Goal: Task Accomplishment & Management: Manage account settings

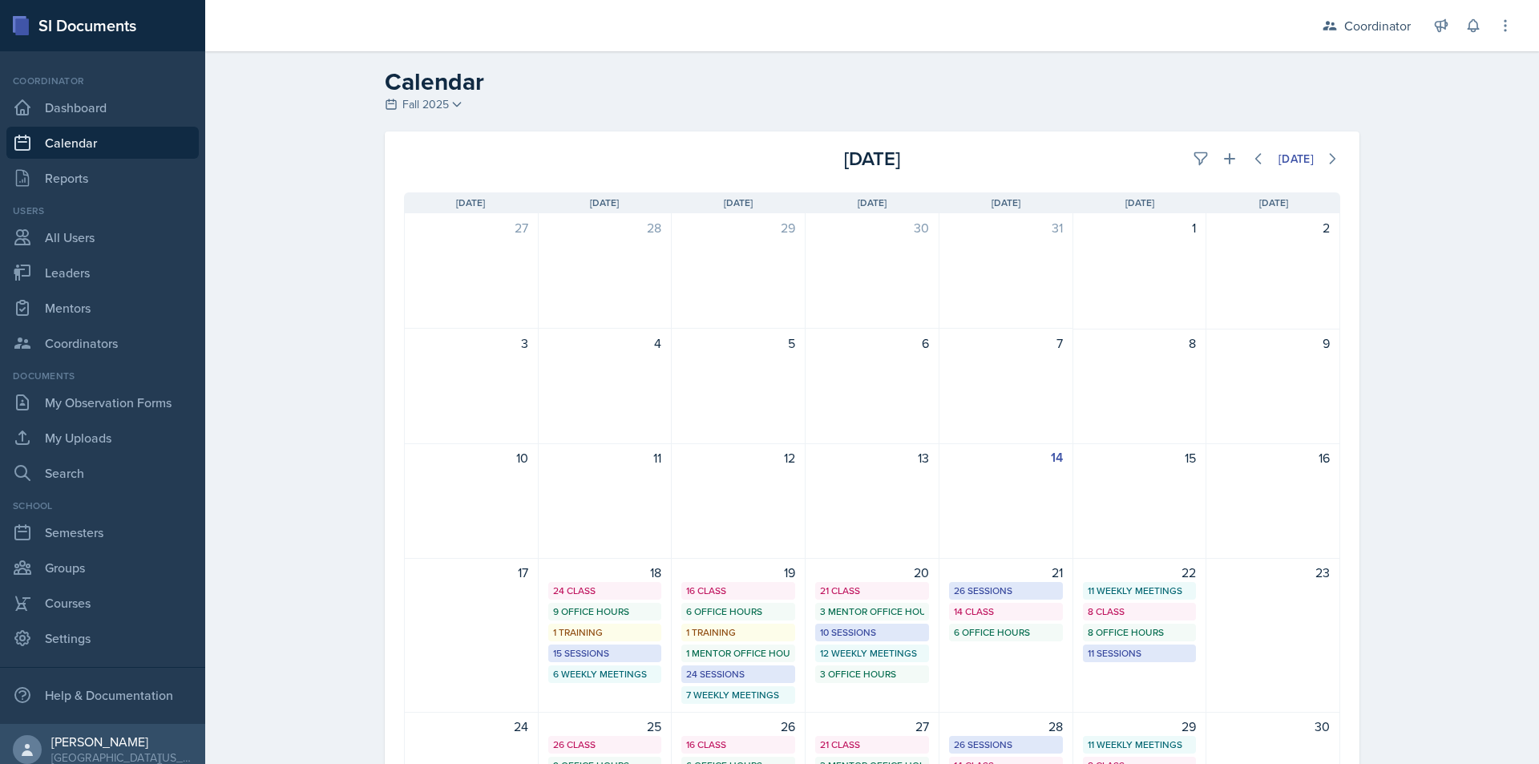
drag, startPoint x: 98, startPoint y: 150, endPoint x: 122, endPoint y: 149, distance: 24.1
click at [98, 149] on link "Calendar" at bounding box center [102, 143] width 192 height 32
click at [1200, 164] on icon at bounding box center [1201, 159] width 16 height 16
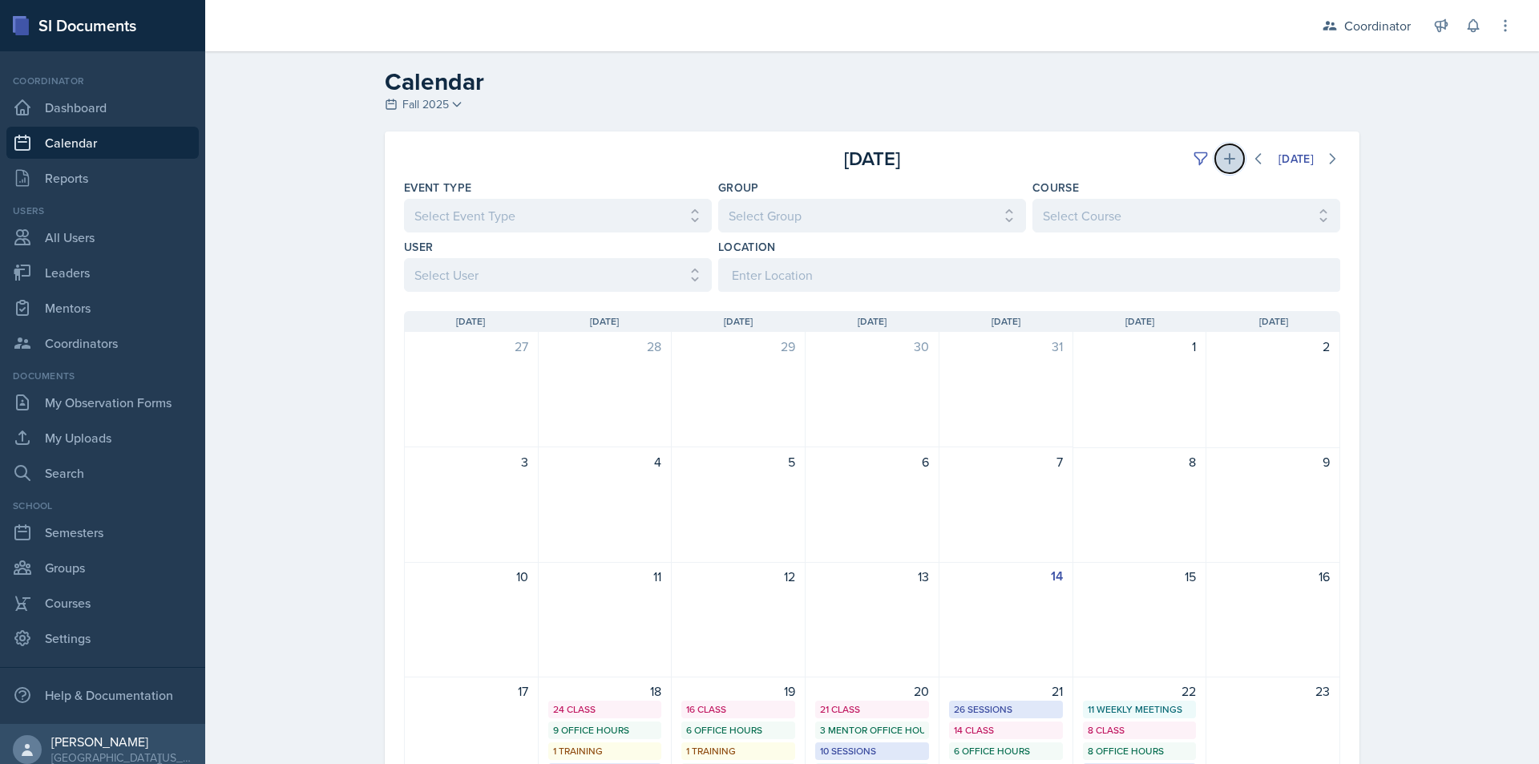
click at [1227, 164] on icon at bounding box center [1230, 159] width 16 height 16
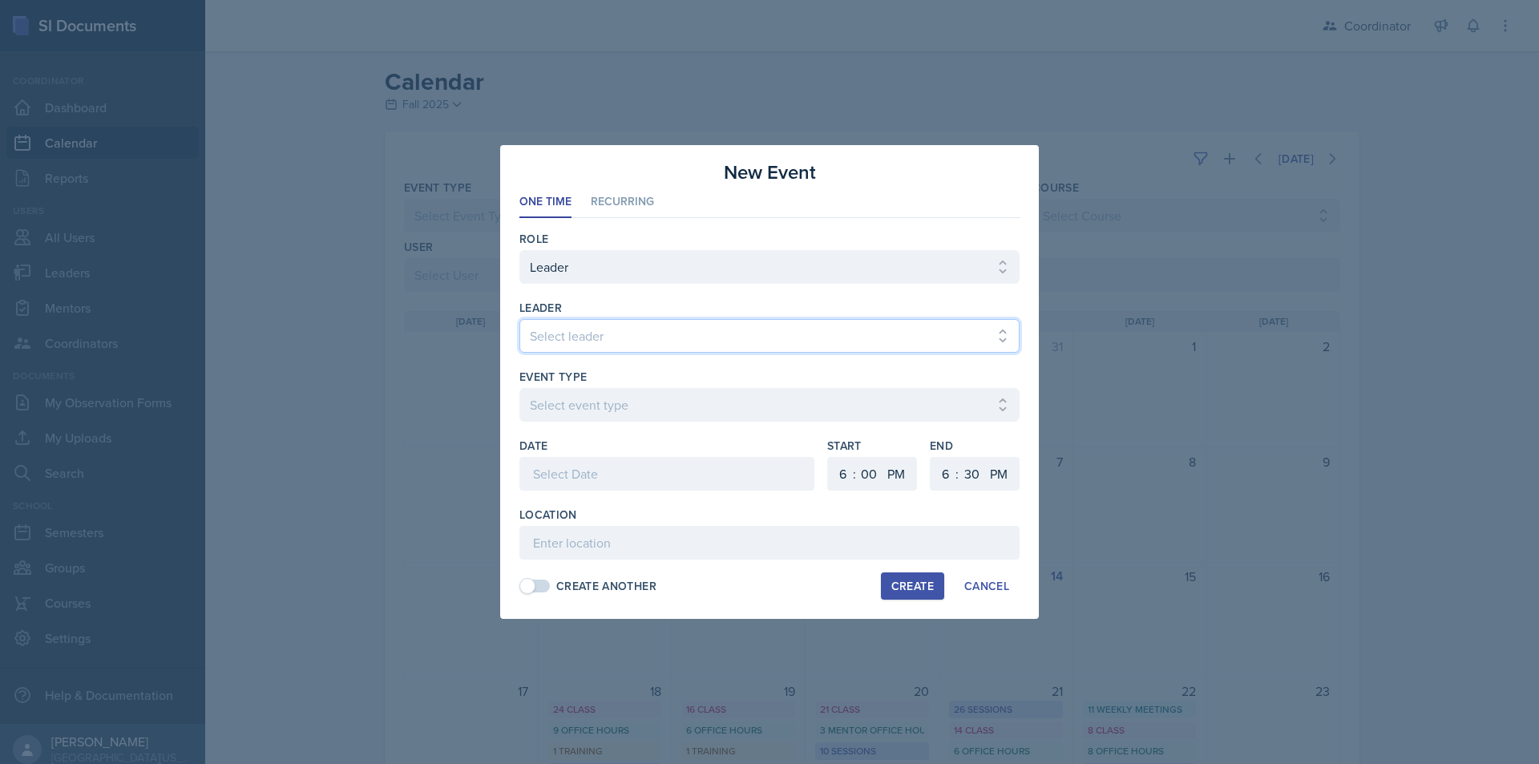
click at [595, 336] on select "Select leader [PERSON_NAME] [PERSON_NAME] [PERSON_NAME] [PERSON_NAME] [PERSON_N…" at bounding box center [769, 336] width 500 height 34
select select "d4ced2c5-3d95-4717-bb0a-160cb9eb3dce"
click at [519, 319] on select "Select leader [PERSON_NAME] [PERSON_NAME] [PERSON_NAME] [PERSON_NAME] [PERSON_N…" at bounding box center [769, 336] width 500 height 34
click at [600, 400] on select "Select event type Admin Office Hour Cal Workshop Class Class Announcement LA Pe…" at bounding box center [769, 405] width 500 height 34
select select "bd4f27e7-d6ed-4573-9455-47908d0b622f"
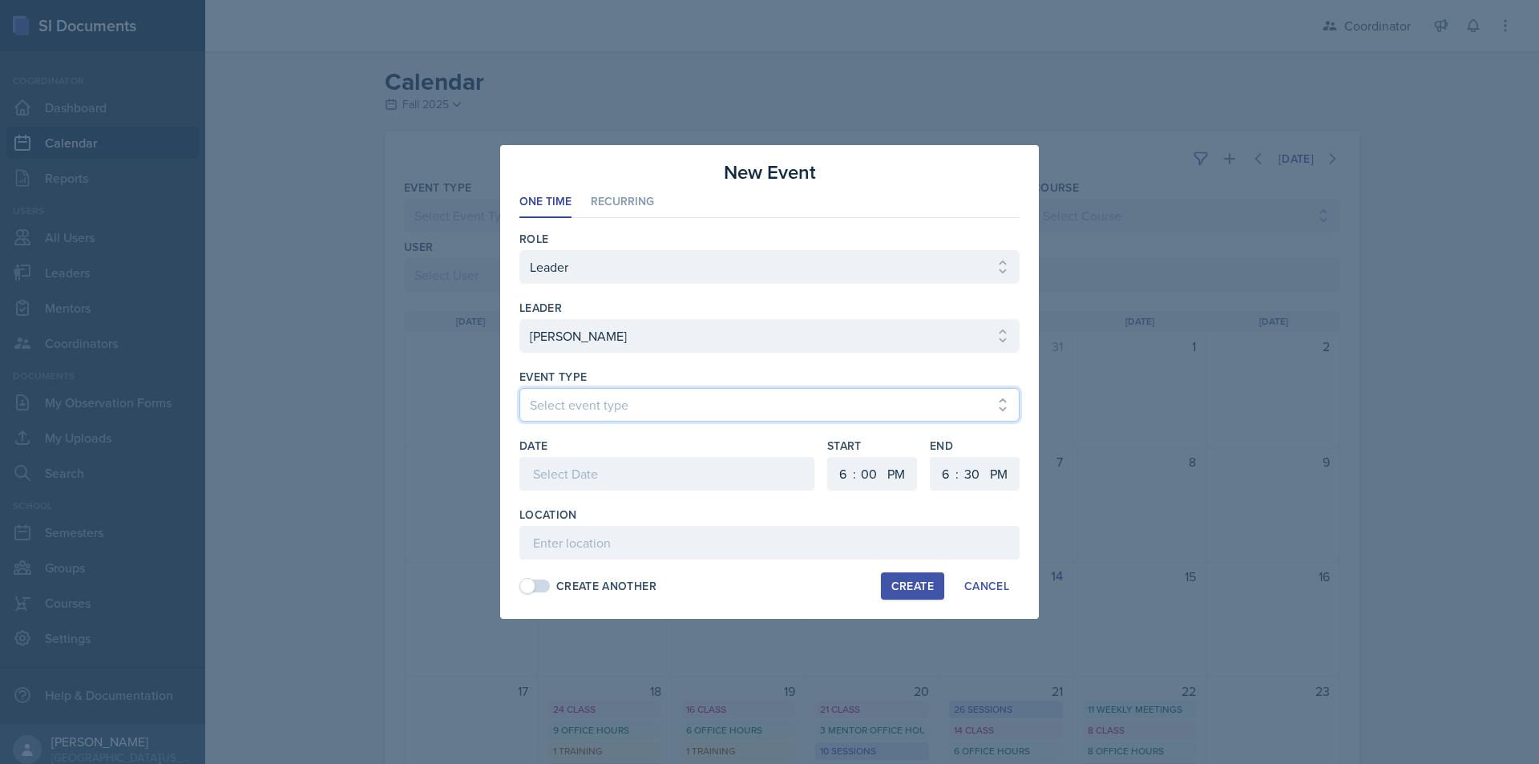
click at [519, 388] on select "Select event type Admin Office Hour Cal Workshop Class Class Announcement LA Pe…" at bounding box center [769, 405] width 500 height 34
click at [624, 474] on div at bounding box center [666, 474] width 295 height 34
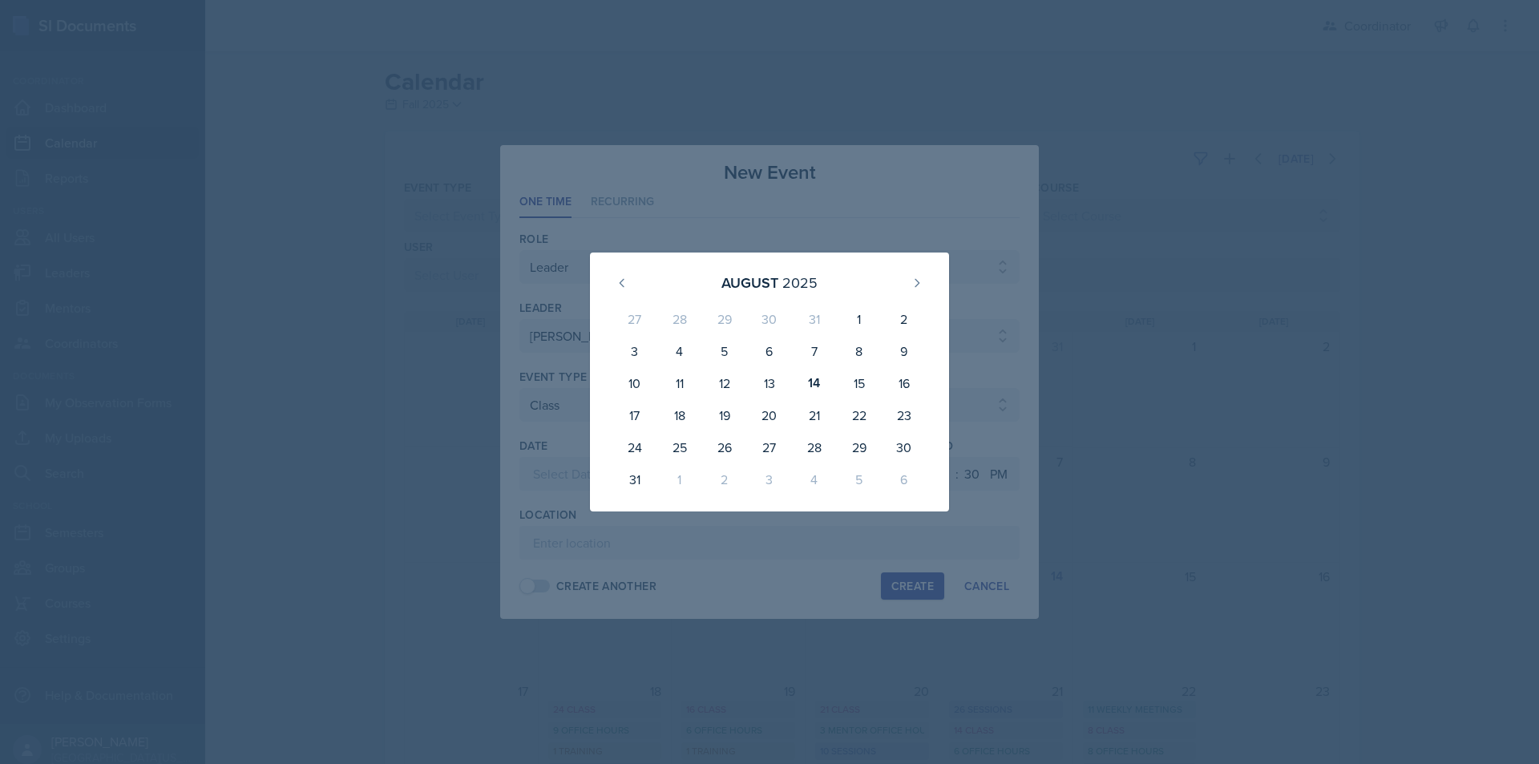
click at [567, 434] on div "August 2025 27 28 29 30 31 1 2 3 4 5 6 7 8 9 10 11 12 13 14 15 16 17 18 19 20 2…" at bounding box center [770, 382] width 462 height 259
click at [633, 188] on div at bounding box center [769, 382] width 1539 height 764
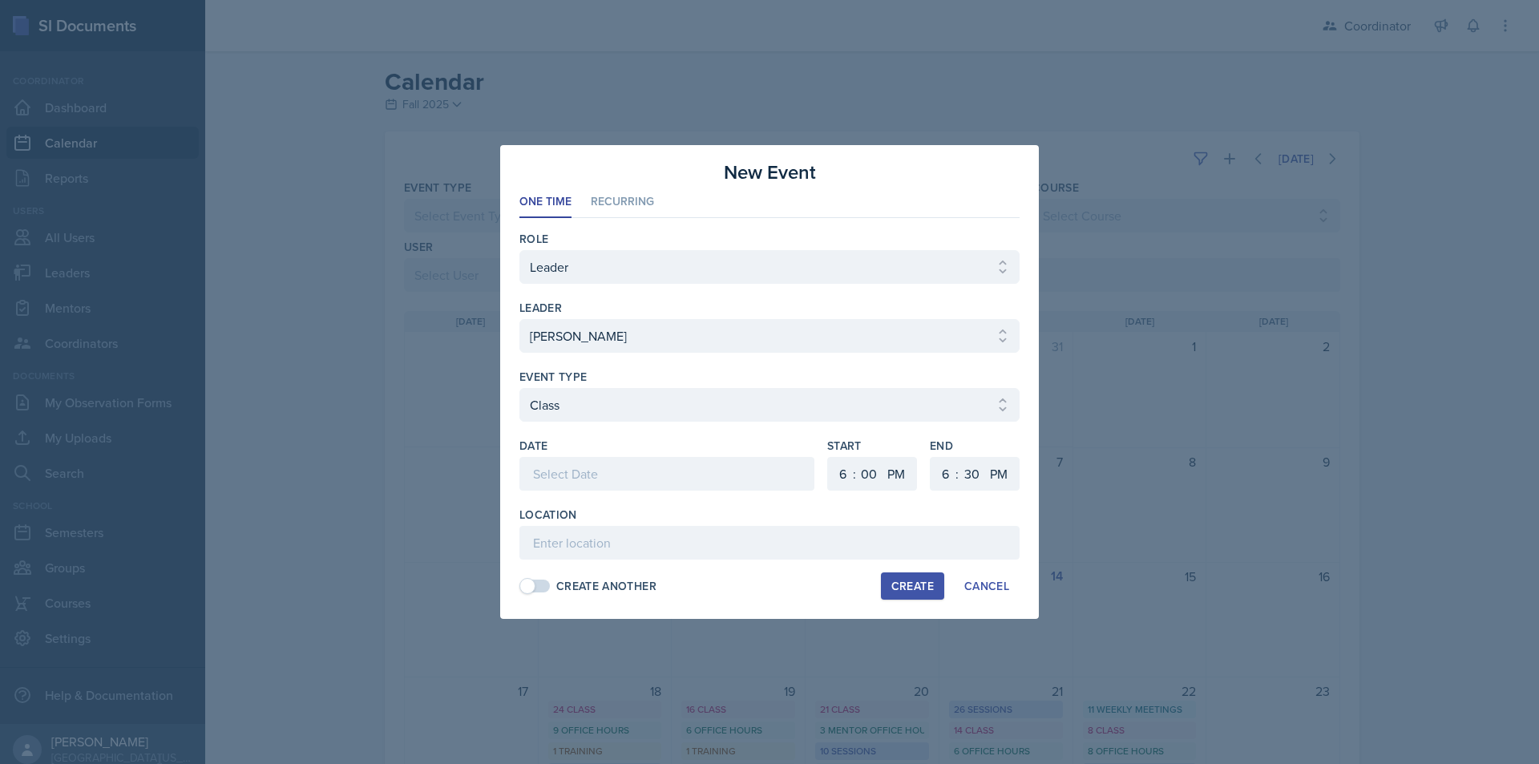
click at [604, 184] on div "New Event" at bounding box center [769, 172] width 500 height 29
click at [608, 197] on li "Recurring" at bounding box center [622, 202] width 63 height 31
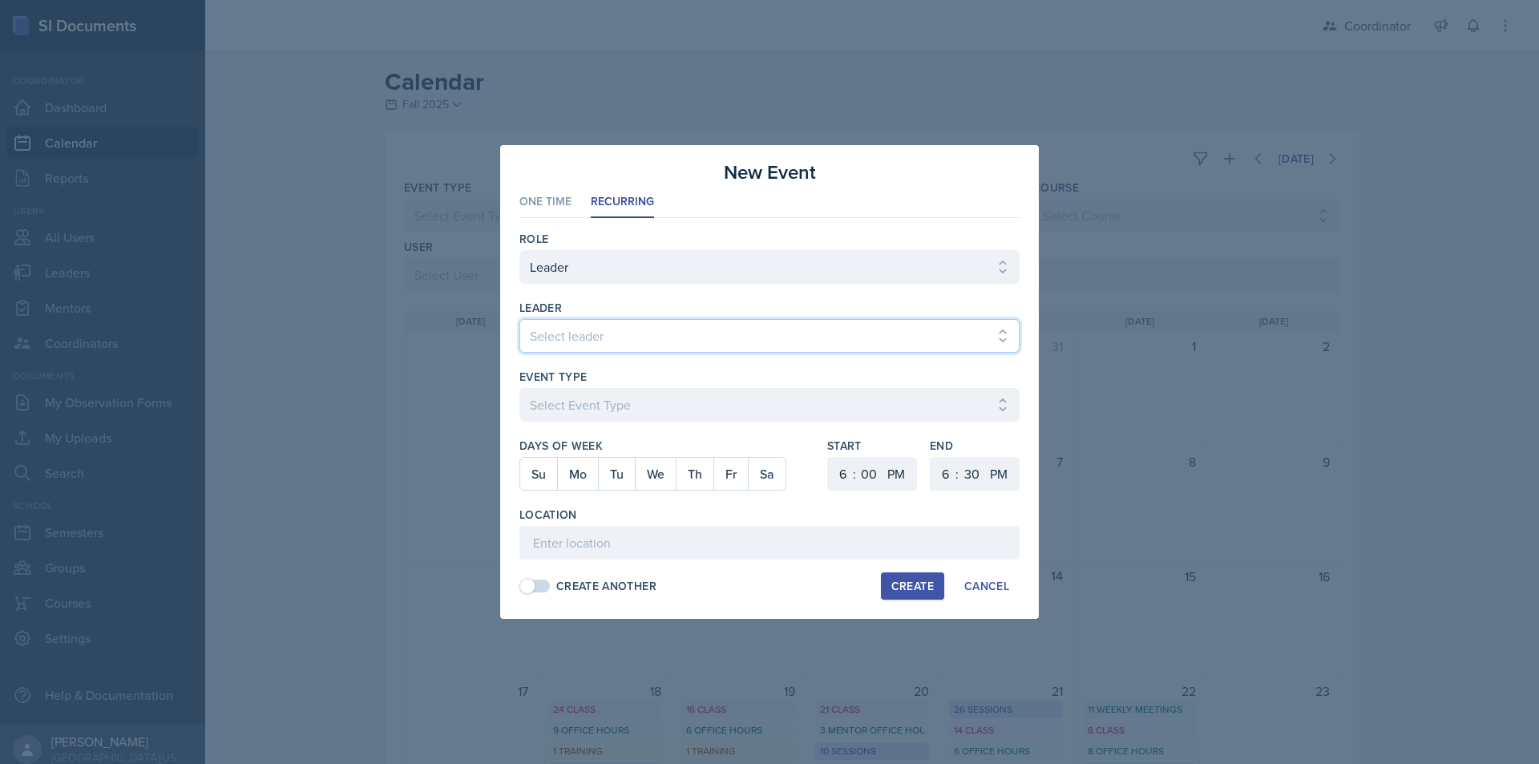
click at [636, 338] on select "Select leader Adam McDougal Aley Perez Anna McGill Bella Clifton Bram O'Neil Ca…" at bounding box center [769, 336] width 500 height 34
select select "d4ced2c5-3d95-4717-bb0a-160cb9eb3dce"
click at [519, 319] on select "Select leader Adam McDougal Aley Perez Anna McGill Bella Clifton Bram O'Neil Ca…" at bounding box center [769, 336] width 500 height 34
click at [634, 406] on select "Select Event Type Admin Office Hour Cal Workshop Class Class Announcement LA Pe…" at bounding box center [769, 405] width 500 height 34
select select "bd4f27e7-d6ed-4573-9455-47908d0b622f"
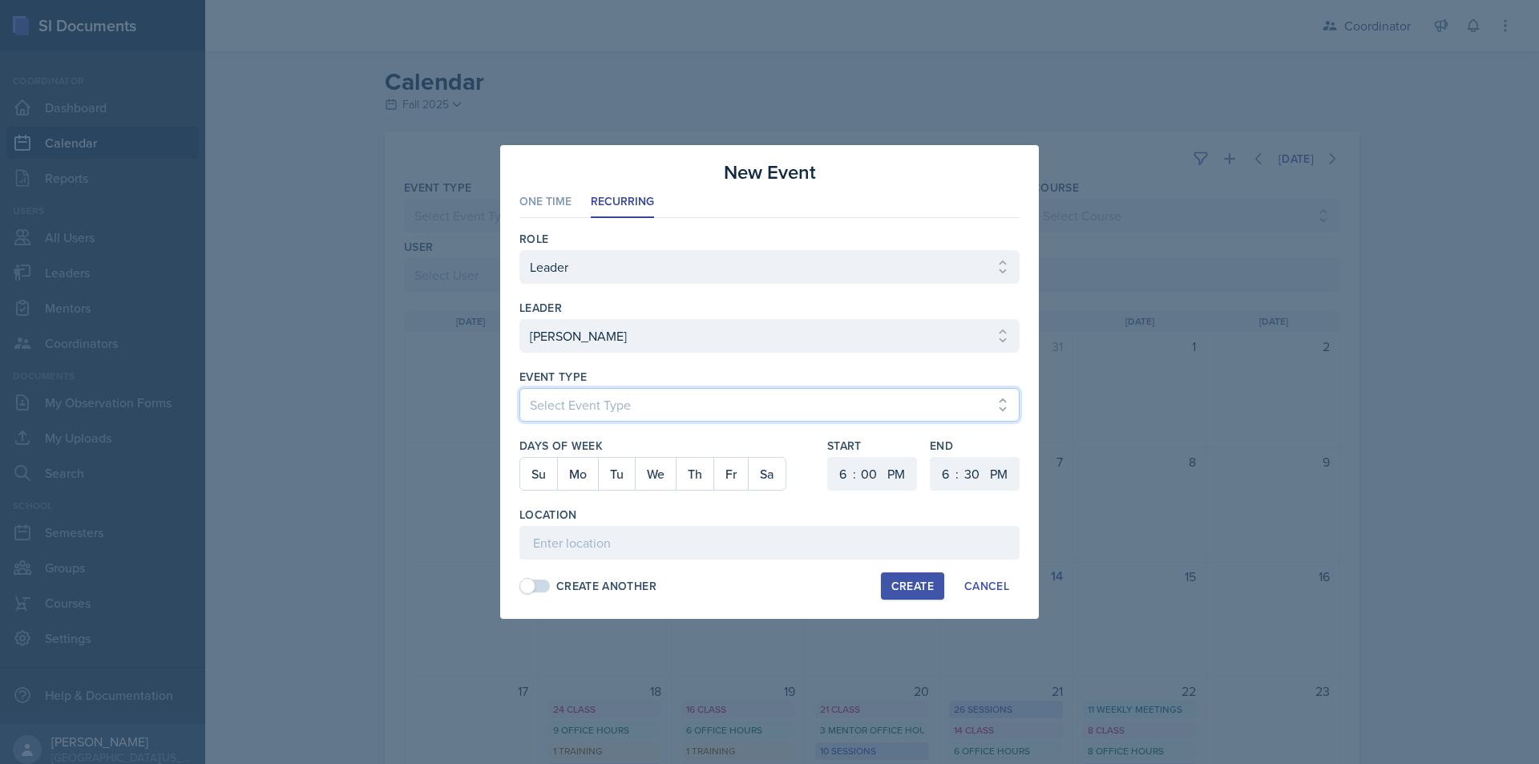
click at [519, 388] on select "Select Event Type Admin Office Hour Cal Workshop Class Class Announcement LA Pe…" at bounding box center [769, 405] width 500 height 34
click at [620, 473] on button "Tu" at bounding box center [616, 474] width 37 height 32
click at [695, 470] on button "Th" at bounding box center [695, 474] width 38 height 32
click at [843, 470] on select "1 2 3 4 5 6 7 8 9 10 11 12" at bounding box center [841, 474] width 26 height 34
select select "8"
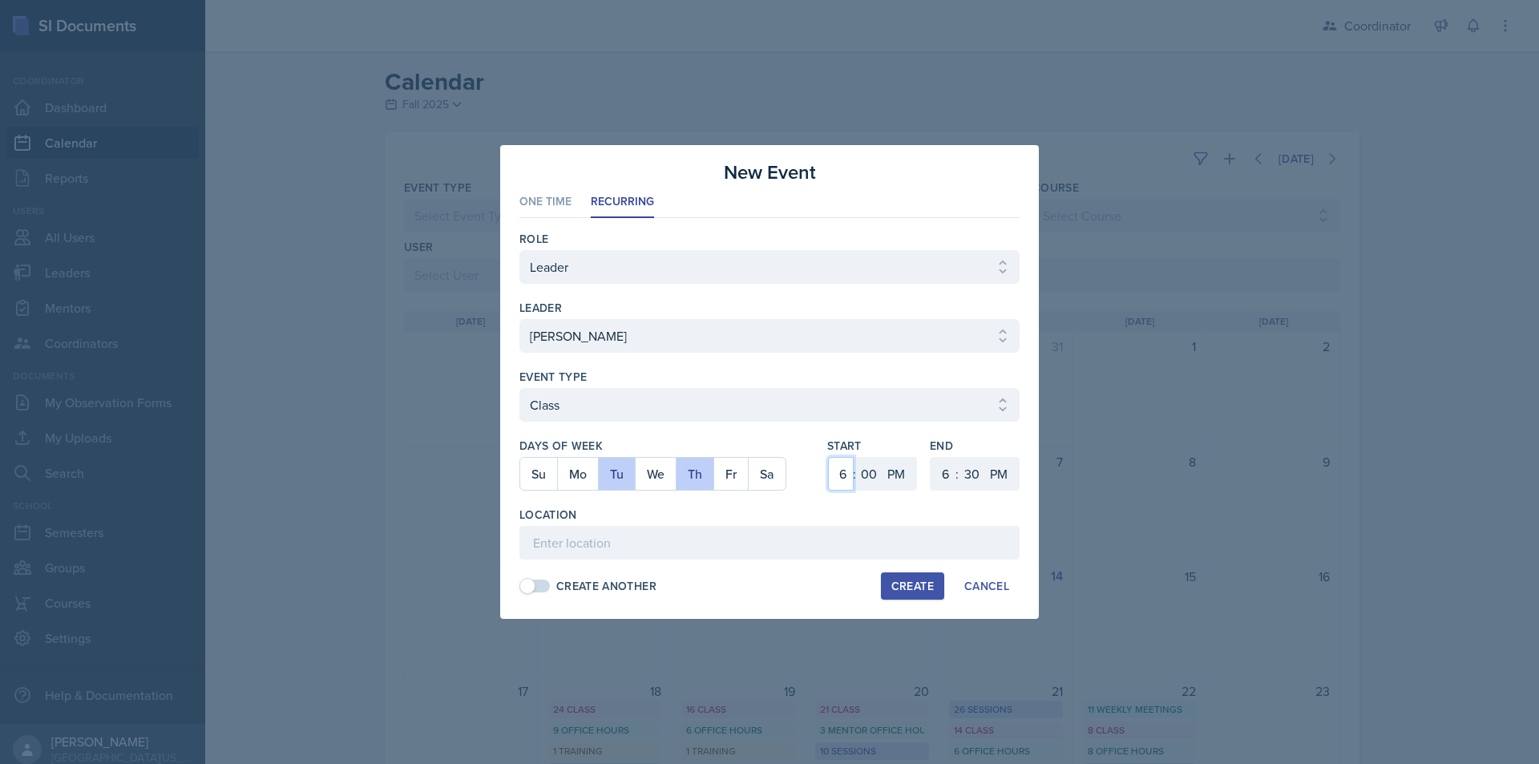
click at [828, 457] on select "1 2 3 4 5 6 7 8 9 10 11 12" at bounding box center [841, 474] width 26 height 34
click at [900, 475] on select "AM PM" at bounding box center [898, 474] width 32 height 34
select select "AM"
click at [882, 457] on select "AM PM" at bounding box center [898, 474] width 32 height 34
click at [941, 479] on select "1 2 3 4 5 6 7 8 9 10 11 12" at bounding box center [944, 474] width 26 height 34
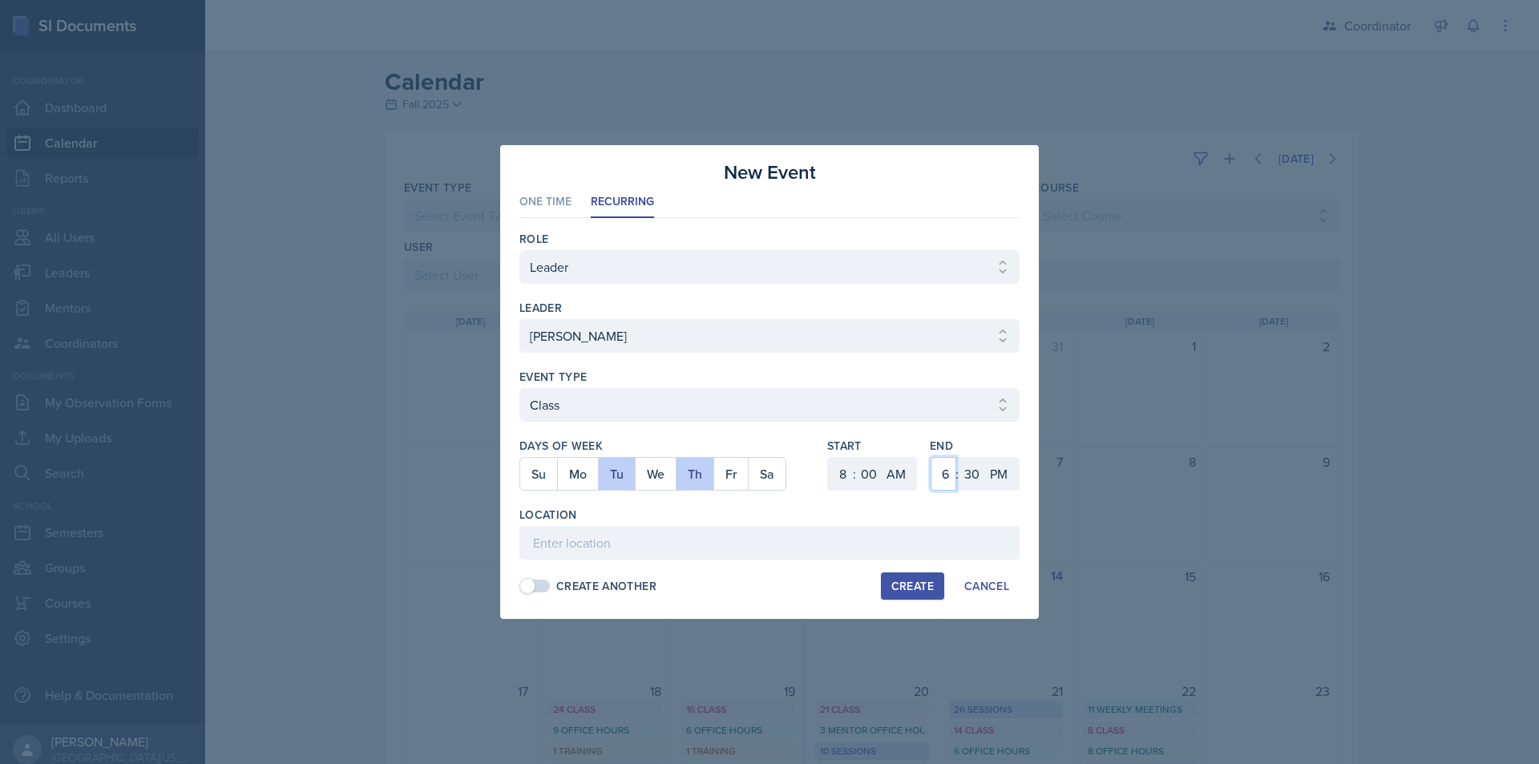
select select "9"
click at [931, 457] on select "1 2 3 4 5 6 7 8 9 10 11 12" at bounding box center [944, 474] width 26 height 34
click at [971, 471] on select "00 05 10 15 20 25 30 35 40 45 50 55" at bounding box center [972, 474] width 26 height 34
select select "20"
click at [959, 457] on select "00 05 10 15 20 25 30 35 40 45 50 55" at bounding box center [972, 474] width 26 height 34
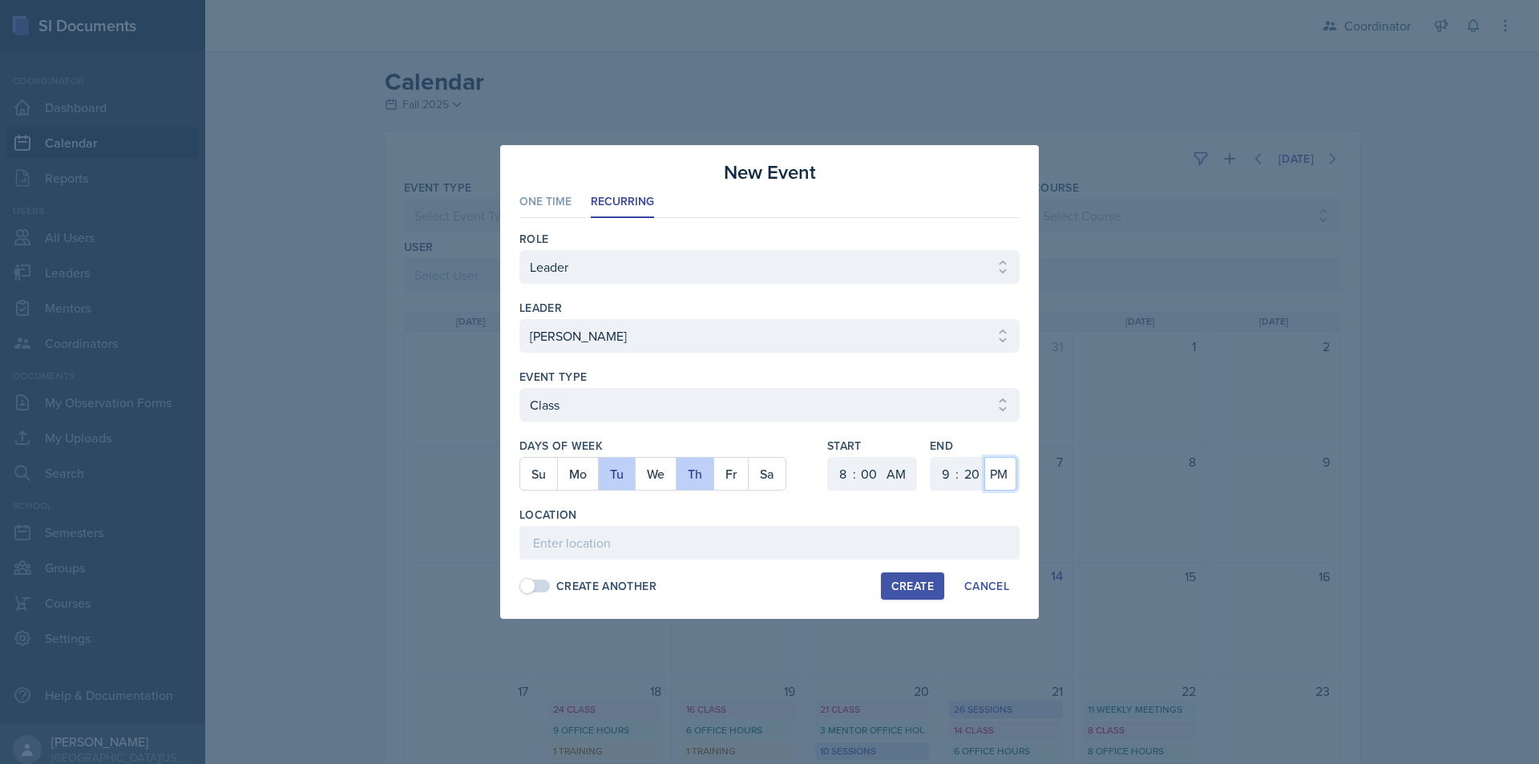
click at [1002, 472] on select "AM PM" at bounding box center [1000, 474] width 32 height 34
select select "AM"
click at [984, 457] on select "AM PM" at bounding box center [1000, 474] width 32 height 34
click at [920, 534] on input at bounding box center [769, 543] width 500 height 34
type input "BAB 220"
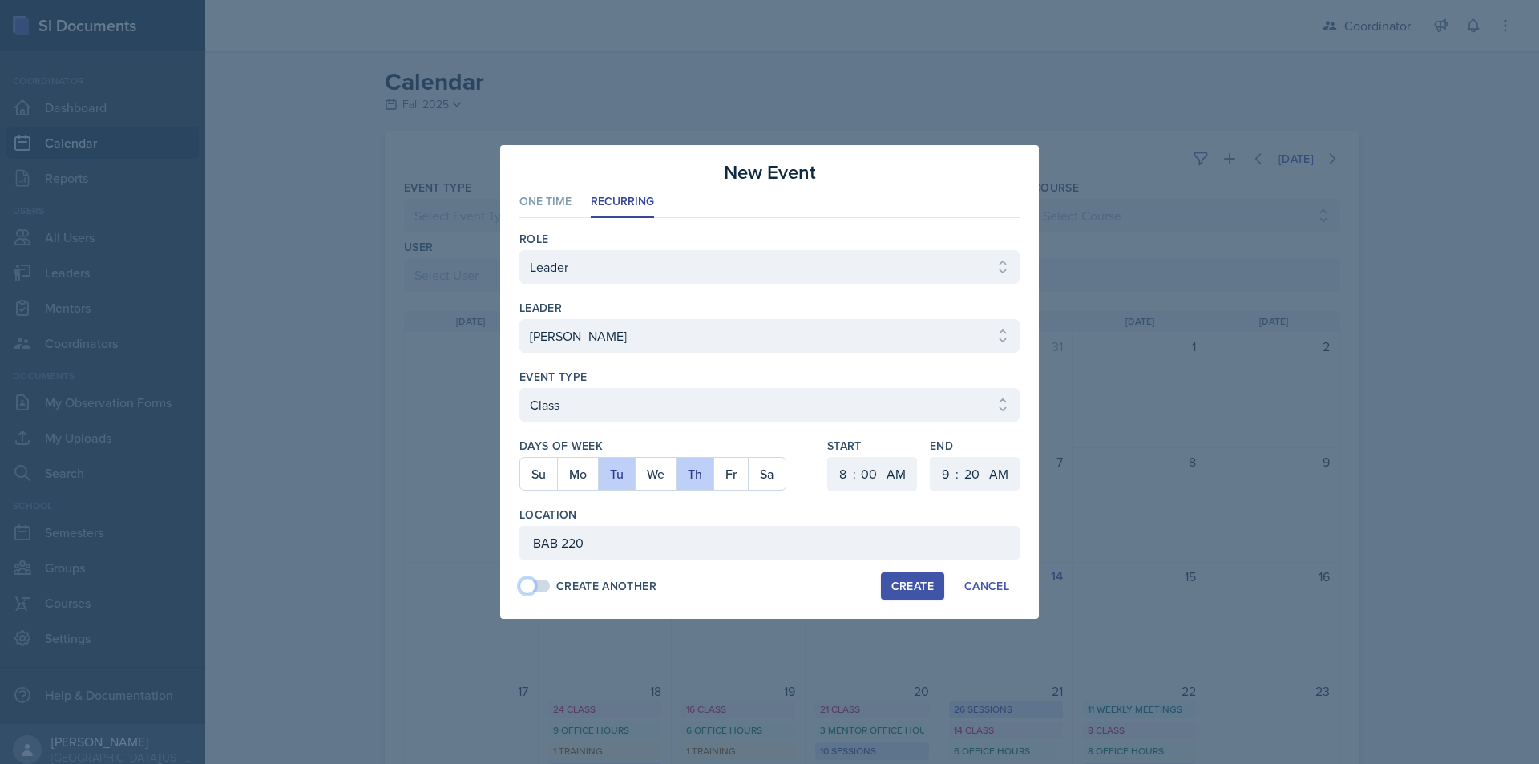
click at [543, 587] on span at bounding box center [535, 586] width 29 height 13
click at [904, 580] on div "Create" at bounding box center [912, 586] width 42 height 13
select select
select select "6"
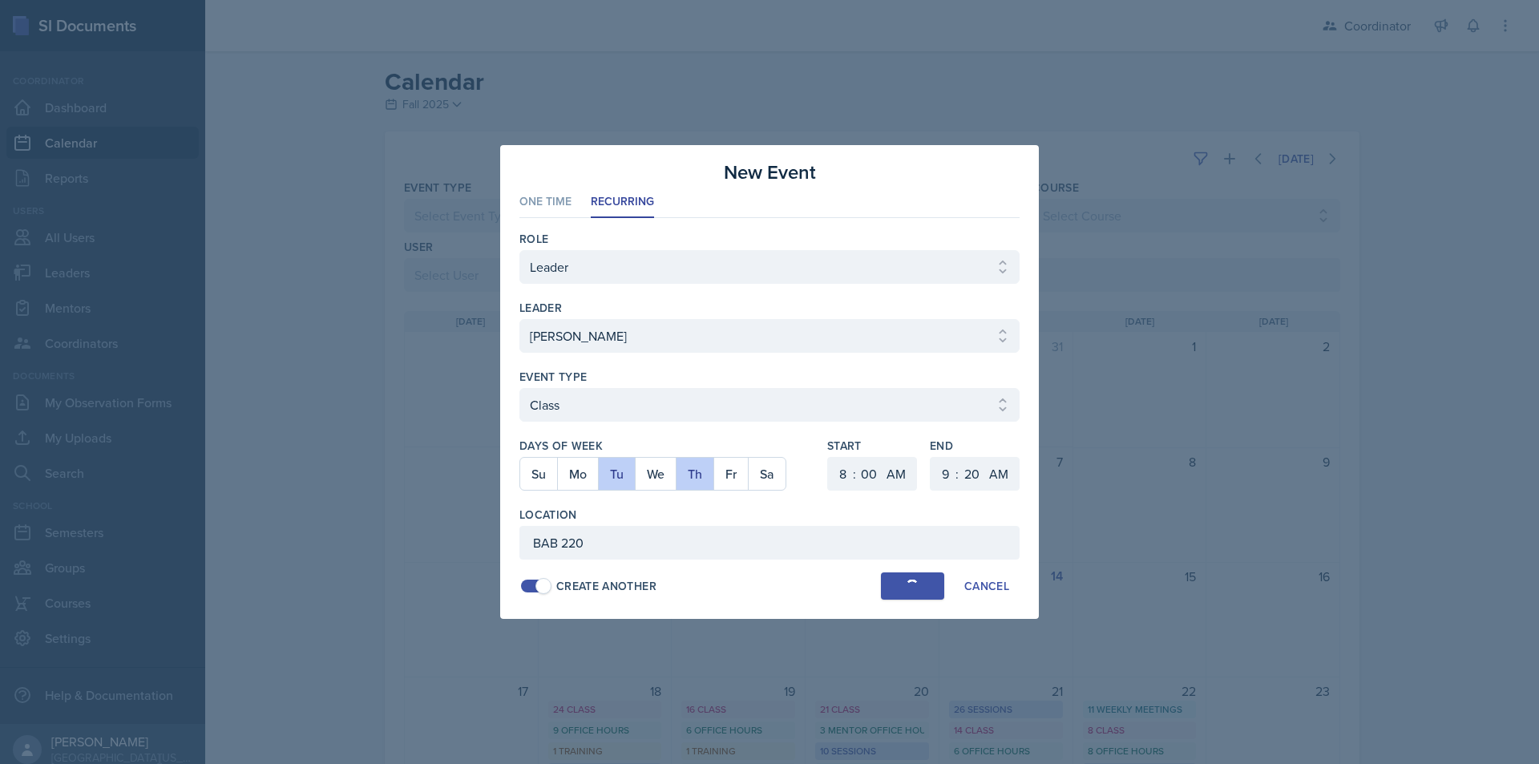
select select "PM"
select select "6"
select select "30"
select select "PM"
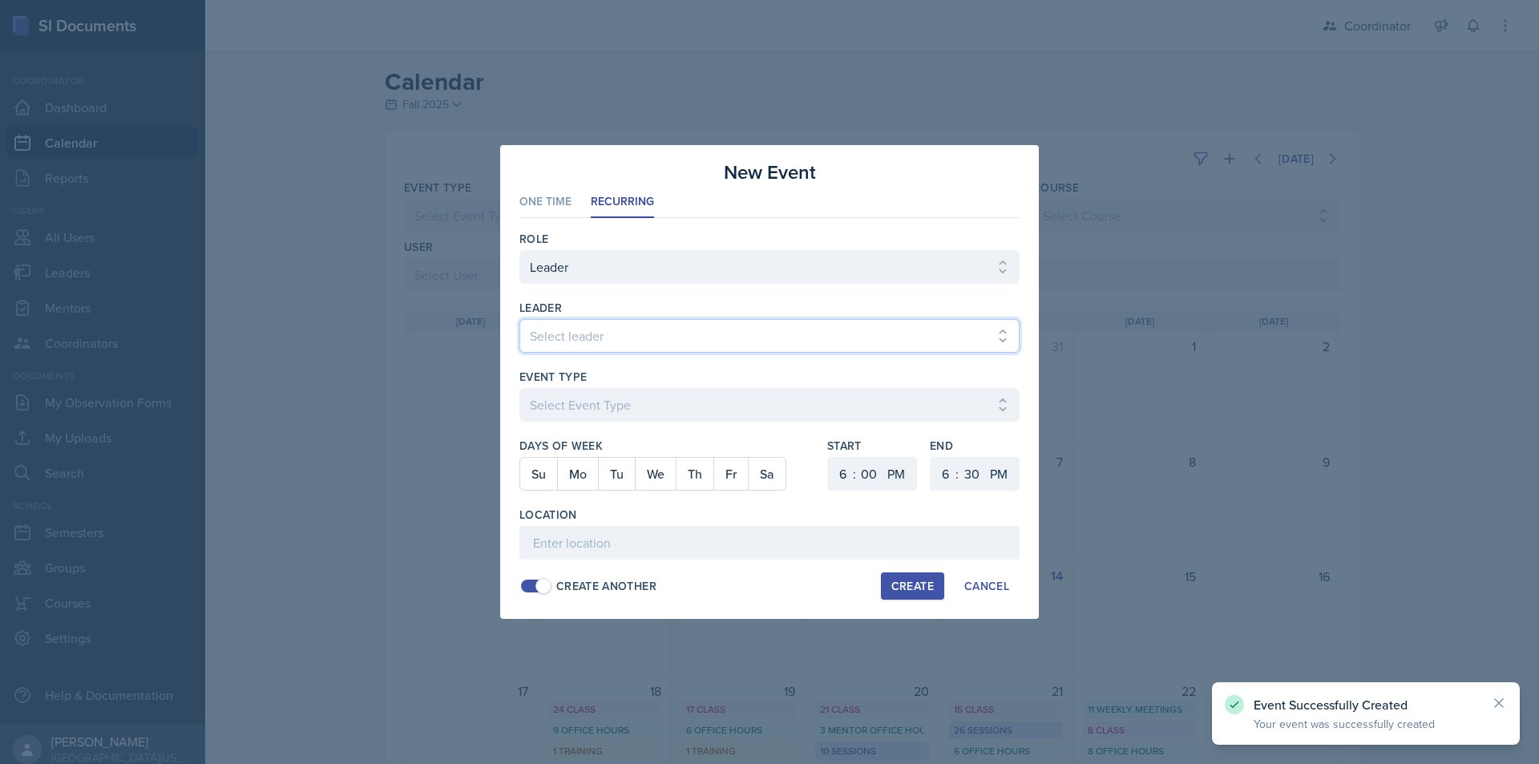
click at [590, 341] on select "Select leader Adam McDougal Aley Perez Anna McGill Bella Clifton Bram O'Neil Ca…" at bounding box center [769, 336] width 500 height 34
select select "d4ced2c5-3d95-4717-bb0a-160cb9eb3dce"
click at [519, 319] on select "Select leader Adam McDougal Aley Perez Anna McGill Bella Clifton Bram O'Neil Ca…" at bounding box center [769, 336] width 500 height 34
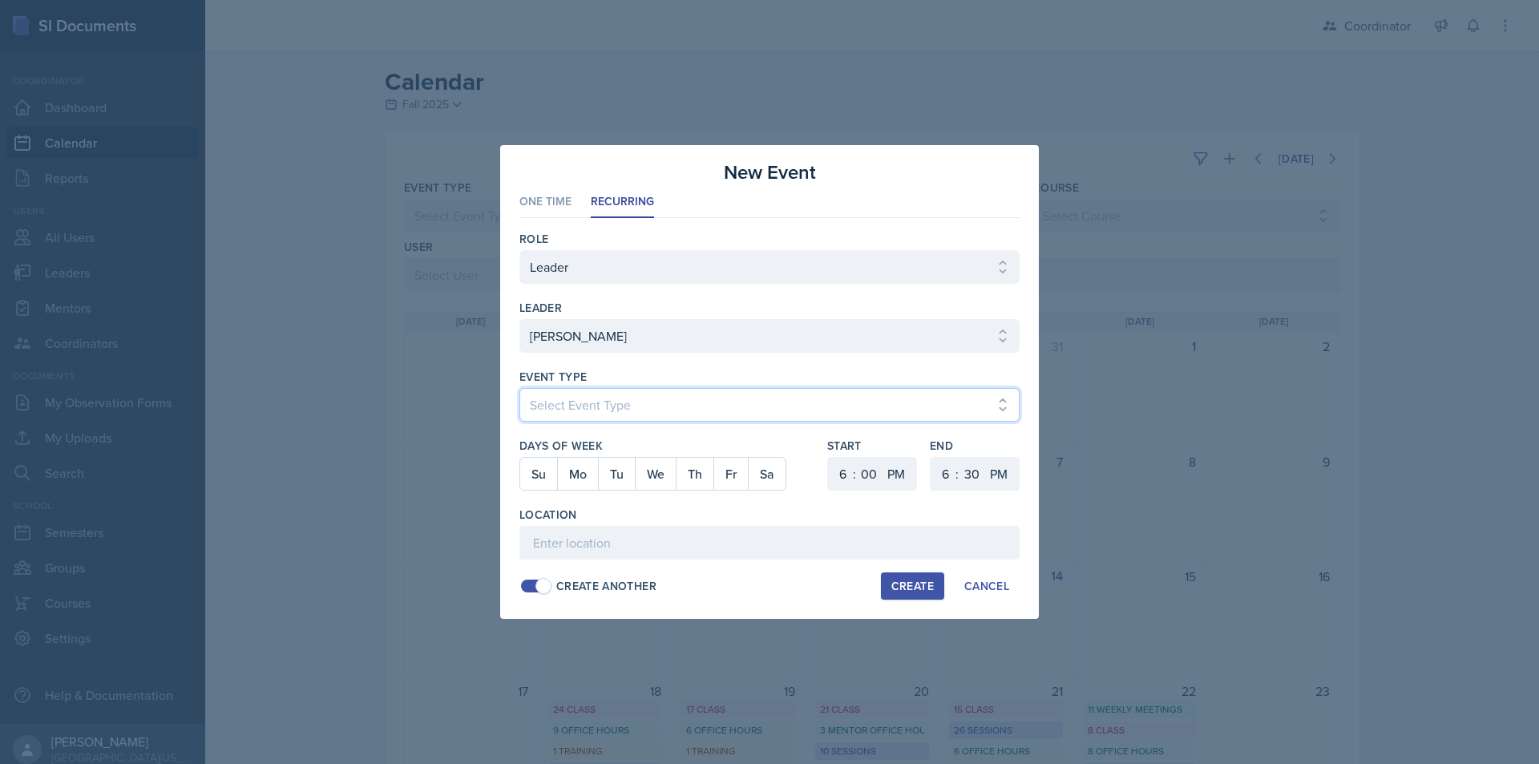
click at [575, 405] on select "Select Event Type Admin Office Hour Cal Workshop Class Class Announcement LA Pe…" at bounding box center [769, 405] width 500 height 34
select select "dcbfd005-ee97-4d1a-8f17-5611bfb2c96c"
click at [519, 388] on select "Select Event Type Admin Office Hour Cal Workshop Class Class Announcement LA Pe…" at bounding box center [769, 405] width 500 height 34
click at [696, 479] on button "Th" at bounding box center [695, 474] width 38 height 32
click at [846, 474] on select "1 2 3 4 5 6 7 8 9 10 11 12" at bounding box center [841, 474] width 26 height 34
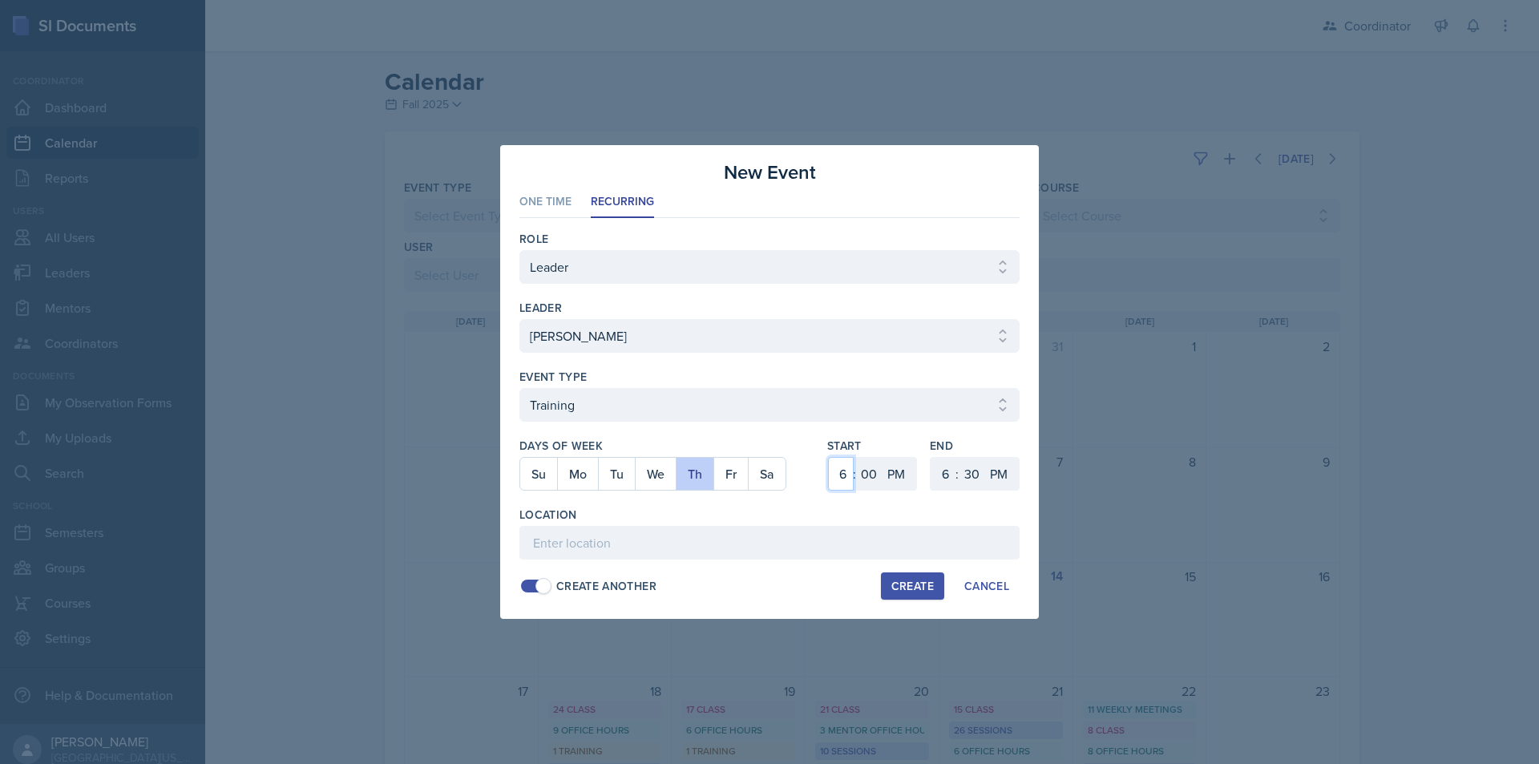
select select "1"
click at [828, 457] on select "1 2 3 4 5 6 7 8 9 10 11 12" at bounding box center [841, 474] width 26 height 34
click at [907, 475] on select "AM PM" at bounding box center [898, 474] width 32 height 34
click at [939, 475] on select "1 2 3 4 5 6 7 8 9 10 11 12" at bounding box center [944, 474] width 26 height 34
select select "2"
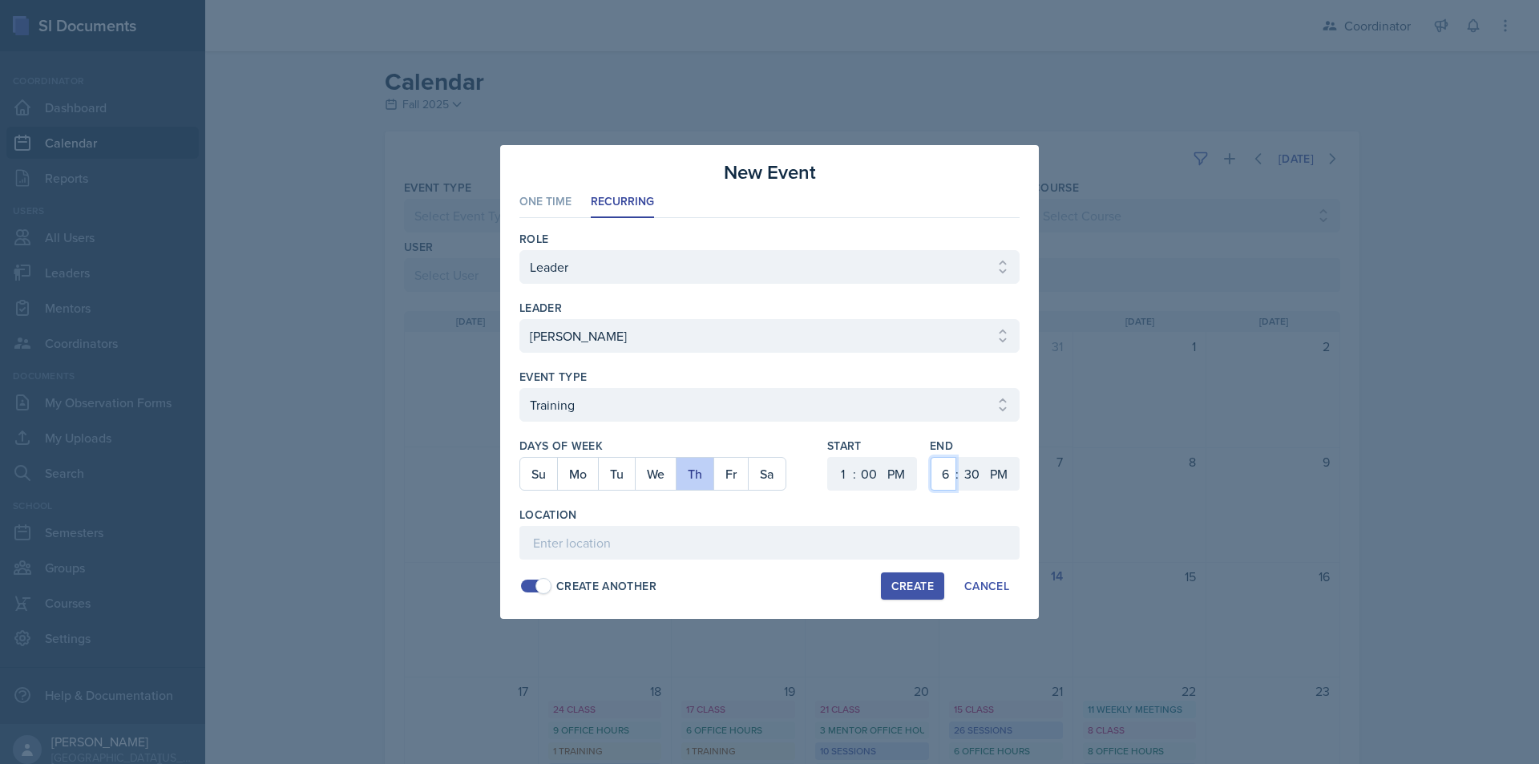
click at [931, 457] on select "1 2 3 4 5 6 7 8 9 10 11 12" at bounding box center [944, 474] width 26 height 34
drag, startPoint x: 972, startPoint y: 469, endPoint x: 972, endPoint y: 459, distance: 10.4
click at [972, 469] on select "00 05 10 15 20 25 30 35 40 45 50 55" at bounding box center [972, 474] width 26 height 34
select select "0"
click at [959, 457] on select "00 05 10 15 20 25 30 35 40 45 50 55" at bounding box center [972, 474] width 26 height 34
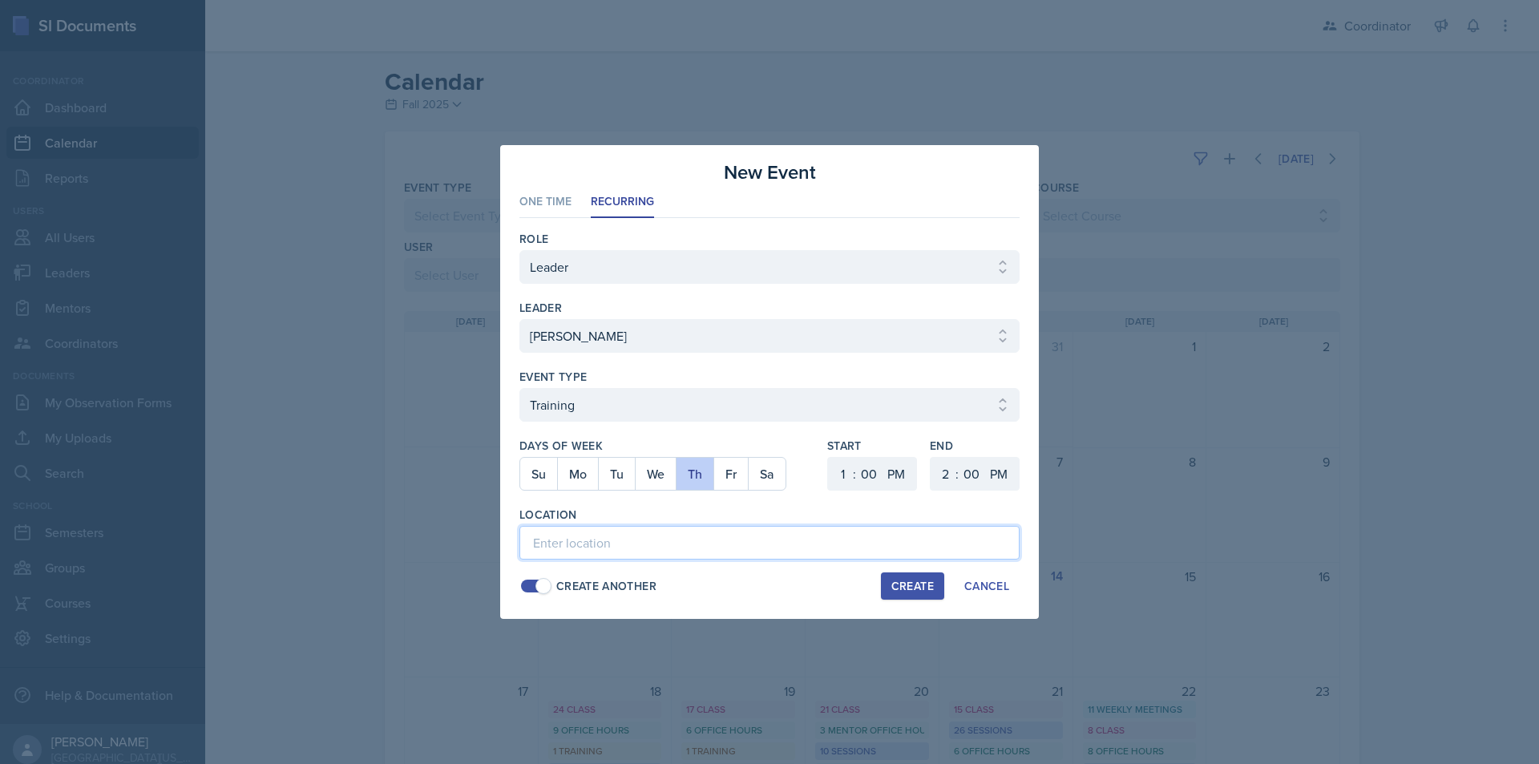
click at [705, 554] on input at bounding box center [769, 543] width 500 height 34
type input "SSC Conference Room"
click at [924, 583] on div "Create" at bounding box center [912, 586] width 42 height 13
select select
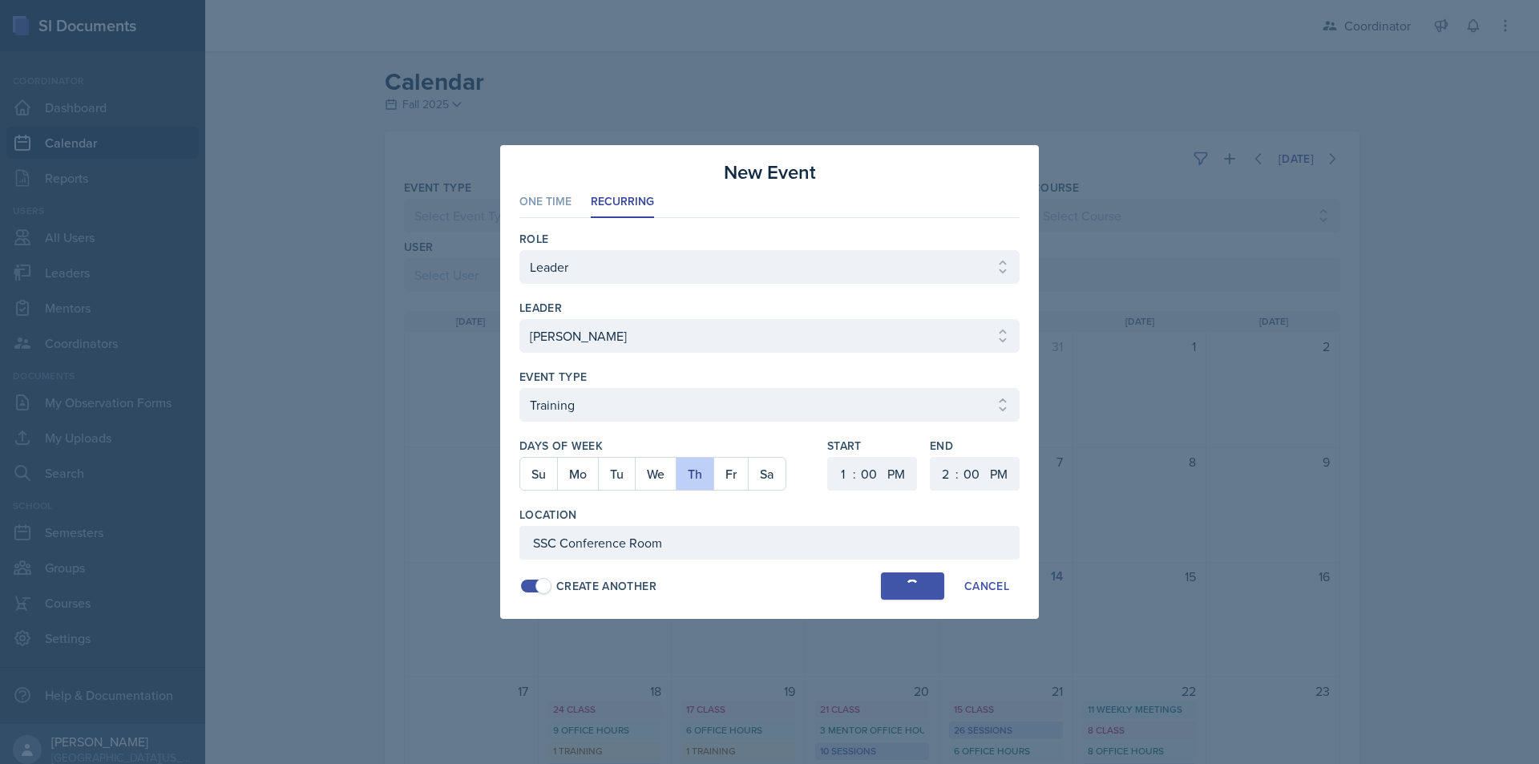
select select "6"
select select "30"
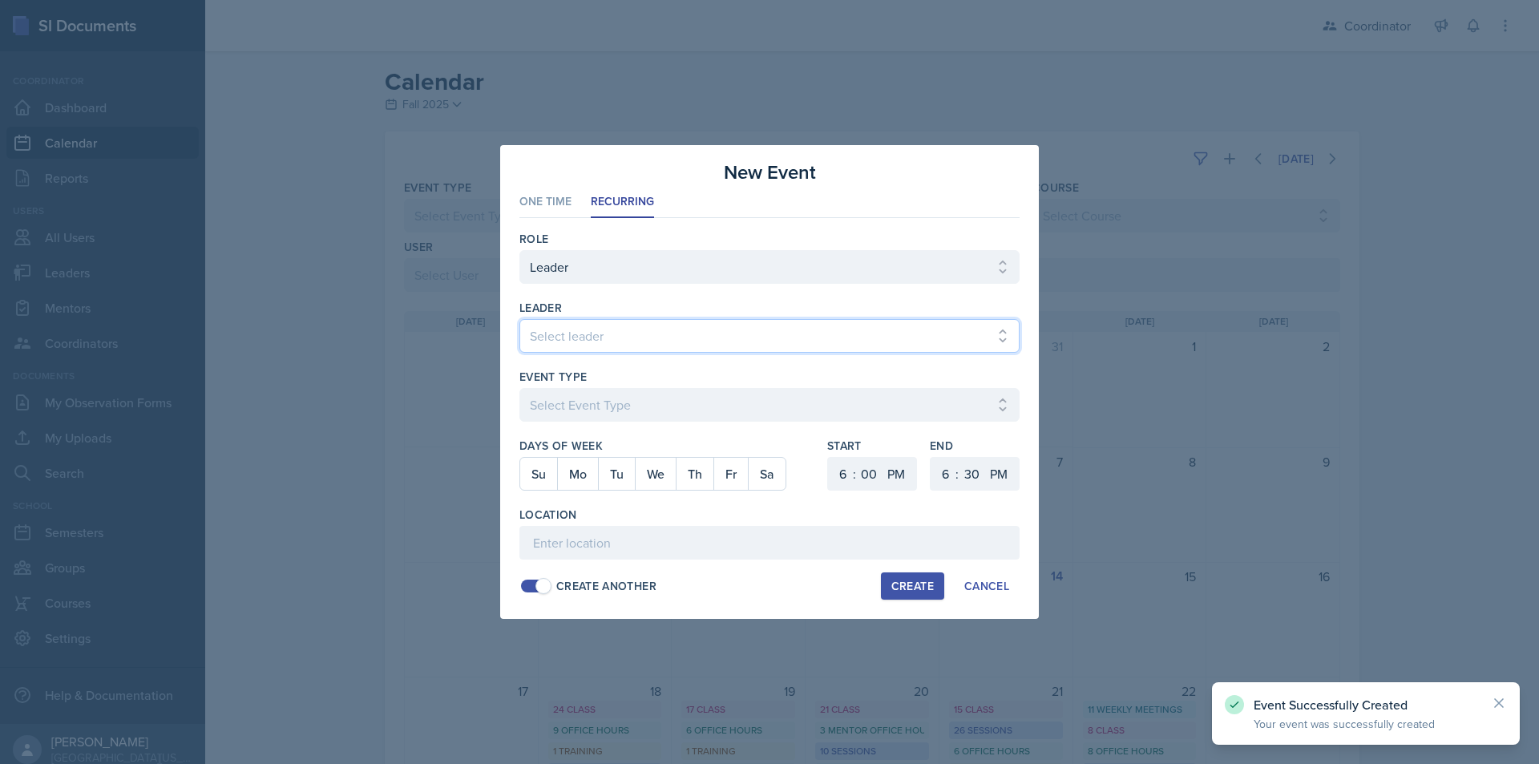
click at [553, 334] on select "Select leader Adam McDougal Aley Perez Anna McGill Bella Clifton Bram O'Neil Ca…" at bounding box center [769, 336] width 500 height 34
select select "d4ced2c5-3d95-4717-bb0a-160cb9eb3dce"
click at [519, 319] on select "Select leader Adam McDougal Aley Perez Anna McGill Bella Clifton Bram O'Neil Ca…" at bounding box center [769, 336] width 500 height 34
click at [547, 402] on select "Select Event Type Admin Office Hour Cal Workshop Class Class Announcement LA Pe…" at bounding box center [769, 405] width 500 height 34
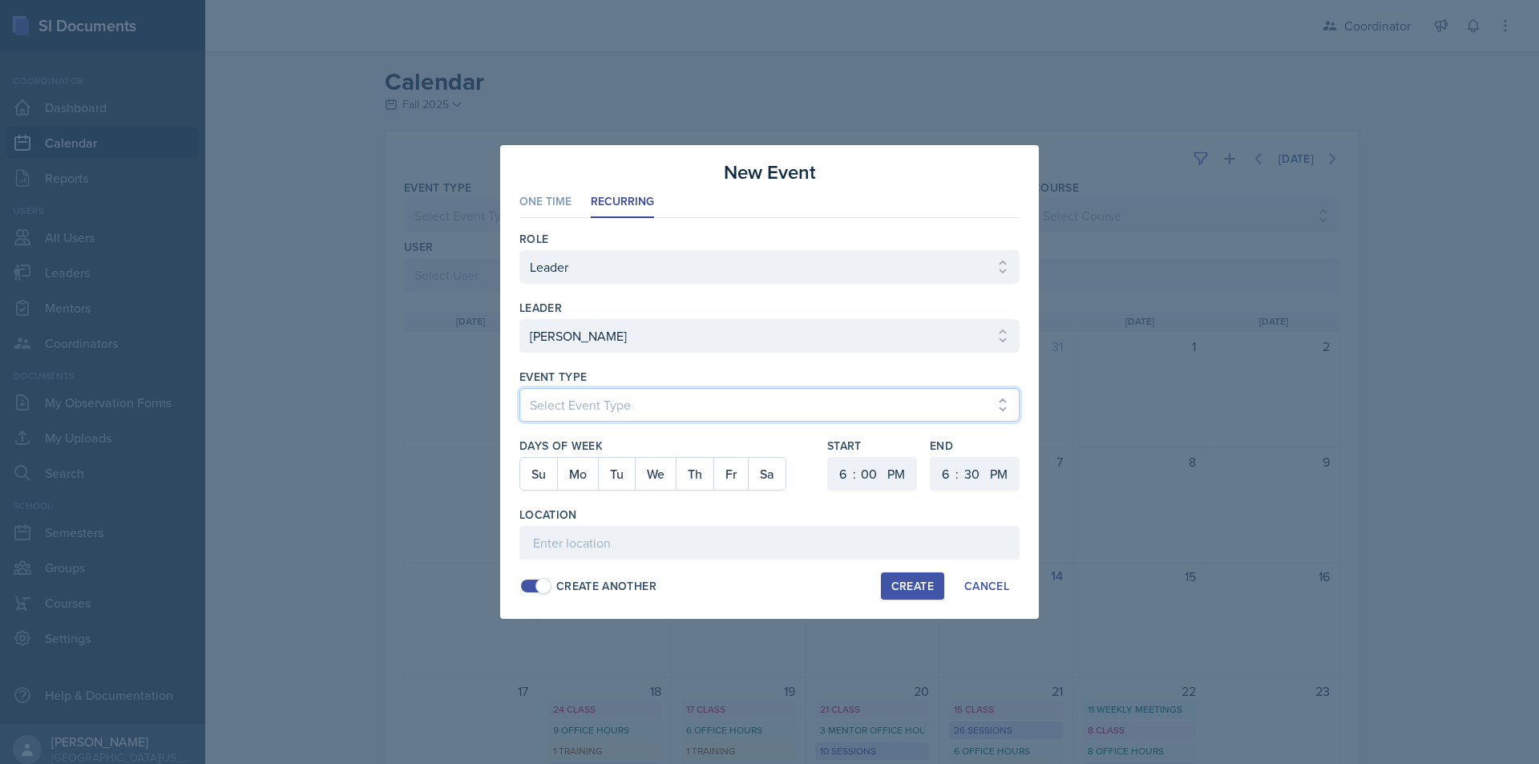
select select "711e3089-b526-4ace-8ef7-b628edcb7570"
click at [519, 388] on select "Select Event Type Admin Office Hour Cal Workshop Class Class Announcement LA Pe…" at bounding box center [769, 405] width 500 height 34
click at [692, 470] on button "Th" at bounding box center [695, 474] width 38 height 32
click at [841, 473] on select "1 2 3 4 5 6 7 8 9 10 11 12" at bounding box center [841, 474] width 26 height 34
select select "9"
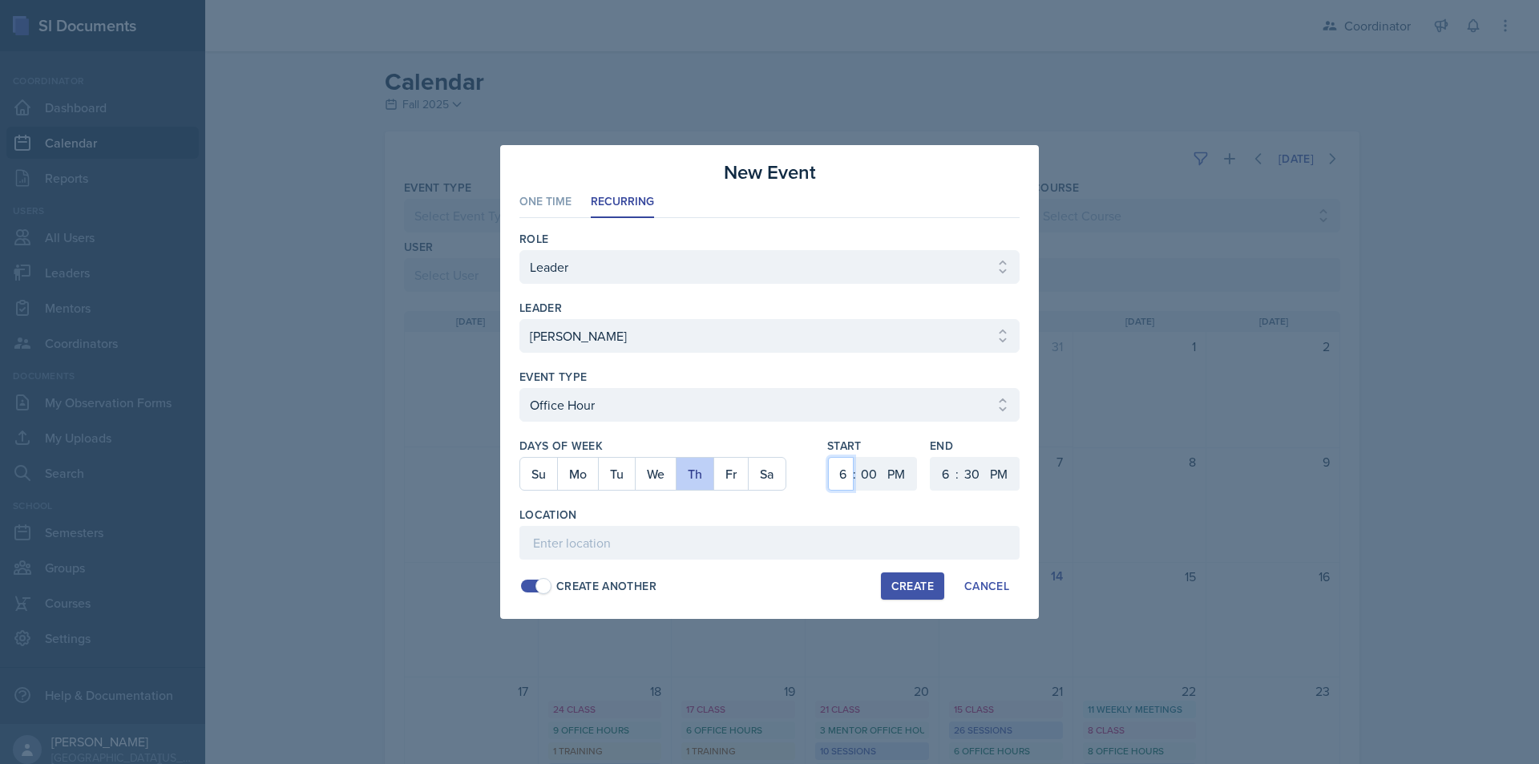
click at [828, 457] on select "1 2 3 4 5 6 7 8 9 10 11 12" at bounding box center [841, 474] width 26 height 34
drag, startPoint x: 869, startPoint y: 476, endPoint x: 871, endPoint y: 464, distance: 12.1
click at [869, 476] on select "00 05 10 15 20 25 30 35 40 45 50 55" at bounding box center [869, 474] width 26 height 34
select select "20"
click at [856, 457] on select "00 05 10 15 20 25 30 35 40 45 50 55" at bounding box center [869, 474] width 26 height 34
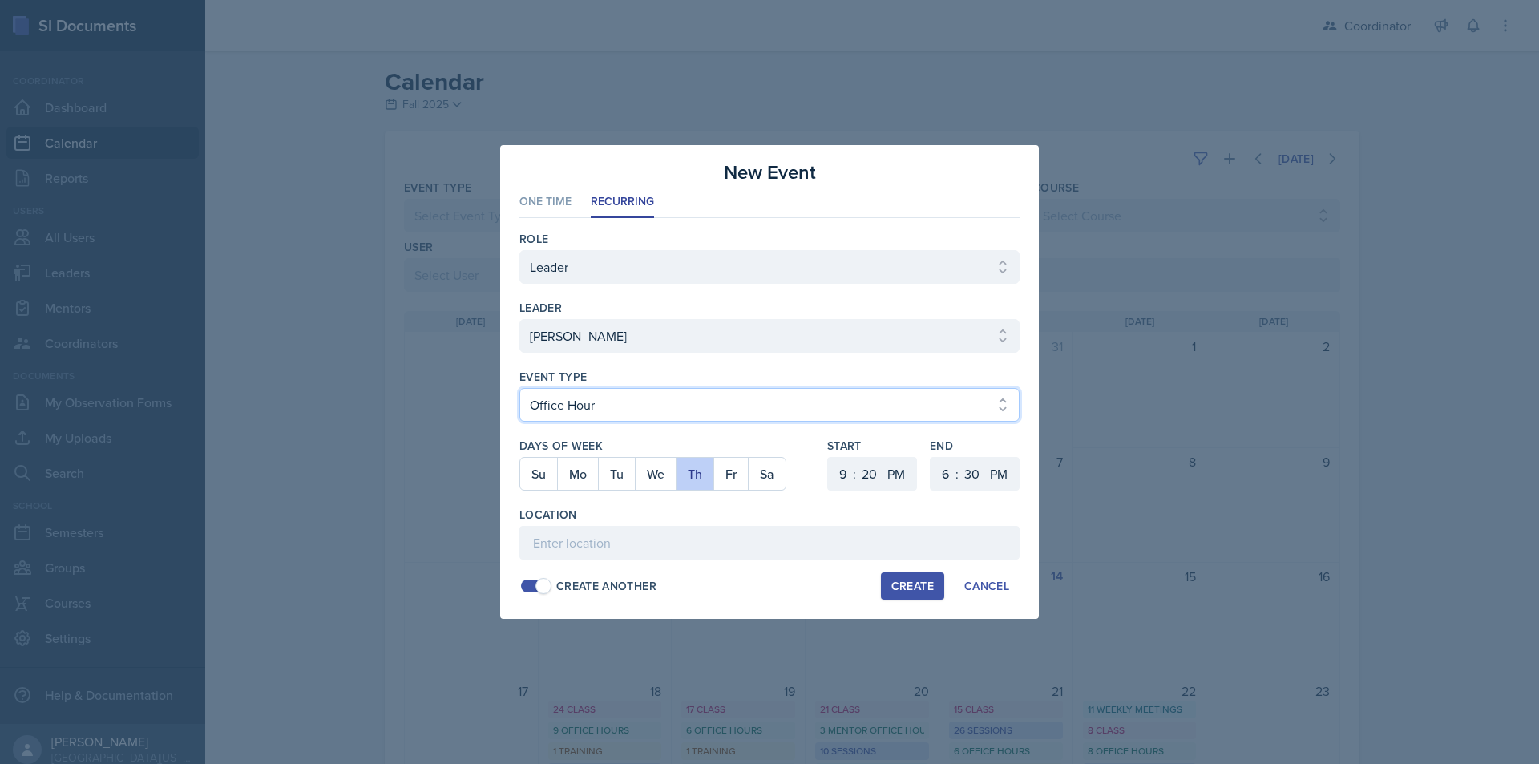
click at [691, 406] on select "Select Event Type Admin Office Hour Cal Workshop Class Class Announcement LA Pe…" at bounding box center [769, 405] width 500 height 34
click at [949, 478] on select "1 2 3 4 5 6 7 8 9 10 11 12" at bounding box center [944, 474] width 26 height 34
select select "10"
click at [931, 457] on select "1 2 3 4 5 6 7 8 9 10 11 12" at bounding box center [944, 474] width 26 height 34
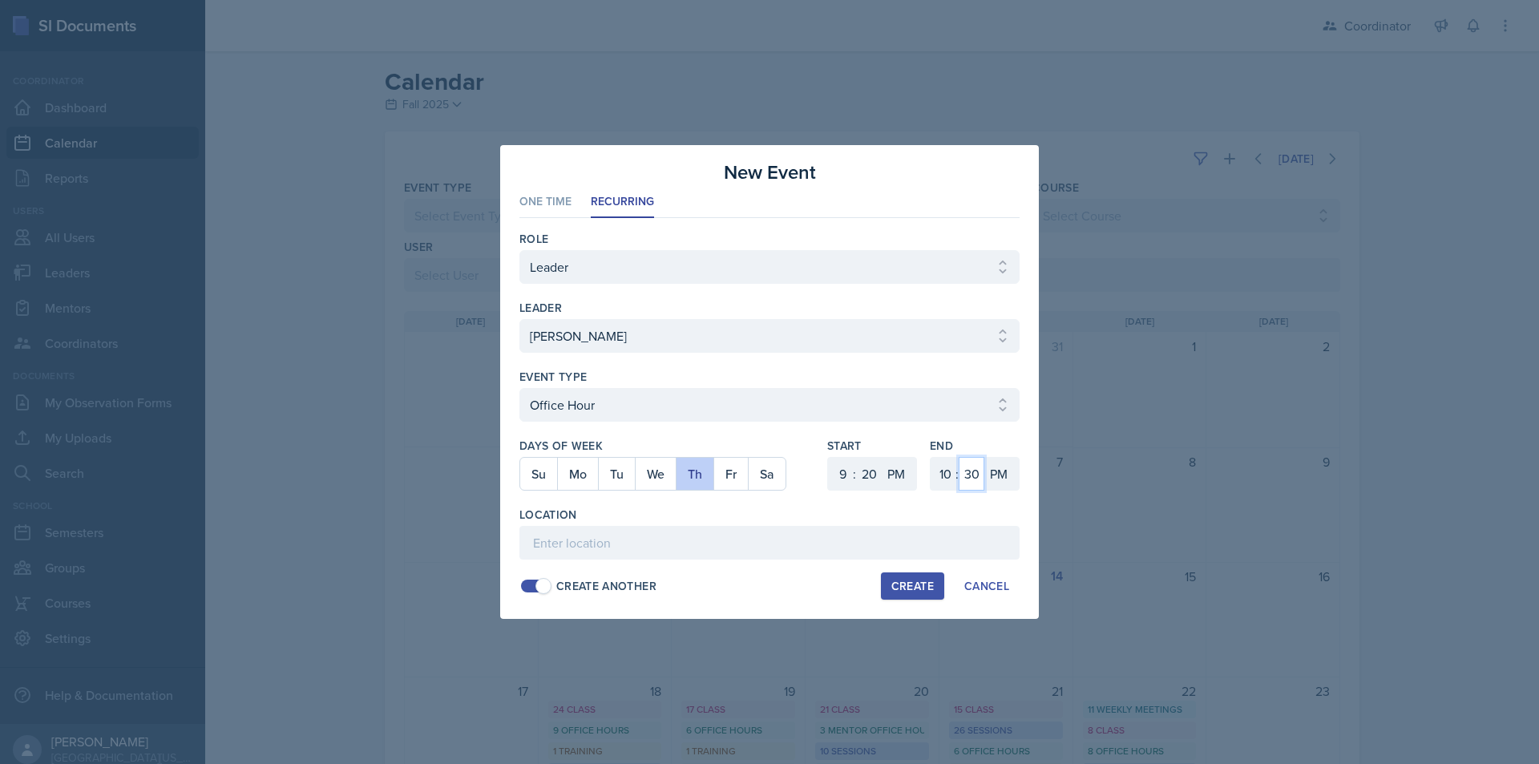
drag, startPoint x: 972, startPoint y: 473, endPoint x: 975, endPoint y: 459, distance: 14.6
click at [972, 473] on select "00 05 10 15 20 25 30 35 40 45 50 55" at bounding box center [972, 474] width 26 height 34
select select "20"
click at [959, 457] on select "00 05 10 15 20 25 30 35 40 45 50 55" at bounding box center [972, 474] width 26 height 34
drag, startPoint x: 893, startPoint y: 469, endPoint x: 895, endPoint y: 444, distance: 24.9
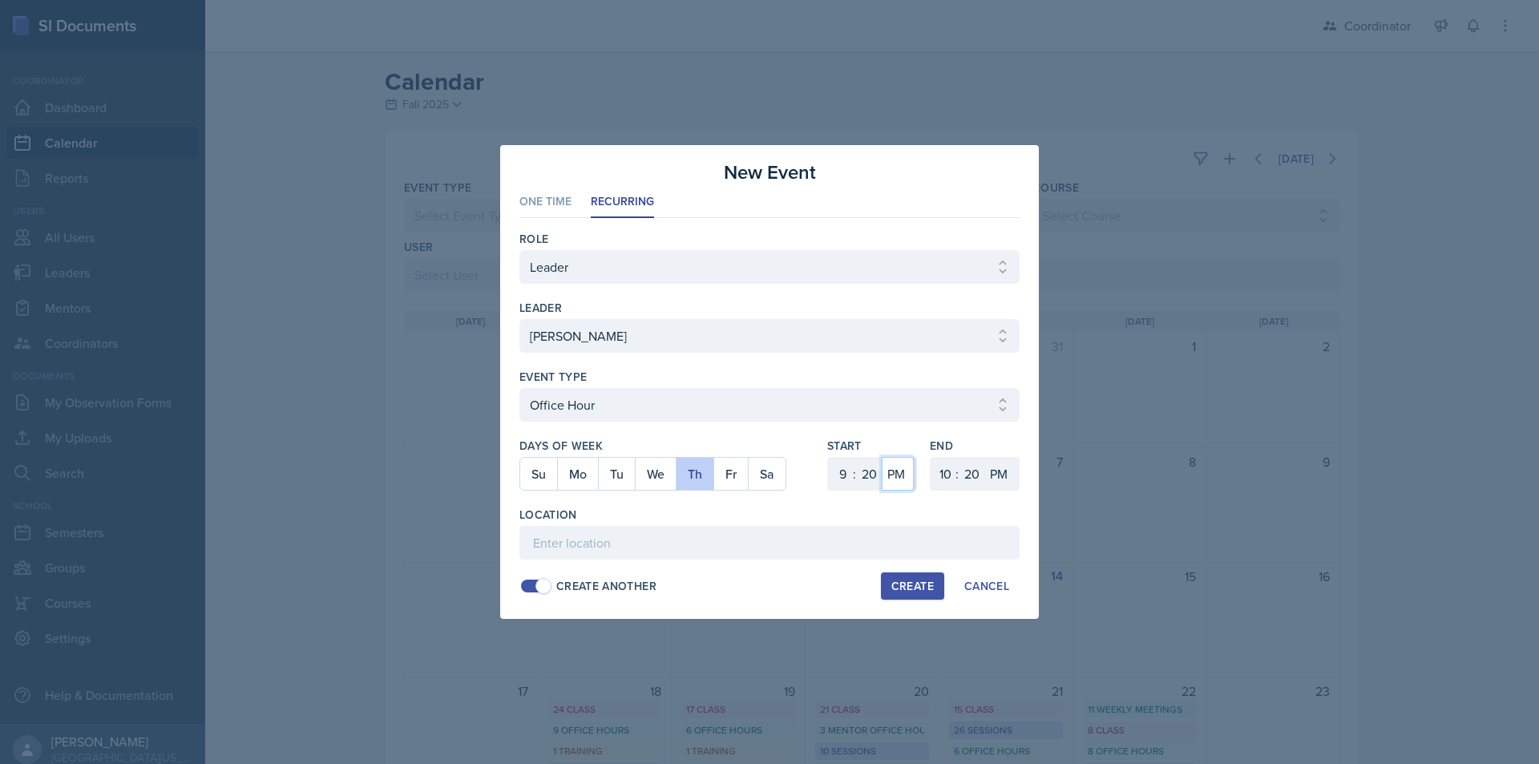
click at [892, 469] on select "AM PM" at bounding box center [898, 474] width 32 height 34
select select "AM"
click at [882, 457] on select "AM PM" at bounding box center [898, 474] width 32 height 34
click at [996, 479] on select "AM PM" at bounding box center [1000, 474] width 32 height 34
select select "AM"
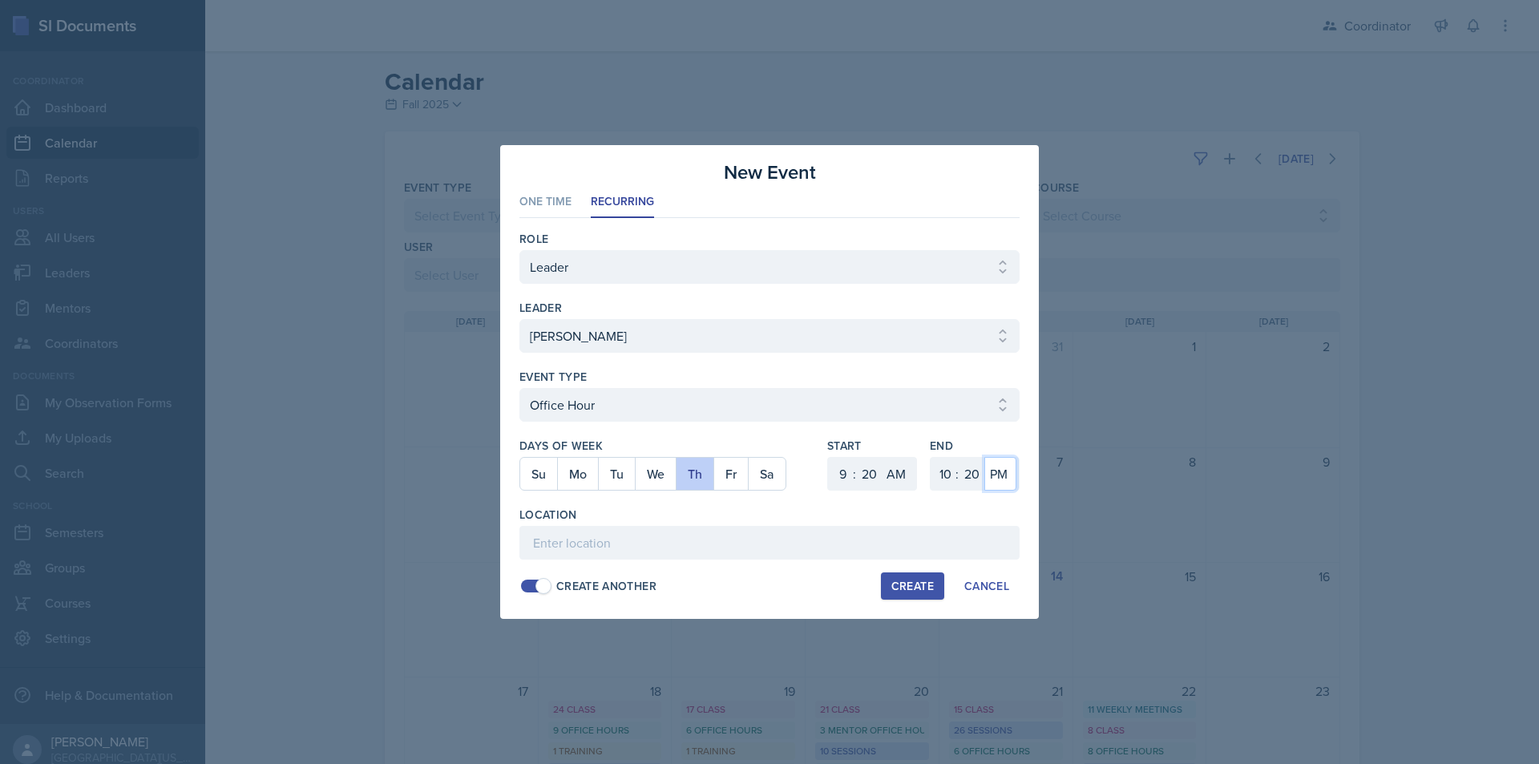
click at [984, 457] on select "AM PM" at bounding box center [1000, 474] width 32 height 34
click at [937, 531] on input at bounding box center [769, 543] width 500 height 34
type input "BAB TBD"
click at [913, 587] on div "Create" at bounding box center [912, 586] width 42 height 13
select select
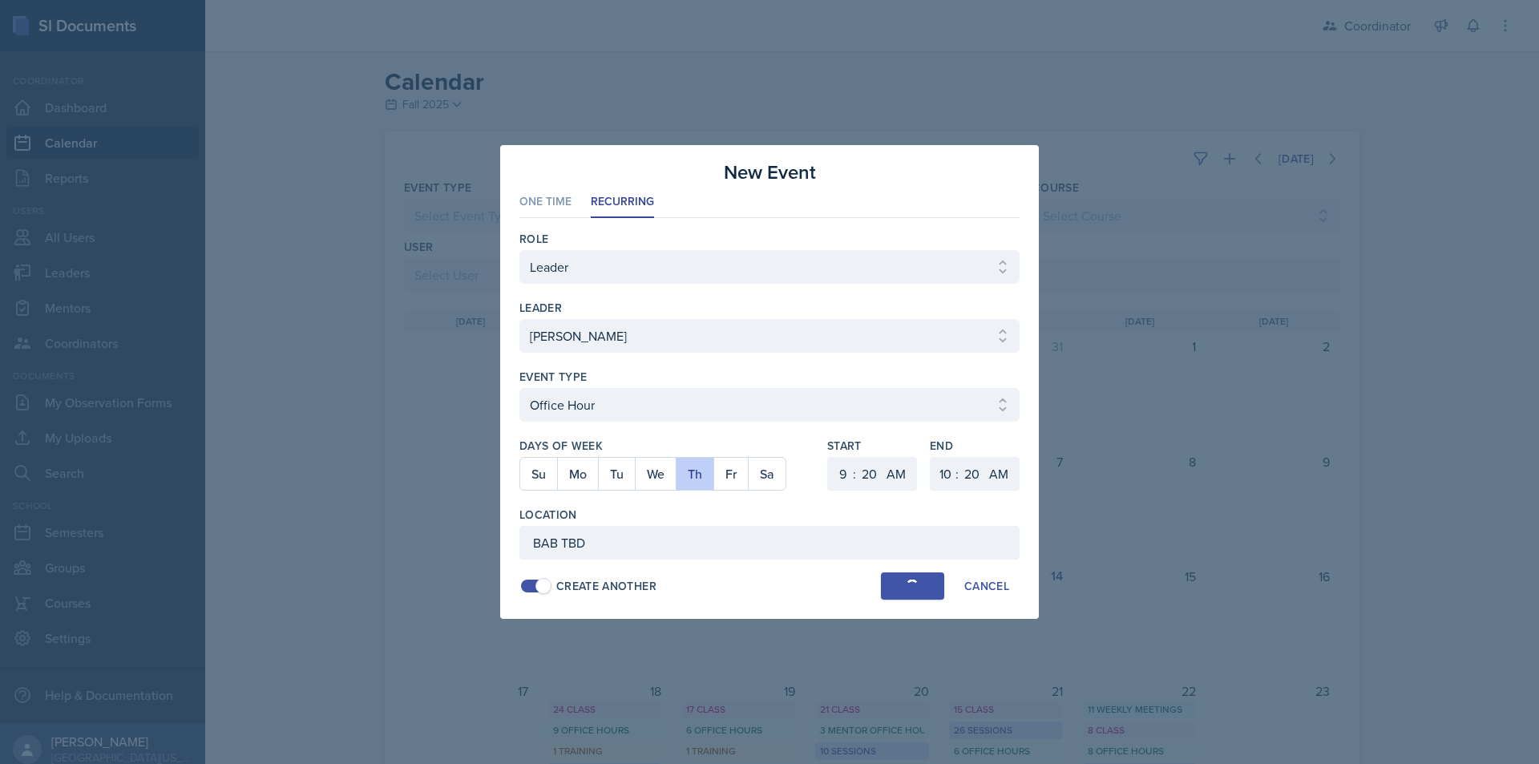
select select
select select "6"
select select "0"
select select "PM"
select select "6"
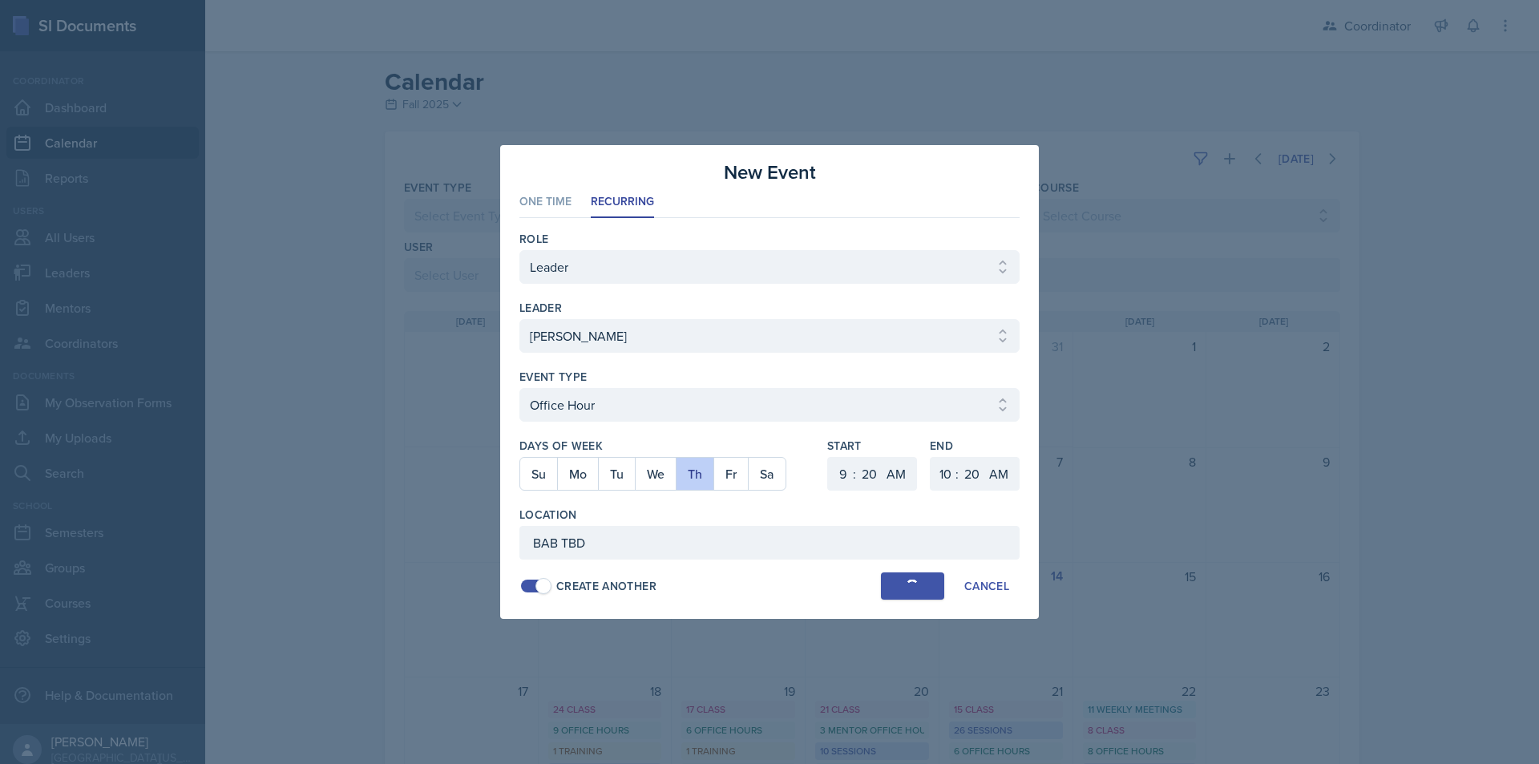
select select "30"
select select "PM"
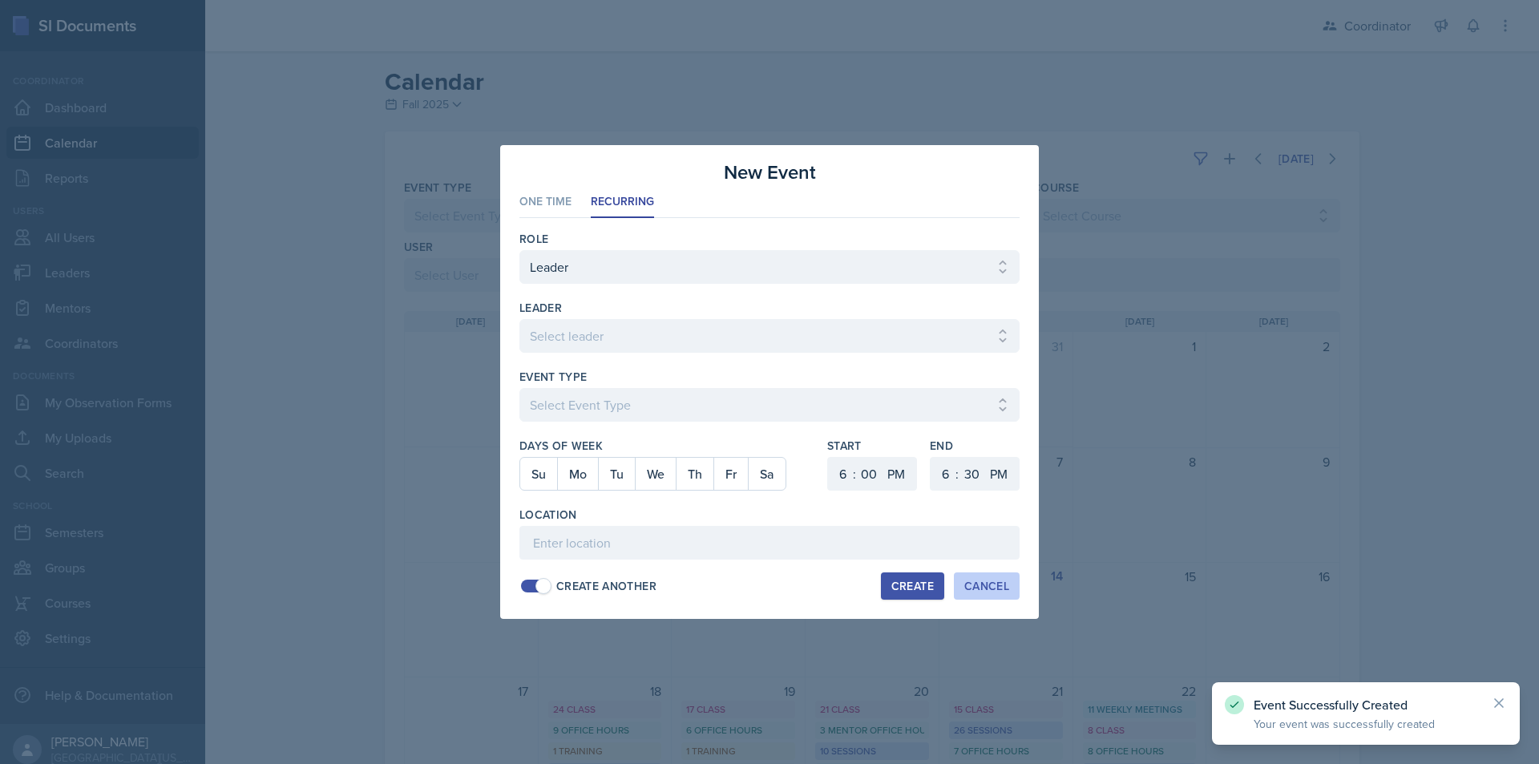
click at [988, 583] on div "Cancel" at bounding box center [986, 586] width 45 height 13
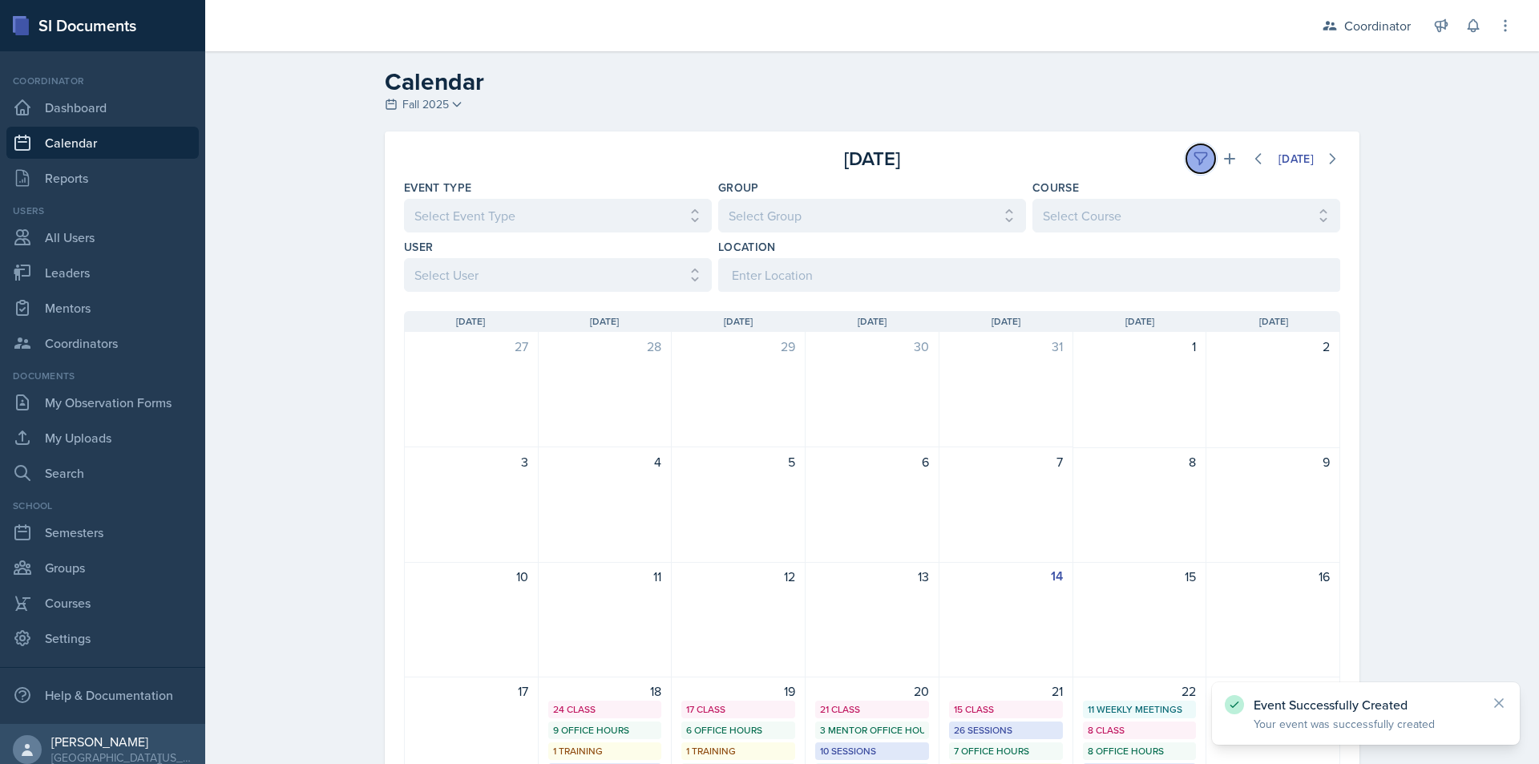
click at [1196, 151] on icon at bounding box center [1201, 159] width 16 height 16
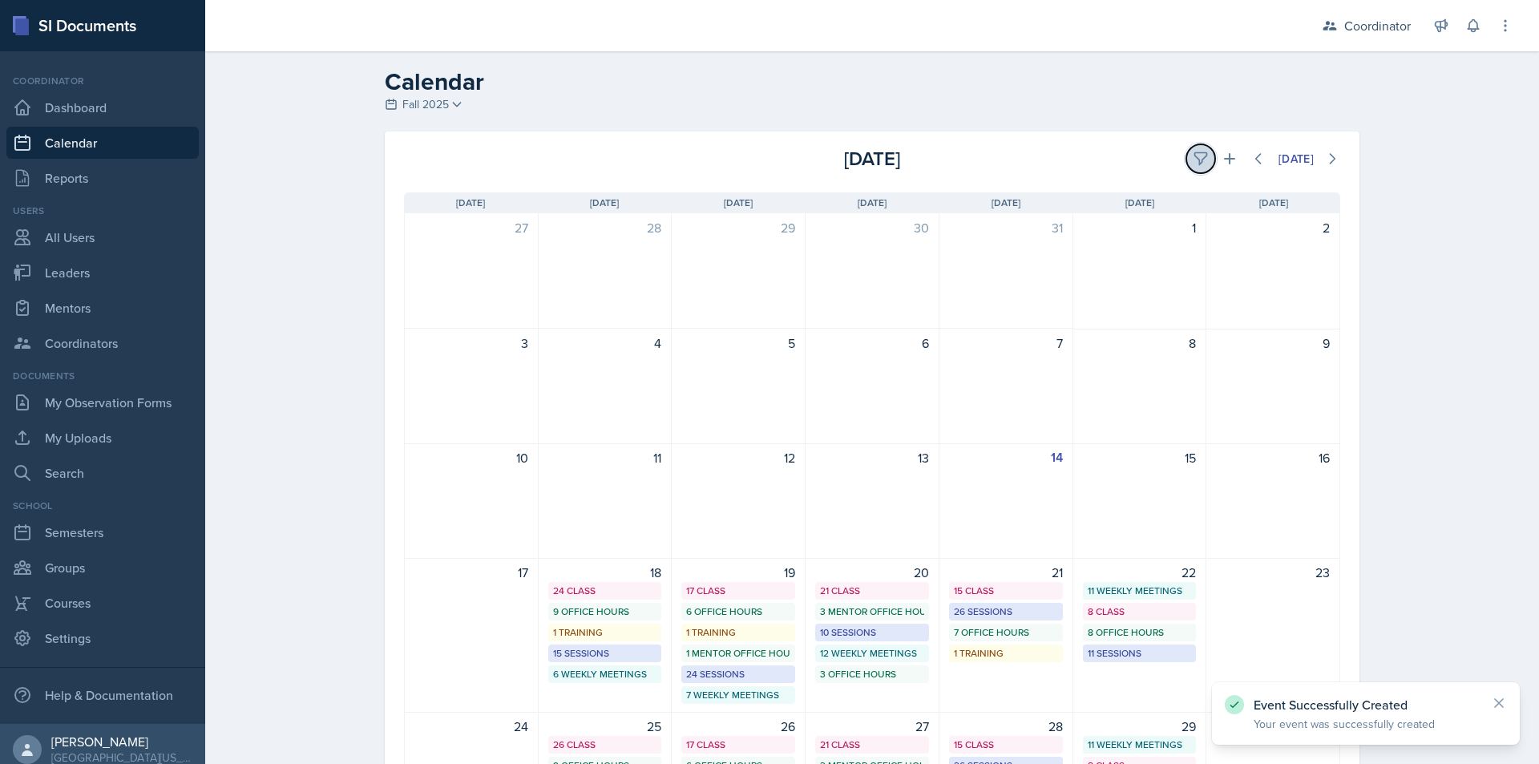
click at [1186, 161] on button at bounding box center [1200, 158] width 29 height 29
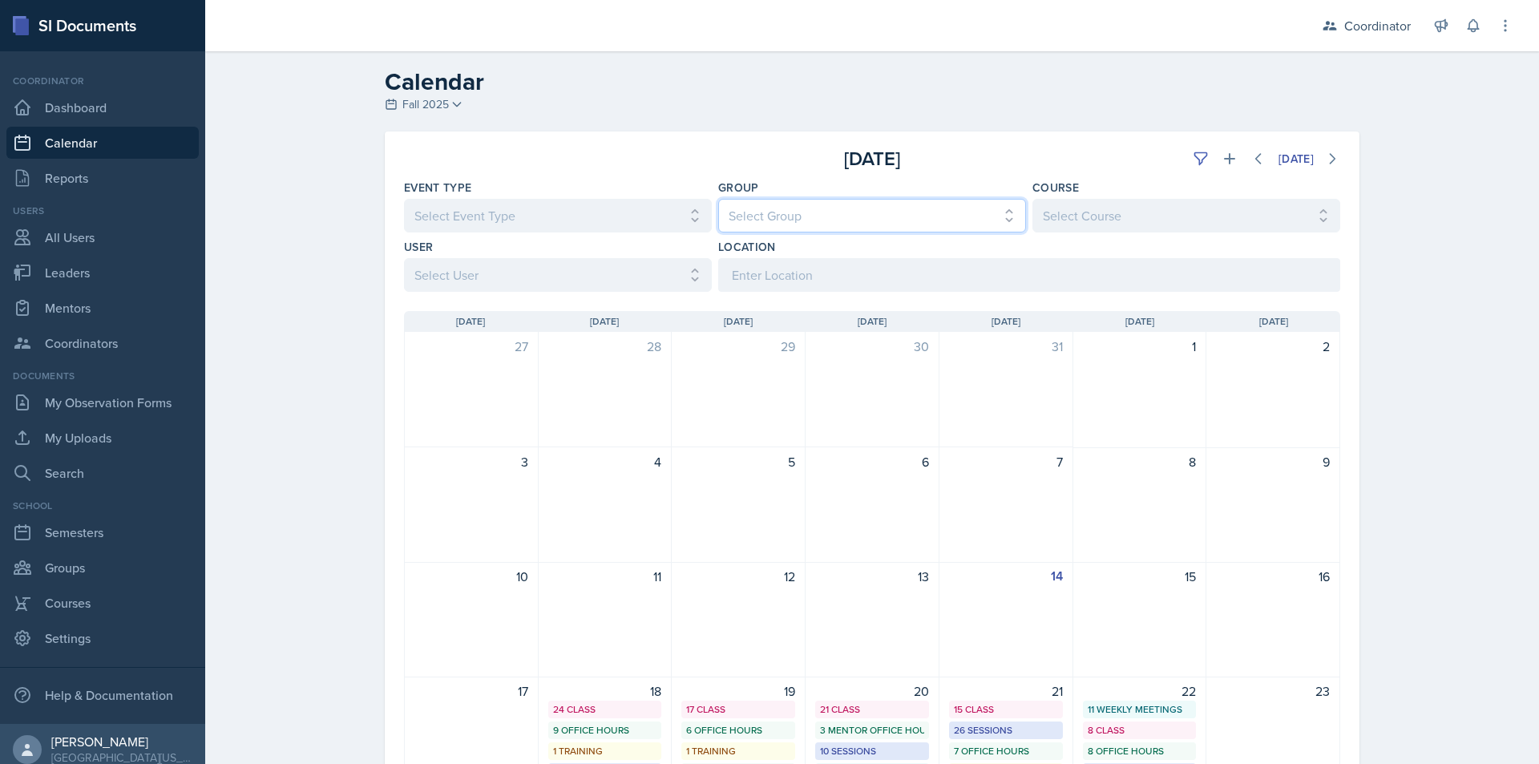
click at [770, 224] on select "Select Group All [PERSON_NAME]'s Groups [PERSON_NAME]'s Group [PERSON_NAME]'s G…" at bounding box center [872, 216] width 308 height 34
select select "19480abb-f0f7-4b68-be51-76a08af57529"
click at [718, 199] on select "Select Group All [PERSON_NAME]'s Groups [PERSON_NAME]'s Group [PERSON_NAME]'s G…" at bounding box center [872, 216] width 308 height 34
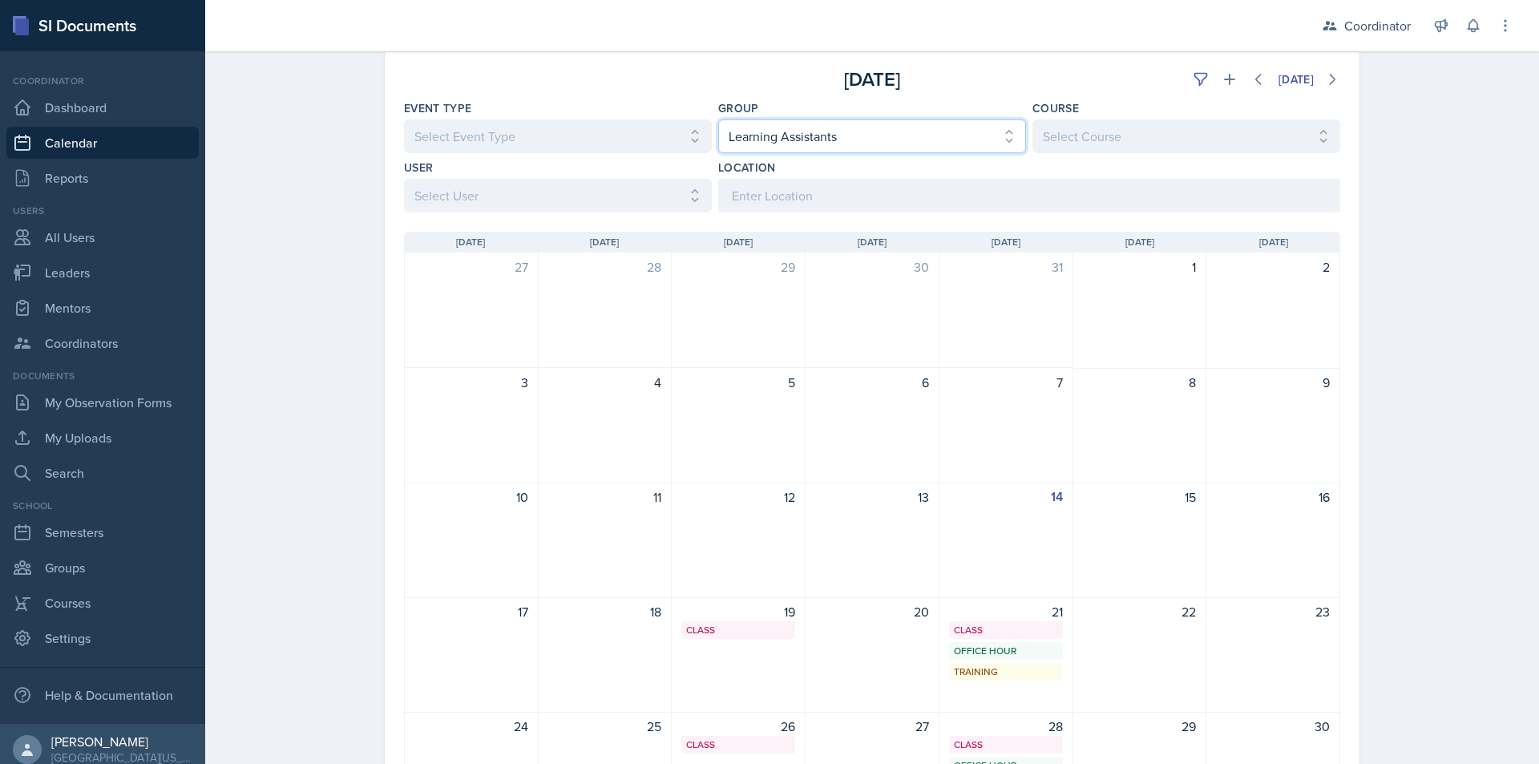
scroll to position [240, 0]
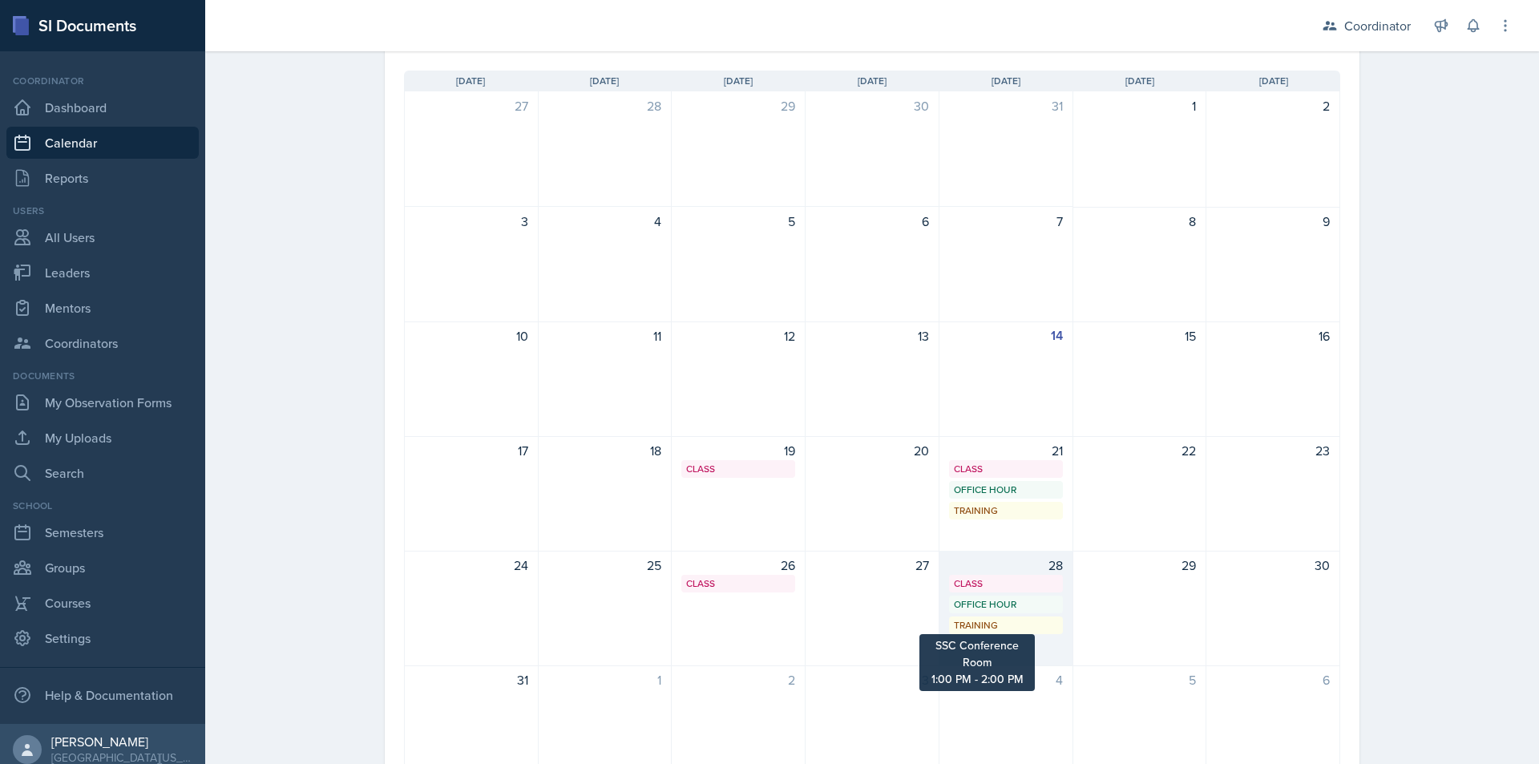
click at [1018, 626] on div "Training" at bounding box center [1006, 625] width 104 height 14
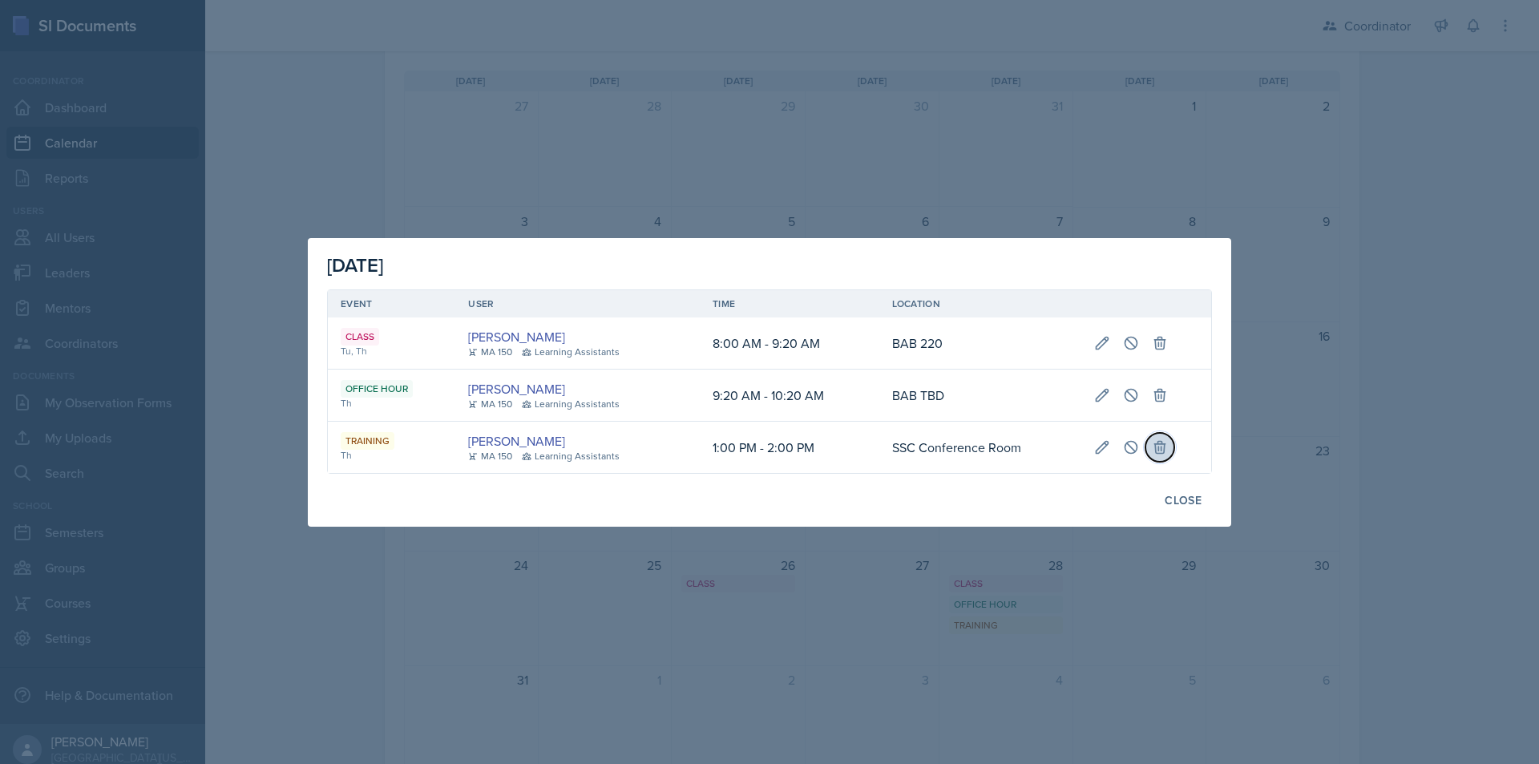
click at [1158, 455] on icon at bounding box center [1160, 447] width 16 height 16
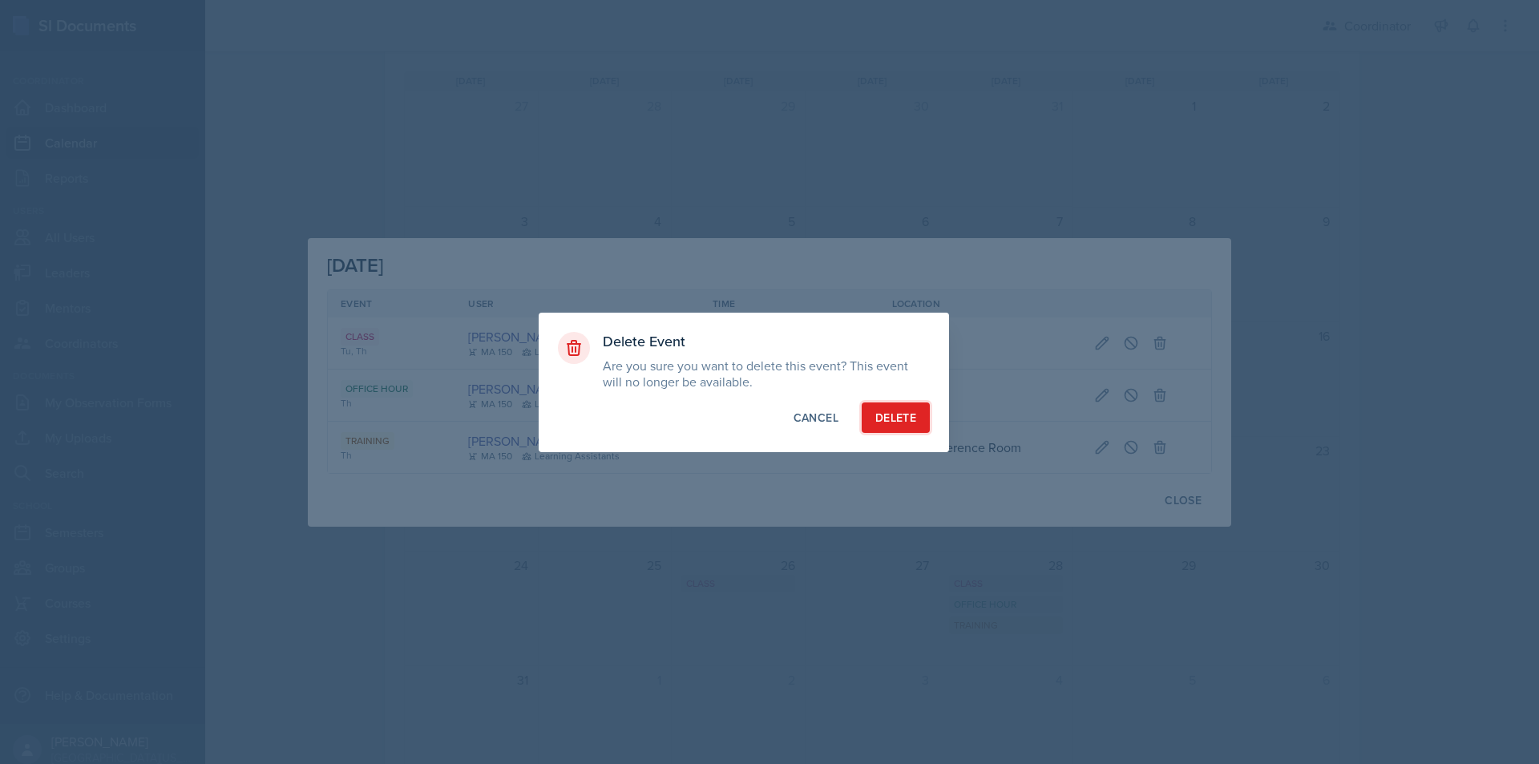
click at [892, 419] on div "Delete" at bounding box center [895, 418] width 41 height 16
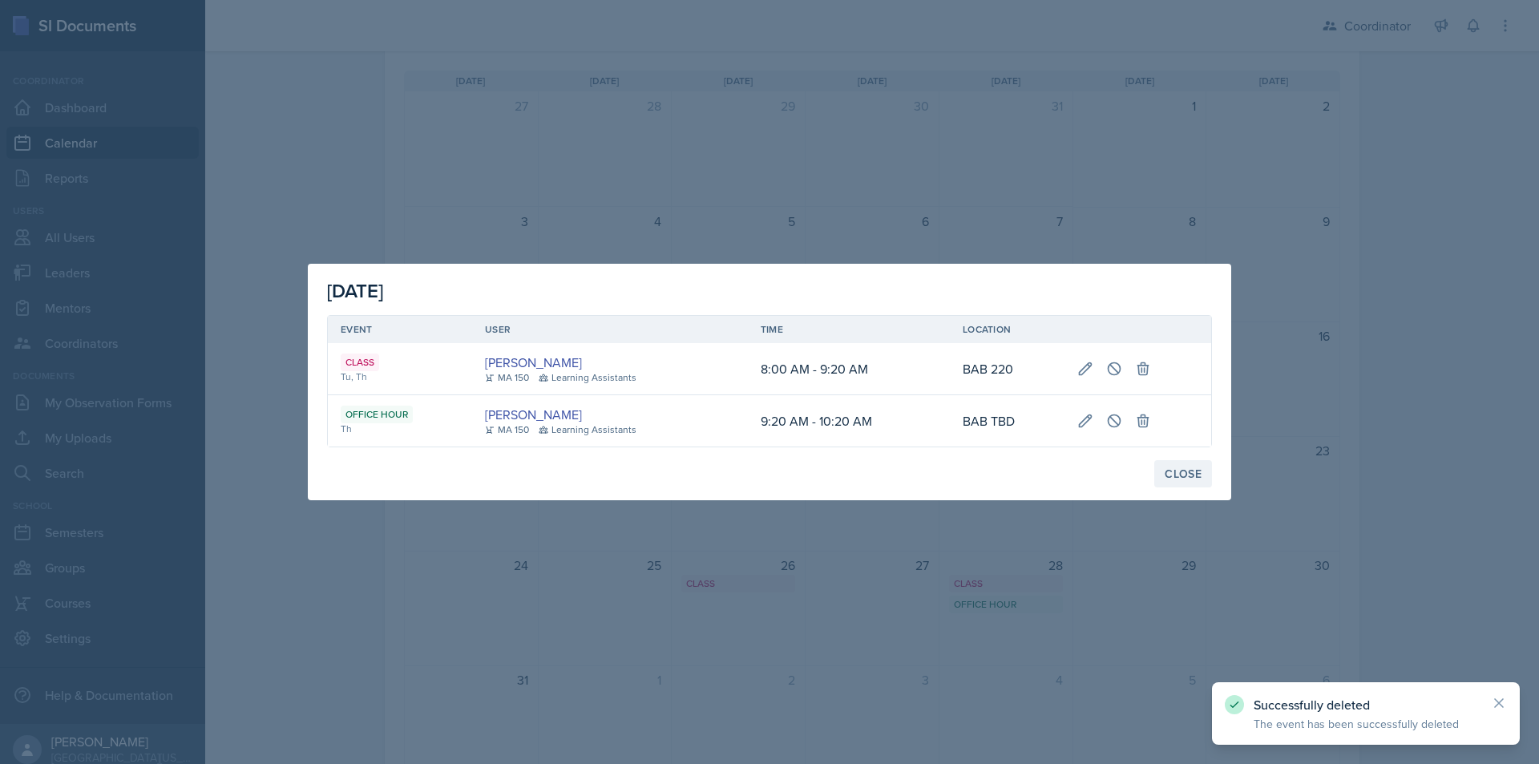
click at [1178, 472] on div "Close" at bounding box center [1183, 473] width 37 height 13
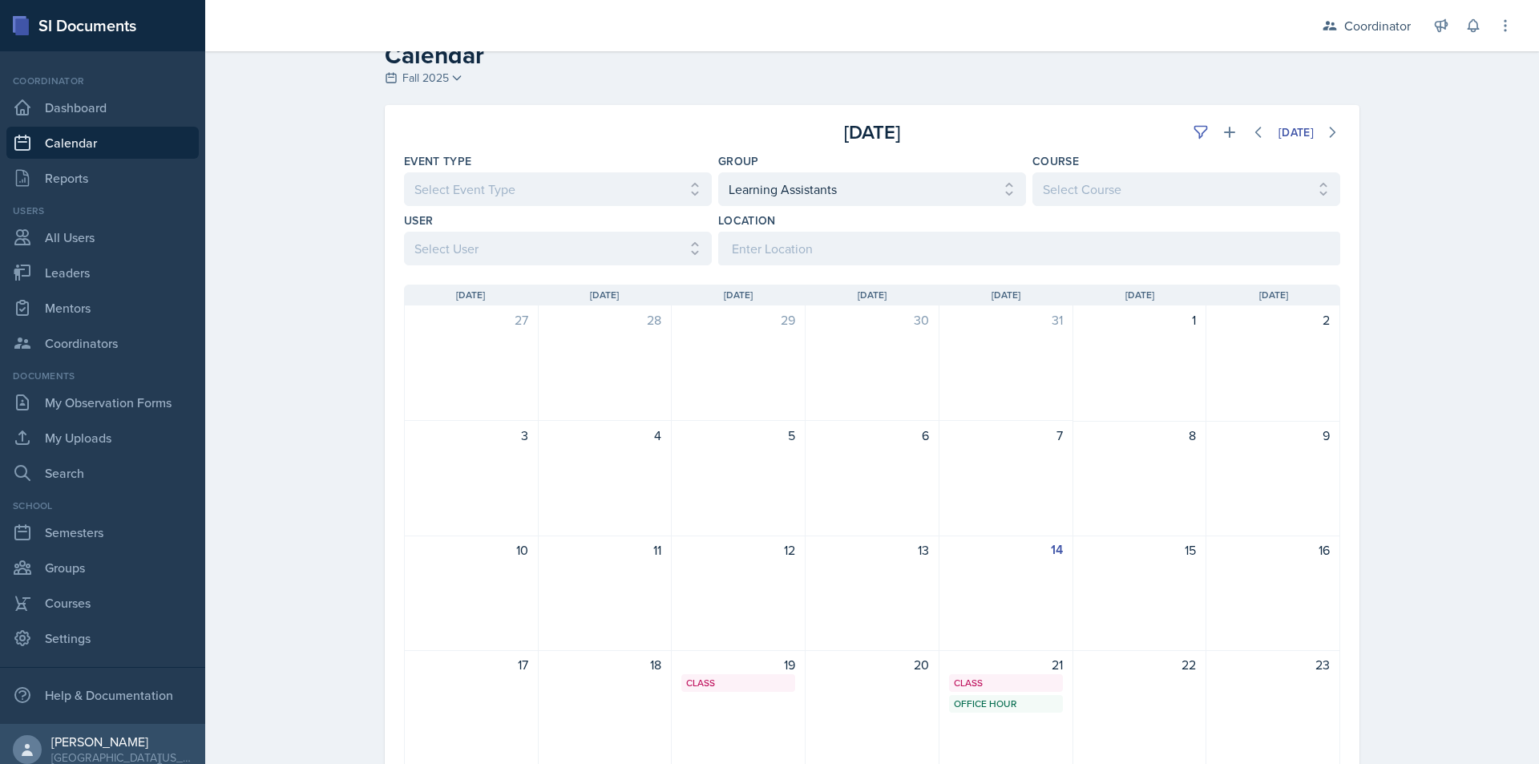
scroll to position [0, 0]
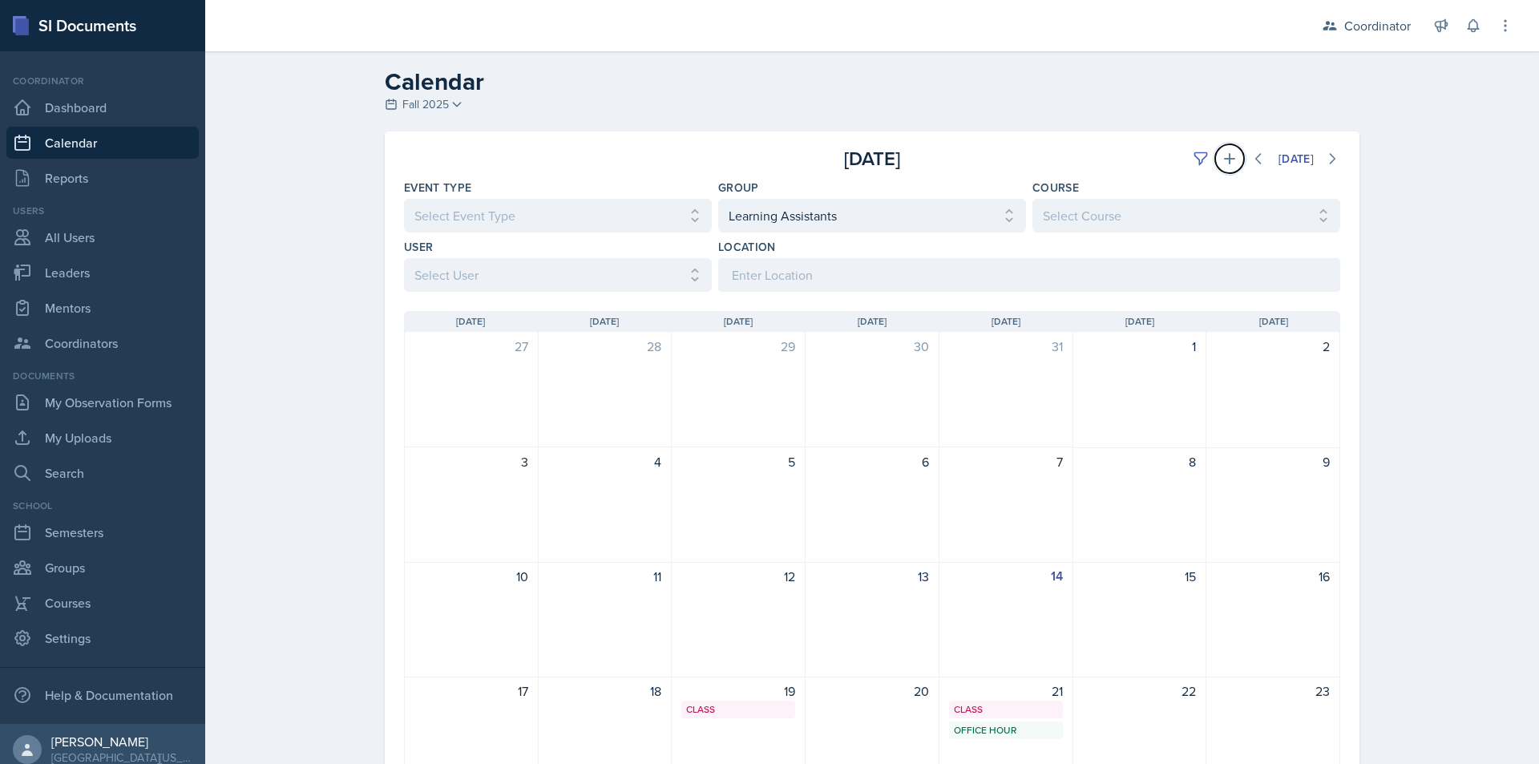
click at [1222, 158] on icon at bounding box center [1230, 159] width 16 height 16
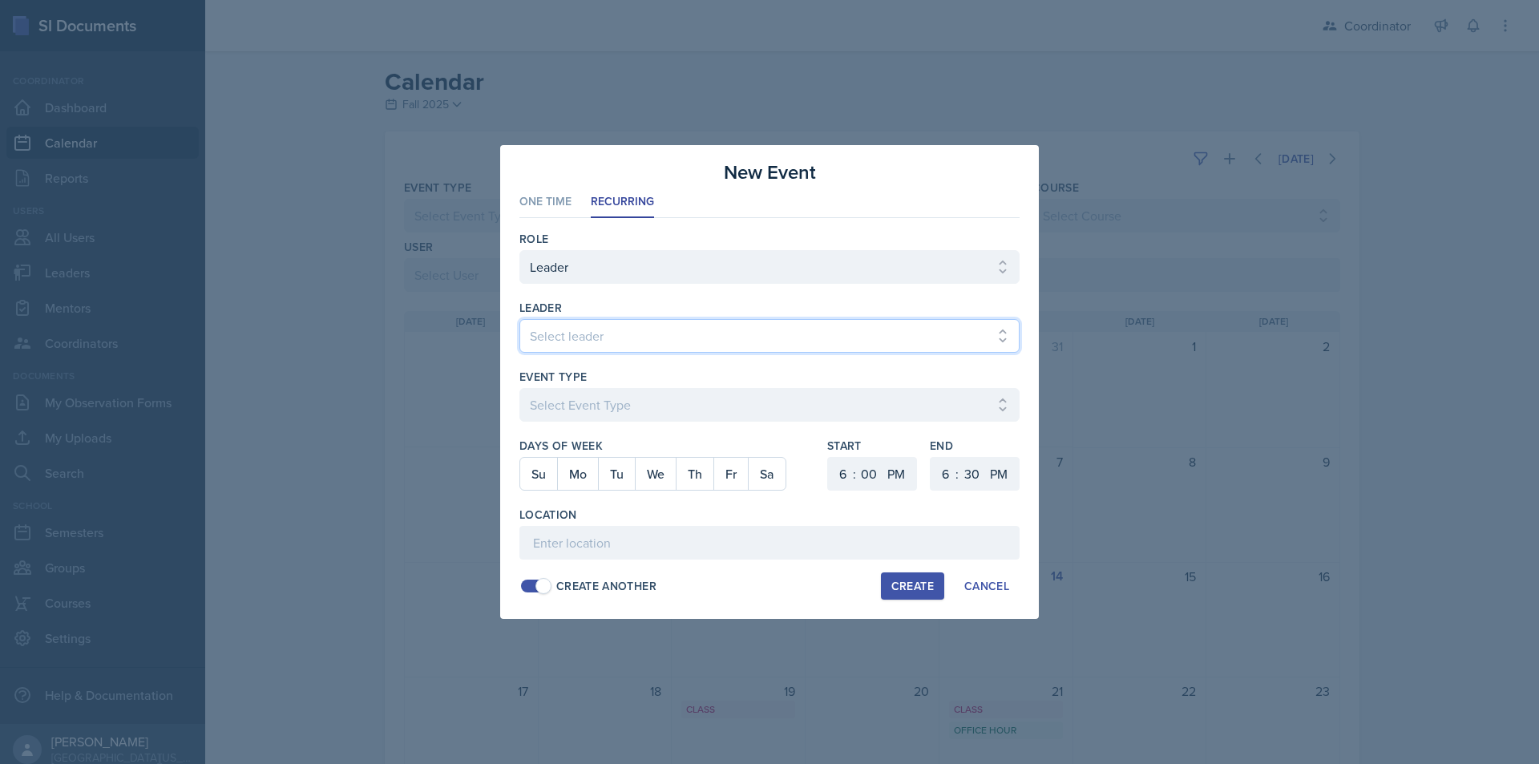
click at [602, 337] on select "Select leader Adam McDougal Aley Perez Anna McGill Bella Clifton Bram O'Neil Ca…" at bounding box center [769, 336] width 500 height 34
select select "f19245a4-84c1-4d83-8a87-ead3e55c9038"
click at [519, 319] on select "Select leader Adam McDougal Aley Perez Anna McGill Bella Clifton Bram O'Neil Ca…" at bounding box center [769, 336] width 500 height 34
click at [593, 406] on select "Select Event Type Admin Office Hour Cal Workshop Class Class Announcement LA Pe…" at bounding box center [769, 405] width 500 height 34
select select "bd4f27e7-d6ed-4573-9455-47908d0b622f"
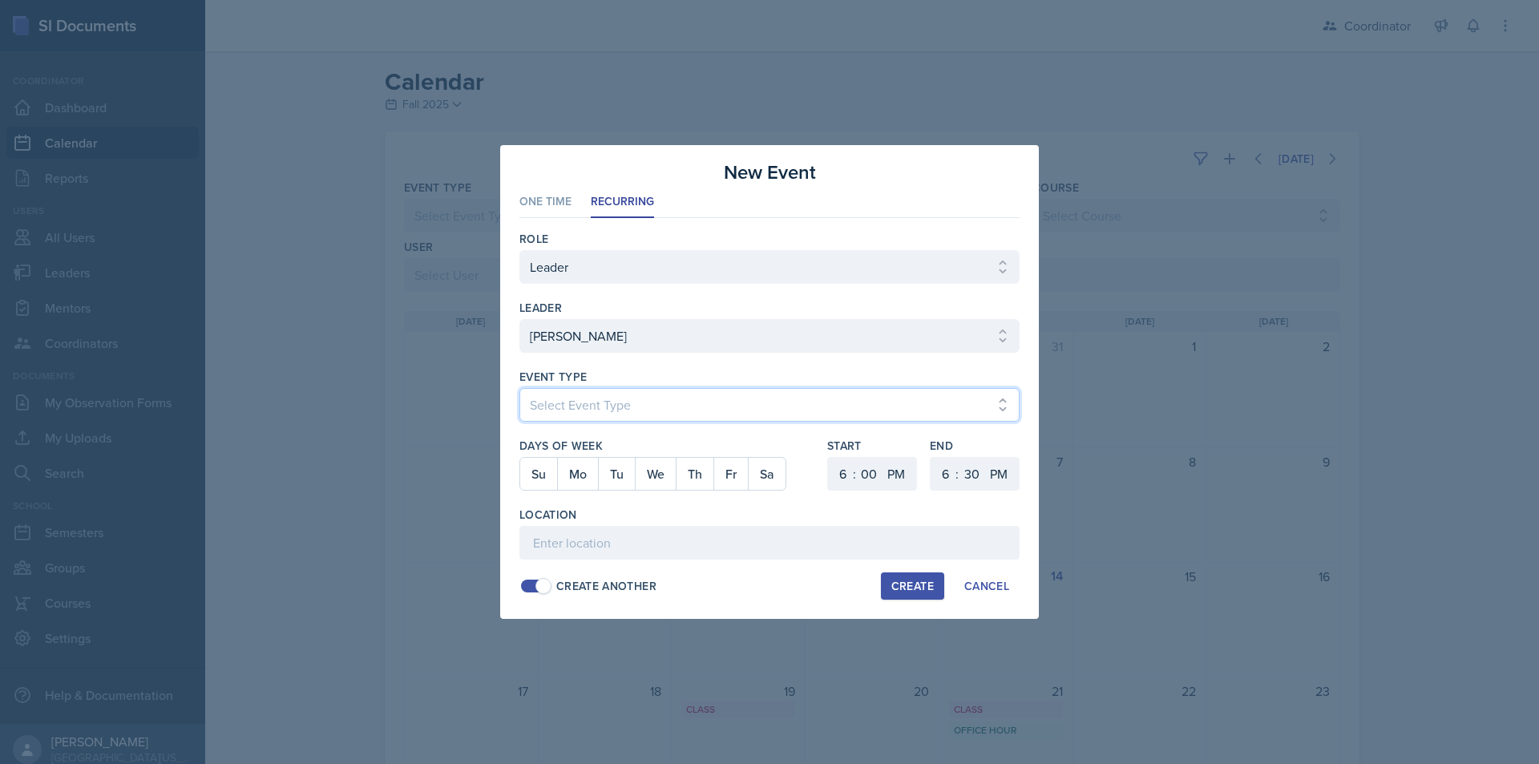
click at [519, 388] on select "Select Event Type Admin Office Hour Cal Workshop Class Class Announcement LA Pe…" at bounding box center [769, 405] width 500 height 34
click at [588, 483] on button "Mo" at bounding box center [577, 474] width 41 height 32
click at [666, 483] on button "We" at bounding box center [655, 474] width 41 height 32
click at [843, 467] on select "1 2 3 4 5 6 7 8 9 10 11 12" at bounding box center [841, 474] width 26 height 34
select select "9"
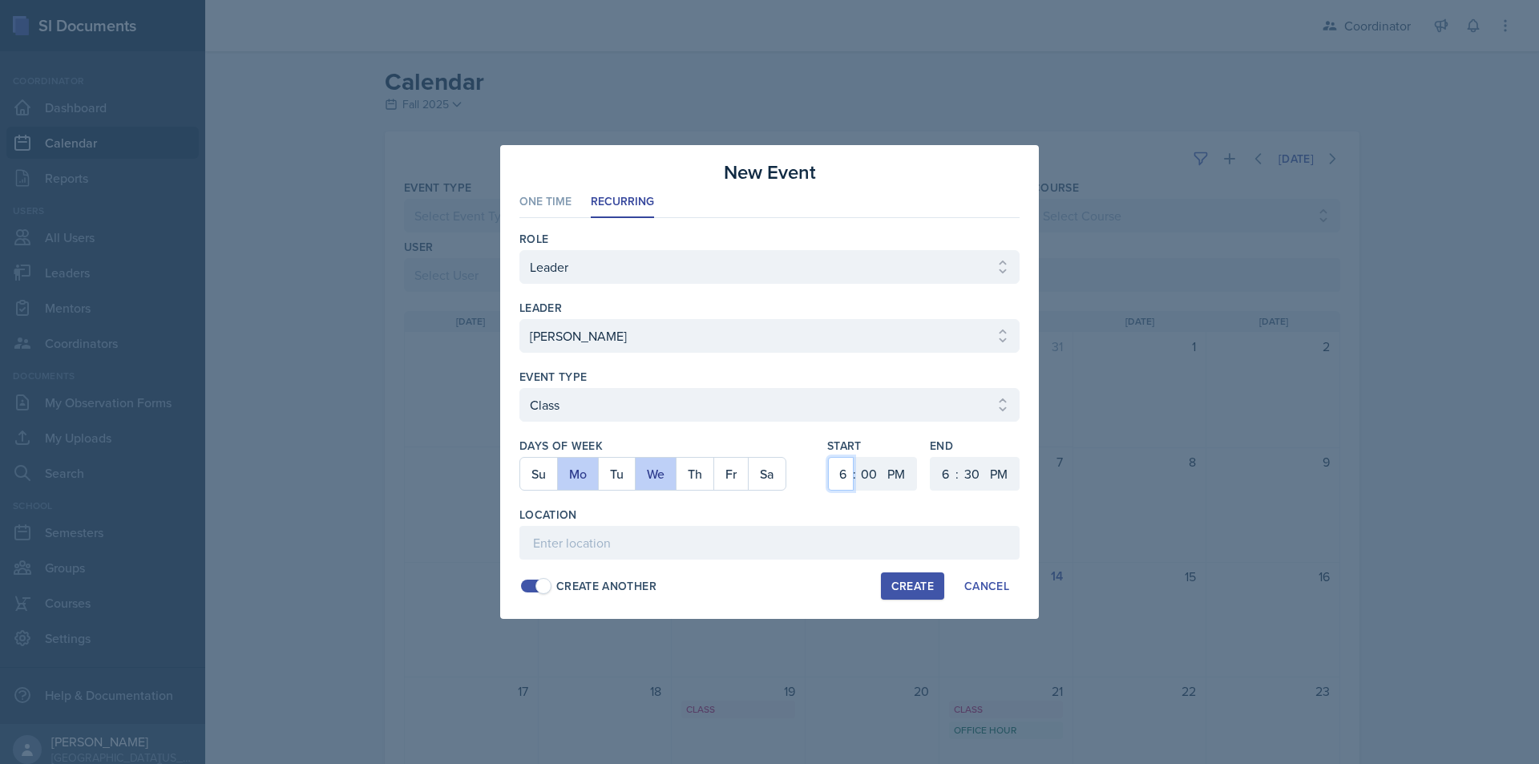
click at [828, 457] on select "1 2 3 4 5 6 7 8 9 10 11 12" at bounding box center [841, 474] width 26 height 34
click at [868, 468] on select "00 05 10 15 20 25 30 35 40 45 50 55" at bounding box center [869, 474] width 26 height 34
select select "40"
click at [856, 457] on select "00 05 10 15 20 25 30 35 40 45 50 55" at bounding box center [869, 474] width 26 height 34
click at [897, 470] on select "AM PM" at bounding box center [898, 474] width 32 height 34
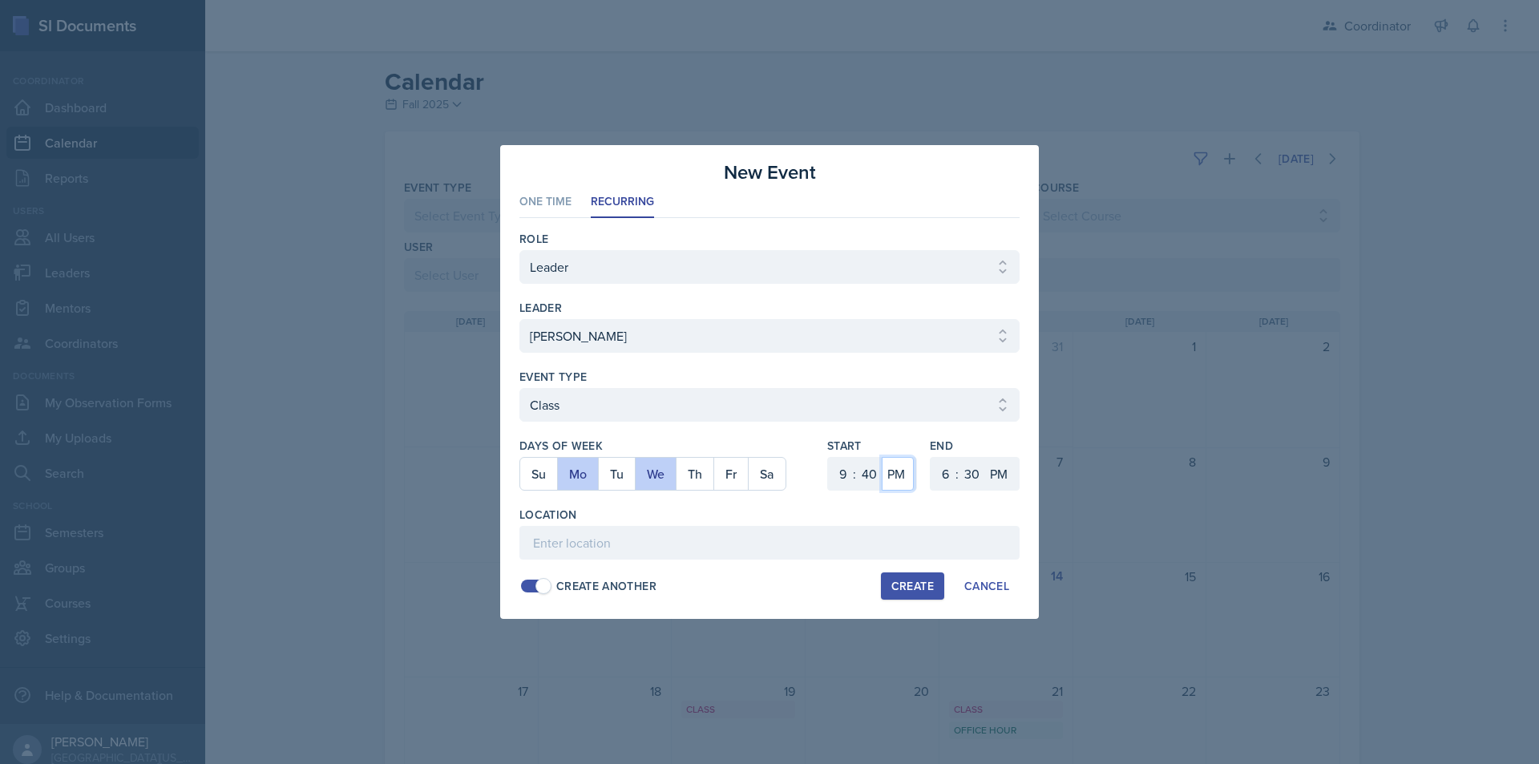
select select "AM"
click at [882, 457] on select "AM PM" at bounding box center [898, 474] width 32 height 34
click at [944, 475] on select "1 2 3 4 5 6 7 8 9 10 11 12" at bounding box center [944, 474] width 26 height 34
select select "11"
click at [931, 457] on select "1 2 3 4 5 6 7 8 9 10 11 12" at bounding box center [944, 474] width 26 height 34
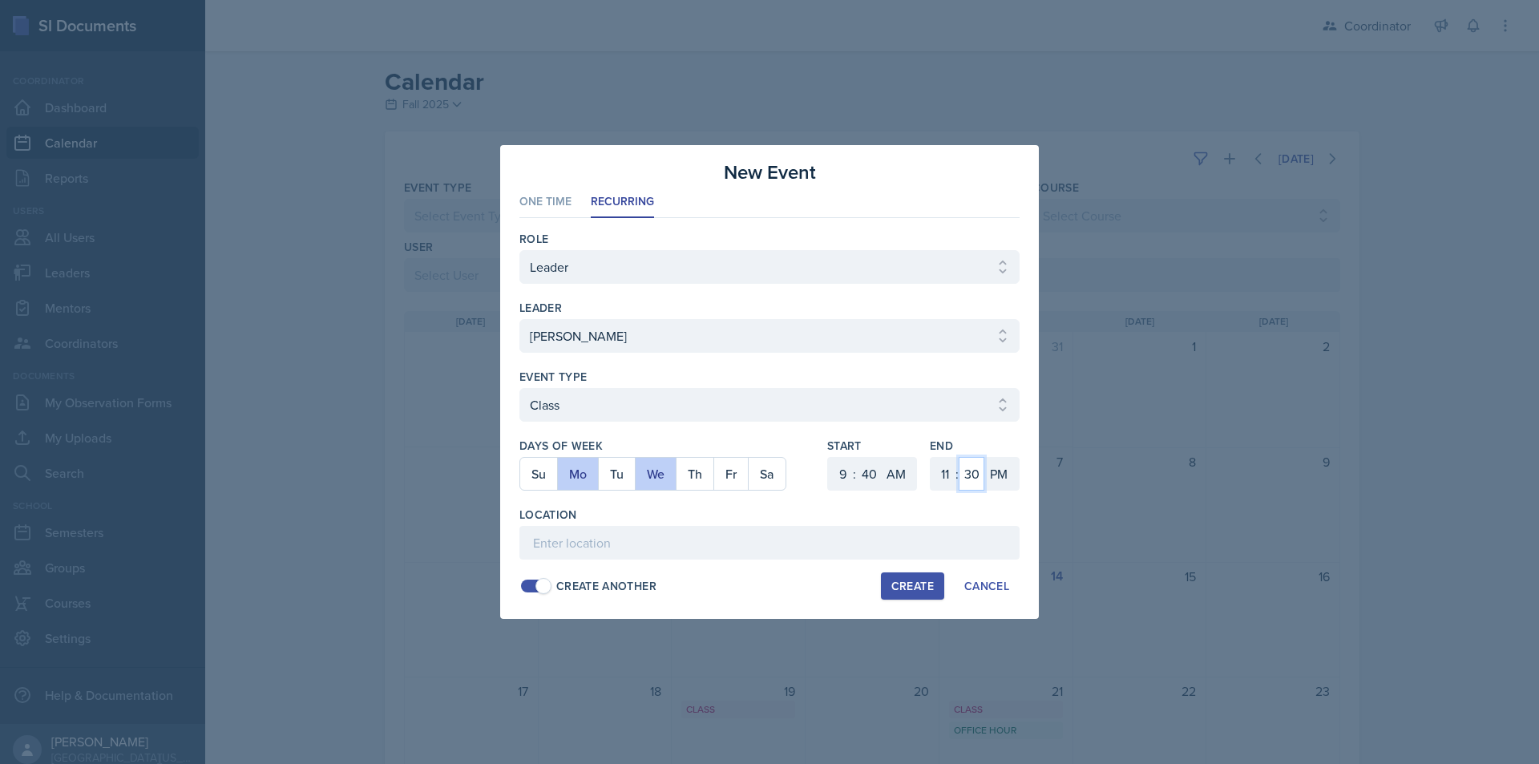
click at [971, 473] on select "00 05 10 15 20 25 30 35 40 45 50 55" at bounding box center [972, 474] width 26 height 34
select select "0"
click at [959, 457] on select "00 05 10 15 20 25 30 35 40 45 50 55" at bounding box center [972, 474] width 26 height 34
click at [1004, 473] on select "AM PM" at bounding box center [1000, 474] width 32 height 34
select select "AM"
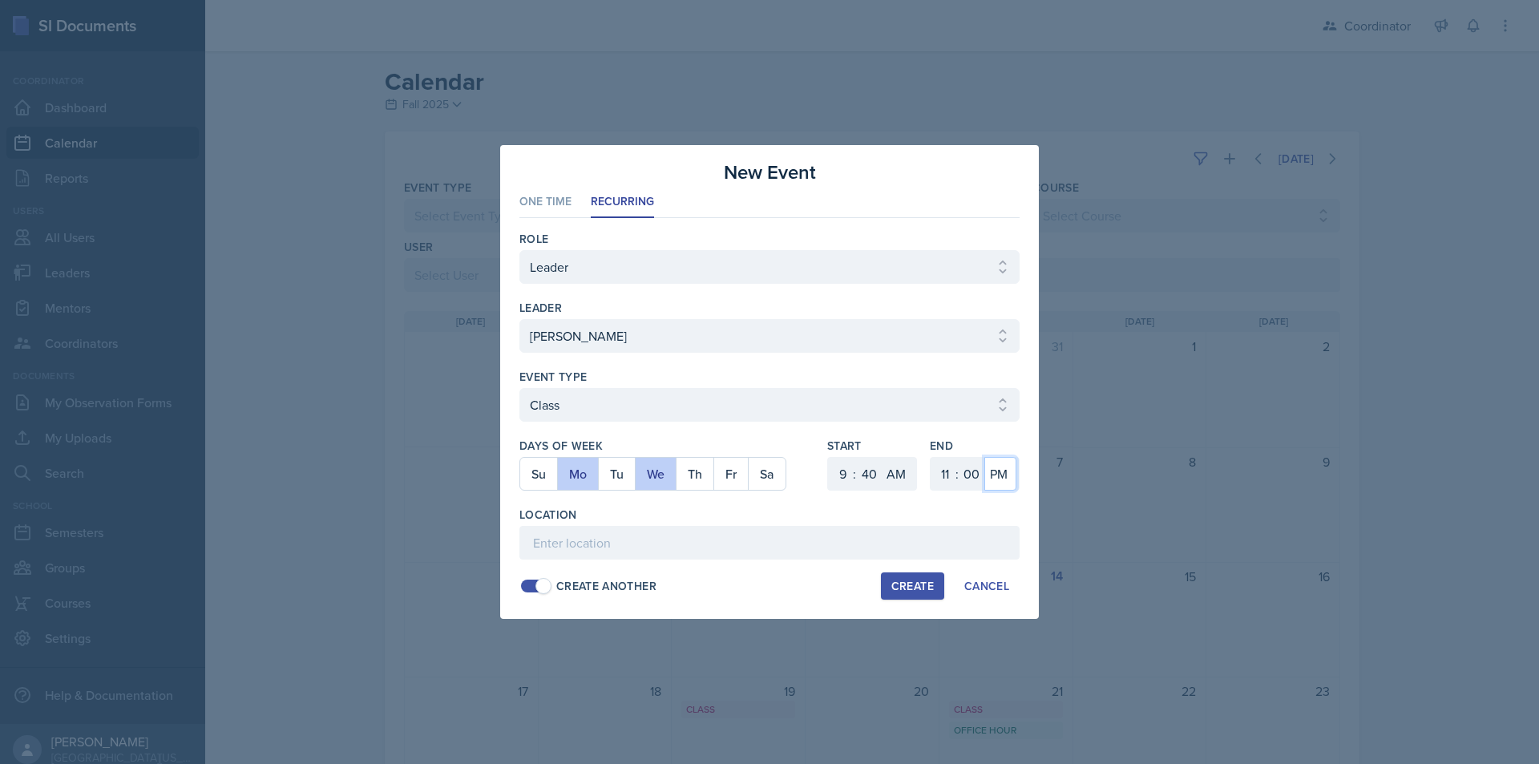
click at [984, 457] on select "AM PM" at bounding box center [1000, 474] width 32 height 34
click at [782, 546] on input at bounding box center [769, 543] width 500 height 34
type input "SST 103"
click at [899, 577] on button "Create" at bounding box center [912, 585] width 63 height 27
select select
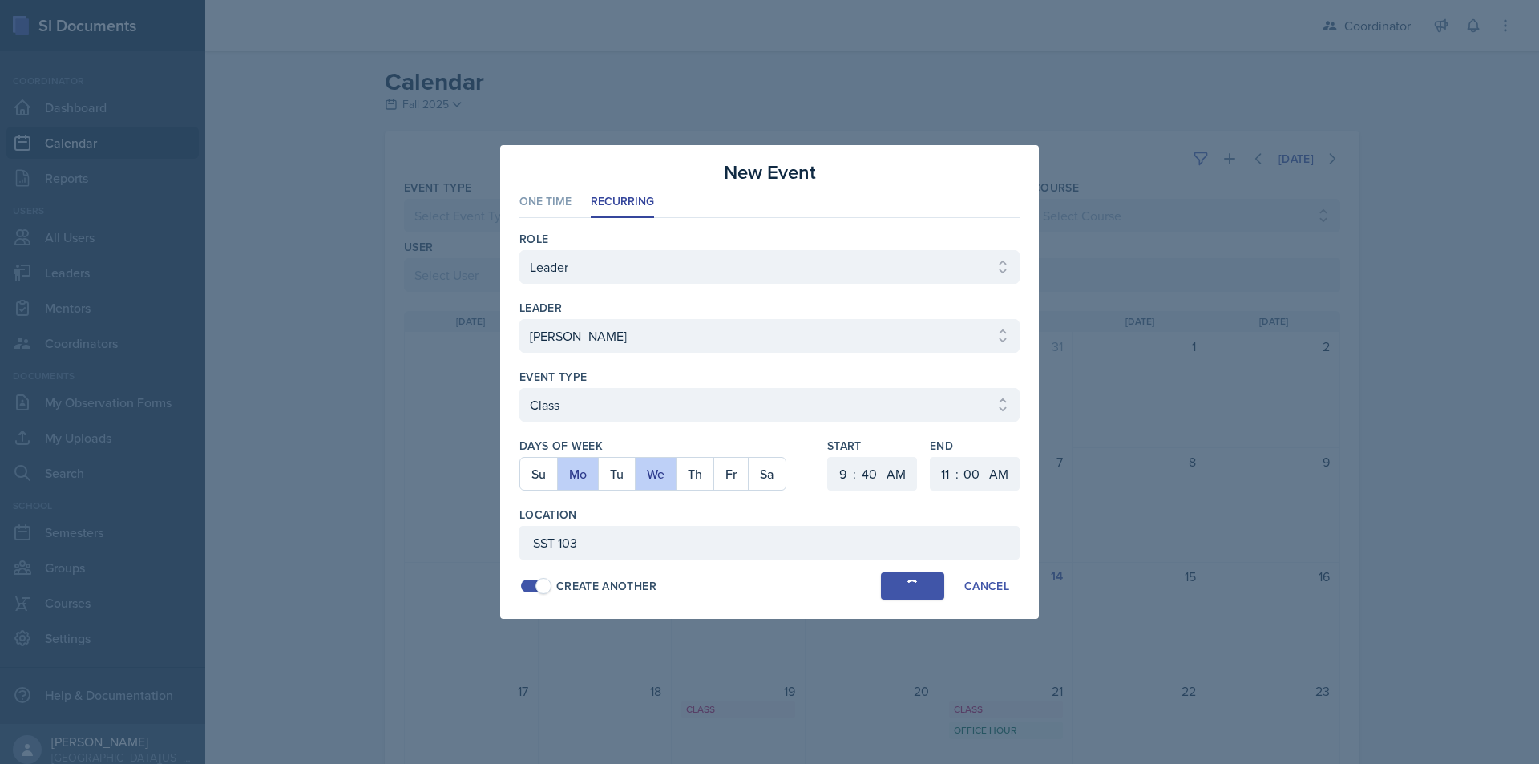
select select
select select "6"
select select "0"
select select "PM"
select select "6"
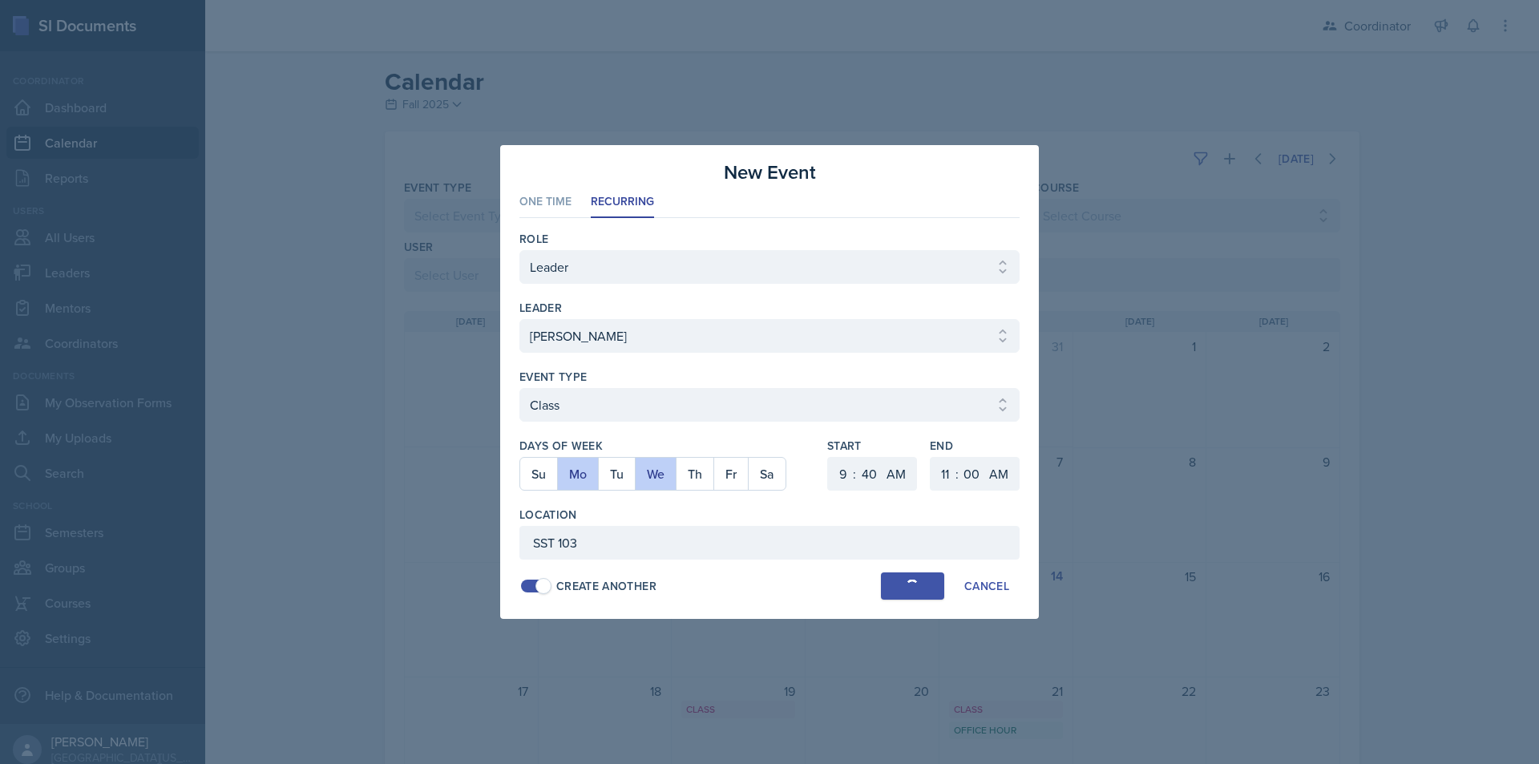
select select "30"
select select "PM"
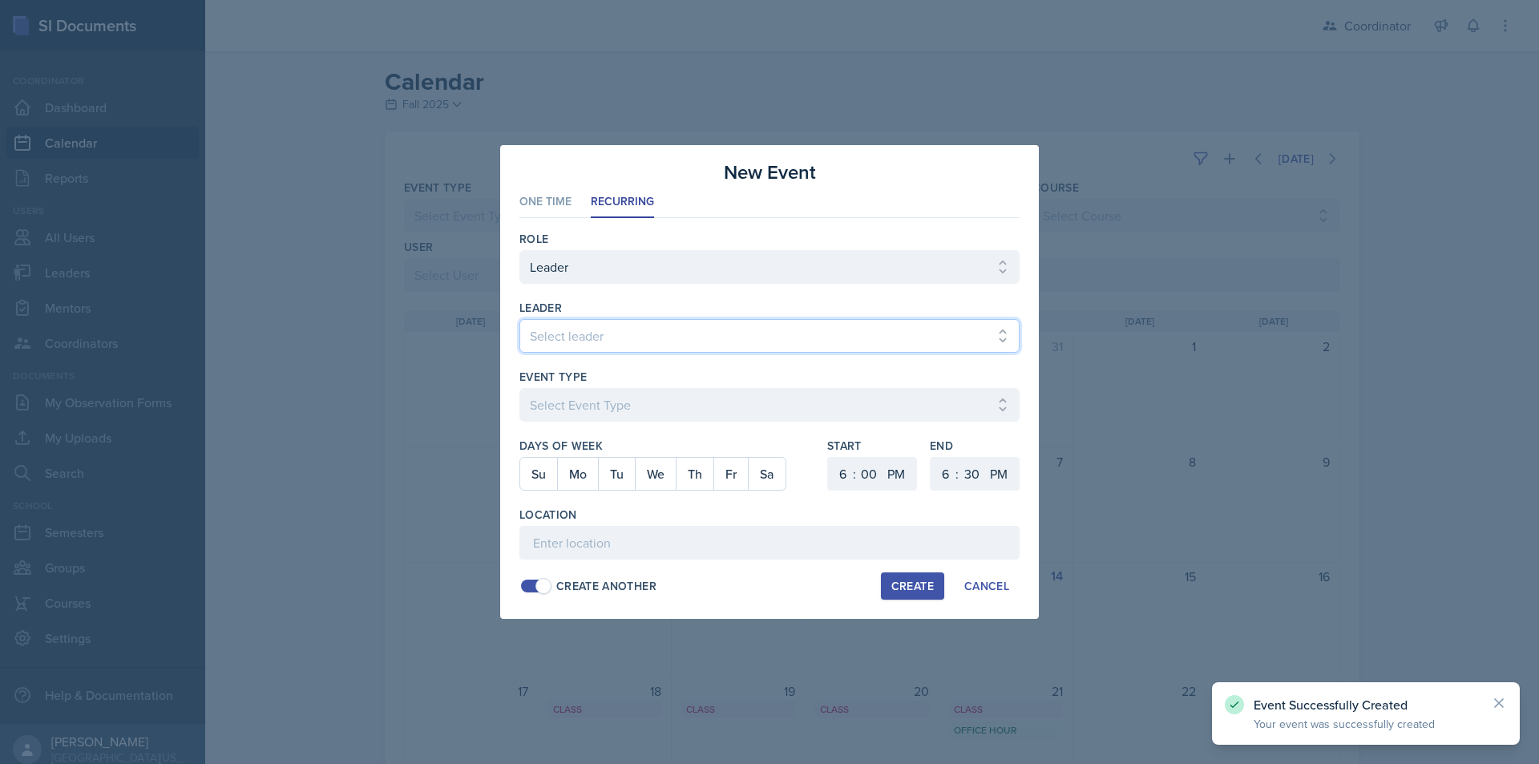
click at [604, 340] on select "Select leader Adam McDougal Aley Perez Anna McGill Bella Clifton Bram O'Neil Ca…" at bounding box center [769, 336] width 500 height 34
select select "f19245a4-84c1-4d83-8a87-ead3e55c9038"
click at [519, 319] on select "Select leader Adam McDougal Aley Perez Anna McGill Bella Clifton Bram O'Neil Ca…" at bounding box center [769, 336] width 500 height 34
click at [662, 407] on select "Select Event Type Admin Office Hour Cal Workshop Class Class Announcement LA Pe…" at bounding box center [769, 405] width 500 height 34
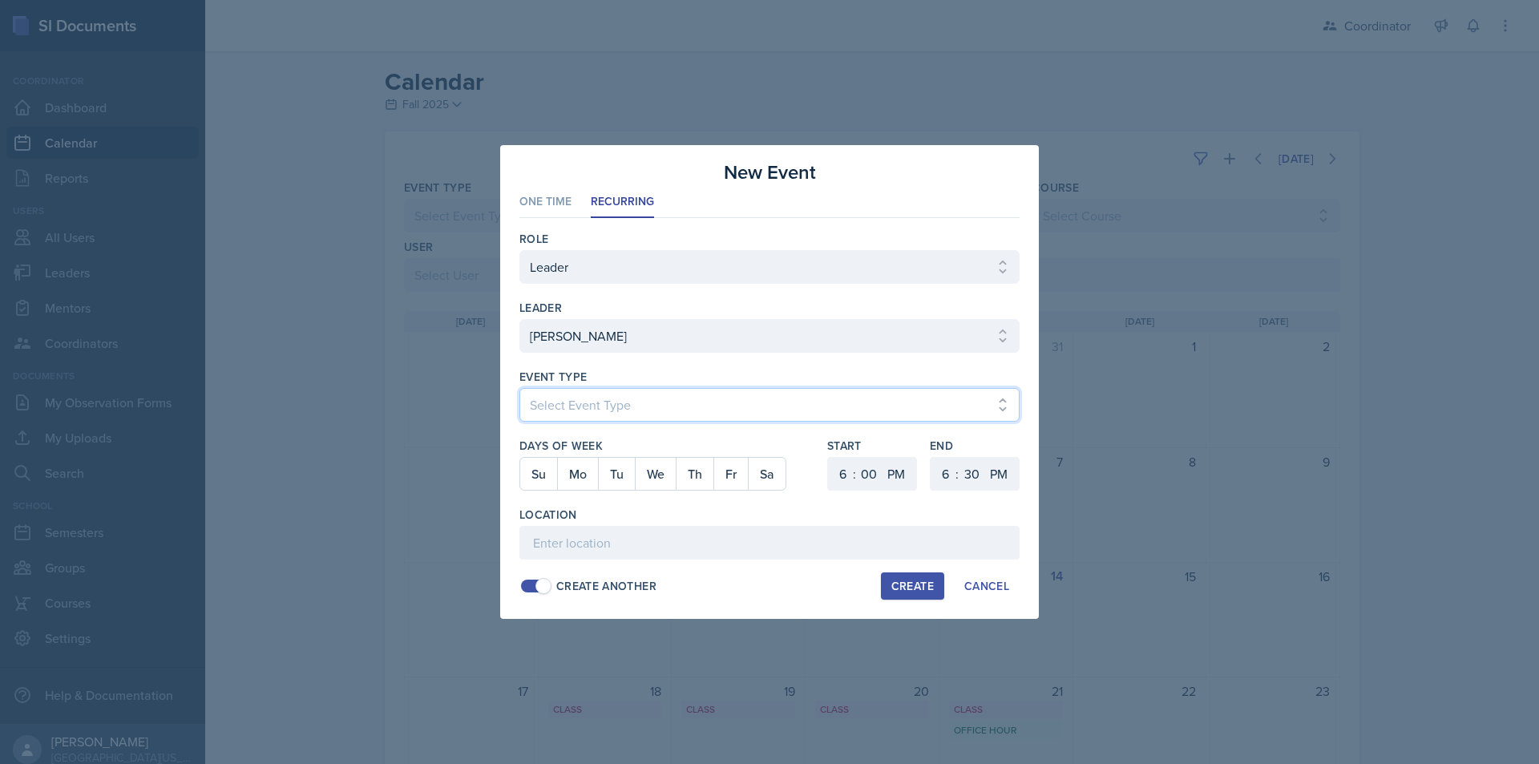
select select "711e3089-b526-4ace-8ef7-b628edcb7570"
click at [519, 388] on select "Select Event Type Admin Office Hour Cal Workshop Class Class Announcement LA Pe…" at bounding box center [769, 405] width 500 height 34
click at [661, 477] on button "We" at bounding box center [655, 474] width 41 height 32
click at [836, 477] on select "1 2 3 4 5 6 7 8 9 10 11 12" at bounding box center [841, 474] width 26 height 34
select select "8"
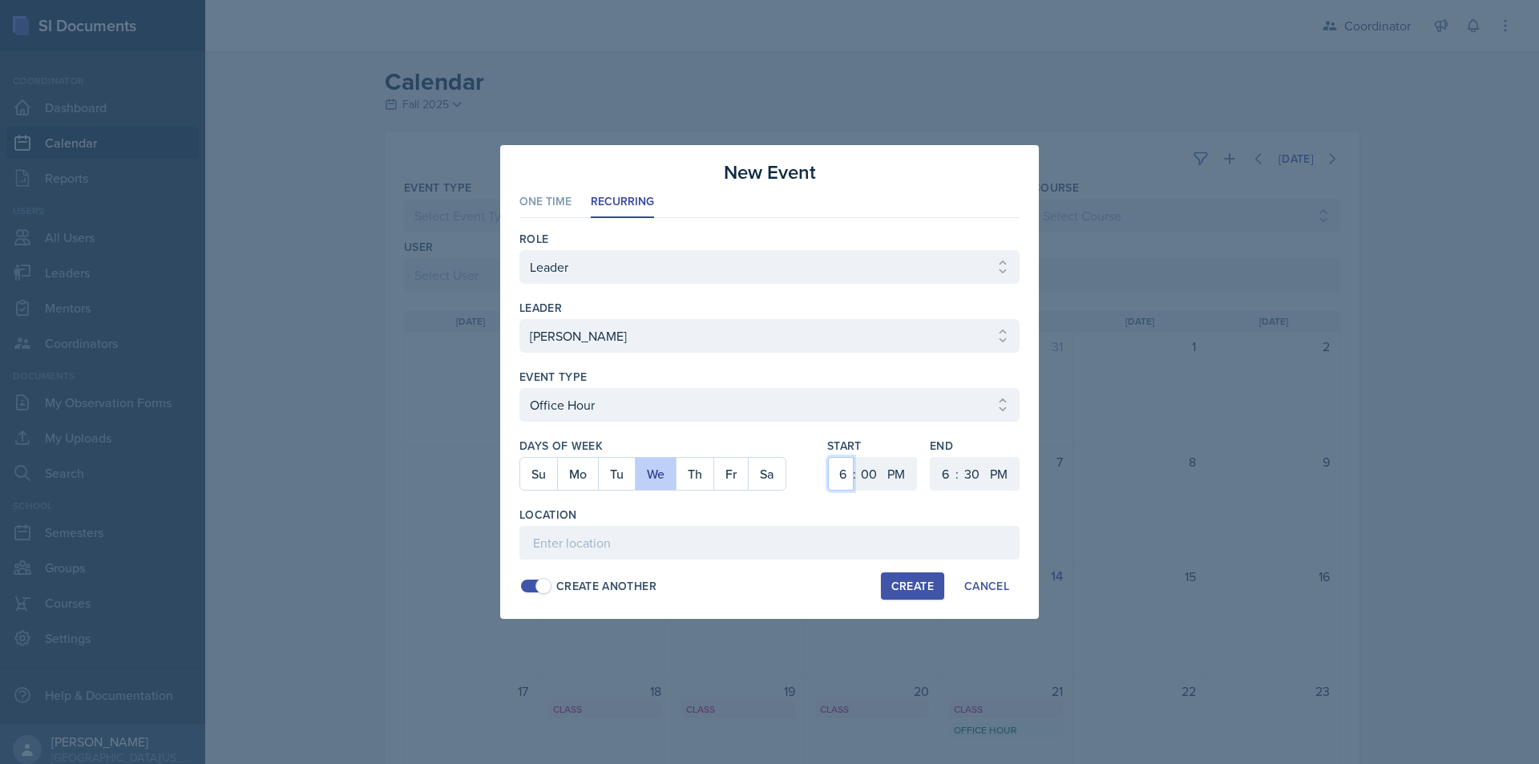
click at [828, 457] on select "1 2 3 4 5 6 7 8 9 10 11 12" at bounding box center [841, 474] width 26 height 34
click at [868, 472] on select "00 05 10 15 20 25 30 35 40 45 50 55" at bounding box center [869, 474] width 26 height 34
select select "40"
click at [856, 457] on select "00 05 10 15 20 25 30 35 40 45 50 55" at bounding box center [869, 474] width 26 height 34
click at [907, 479] on select "AM PM" at bounding box center [898, 474] width 32 height 34
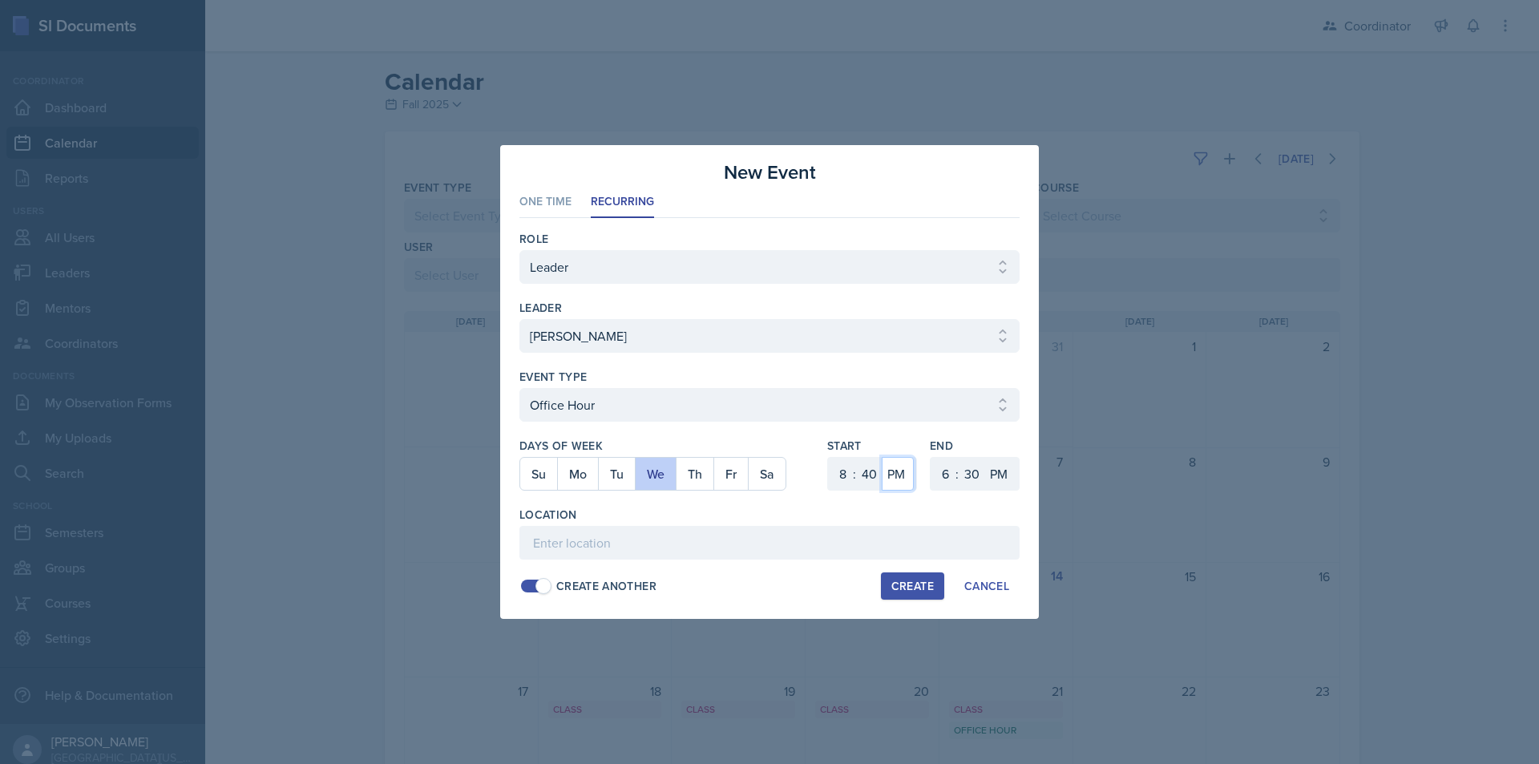
select select "AM"
click at [882, 457] on select "AM PM" at bounding box center [898, 474] width 32 height 34
click at [937, 481] on select "1 2 3 4 5 6 7 8 9 10 11 12" at bounding box center [944, 474] width 26 height 34
select select "9"
click at [931, 457] on select "1 2 3 4 5 6 7 8 9 10 11 12" at bounding box center [944, 474] width 26 height 34
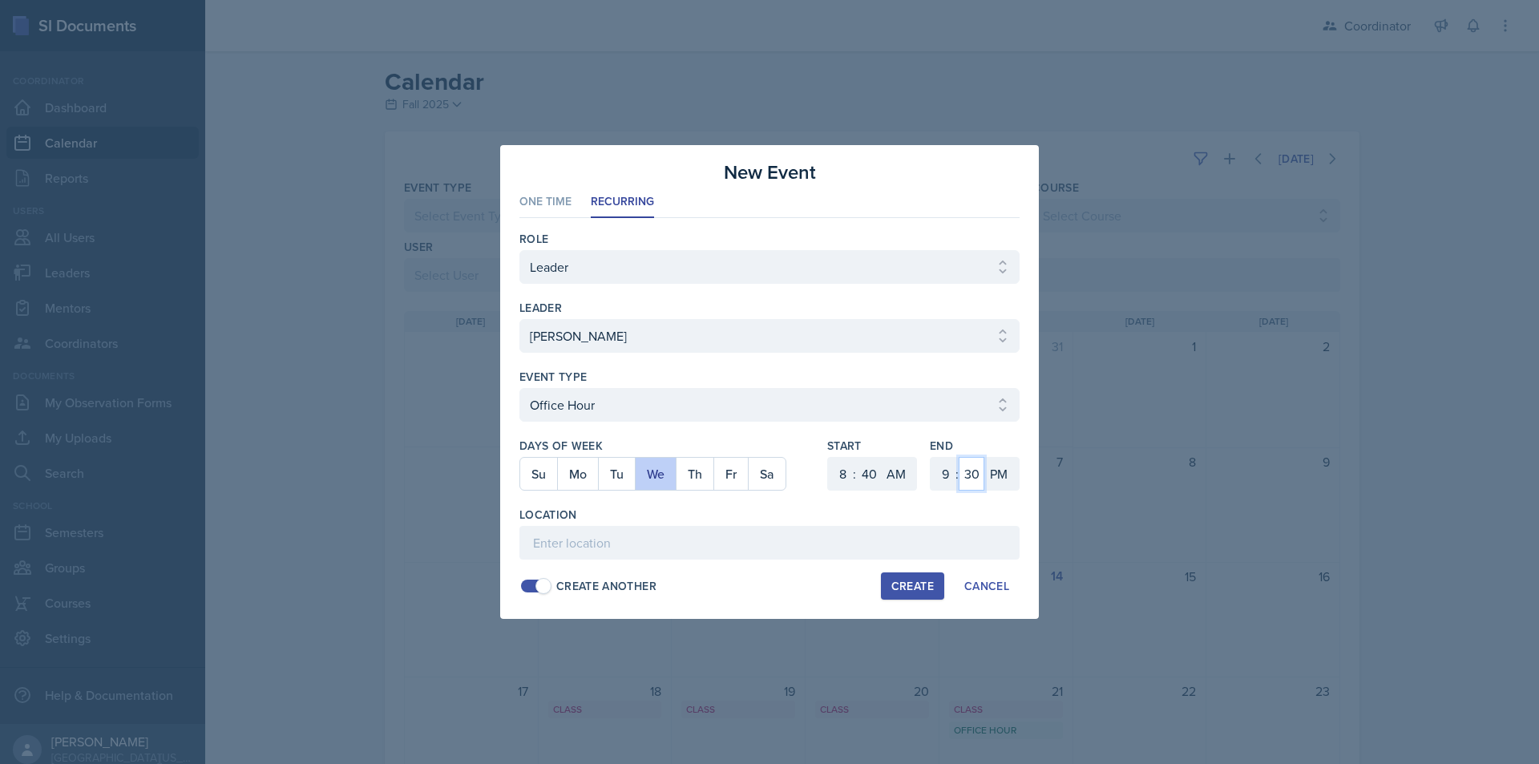
click at [980, 481] on select "00 05 10 15 20 25 30 35 40 45 50 55" at bounding box center [972, 474] width 26 height 34
select select "40"
click at [959, 457] on select "00 05 10 15 20 25 30 35 40 45 50 55" at bounding box center [972, 474] width 26 height 34
click at [996, 475] on select "AM PM" at bounding box center [1000, 474] width 32 height 34
select select "AM"
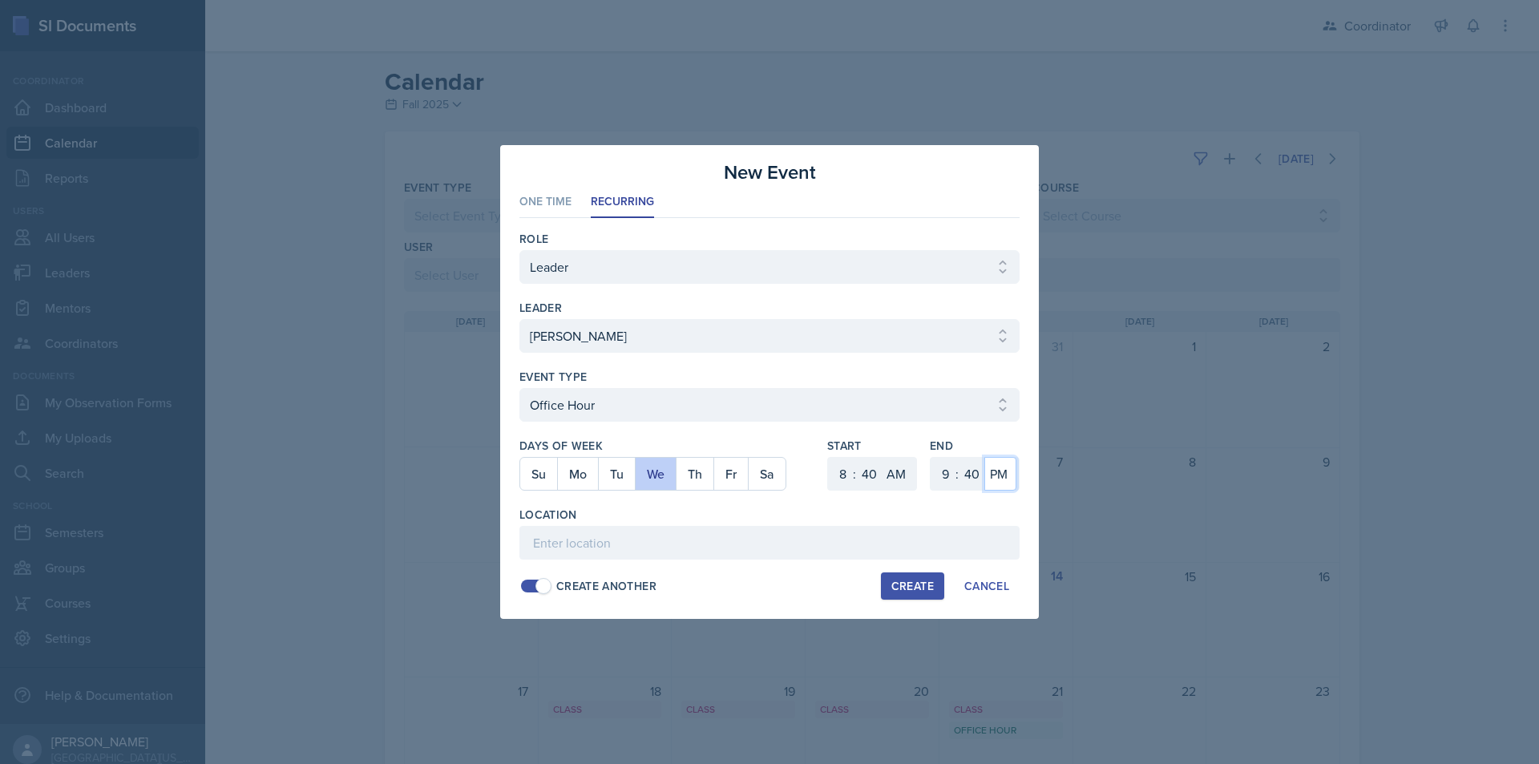
click at [984, 457] on select "AM PM" at bounding box center [1000, 474] width 32 height 34
click at [974, 527] on input at bounding box center [769, 543] width 500 height 34
type input "SST TBD"
click at [920, 581] on div "Create" at bounding box center [912, 586] width 42 height 13
select select
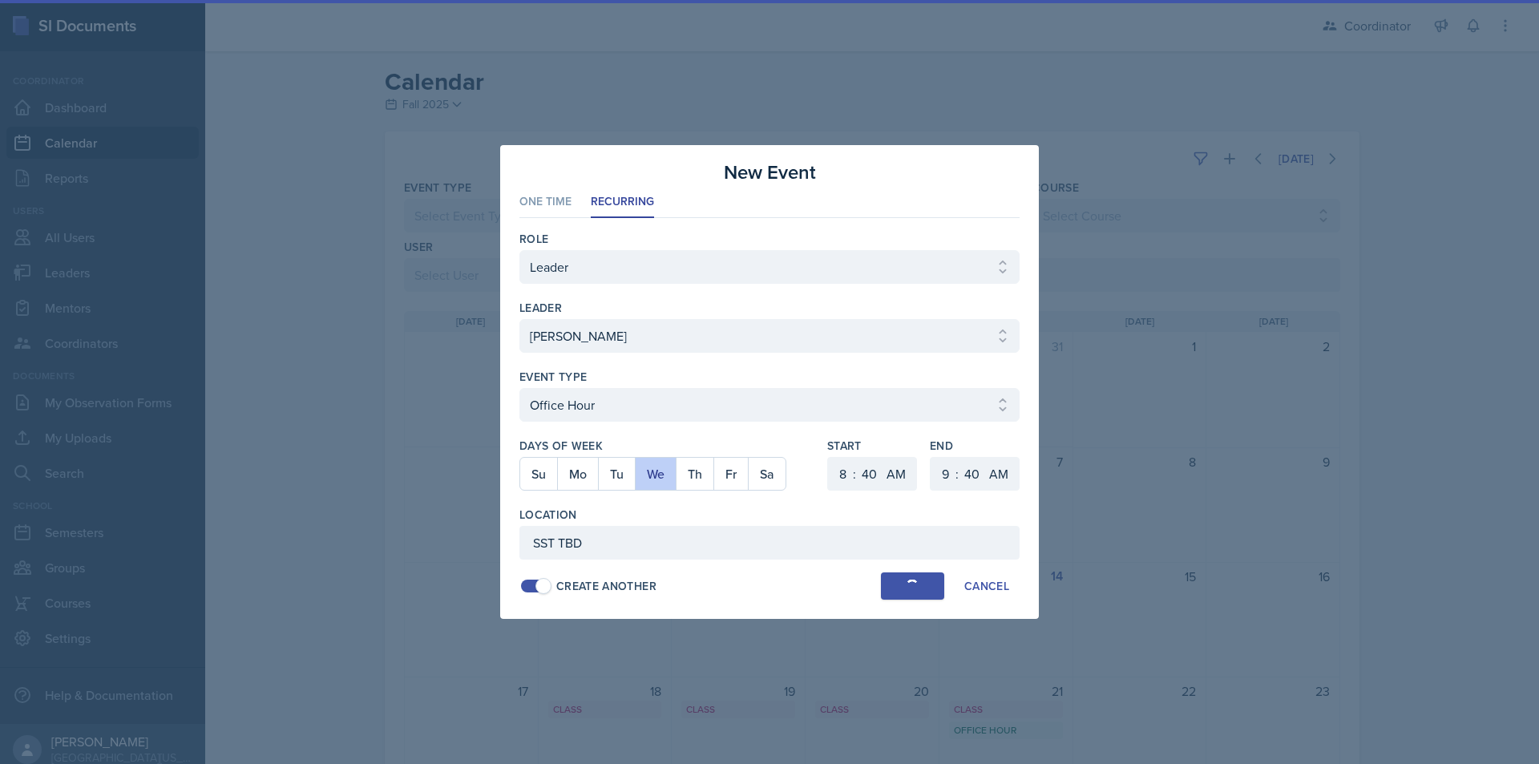
select select
select select "6"
select select "0"
select select "PM"
select select "6"
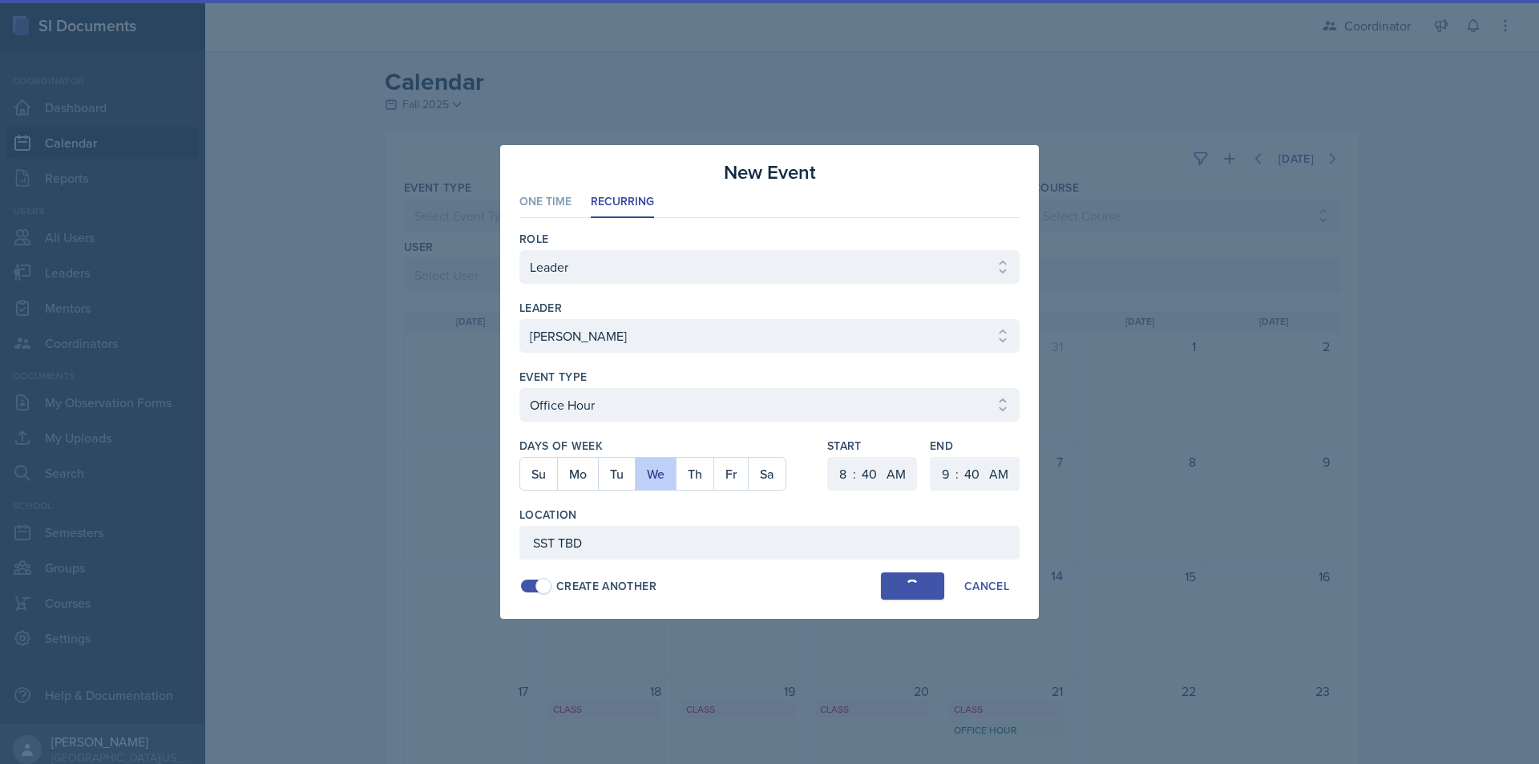
select select "30"
select select "PM"
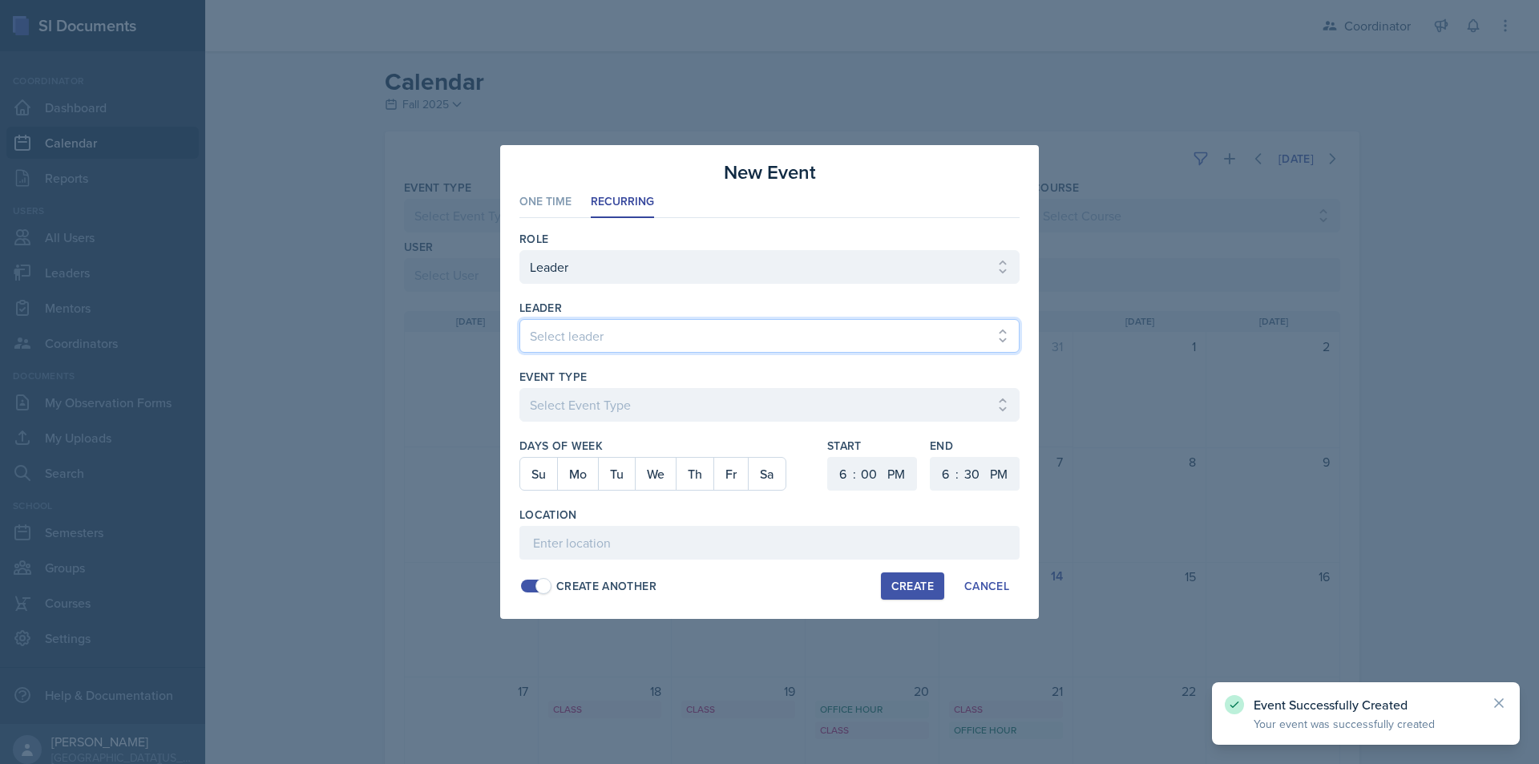
click at [603, 335] on select "Select leader Adam McDougal Aley Perez Anna McGill Bella Clifton Bram O'Neil Ca…" at bounding box center [769, 336] width 500 height 34
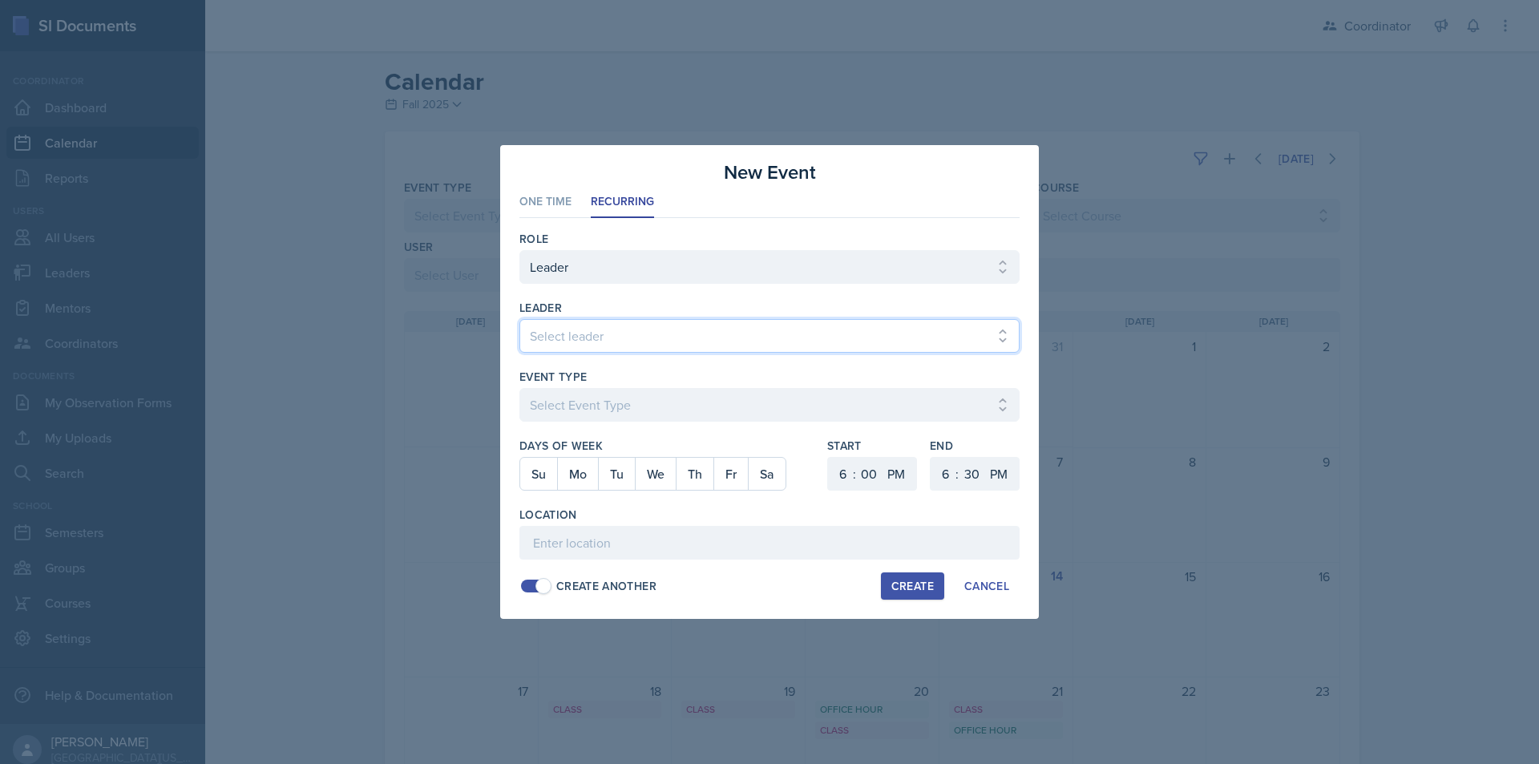
select select "040a0e50-87ae-442e-a09f-8d87c83ad633"
click at [519, 319] on select "Select leader Adam McDougal Aley Perez Anna McGill Bella Clifton Bram O'Neil Ca…" at bounding box center [769, 336] width 500 height 34
click at [594, 409] on select "Select Event Type Admin Office Hour Cal Workshop Class Class Announcement LA Pe…" at bounding box center [769, 405] width 500 height 34
select select "bd4f27e7-d6ed-4573-9455-47908d0b622f"
click at [519, 388] on select "Select Event Type Admin Office Hour Cal Workshop Class Class Announcement LA Pe…" at bounding box center [769, 405] width 500 height 34
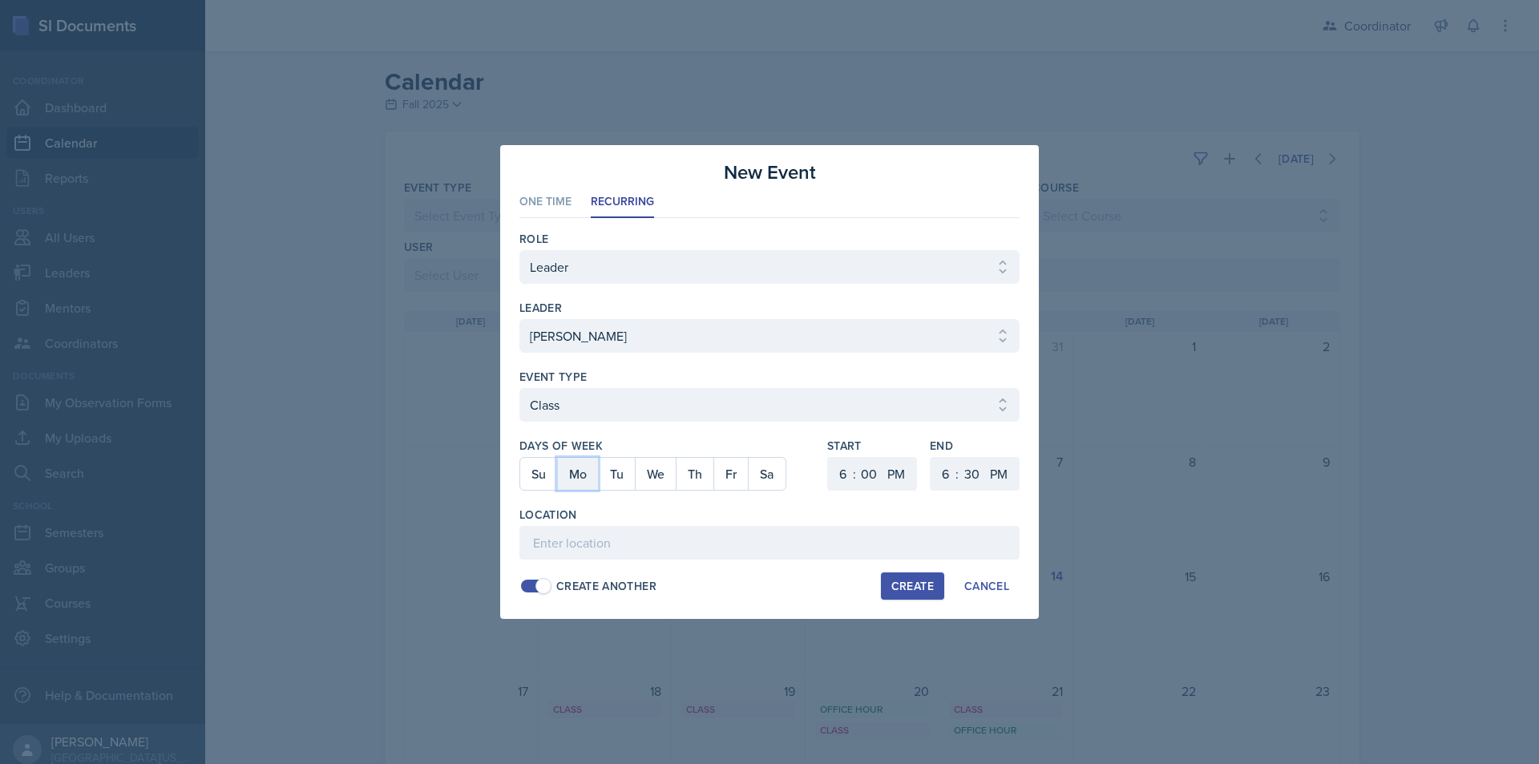
click at [572, 481] on button "Mo" at bounding box center [577, 474] width 41 height 32
click at [661, 481] on button "We" at bounding box center [655, 474] width 41 height 32
click at [836, 474] on select "1 2 3 4 5 6 7 8 9 10 11 12" at bounding box center [841, 474] width 26 height 34
select select "9"
click at [828, 457] on select "1 2 3 4 5 6 7 8 9 10 11 12" at bounding box center [841, 474] width 26 height 34
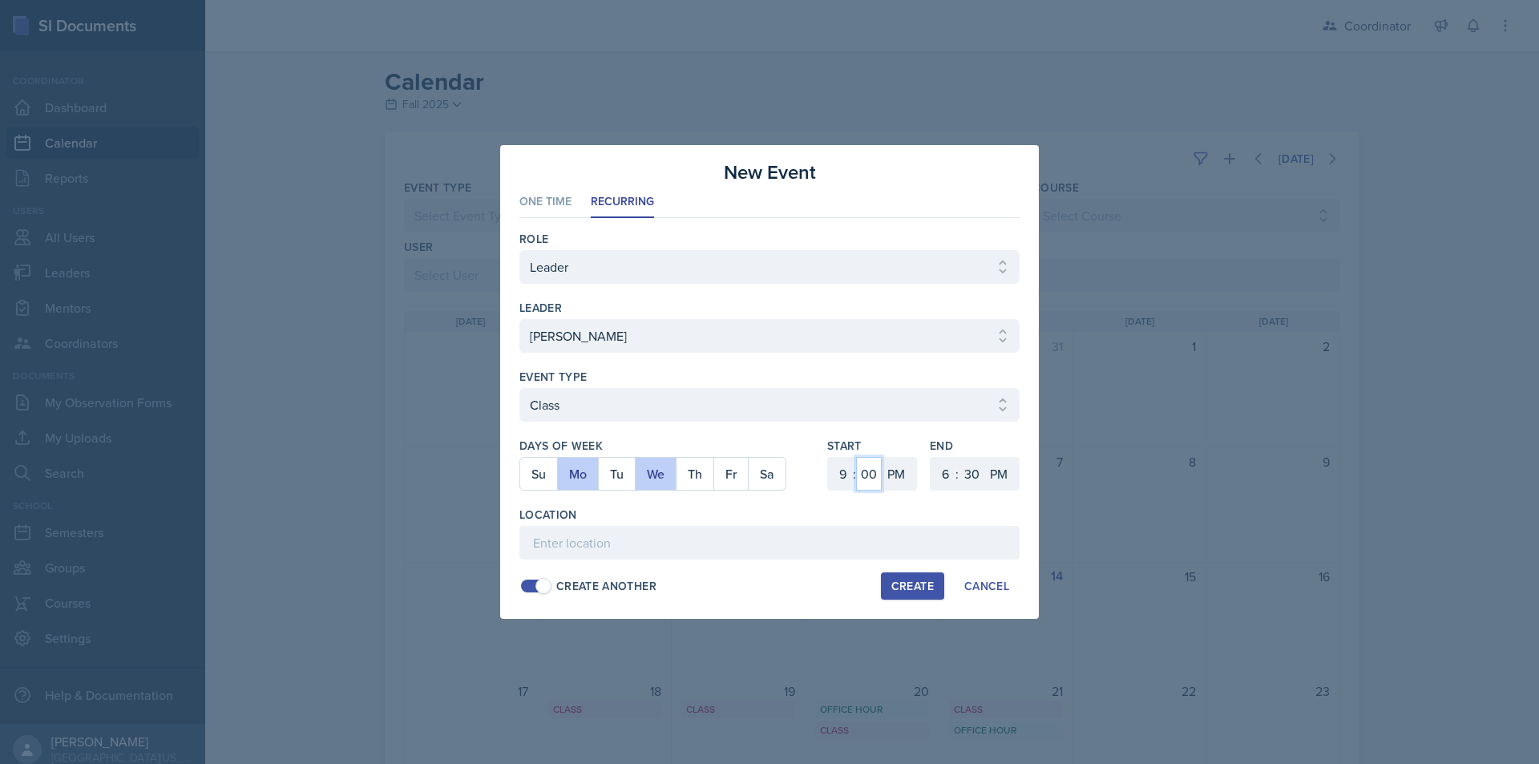
click at [873, 473] on select "00 05 10 15 20 25 30 35 40 45 50 55" at bounding box center [869, 474] width 26 height 34
select select "40"
click at [856, 457] on select "00 05 10 15 20 25 30 35 40 45 50 55" at bounding box center [869, 474] width 26 height 34
click at [896, 471] on select "AM PM" at bounding box center [898, 474] width 32 height 34
select select "AM"
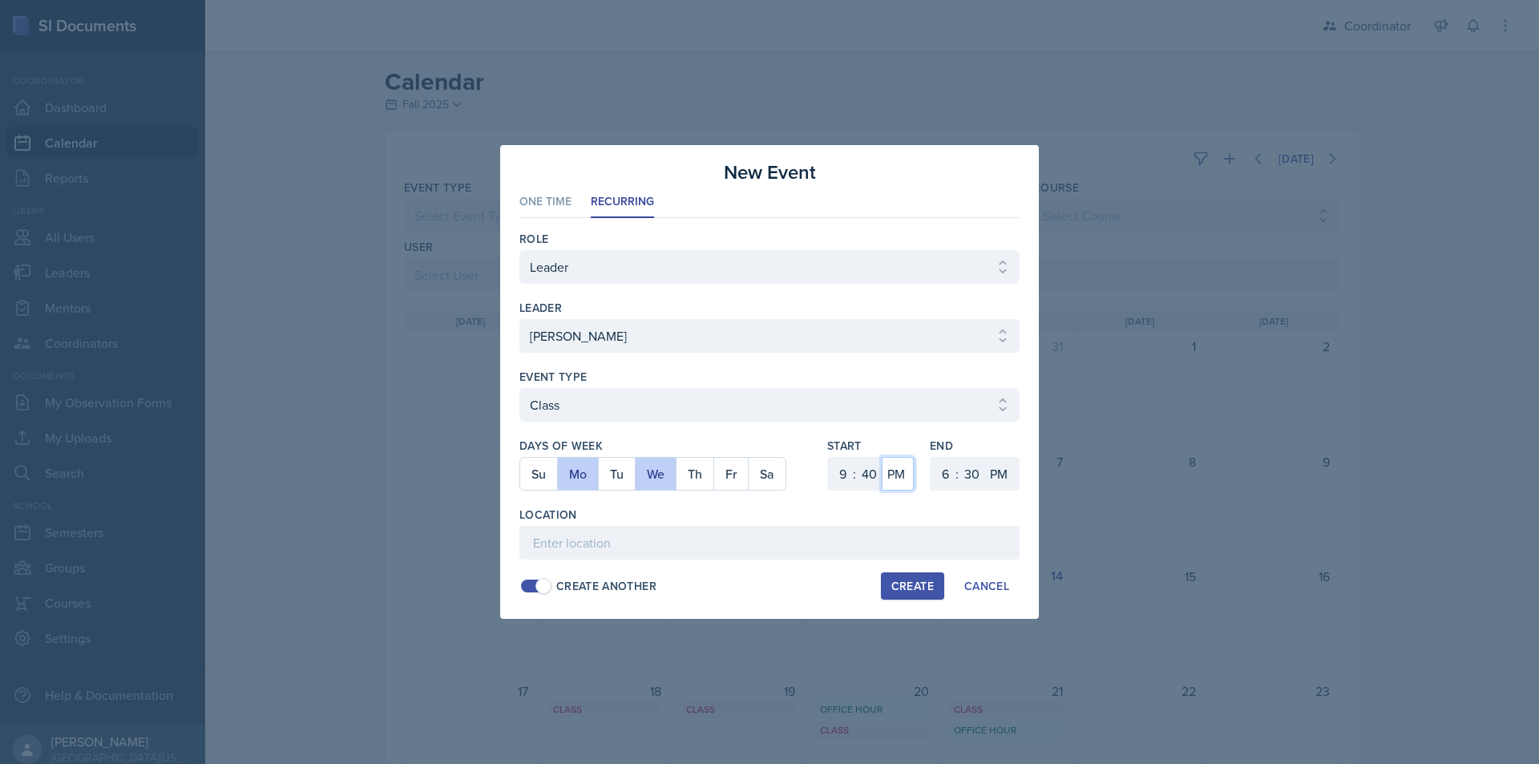
click at [882, 457] on select "AM PM" at bounding box center [898, 474] width 32 height 34
click at [937, 469] on select "1 2 3 4 5 6 7 8 9 10 11 12" at bounding box center [944, 474] width 26 height 34
select select "10"
click at [931, 457] on select "1 2 3 4 5 6 7 8 9 10 11 12" at bounding box center [944, 474] width 26 height 34
click at [975, 467] on select "00 05 10 15 20 25 30 35 40 45 50 55" at bounding box center [972, 474] width 26 height 34
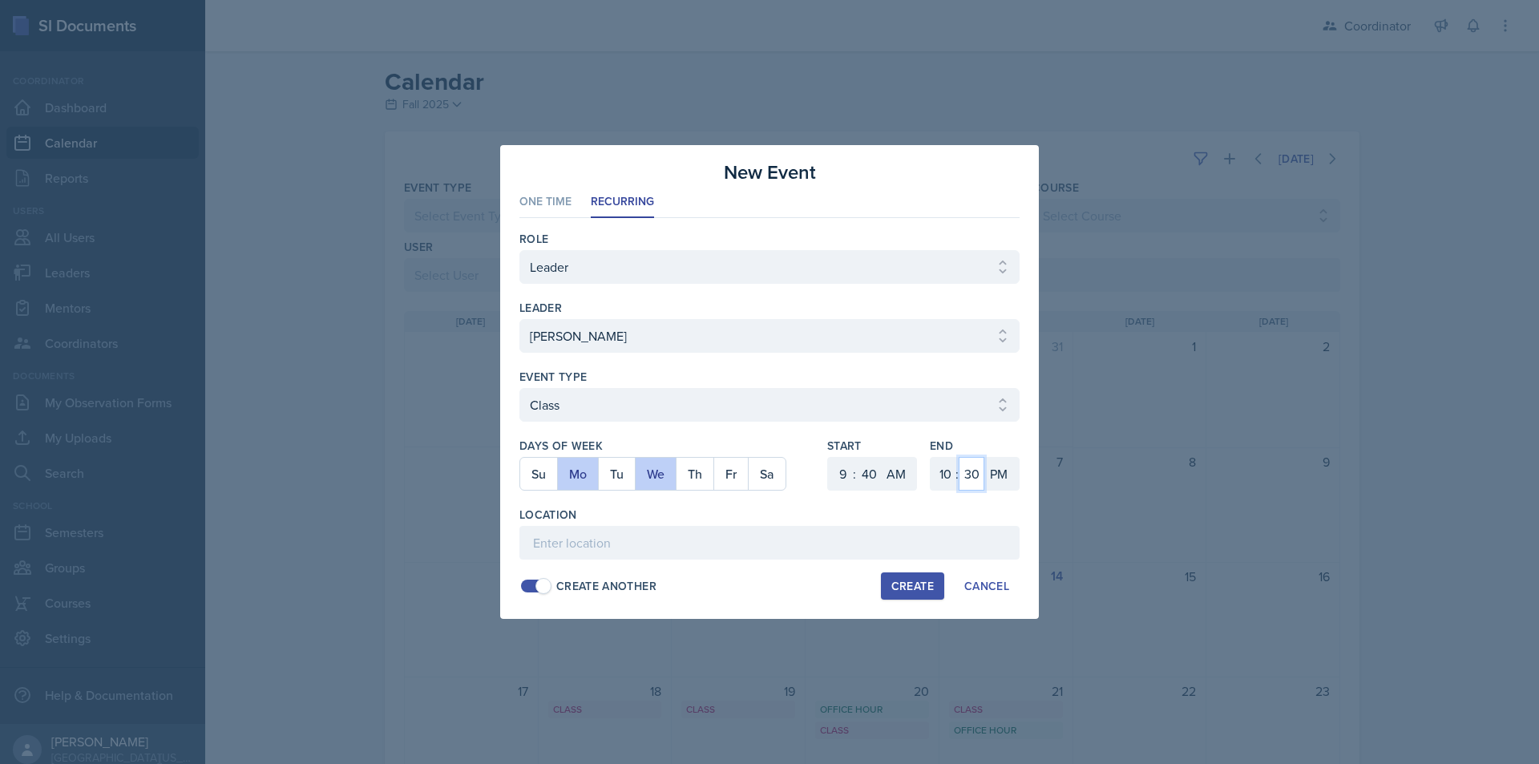
select select "40"
click at [959, 457] on select "00 05 10 15 20 25 30 35 40 45 50 55" at bounding box center [972, 474] width 26 height 34
click at [1004, 472] on select "AM PM" at bounding box center [1000, 474] width 32 height 34
select select "AM"
click at [984, 457] on select "AM PM" at bounding box center [1000, 474] width 32 height 34
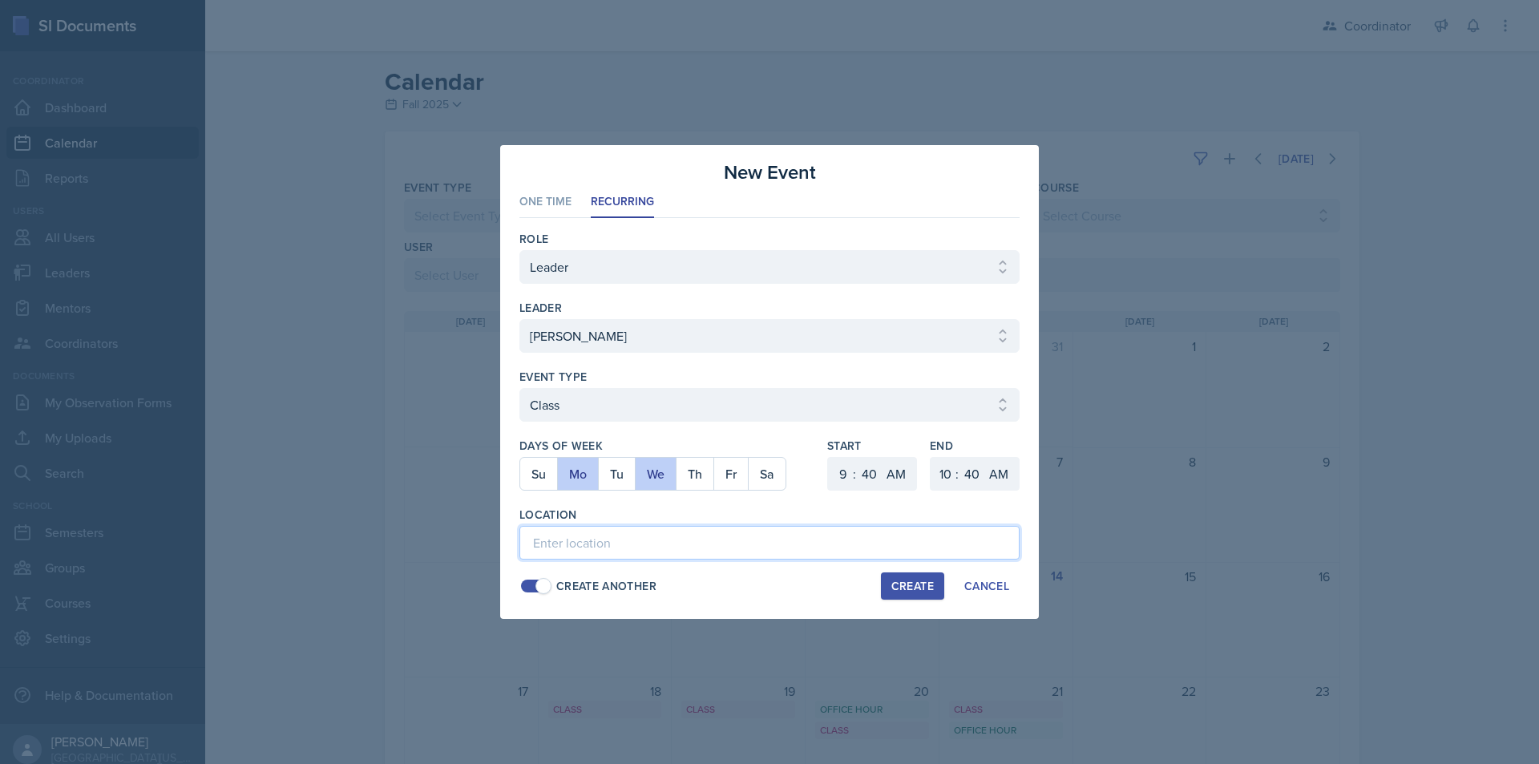
click at [920, 538] on input at bounding box center [769, 543] width 500 height 34
type input "SST 103"
click at [909, 592] on div "Create" at bounding box center [912, 586] width 42 height 13
select select
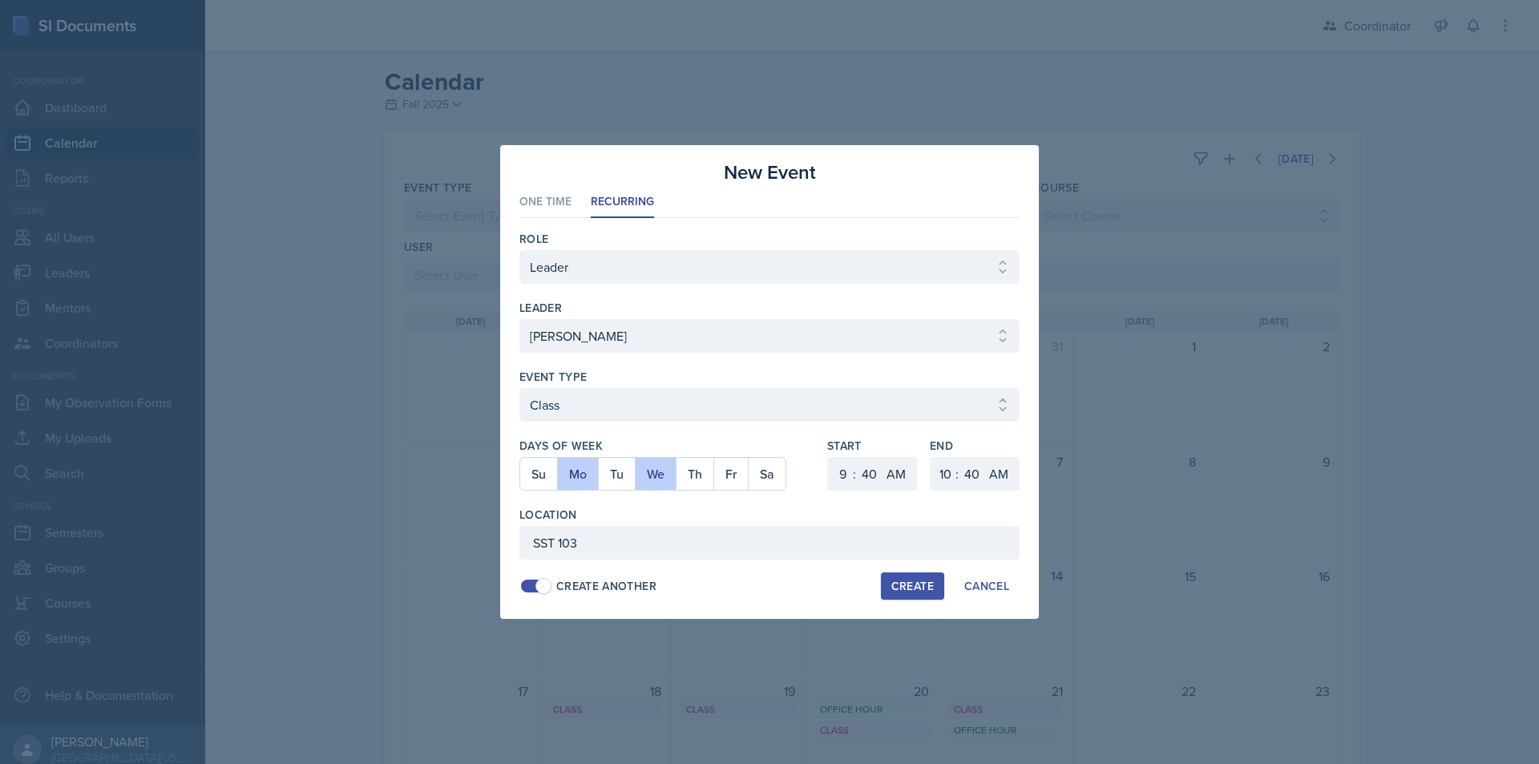
select select "6"
select select "0"
select select "PM"
select select "6"
select select "30"
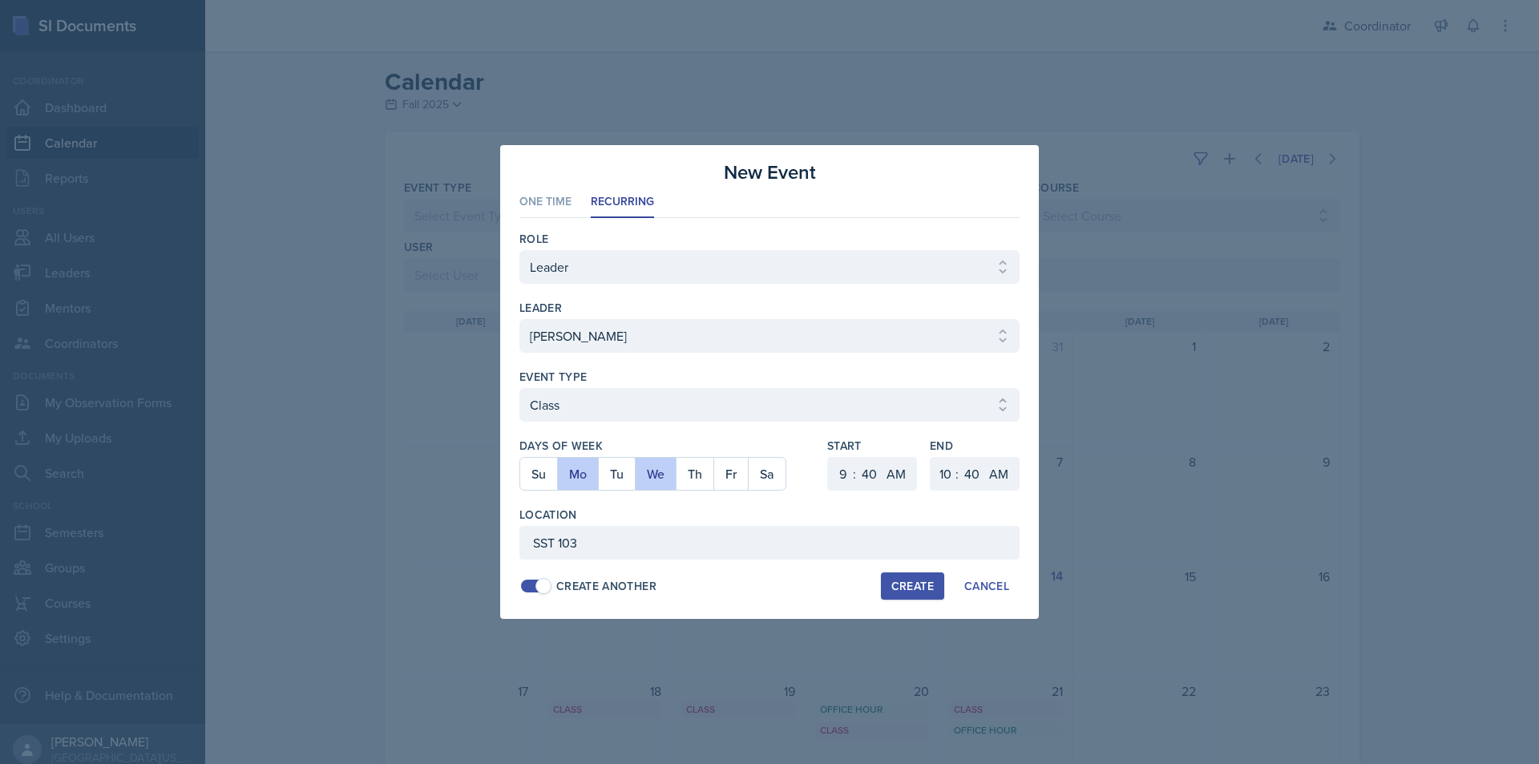
select select "PM"
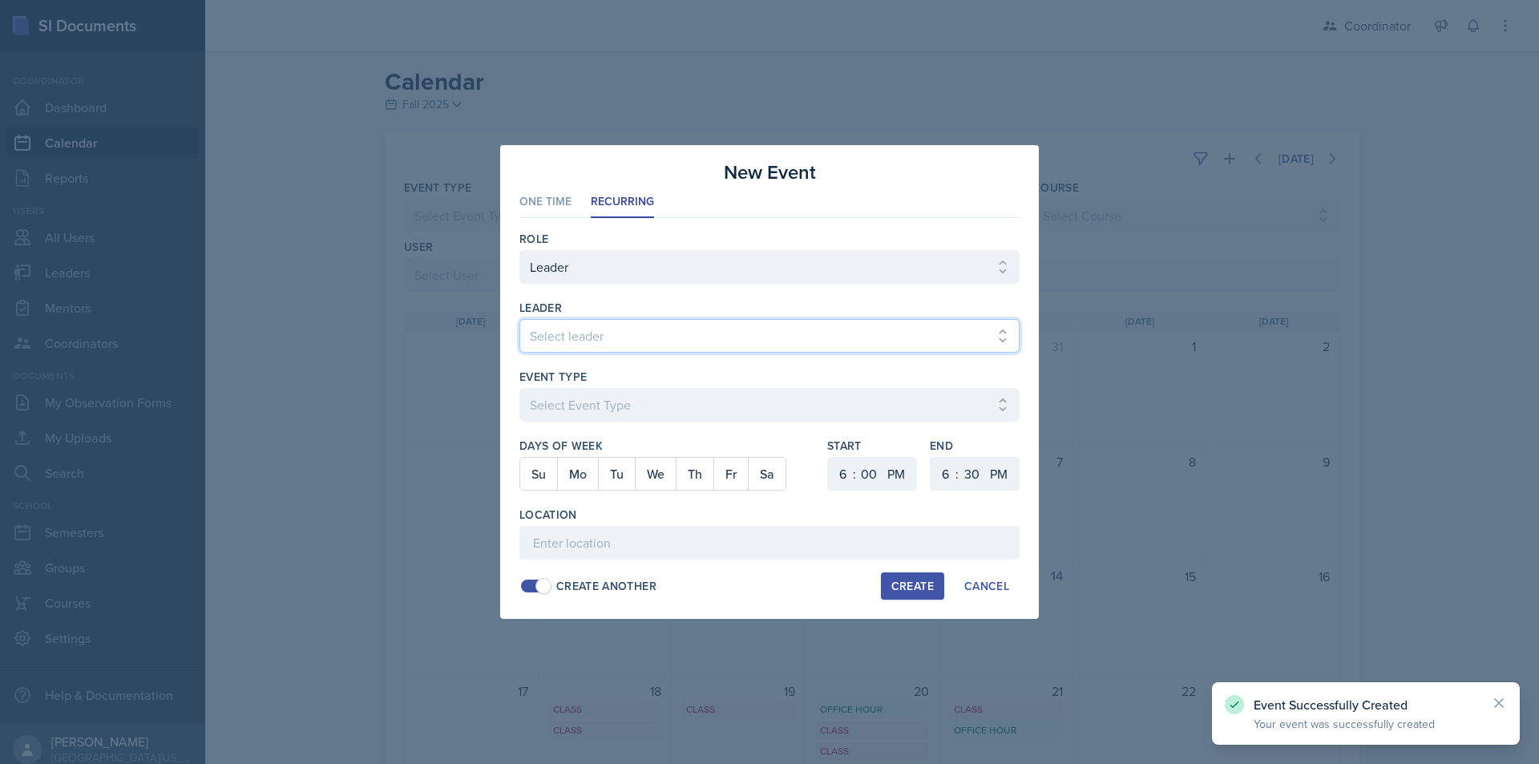
click at [648, 339] on select "Select leader Adam McDougal Aley Perez Anna McGill Bella Clifton Bram O'Neil Ca…" at bounding box center [769, 336] width 500 height 34
select select "040a0e50-87ae-442e-a09f-8d87c83ad633"
click at [519, 319] on select "Select leader Adam McDougal Aley Perez Anna McGill Bella Clifton Bram O'Neil Ca…" at bounding box center [769, 336] width 500 height 34
click at [626, 397] on select "Select Event Type Admin Office Hour Cal Workshop Class Class Announcement LA Pe…" at bounding box center [769, 405] width 500 height 34
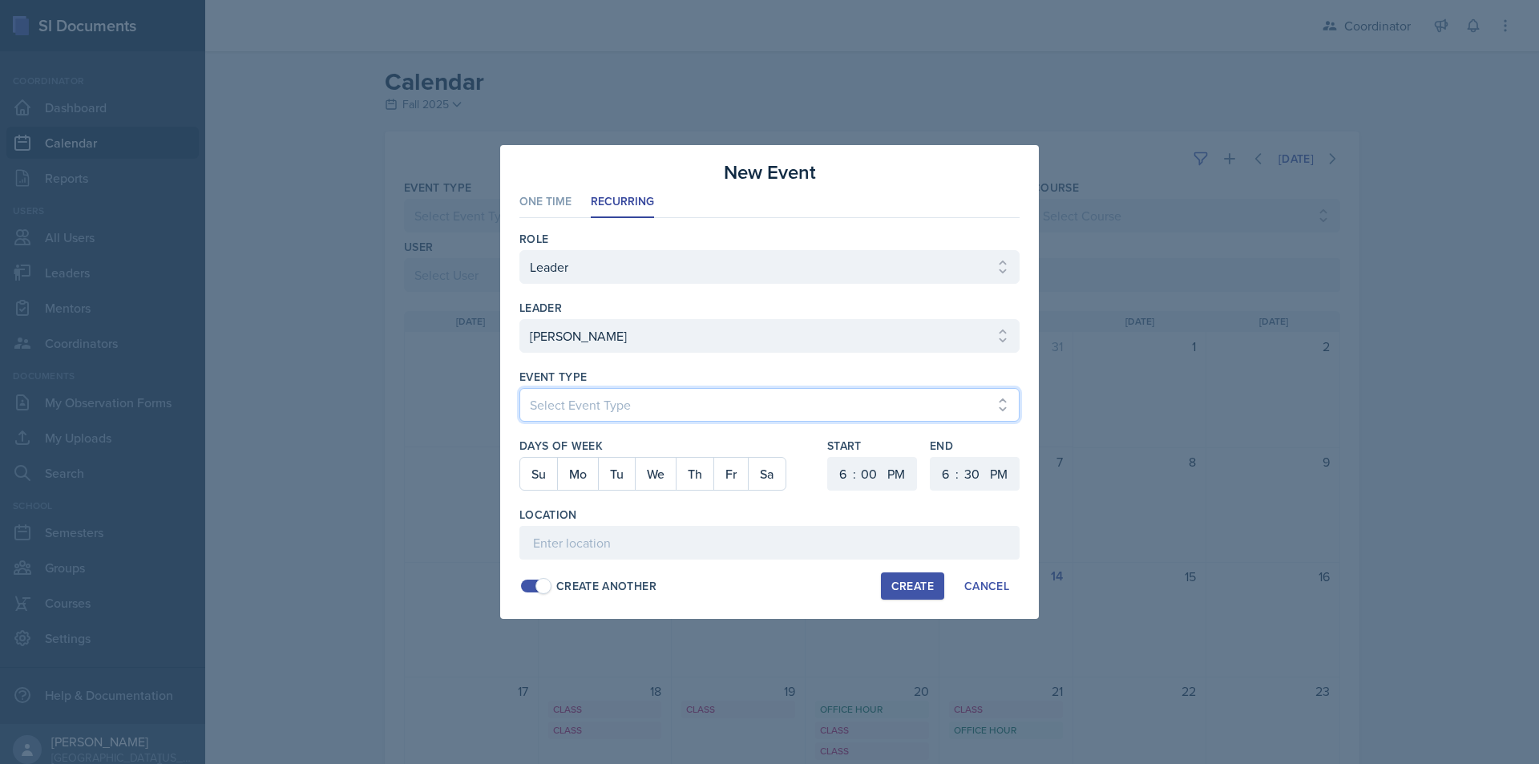
select select "711e3089-b526-4ace-8ef7-b628edcb7570"
click at [519, 388] on select "Select Event Type Admin Office Hour Cal Workshop Class Class Announcement LA Pe…" at bounding box center [769, 405] width 500 height 34
click at [576, 479] on button "Mo" at bounding box center [577, 474] width 41 height 32
click at [846, 479] on select "1 2 3 4 5 6 7 8 9 10 11 12" at bounding box center [841, 474] width 26 height 34
select select "11"
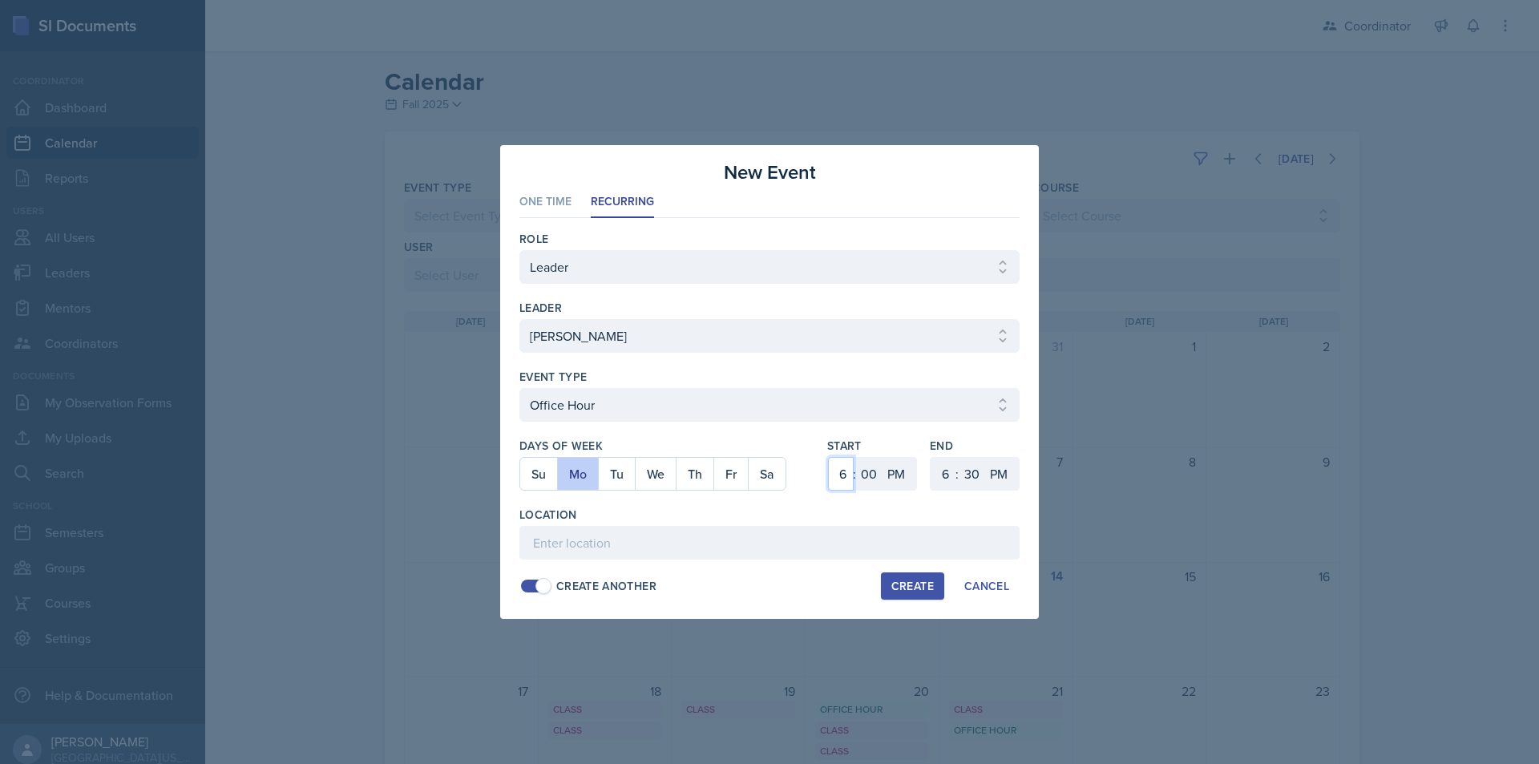
click at [828, 457] on select "1 2 3 4 5 6 7 8 9 10 11 12" at bounding box center [841, 474] width 26 height 34
click at [891, 475] on select "AM PM" at bounding box center [898, 474] width 32 height 34
select select "AM"
click at [882, 457] on select "AM PM" at bounding box center [898, 474] width 32 height 34
drag, startPoint x: 942, startPoint y: 478, endPoint x: 946, endPoint y: 465, distance: 13.4
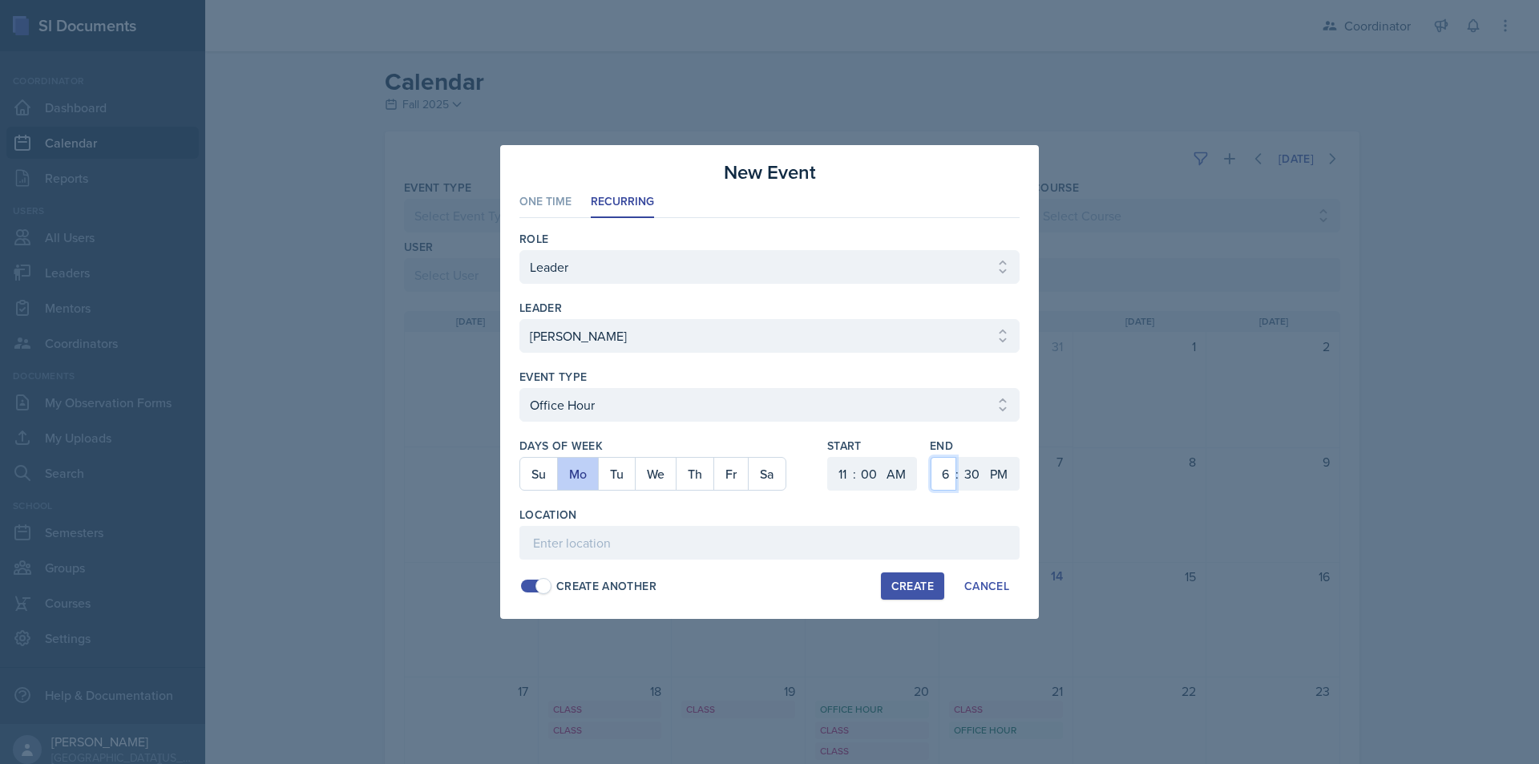
click at [942, 478] on select "1 2 3 4 5 6 7 8 9 10 11 12" at bounding box center [944, 474] width 26 height 34
select select "12"
click at [931, 457] on select "1 2 3 4 5 6 7 8 9 10 11 12" at bounding box center [944, 474] width 26 height 34
drag, startPoint x: 976, startPoint y: 483, endPoint x: 976, endPoint y: 471, distance: 11.2
click at [976, 483] on select "00 05 10 15 20 25 30 35 40 45 50 55" at bounding box center [972, 474] width 26 height 34
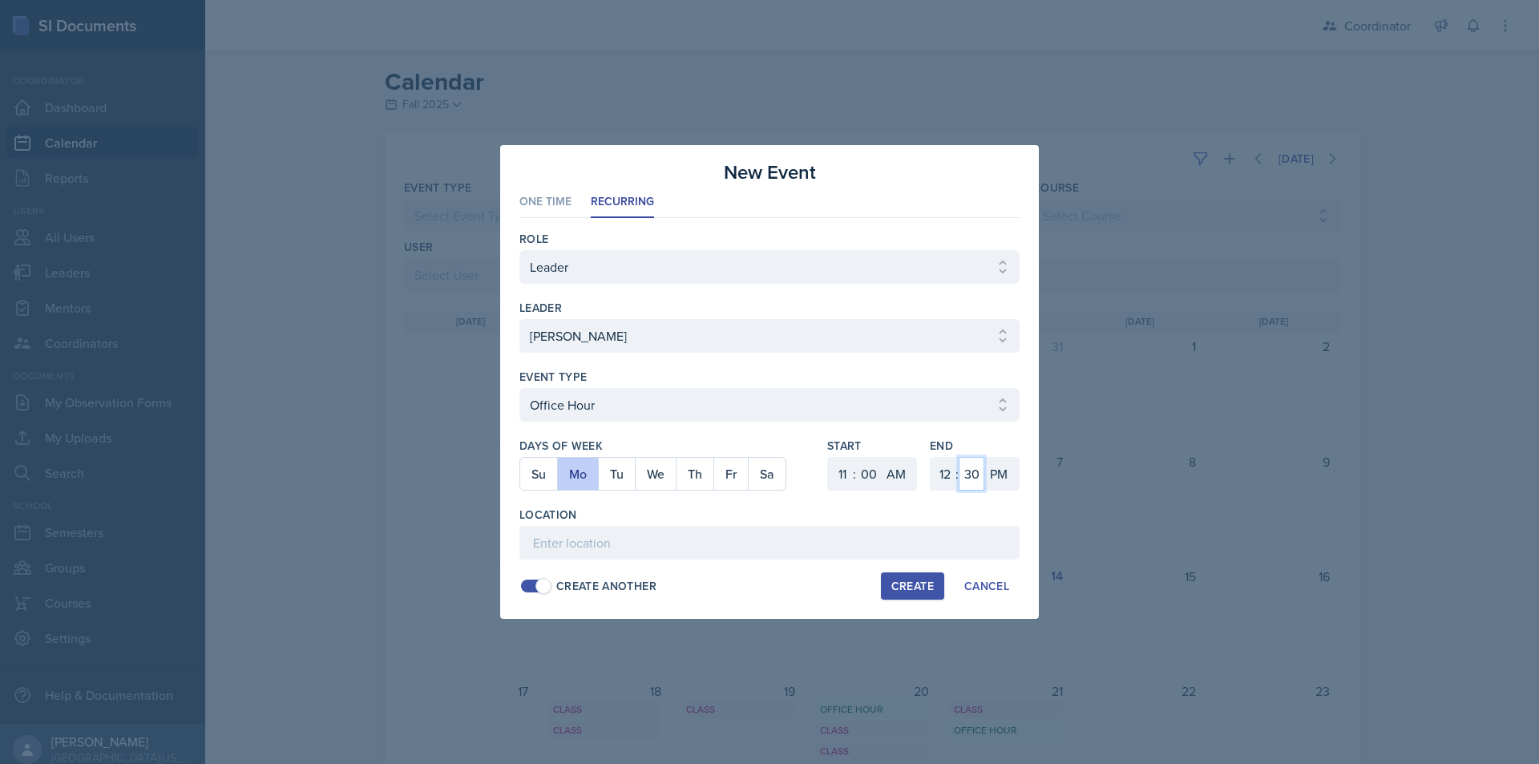
select select "0"
click at [959, 457] on select "00 05 10 15 20 25 30 35 40 45 50 55" at bounding box center [972, 474] width 26 height 34
click at [691, 538] on input at bounding box center [769, 543] width 500 height 34
type input "SST TBD"
click at [924, 585] on div "Create" at bounding box center [912, 586] width 42 height 13
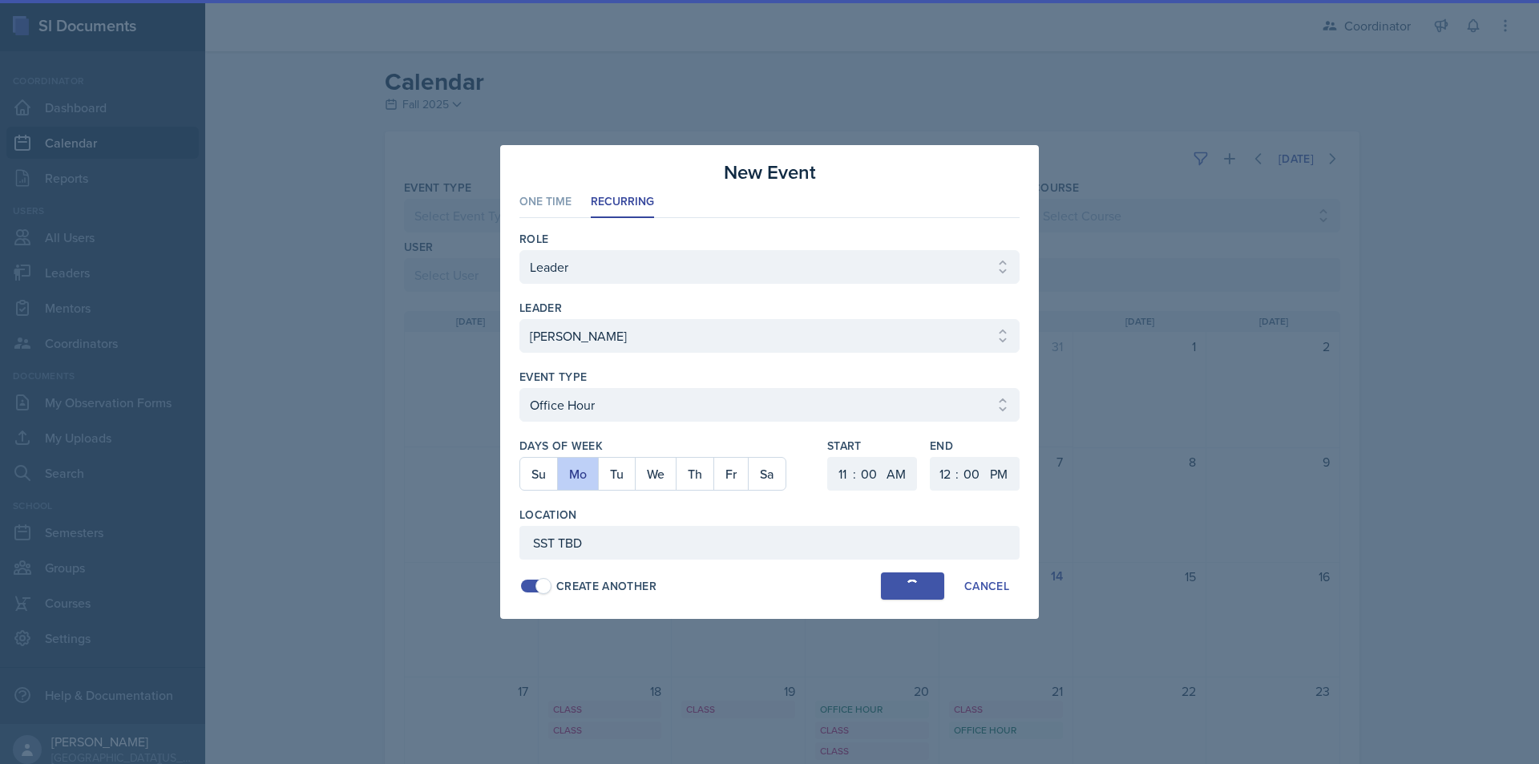
select select
select select "6"
select select "PM"
select select "6"
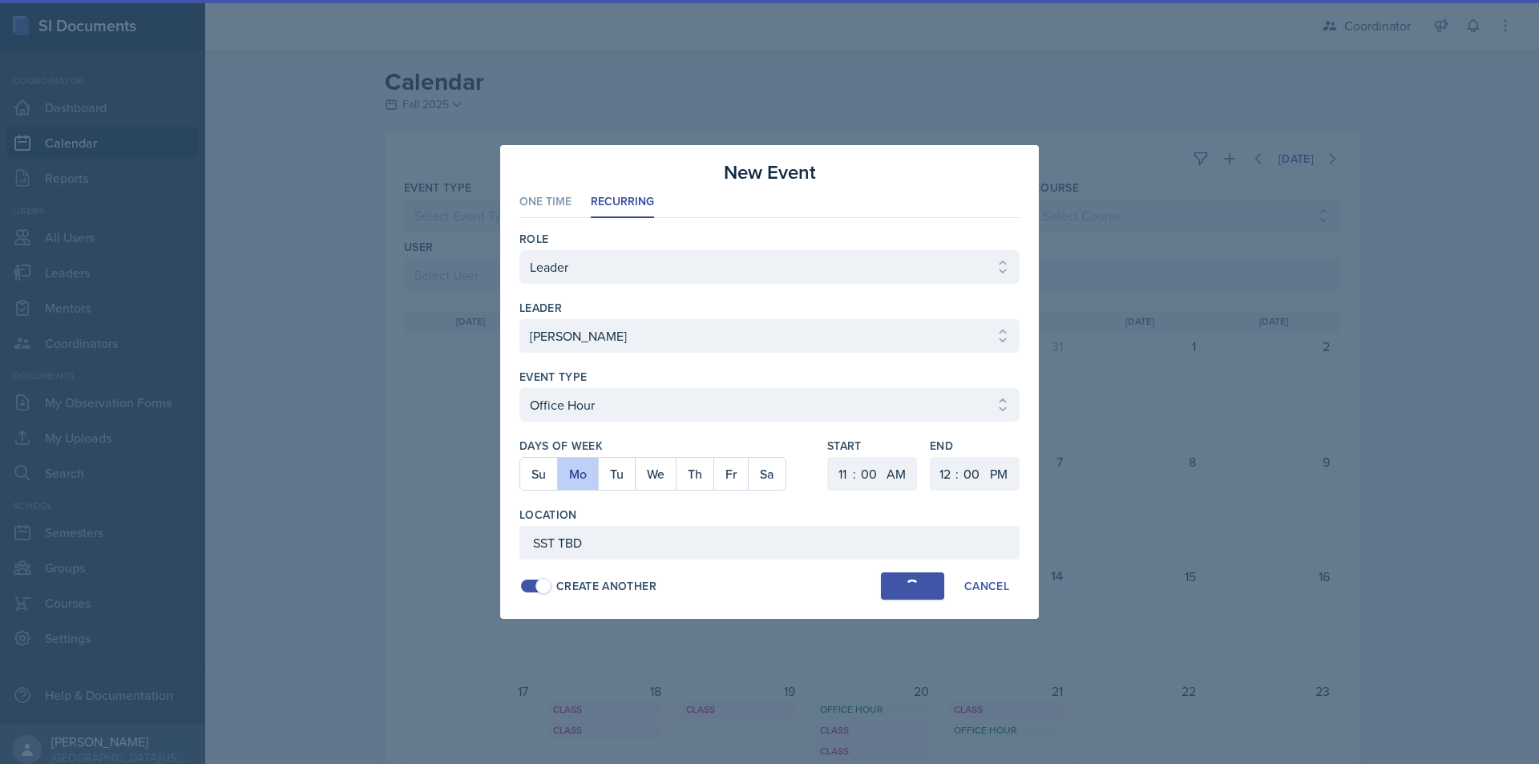
select select "30"
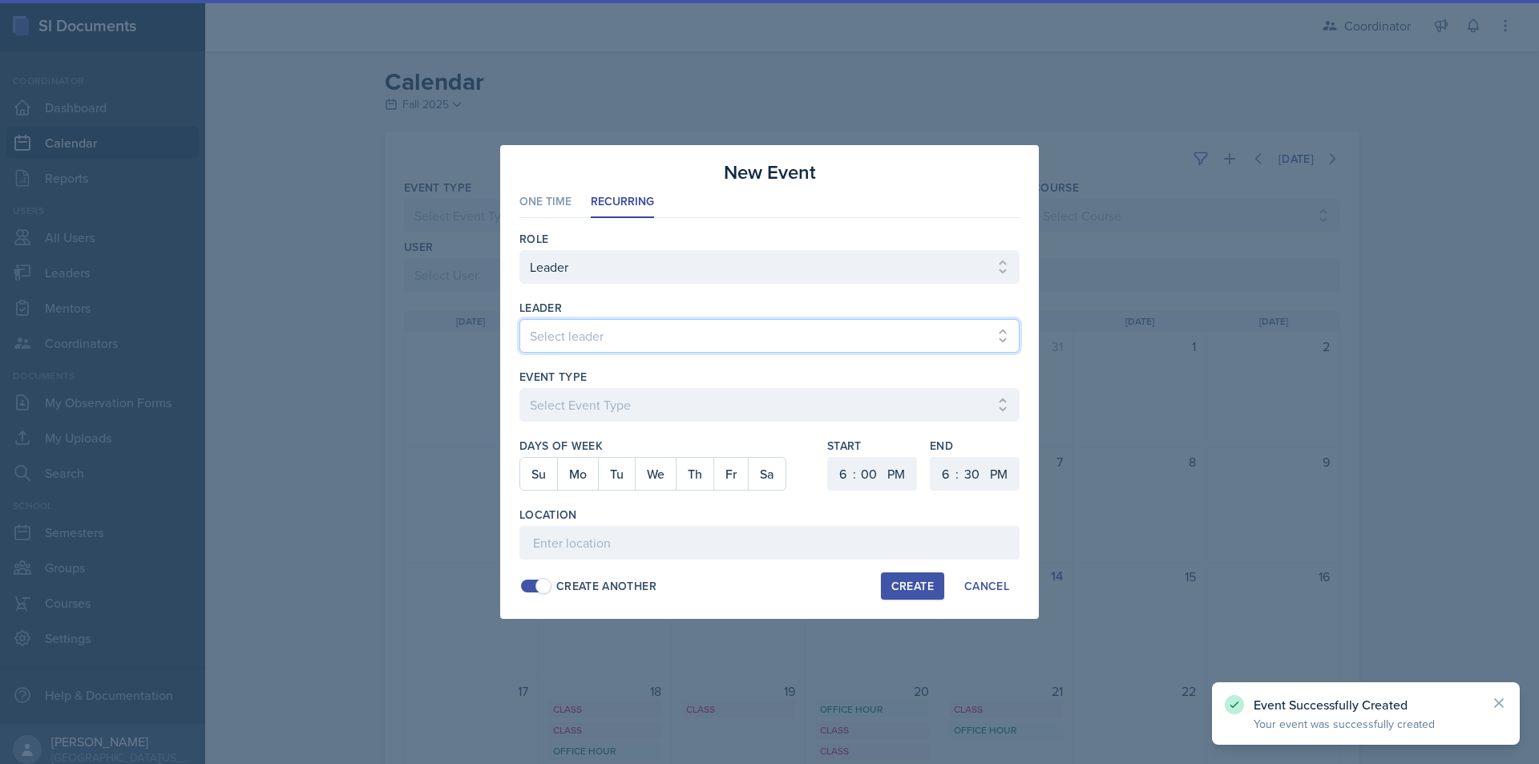
click at [612, 326] on select "Select leader Adam McDougal Aley Perez Anna McGill Bella Clifton Bram O'Neil Ca…" at bounding box center [769, 336] width 500 height 34
select select "58e311bd-94d5-47be-9803-f6c23ef04a2c"
click at [519, 319] on select "Select leader Adam McDougal Aley Perez Anna McGill Bella Clifton Bram O'Neil Ca…" at bounding box center [769, 336] width 500 height 34
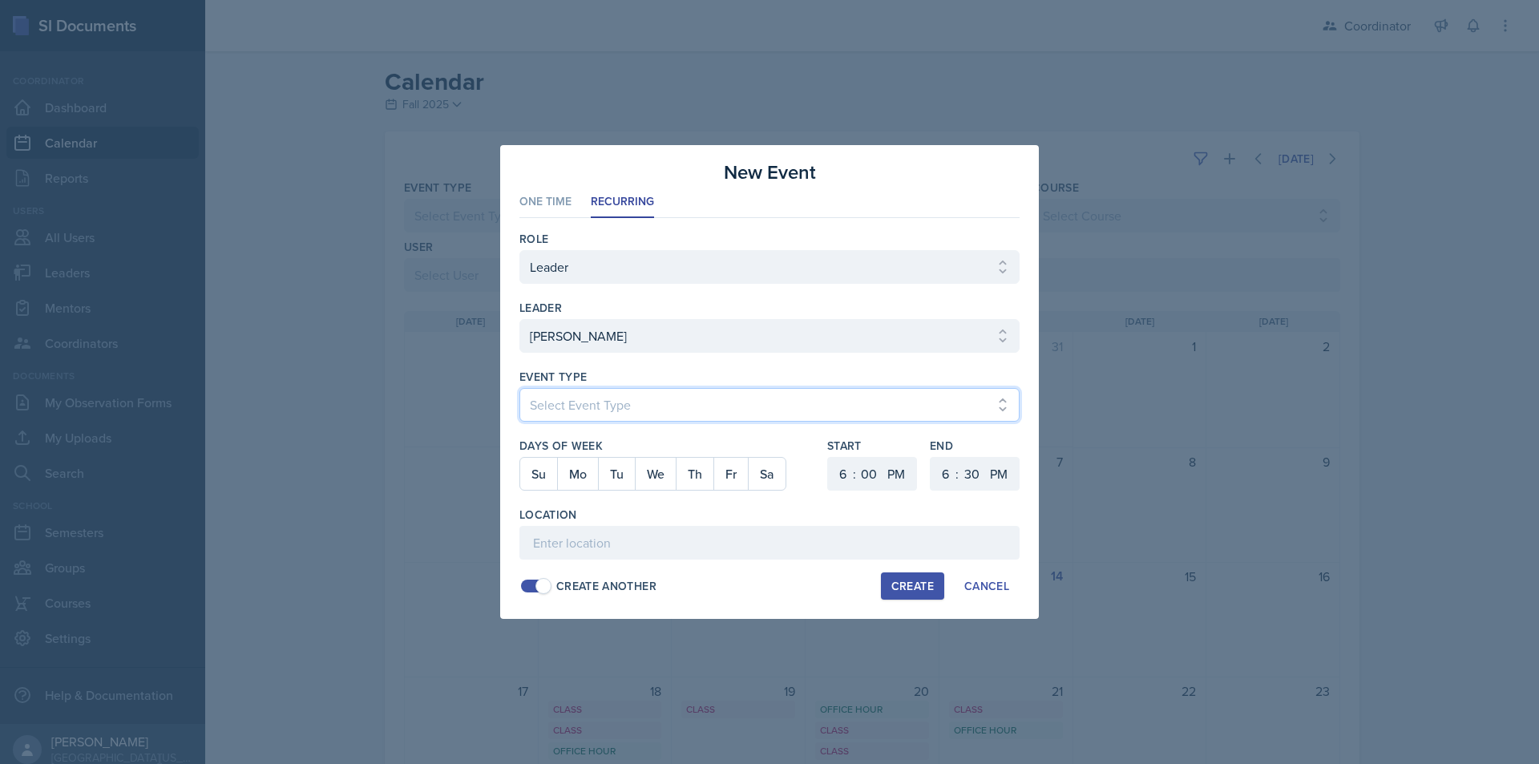
click at [563, 408] on select "Select Event Type Admin Office Hour Cal Workshop Class Class Announcement LA Pe…" at bounding box center [769, 405] width 500 height 34
select select "bd4f27e7-d6ed-4573-9455-47908d0b622f"
click at [519, 388] on select "Select Event Type Admin Office Hour Cal Workshop Class Class Announcement LA Pe…" at bounding box center [769, 405] width 500 height 34
click at [620, 473] on button "Tu" at bounding box center [616, 474] width 37 height 32
click at [693, 472] on button "Th" at bounding box center [695, 474] width 38 height 32
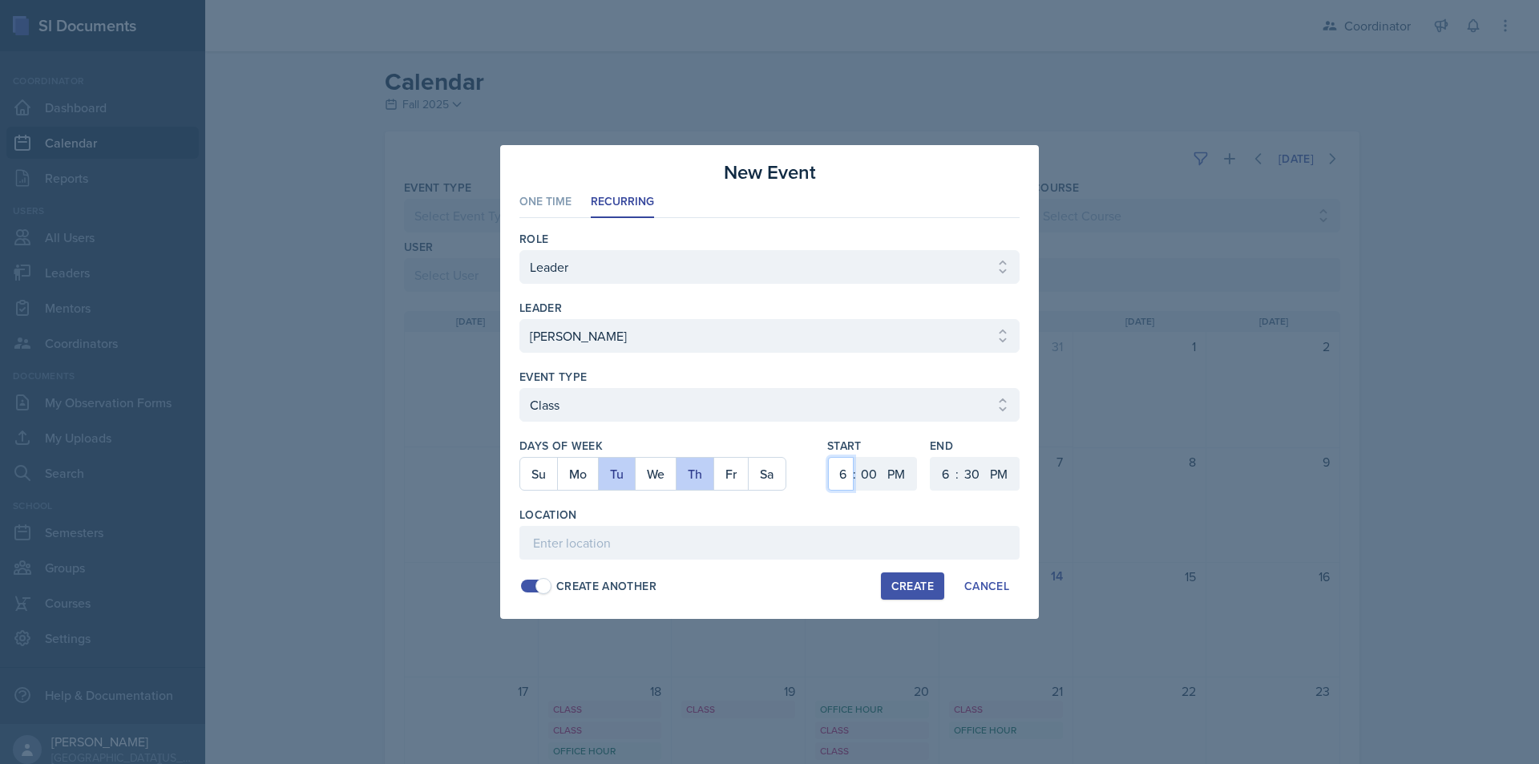
click at [844, 476] on select "1 2 3 4 5 6 7 8 9 10 11 12" at bounding box center [841, 474] width 26 height 34
select select "11"
click at [828, 457] on select "1 2 3 4 5 6 7 8 9 10 11 12" at bounding box center [841, 474] width 26 height 34
click at [875, 483] on select "00 05 10 15 20 25 30 35 40 45 50 55" at bounding box center [869, 474] width 26 height 34
select select "20"
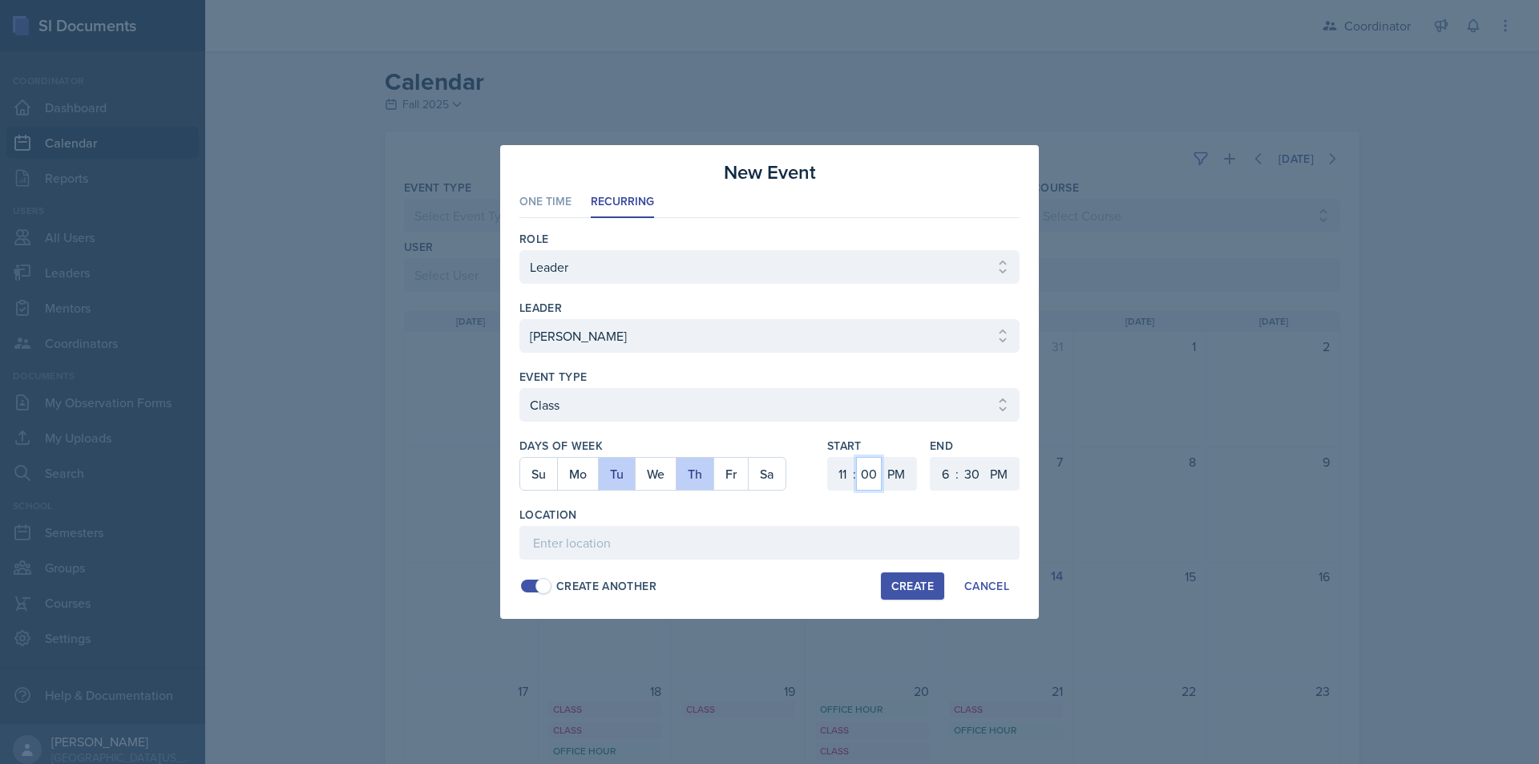
click at [856, 457] on select "00 05 10 15 20 25 30 35 40 45 50 55" at bounding box center [869, 474] width 26 height 34
click at [893, 464] on select "AM PM" at bounding box center [898, 474] width 32 height 34
select select "AM"
click at [882, 457] on select "AM PM" at bounding box center [898, 474] width 32 height 34
click at [939, 478] on select "1 2 3 4 5 6 7 8 9 10 11 12" at bounding box center [944, 474] width 26 height 34
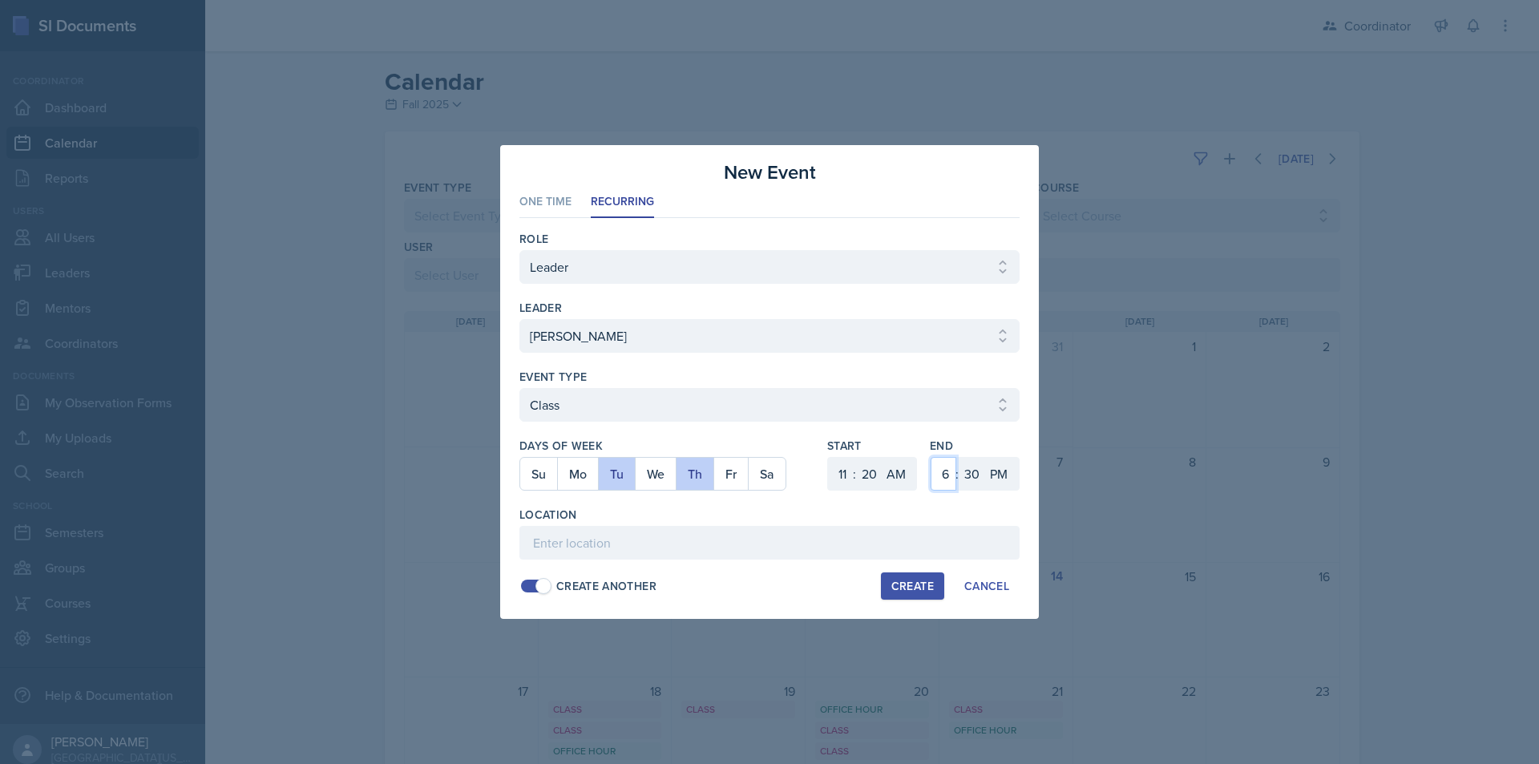
select select "12"
click at [931, 457] on select "1 2 3 4 5 6 7 8 9 10 11 12" at bounding box center [944, 474] width 26 height 34
click at [972, 483] on select "00 05 10 15 20 25 30 35 40 45 50 55" at bounding box center [972, 474] width 26 height 34
select select "40"
click at [959, 457] on select "00 05 10 15 20 25 30 35 40 45 50 55" at bounding box center [972, 474] width 26 height 34
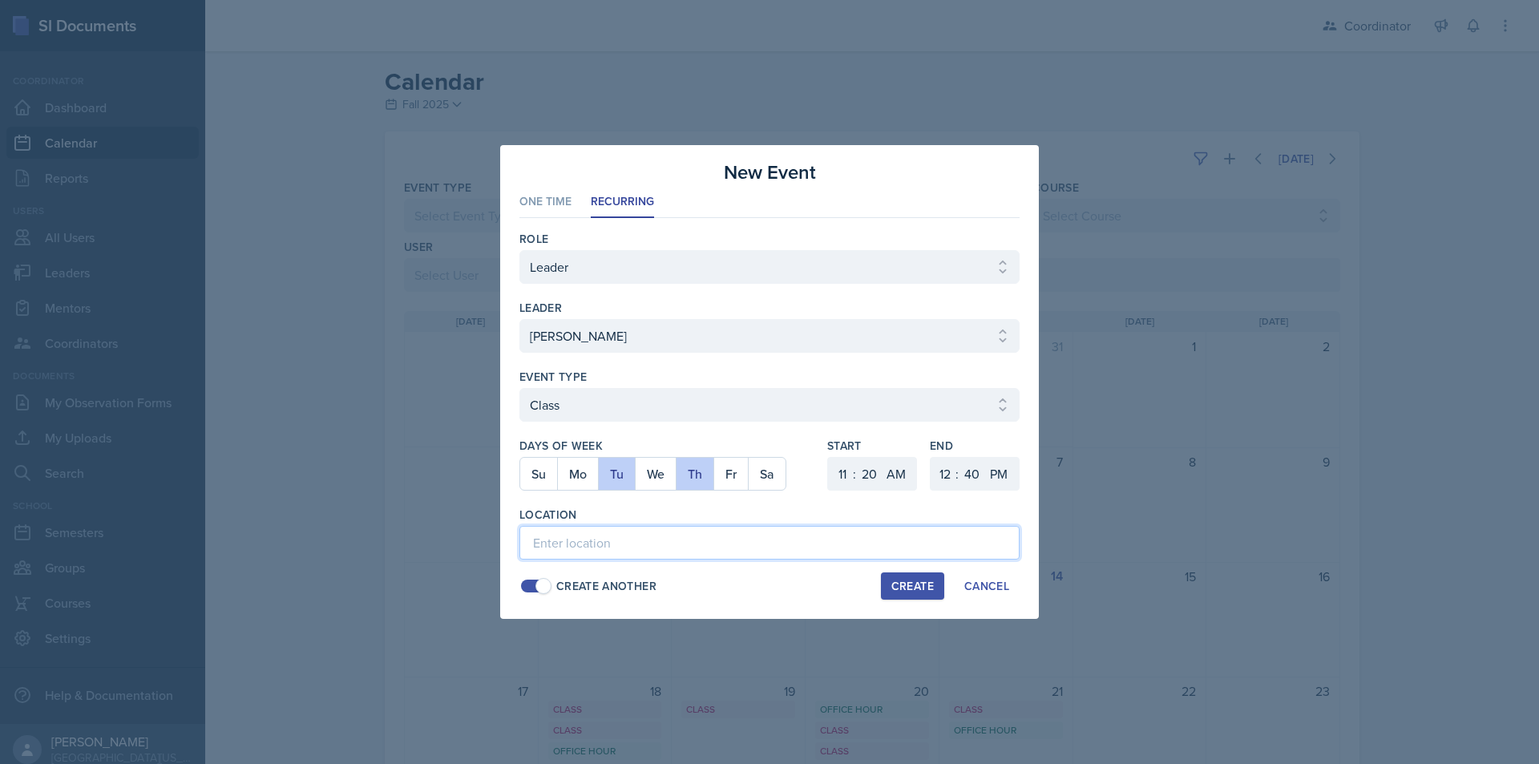
click at [854, 540] on input at bounding box center [769, 543] width 500 height 34
type input "SST 207"
click at [907, 586] on div "Create" at bounding box center [912, 586] width 42 height 13
select select
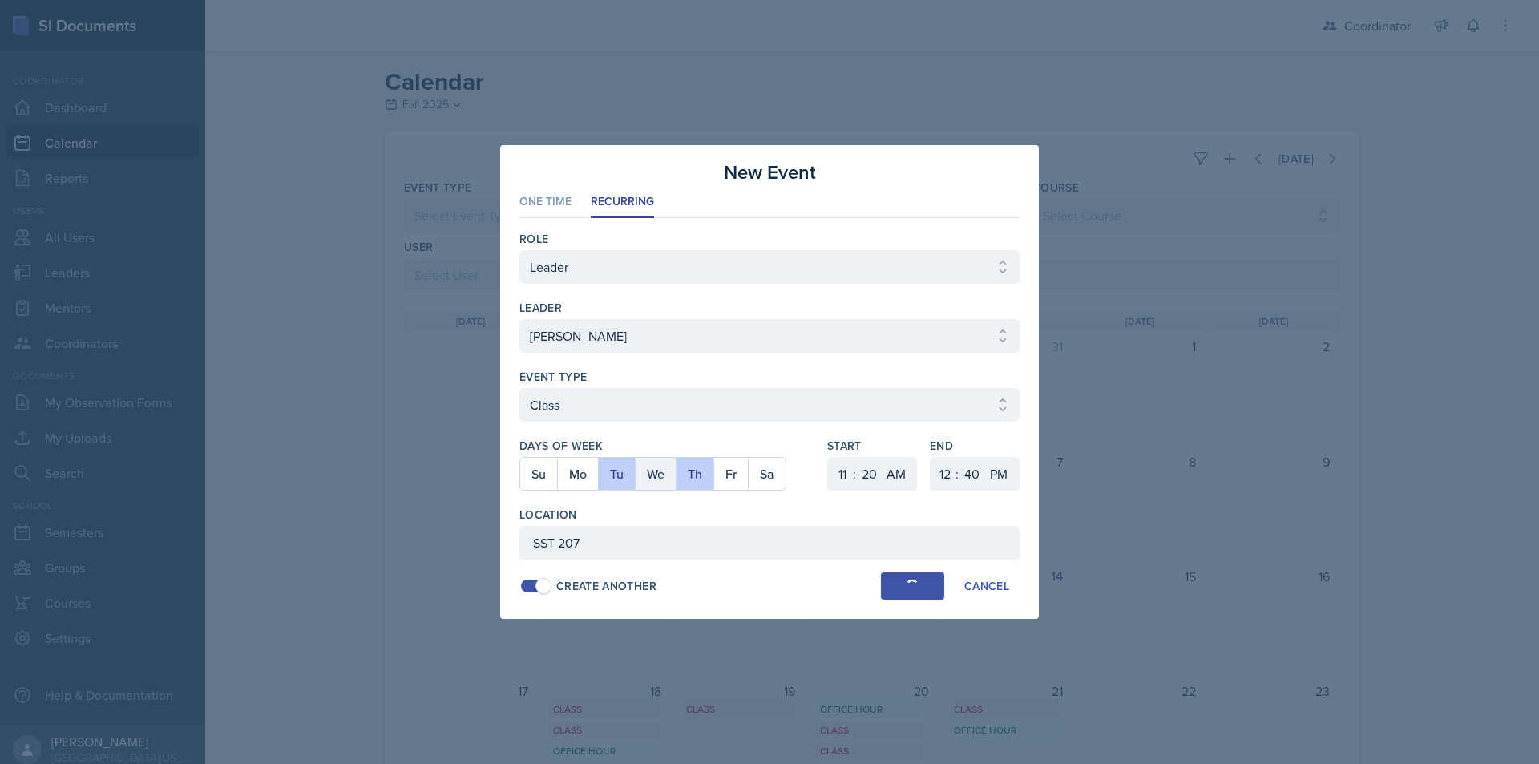
select select "6"
select select "0"
select select "PM"
select select "6"
select select "30"
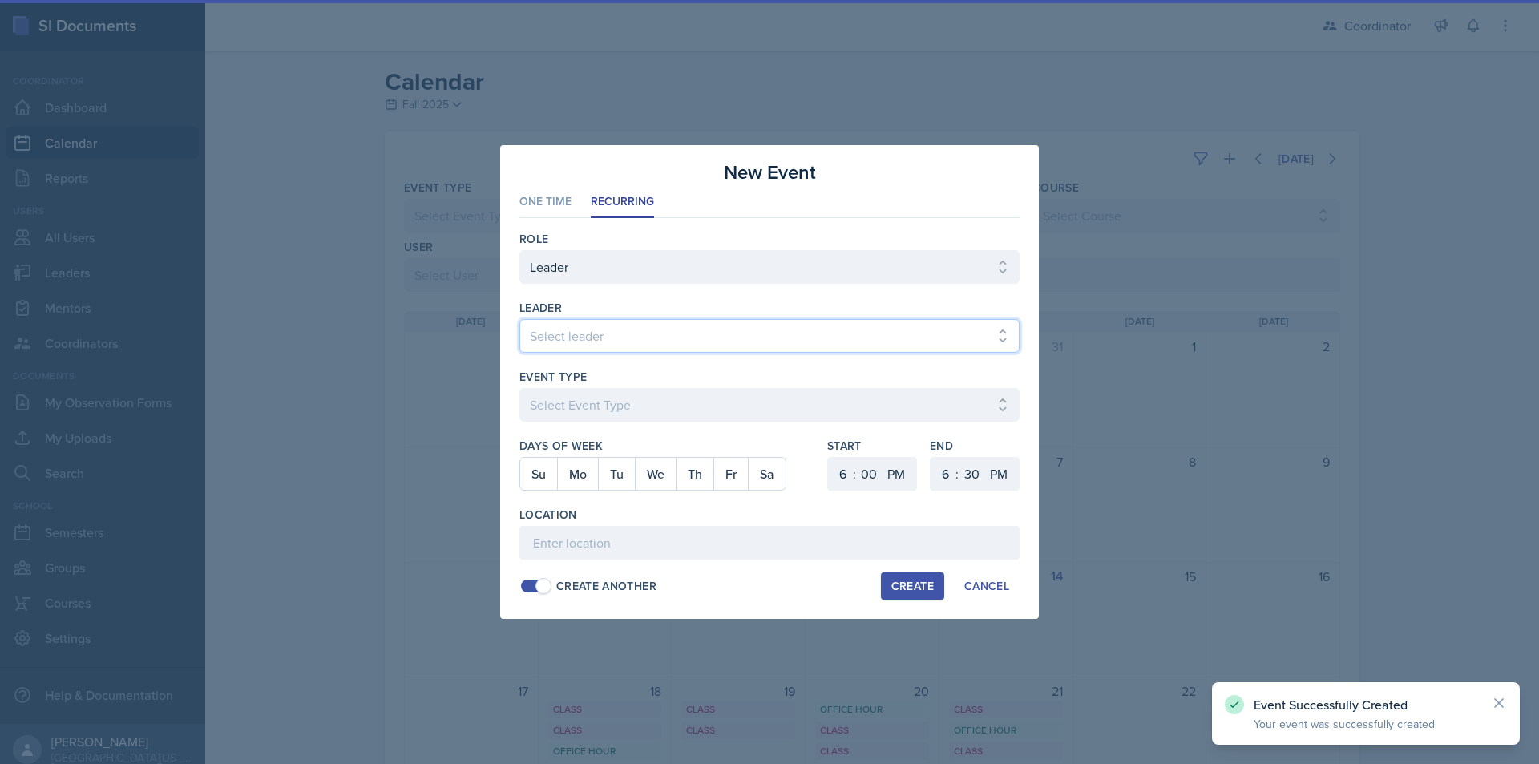
click at [590, 339] on select "Select leader Adam McDougal Aley Perez Anna McGill Bella Clifton Bram O'Neil Ca…" at bounding box center [769, 336] width 500 height 34
select select "58e311bd-94d5-47be-9803-f6c23ef04a2c"
click at [519, 319] on select "Select leader Adam McDougal Aley Perez Anna McGill Bella Clifton Bram O'Neil Ca…" at bounding box center [769, 336] width 500 height 34
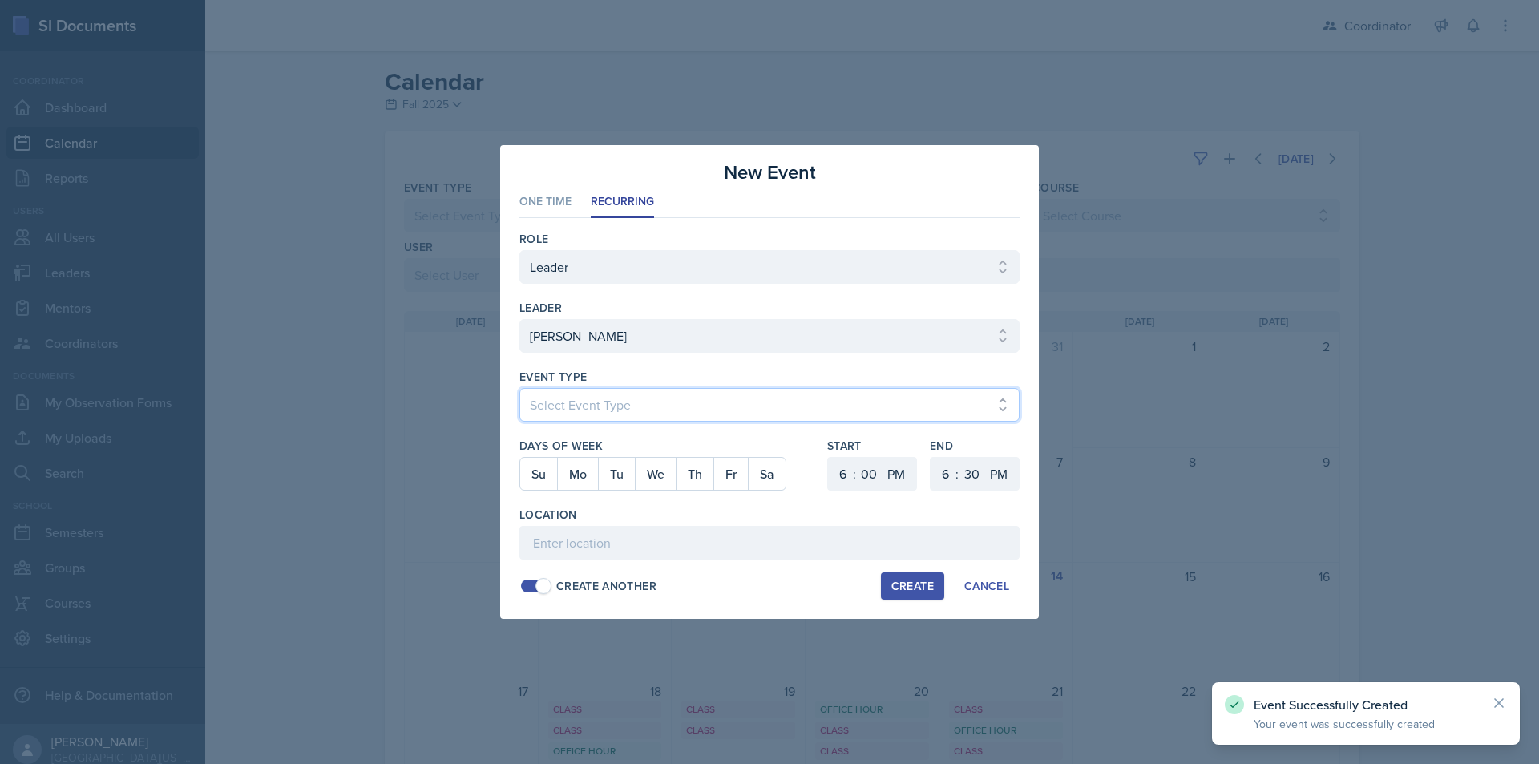
click at [590, 390] on select "Select Event Type Admin Office Hour Cal Workshop Class Class Announcement LA Pe…" at bounding box center [769, 405] width 500 height 34
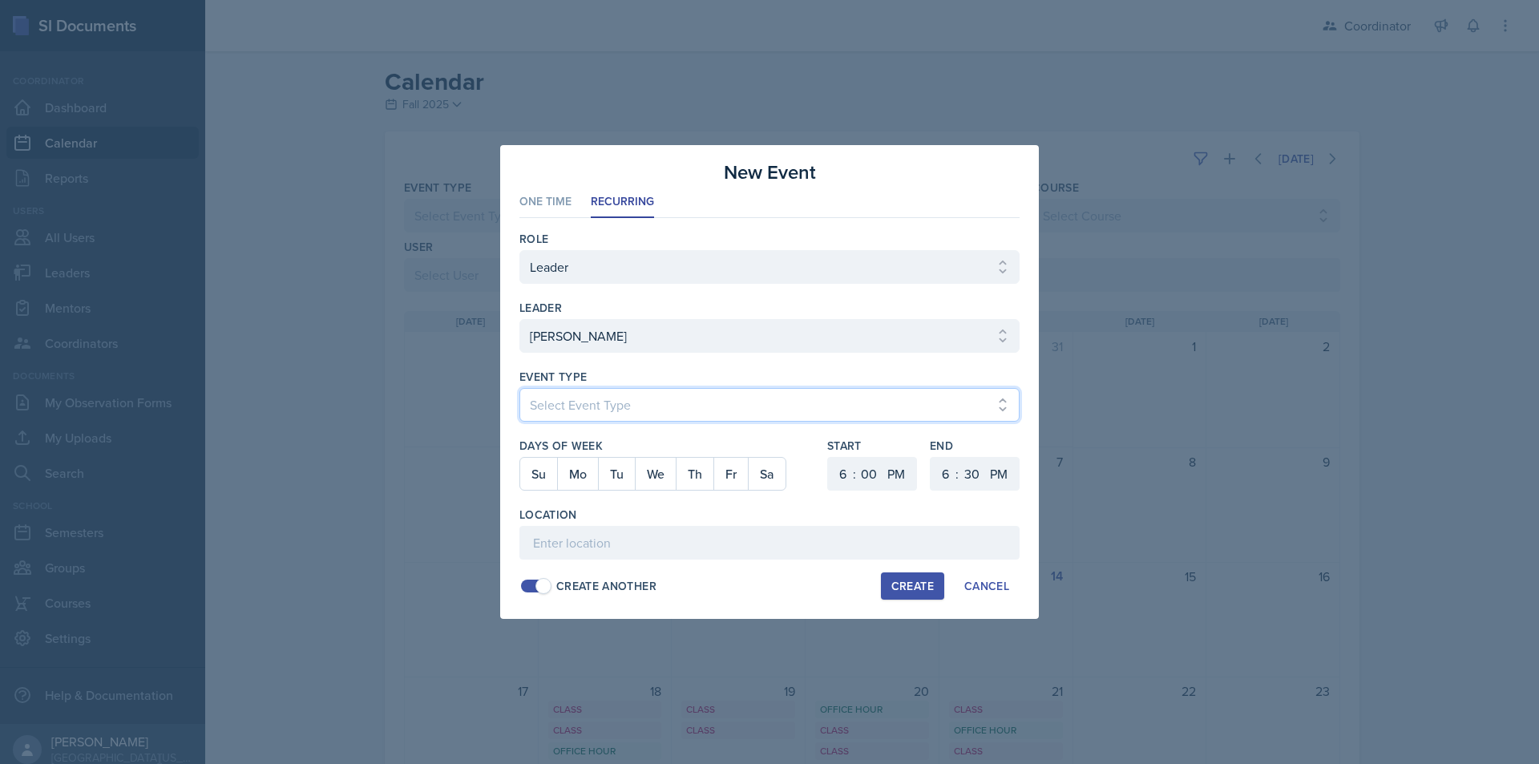
select select "711e3089-b526-4ace-8ef7-b628edcb7570"
click at [519, 388] on select "Select Event Type Admin Office Hour Cal Workshop Class Class Announcement LA Pe…" at bounding box center [769, 405] width 500 height 34
click at [683, 479] on button "Th" at bounding box center [695, 474] width 38 height 32
click at [842, 474] on select "1 2 3 4 5 6 7 8 9 10 11 12" at bounding box center [841, 474] width 26 height 34
select select "10"
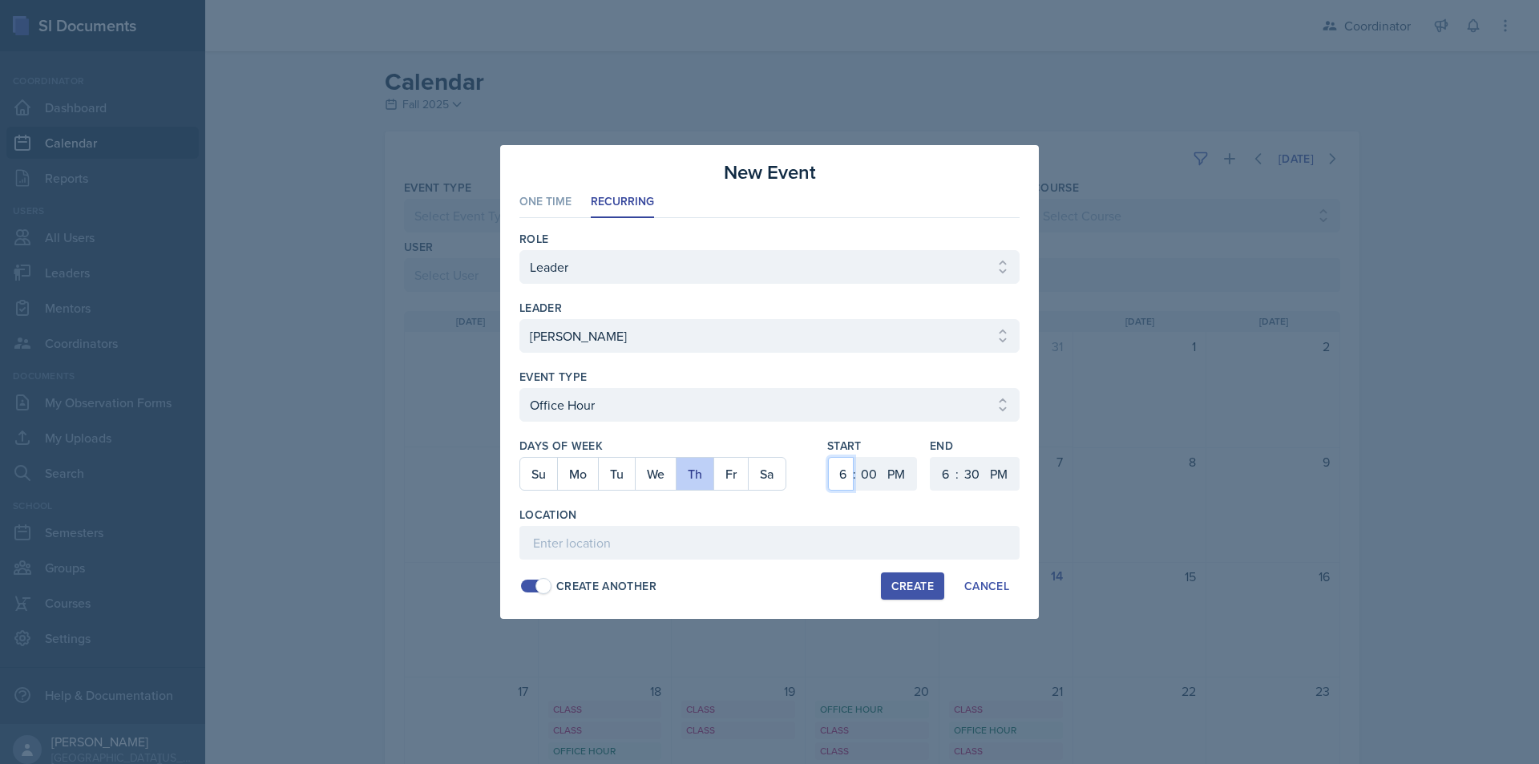
click at [828, 457] on select "1 2 3 4 5 6 7 8 9 10 11 12" at bounding box center [841, 474] width 26 height 34
click at [865, 480] on select "00 05 10 15 20 25 30 35 40 45 50 55" at bounding box center [869, 474] width 26 height 34
click at [856, 457] on select "00 05 10 15 20 25 30 35 40 45 50 55" at bounding box center [869, 474] width 26 height 34
click at [873, 477] on select "00 05 10 15 20 25 30 35 40 45 50 55" at bounding box center [869, 474] width 26 height 34
select select "20"
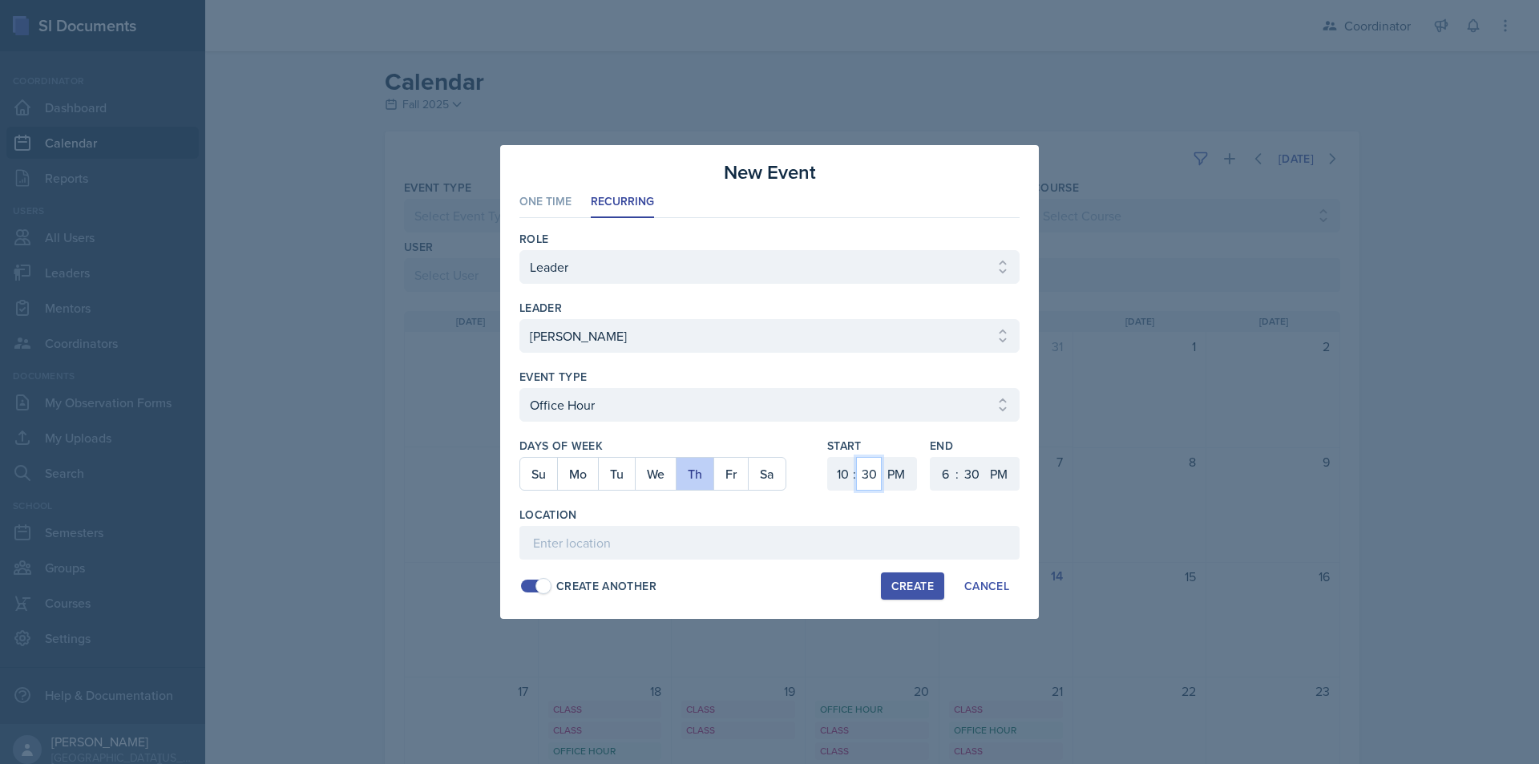
click at [856, 457] on select "00 05 10 15 20 25 30 35 40 45 50 55" at bounding box center [869, 474] width 26 height 34
drag, startPoint x: 896, startPoint y: 475, endPoint x: 896, endPoint y: 452, distance: 22.4
click at [896, 475] on select "AM PM" at bounding box center [898, 474] width 32 height 34
select select "AM"
click at [882, 457] on select "AM PM" at bounding box center [898, 474] width 32 height 34
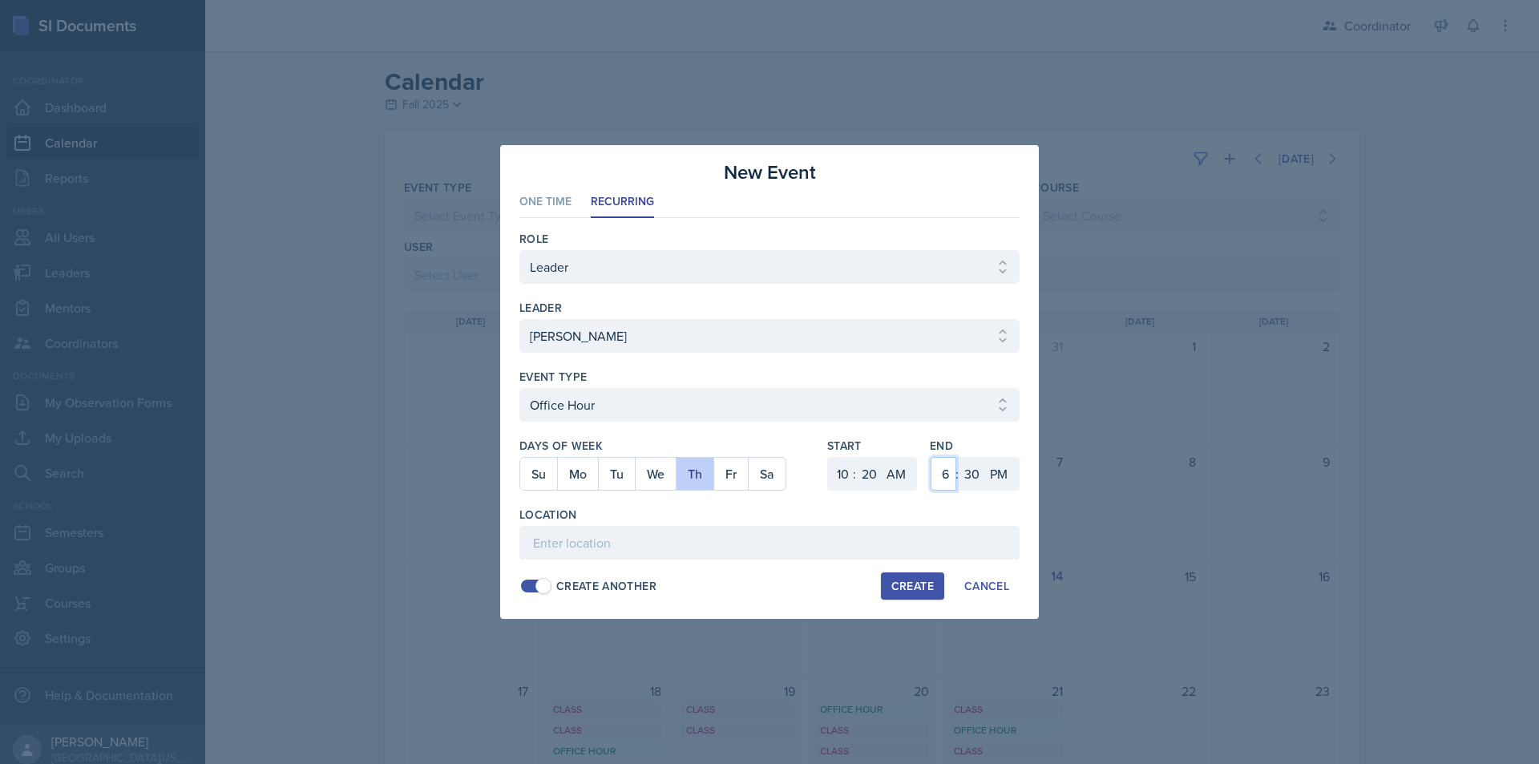
click at [942, 472] on select "1 2 3 4 5 6 7 8 9 10 11 12" at bounding box center [944, 474] width 26 height 34
select select "11"
click at [931, 457] on select "1 2 3 4 5 6 7 8 9 10 11 12" at bounding box center [944, 474] width 26 height 34
click at [972, 481] on select "00 05 10 15 20 25 30 35 40 45 50 55" at bounding box center [972, 474] width 26 height 34
select select "20"
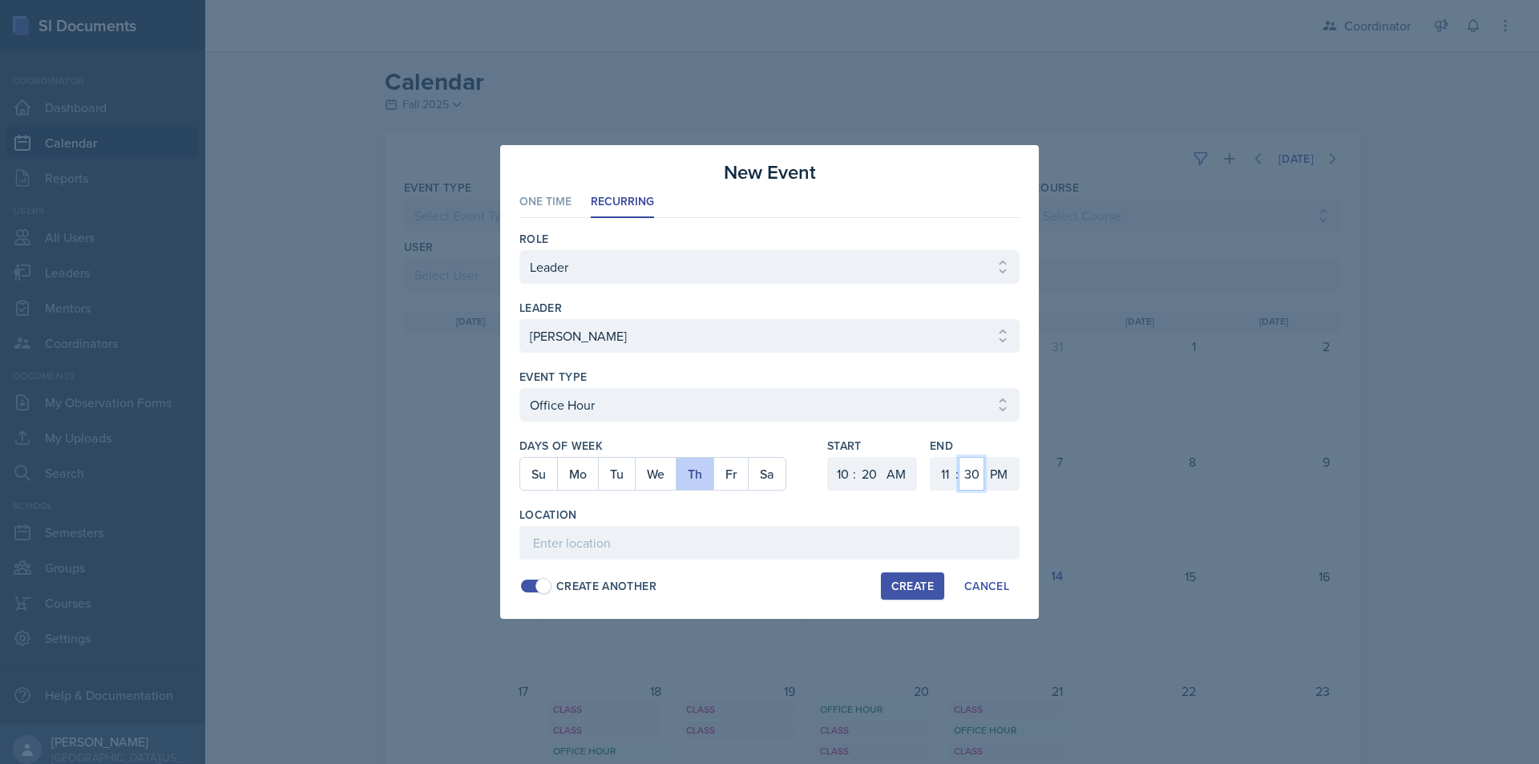
click at [959, 457] on select "00 05 10 15 20 25 30 35 40 45 50 55" at bounding box center [972, 474] width 26 height 34
click at [1006, 479] on select "AM PM" at bounding box center [1000, 474] width 32 height 34
select select "AM"
click at [984, 457] on select "AM PM" at bounding box center [1000, 474] width 32 height 34
click at [982, 527] on input at bounding box center [769, 543] width 500 height 34
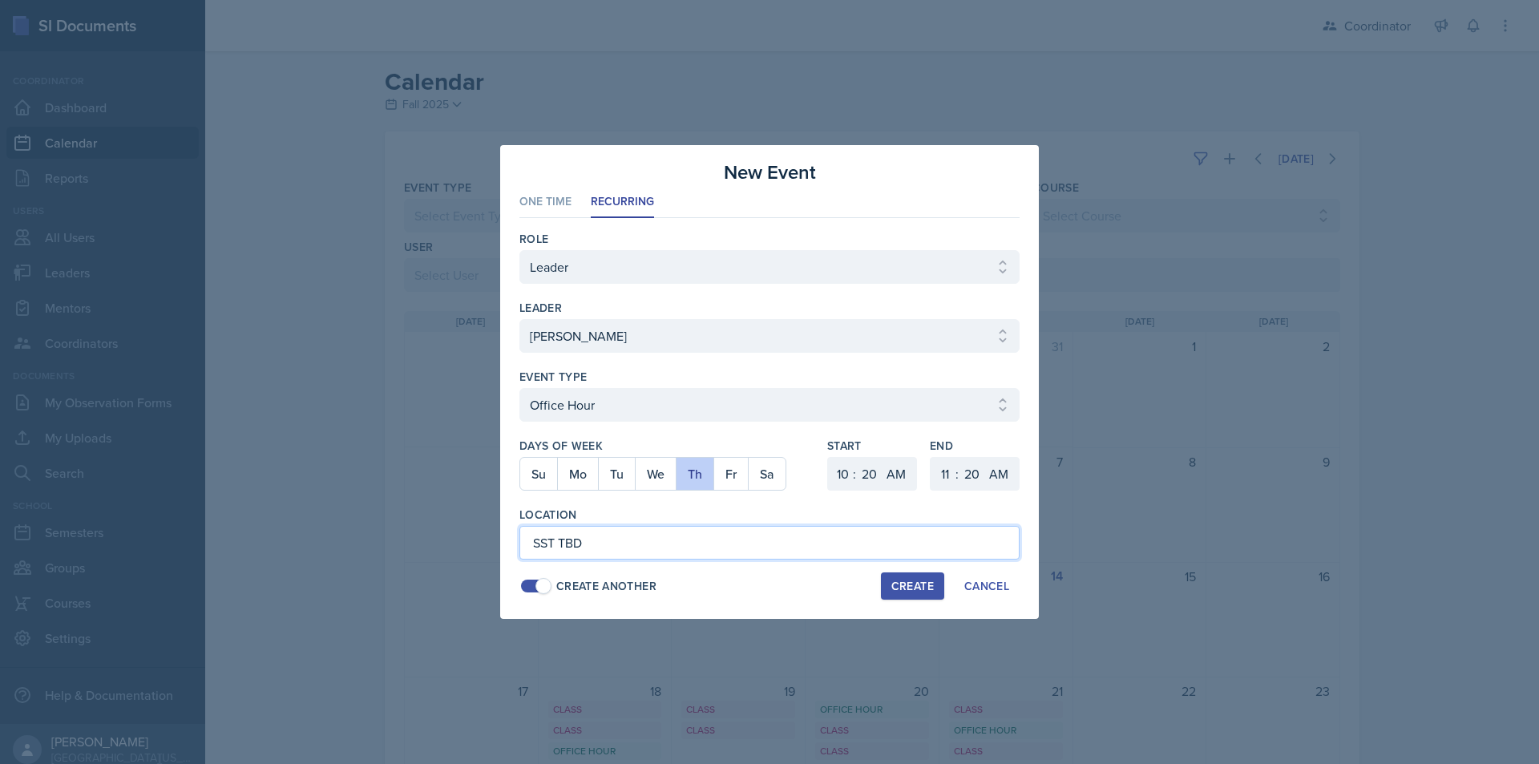
type input "SST TBD"
click at [898, 586] on div "Create" at bounding box center [912, 586] width 42 height 13
select select
select select "6"
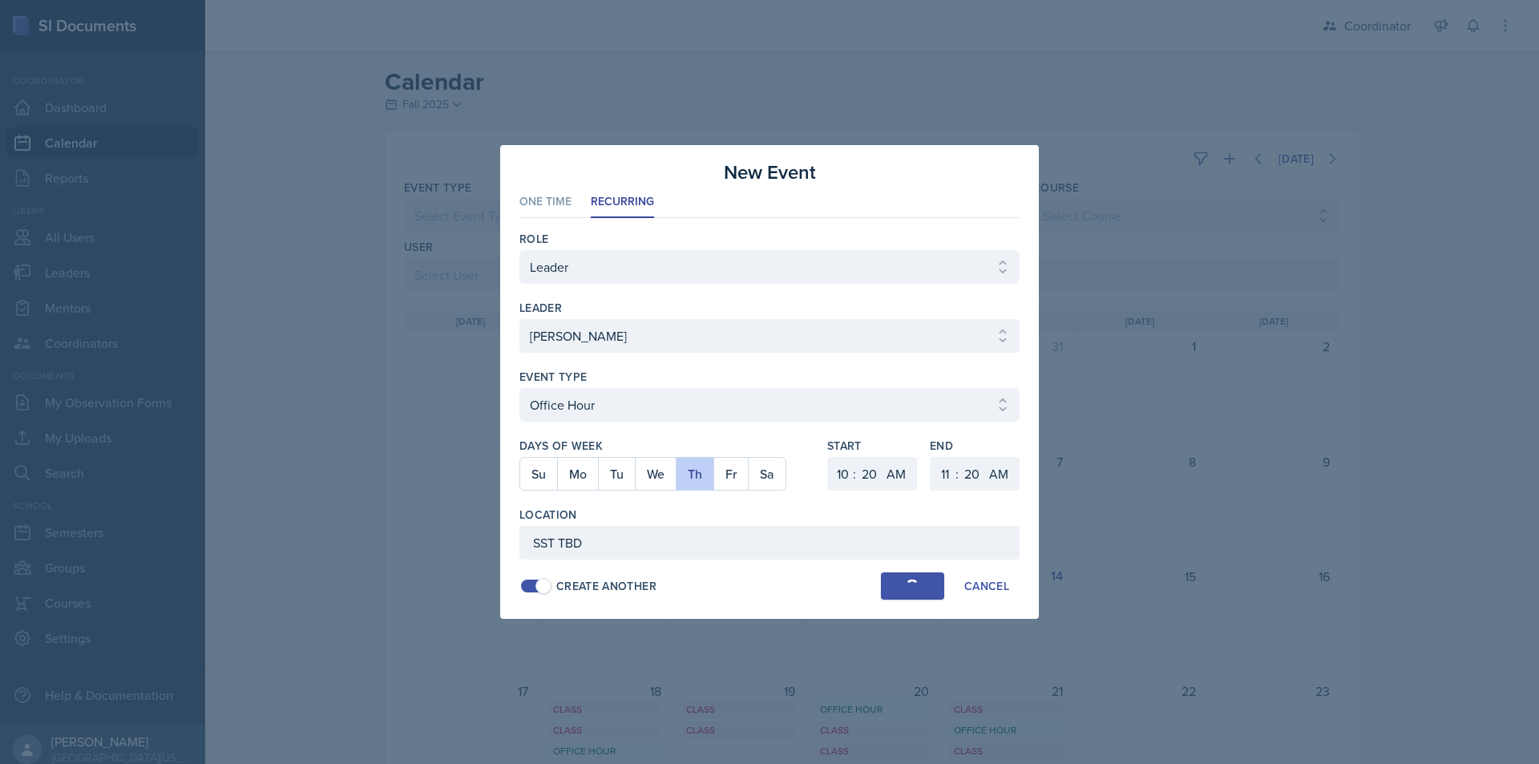
select select "0"
select select "PM"
select select "6"
select select "30"
select select "PM"
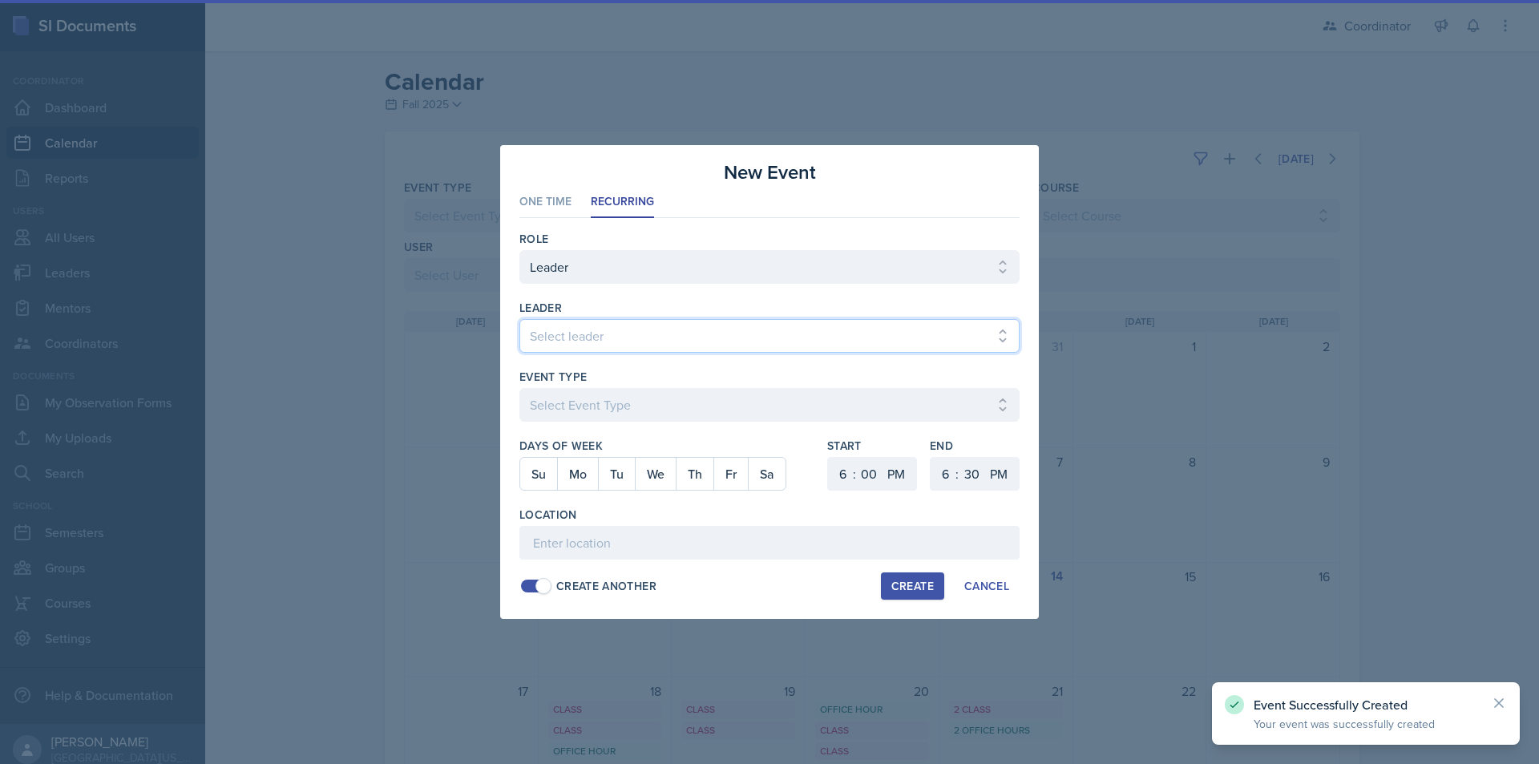
click at [640, 339] on select "Select leader Adam McDougal Aley Perez Anna McGill Bella Clifton Bram O'Neil Ca…" at bounding box center [769, 336] width 500 height 34
select select "58e311bd-94d5-47be-9803-f6c23ef04a2c"
click at [519, 319] on select "Select leader Adam McDougal Aley Perez Anna McGill Bella Clifton Bram O'Neil Ca…" at bounding box center [769, 336] width 500 height 34
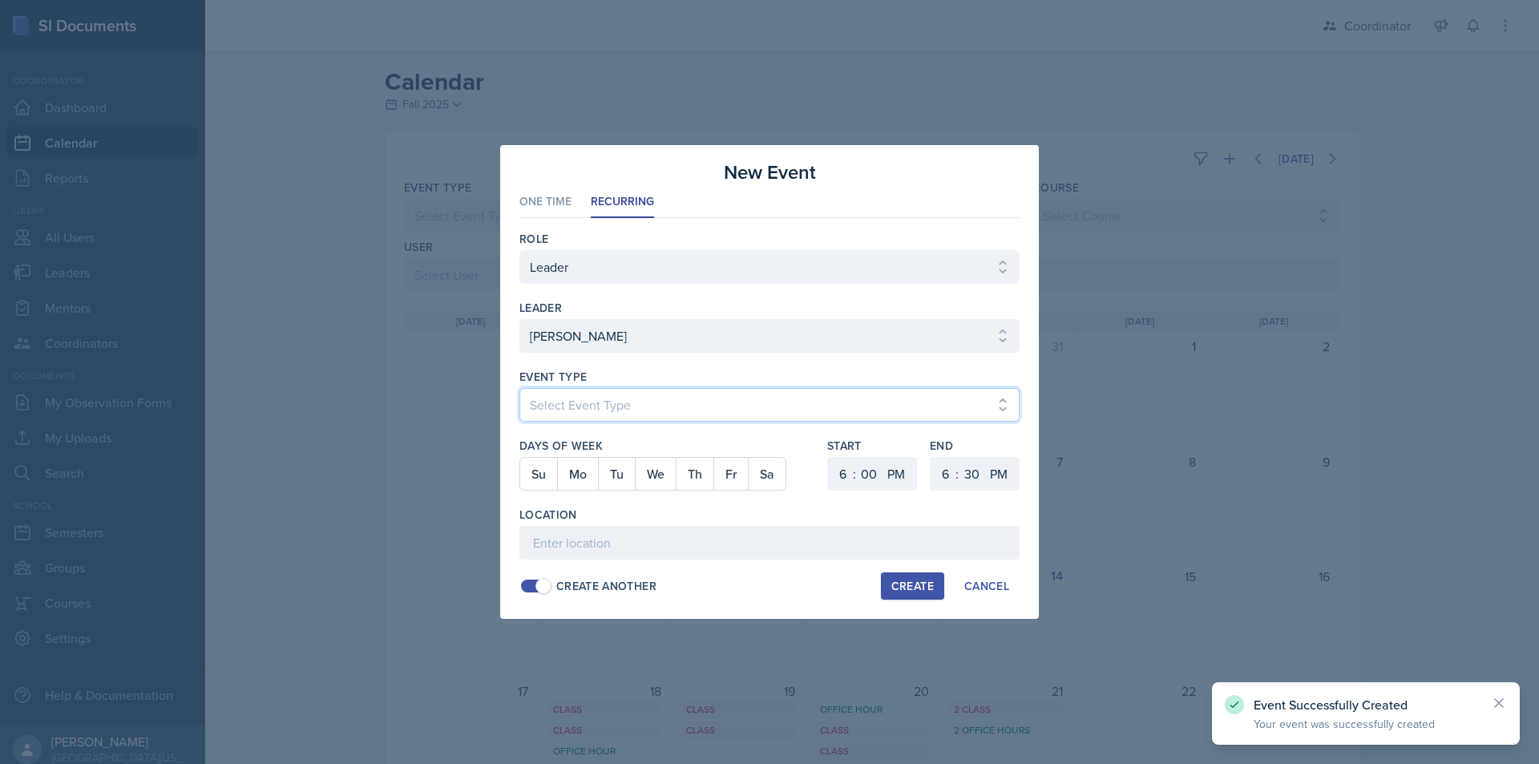
click at [620, 414] on select "Select Event Type Admin Office Hour Cal Workshop Class Class Announcement LA Pe…" at bounding box center [769, 405] width 500 height 34
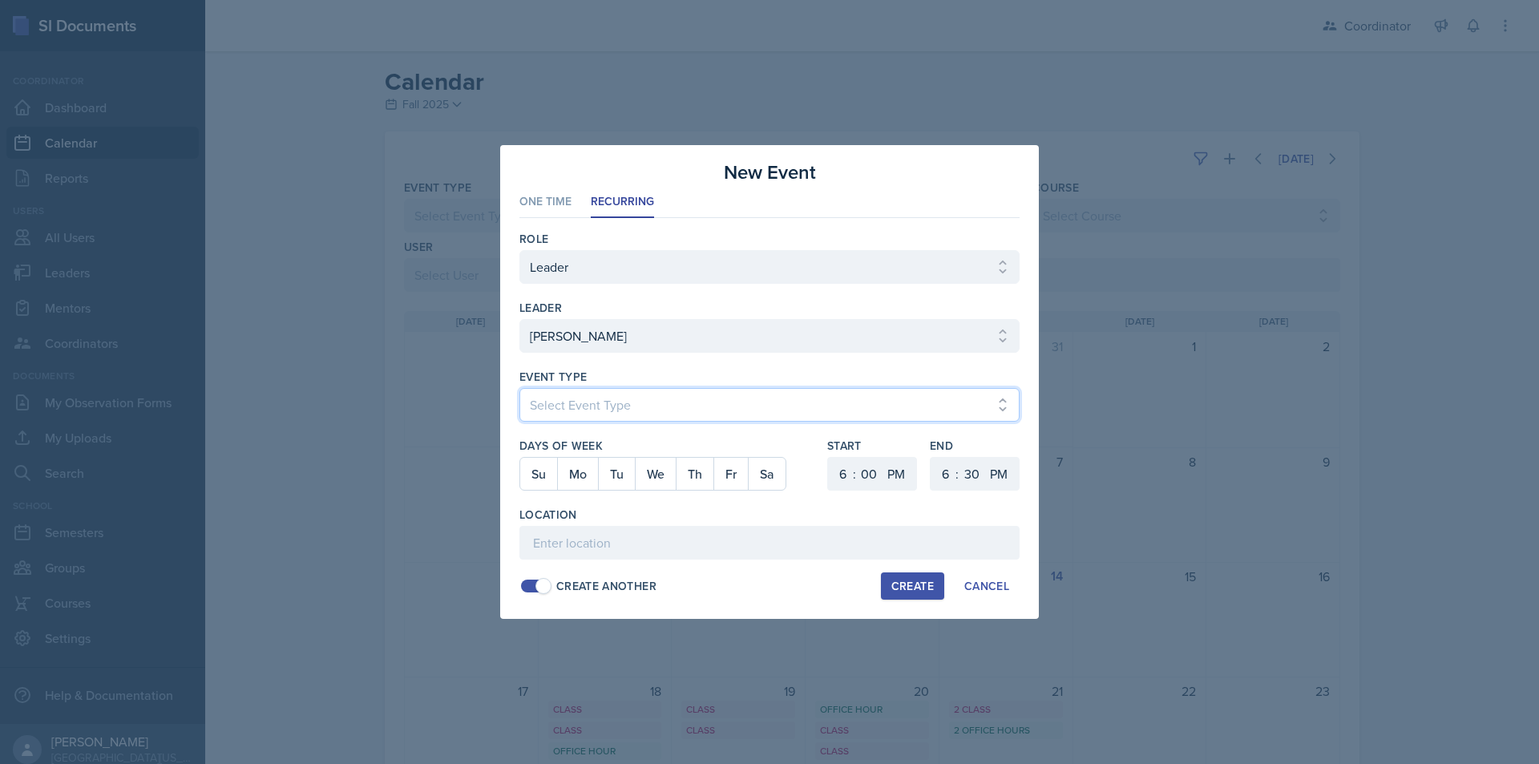
select select "fb1067b6-e8f6-4d09-9bc9-186bf9b91d29"
click at [519, 388] on select "Select Event Type Admin Office Hour Cal Workshop Class Class Announcement LA Pe…" at bounding box center [769, 405] width 500 height 34
click at [644, 477] on button "We" at bounding box center [655, 474] width 41 height 32
click at [839, 473] on select "1 2 3 4 5 6 7 8 9 10 11 12" at bounding box center [841, 474] width 26 height 34
select select "8"
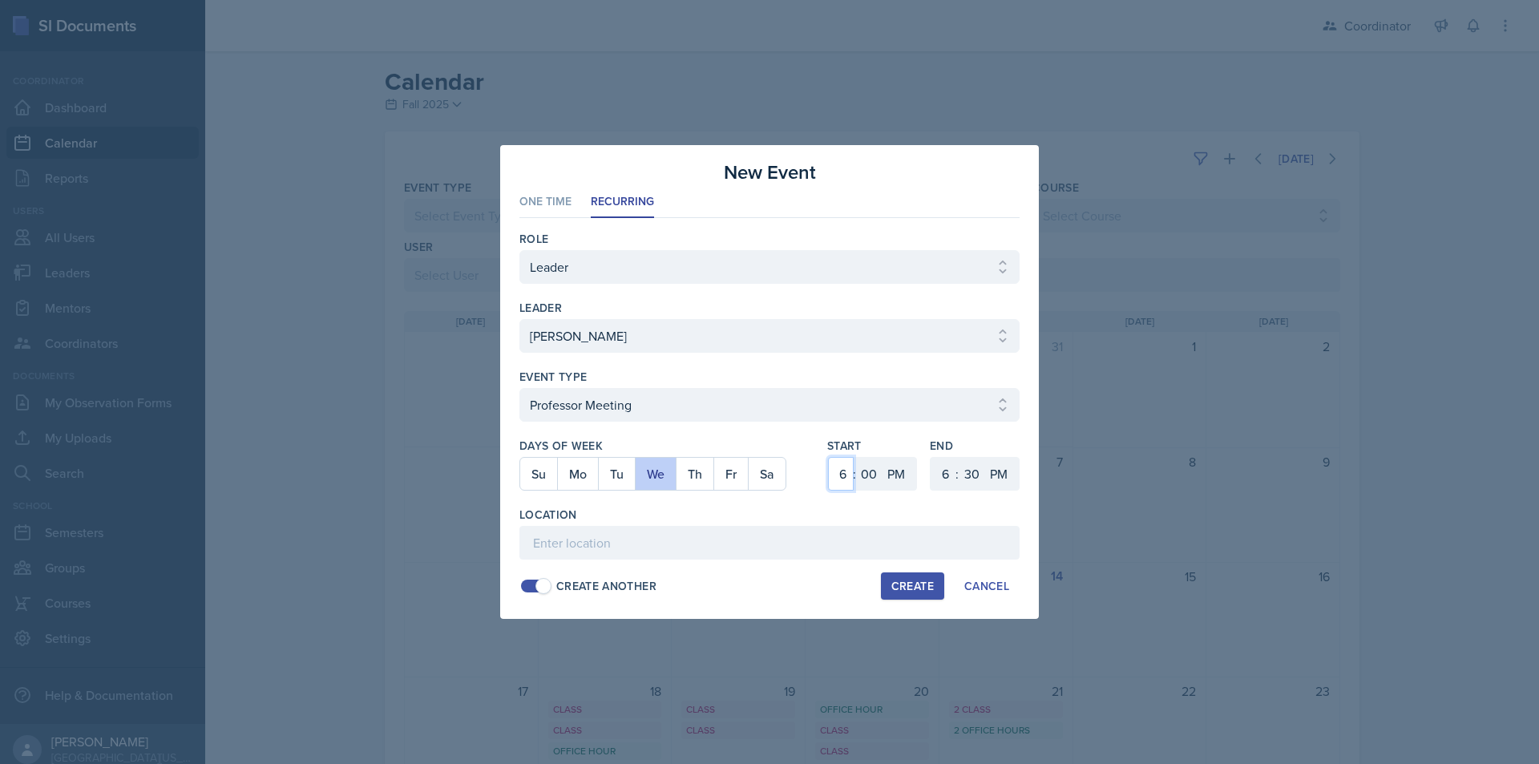
click at [828, 457] on select "1 2 3 4 5 6 7 8 9 10 11 12" at bounding box center [841, 474] width 26 height 34
click at [867, 465] on select "00 05 10 15 20 25 30 35 40 45 50 55" at bounding box center [869, 474] width 26 height 34
select select "30"
click at [856, 457] on select "00 05 10 15 20 25 30 35 40 45 50 55" at bounding box center [869, 474] width 26 height 34
click at [898, 481] on select "AM PM" at bounding box center [898, 474] width 32 height 34
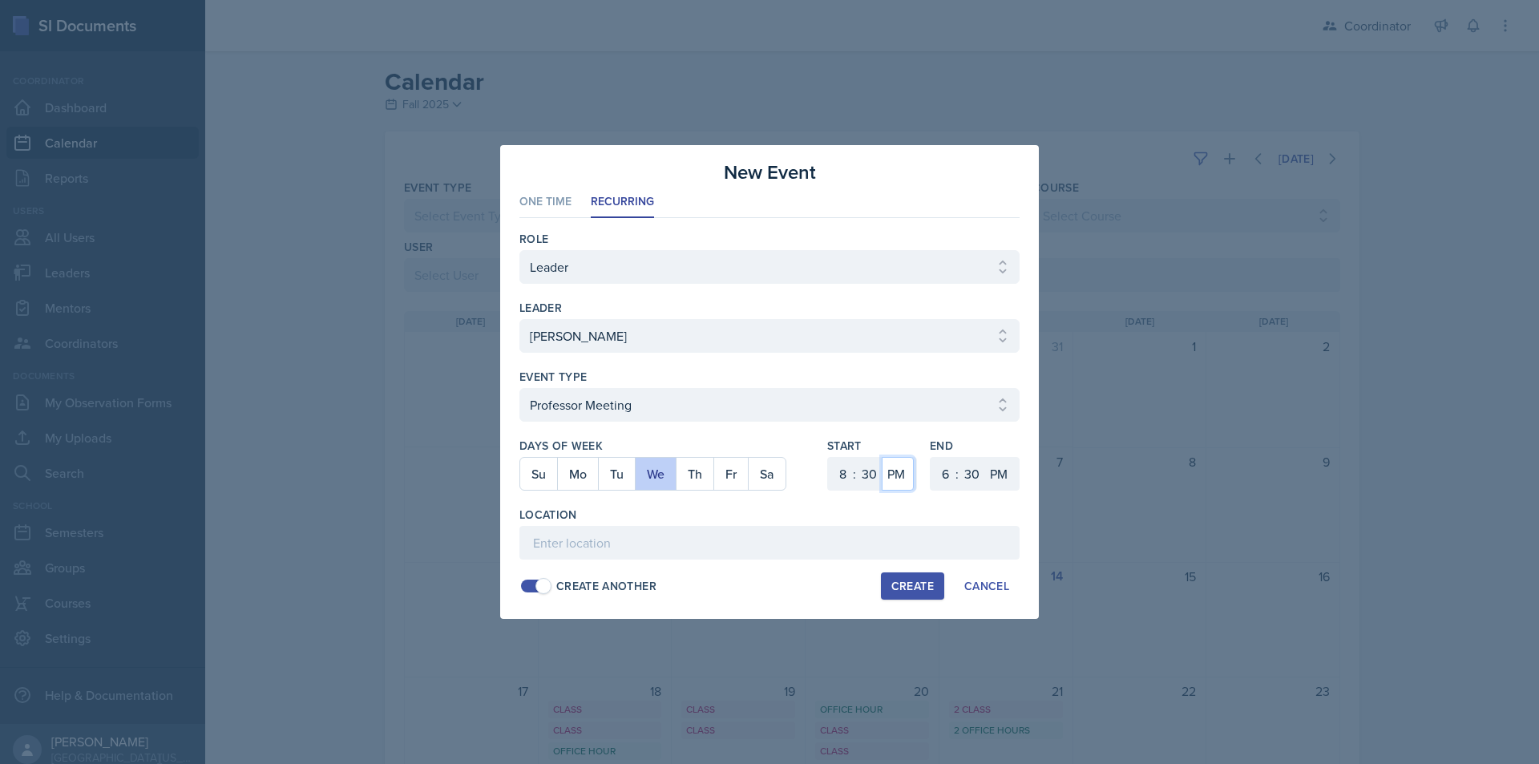
select select "AM"
click at [882, 457] on select "AM PM" at bounding box center [898, 474] width 32 height 34
click at [941, 476] on select "1 2 3 4 5 6 7 8 9 10 11 12" at bounding box center [944, 474] width 26 height 34
select select "9"
click at [931, 457] on select "1 2 3 4 5 6 7 8 9 10 11 12" at bounding box center [944, 474] width 26 height 34
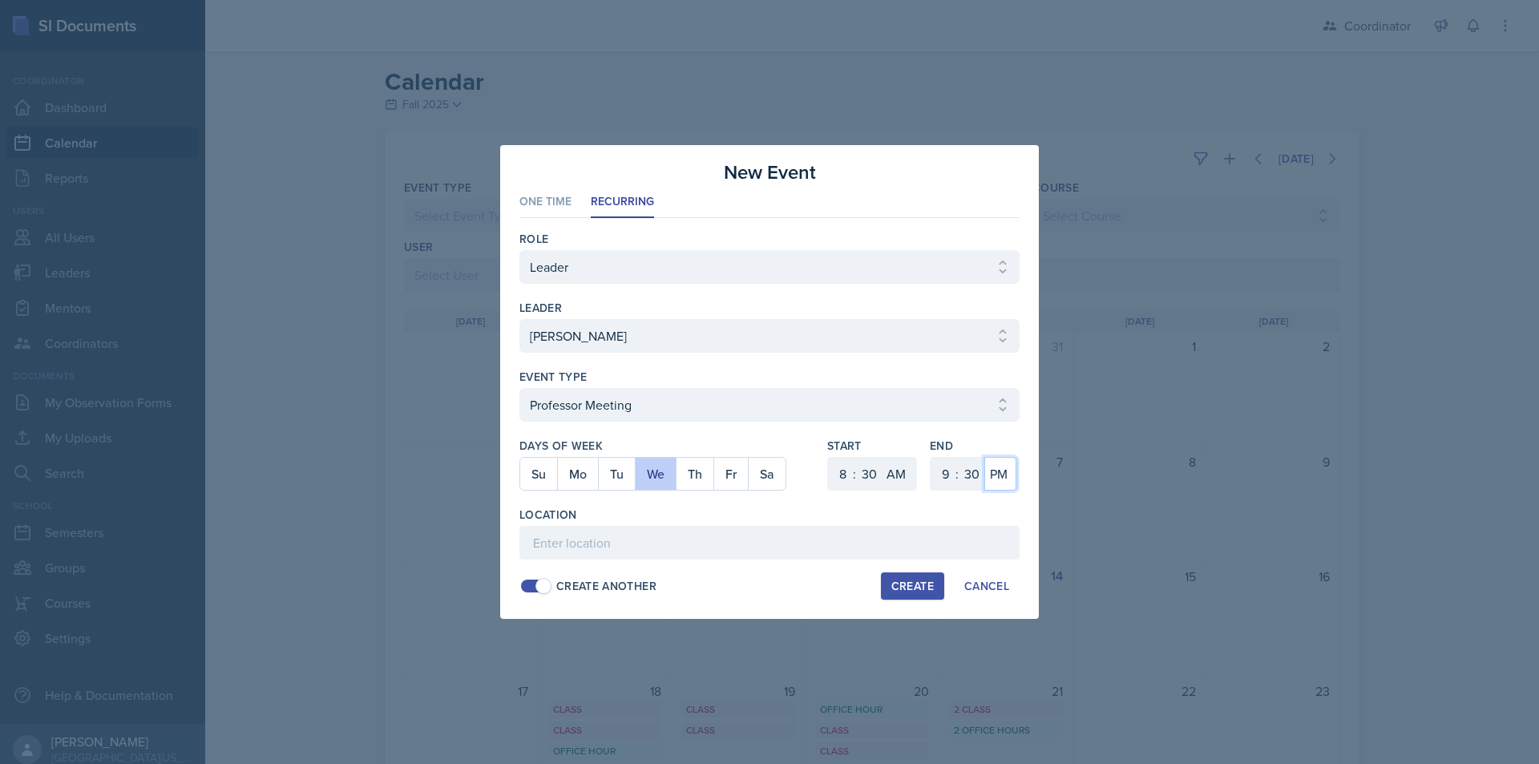
click at [1000, 478] on select "AM PM" at bounding box center [1000, 474] width 32 height 34
select select "AM"
click at [984, 457] on select "AM PM" at bounding box center [1000, 474] width 32 height 34
click at [923, 536] on input at bounding box center [769, 543] width 500 height 34
type input "SST 258 (conference room)"
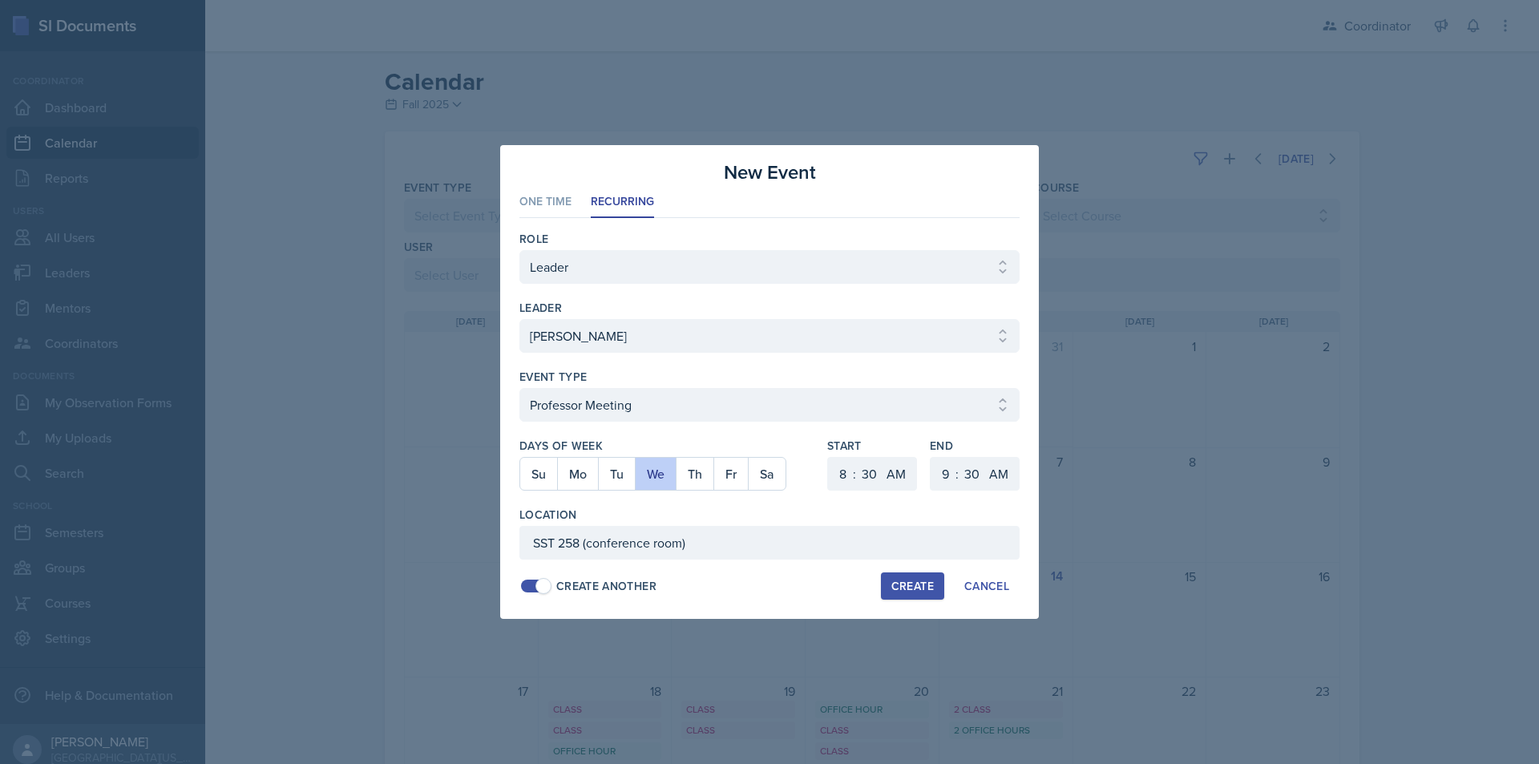
click at [907, 588] on div "Create" at bounding box center [912, 586] width 42 height 13
select select
select select "6"
select select "0"
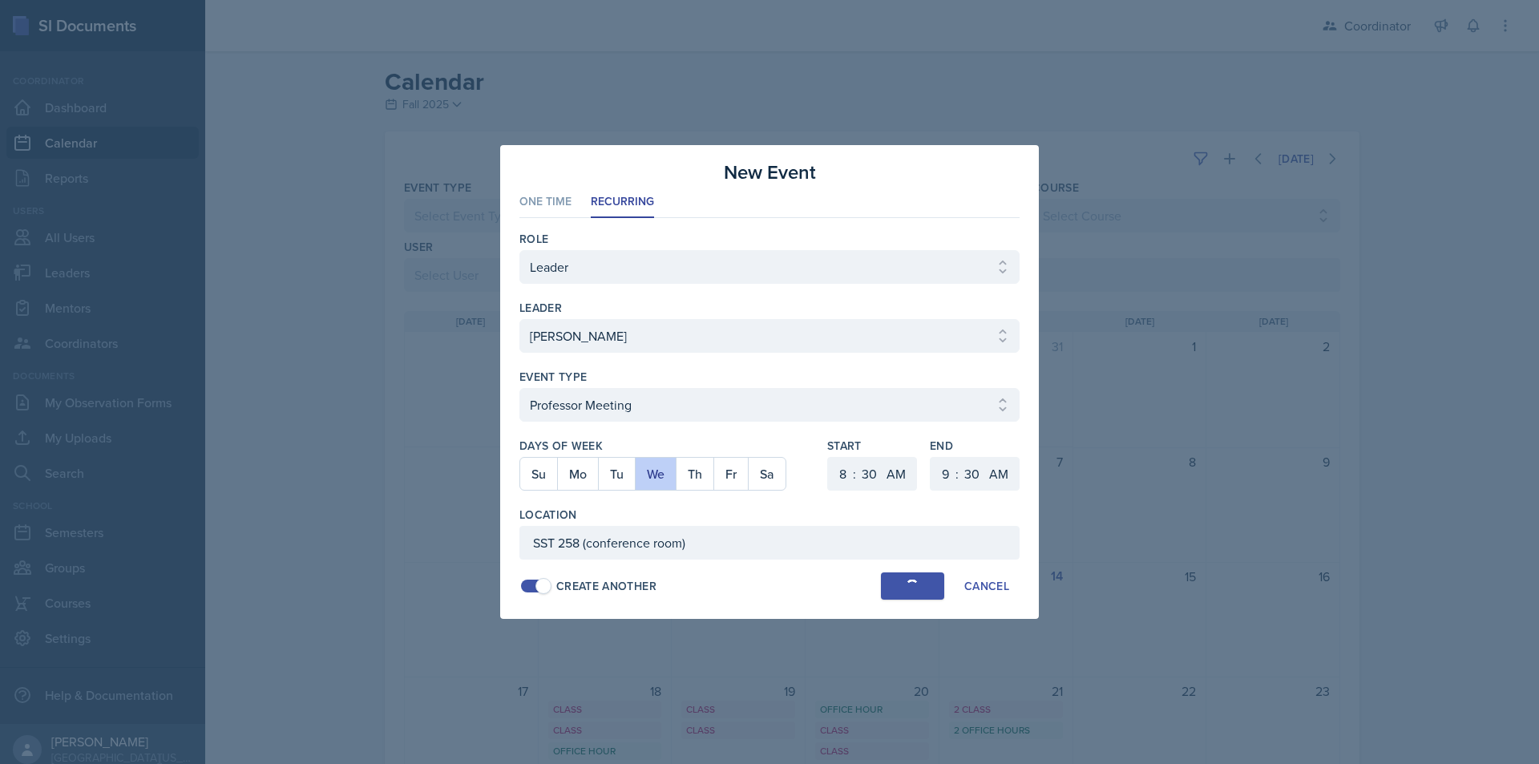
select select "PM"
select select "6"
select select "PM"
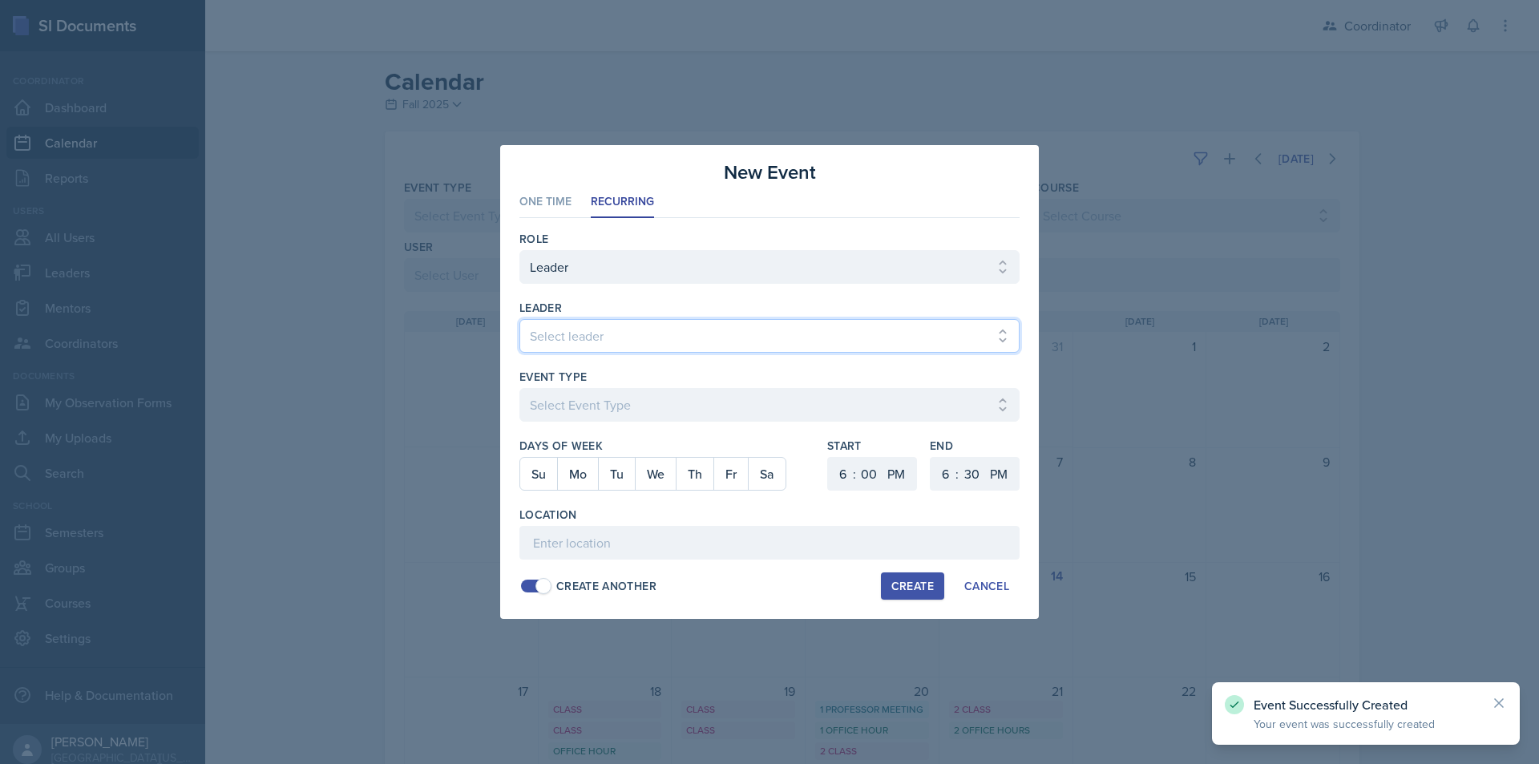
click at [758, 328] on select "Select leader Adam McDougal Aley Perez Anna McGill Bella Clifton Bram O'Neil Ca…" at bounding box center [769, 336] width 500 height 34
select select "880ab779-1c06-4624-b0aa-220bdf900c74"
click at [519, 319] on select "Select leader Adam McDougal Aley Perez Anna McGill Bella Clifton Bram O'Neil Ca…" at bounding box center [769, 336] width 500 height 34
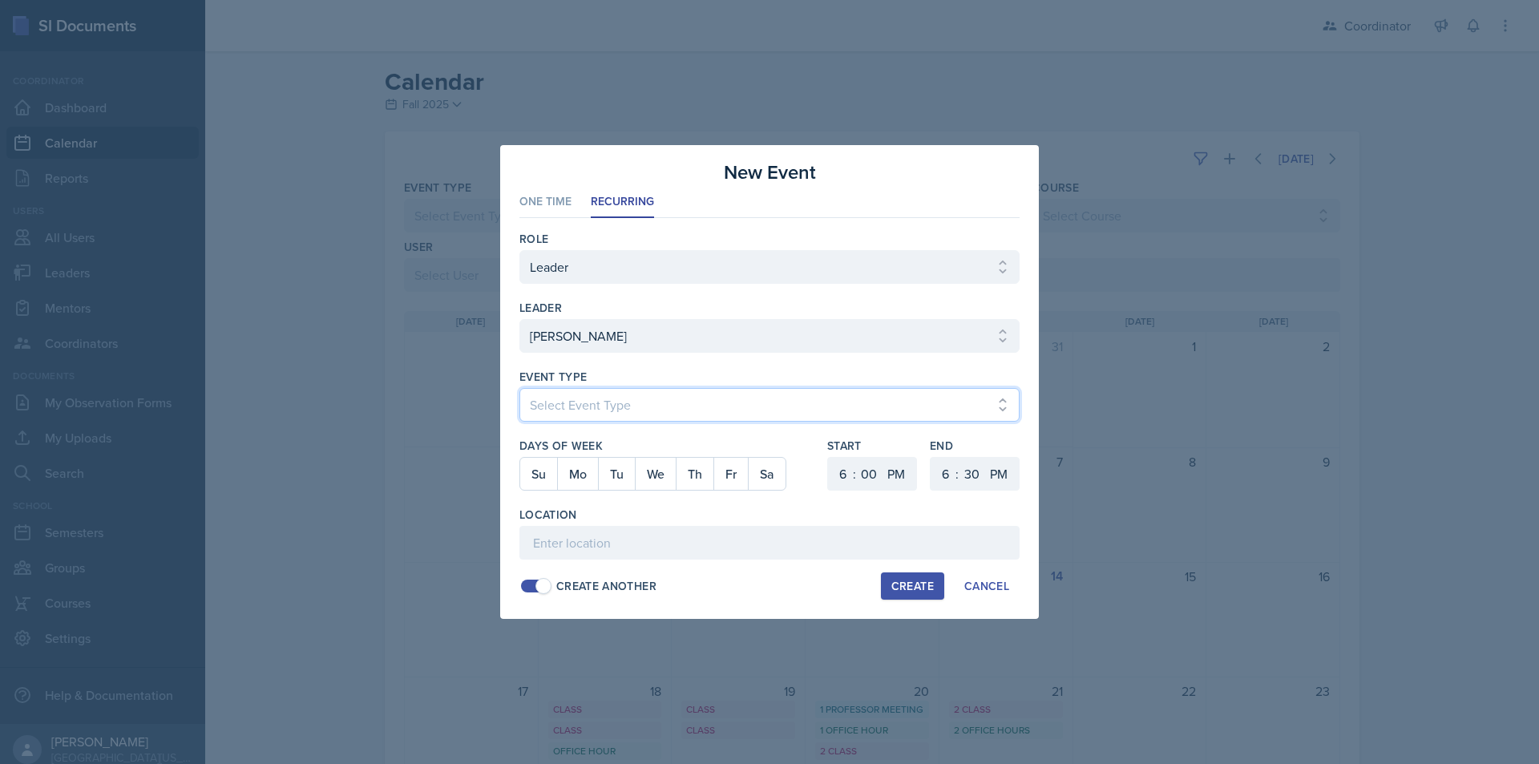
click at [679, 412] on select "Select Event Type Admin Office Hour Cal Workshop Class Class Announcement LA Pe…" at bounding box center [769, 405] width 500 height 34
select select "bd4f27e7-d6ed-4573-9455-47908d0b622f"
click at [519, 388] on select "Select Event Type Admin Office Hour Cal Workshop Class Class Announcement LA Pe…" at bounding box center [769, 405] width 500 height 34
click at [613, 472] on button "Tu" at bounding box center [616, 474] width 37 height 32
click at [699, 472] on button "Th" at bounding box center [695, 474] width 38 height 32
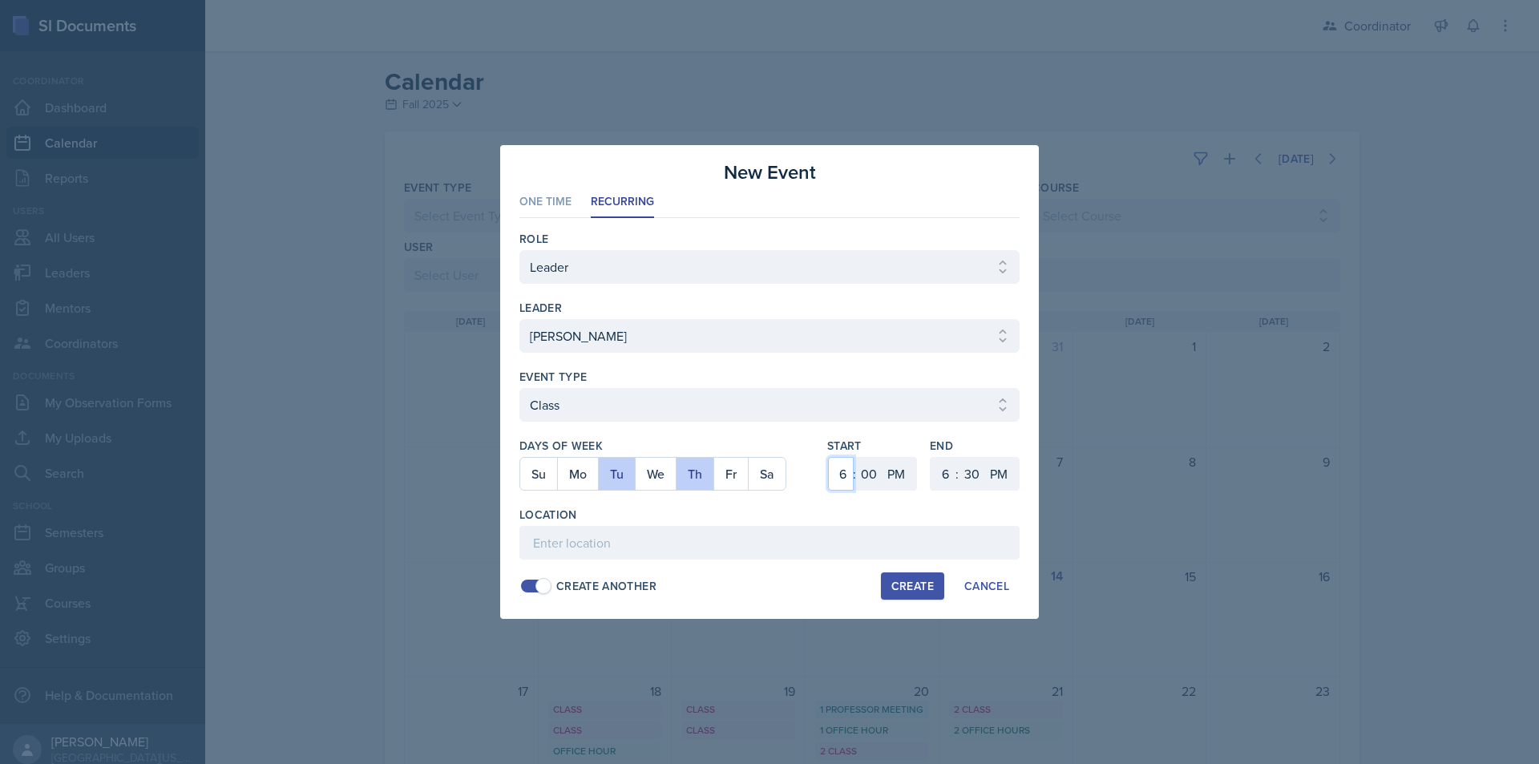
click at [836, 471] on select "1 2 3 4 5 6 7 8 9 10 11 12" at bounding box center [841, 474] width 26 height 34
select select "8"
click at [828, 457] on select "1 2 3 4 5 6 7 8 9 10 11 12" at bounding box center [841, 474] width 26 height 34
click at [900, 478] on select "AM PM" at bounding box center [898, 474] width 32 height 34
select select "AM"
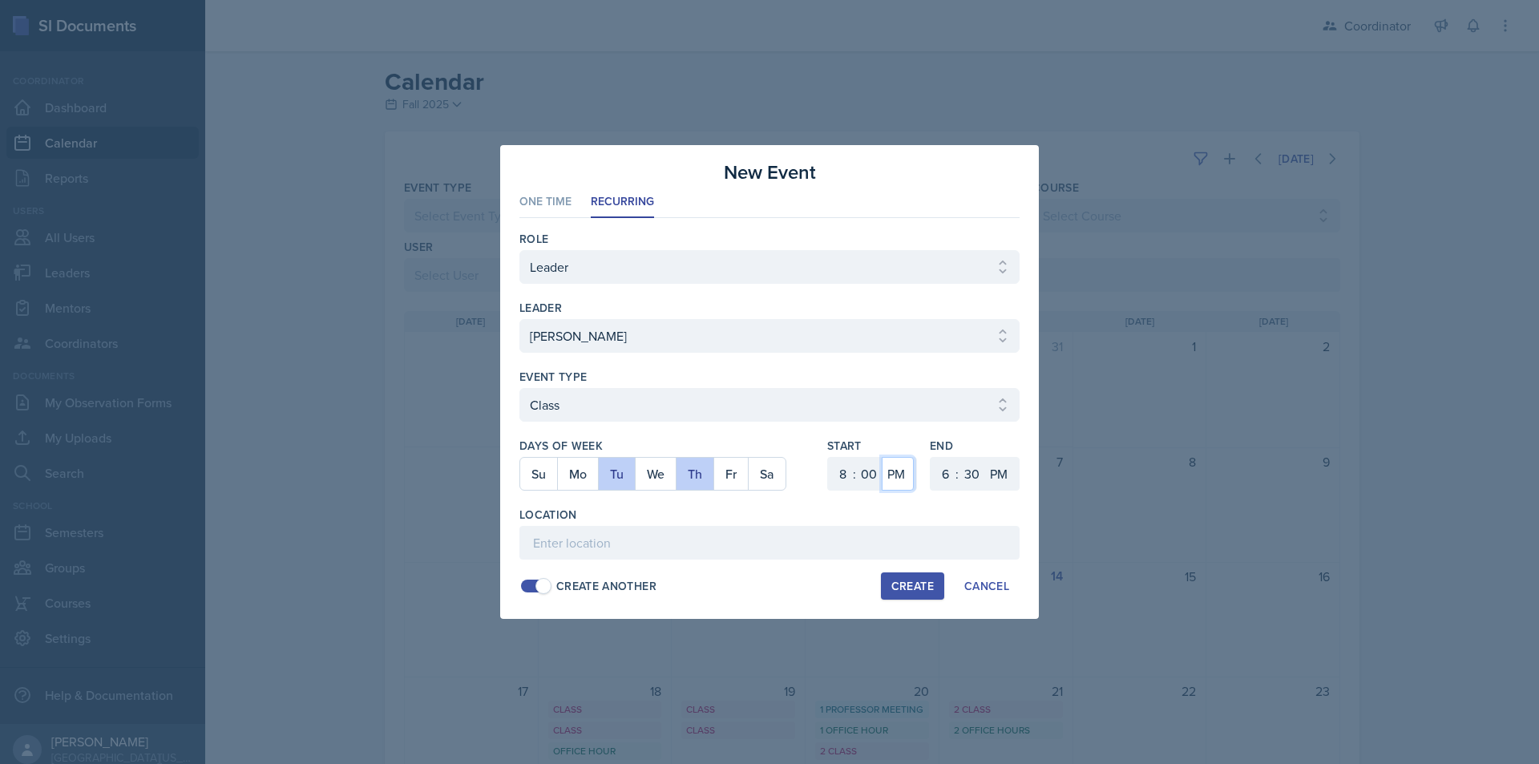
click at [882, 457] on select "AM PM" at bounding box center [898, 474] width 32 height 34
click at [942, 483] on select "1 2 3 4 5 6 7 8 9 10 11 12" at bounding box center [944, 474] width 26 height 34
select select "9"
click at [931, 457] on select "1 2 3 4 5 6 7 8 9 10 11 12" at bounding box center [944, 474] width 26 height 34
click at [976, 476] on select "00 05 10 15 20 25 30 35 40 45 50 55" at bounding box center [972, 474] width 26 height 34
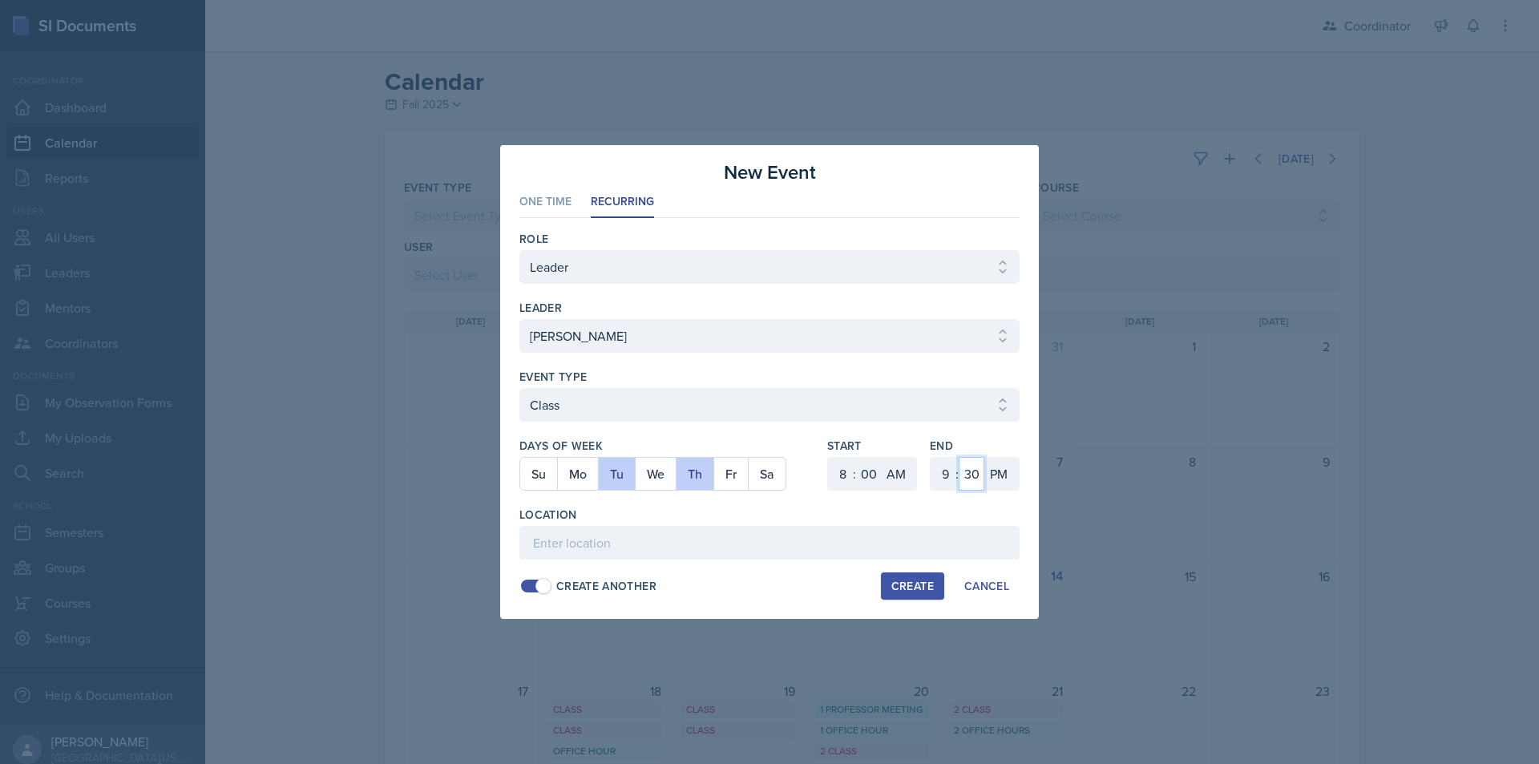
select select "20"
click at [959, 457] on select "00 05 10 15 20 25 30 35 40 45 50 55" at bounding box center [972, 474] width 26 height 34
click at [1003, 475] on select "AM PM" at bounding box center [1000, 474] width 32 height 34
select select "AM"
click at [984, 457] on select "AM PM" at bounding box center [1000, 474] width 32 height 34
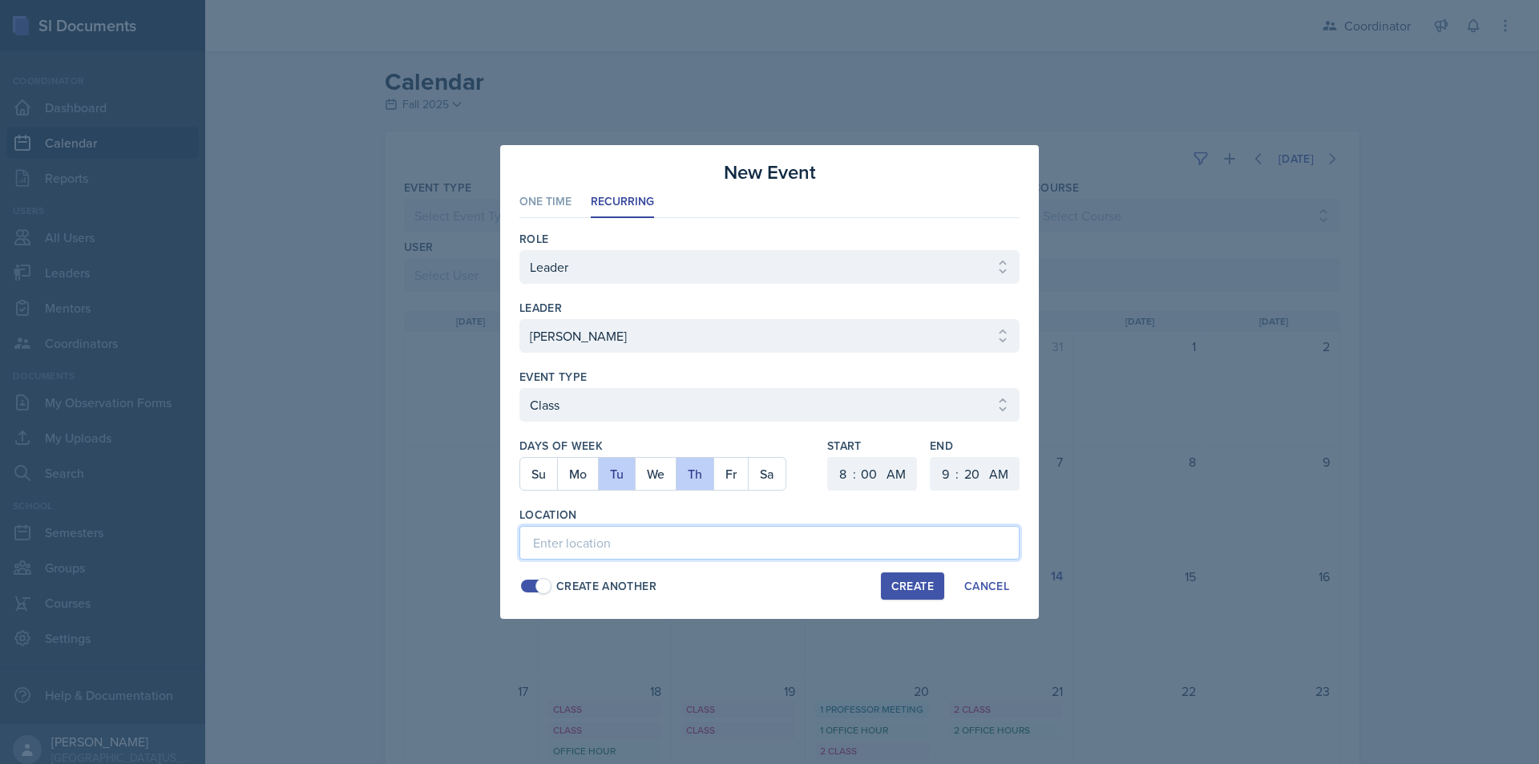
click at [963, 536] on input at bounding box center [769, 543] width 500 height 34
type input "BAB 220"
click at [916, 594] on button "Create" at bounding box center [912, 585] width 63 height 27
select select
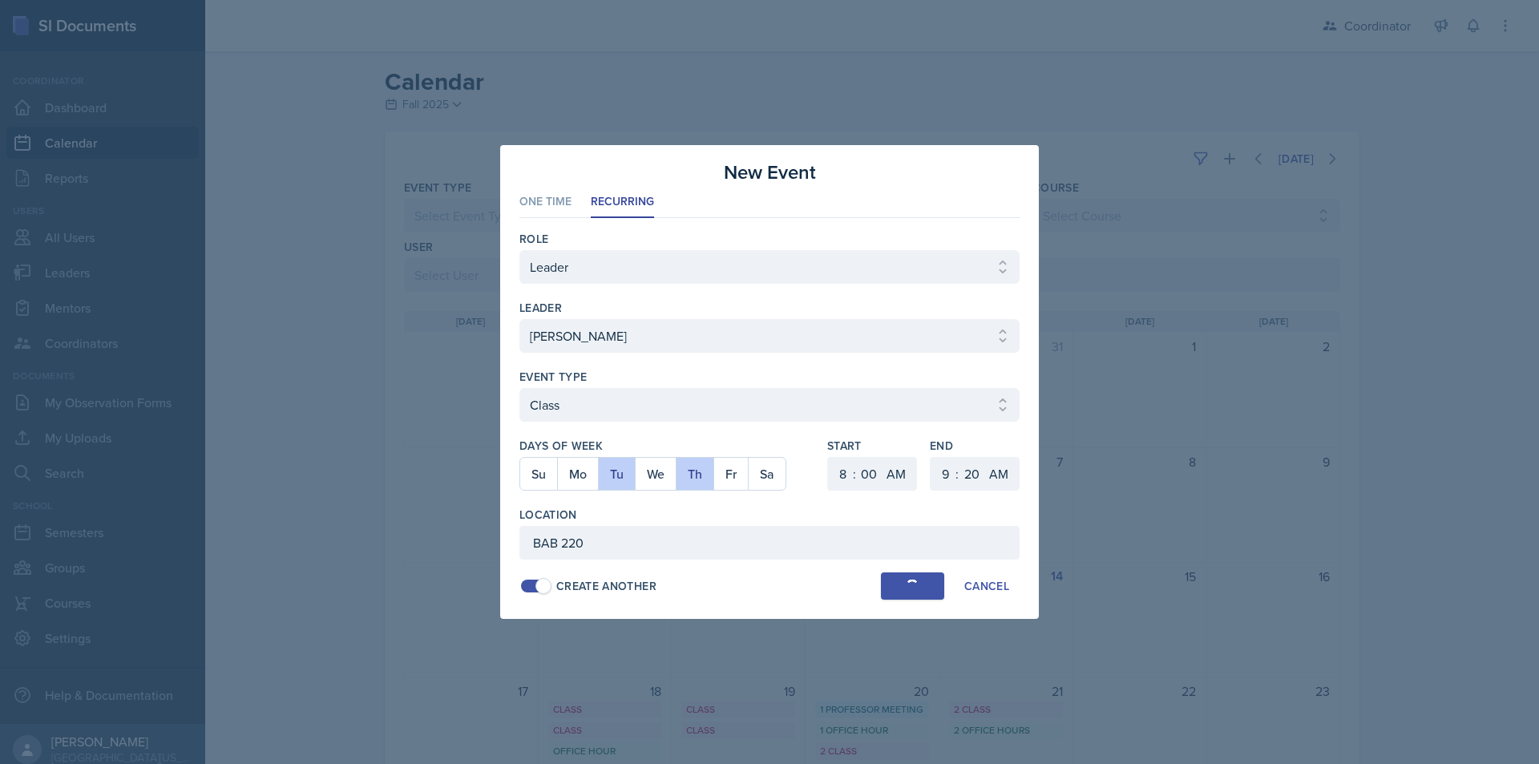
select select "6"
select select "PM"
select select "6"
select select "30"
select select "PM"
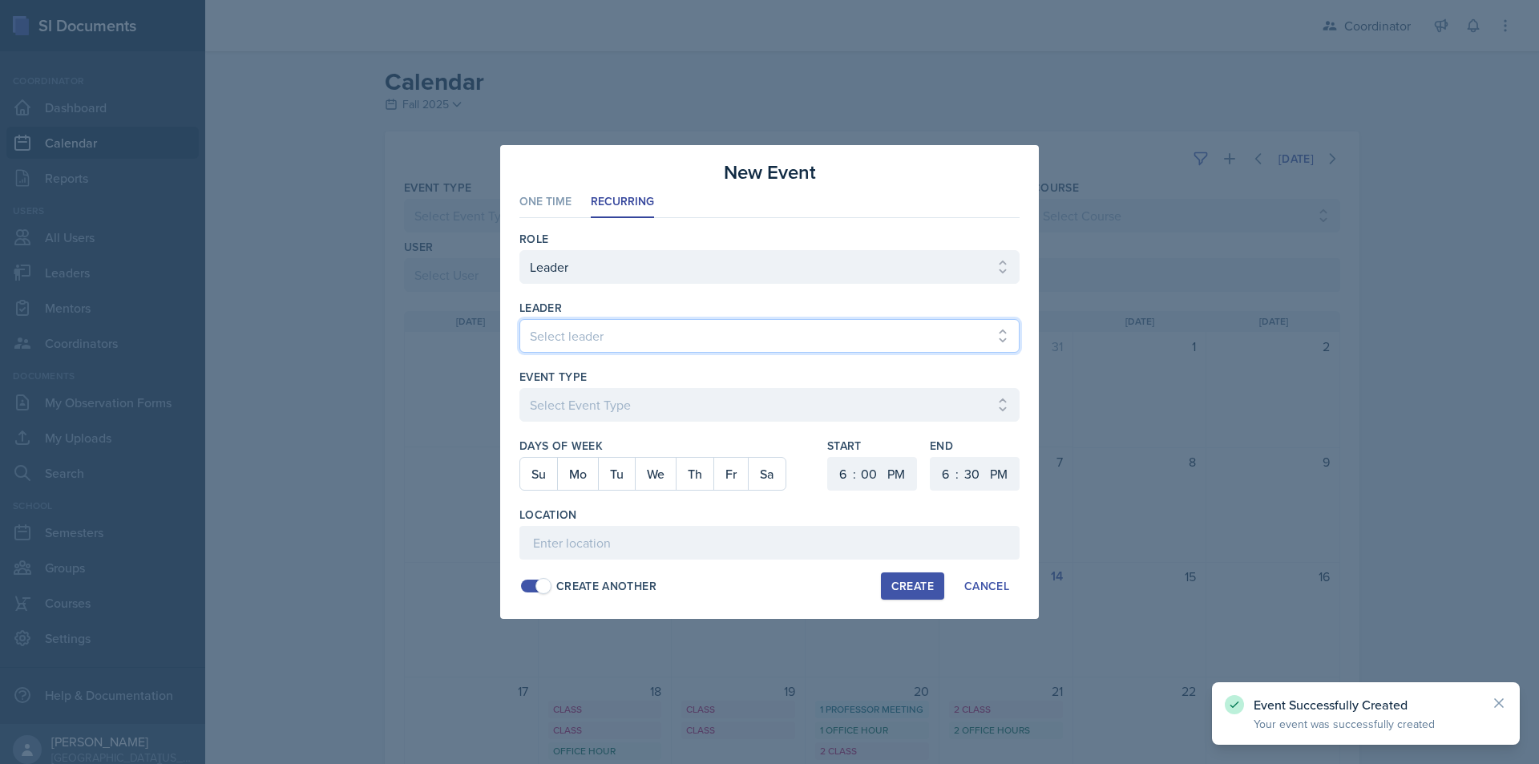
click at [642, 342] on select "Select leader Adam McDougal Aley Perez Anna McGill Bella Clifton Bram O'Neil Ca…" at bounding box center [769, 336] width 500 height 34
select select "880ab779-1c06-4624-b0aa-220bdf900c74"
click at [519, 319] on select "Select leader Adam McDougal Aley Perez Anna McGill Bella Clifton Bram O'Neil Ca…" at bounding box center [769, 336] width 500 height 34
click at [611, 423] on div at bounding box center [769, 430] width 500 height 16
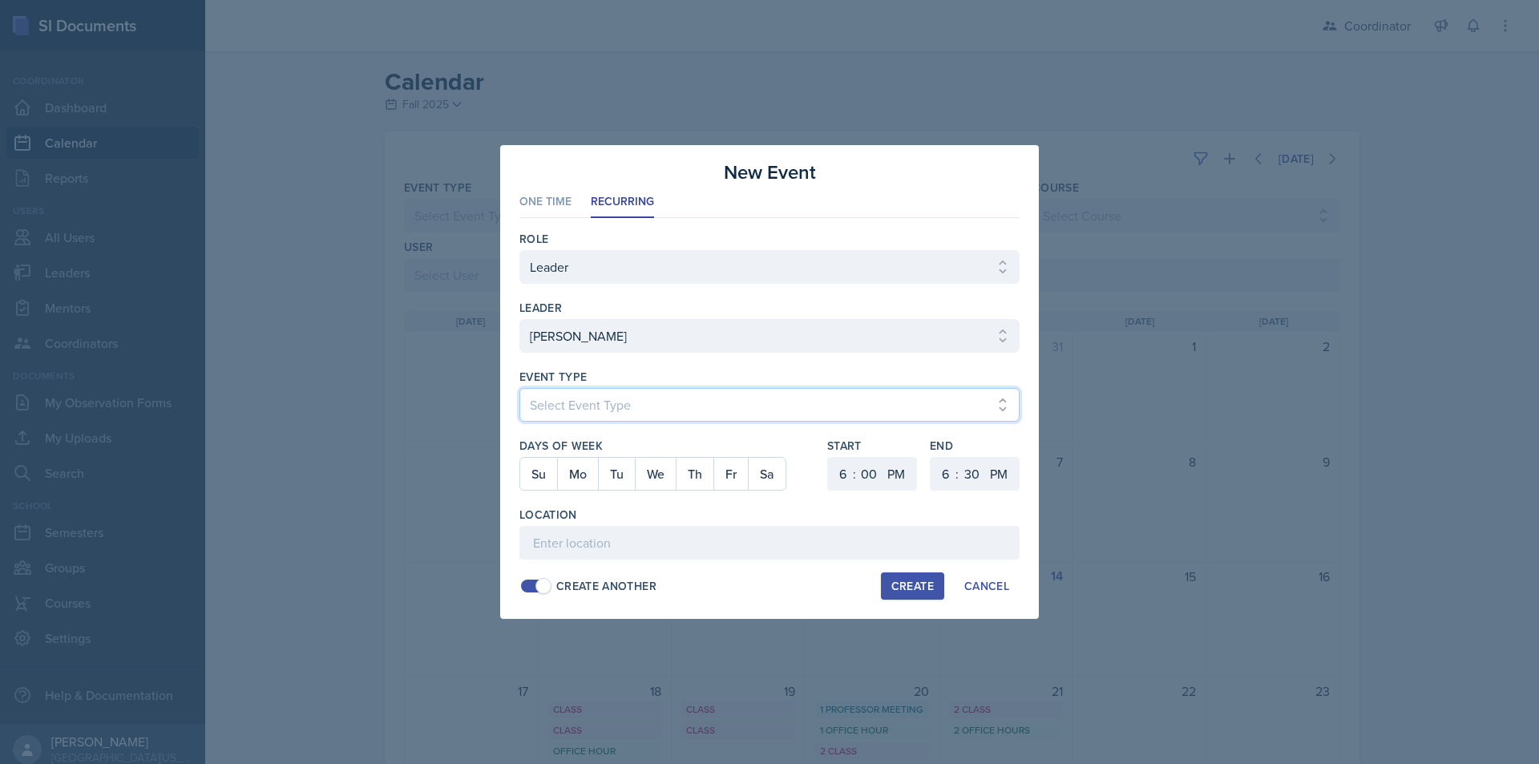
click at [611, 414] on select "Select Event Type Admin Office Hour Cal Workshop Class Class Announcement LA Pe…" at bounding box center [769, 405] width 500 height 34
select select "711e3089-b526-4ace-8ef7-b628edcb7570"
click at [519, 388] on select "Select Event Type Admin Office Hour Cal Workshop Class Class Announcement LA Pe…" at bounding box center [769, 405] width 500 height 34
click at [629, 470] on button "Tu" at bounding box center [616, 474] width 37 height 32
click at [845, 475] on select "1 2 3 4 5 6 7 8 9 10 11 12" at bounding box center [841, 474] width 26 height 34
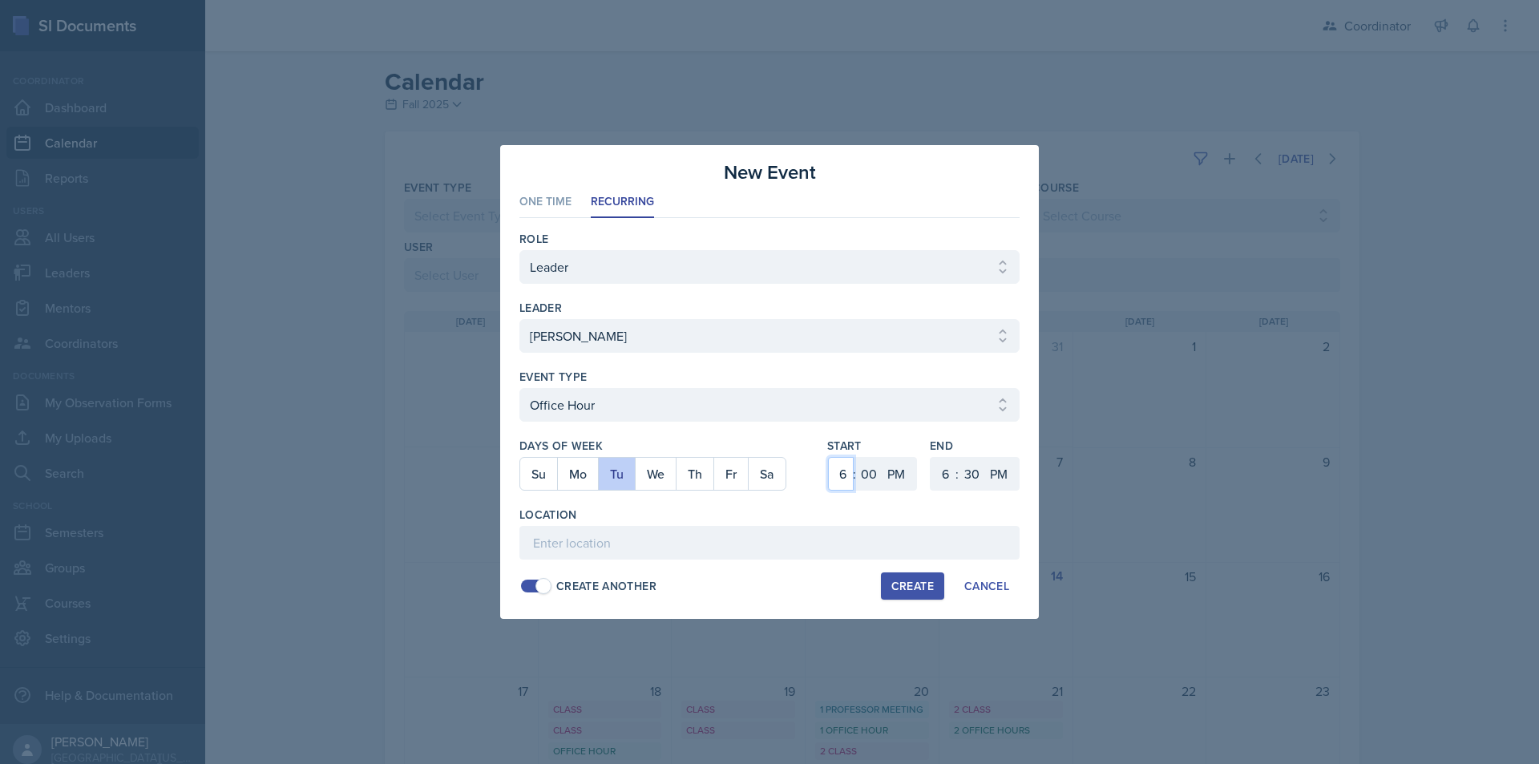
select select "9"
click at [828, 457] on select "1 2 3 4 5 6 7 8 9 10 11 12" at bounding box center [841, 474] width 26 height 34
click at [870, 459] on select "00 05 10 15 20 25 30 35 40 45 50 55" at bounding box center [869, 474] width 26 height 34
select select "20"
click at [856, 457] on select "00 05 10 15 20 25 30 35 40 45 50 55" at bounding box center [869, 474] width 26 height 34
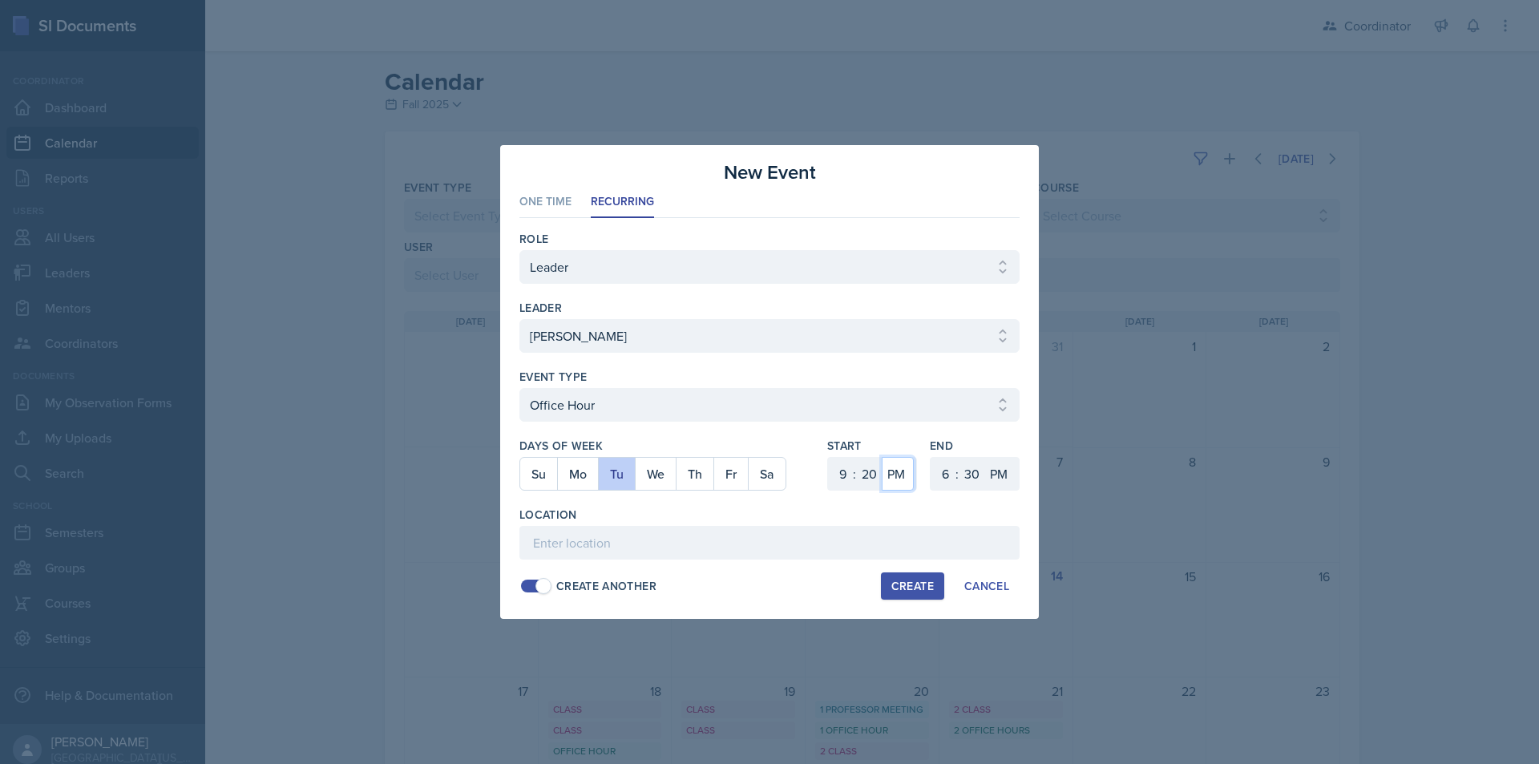
click at [903, 467] on select "AM PM" at bounding box center [898, 474] width 32 height 34
select select "AM"
click at [882, 457] on select "AM PM" at bounding box center [898, 474] width 32 height 34
click at [947, 484] on select "1 2 3 4 5 6 7 8 9 10 11 12" at bounding box center [944, 474] width 26 height 34
select select "10"
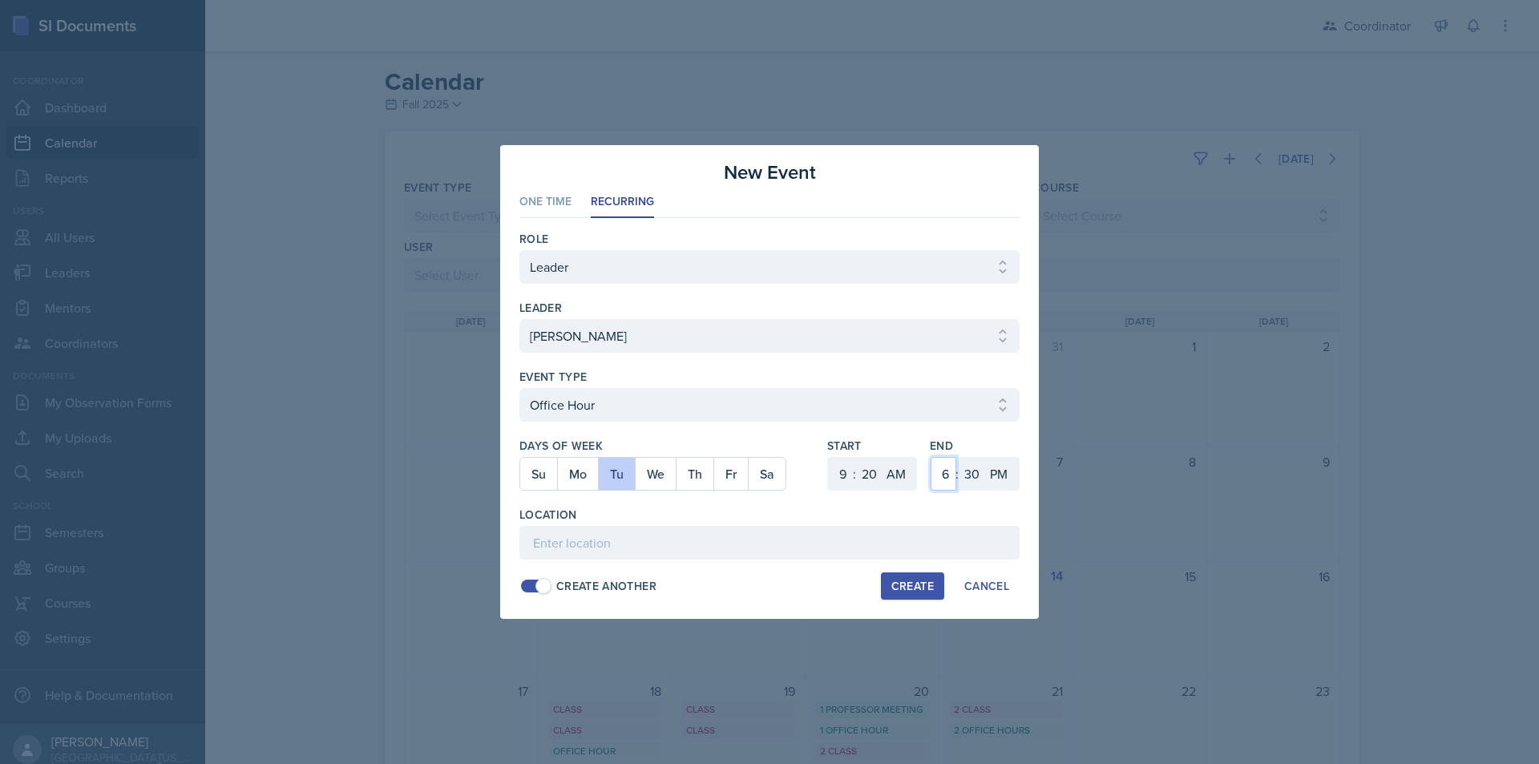
click at [931, 457] on select "1 2 3 4 5 6 7 8 9 10 11 12" at bounding box center [944, 474] width 26 height 34
click at [969, 480] on select "00 05 10 15 20 25 30 35 40 45 50 55" at bounding box center [972, 474] width 26 height 34
select select "20"
click at [959, 457] on select "00 05 10 15 20 25 30 35 40 45 50 55" at bounding box center [972, 474] width 26 height 34
click at [1008, 468] on select "AM PM" at bounding box center [1000, 474] width 32 height 34
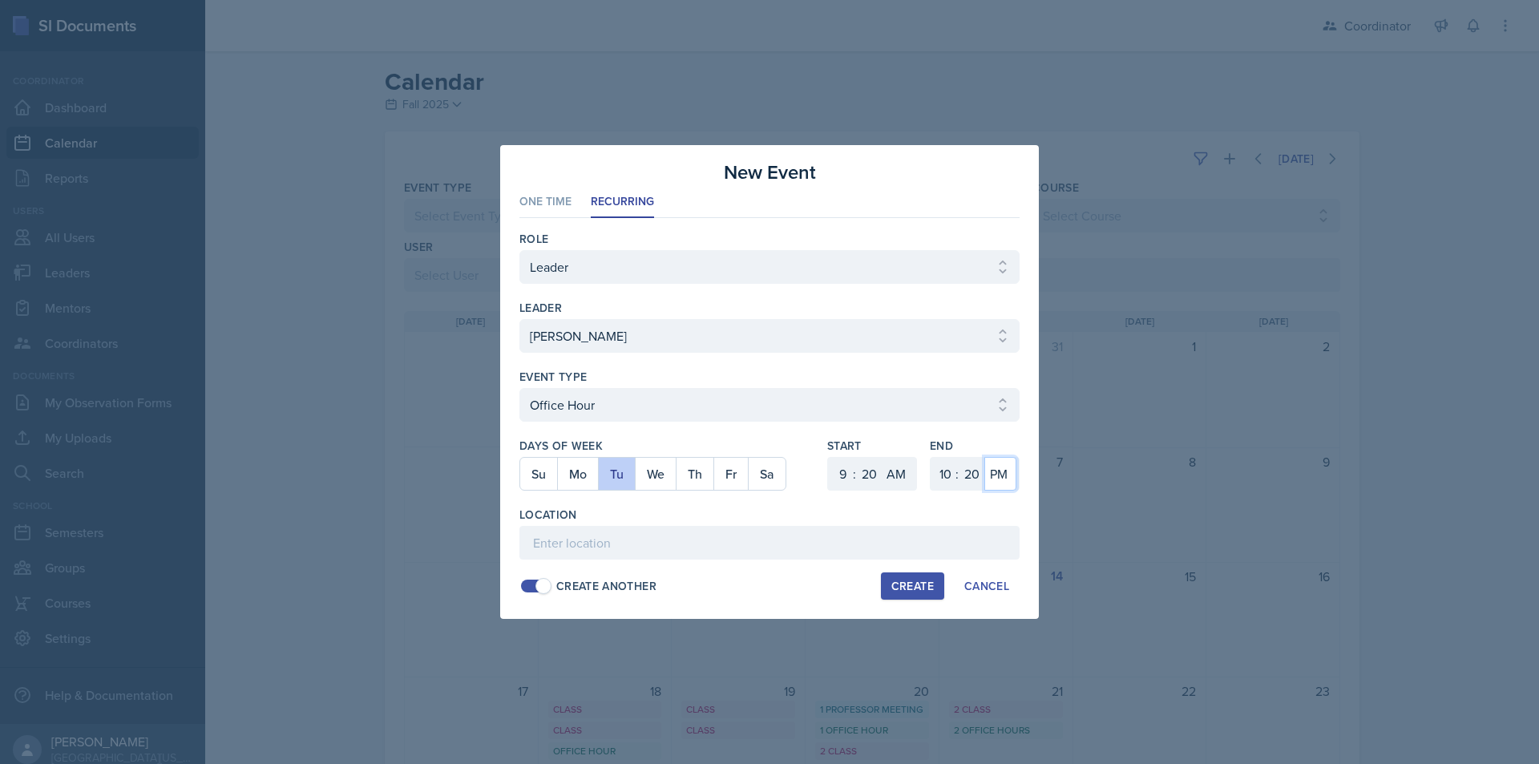
select select "AM"
click at [984, 457] on select "AM PM" at bounding box center [1000, 474] width 32 height 34
click at [987, 532] on input at bounding box center [769, 543] width 500 height 34
type input "BAB TBD"
click at [908, 580] on div "Create" at bounding box center [912, 586] width 42 height 13
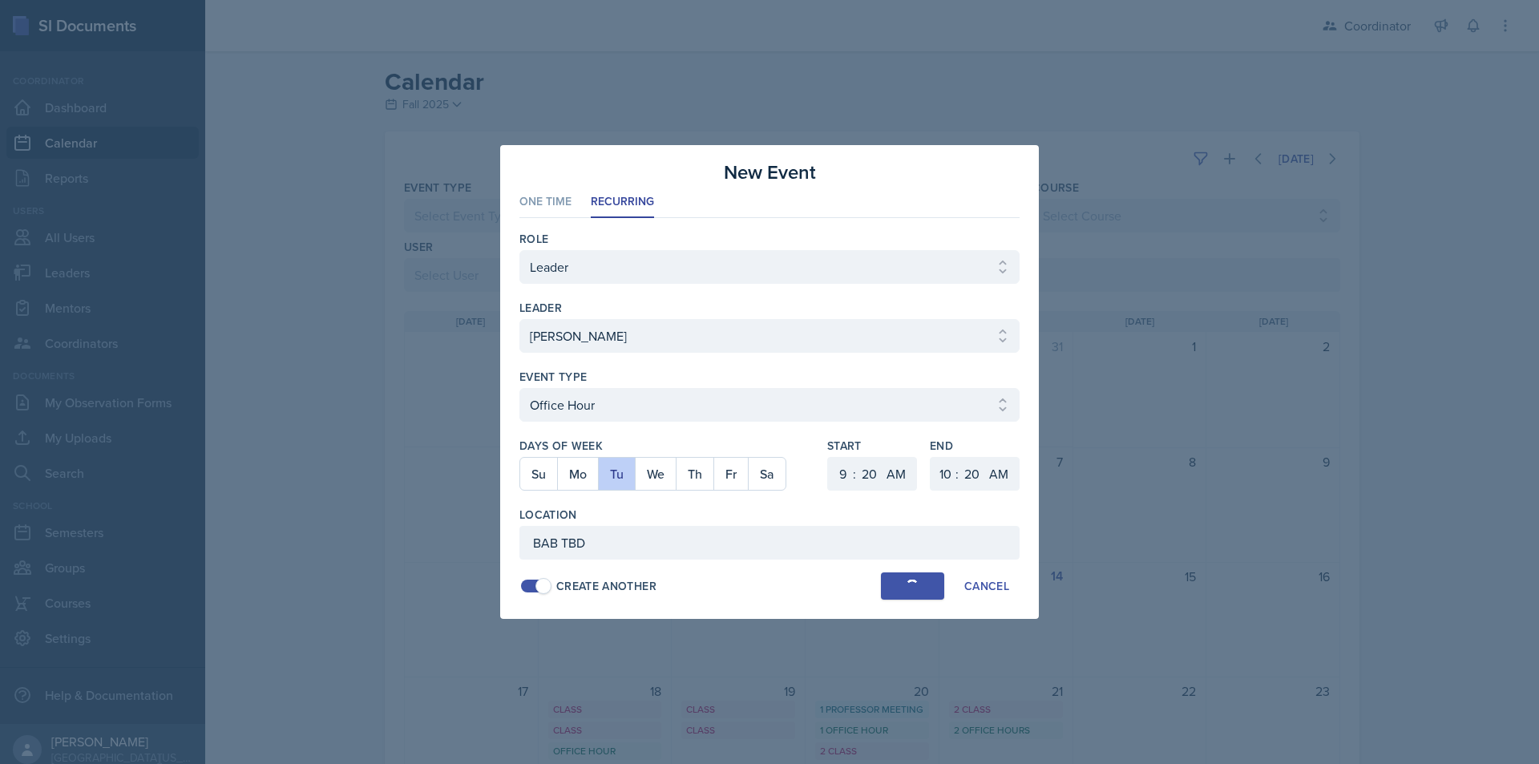
select select
select select "6"
select select "0"
select select "PM"
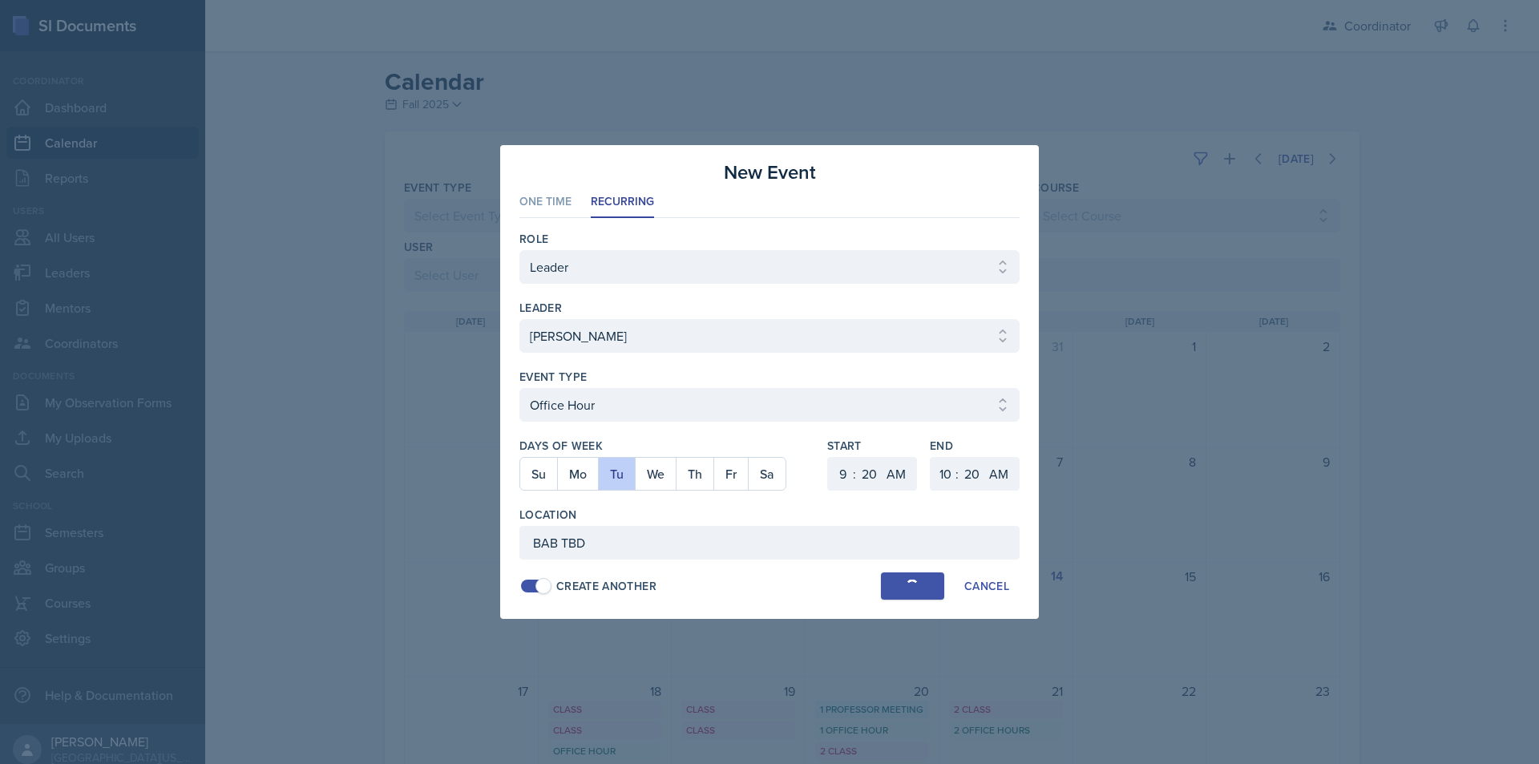
select select "6"
select select "30"
select select "PM"
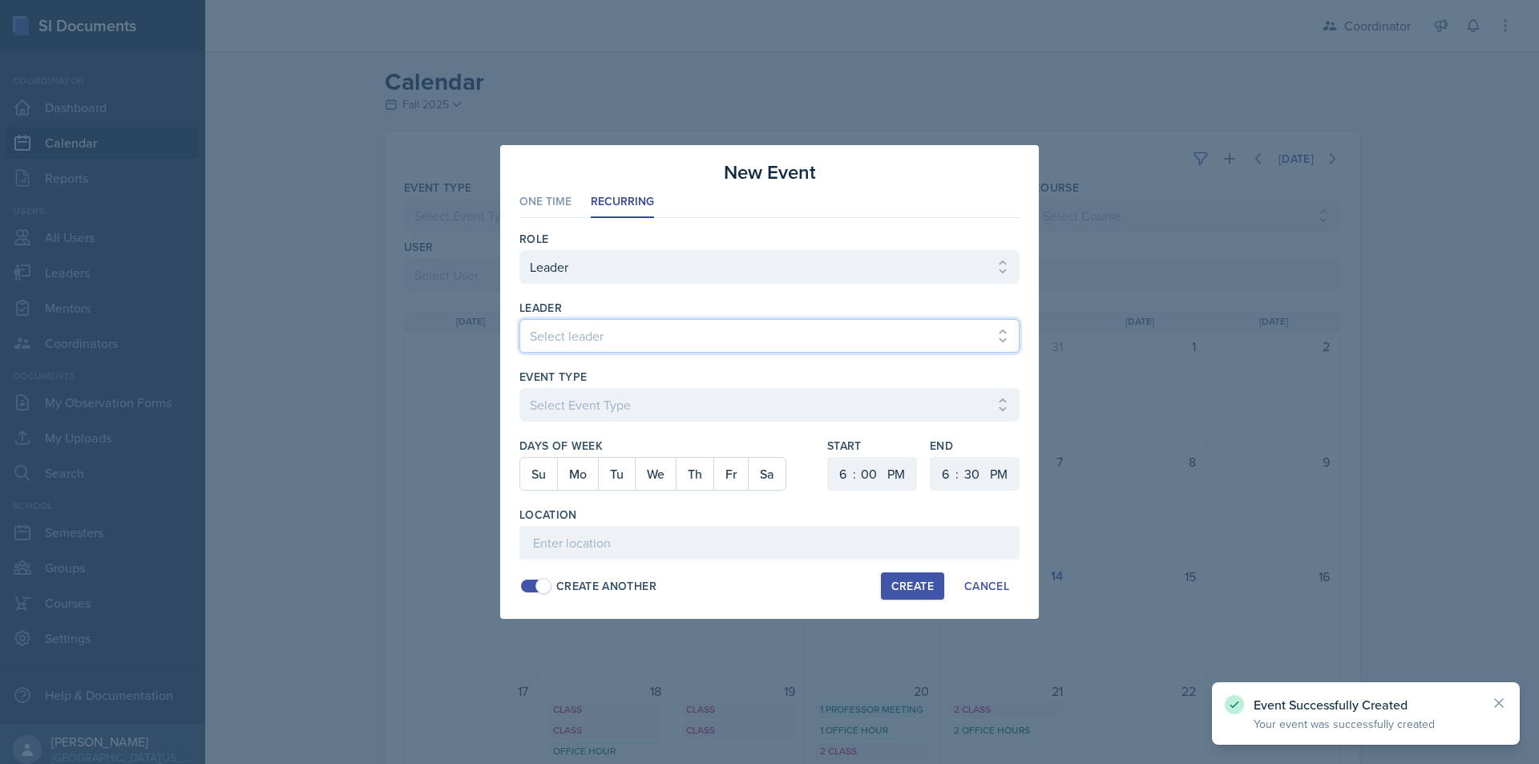
click at [644, 339] on select "Select leader Adam McDougal Aley Perez Anna McGill Bella Clifton Bram O'Neil Ca…" at bounding box center [769, 336] width 500 height 34
click at [519, 319] on select "Select leader Adam McDougal Aley Perez Anna McGill Bella Clifton Bram O'Neil Ca…" at bounding box center [769, 336] width 500 height 34
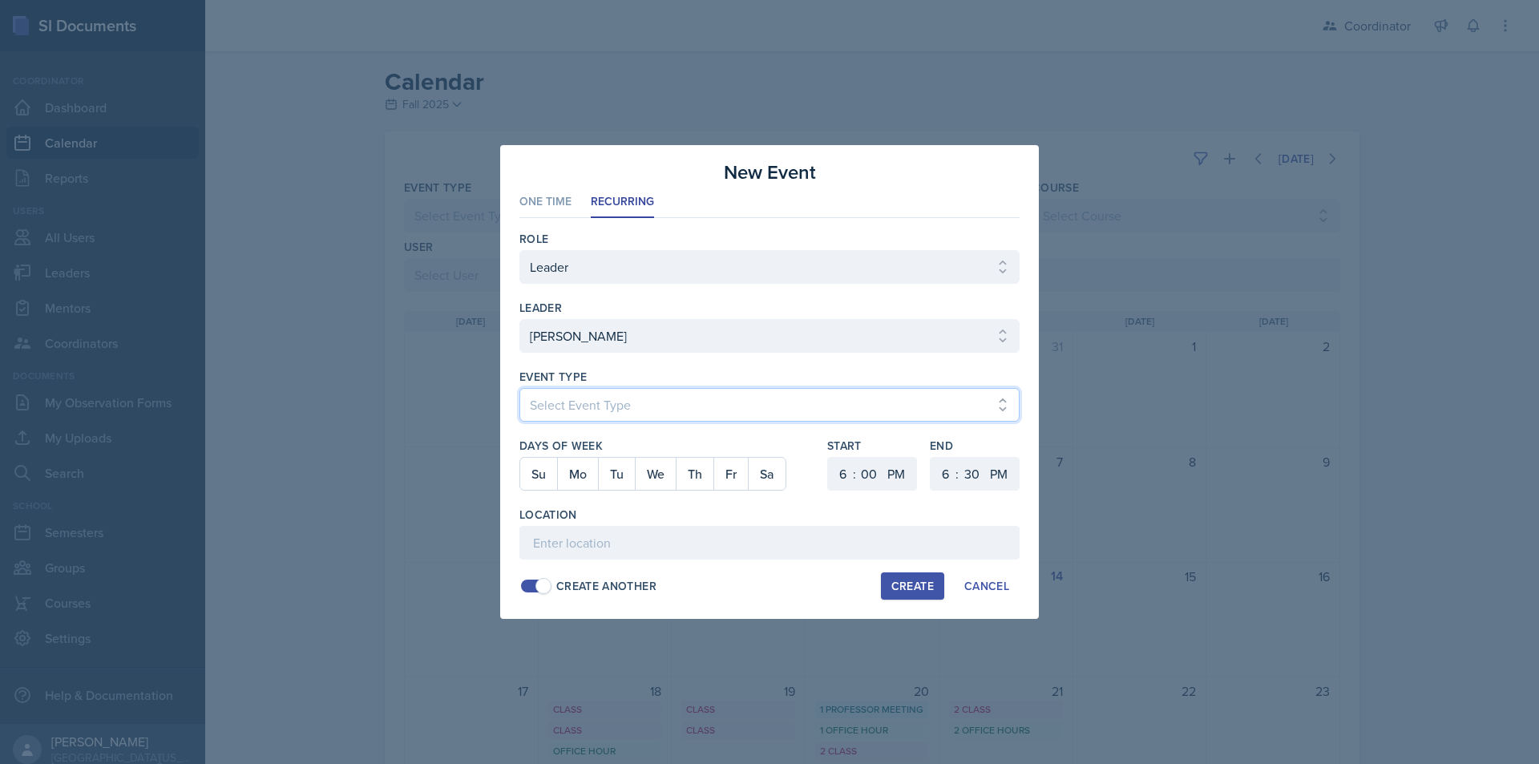
click at [606, 405] on select "Select Event Type Admin Office Hour Cal Workshop Class Class Announcement LA Pe…" at bounding box center [769, 405] width 500 height 34
click at [519, 388] on select "Select Event Type Admin Office Hour Cal Workshop Class Class Announcement LA Pe…" at bounding box center [769, 405] width 500 height 34
click at [610, 478] on button "Tu" at bounding box center [616, 474] width 37 height 32
click at [685, 475] on button "Th" at bounding box center [695, 474] width 38 height 32
click at [848, 475] on select "1 2 3 4 5 6 7 8 9 10 11 12" at bounding box center [841, 474] width 26 height 34
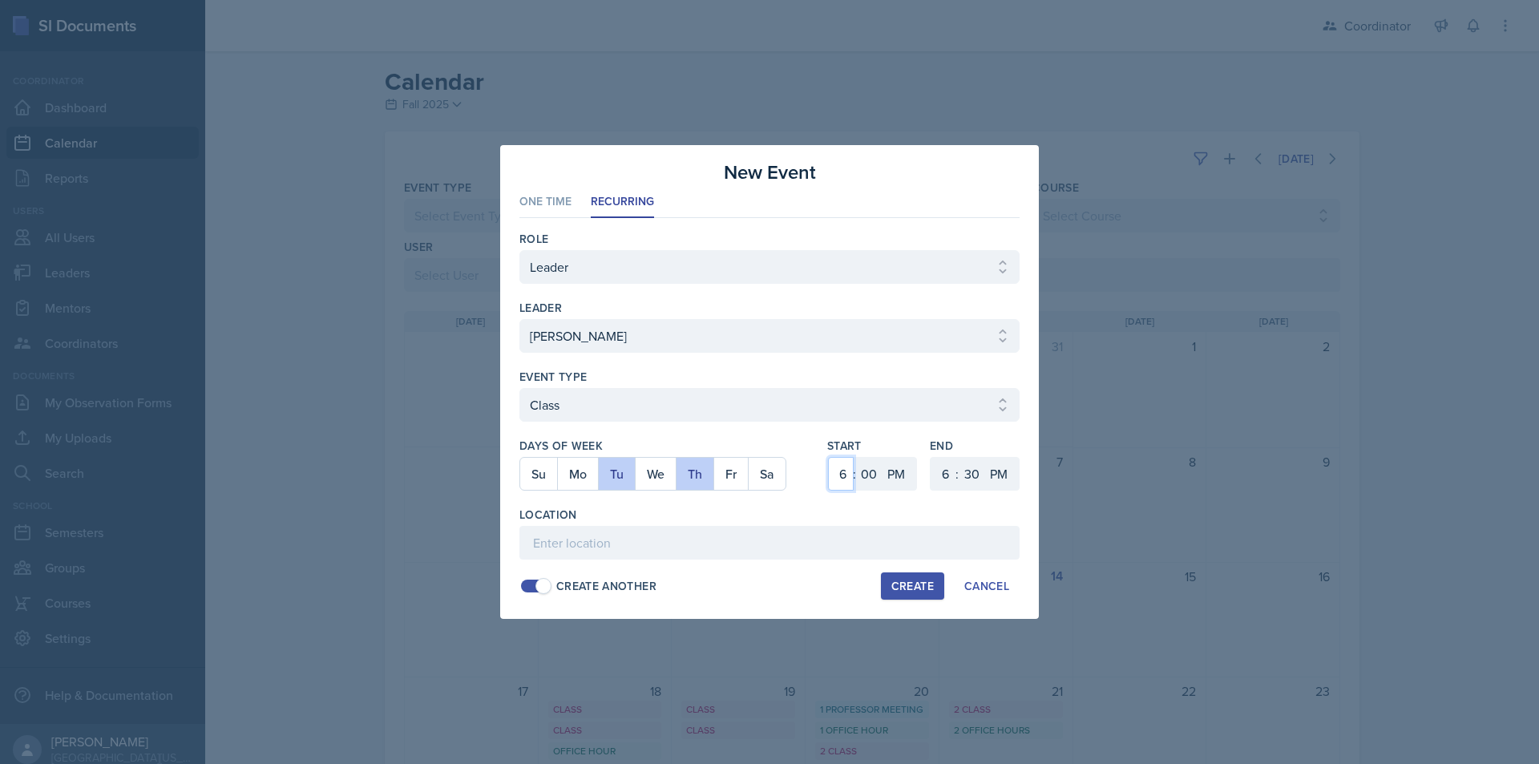
click at [828, 457] on select "1 2 3 4 5 6 7 8 9 10 11 12" at bounding box center [841, 474] width 26 height 34
click at [864, 475] on select "00 05 10 15 20 25 30 35 40 45 50 55" at bounding box center [869, 474] width 26 height 34
click at [856, 457] on select "00 05 10 15 20 25 30 35 40 45 50 55" at bounding box center [869, 474] width 26 height 34
click at [904, 475] on select "AM PM" at bounding box center [898, 474] width 32 height 34
click at [882, 457] on select "AM PM" at bounding box center [898, 474] width 32 height 34
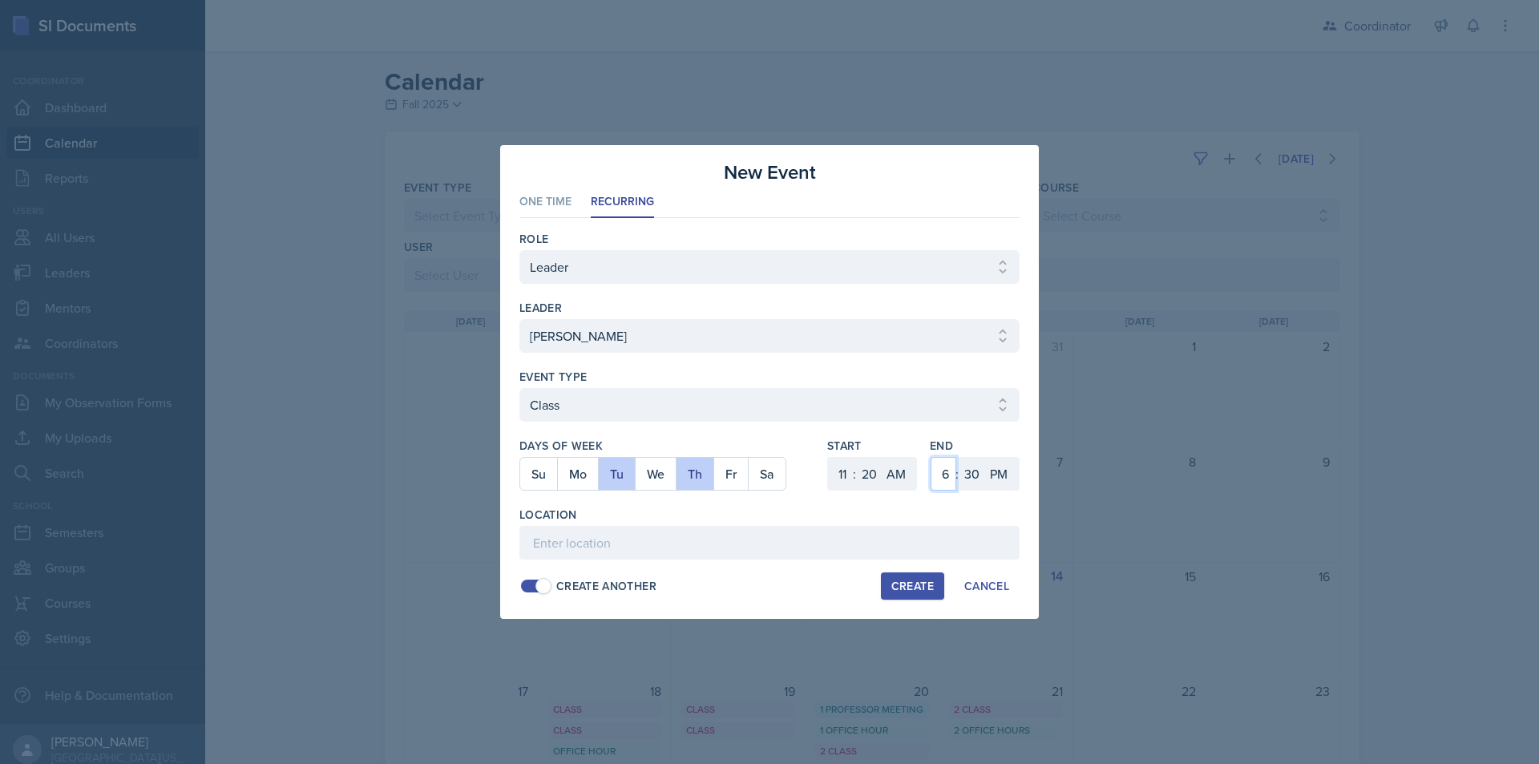
click at [939, 478] on select "1 2 3 4 5 6 7 8 9 10 11 12" at bounding box center [944, 474] width 26 height 34
click at [931, 457] on select "1 2 3 4 5 6 7 8 9 10 11 12" at bounding box center [944, 474] width 26 height 34
click at [972, 481] on select "00 05 10 15 20 25 30 35 40 45 50 55" at bounding box center [972, 474] width 26 height 34
click at [959, 457] on select "00 05 10 15 20 25 30 35 40 45 50 55" at bounding box center [972, 474] width 26 height 34
click at [973, 487] on select "00 05 10 15 20 25 30 35 40 45 50 55" at bounding box center [972, 474] width 26 height 34
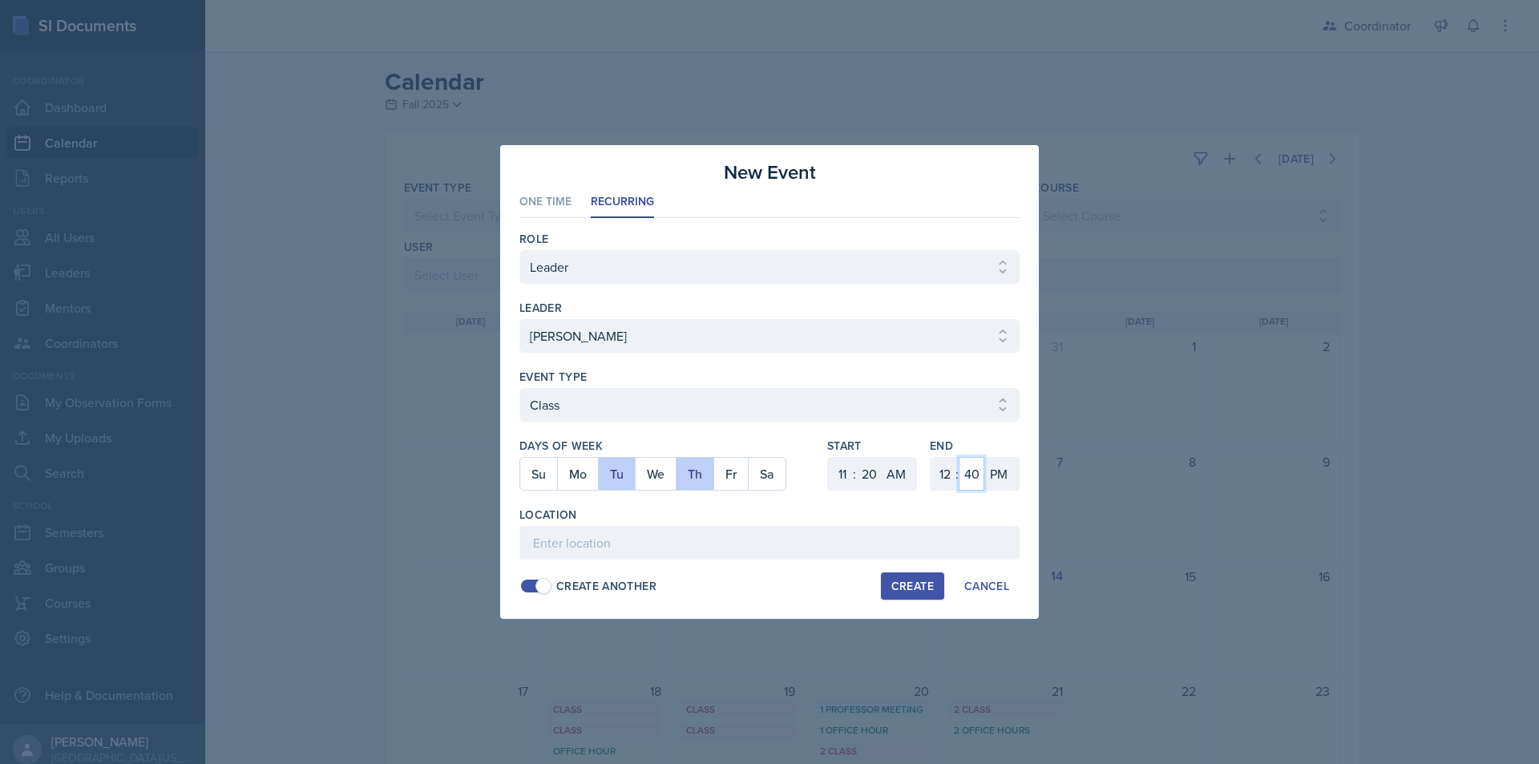
click at [959, 457] on select "00 05 10 15 20 25 30 35 40 45 50 55" at bounding box center [972, 474] width 26 height 34
click at [1006, 490] on select "AM PM" at bounding box center [1000, 474] width 32 height 34
click at [984, 457] on select "AM PM" at bounding box center [1000, 474] width 32 height 34
click at [866, 532] on input at bounding box center [769, 543] width 500 height 34
click at [913, 592] on div "Create" at bounding box center [912, 586] width 42 height 13
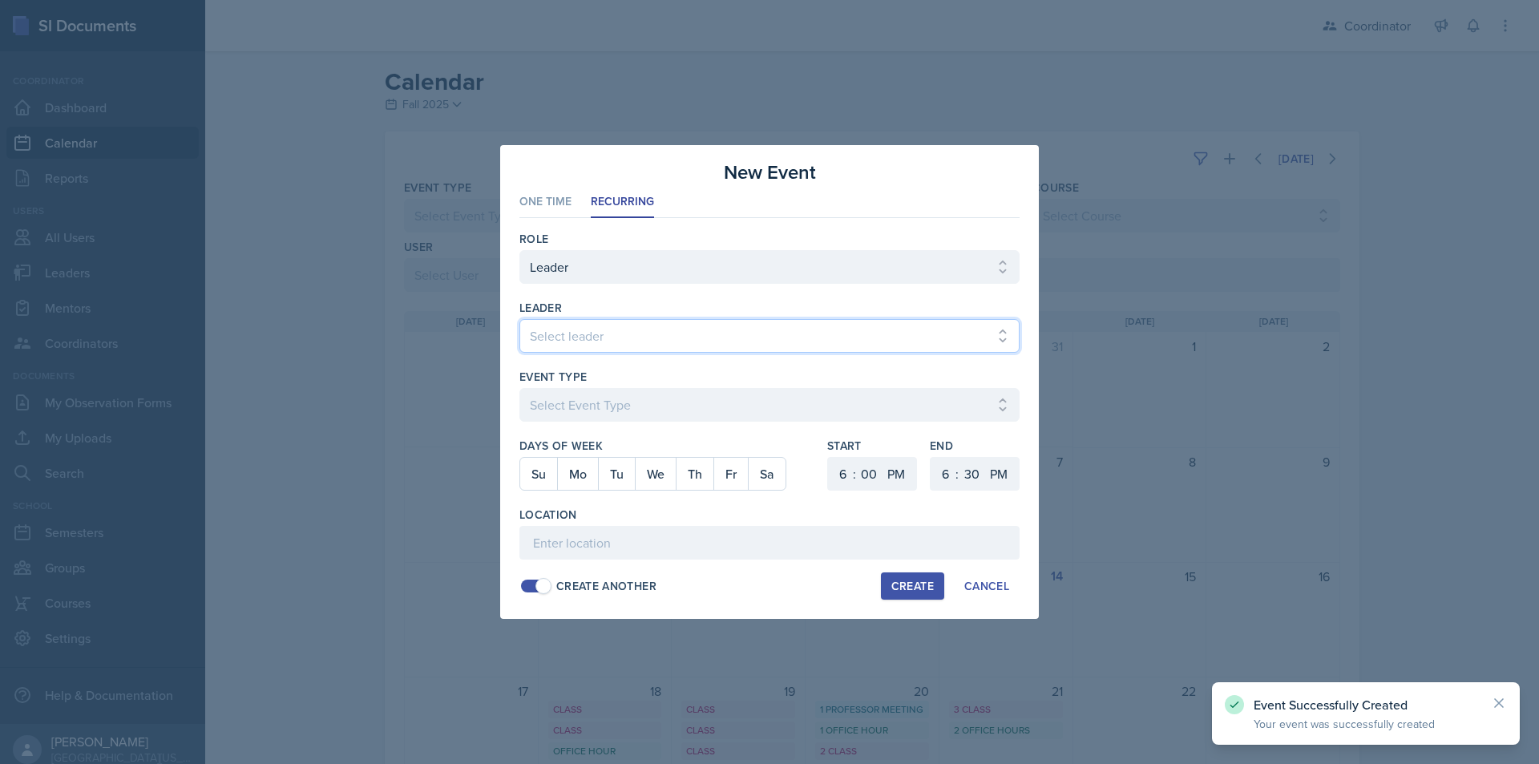
click at [601, 333] on select "Select leader Adam McDougal Aley Perez Anna McGill Bella Clifton Bram O'Neil Ca…" at bounding box center [769, 336] width 500 height 34
click at [519, 319] on select "Select leader Adam McDougal Aley Perez Anna McGill Bella Clifton Bram O'Neil Ca…" at bounding box center [769, 336] width 500 height 34
click at [593, 421] on select "Select Event Type Admin Office Hour Cal Workshop Class Class Announcement LA Pe…" at bounding box center [769, 405] width 500 height 34
click at [519, 388] on select "Select Event Type Admin Office Hour Cal Workshop Class Class Announcement LA Pe…" at bounding box center [769, 405] width 500 height 34
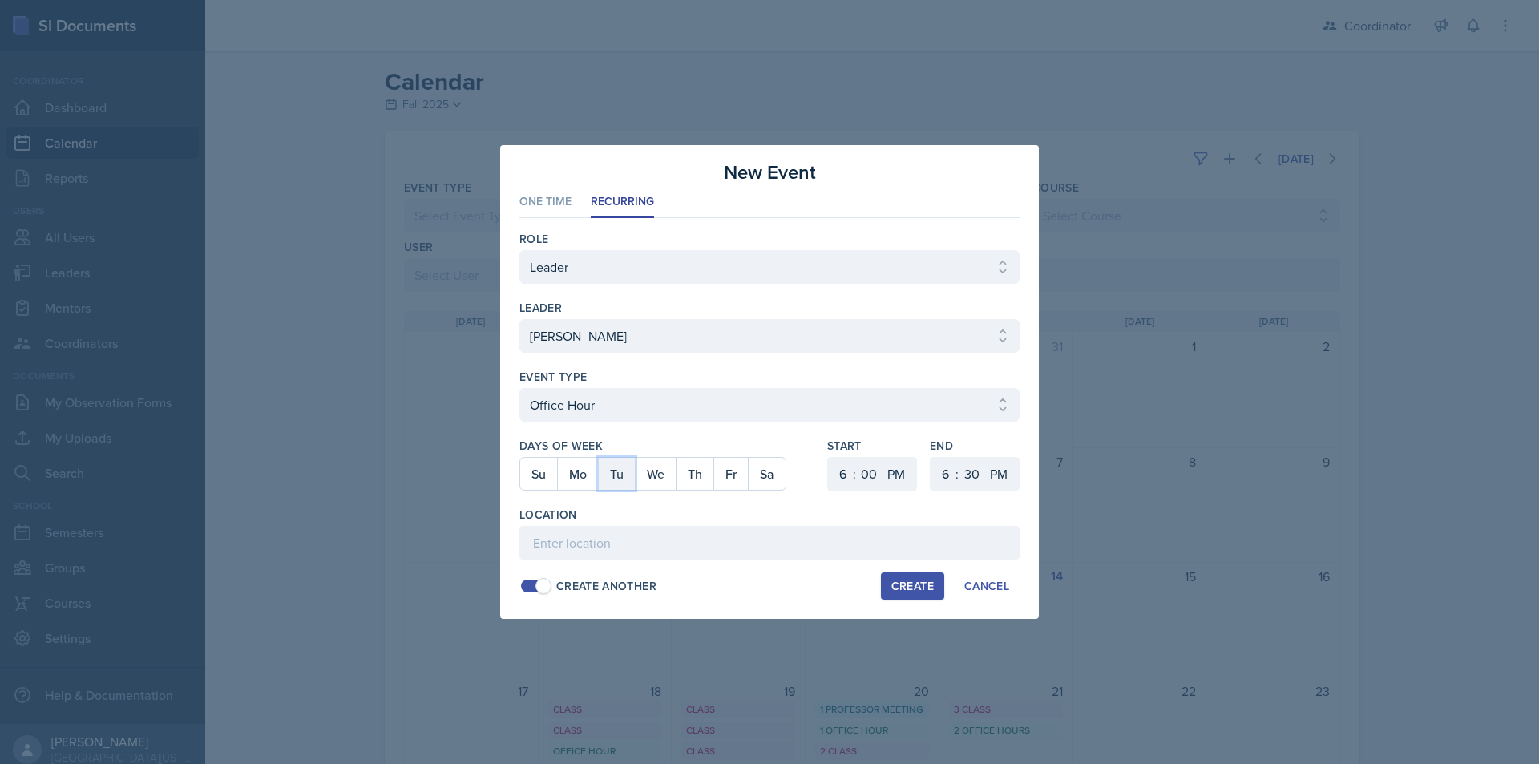
click at [612, 475] on button "Tu" at bounding box center [616, 474] width 37 height 32
click at [850, 489] on select "1 2 3 4 5 6 7 8 9 10 11 12" at bounding box center [841, 474] width 26 height 34
click at [828, 457] on select "1 2 3 4 5 6 7 8 9 10 11 12" at bounding box center [841, 474] width 26 height 34
click at [872, 481] on select "00 05 10 15 20 25 30 35 40 45 50 55" at bounding box center [869, 474] width 26 height 34
click at [856, 457] on select "00 05 10 15 20 25 30 35 40 45 50 55" at bounding box center [869, 474] width 26 height 34
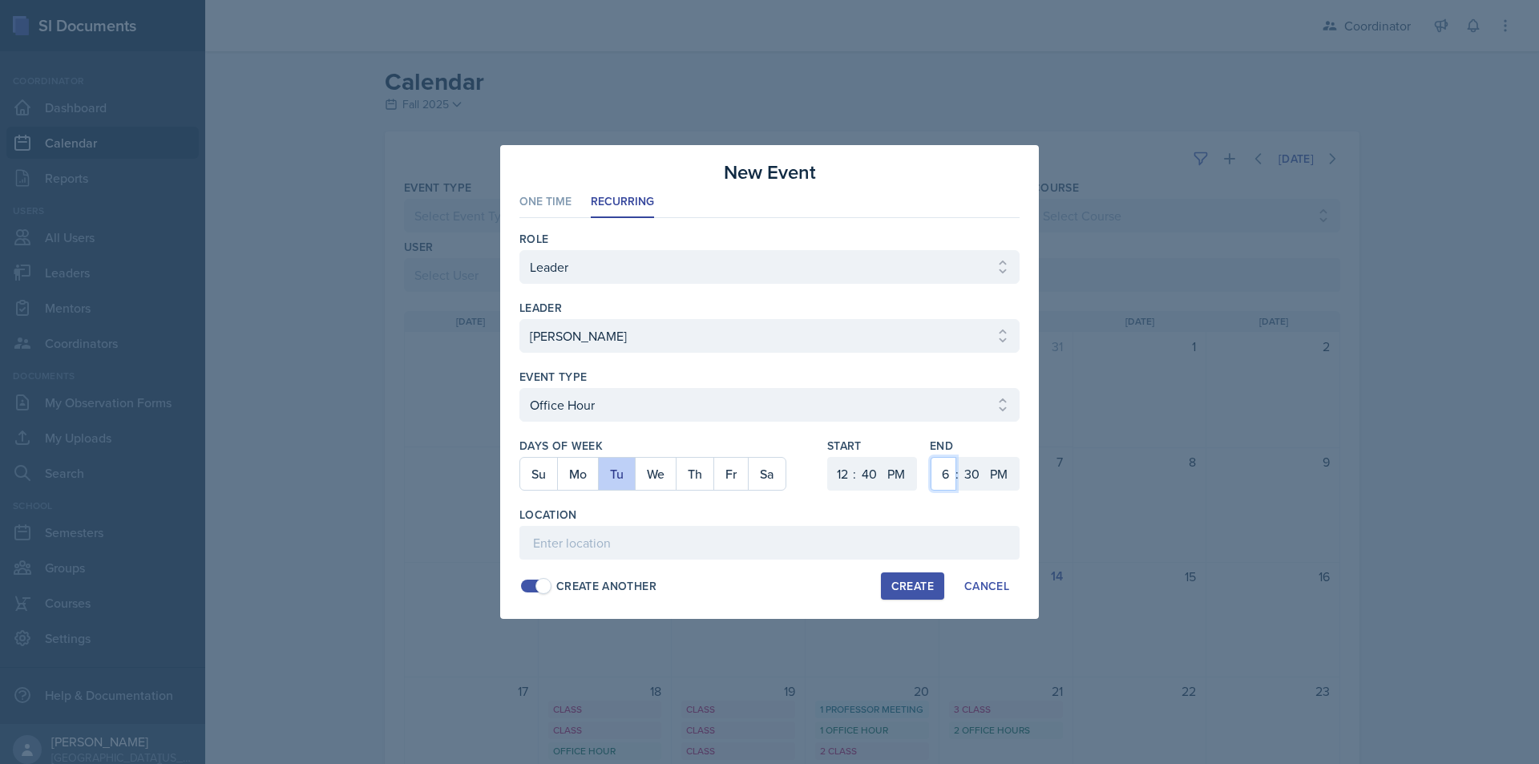
click at [945, 474] on select "1 2 3 4 5 6 7 8 9 10 11 12" at bounding box center [944, 474] width 26 height 34
click at [931, 457] on select "1 2 3 4 5 6 7 8 9 10 11 12" at bounding box center [944, 474] width 26 height 34
click at [977, 469] on select "00 05 10 15 20 25 30 35 40 45 50 55" at bounding box center [972, 474] width 26 height 34
click at [959, 457] on select "00 05 10 15 20 25 30 35 40 45 50 55" at bounding box center [972, 474] width 26 height 34
click at [739, 551] on input at bounding box center [769, 543] width 500 height 34
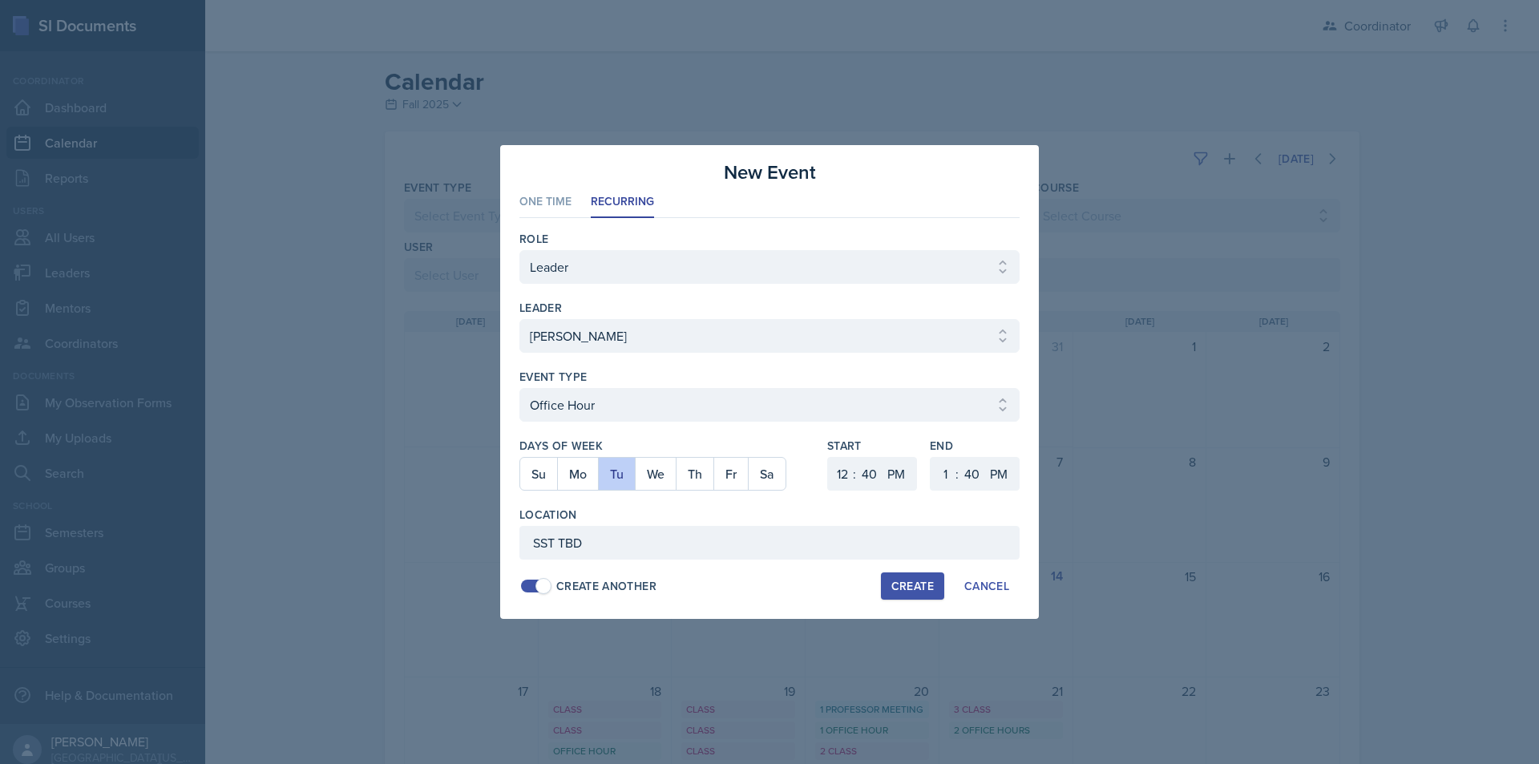
click at [926, 590] on div "Create" at bounding box center [912, 586] width 42 height 13
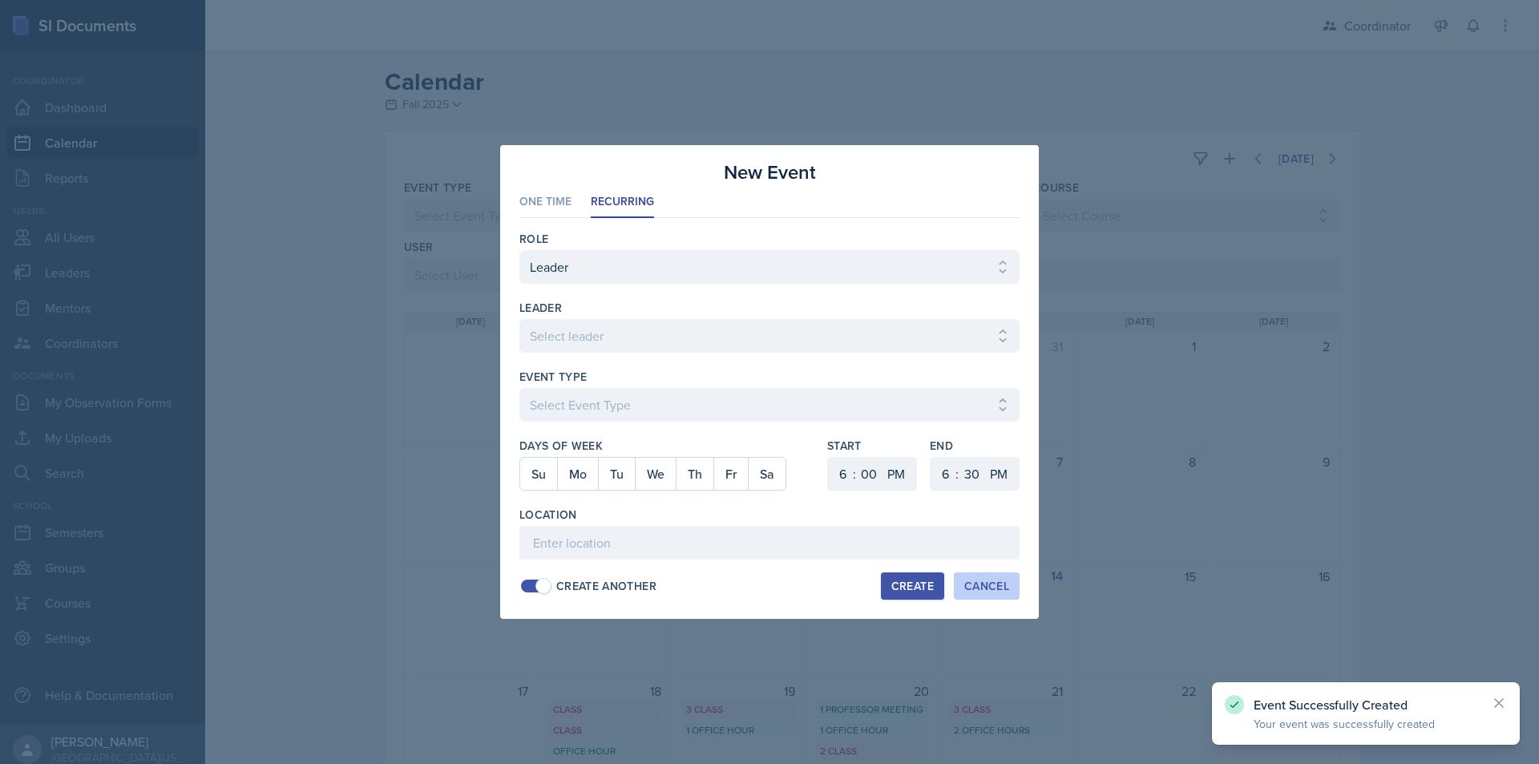
click at [988, 589] on div "Cancel" at bounding box center [986, 586] width 45 height 13
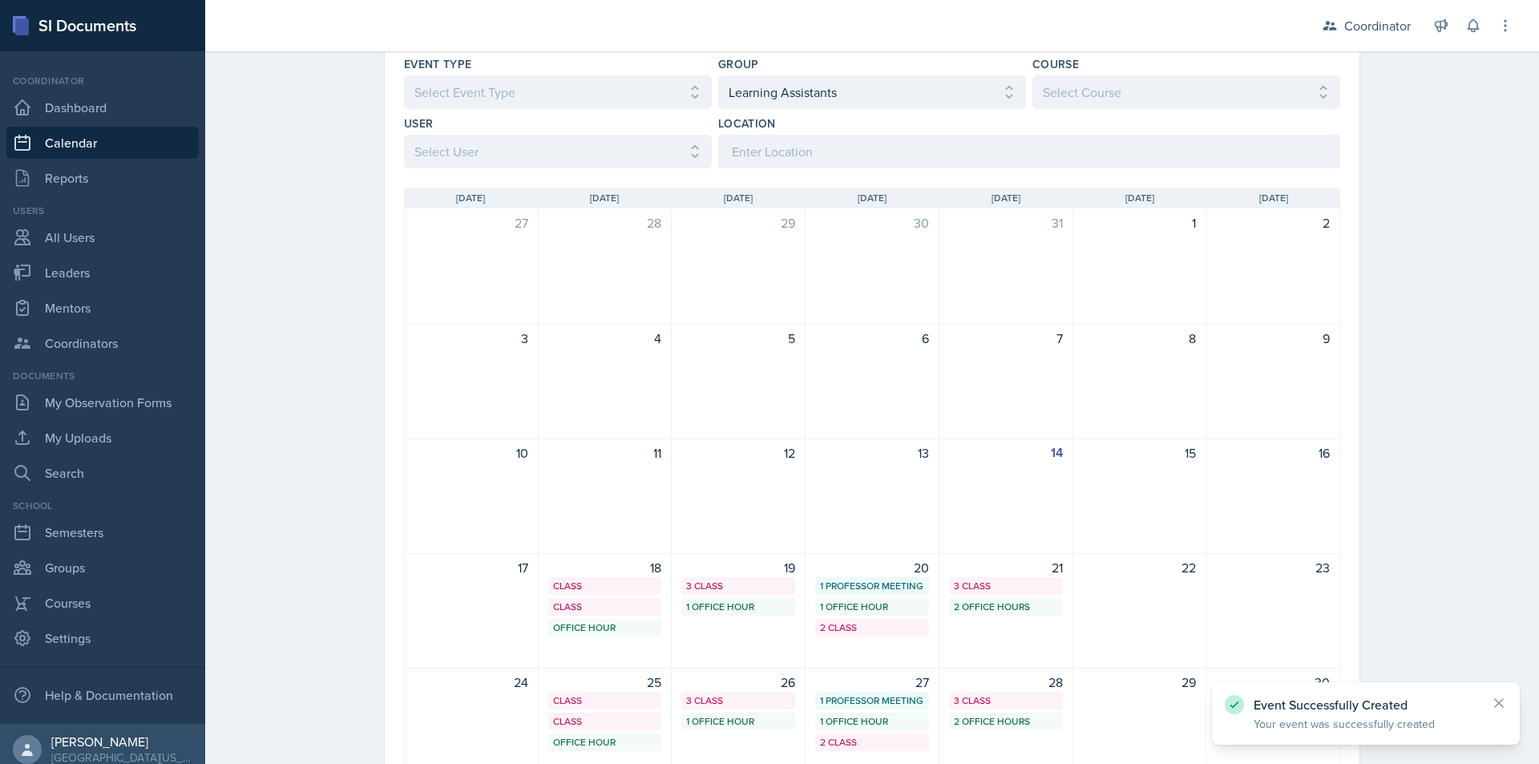
scroll to position [315, 0]
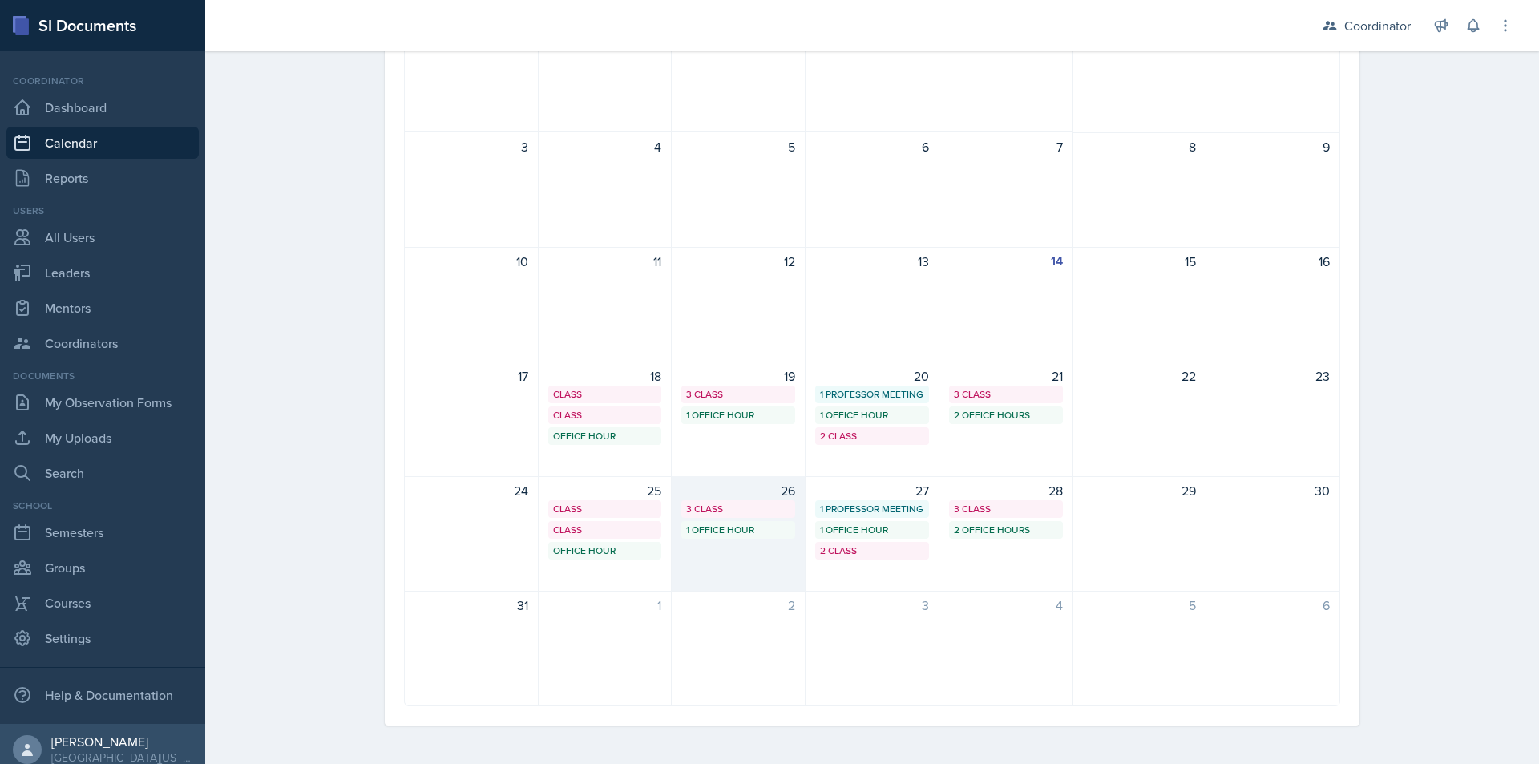
click at [688, 514] on div "3 Class" at bounding box center [738, 509] width 104 height 14
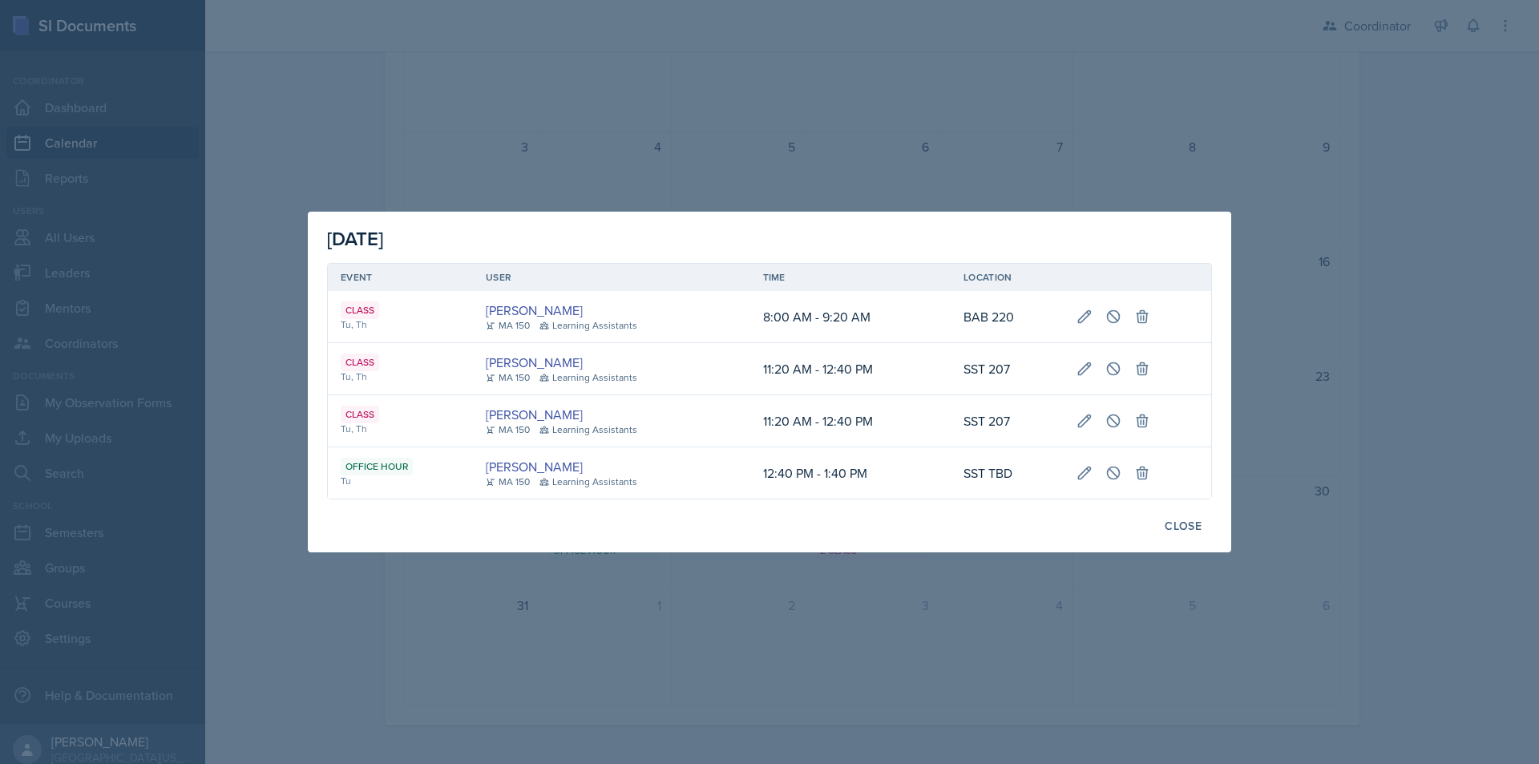
click at [785, 572] on div at bounding box center [769, 382] width 1539 height 764
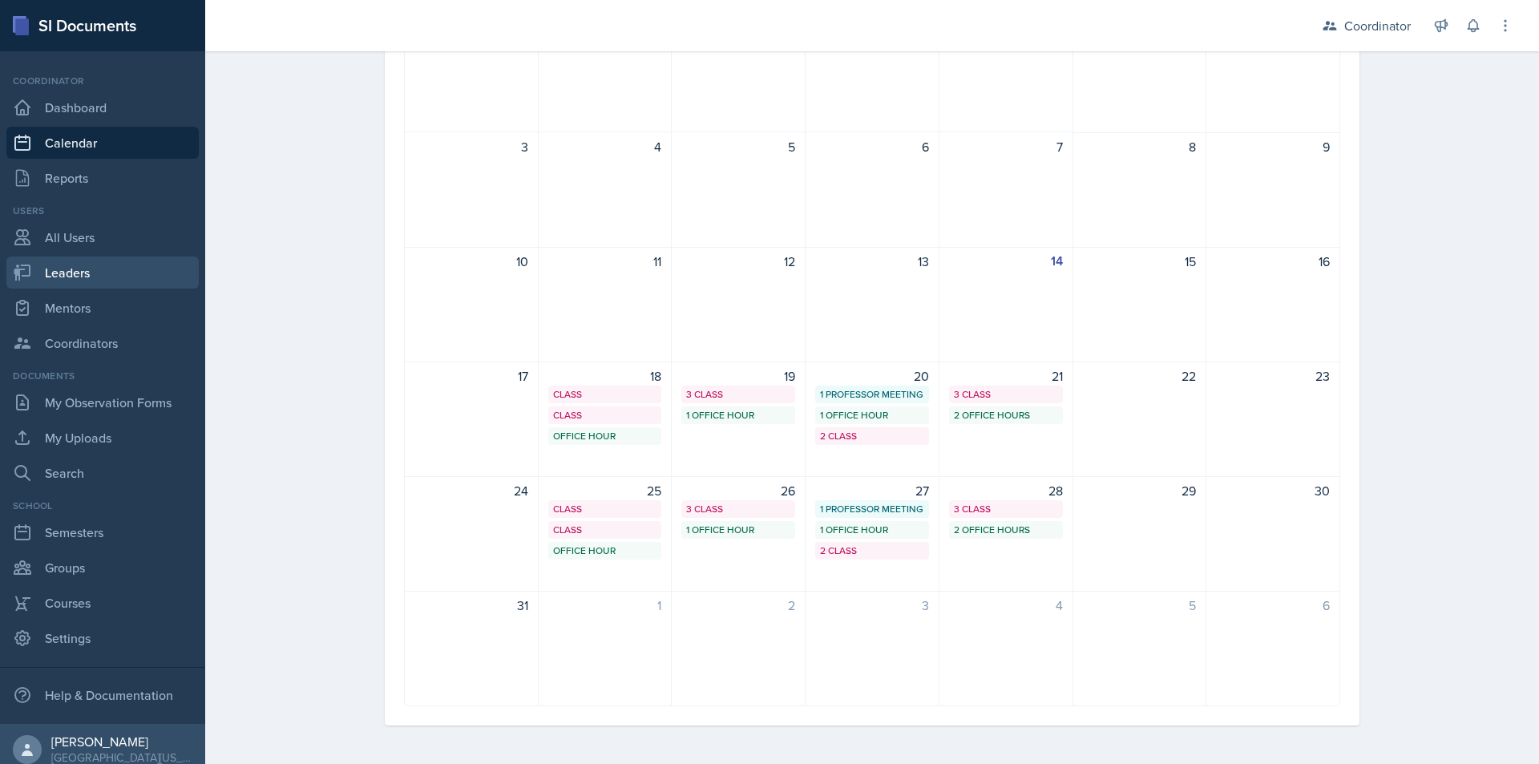
click at [56, 278] on link "Leaders" at bounding box center [102, 273] width 192 height 32
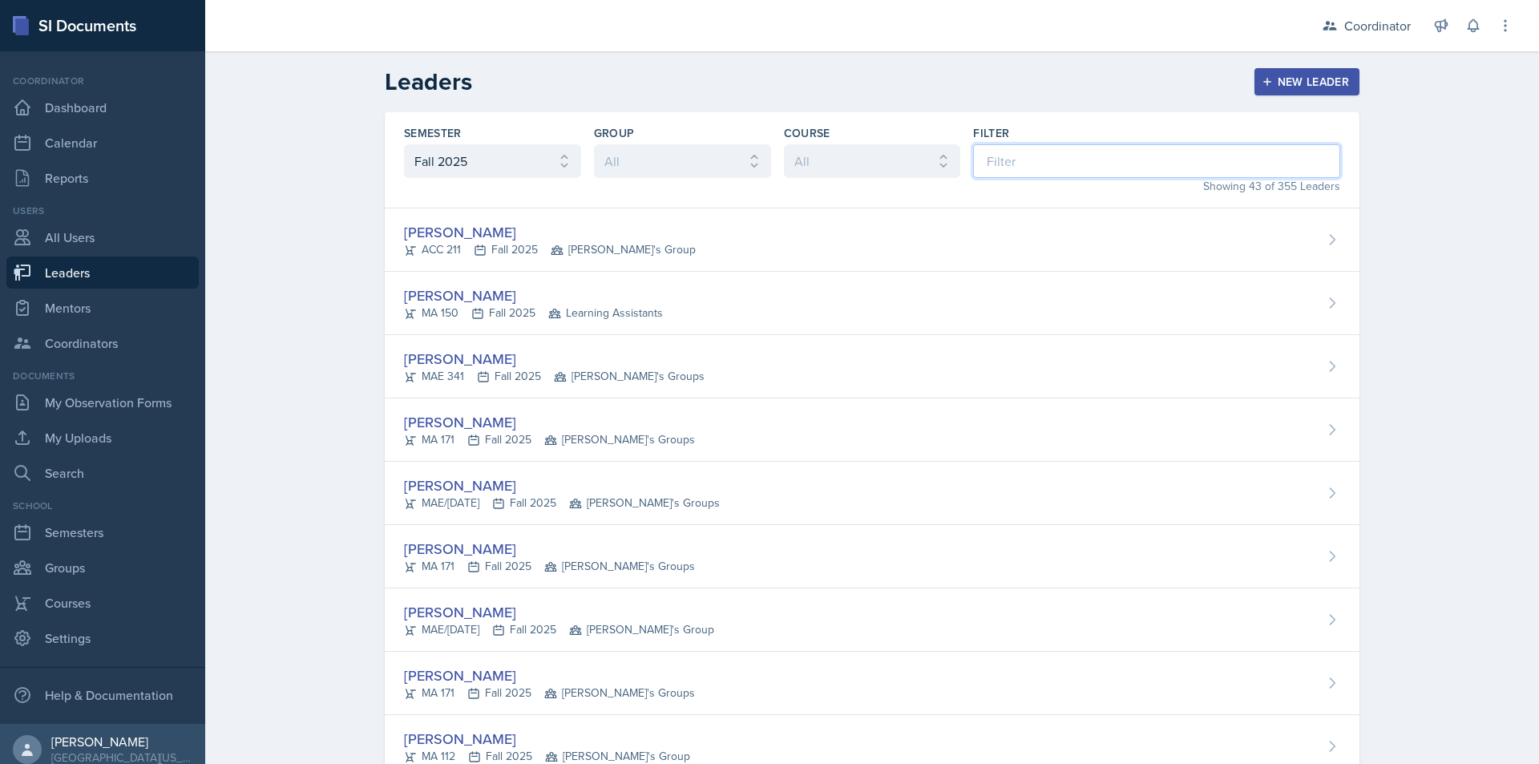
click at [1044, 155] on input at bounding box center [1156, 161] width 367 height 34
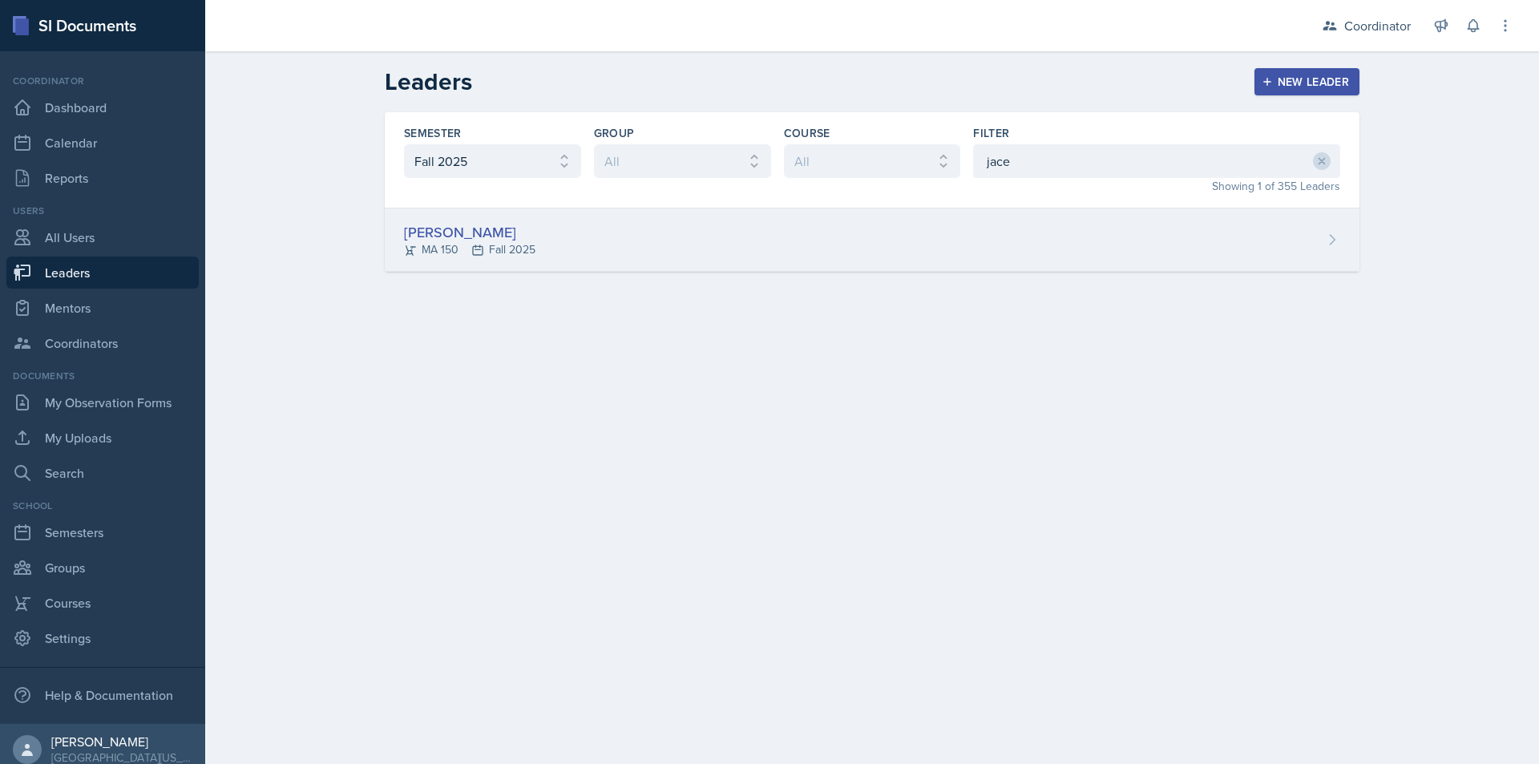
click at [959, 253] on div "Jace Nelson MA 150 Fall 2025" at bounding box center [872, 239] width 975 height 63
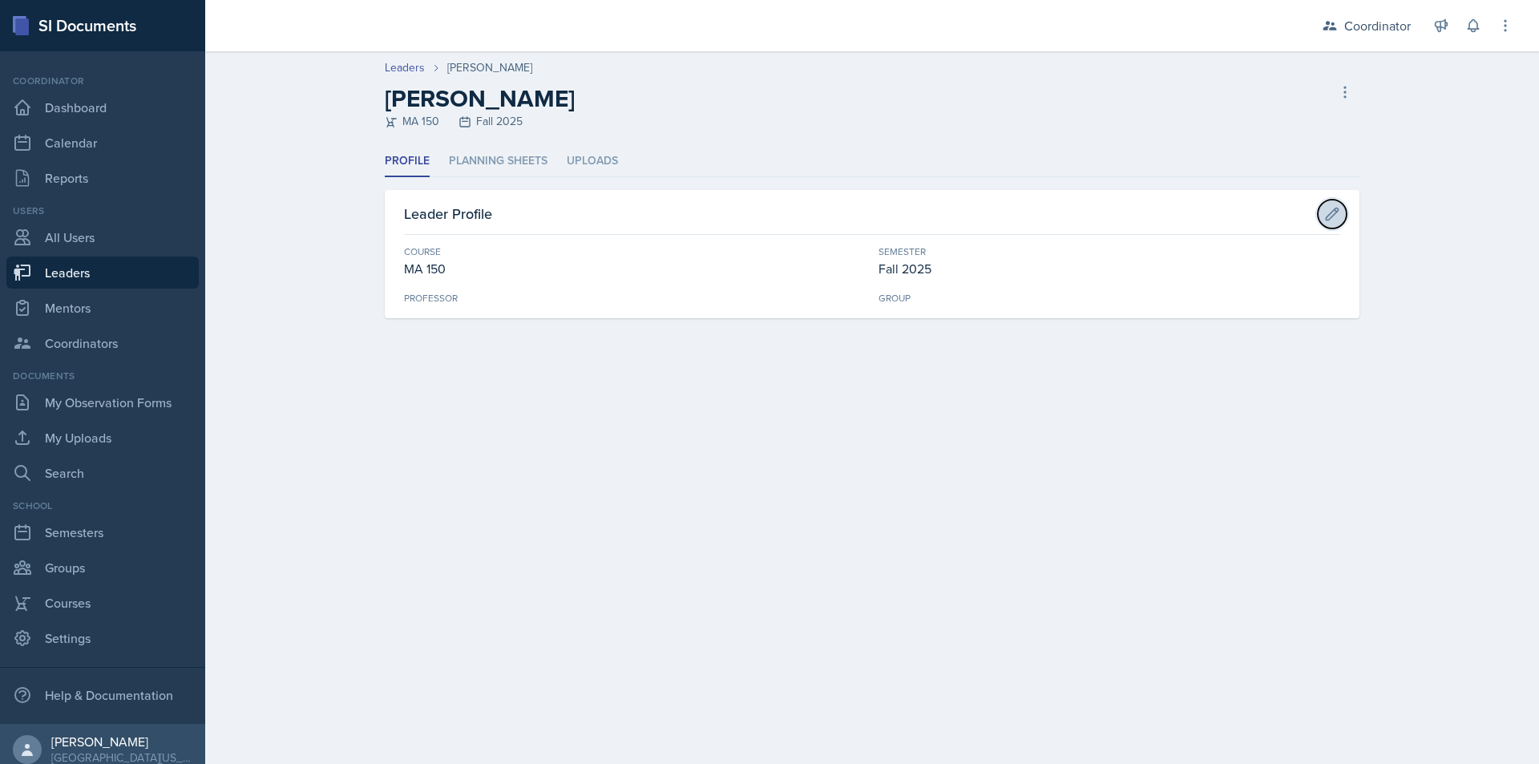
click at [1335, 212] on icon at bounding box center [1333, 214] width 12 height 12
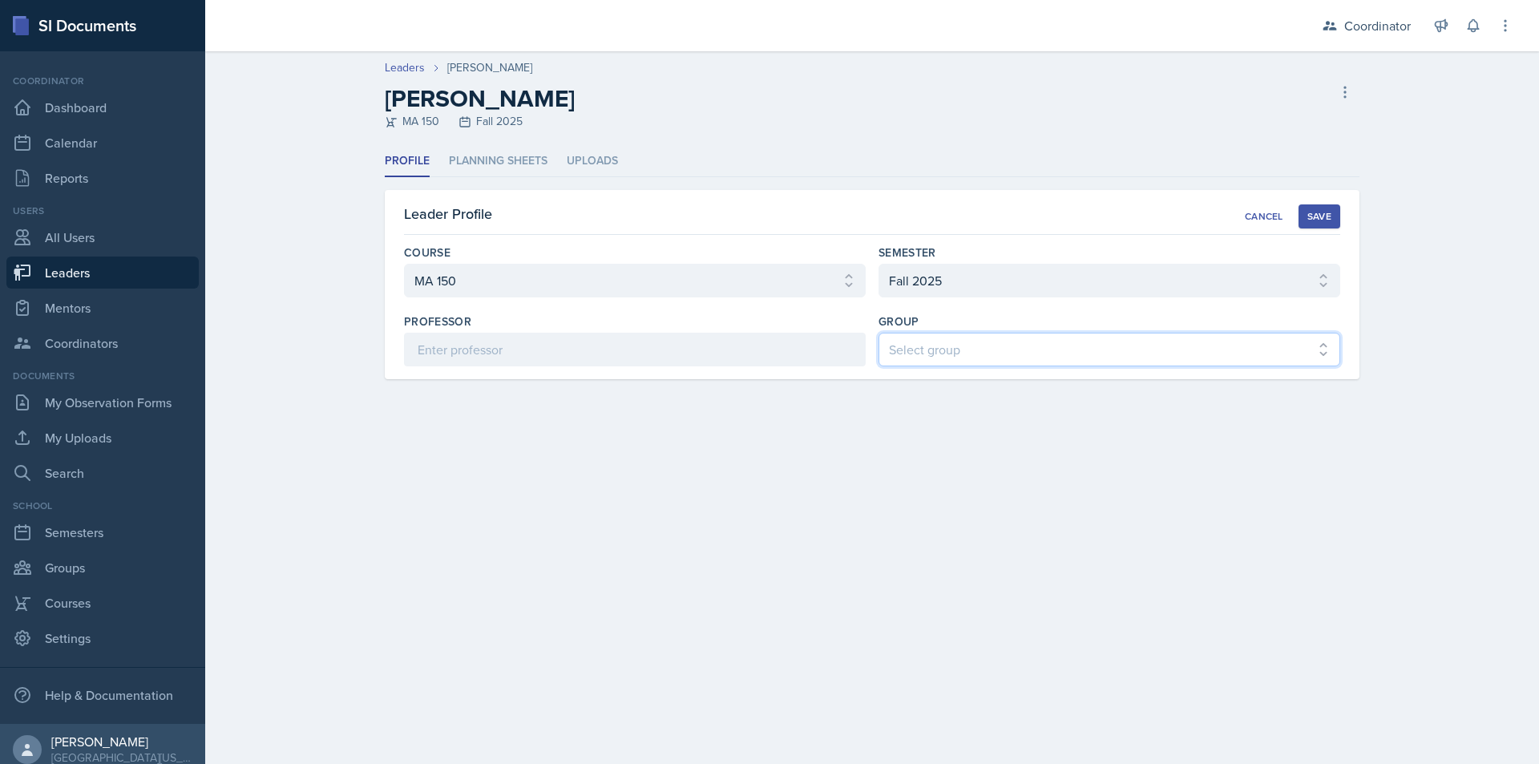
click at [967, 353] on select "Select group Bella's Groups Cody's Group Kenneth's Group Learning Assistants Za…" at bounding box center [1110, 350] width 462 height 34
click at [879, 333] on select "Select group Bella's Groups Cody's Group Kenneth's Group Learning Assistants Za…" at bounding box center [1110, 350] width 462 height 34
click at [1331, 218] on div "Save" at bounding box center [1319, 216] width 24 height 13
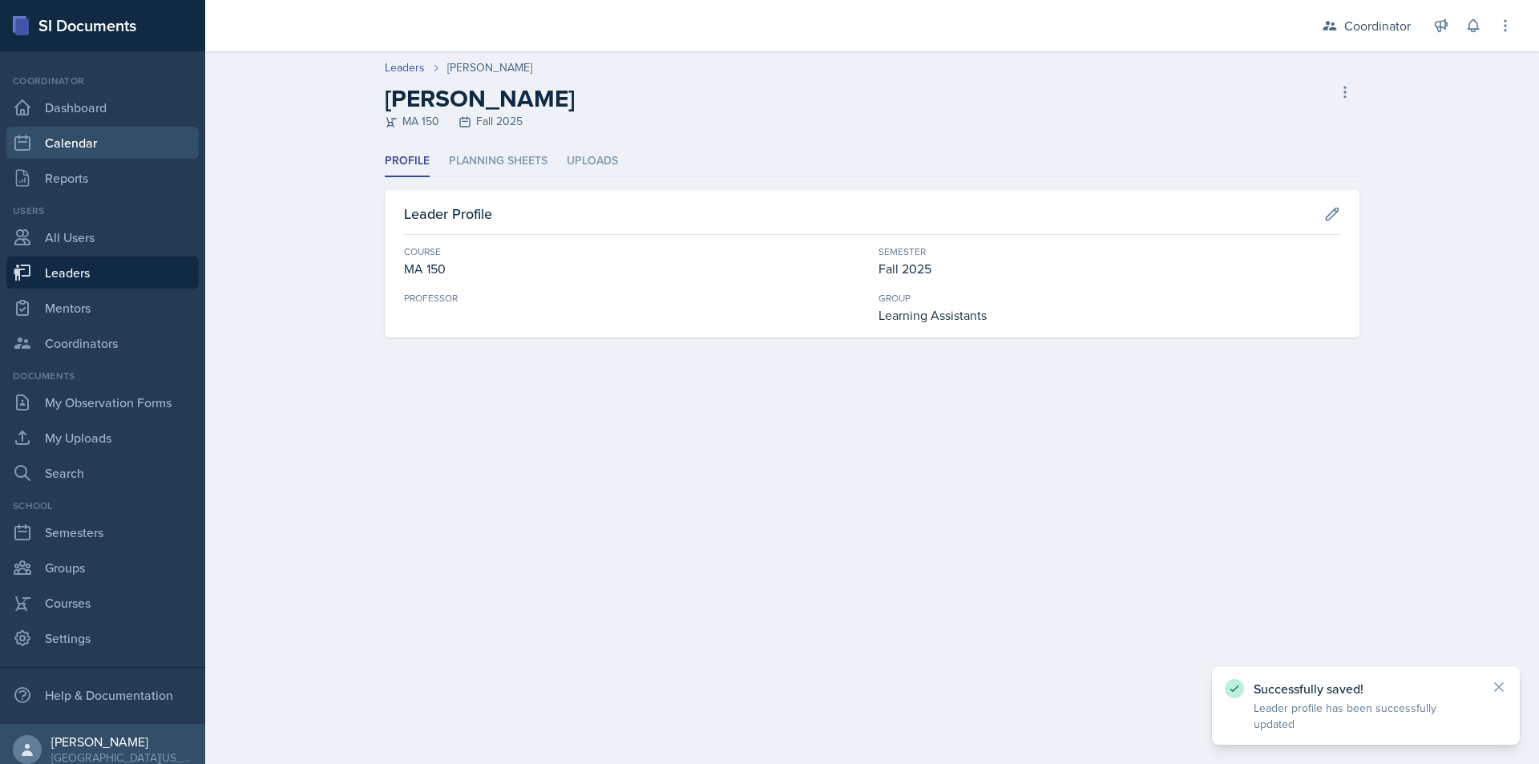
click at [62, 140] on link "Calendar" at bounding box center [102, 143] width 192 height 32
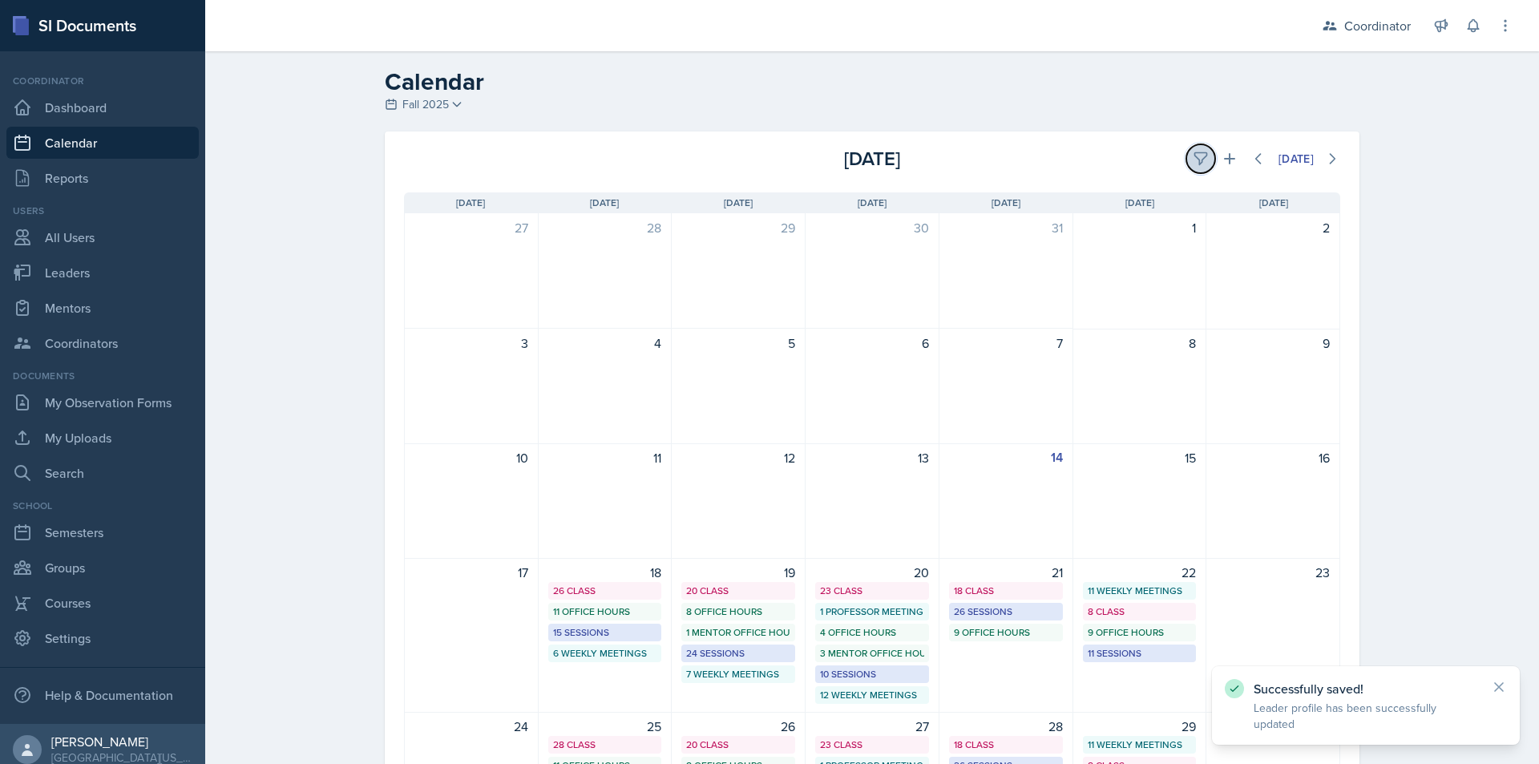
click at [1191, 167] on button at bounding box center [1200, 158] width 29 height 29
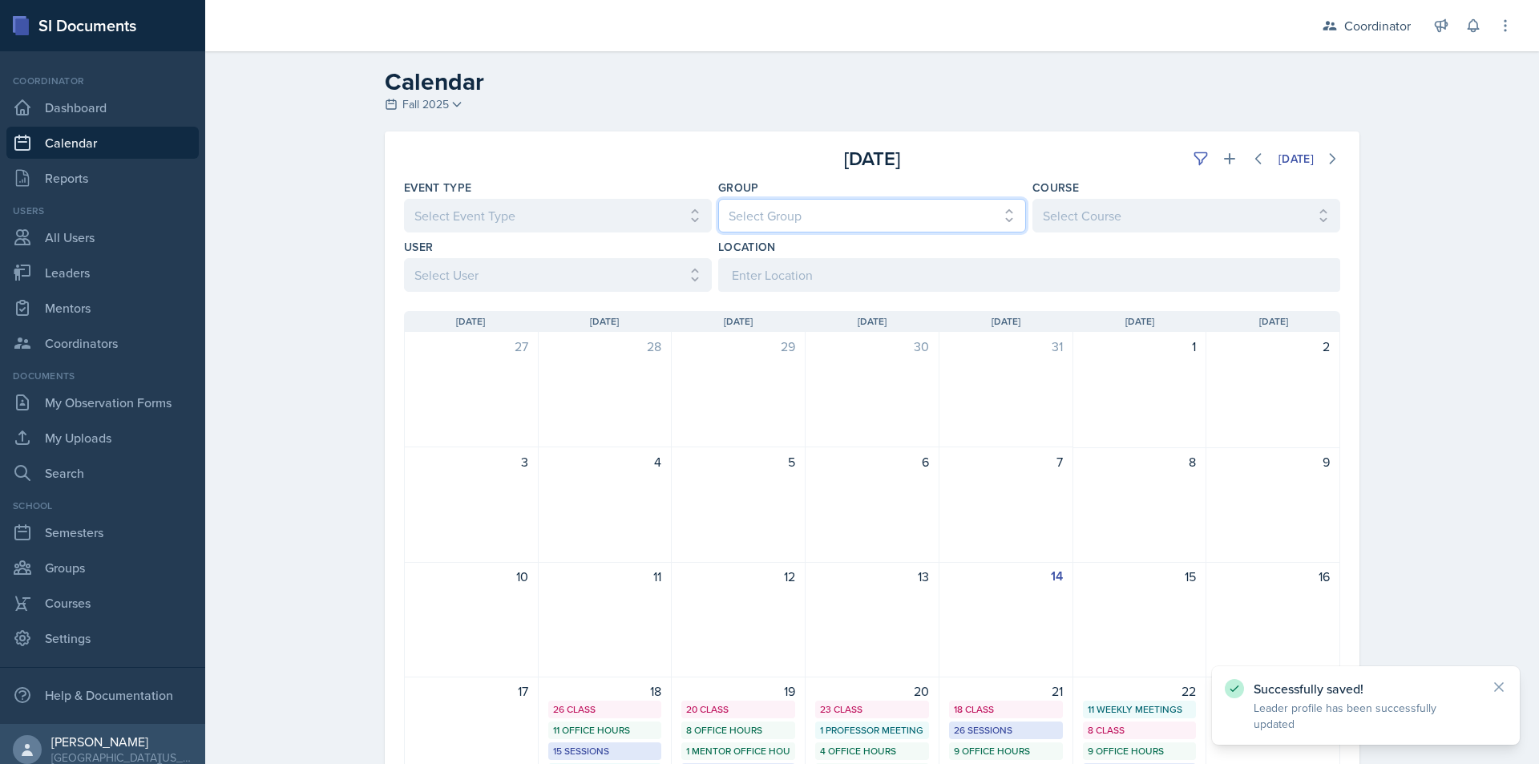
drag, startPoint x: 782, startPoint y: 212, endPoint x: 782, endPoint y: 228, distance: 15.3
click at [782, 212] on select "Select Group All [PERSON_NAME]'s Groups [PERSON_NAME]'s Group [PERSON_NAME]'s G…" at bounding box center [872, 216] width 308 height 34
click at [718, 199] on select "Select Group All [PERSON_NAME]'s Groups [PERSON_NAME]'s Group [PERSON_NAME]'s G…" at bounding box center [872, 216] width 308 height 34
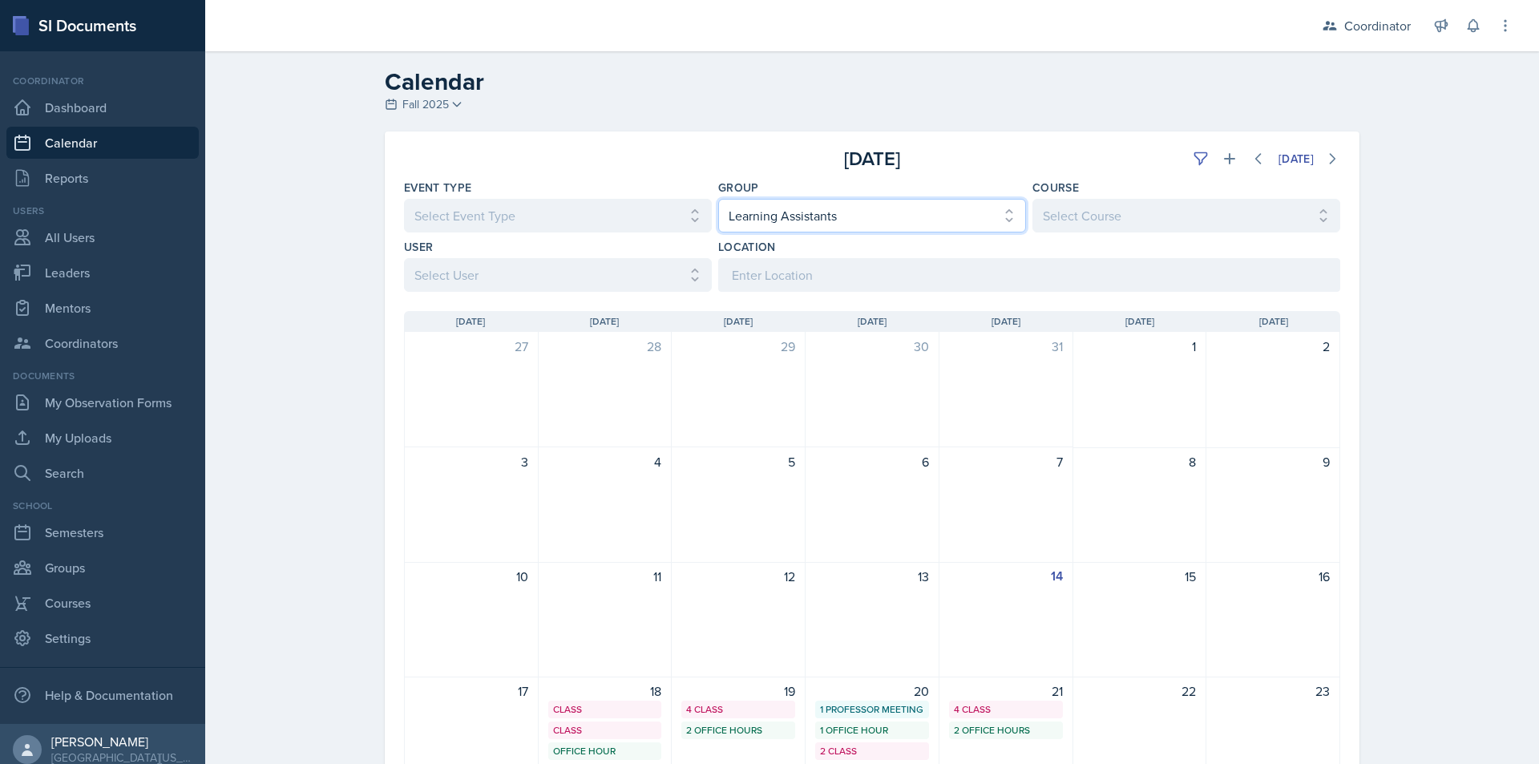
scroll to position [315, 0]
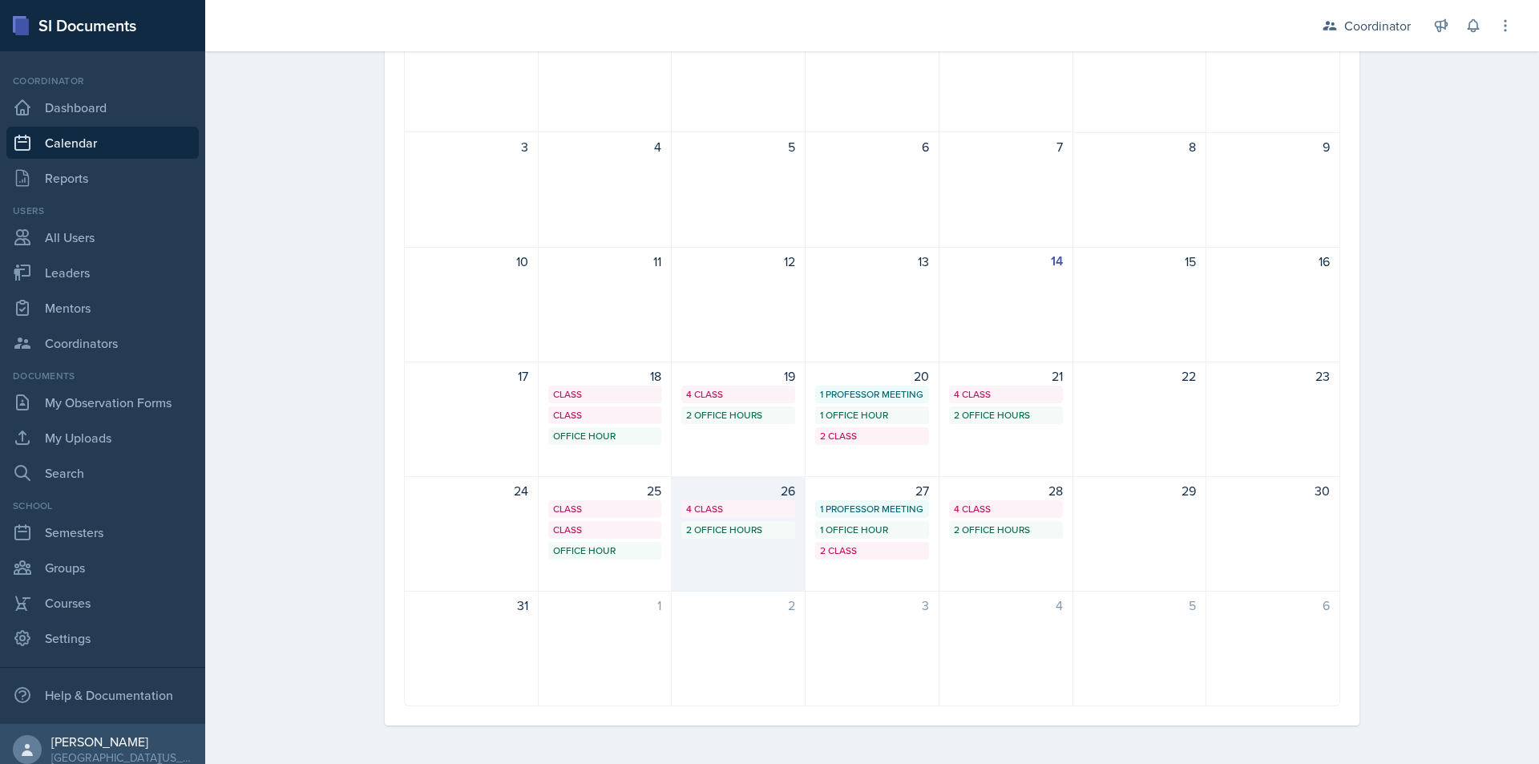
click at [717, 500] on div "4 Class" at bounding box center [738, 509] width 114 height 18
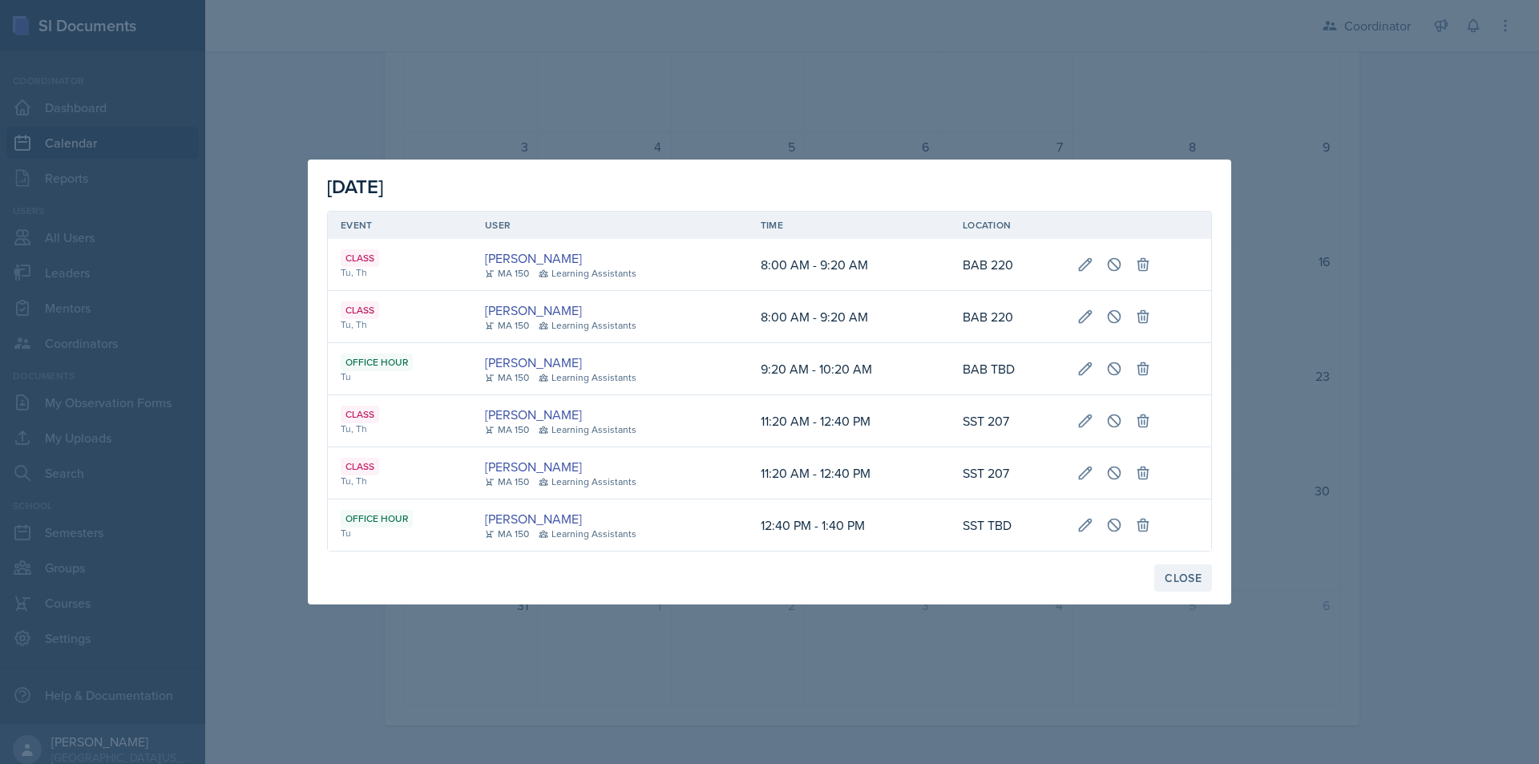
click at [1209, 570] on button "Close" at bounding box center [1183, 577] width 58 height 27
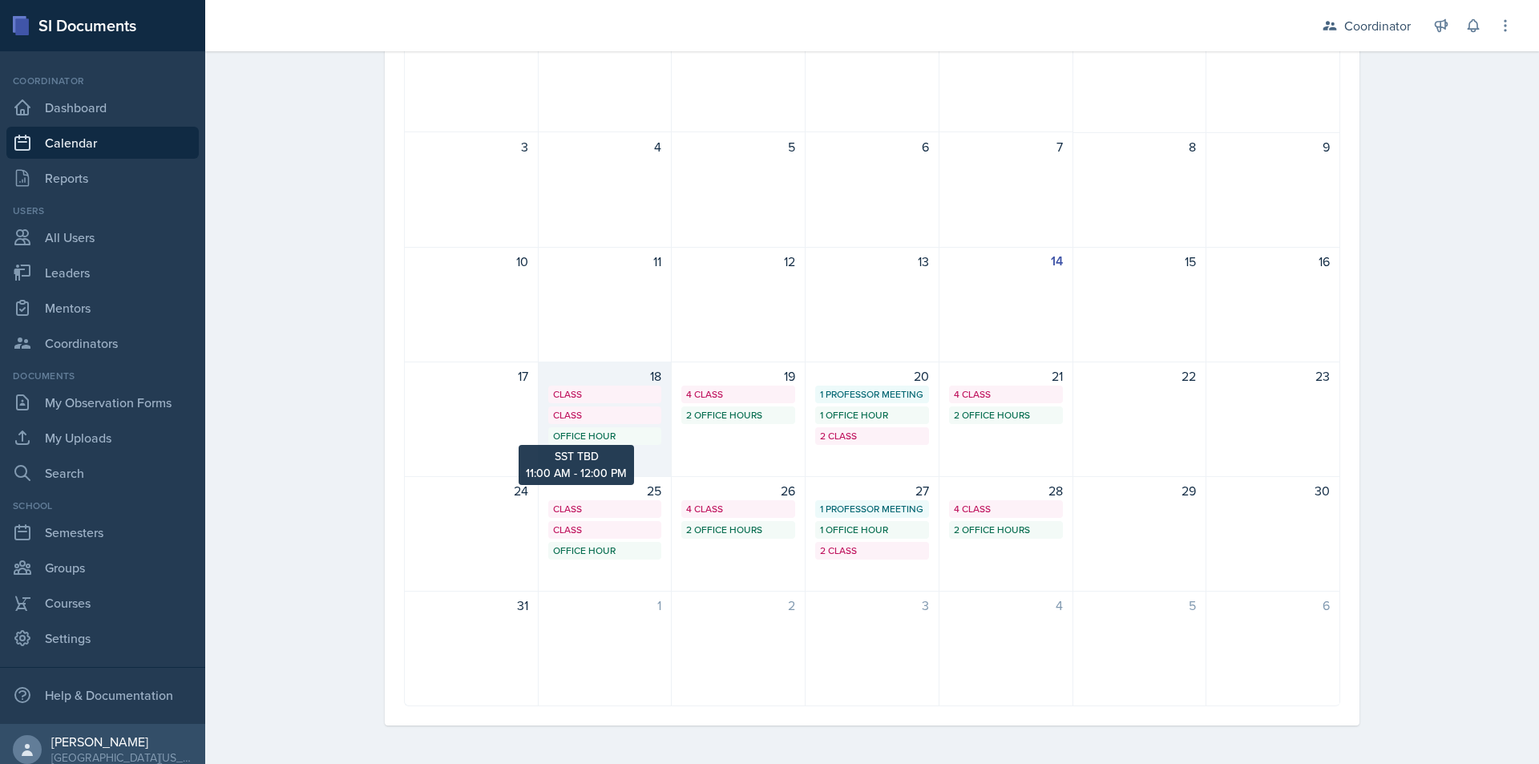
click at [597, 438] on div "Office Hour" at bounding box center [605, 436] width 104 height 14
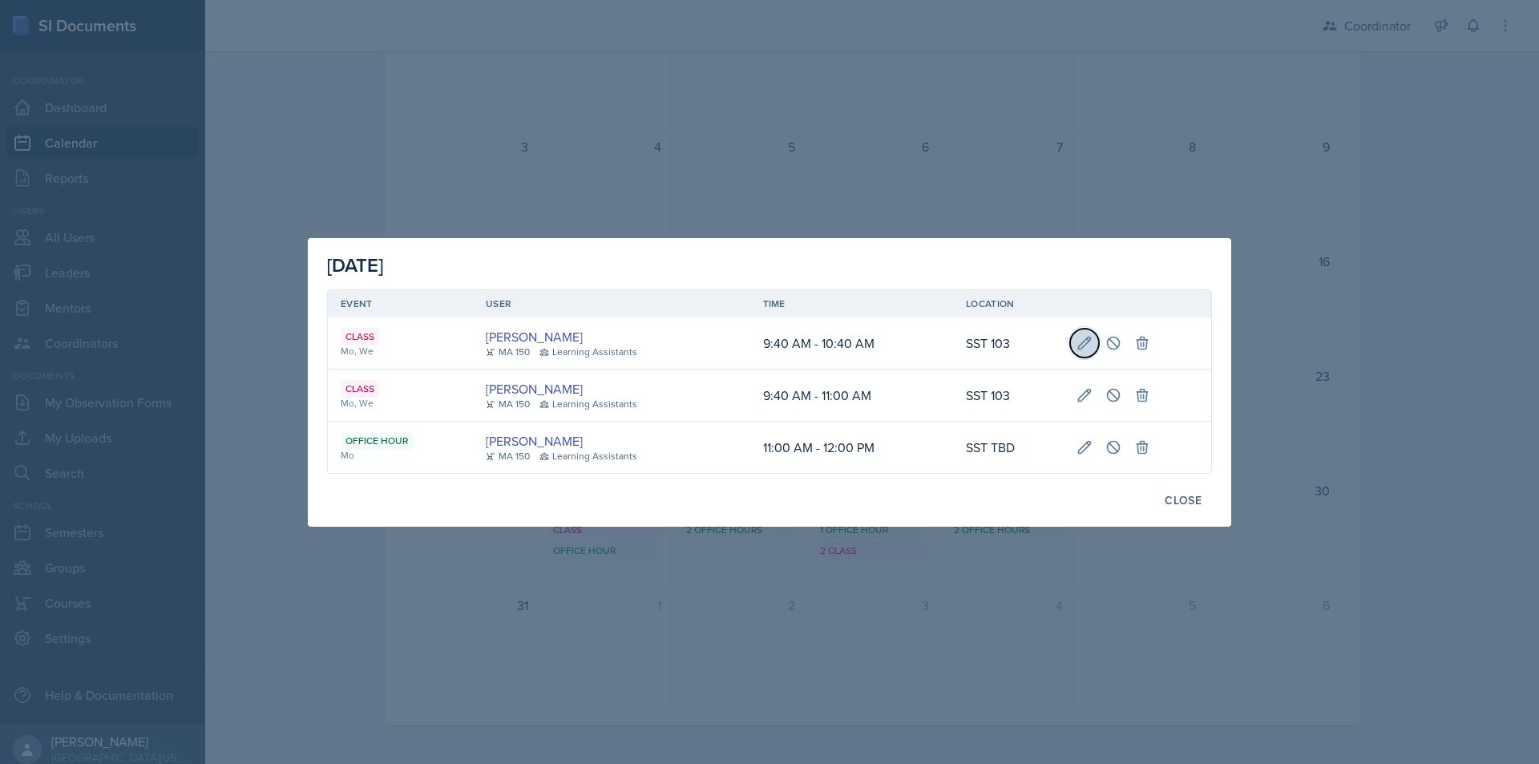
click at [1085, 344] on icon at bounding box center [1085, 343] width 12 height 12
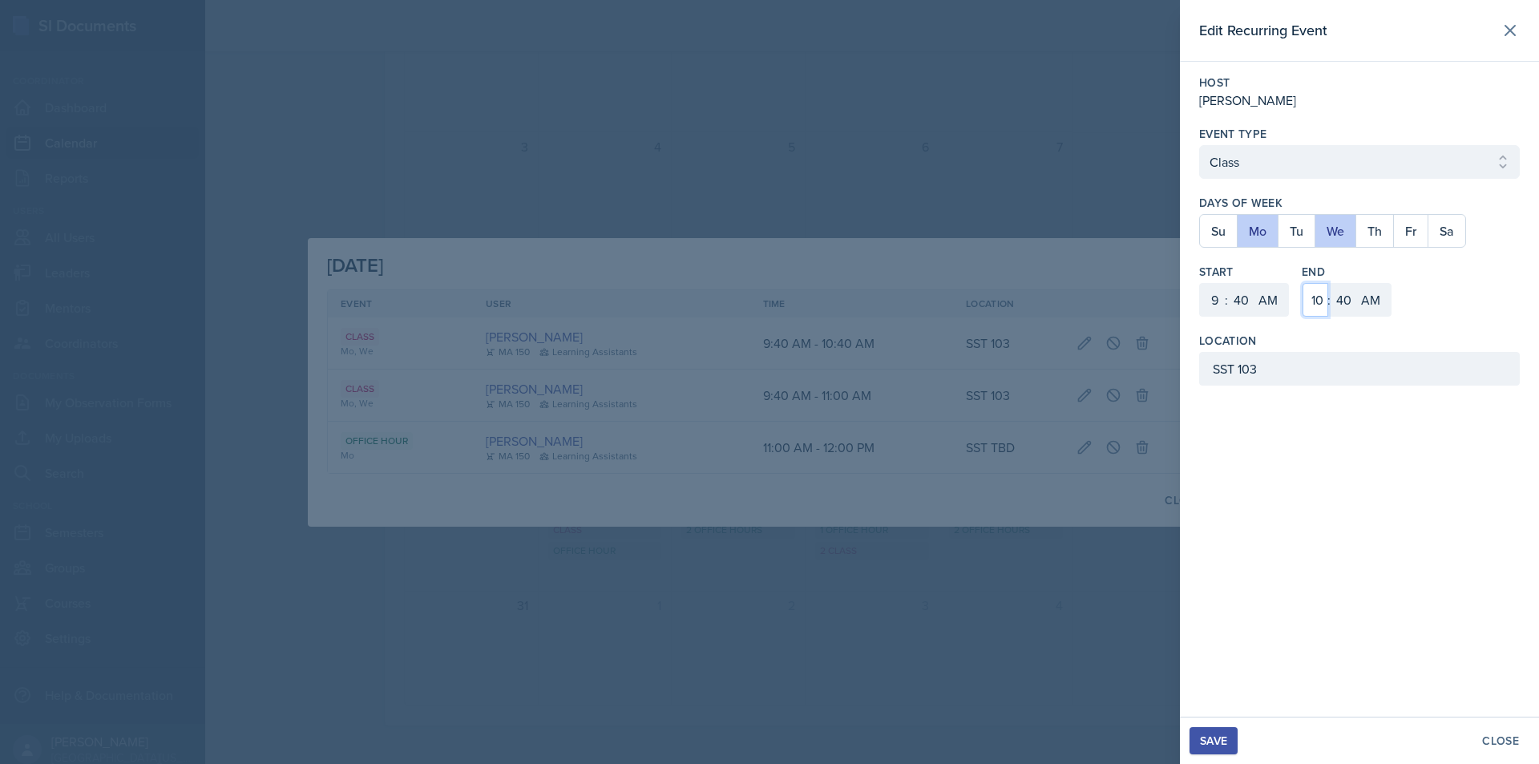
click at [1317, 305] on select "1 2 3 4 5 6 7 8 9 10 11 12" at bounding box center [1316, 300] width 26 height 34
click at [1303, 283] on select "1 2 3 4 5 6 7 8 9 10 11 12" at bounding box center [1316, 300] width 26 height 34
click at [1342, 305] on select "00 05 10 15 20 25 30 35 40 45 50 55" at bounding box center [1344, 300] width 26 height 34
click at [1331, 283] on select "00 05 10 15 20 25 30 35 40 45 50 55" at bounding box center [1344, 300] width 26 height 34
click at [1206, 741] on div "Save" at bounding box center [1213, 740] width 27 height 13
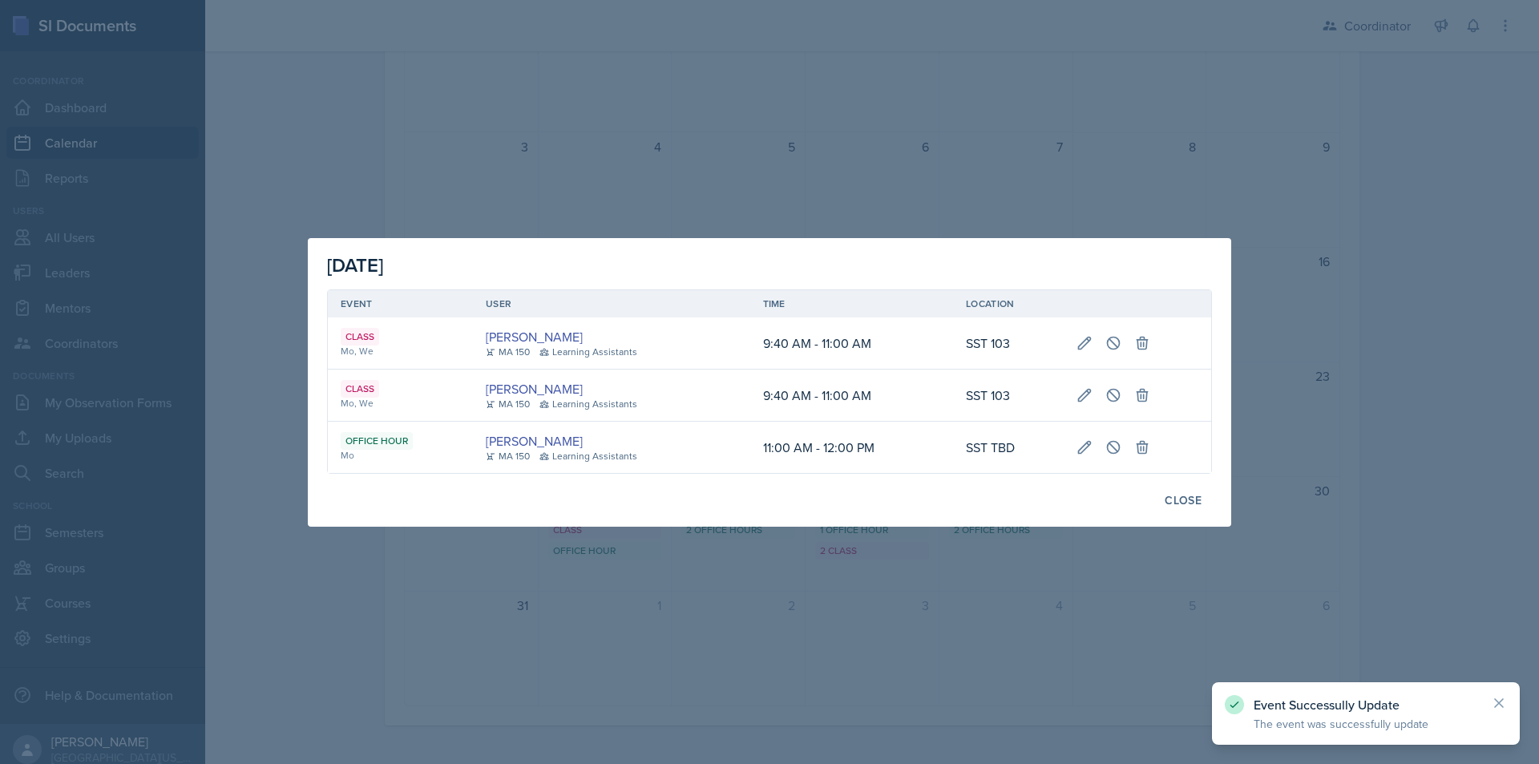
click at [1008, 660] on div at bounding box center [769, 382] width 1539 height 764
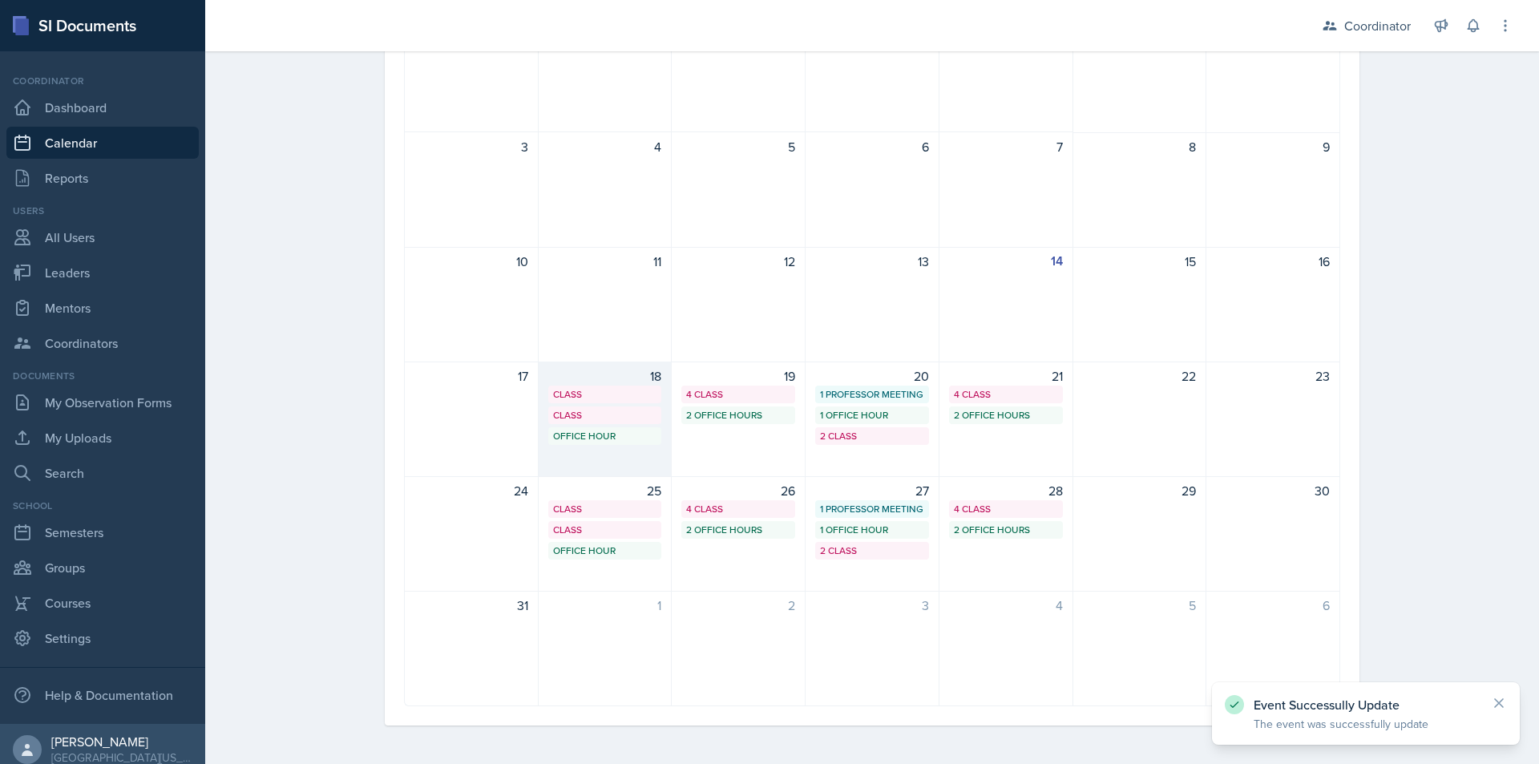
click at [572, 402] on div "Class SST 103 9:40 AM - 11:00 AM" at bounding box center [605, 395] width 114 height 18
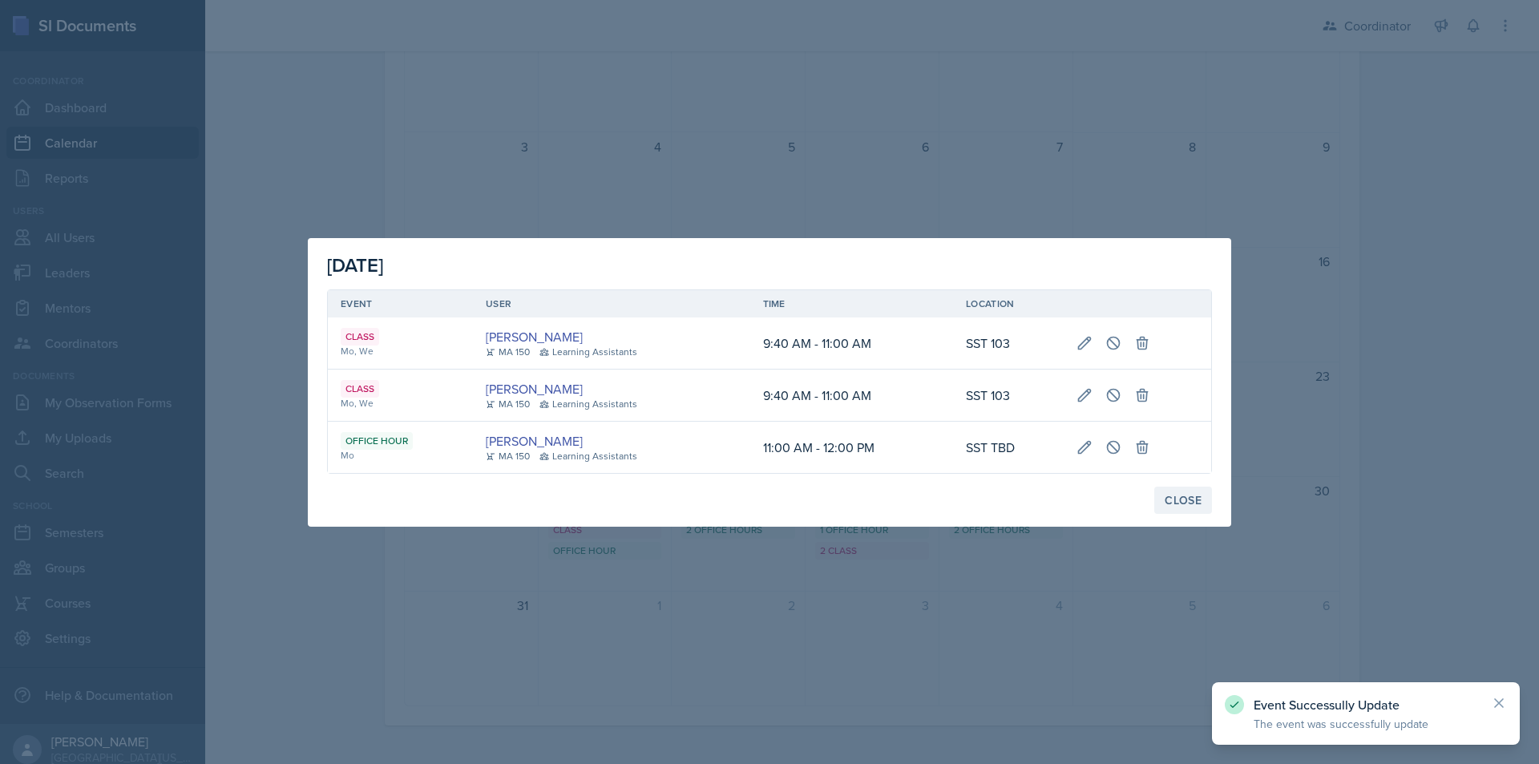
click at [1166, 496] on div "Close" at bounding box center [1183, 500] width 37 height 13
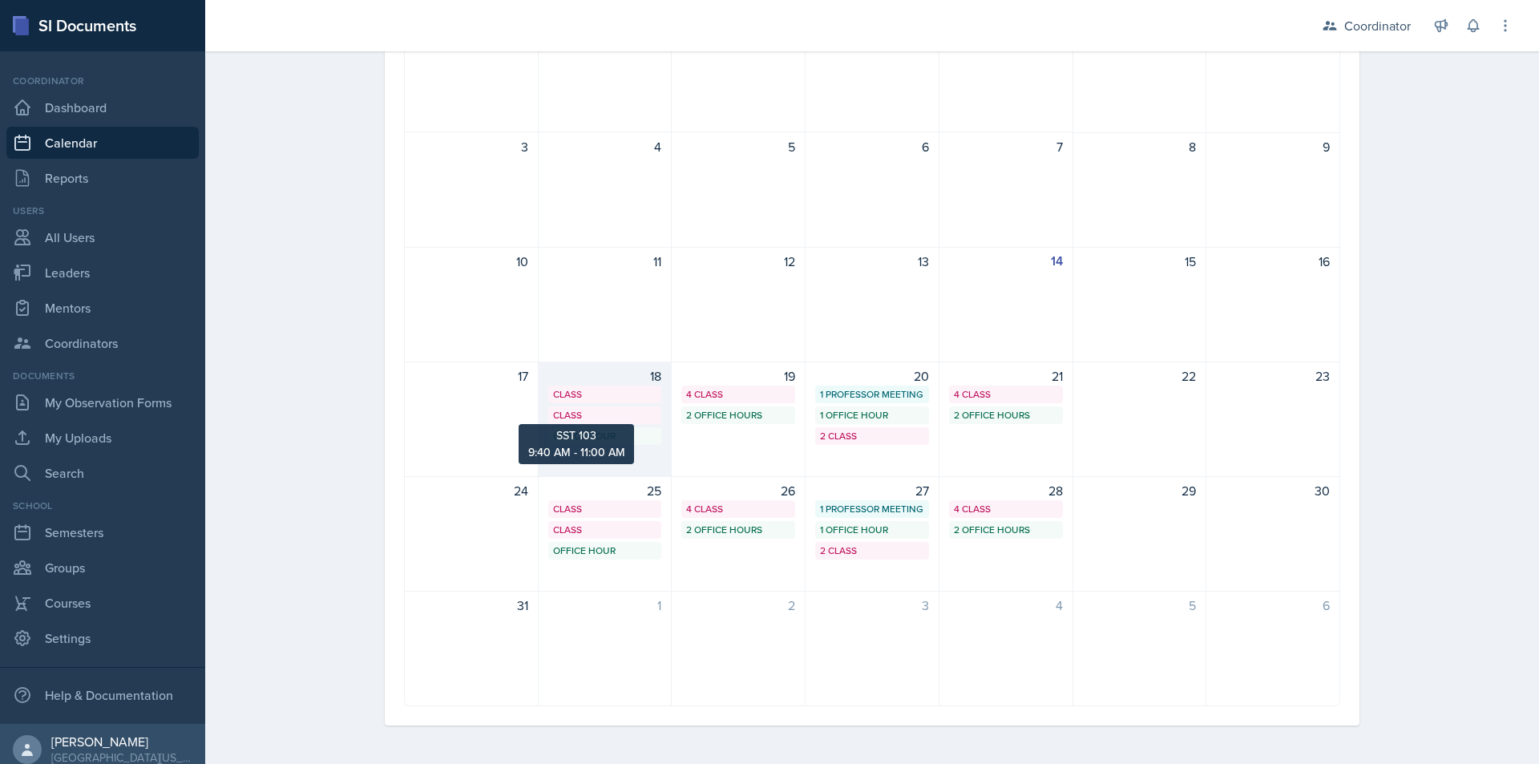
click at [612, 419] on div "Class" at bounding box center [605, 415] width 104 height 14
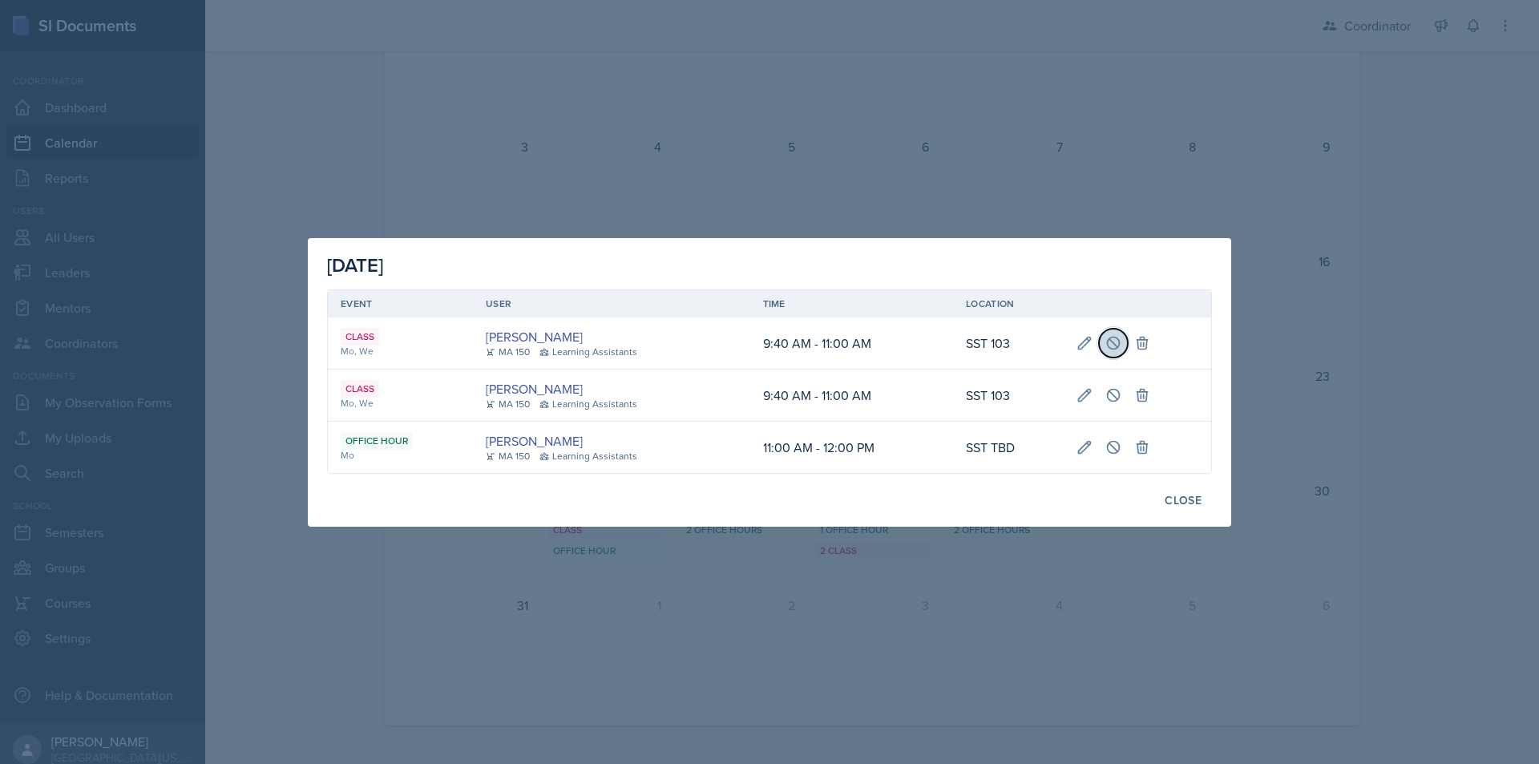
click at [1118, 345] on icon at bounding box center [1114, 343] width 12 height 12
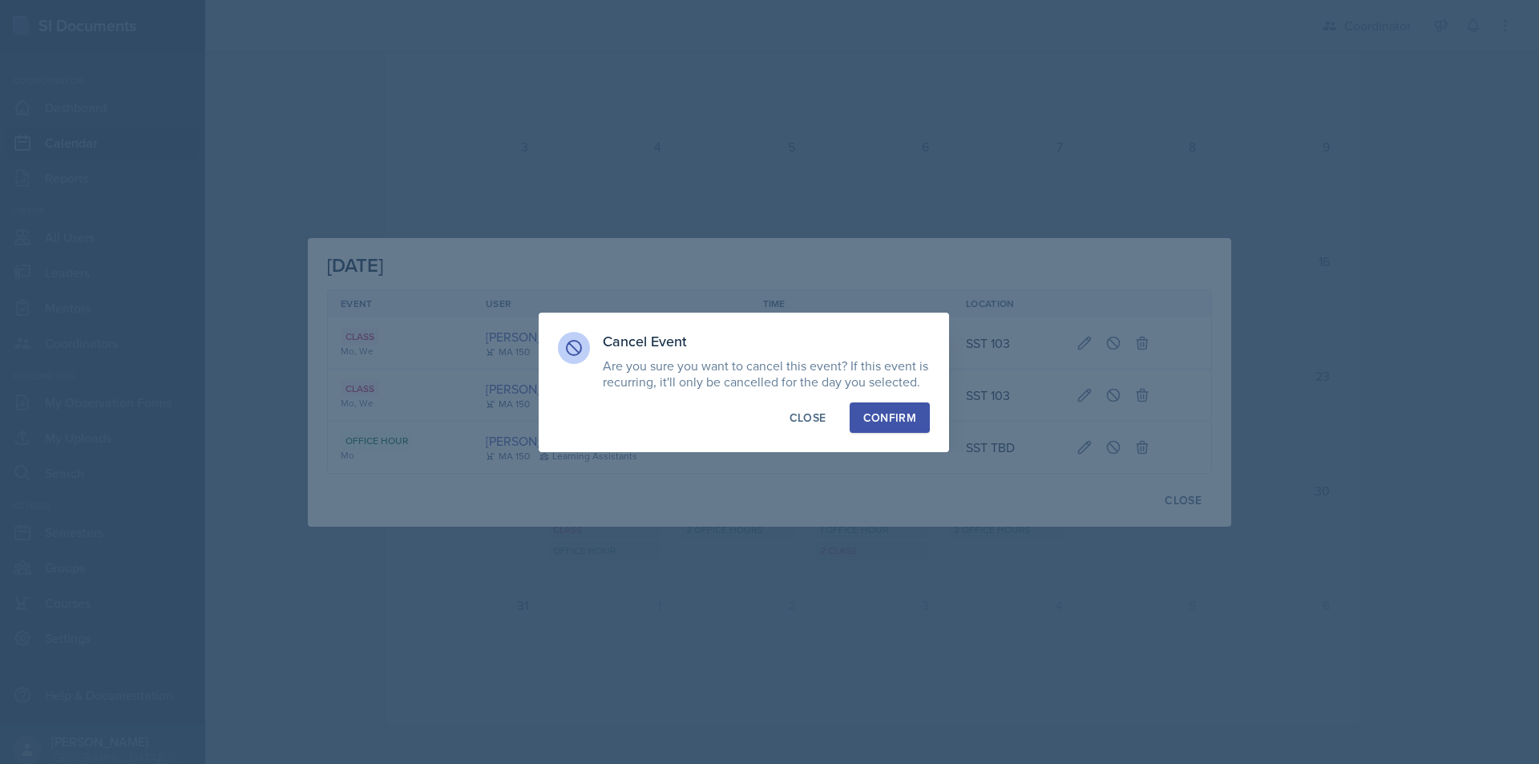
click at [896, 406] on button "Confirm" at bounding box center [890, 417] width 80 height 30
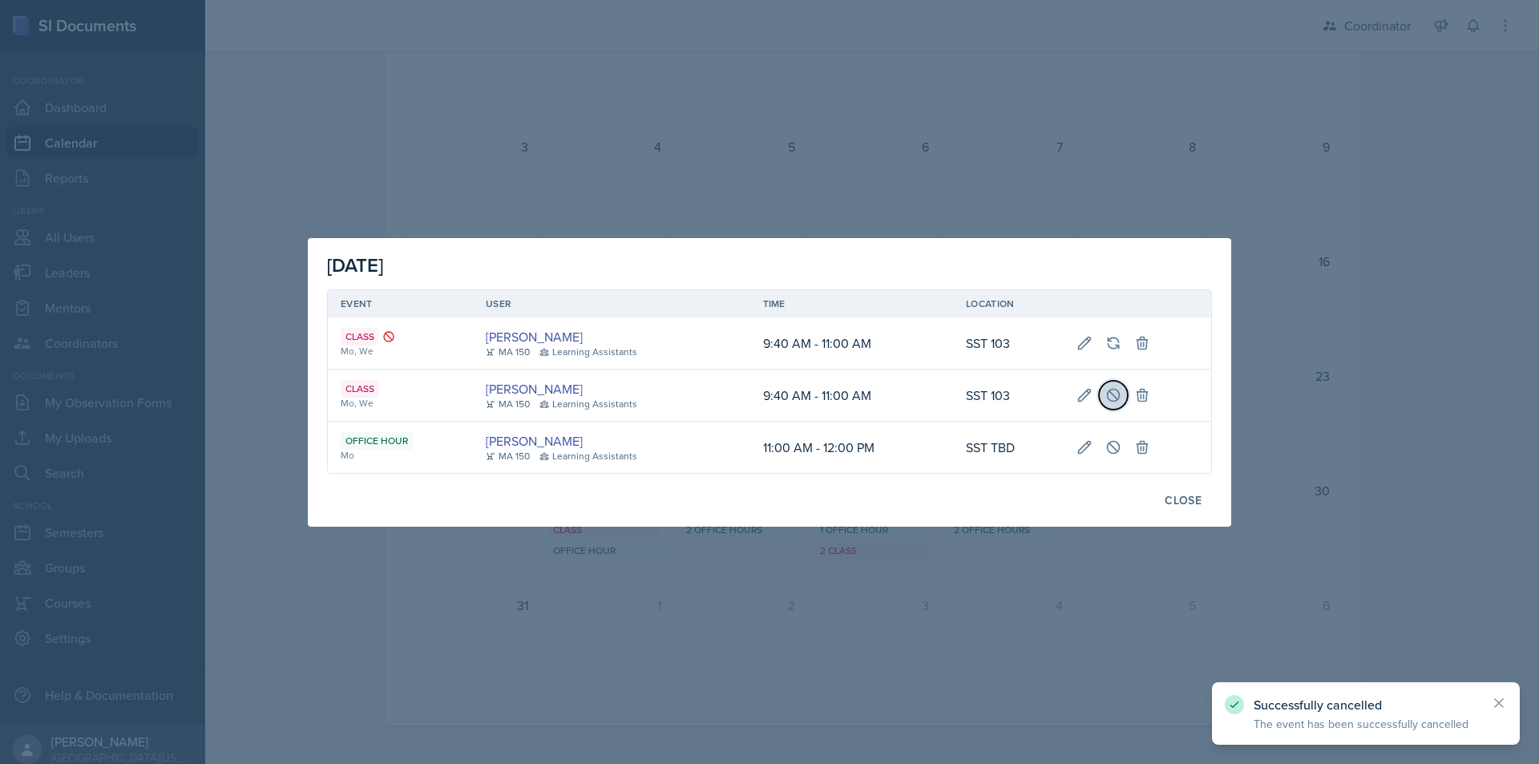
click at [1114, 393] on icon at bounding box center [1113, 395] width 16 height 16
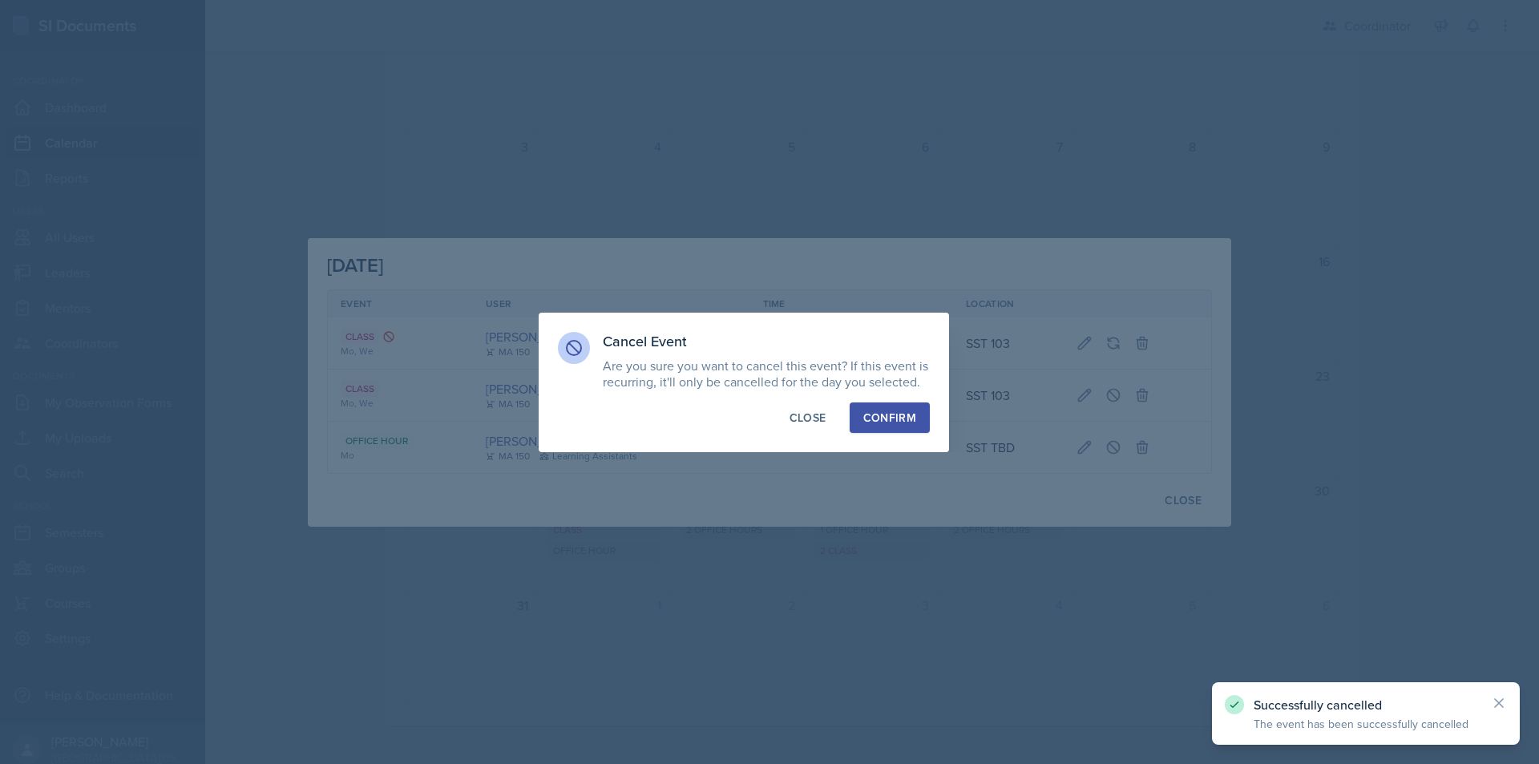
drag, startPoint x: 898, startPoint y: 422, endPoint x: 1043, endPoint y: 434, distance: 145.7
click at [897, 422] on div "Confirm" at bounding box center [889, 418] width 53 height 16
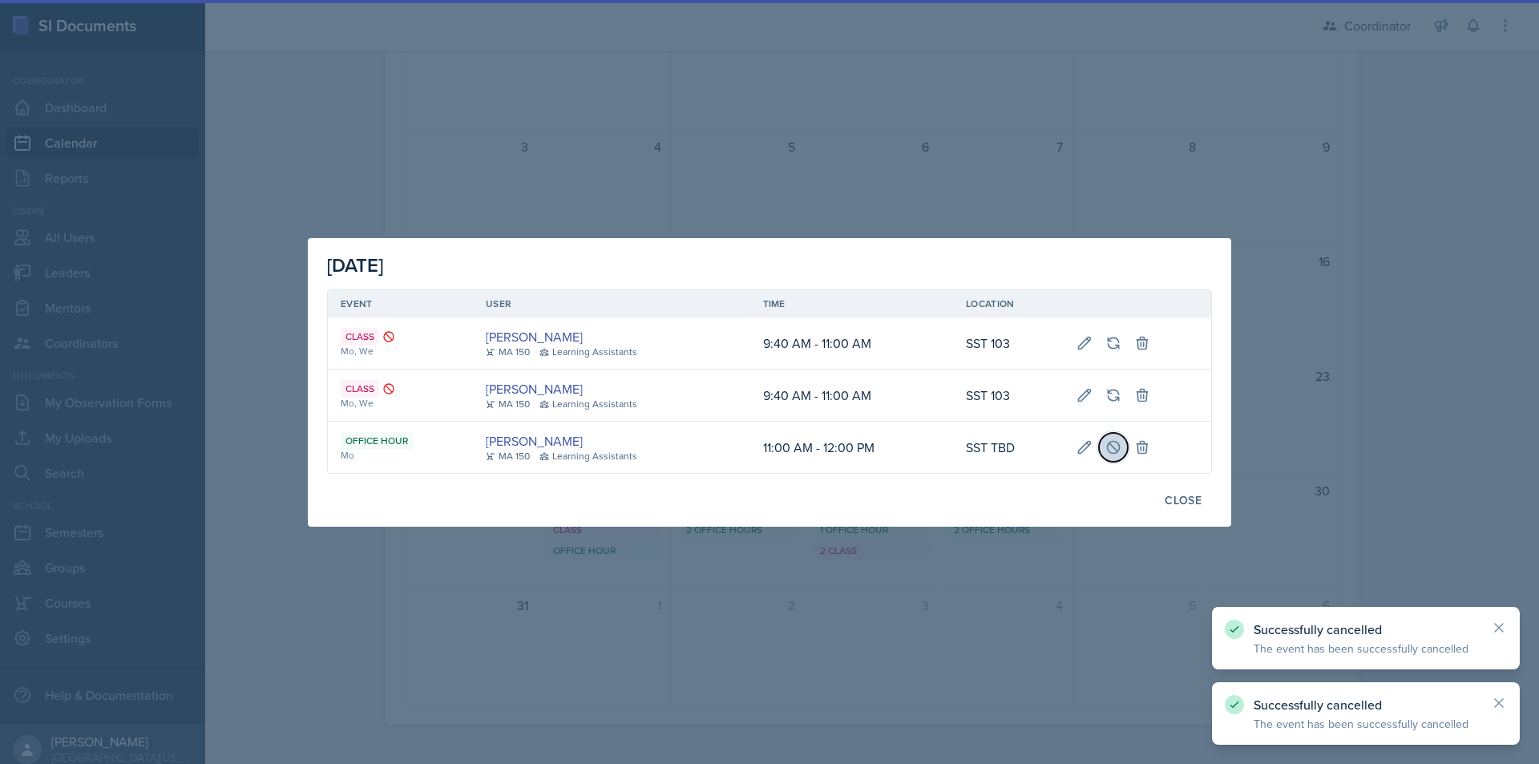
click at [1108, 445] on icon at bounding box center [1114, 447] width 12 height 12
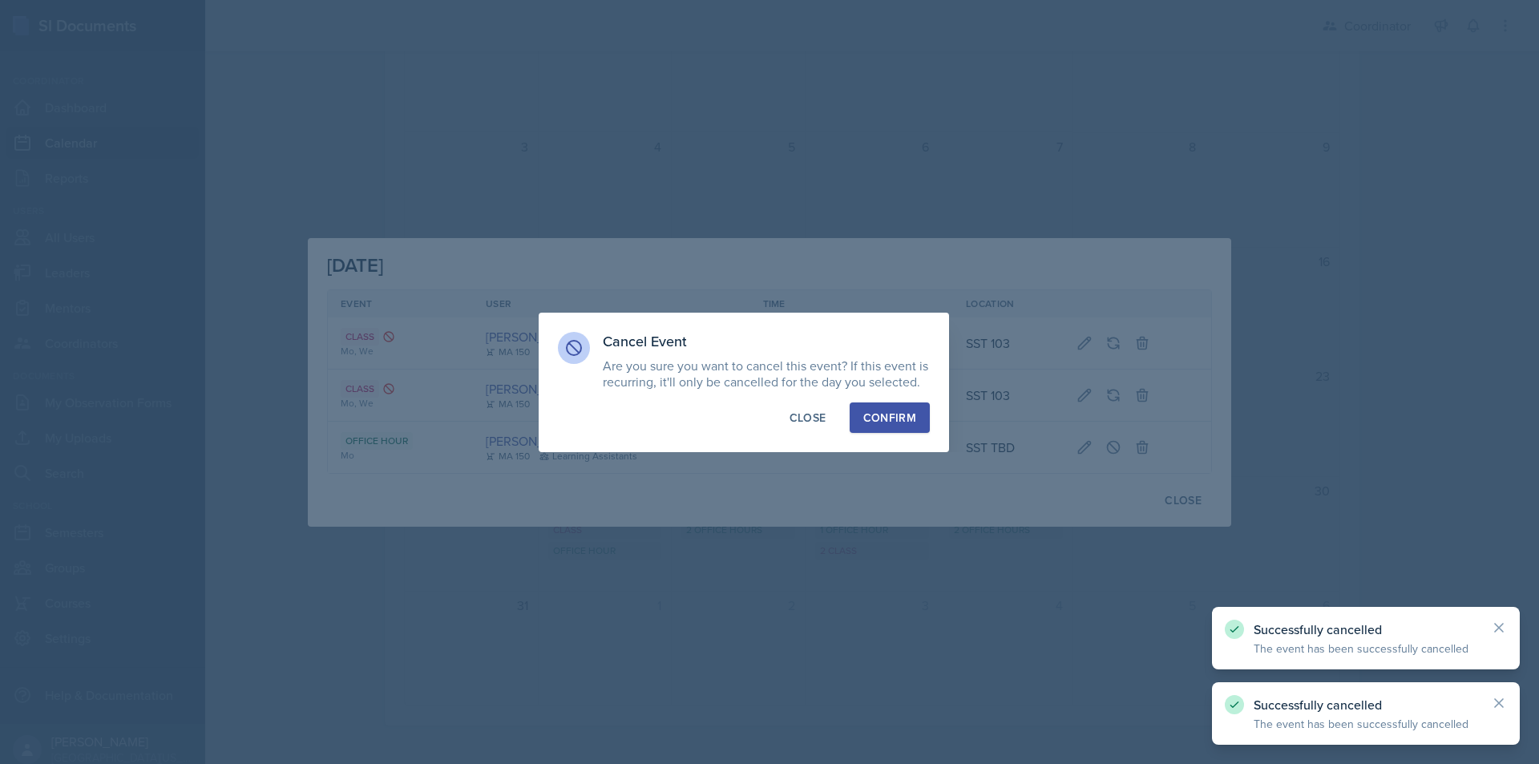
click at [899, 418] on div "Confirm" at bounding box center [889, 418] width 53 height 16
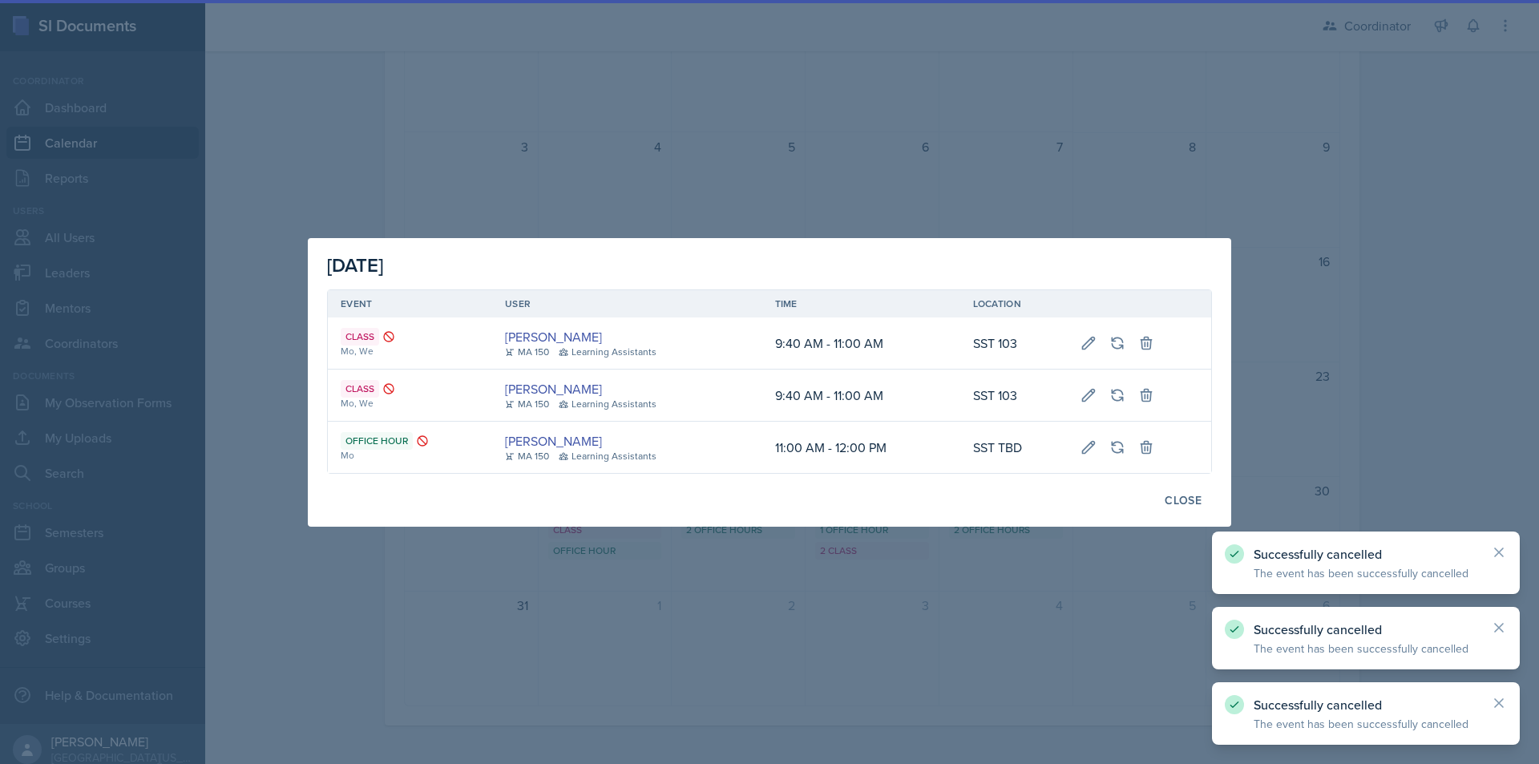
click at [1194, 500] on div "Close" at bounding box center [1183, 500] width 37 height 13
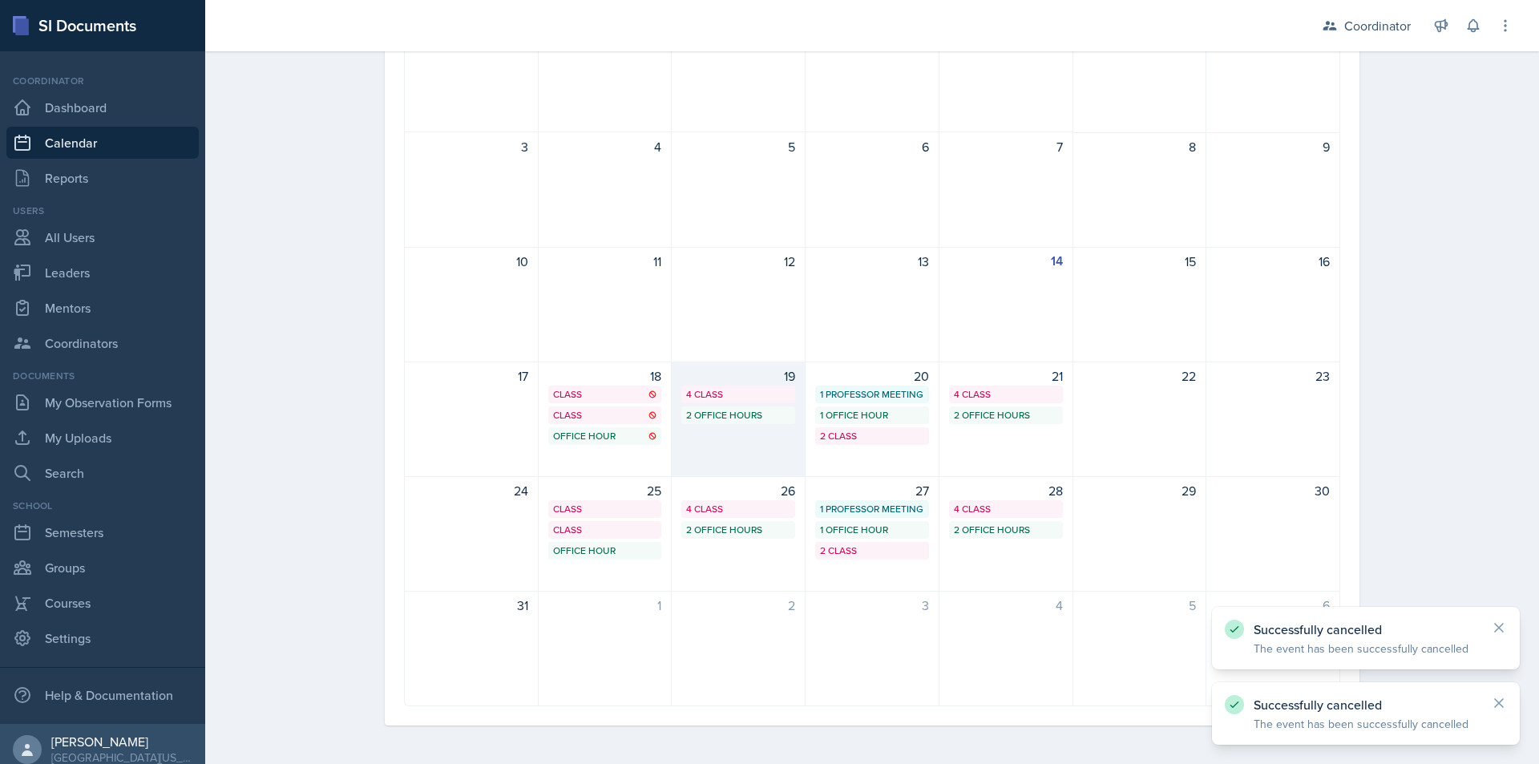
click at [741, 425] on div "19 4 Class 2 Office Hours" at bounding box center [739, 419] width 134 height 115
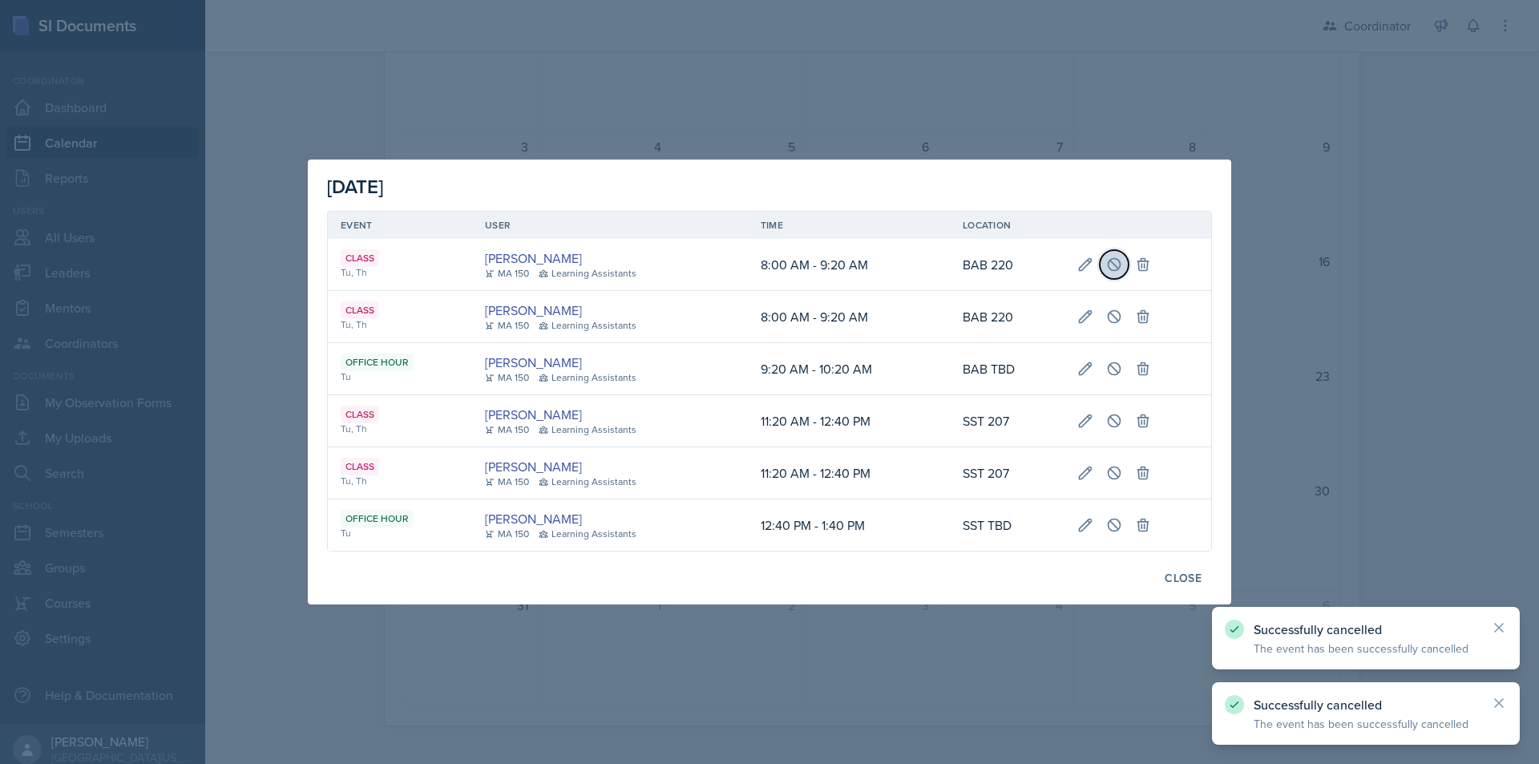
click at [1110, 273] on button at bounding box center [1114, 264] width 29 height 29
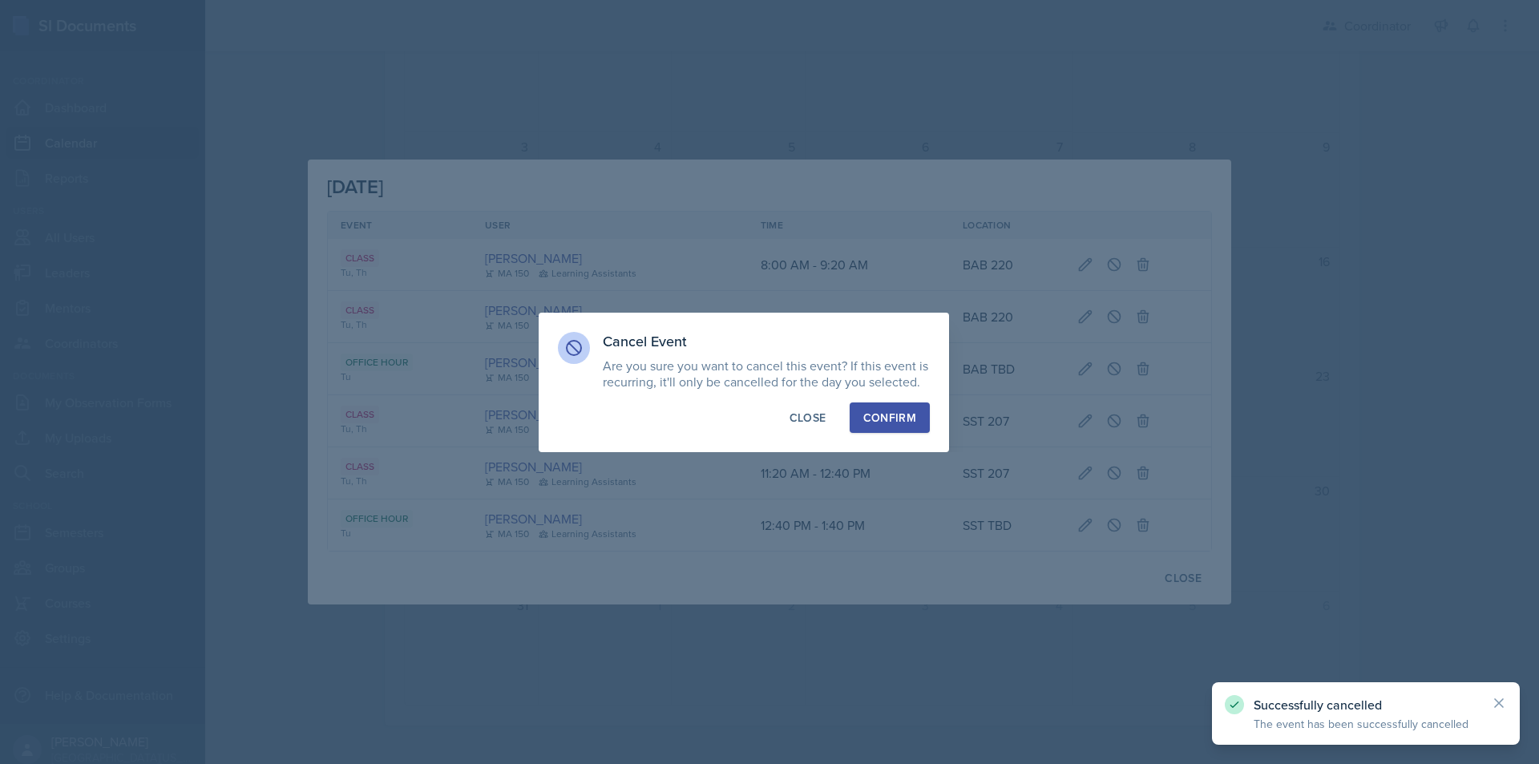
drag, startPoint x: 892, startPoint y: 423, endPoint x: 1105, endPoint y: 341, distance: 227.6
click at [892, 422] on div "Confirm" at bounding box center [889, 418] width 53 height 16
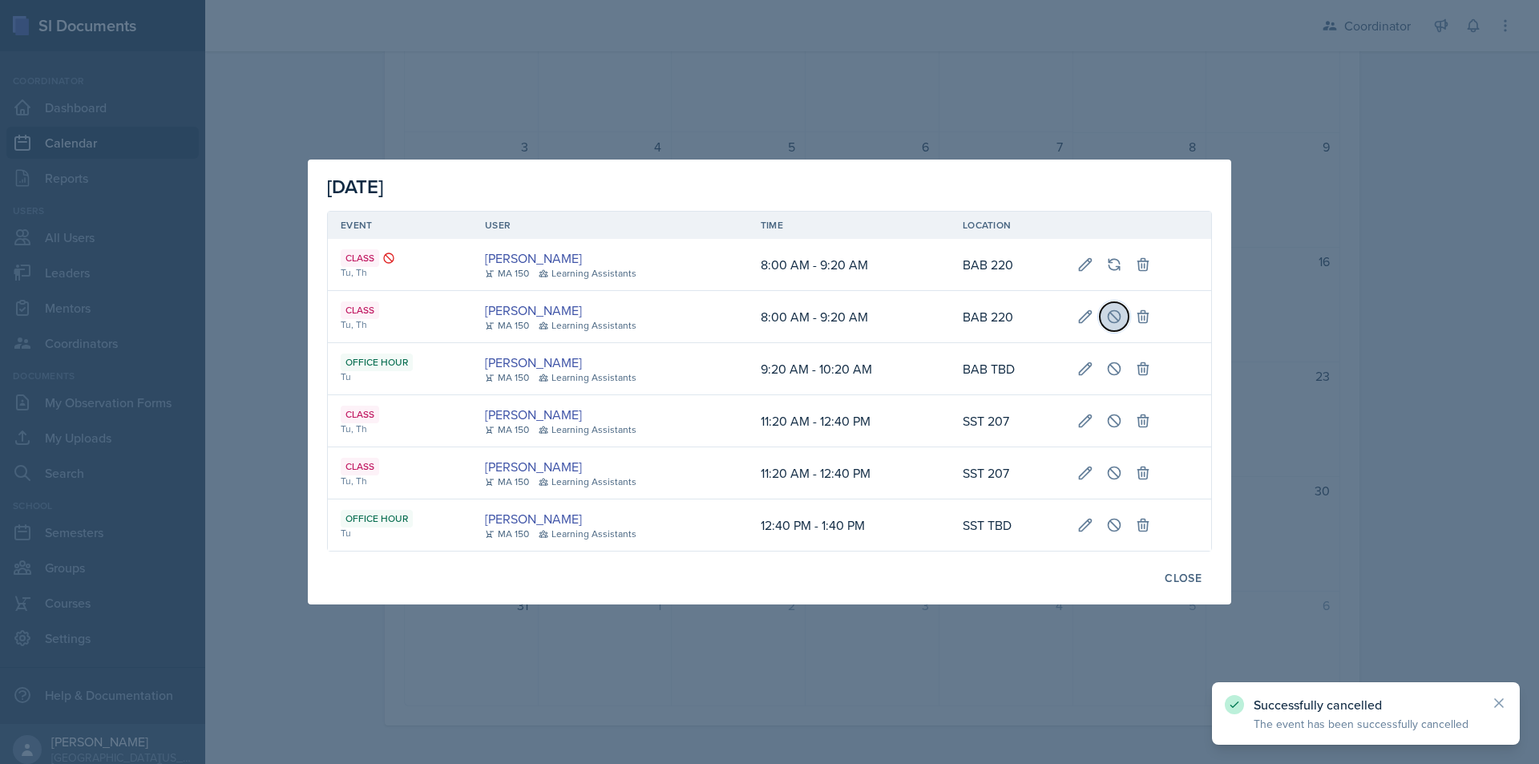
click at [1122, 324] on button at bounding box center [1114, 316] width 29 height 29
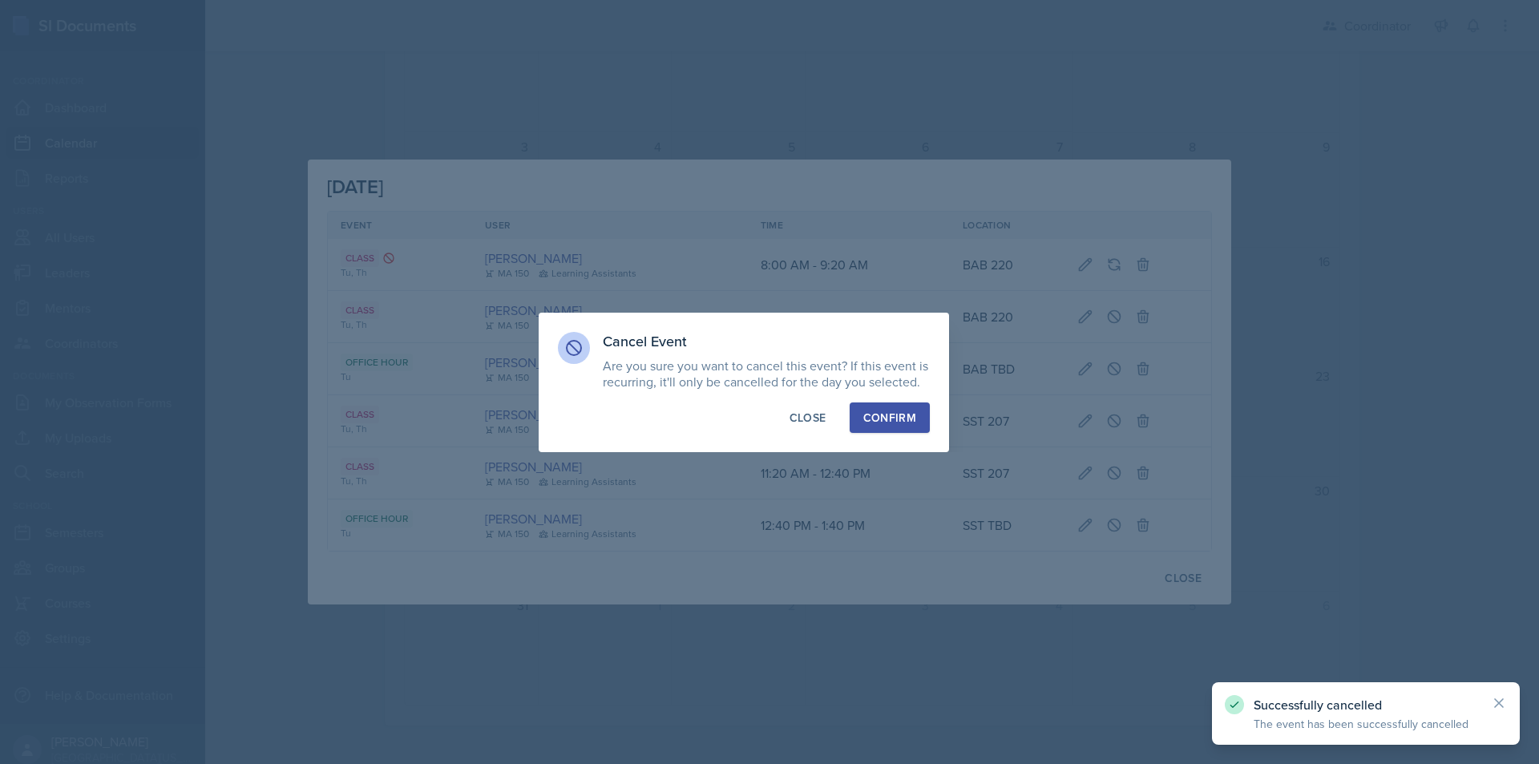
drag, startPoint x: 907, startPoint y: 422, endPoint x: 1059, endPoint y: 414, distance: 151.7
click at [907, 421] on div "Confirm" at bounding box center [889, 418] width 53 height 16
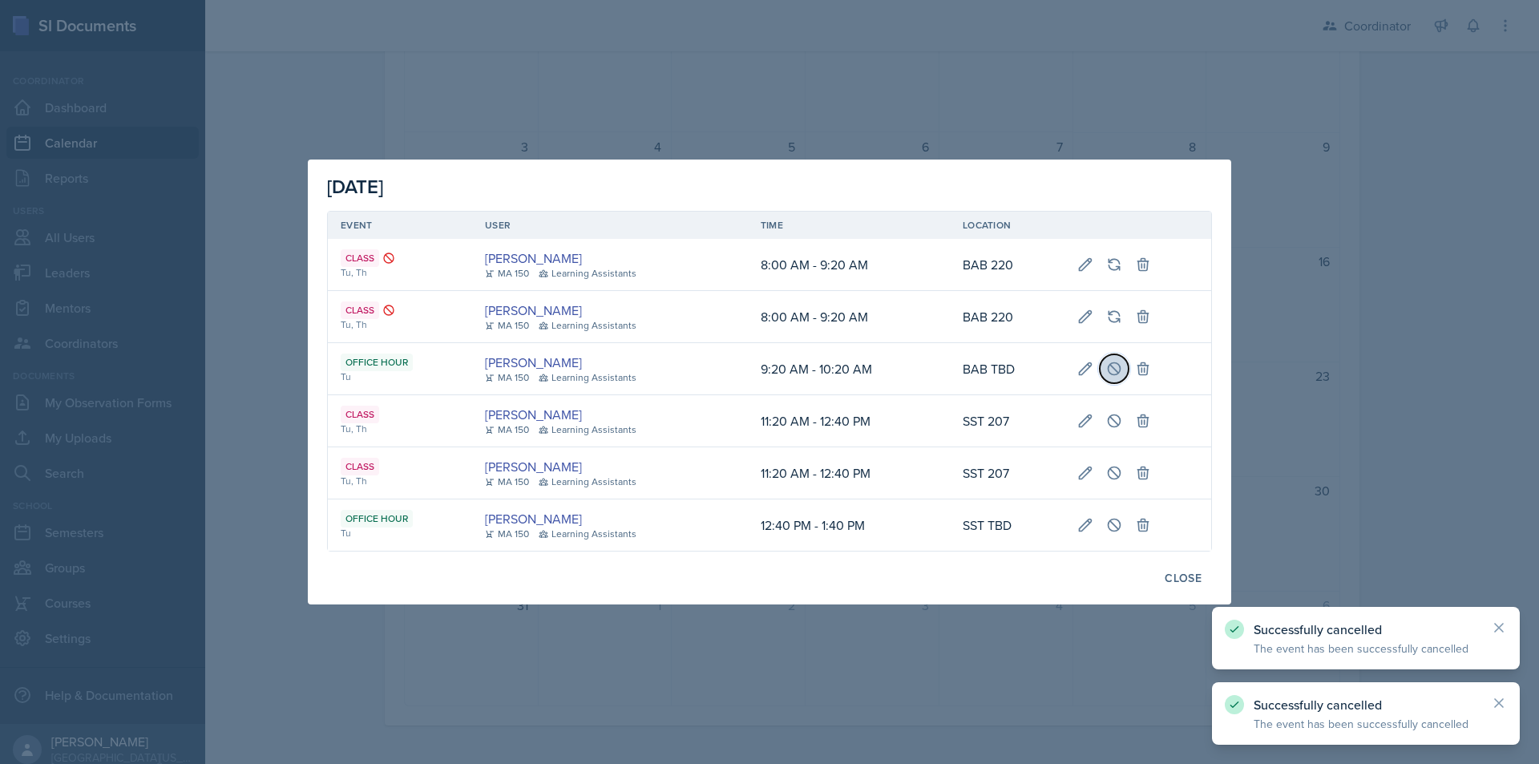
click at [1118, 368] on icon at bounding box center [1114, 369] width 16 height 16
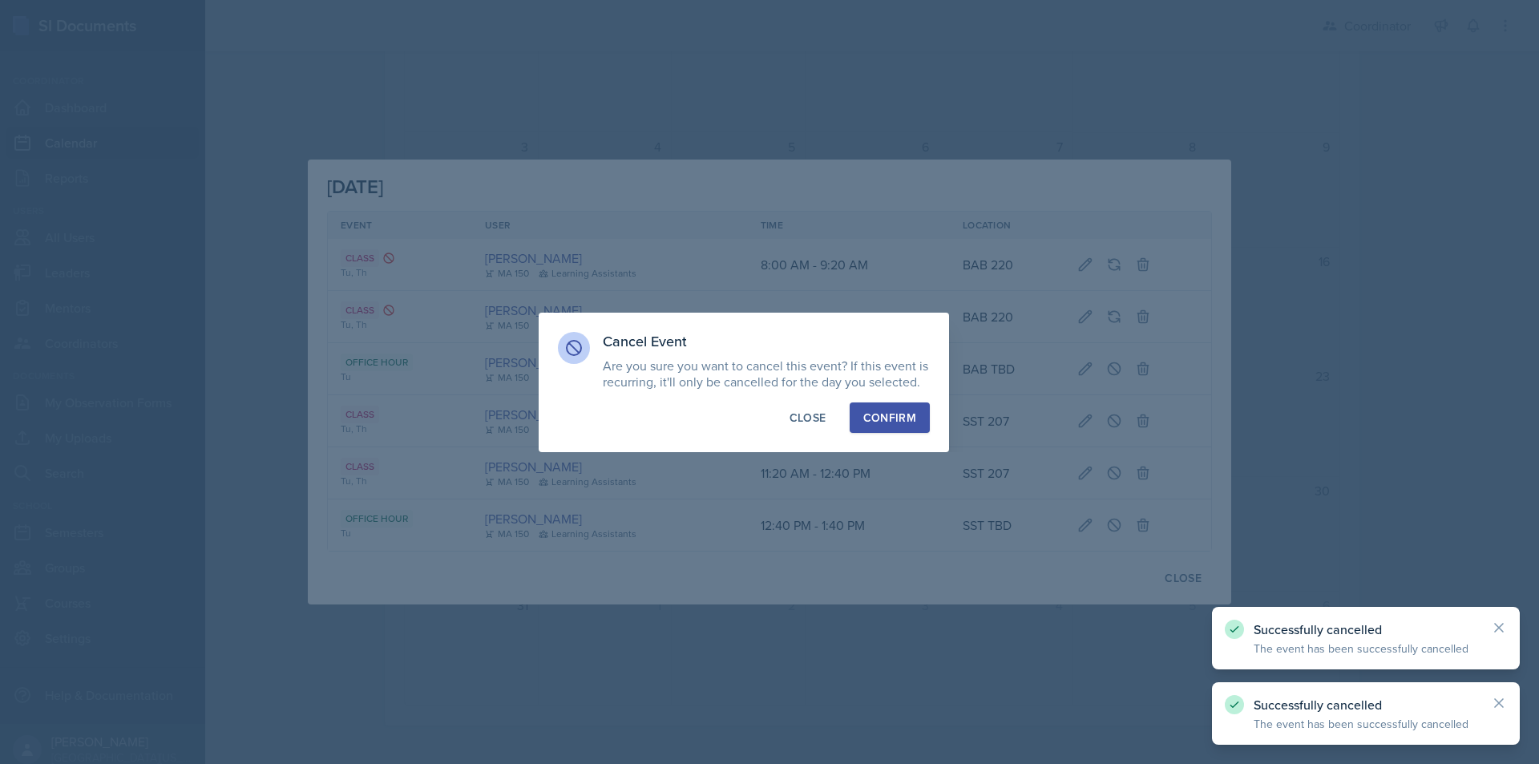
click at [904, 418] on div "Confirm" at bounding box center [889, 418] width 53 height 16
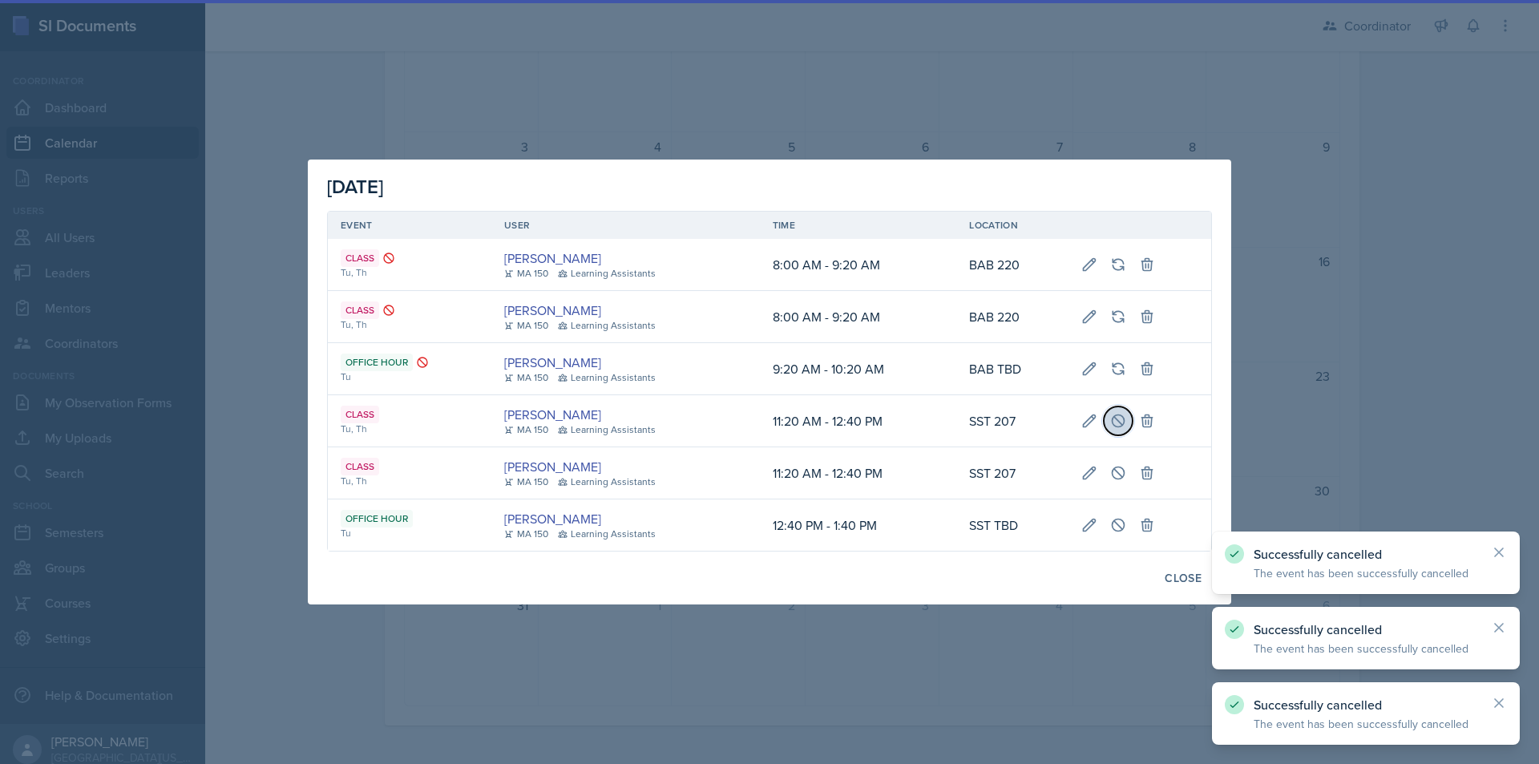
click at [1117, 419] on icon at bounding box center [1118, 421] width 16 height 16
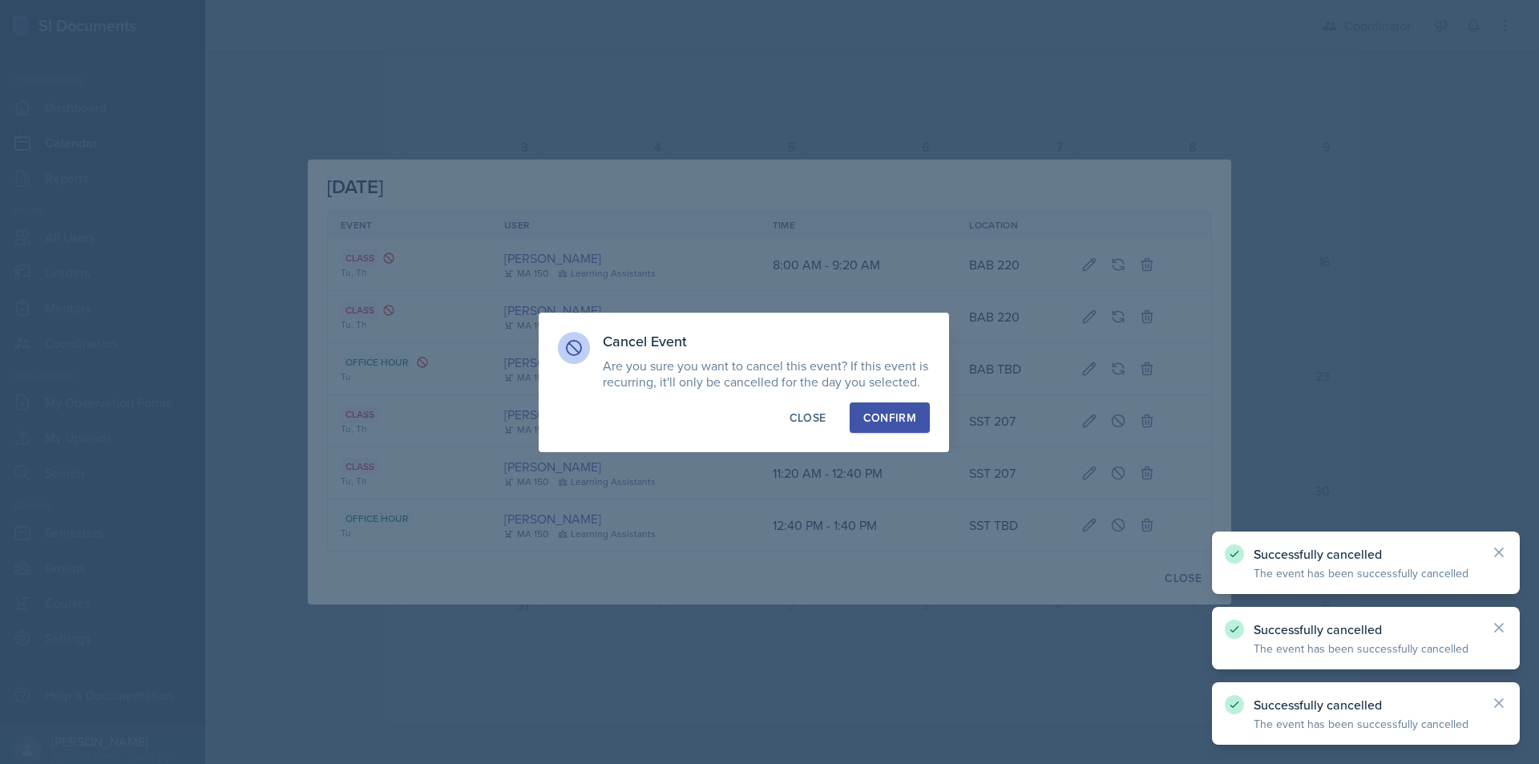
click at [931, 426] on div "Cancel Event Are you sure you want to cancel this event? If this event is recur…" at bounding box center [744, 382] width 410 height 139
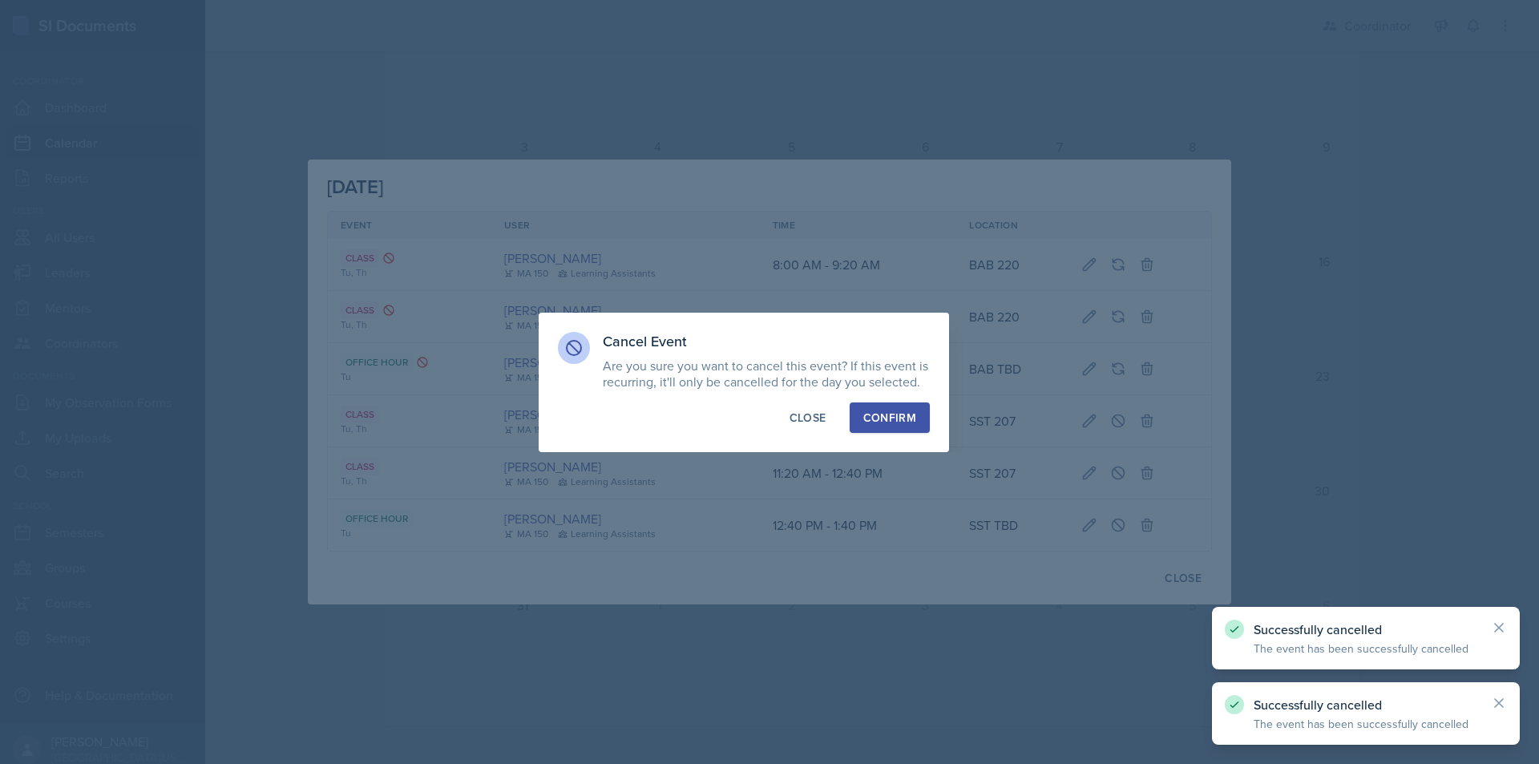
click at [893, 414] on div "Confirm" at bounding box center [889, 418] width 53 height 16
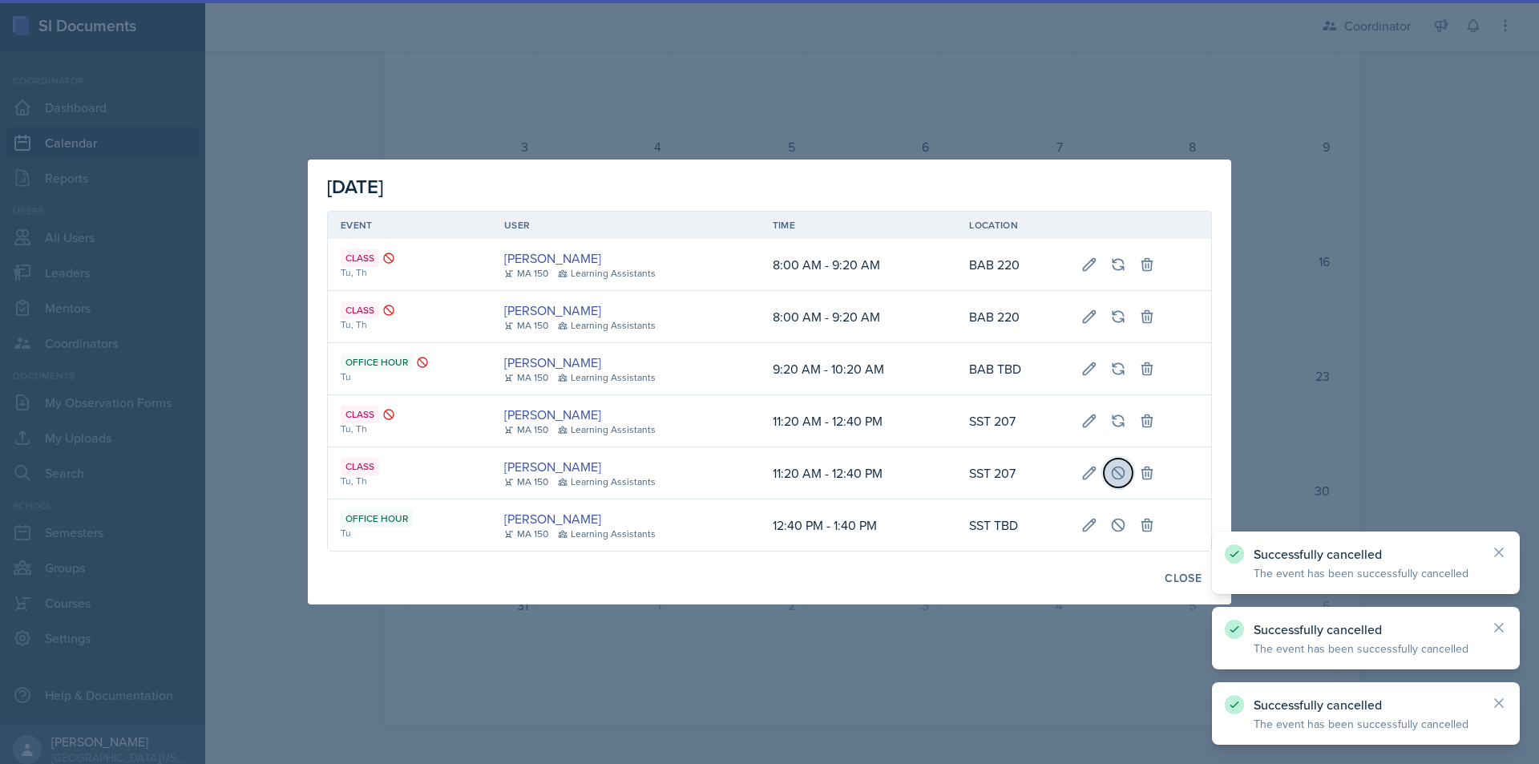
click at [1122, 476] on icon at bounding box center [1118, 473] width 12 height 12
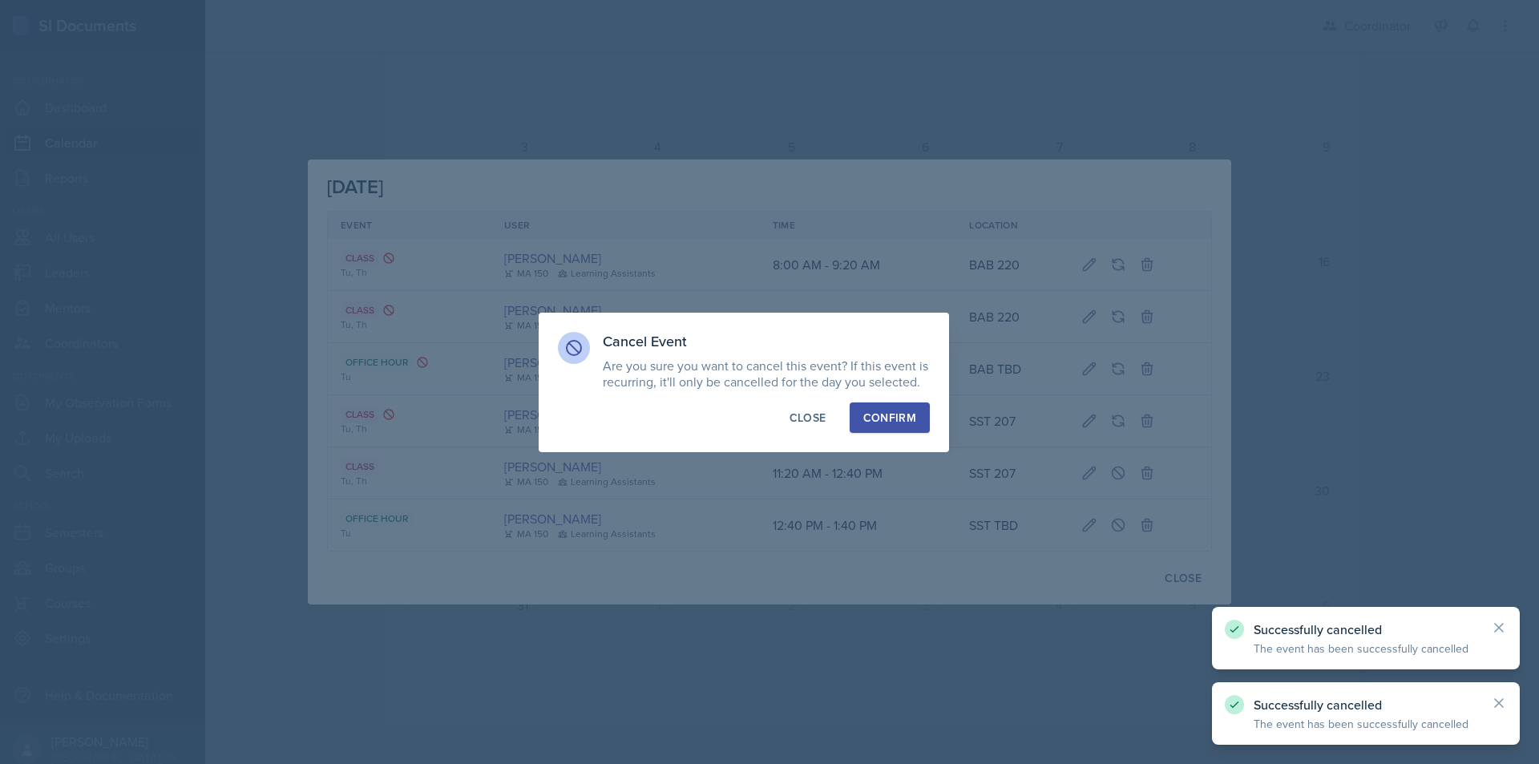
drag, startPoint x: 887, startPoint y: 420, endPoint x: 901, endPoint y: 422, distance: 13.8
click at [887, 419] on div "Confirm" at bounding box center [889, 418] width 53 height 16
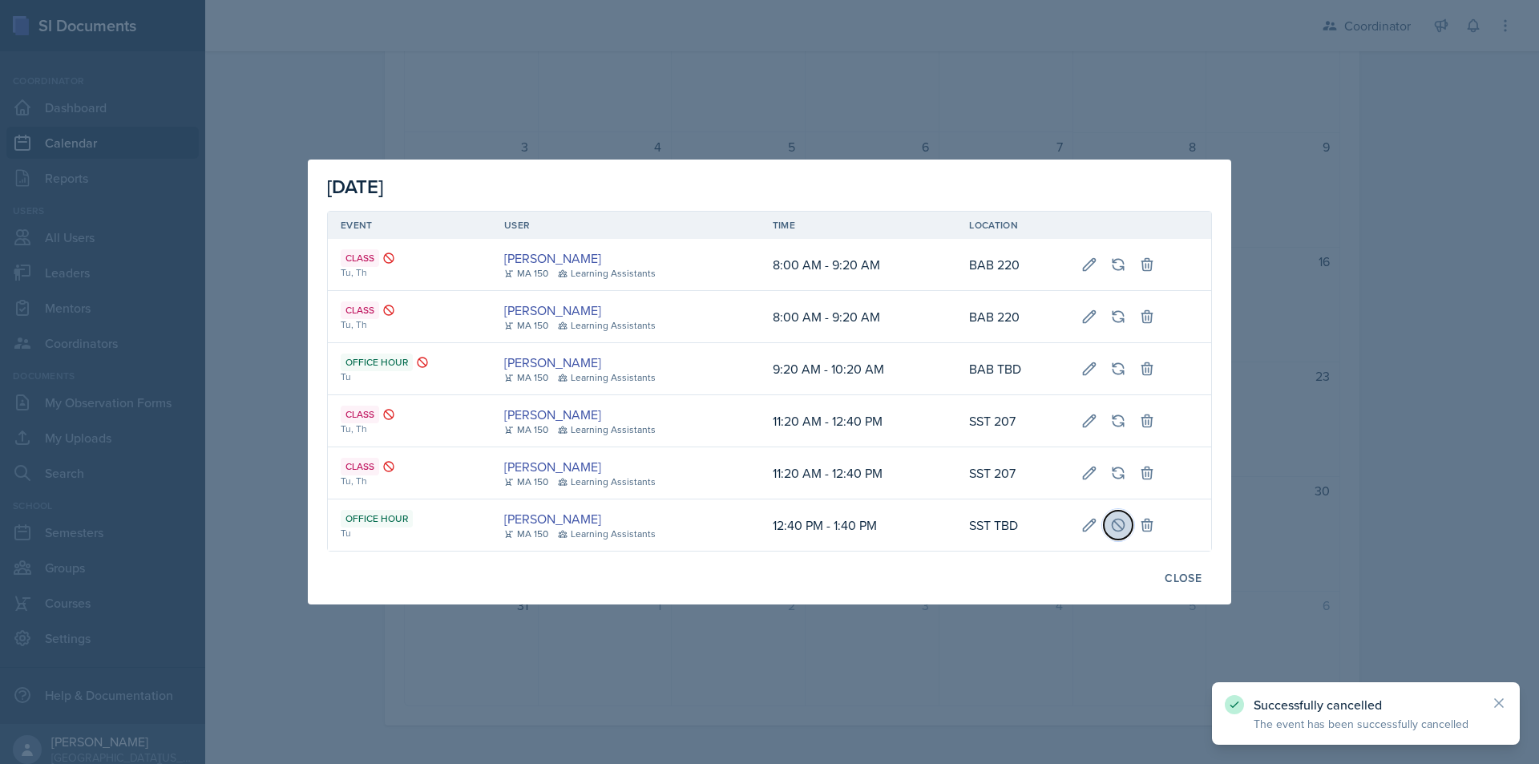
click at [1119, 521] on icon at bounding box center [1118, 525] width 16 height 16
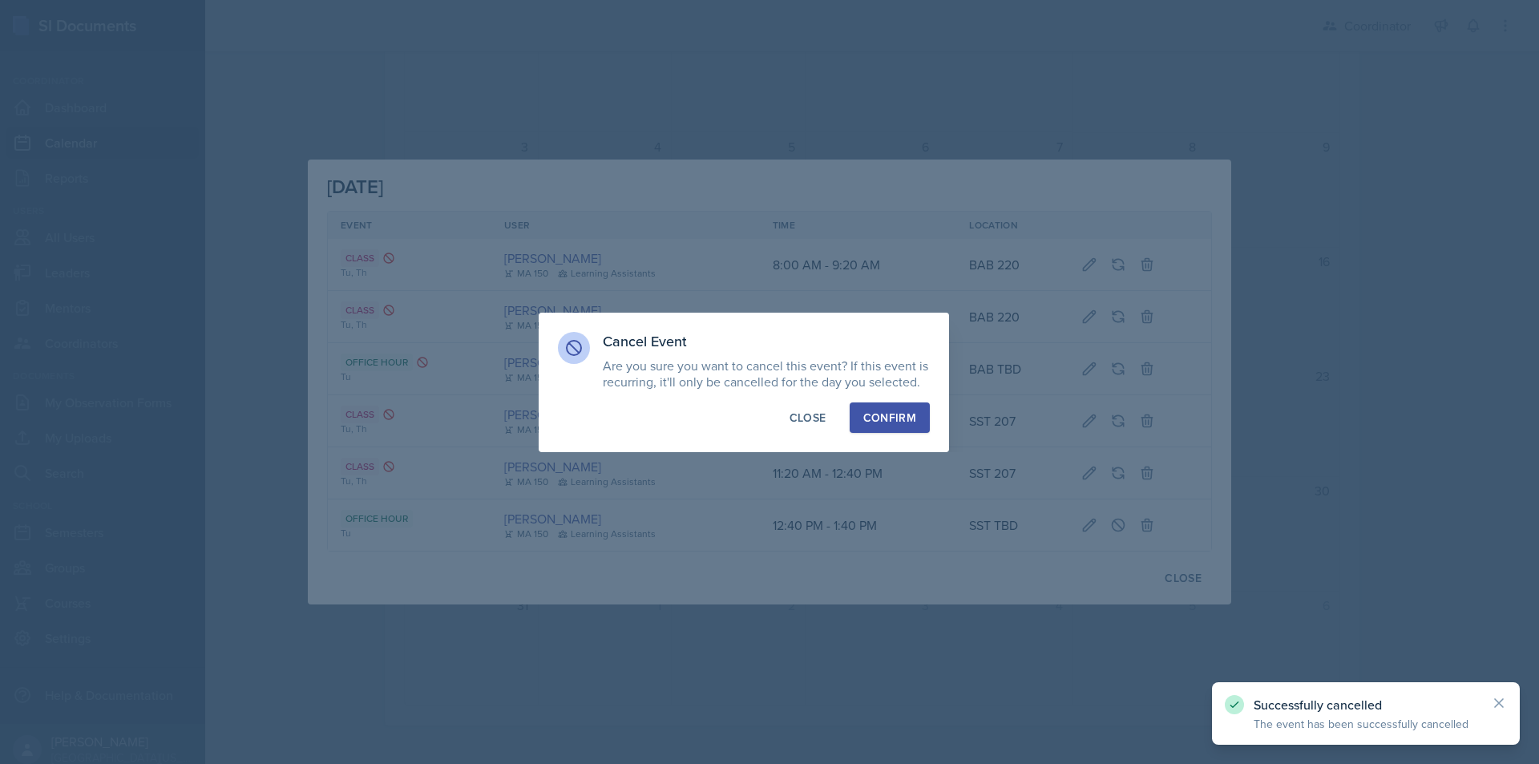
click at [913, 417] on div "Confirm" at bounding box center [889, 418] width 53 height 16
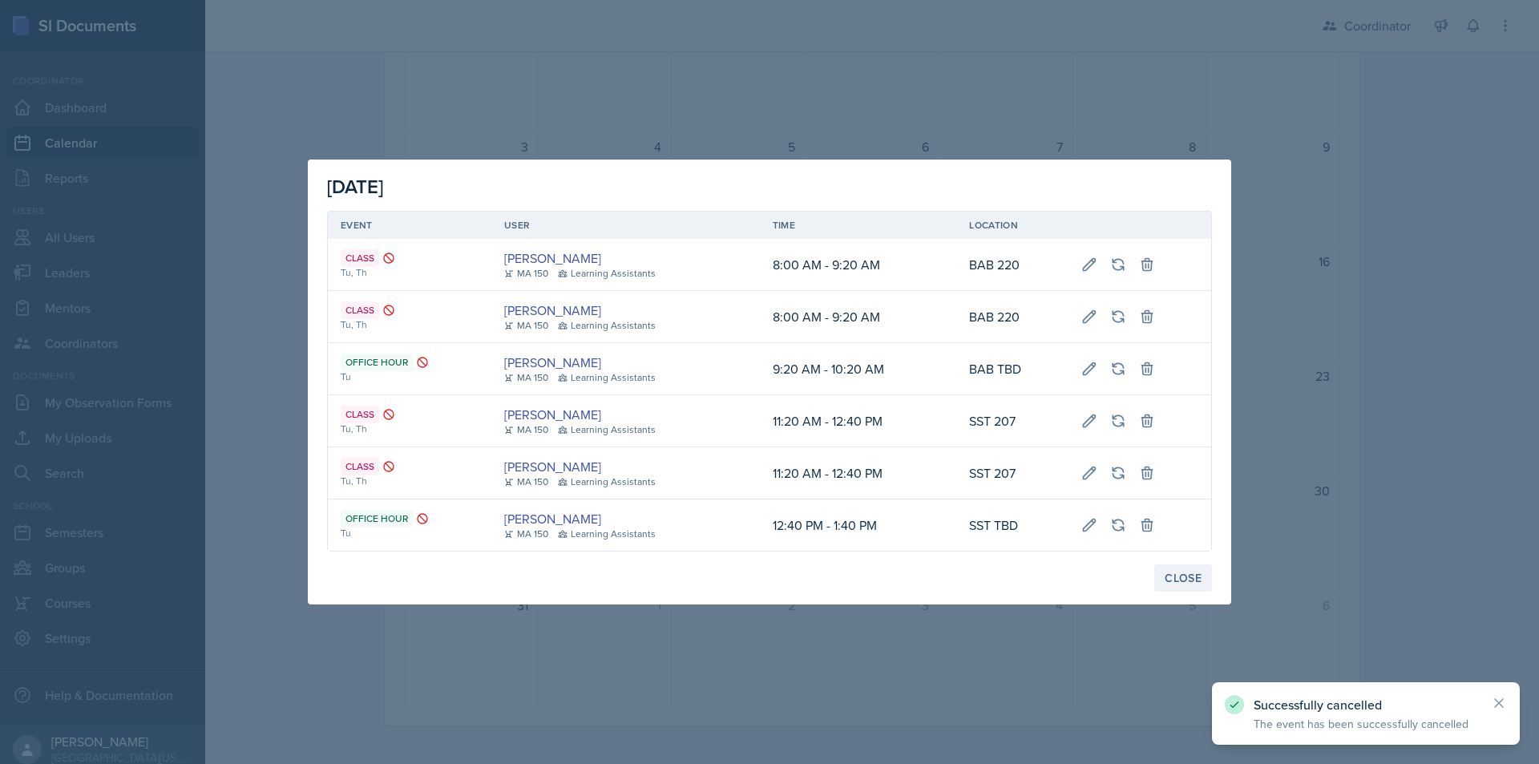
click at [1186, 575] on div "Close" at bounding box center [1183, 578] width 37 height 13
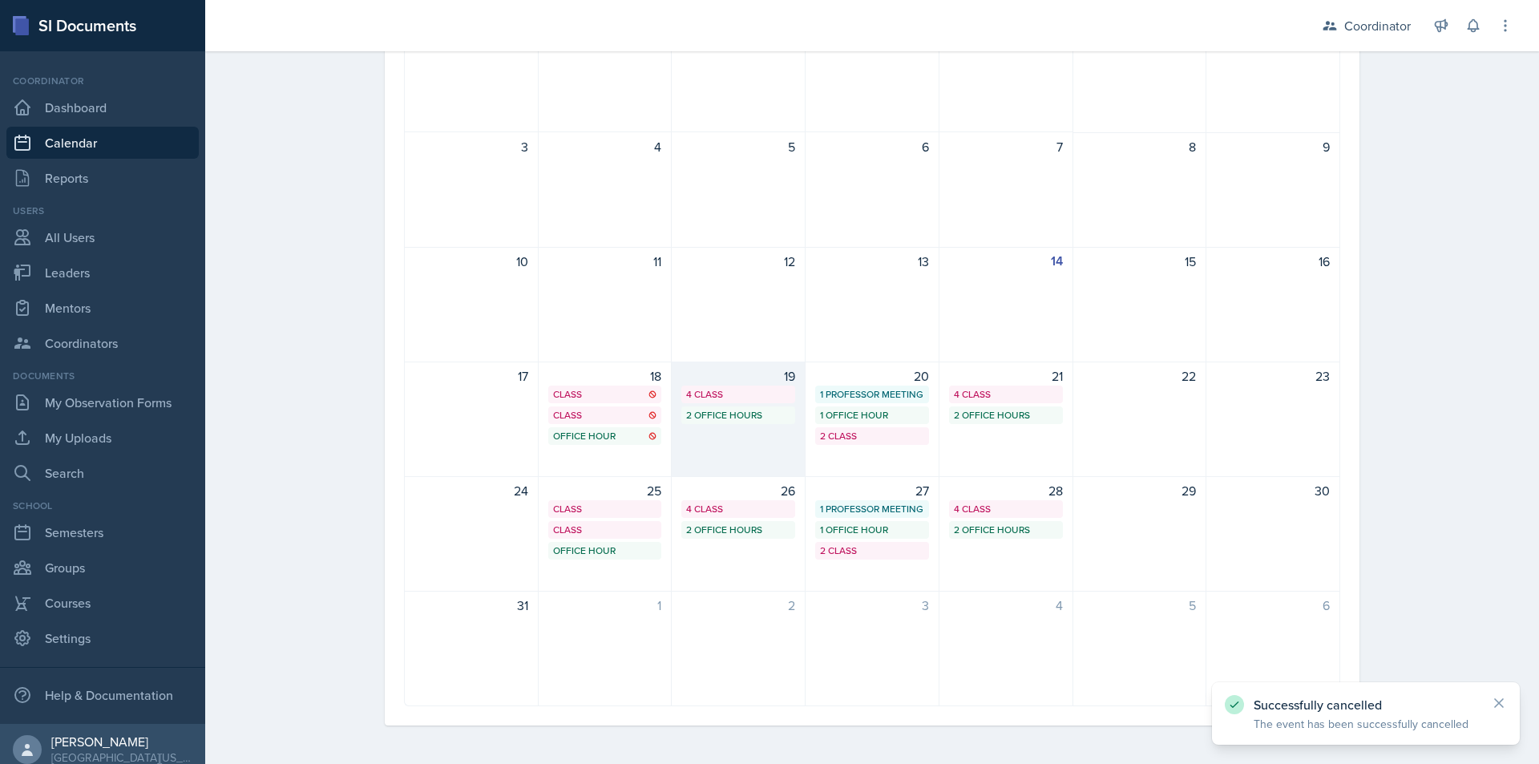
click at [753, 403] on div "19 4 Class 2 Office Hours" at bounding box center [739, 419] width 134 height 115
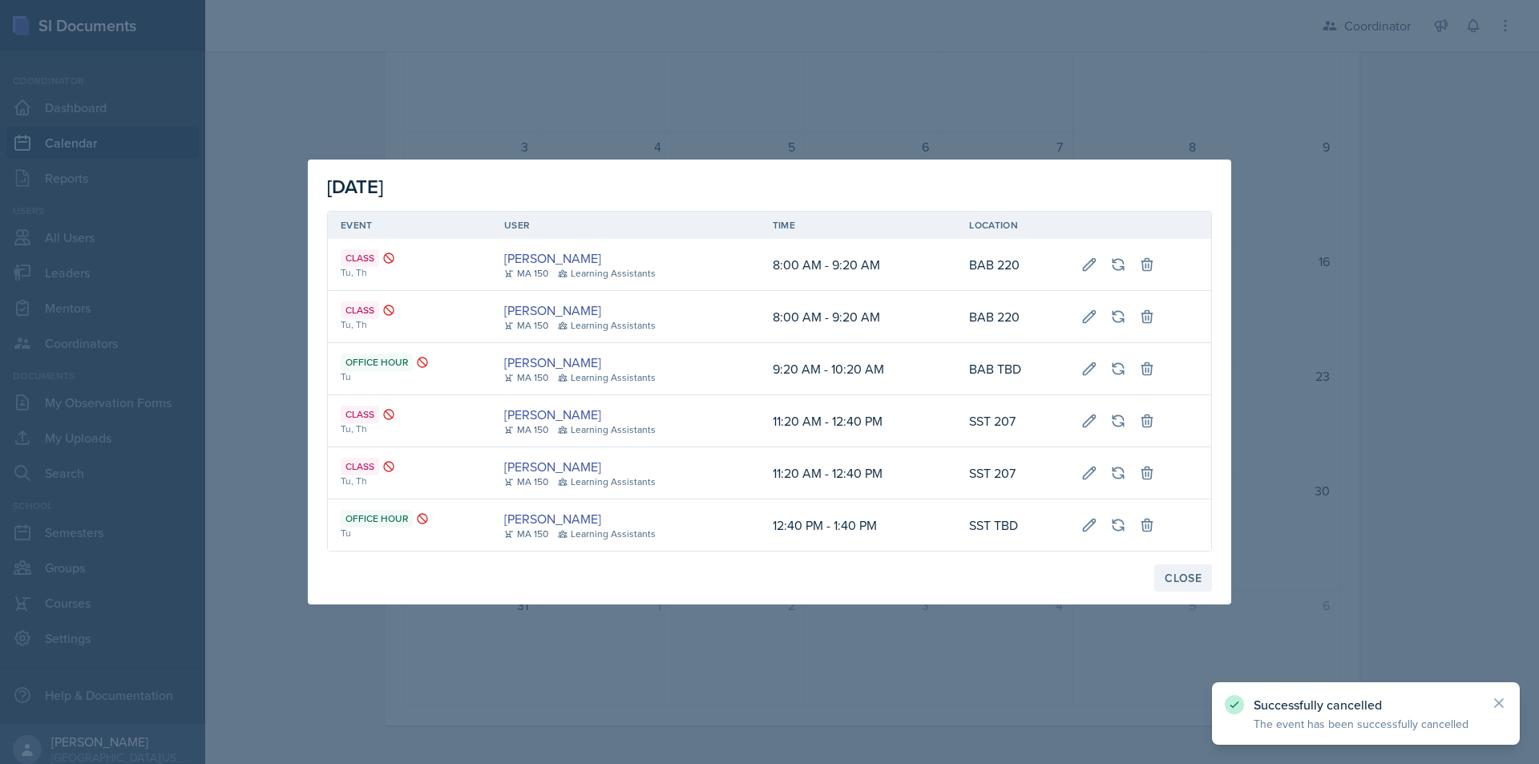
click at [1180, 577] on div "Close" at bounding box center [1183, 578] width 37 height 13
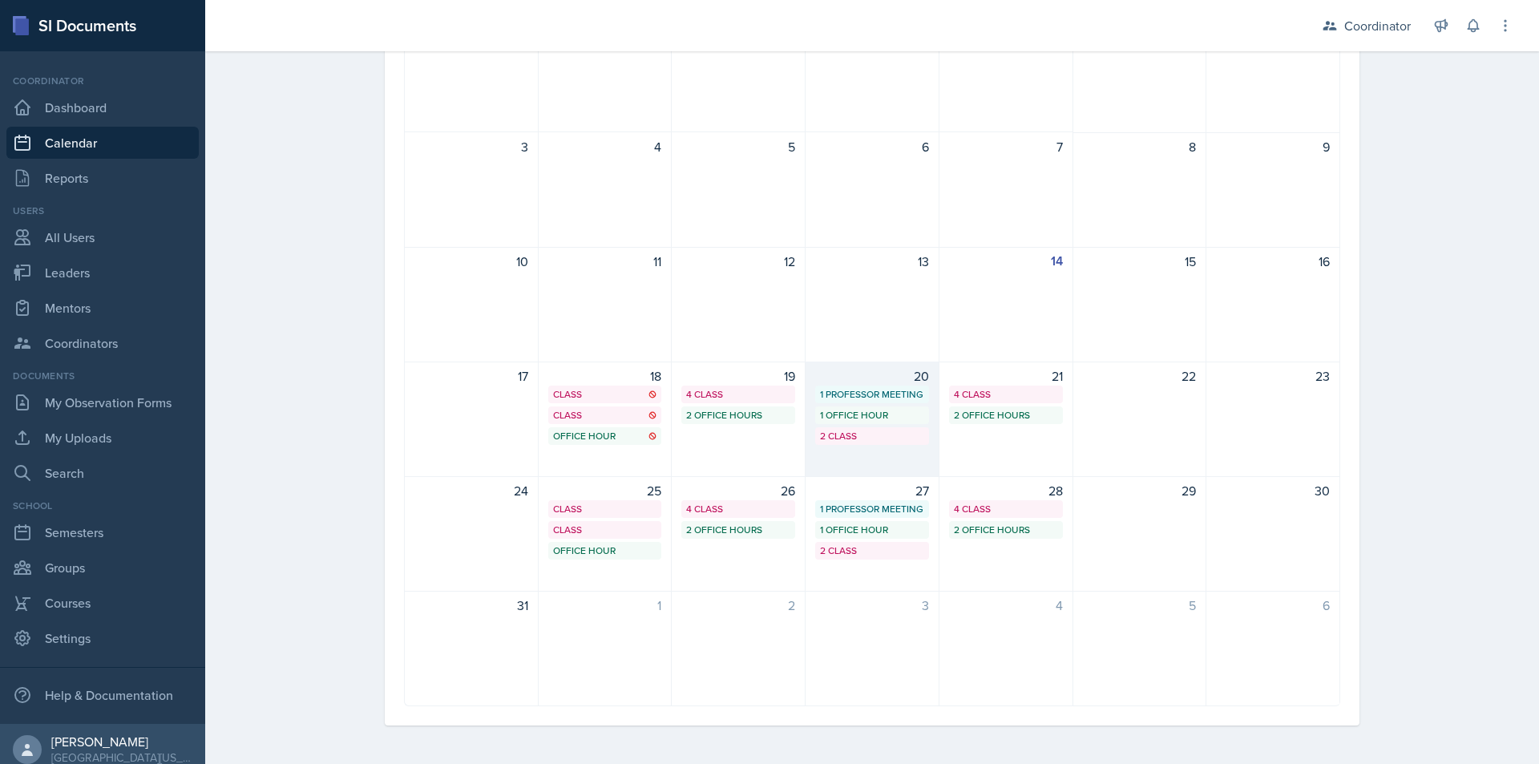
click at [915, 454] on div "20 1 Professor Meeting 1 Office Hour 2 Class" at bounding box center [873, 419] width 134 height 115
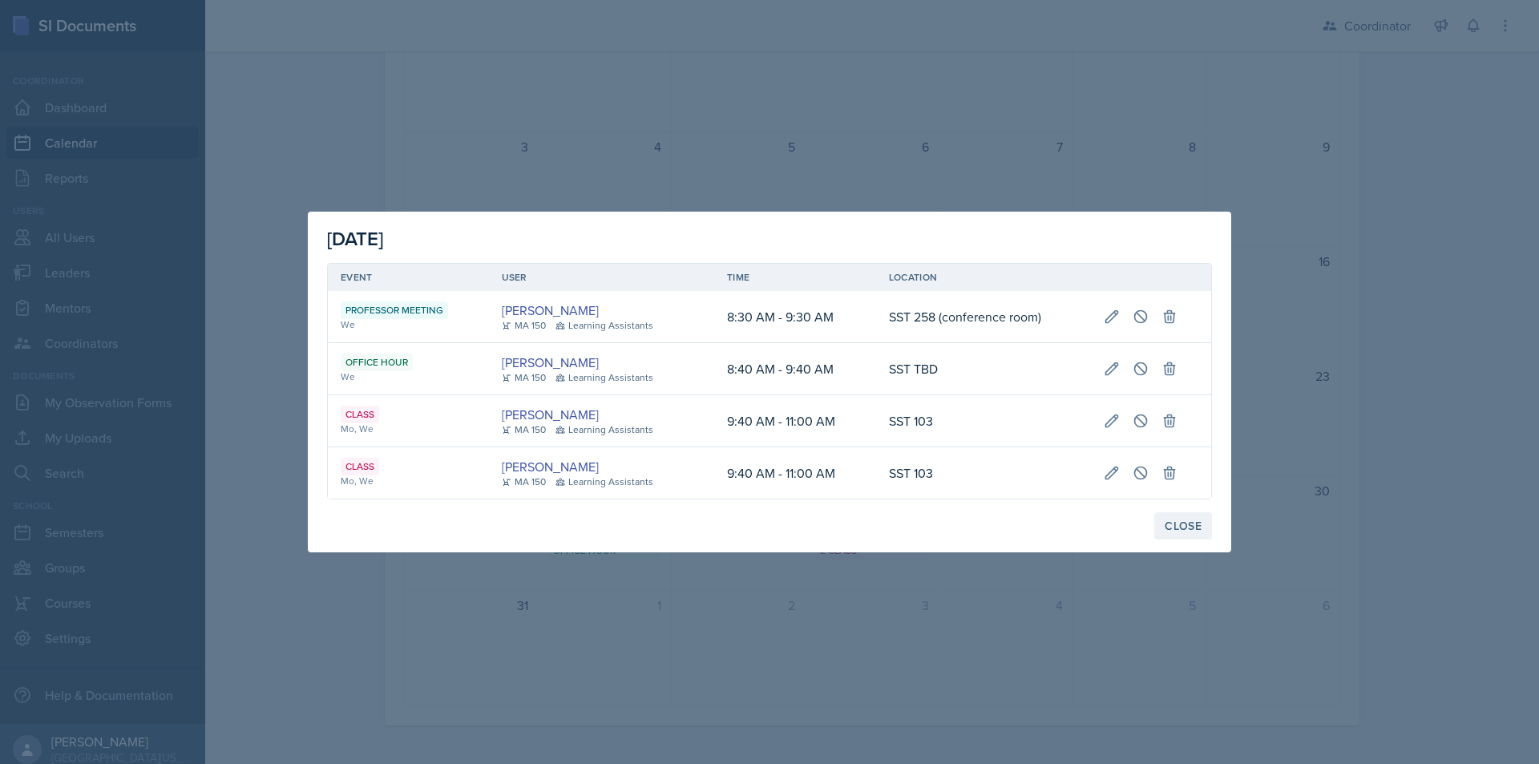
click at [1181, 523] on div "Close" at bounding box center [1183, 525] width 37 height 13
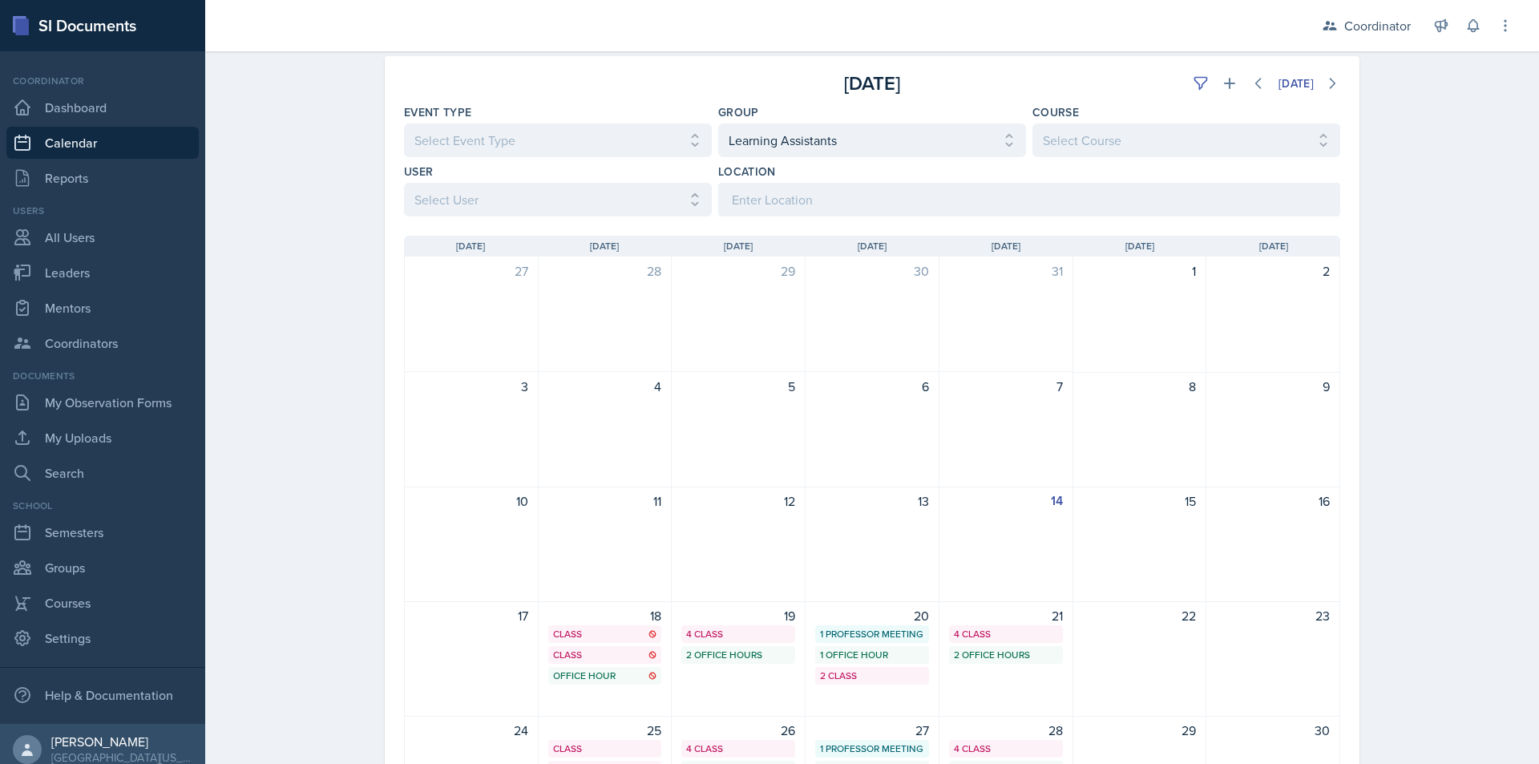
scroll to position [75, 0]
click at [1223, 92] on button at bounding box center [1229, 84] width 29 height 29
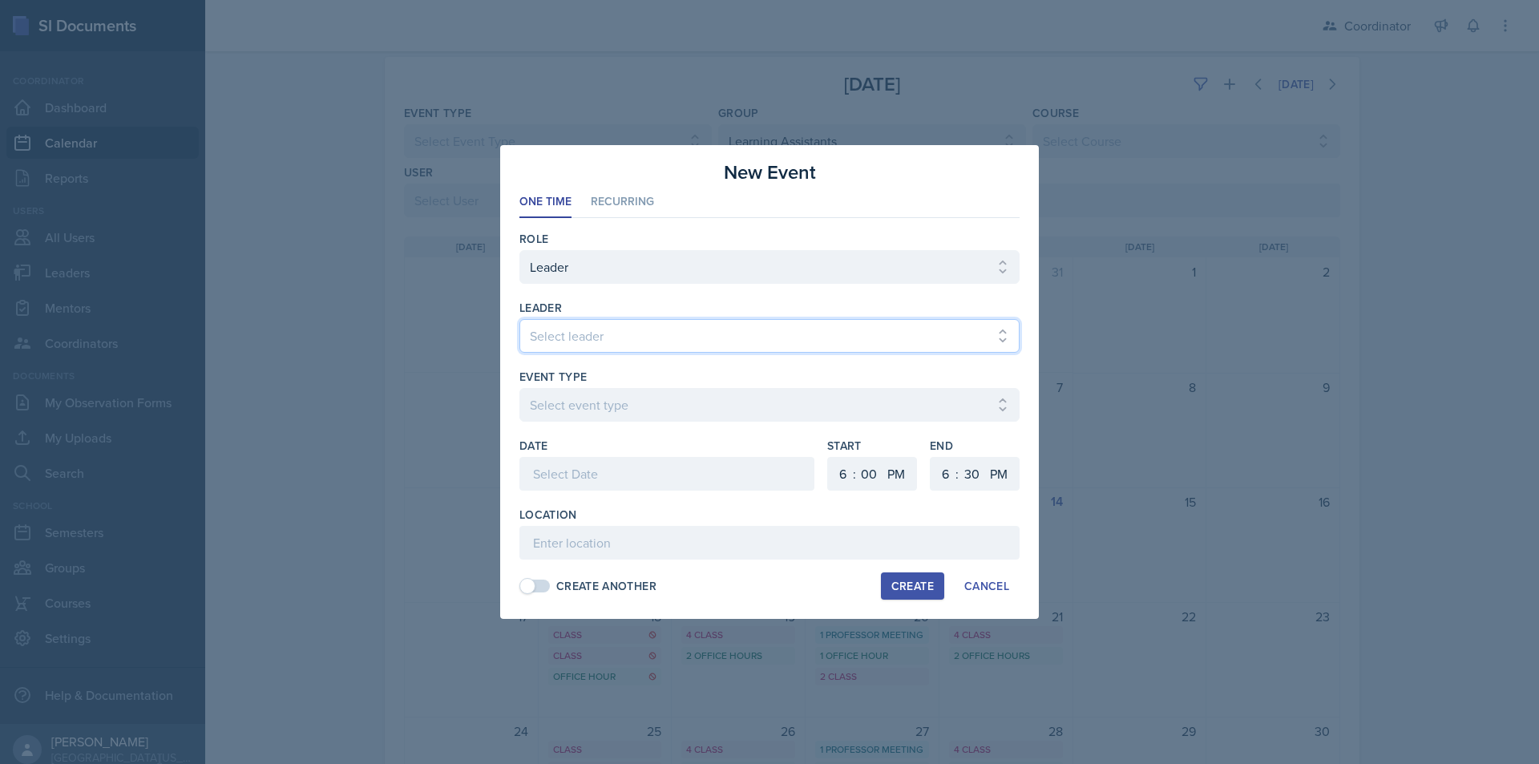
click at [562, 348] on select "Select leader Adam McDougal Aley Perez Anna McGill Bella Clifton Bram O'Neil Ca…" at bounding box center [769, 336] width 500 height 34
click at [519, 319] on select "Select leader Adam McDougal Aley Perez Anna McGill Bella Clifton Bram O'Neil Ca…" at bounding box center [769, 336] width 500 height 34
click at [563, 405] on select "Select event type Admin Office Hour Cal Workshop Class Class Announcement LA Pe…" at bounding box center [769, 405] width 500 height 34
click at [519, 388] on select "Select event type Admin Office Hour Cal Workshop Class Class Announcement LA Pe…" at bounding box center [769, 405] width 500 height 34
click at [587, 465] on div at bounding box center [666, 474] width 295 height 34
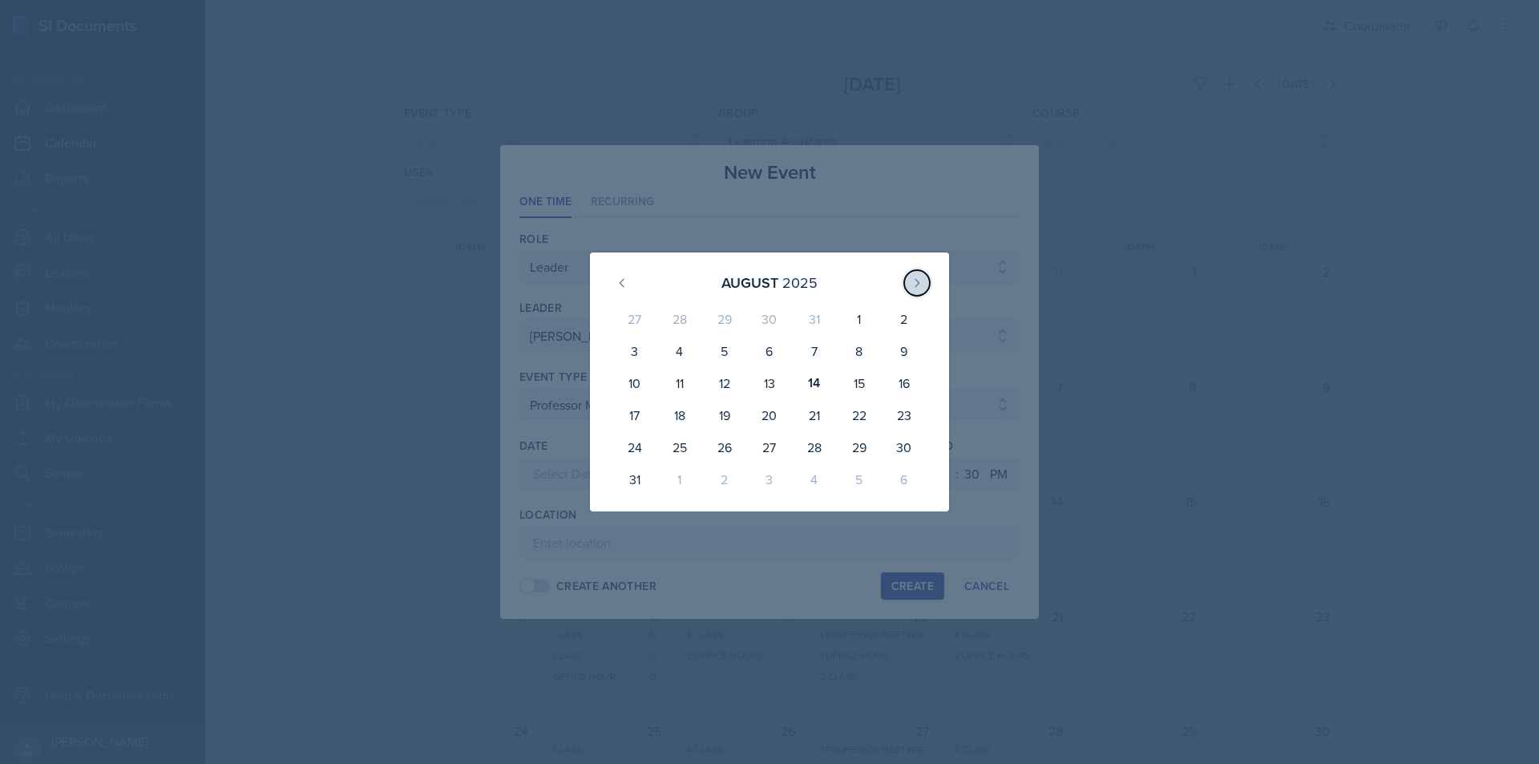
click at [921, 281] on icon at bounding box center [917, 283] width 13 height 13
click at [607, 198] on div at bounding box center [769, 382] width 1539 height 764
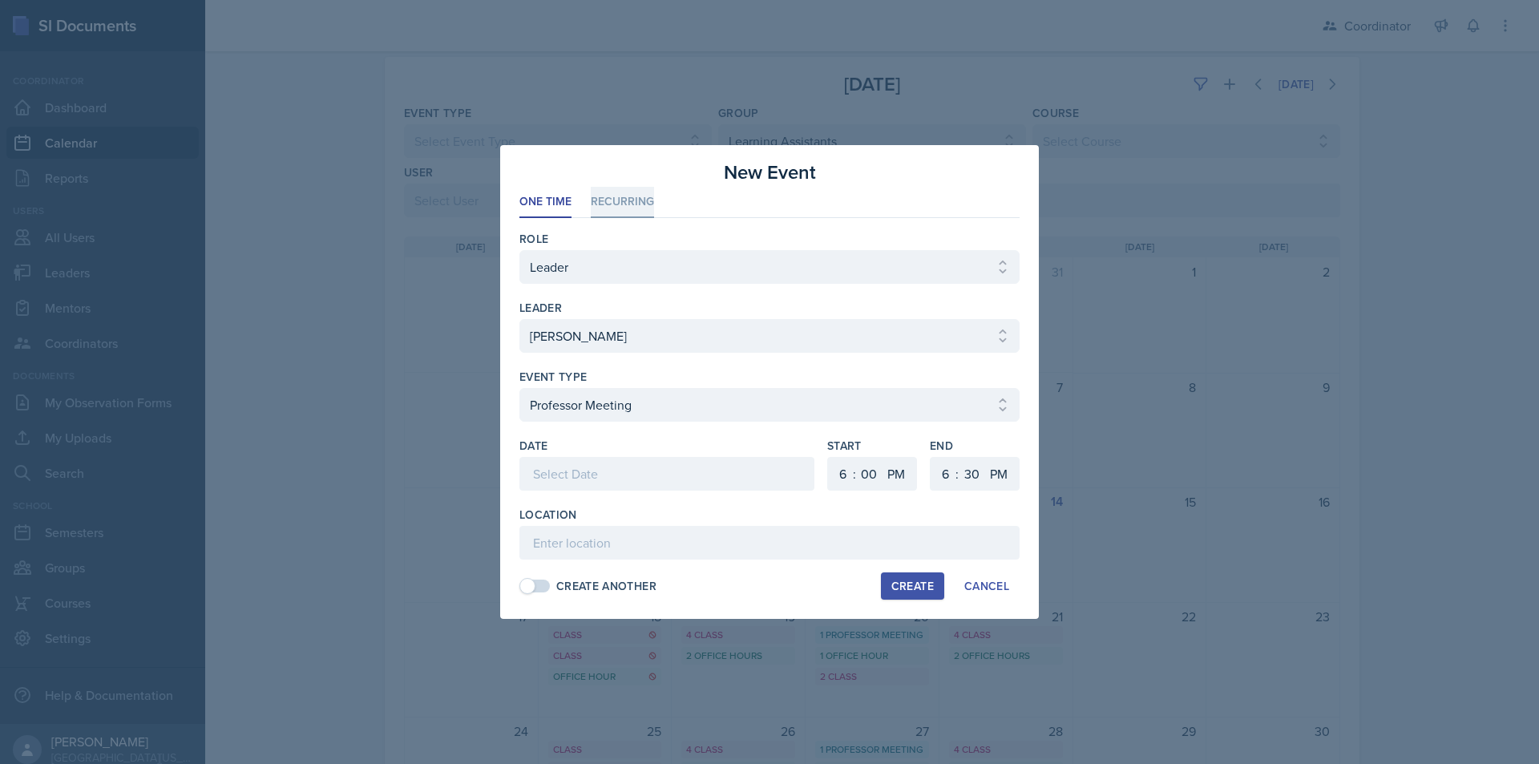
click at [616, 203] on li "Recurring" at bounding box center [622, 202] width 63 height 31
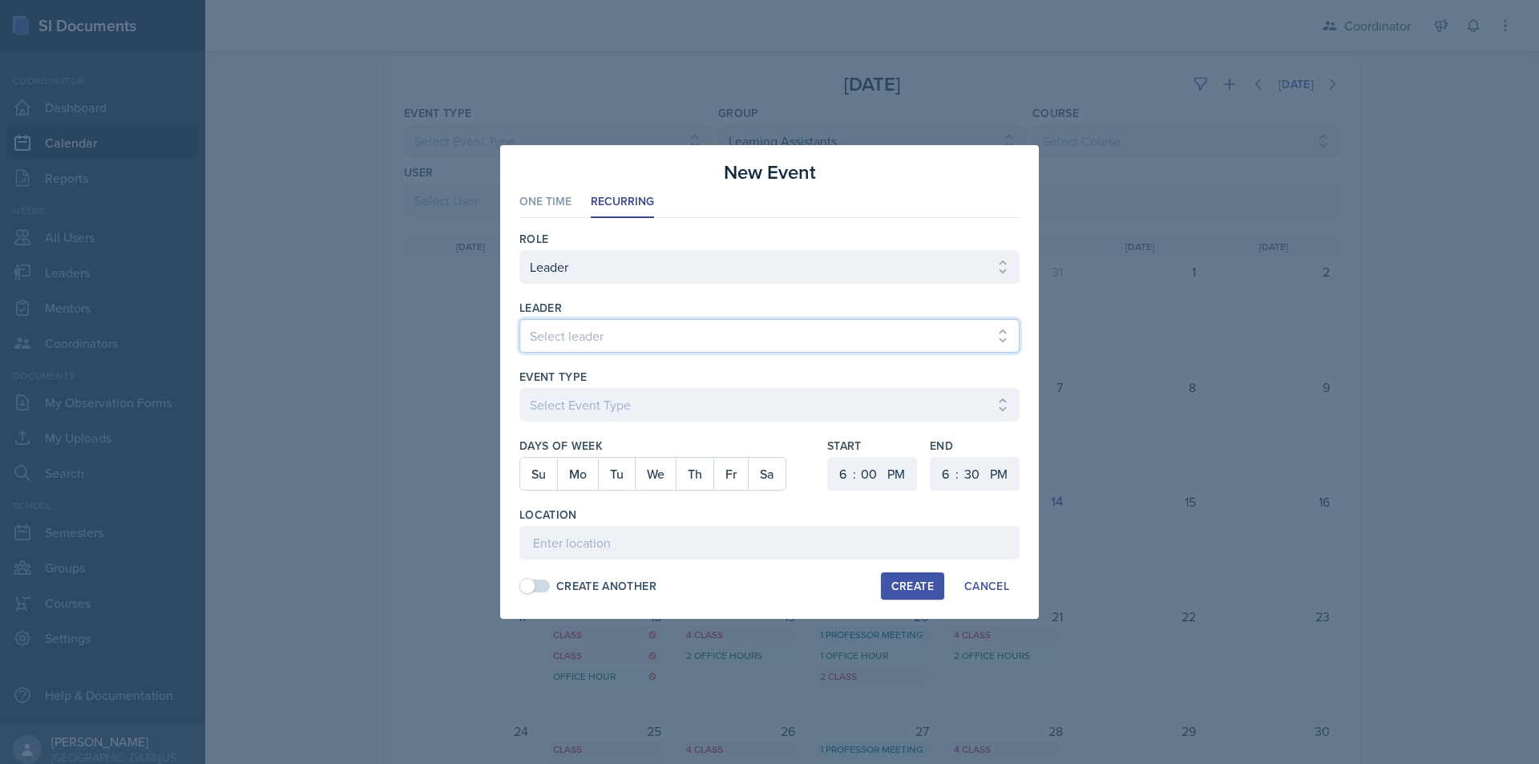
click at [610, 334] on select "Select leader Adam McDougal Aley Perez Anna McGill Bella Clifton Bram O'Neil Ca…" at bounding box center [769, 336] width 500 height 34
click at [519, 319] on select "Select leader Adam McDougal Aley Perez Anna McGill Bella Clifton Bram O'Neil Ca…" at bounding box center [769, 336] width 500 height 34
click at [597, 413] on select "Select Event Type Admin Office Hour Cal Workshop Class Class Announcement LA Pe…" at bounding box center [769, 405] width 500 height 34
click at [519, 388] on select "Select Event Type Admin Office Hour Cal Workshop Class Class Announcement LA Pe…" at bounding box center [769, 405] width 500 height 34
click at [652, 479] on button "We" at bounding box center [655, 474] width 41 height 32
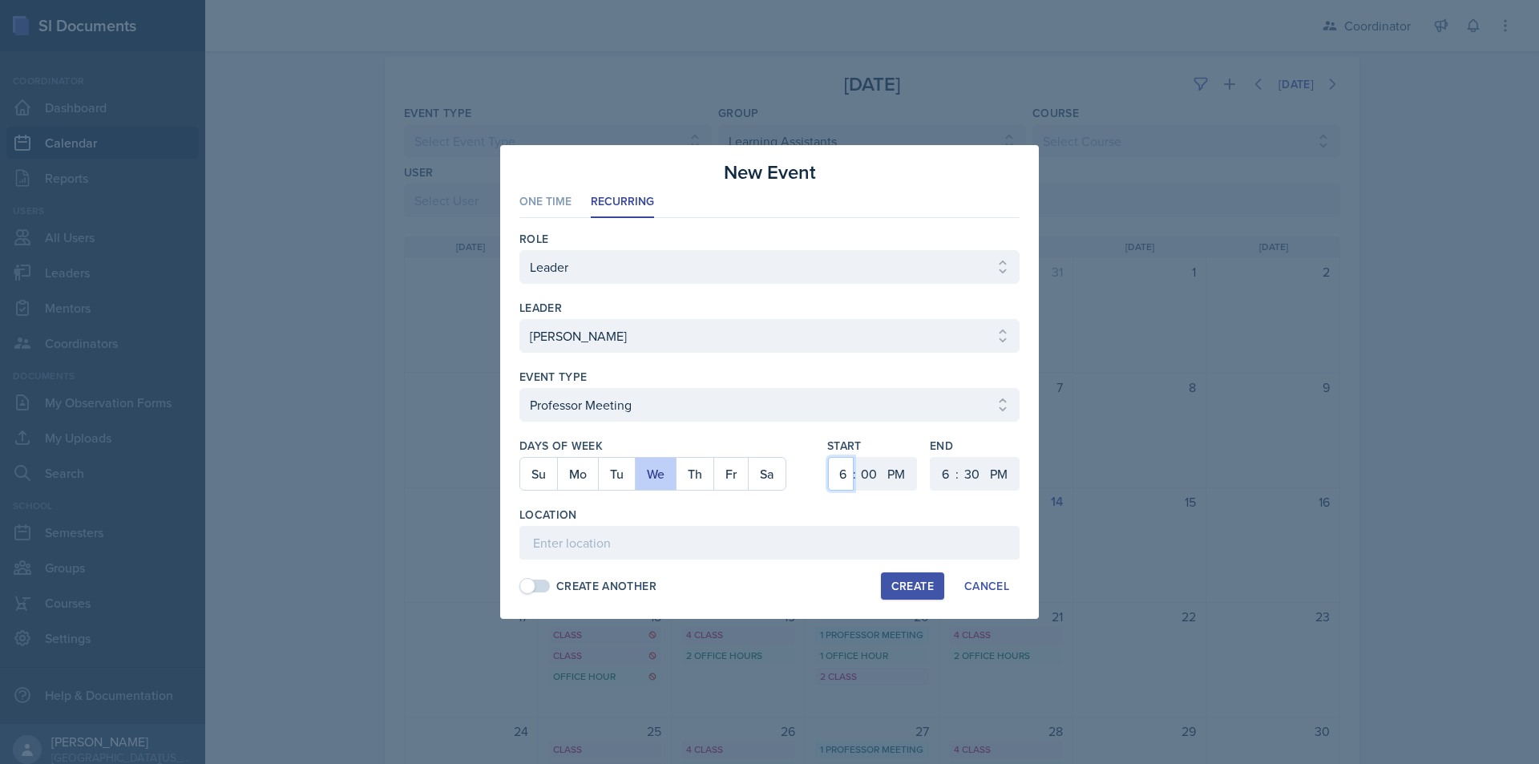
click at [842, 479] on select "1 2 3 4 5 6 7 8 9 10 11 12" at bounding box center [841, 474] width 26 height 34
click at [828, 457] on select "1 2 3 4 5 6 7 8 9 10 11 12" at bounding box center [841, 474] width 26 height 34
drag, startPoint x: 838, startPoint y: 480, endPoint x: 839, endPoint y: 457, distance: 23.3
click at [838, 480] on select "1 2 3 4 5 6 7 8 9 10 11 12" at bounding box center [841, 474] width 26 height 34
click at [828, 457] on select "1 2 3 4 5 6 7 8 9 10 11 12" at bounding box center [841, 474] width 26 height 34
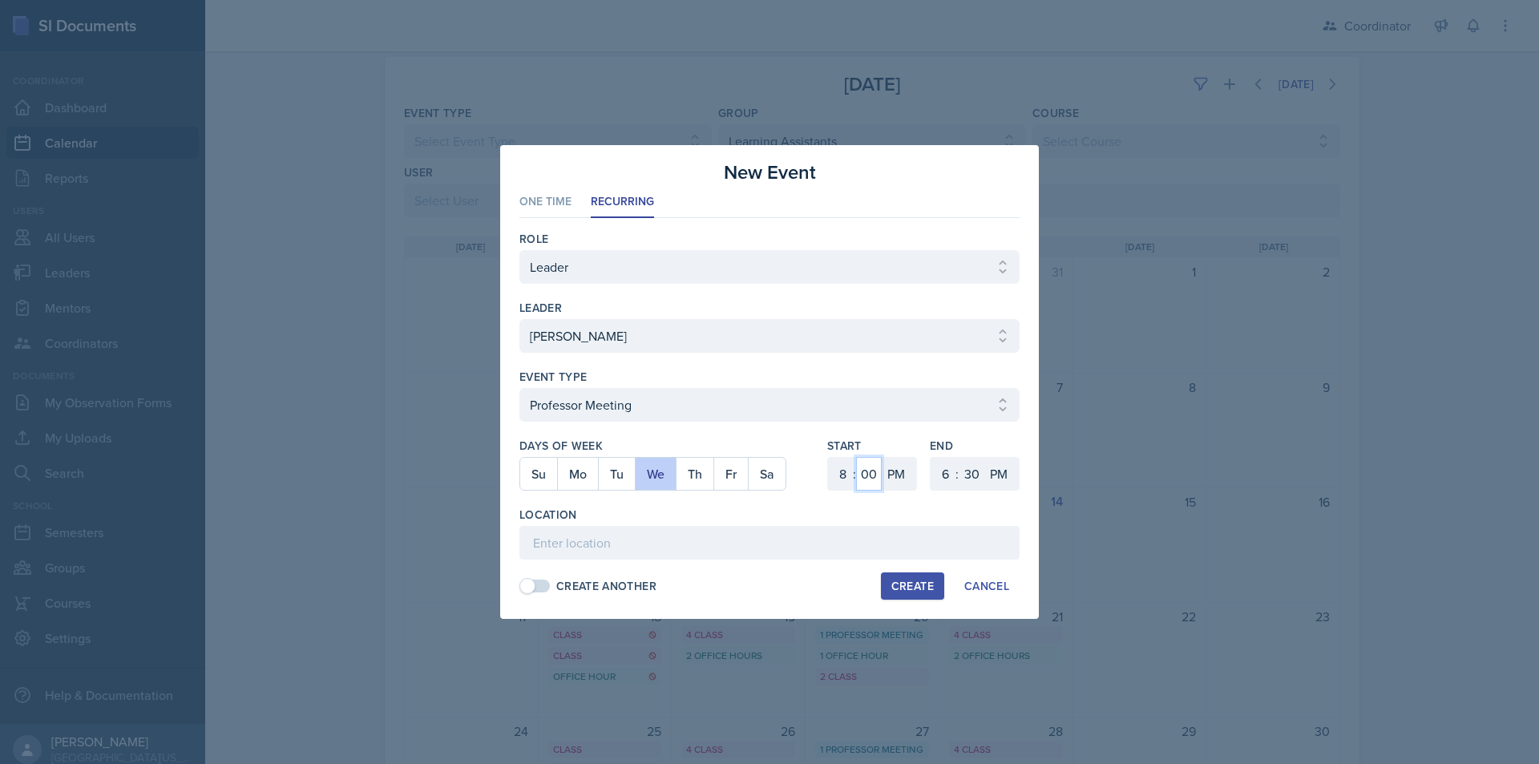
click at [864, 475] on select "00 05 10 15 20 25 30 35 40 45 50 55" at bounding box center [869, 474] width 26 height 34
click at [856, 457] on select "00 05 10 15 20 25 30 35 40 45 50 55" at bounding box center [869, 474] width 26 height 34
click at [906, 470] on select "AM PM" at bounding box center [898, 474] width 32 height 34
click at [882, 457] on select "AM PM" at bounding box center [898, 474] width 32 height 34
click at [937, 482] on select "1 2 3 4 5 6 7 8 9 10 11 12" at bounding box center [944, 474] width 26 height 34
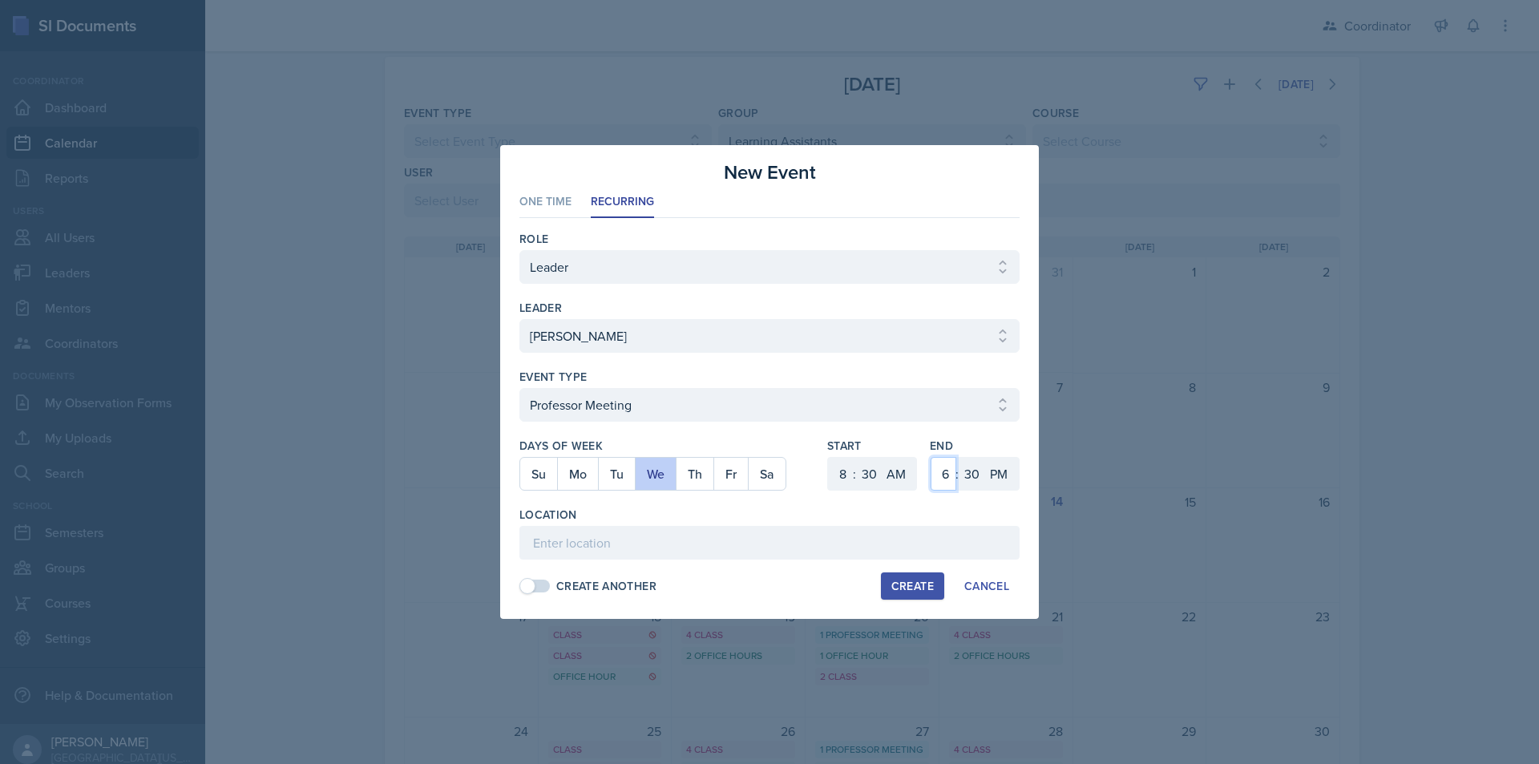
click at [931, 457] on select "1 2 3 4 5 6 7 8 9 10 11 12" at bounding box center [944, 474] width 26 height 34
click at [1004, 471] on select "AM PM" at bounding box center [1000, 474] width 32 height 34
click at [984, 457] on select "AM PM" at bounding box center [1000, 474] width 32 height 34
click at [927, 543] on input at bounding box center [769, 543] width 500 height 34
click at [907, 583] on div "Create" at bounding box center [912, 586] width 42 height 13
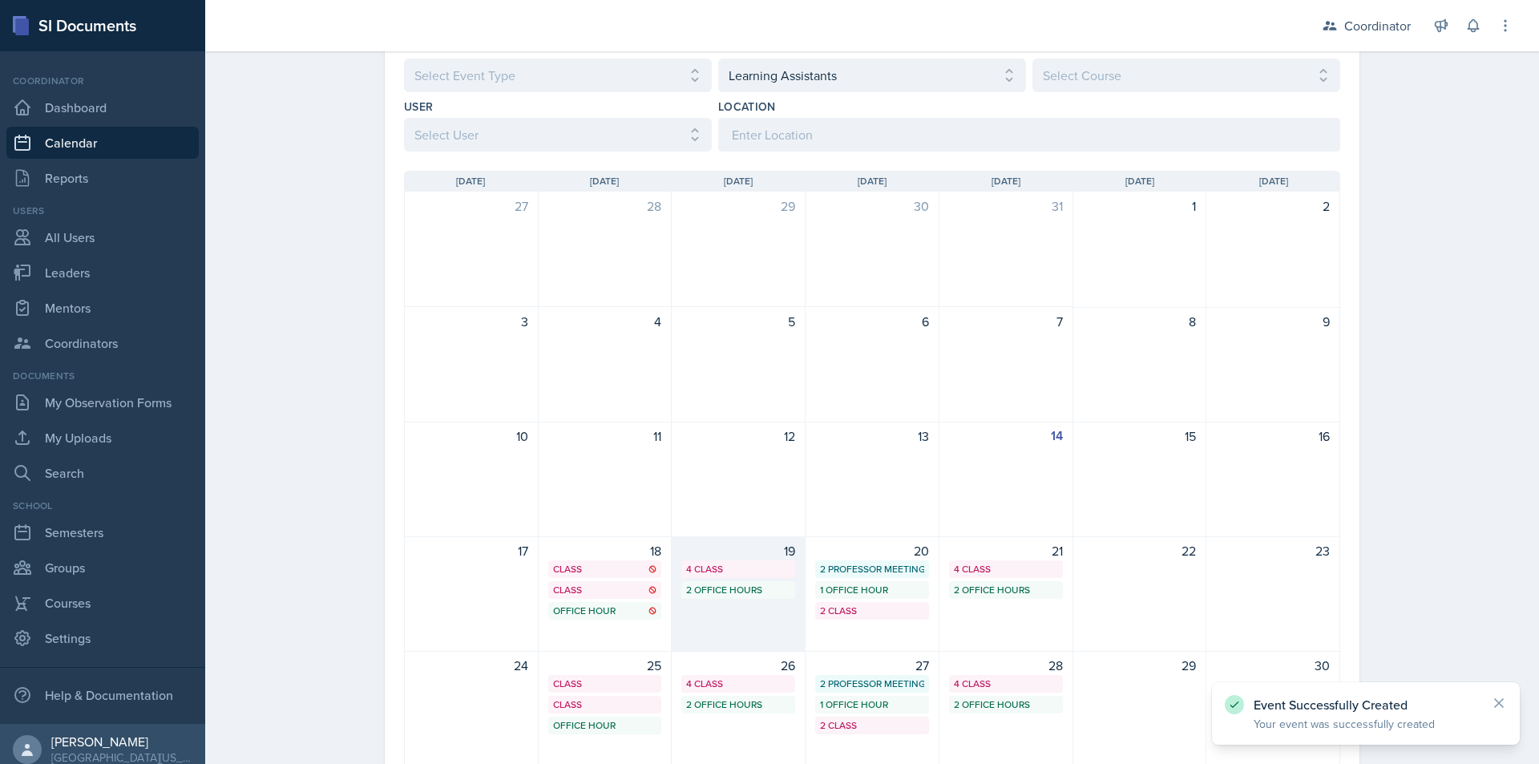
scroll to position [235, 0]
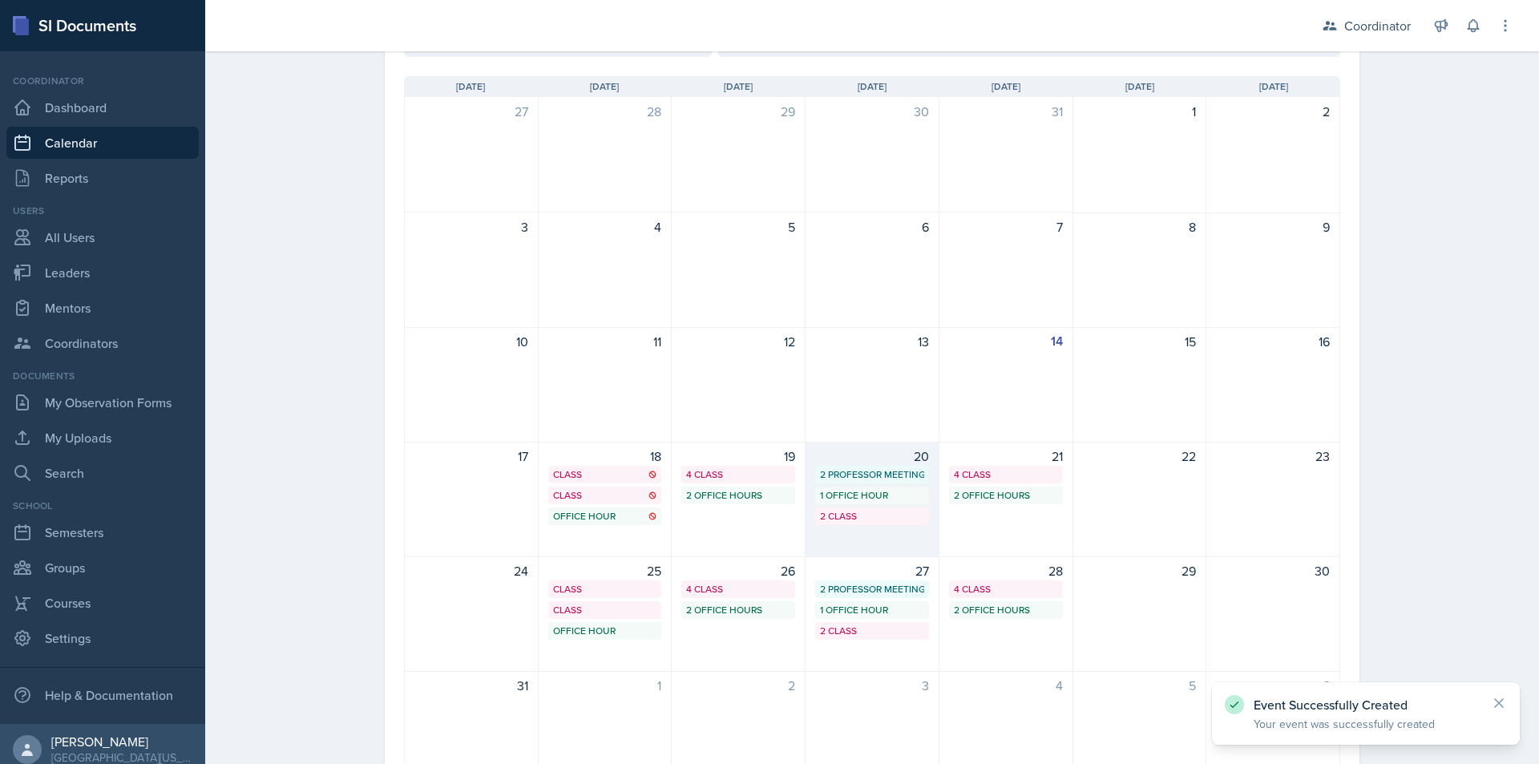
click at [840, 486] on div "20 2 Professor Meetings 1 Office Hour 2 Class" at bounding box center [873, 499] width 134 height 115
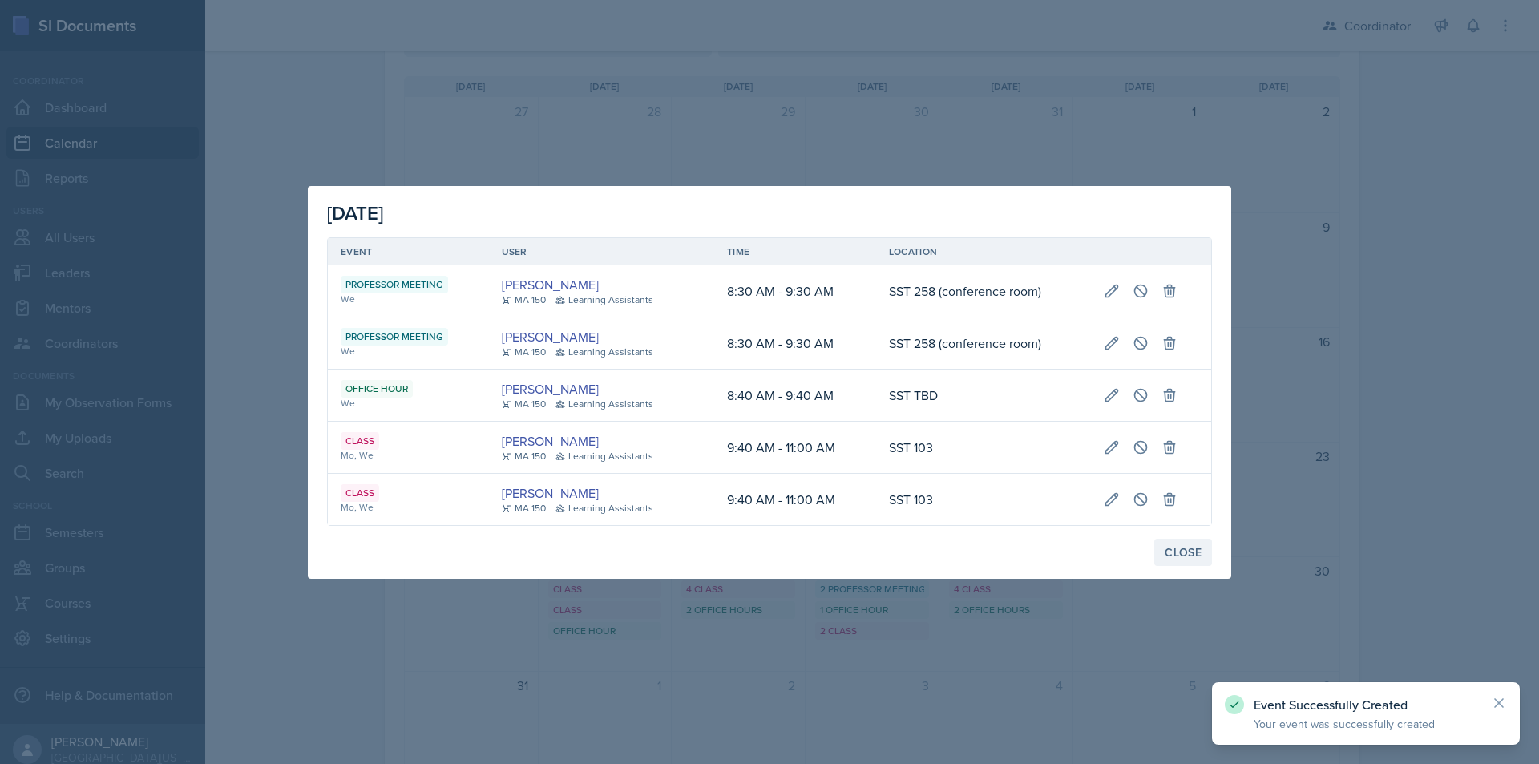
click at [1206, 554] on button "Close" at bounding box center [1183, 552] width 58 height 27
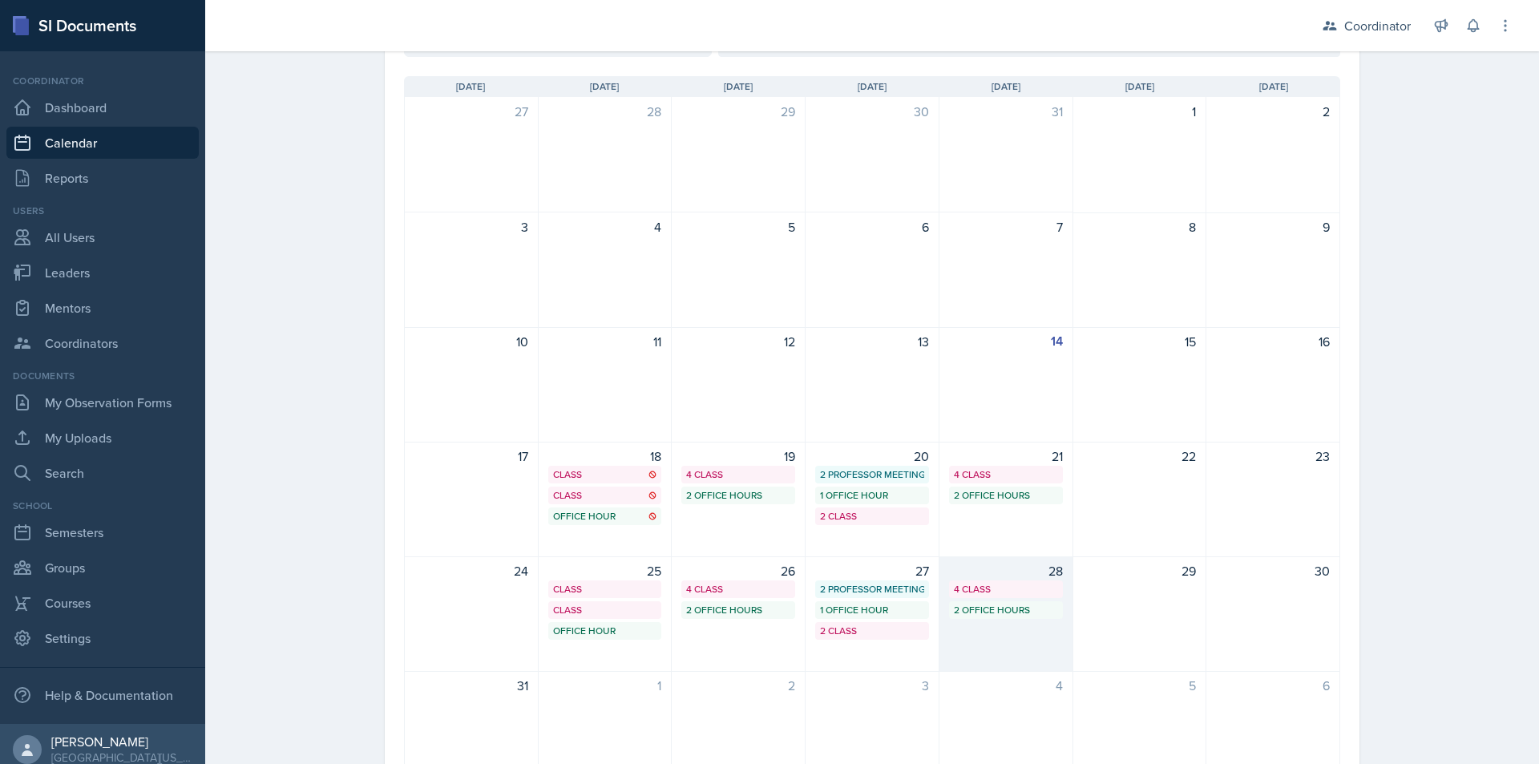
click at [1022, 625] on div "28 4 Class 2 Office Hours" at bounding box center [1006, 613] width 134 height 115
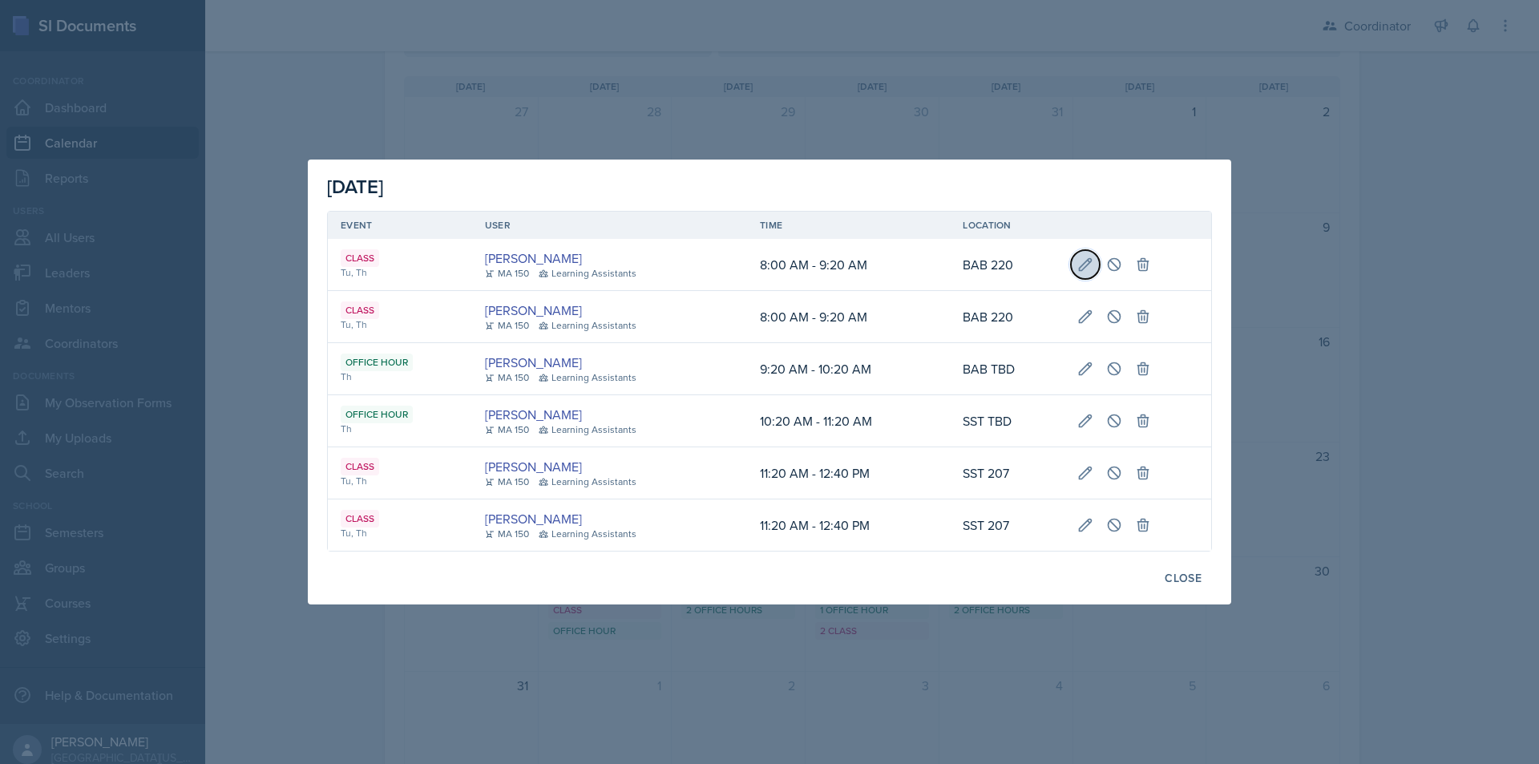
click at [1091, 259] on icon at bounding box center [1086, 264] width 12 height 12
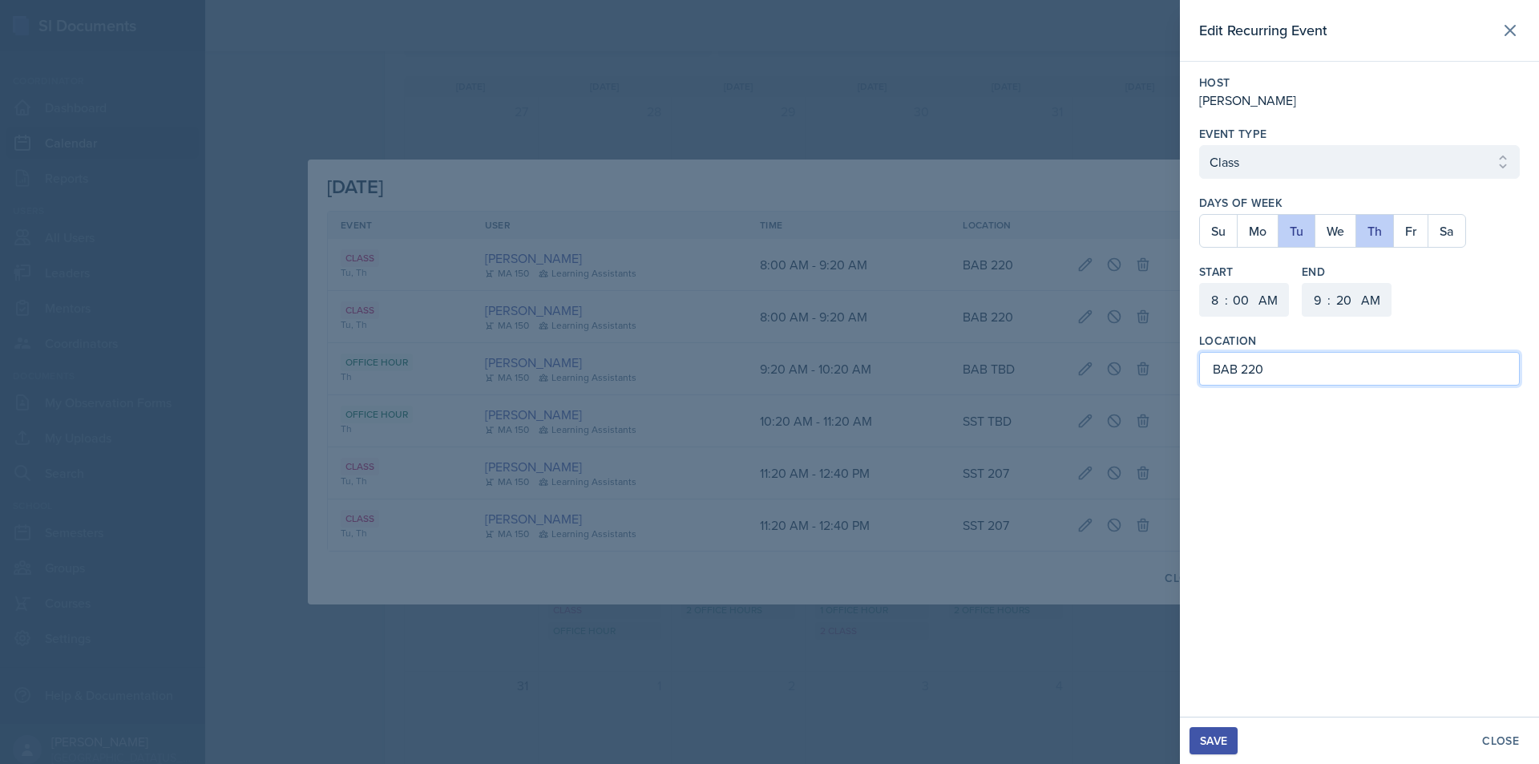
click at [1230, 366] on input "BAB 220" at bounding box center [1359, 369] width 321 height 34
click at [1210, 745] on div "Save" at bounding box center [1213, 740] width 27 height 13
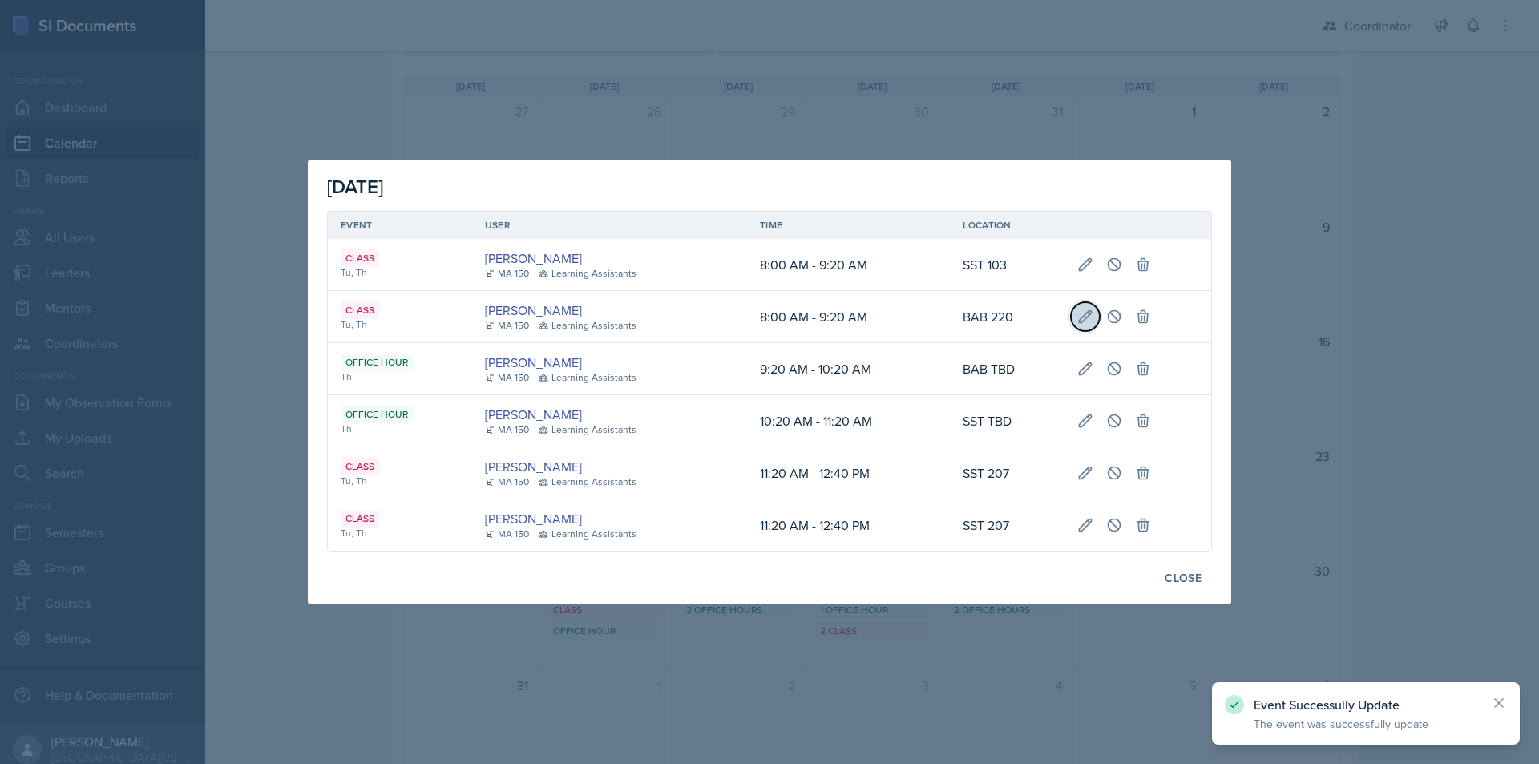
click at [1077, 313] on icon at bounding box center [1085, 317] width 16 height 16
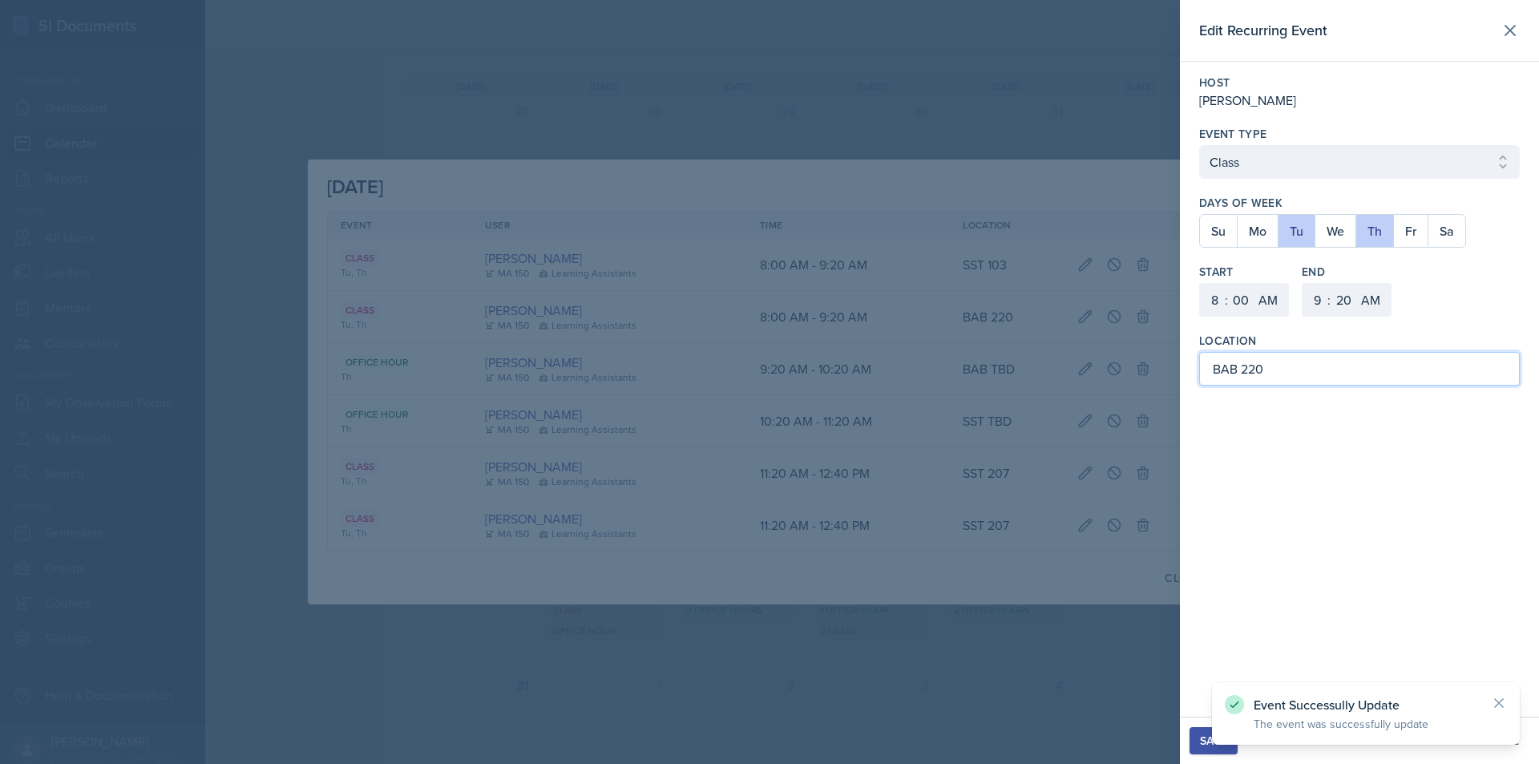
click at [1248, 366] on input "BAB 220" at bounding box center [1359, 369] width 321 height 34
click at [1211, 731] on button "Save" at bounding box center [1214, 740] width 48 height 27
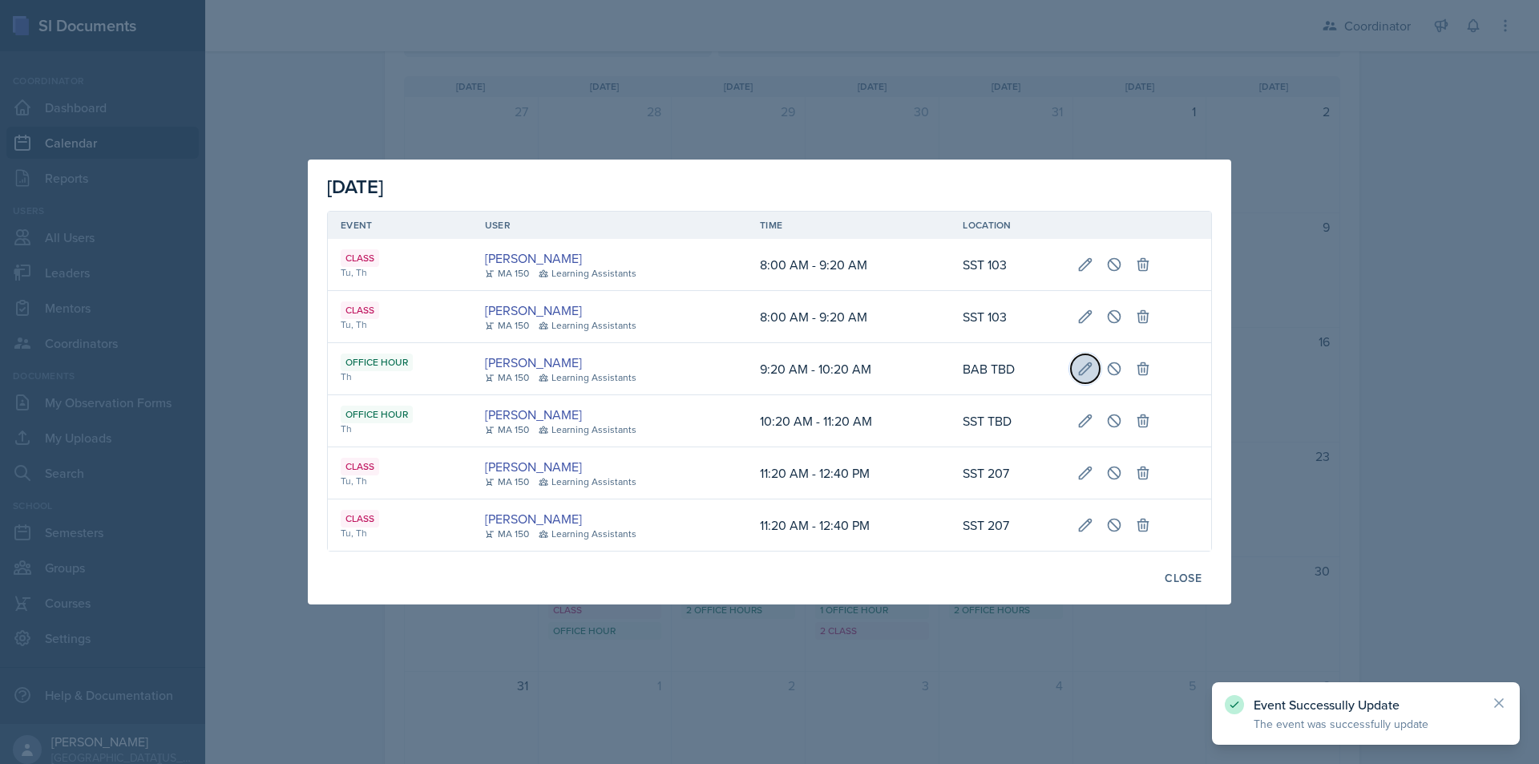
click at [1079, 365] on icon at bounding box center [1085, 369] width 16 height 16
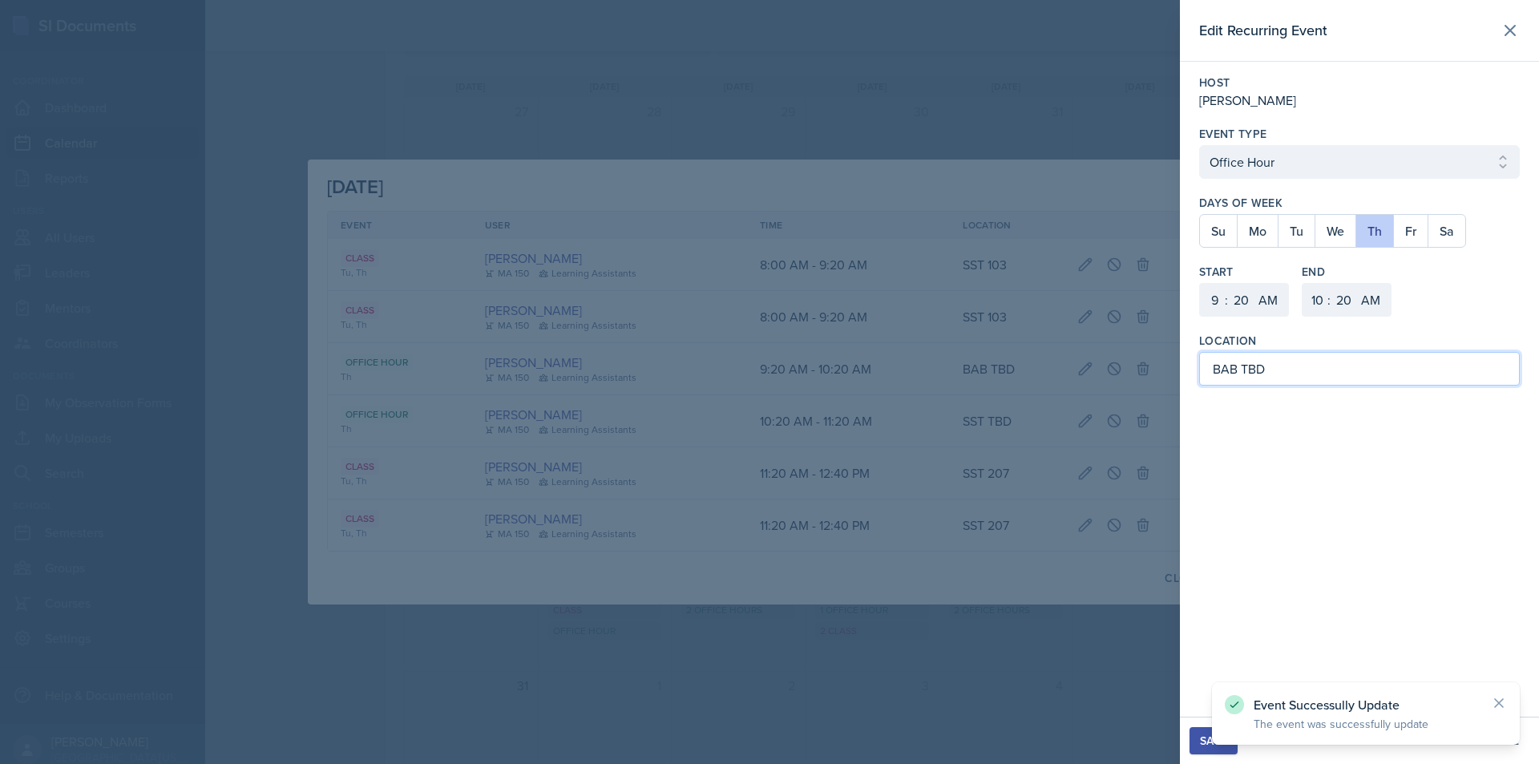
click at [1250, 373] on input "BAB TBD" at bounding box center [1359, 369] width 321 height 34
click at [1217, 742] on div "Save" at bounding box center [1213, 740] width 27 height 13
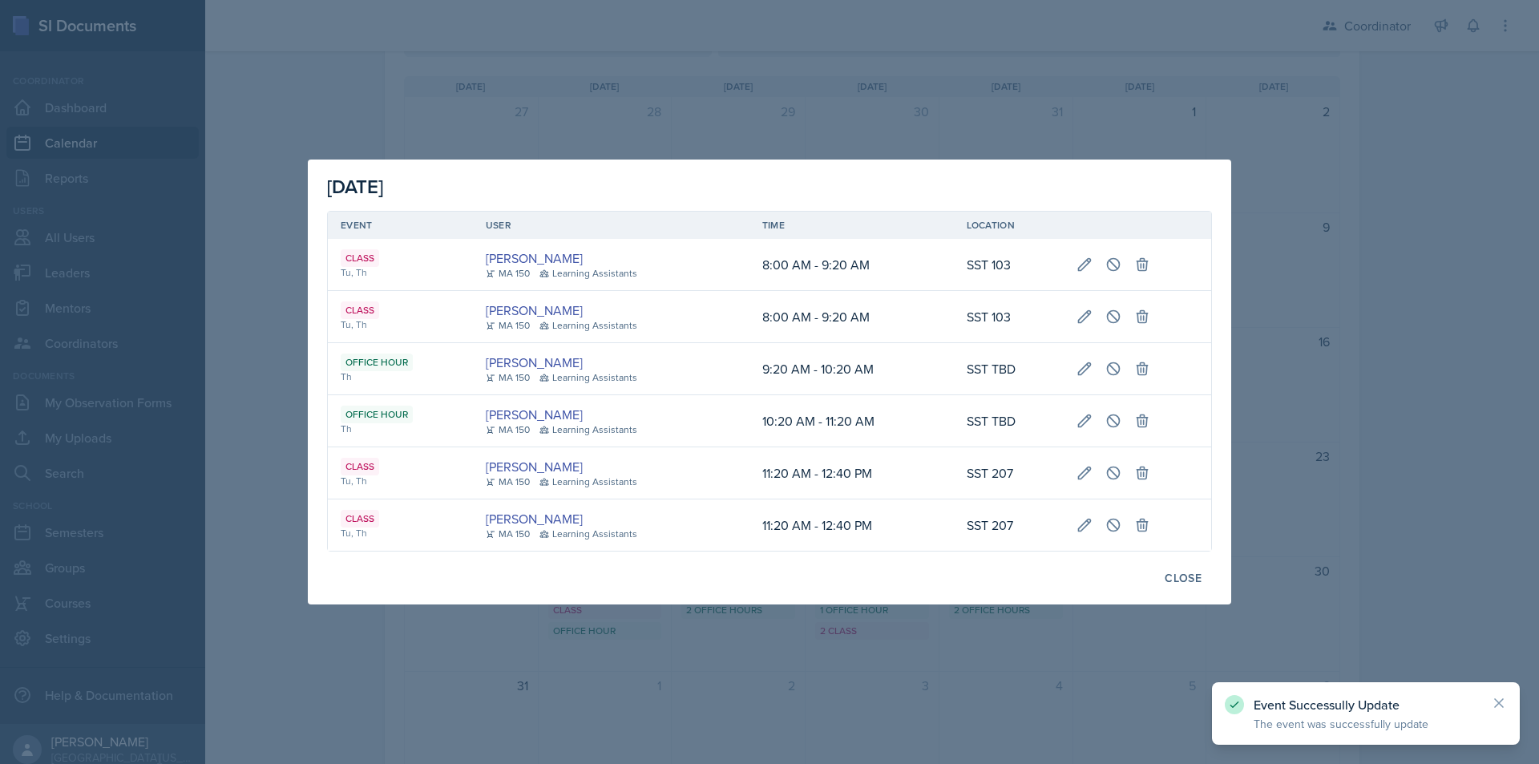
click at [1036, 654] on div at bounding box center [769, 382] width 1539 height 764
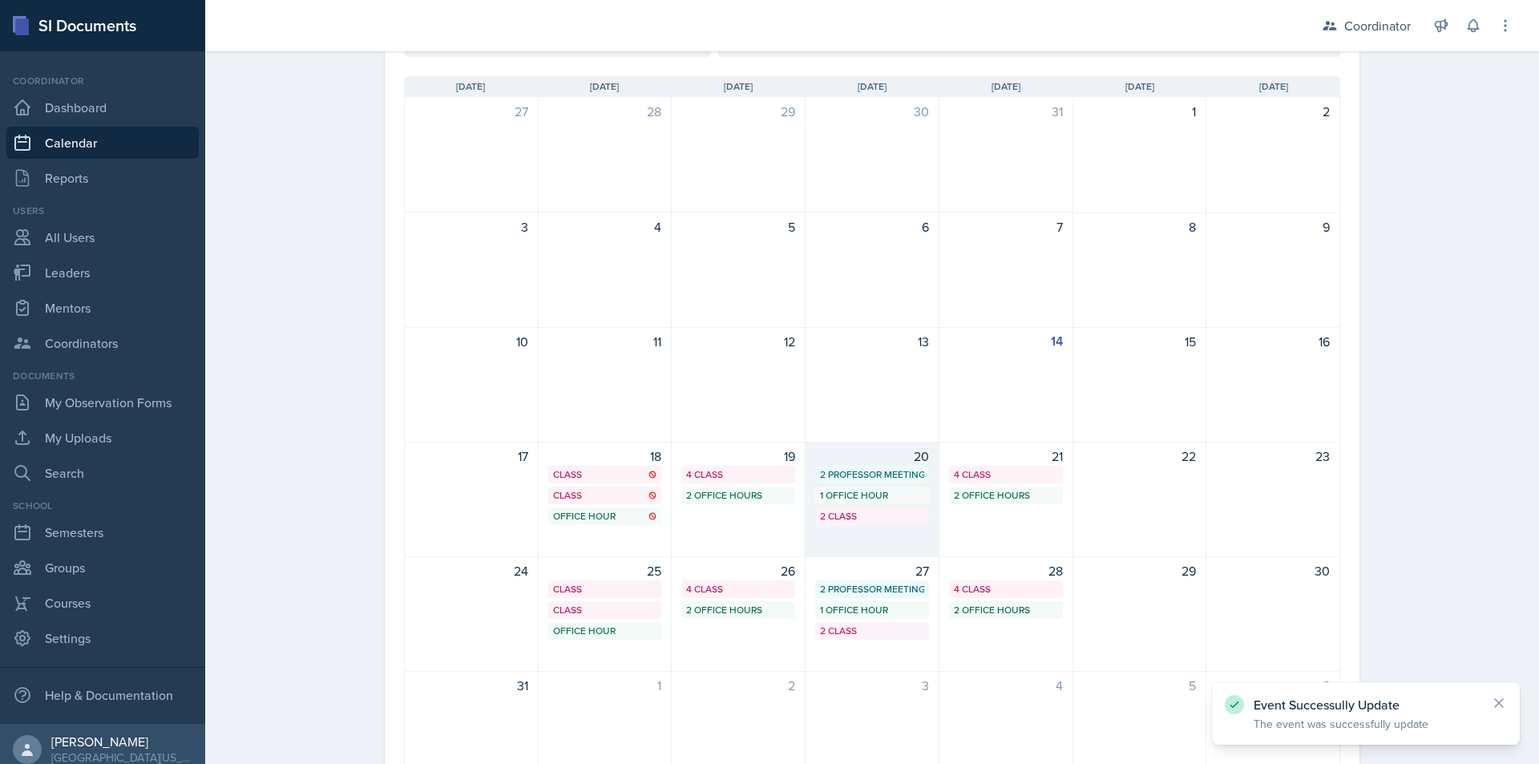
click at [853, 495] on div "1 Office Hour" at bounding box center [872, 495] width 104 height 14
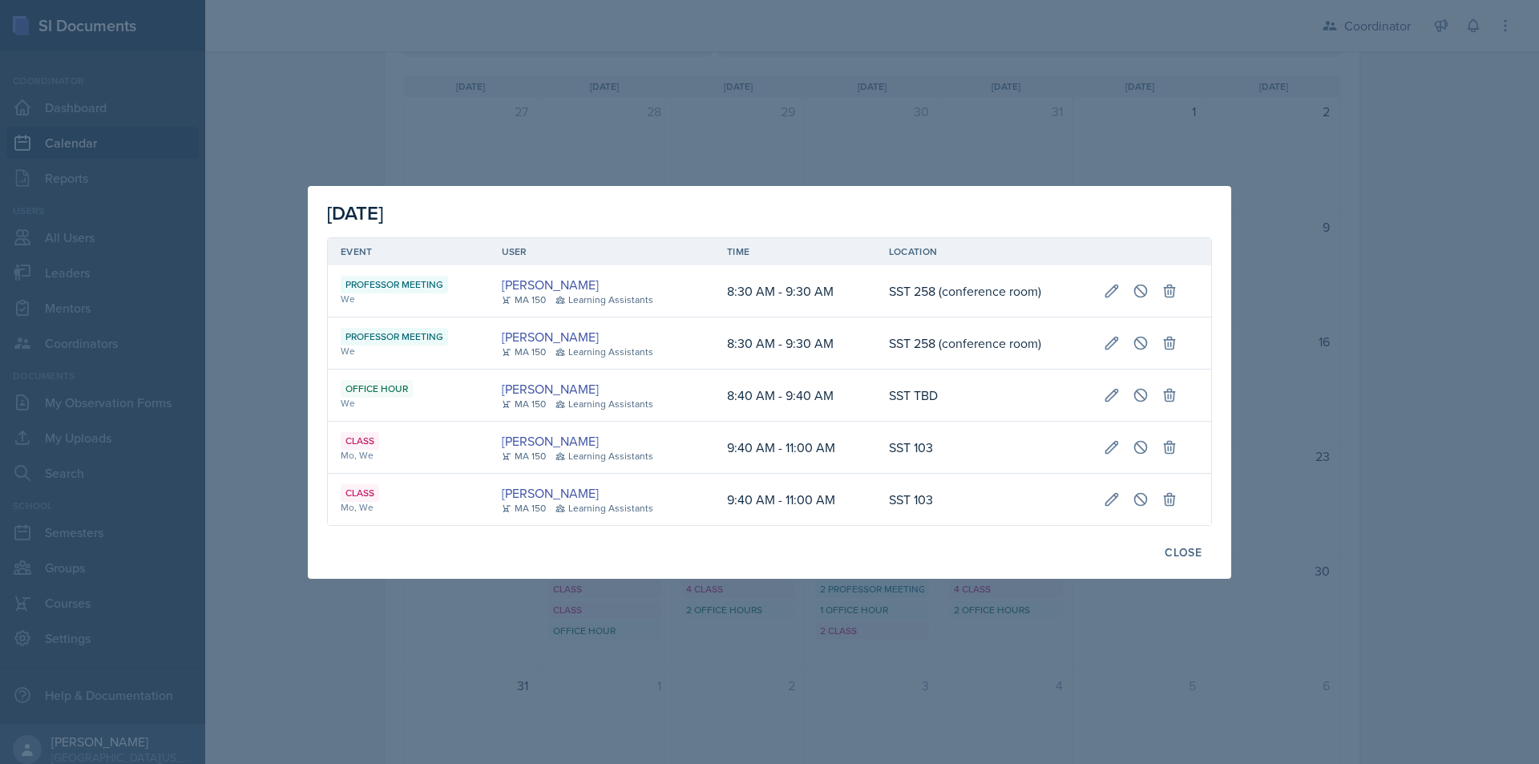
click at [831, 615] on div at bounding box center [769, 382] width 1539 height 764
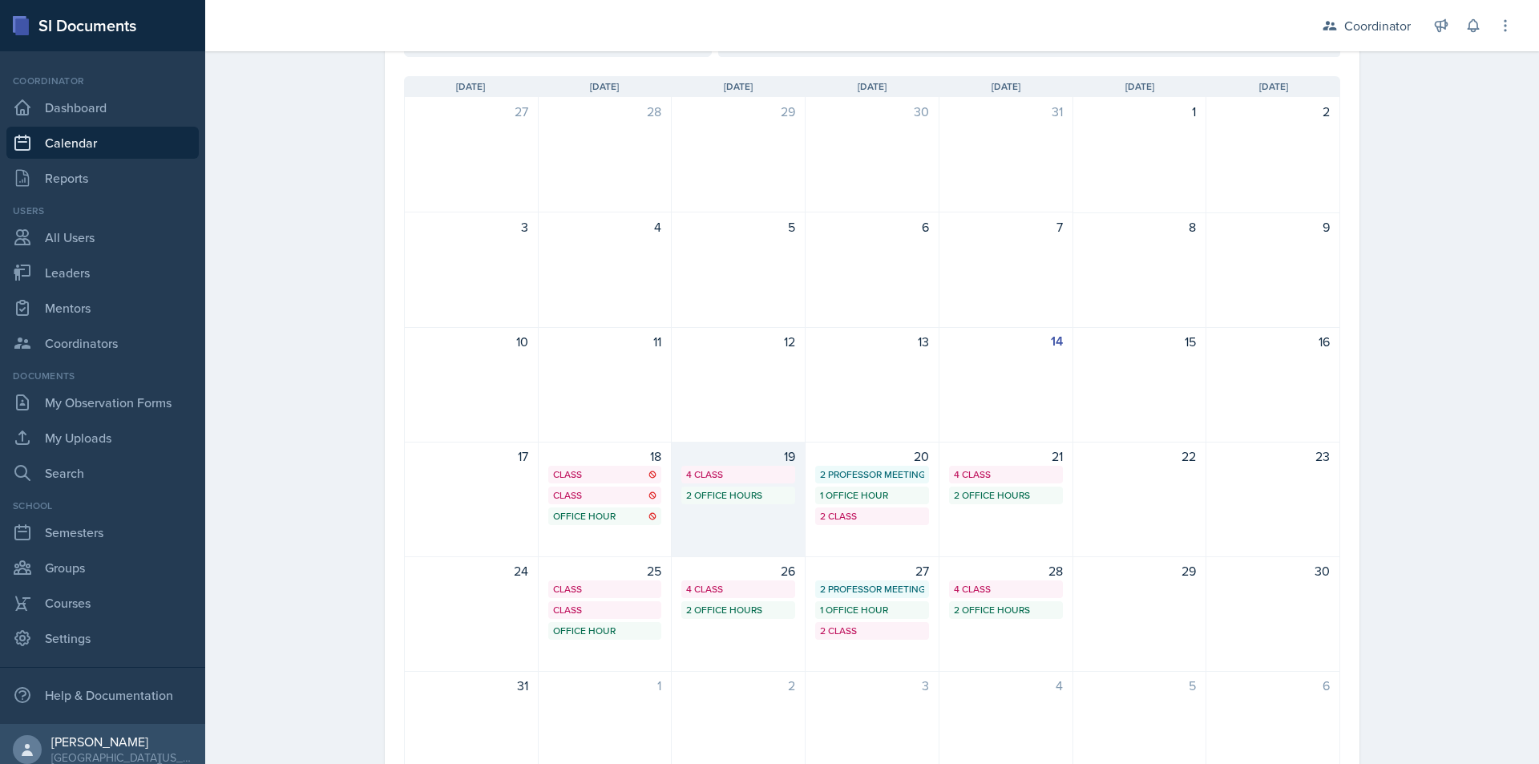
click at [724, 523] on div "19 4 Class 2 Office Hours" at bounding box center [739, 499] width 134 height 115
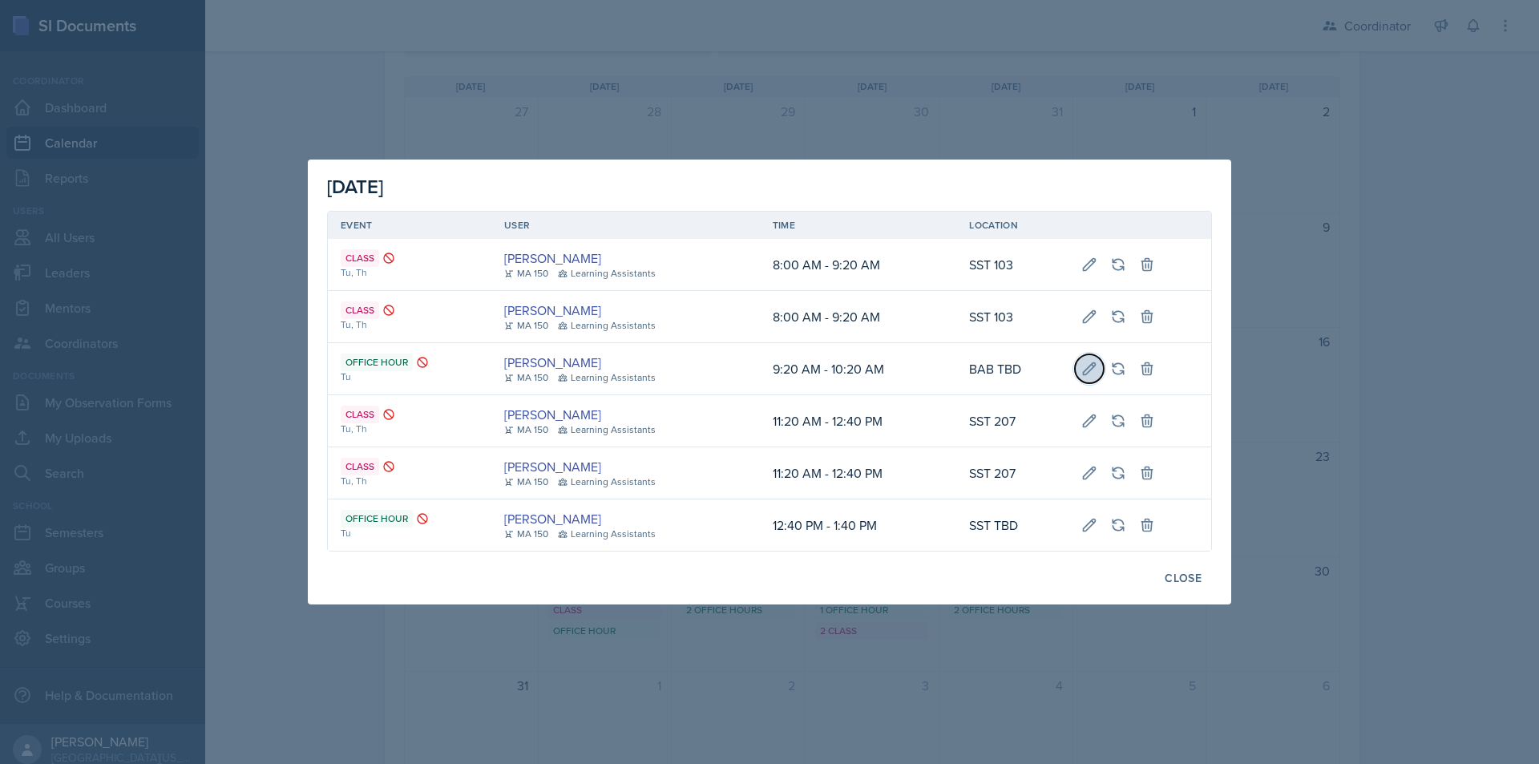
click at [1081, 370] on icon at bounding box center [1089, 369] width 16 height 16
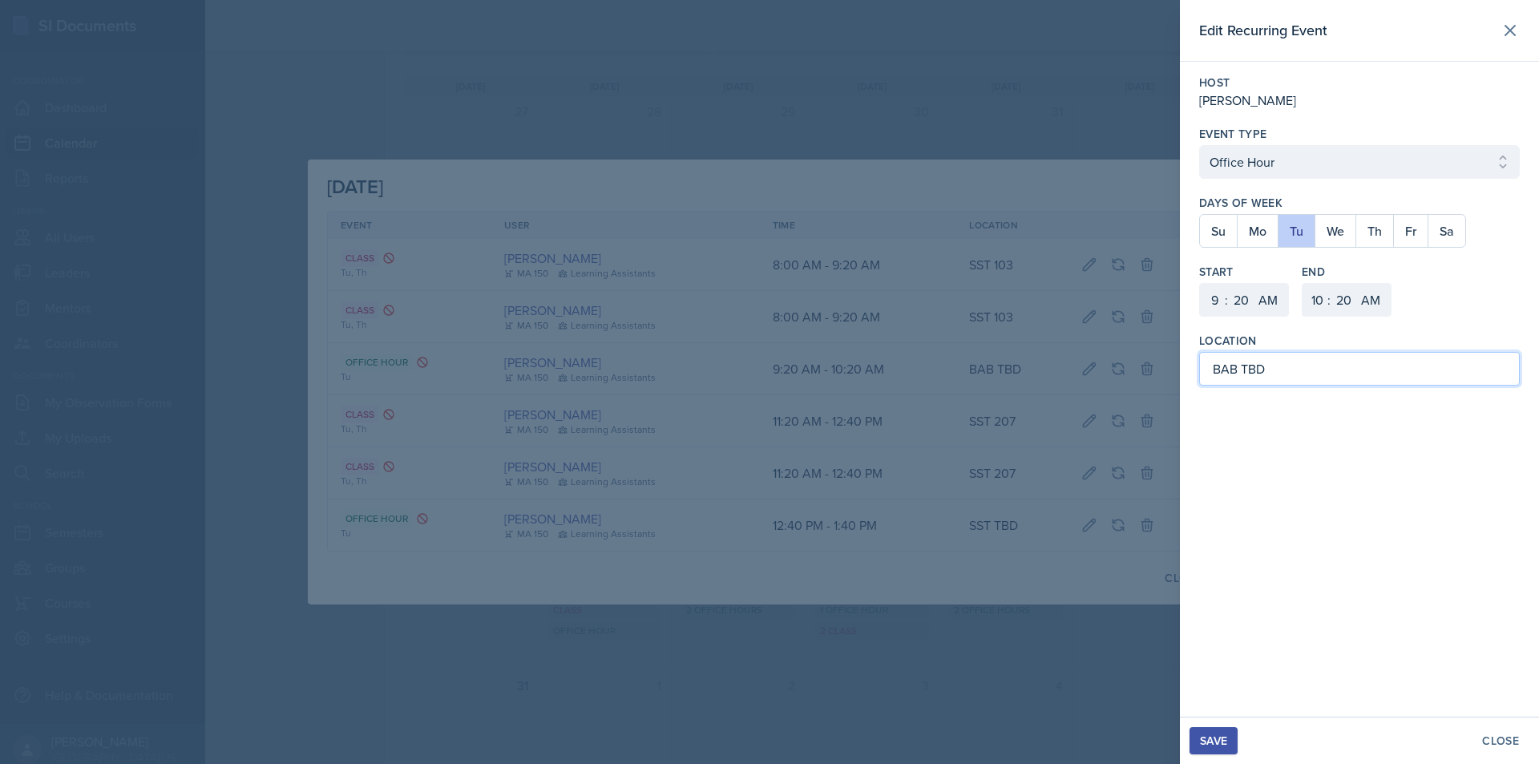
click at [1217, 370] on input "BAB TBD" at bounding box center [1359, 369] width 321 height 34
click at [1218, 751] on button "Save" at bounding box center [1214, 740] width 48 height 27
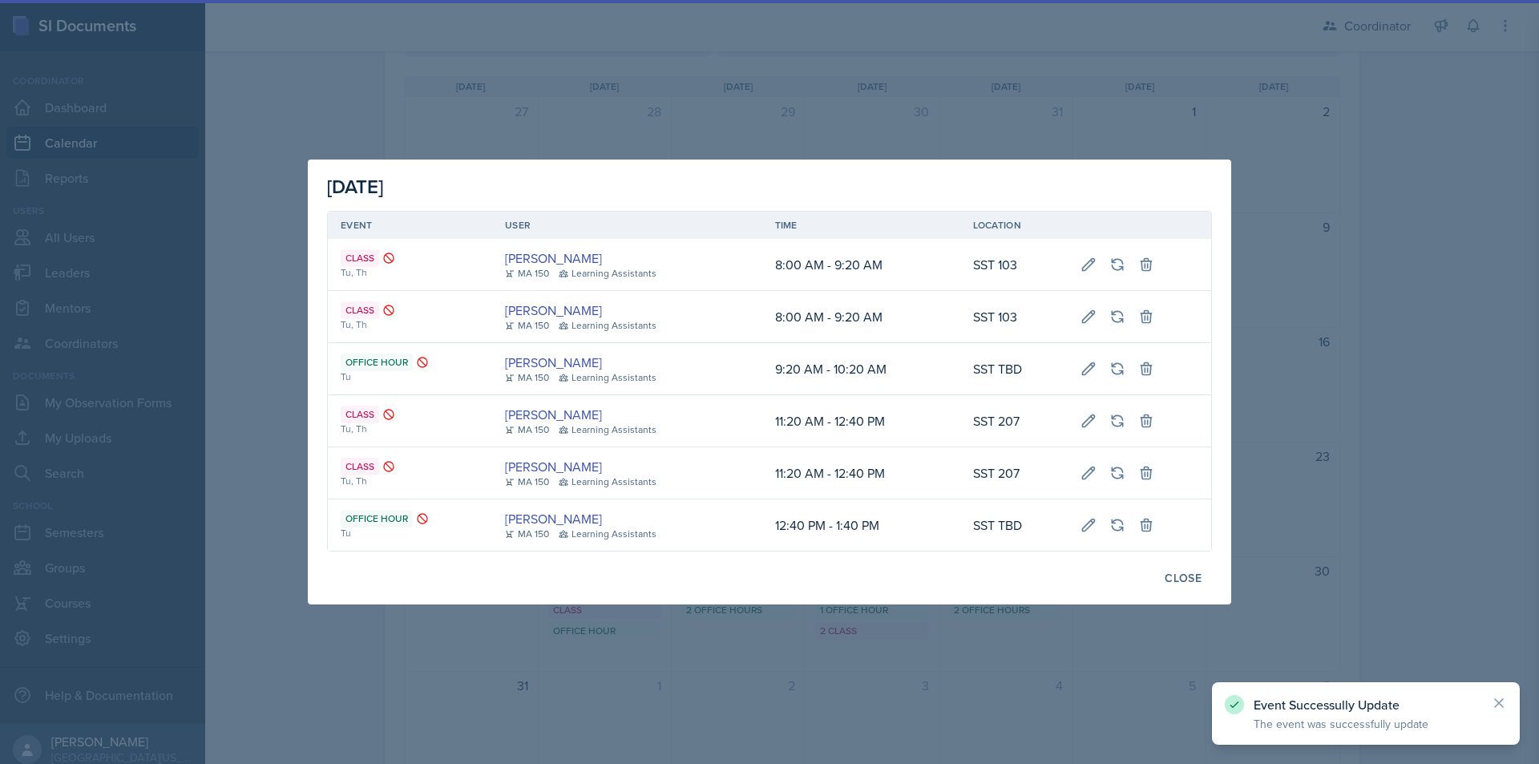
click at [1043, 673] on div "[DATE] Event User Time Location Class Tu, [GEOGRAPHIC_DATA][PERSON_NAME] [GEOGR…" at bounding box center [769, 382] width 1539 height 764
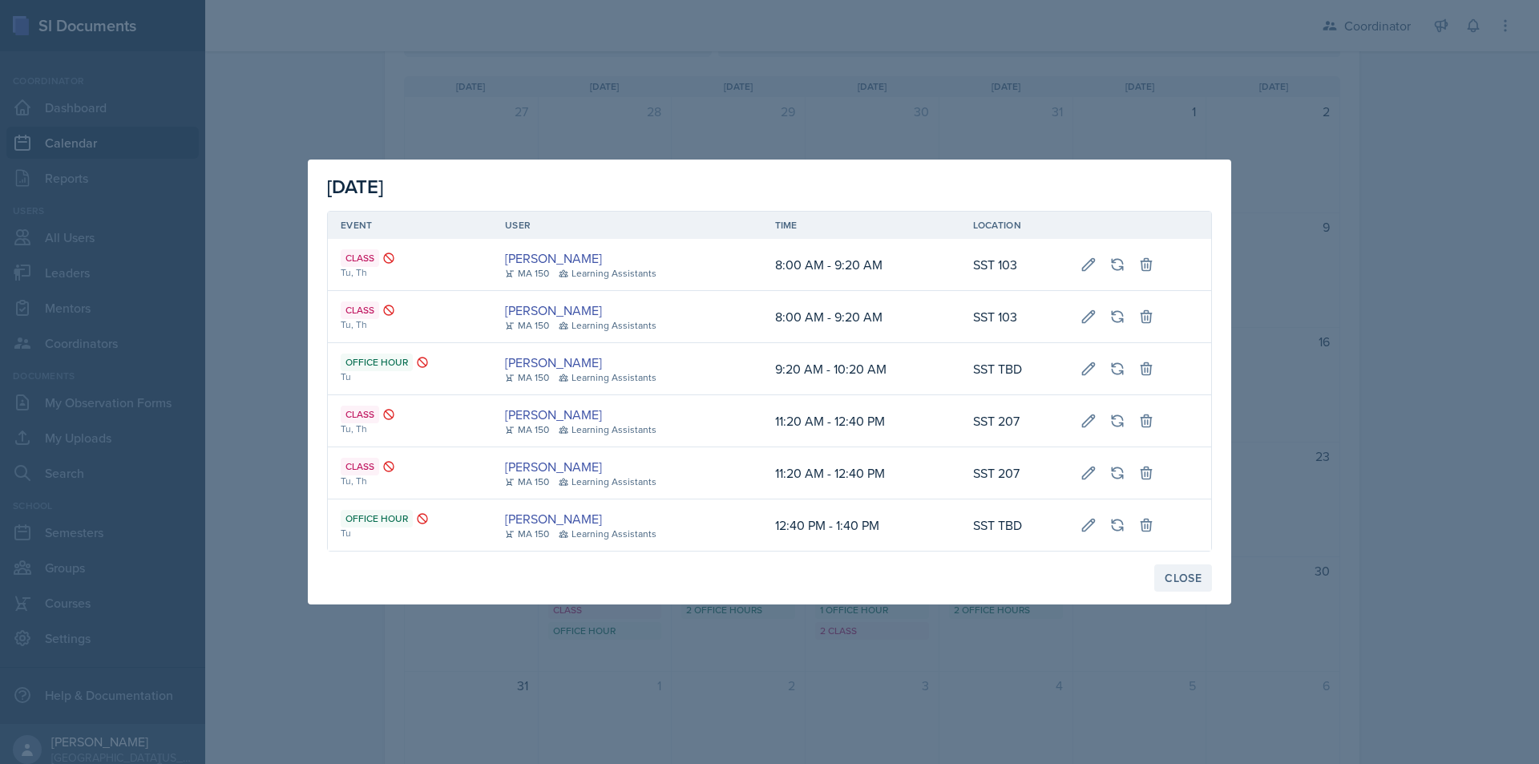
click at [1190, 578] on div "Close" at bounding box center [1183, 578] width 37 height 13
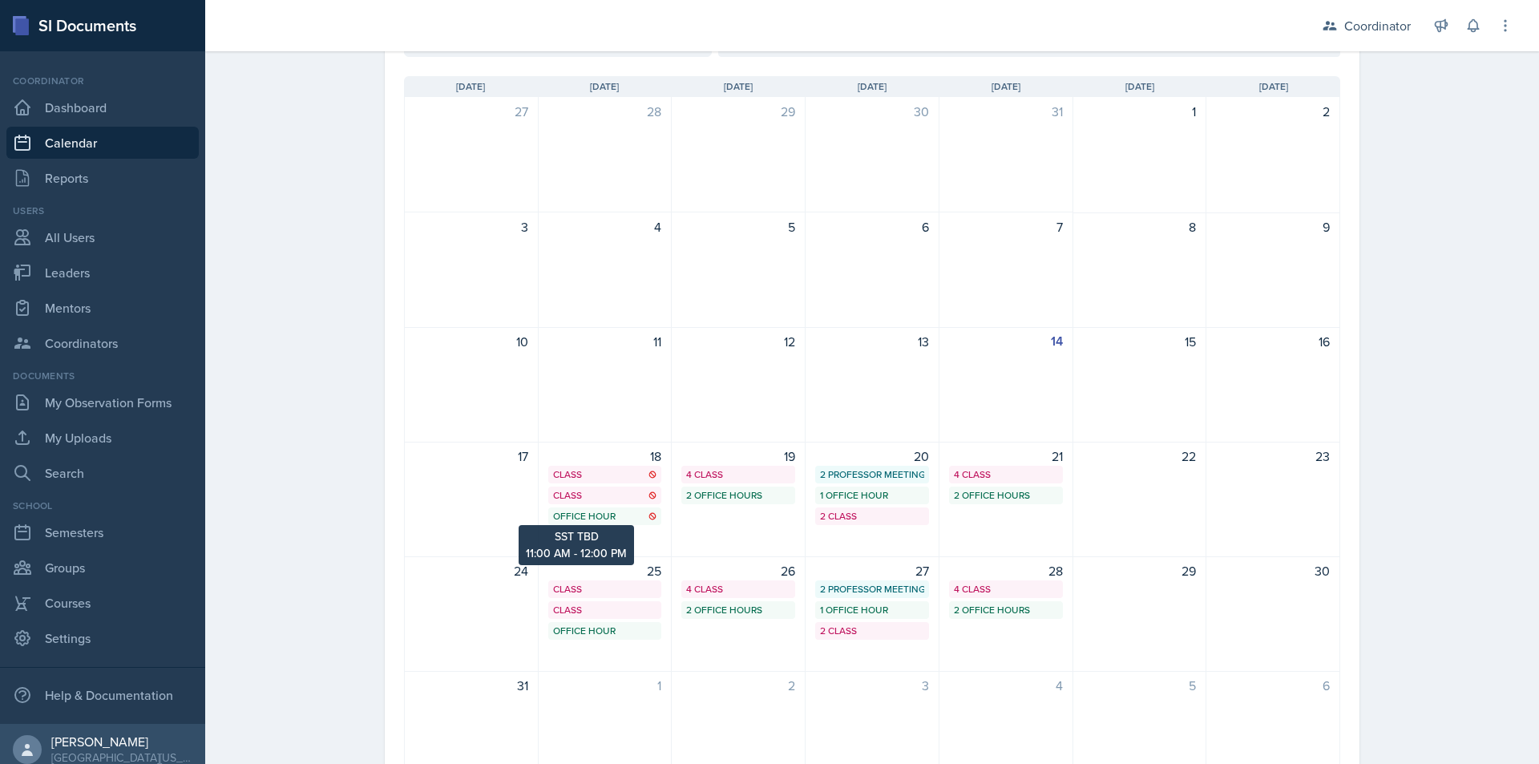
click at [582, 512] on div "Office Hour" at bounding box center [605, 516] width 104 height 14
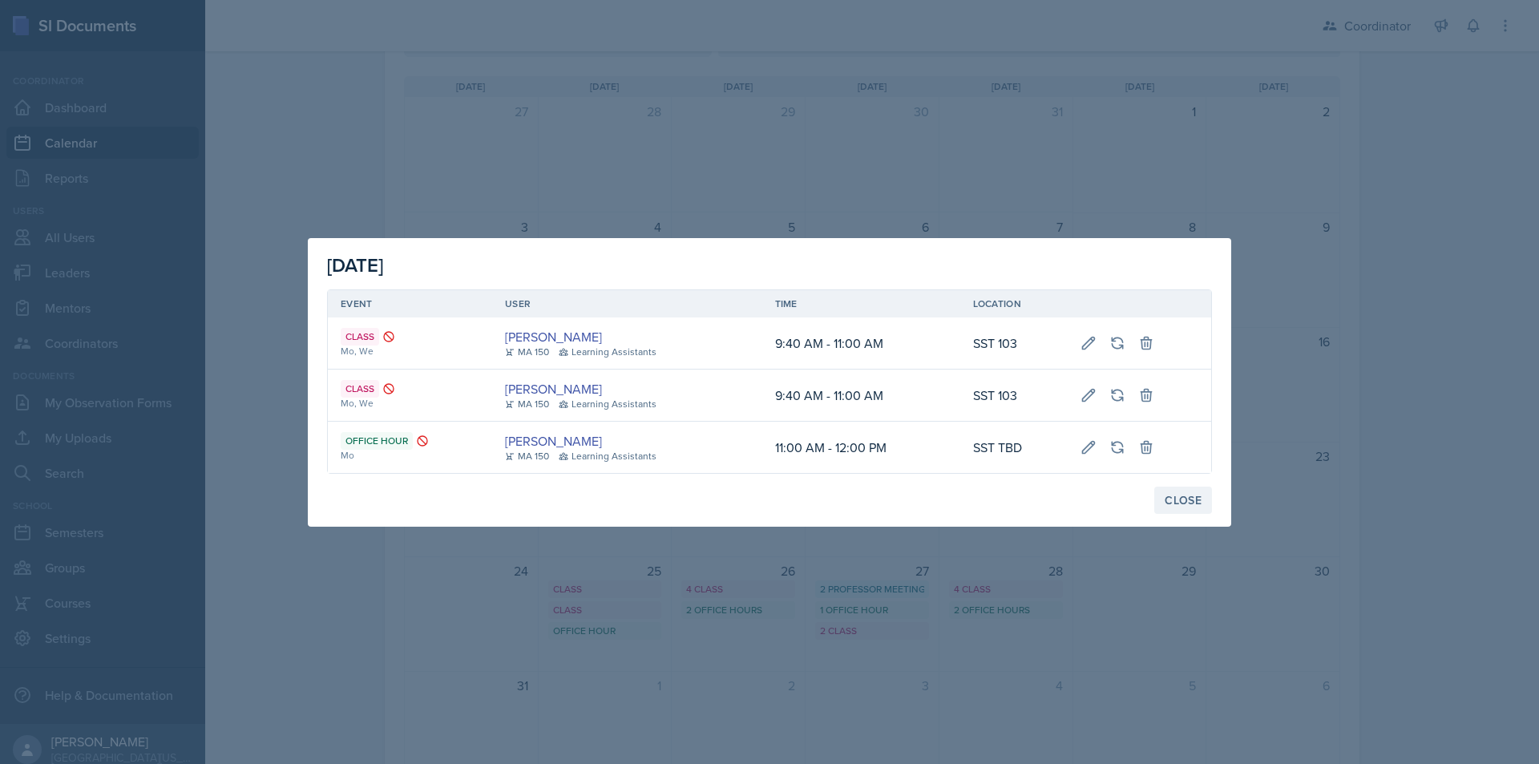
click at [1162, 496] on button "Close" at bounding box center [1183, 500] width 58 height 27
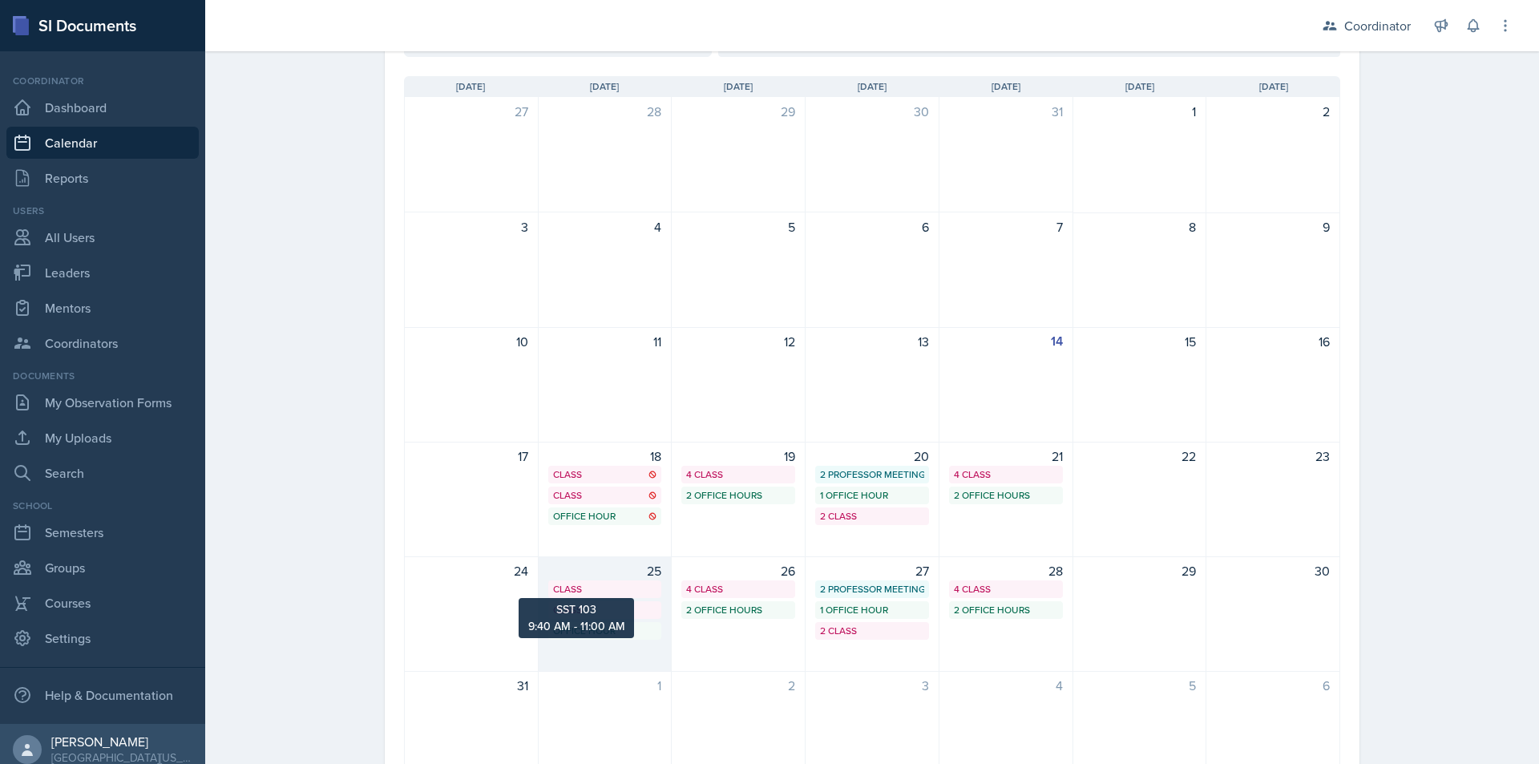
click at [574, 596] on div "Class" at bounding box center [605, 589] width 104 height 14
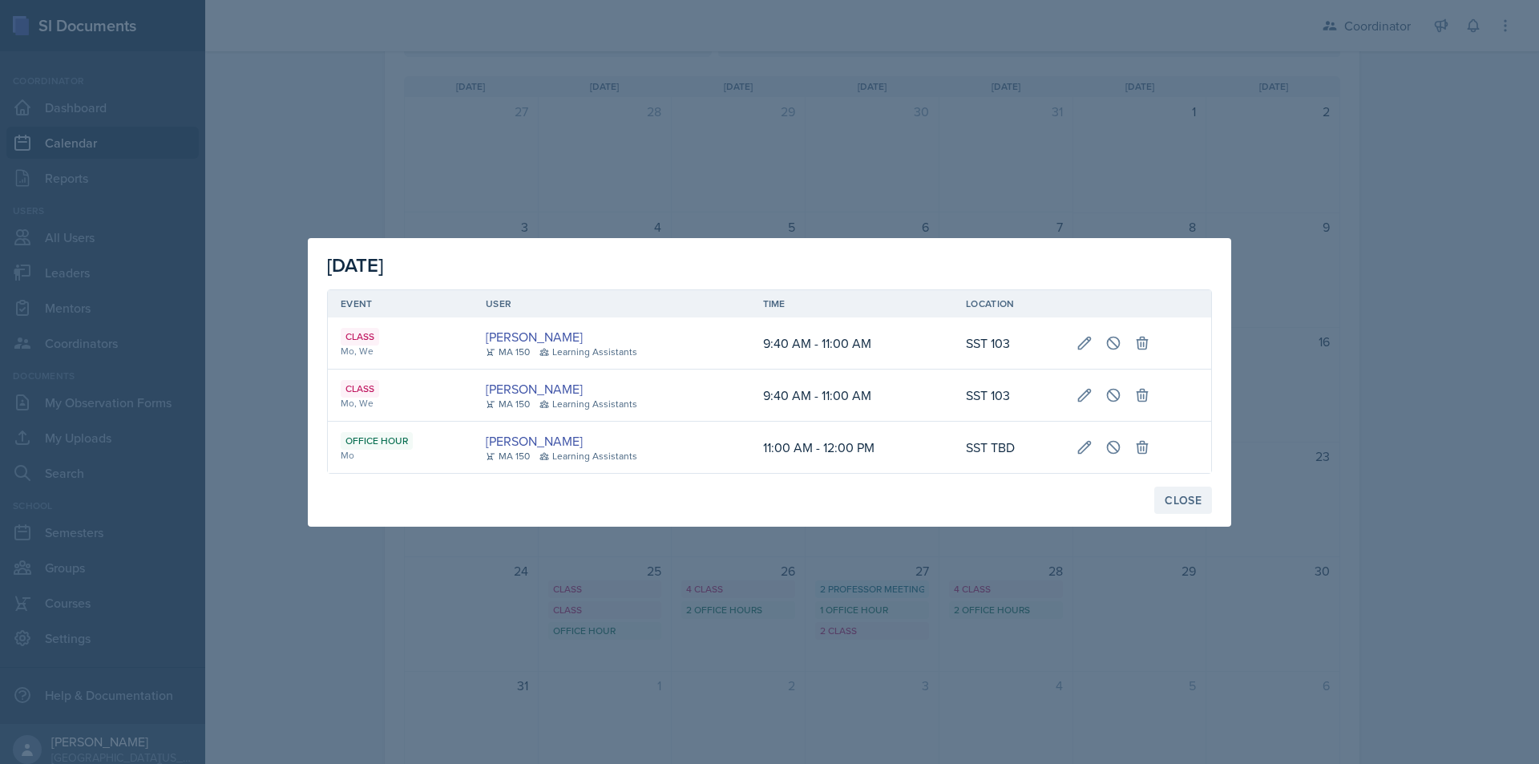
click at [1179, 497] on div "Close" at bounding box center [1183, 500] width 37 height 13
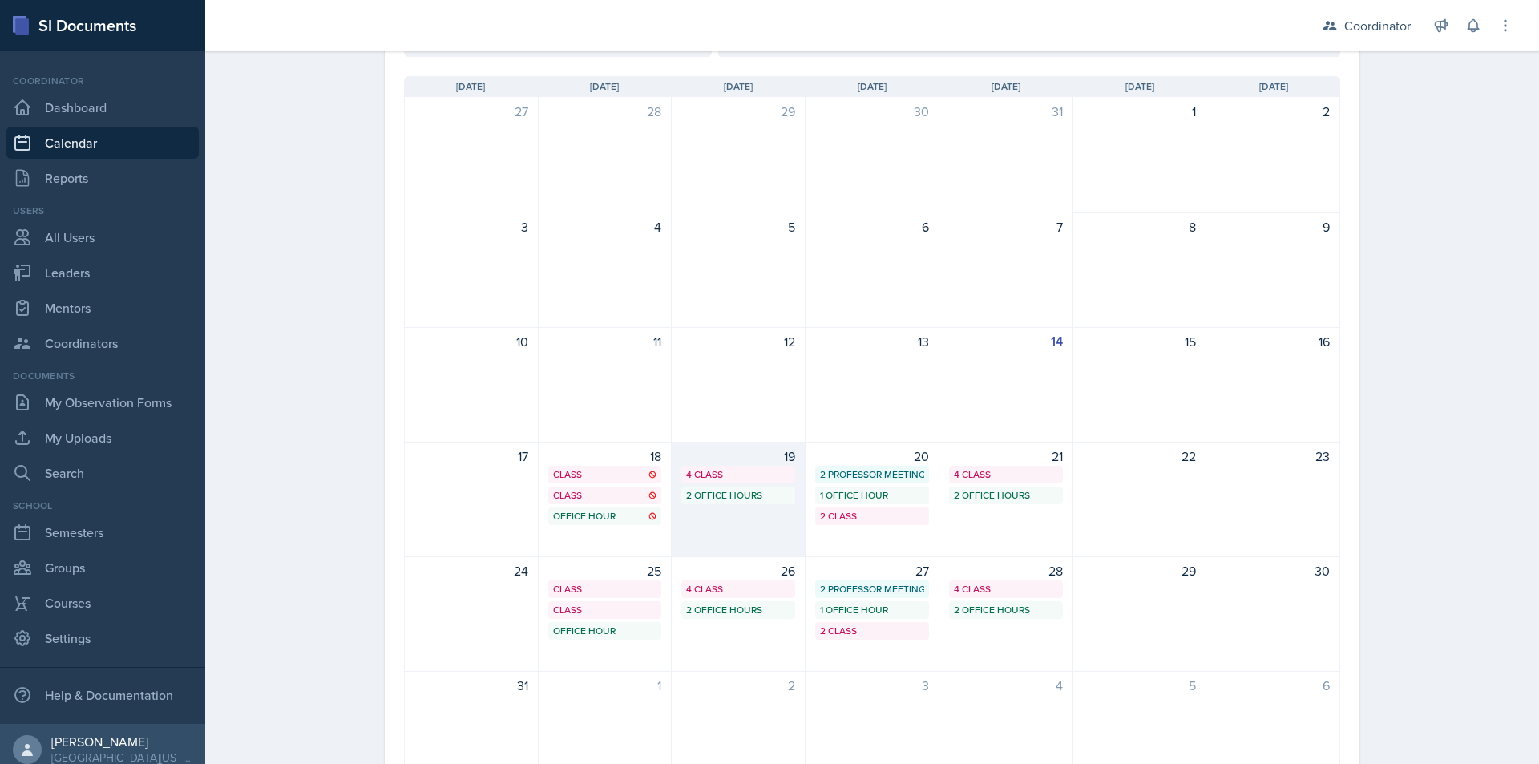
click at [778, 484] on div "19 4 Class 2 Office Hours" at bounding box center [739, 499] width 134 height 115
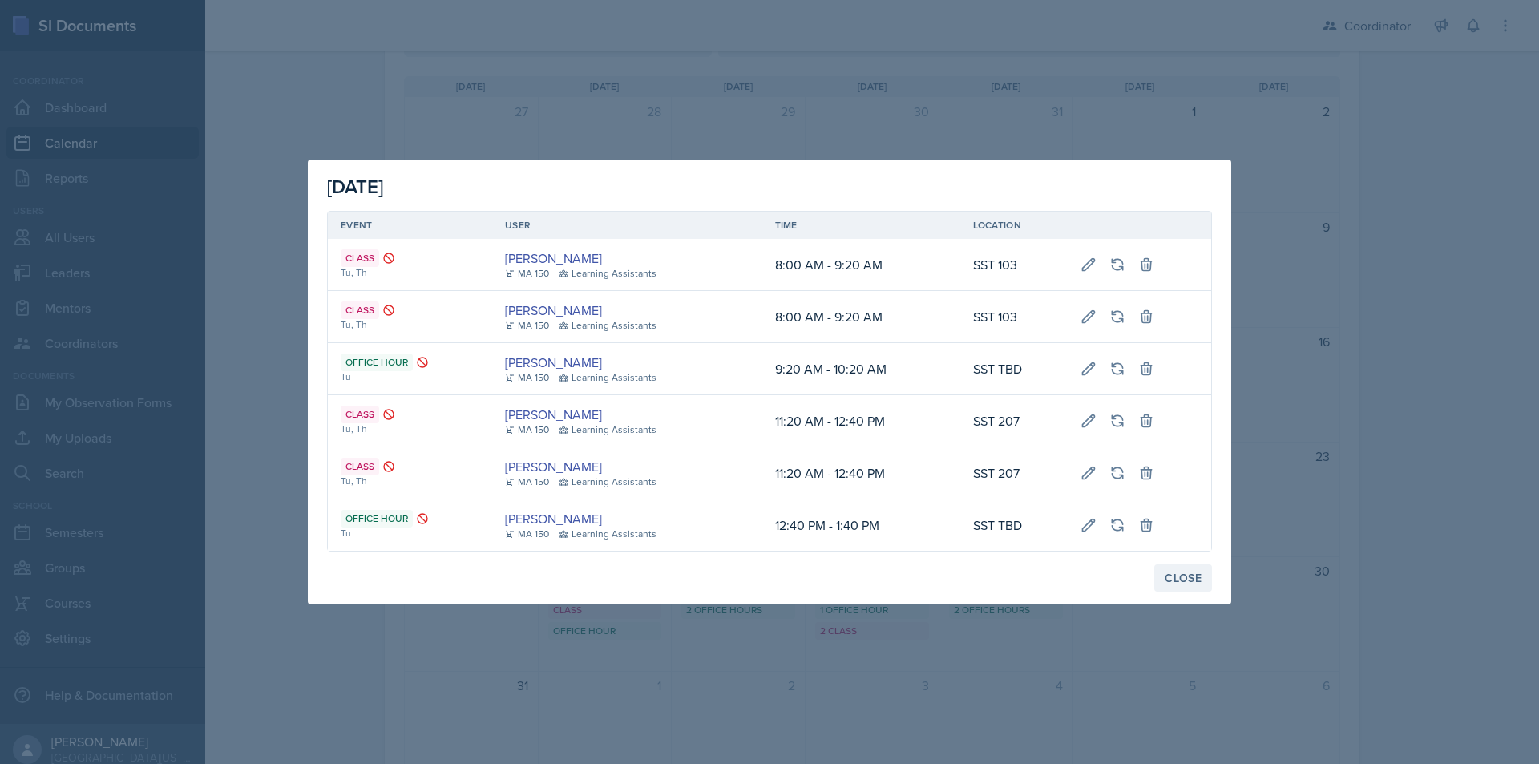
click at [1177, 572] on div "Close" at bounding box center [1183, 578] width 37 height 13
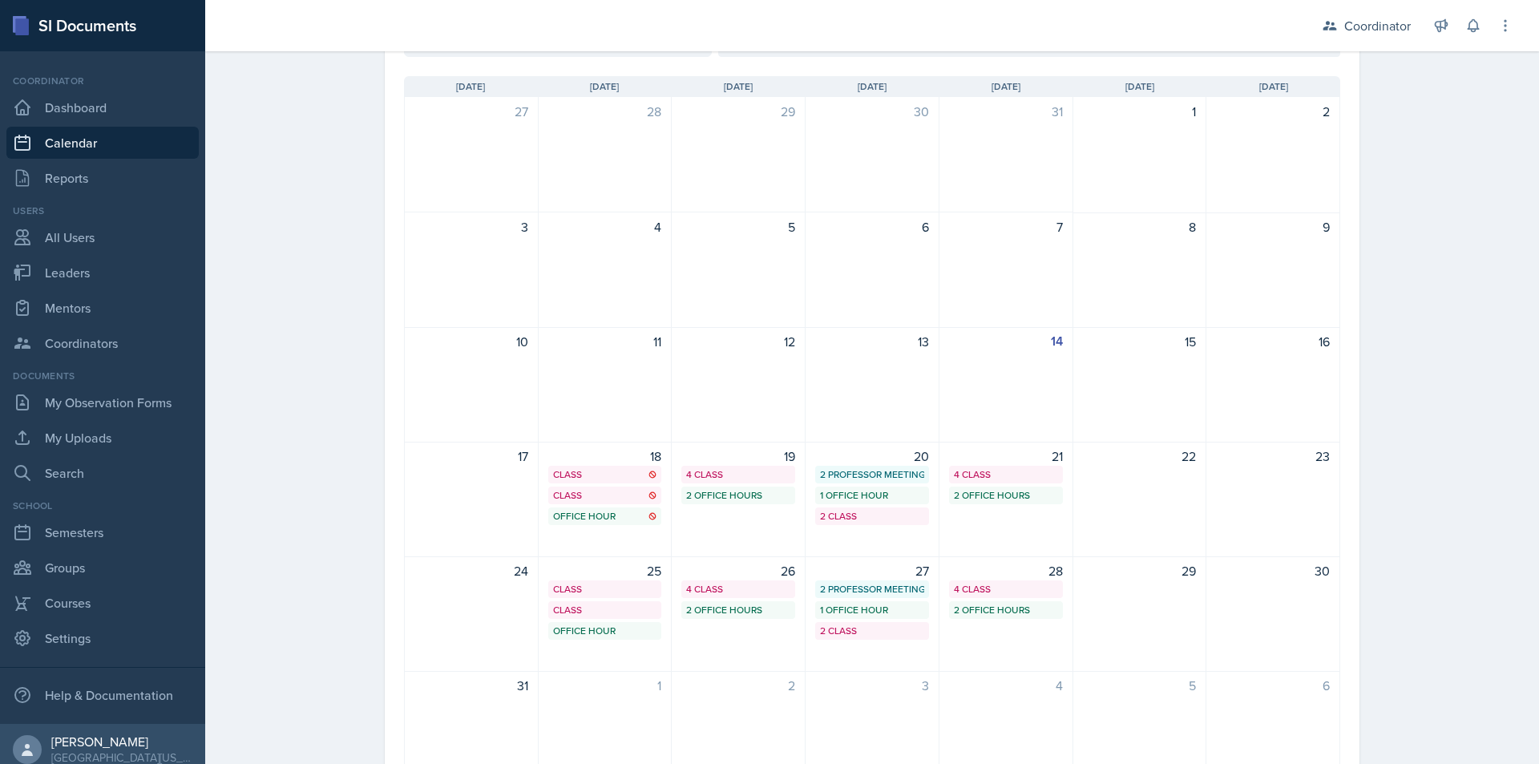
click at [837, 477] on div "2 Professor Meetings" at bounding box center [872, 474] width 104 height 14
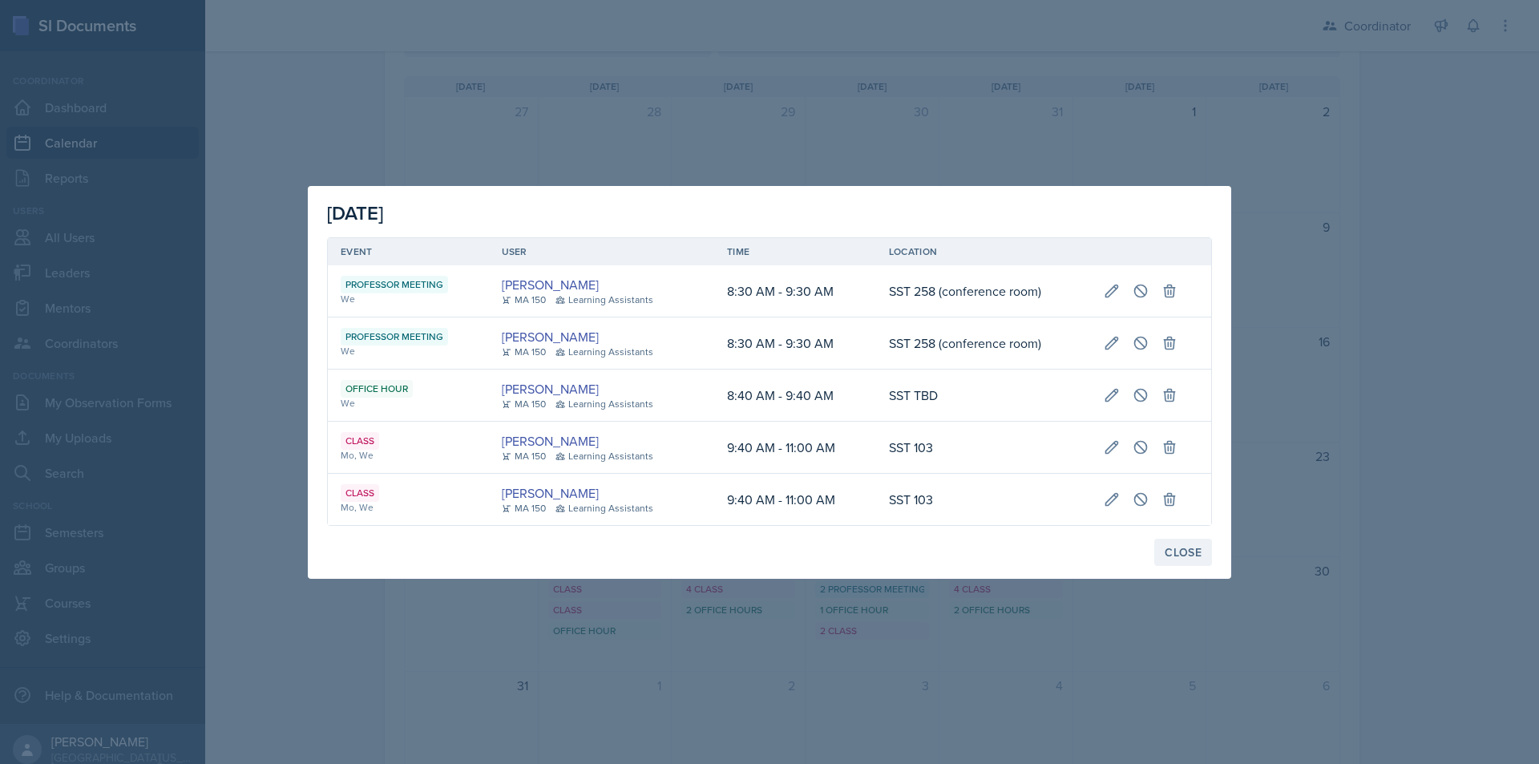
click at [1170, 554] on div "Close" at bounding box center [1183, 552] width 37 height 13
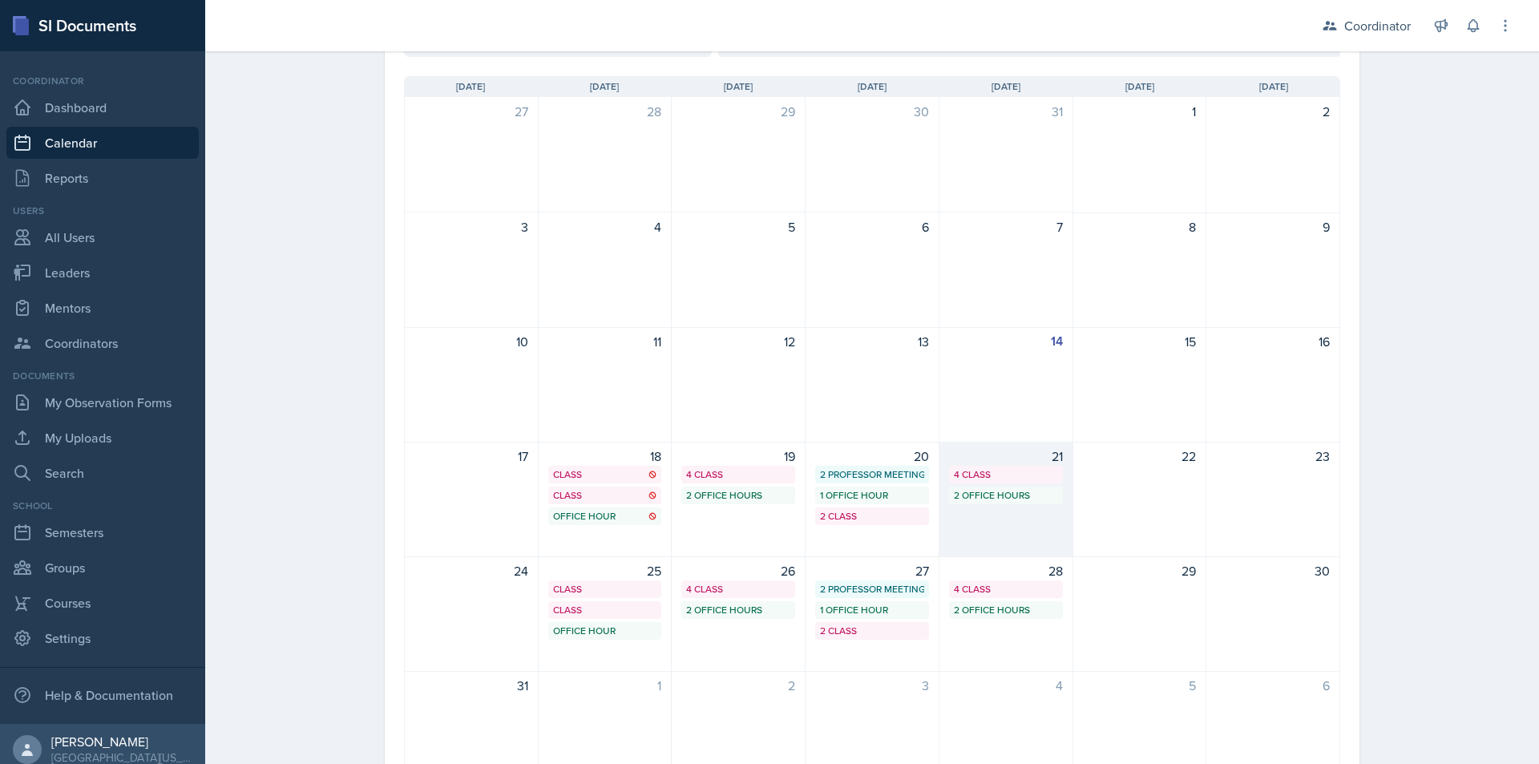
click at [1038, 527] on div "21 4 Class 2 Office Hours" at bounding box center [1006, 499] width 134 height 115
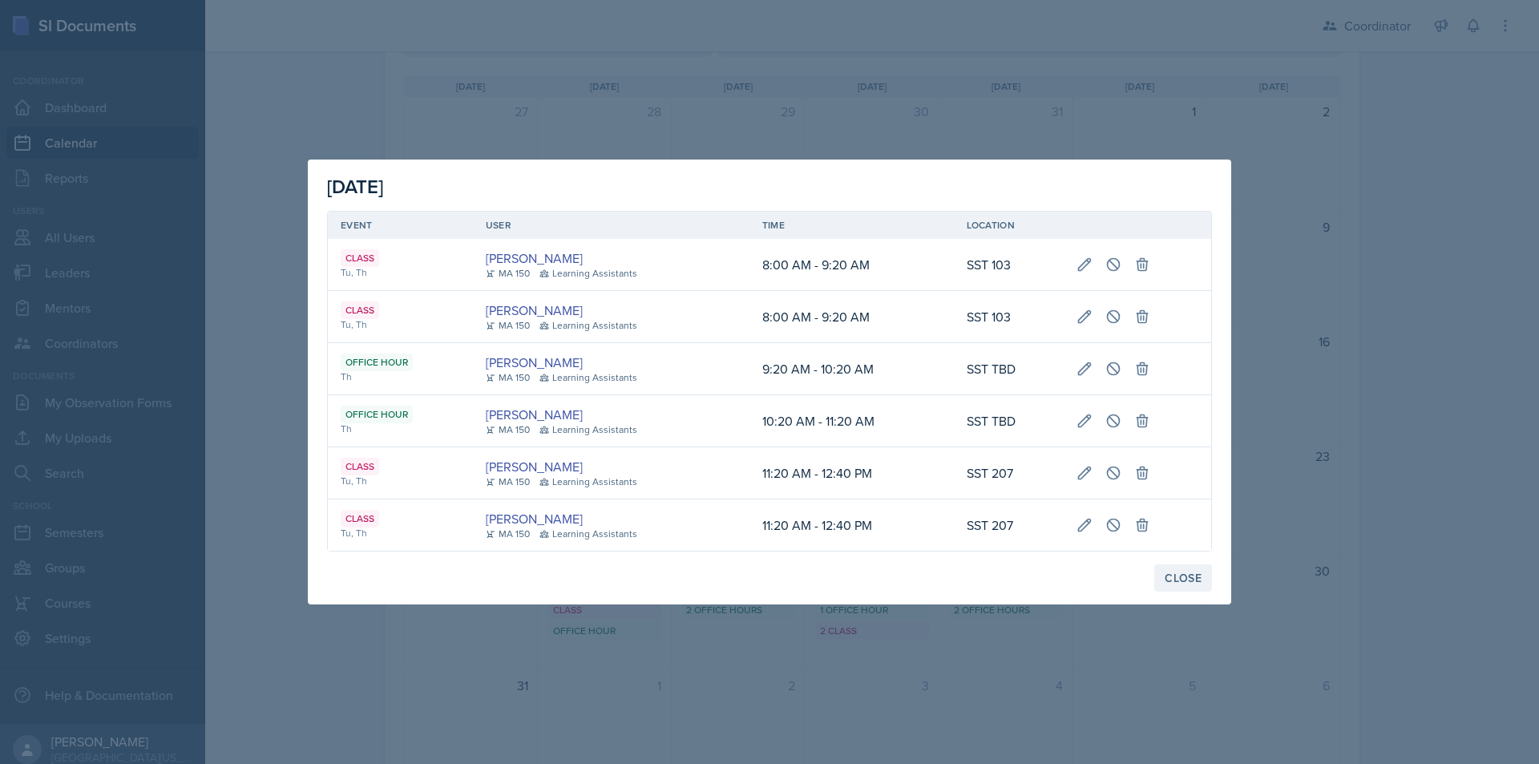
click at [1182, 575] on div "Close" at bounding box center [1183, 578] width 37 height 13
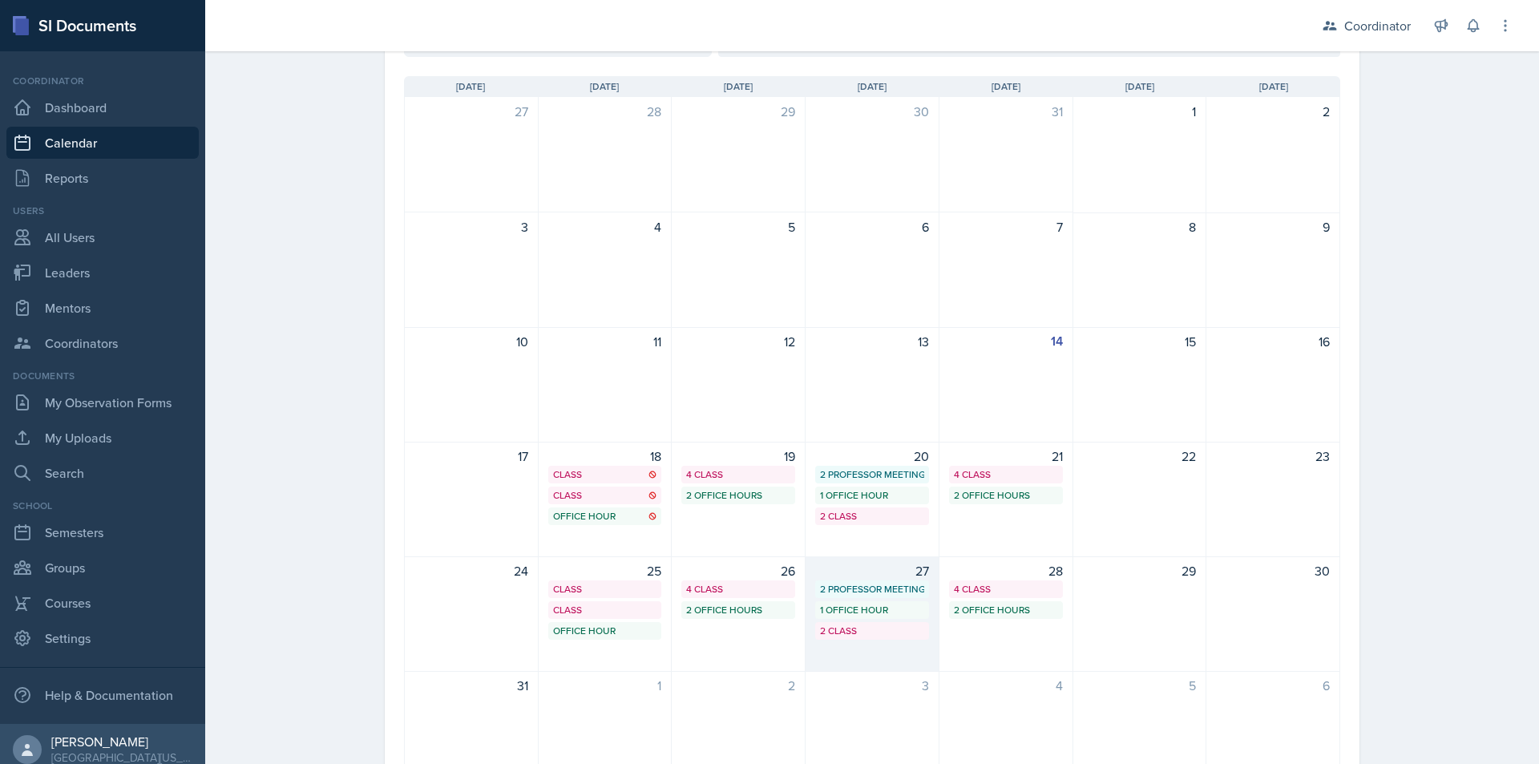
click at [886, 626] on div "2 Class" at bounding box center [872, 631] width 104 height 14
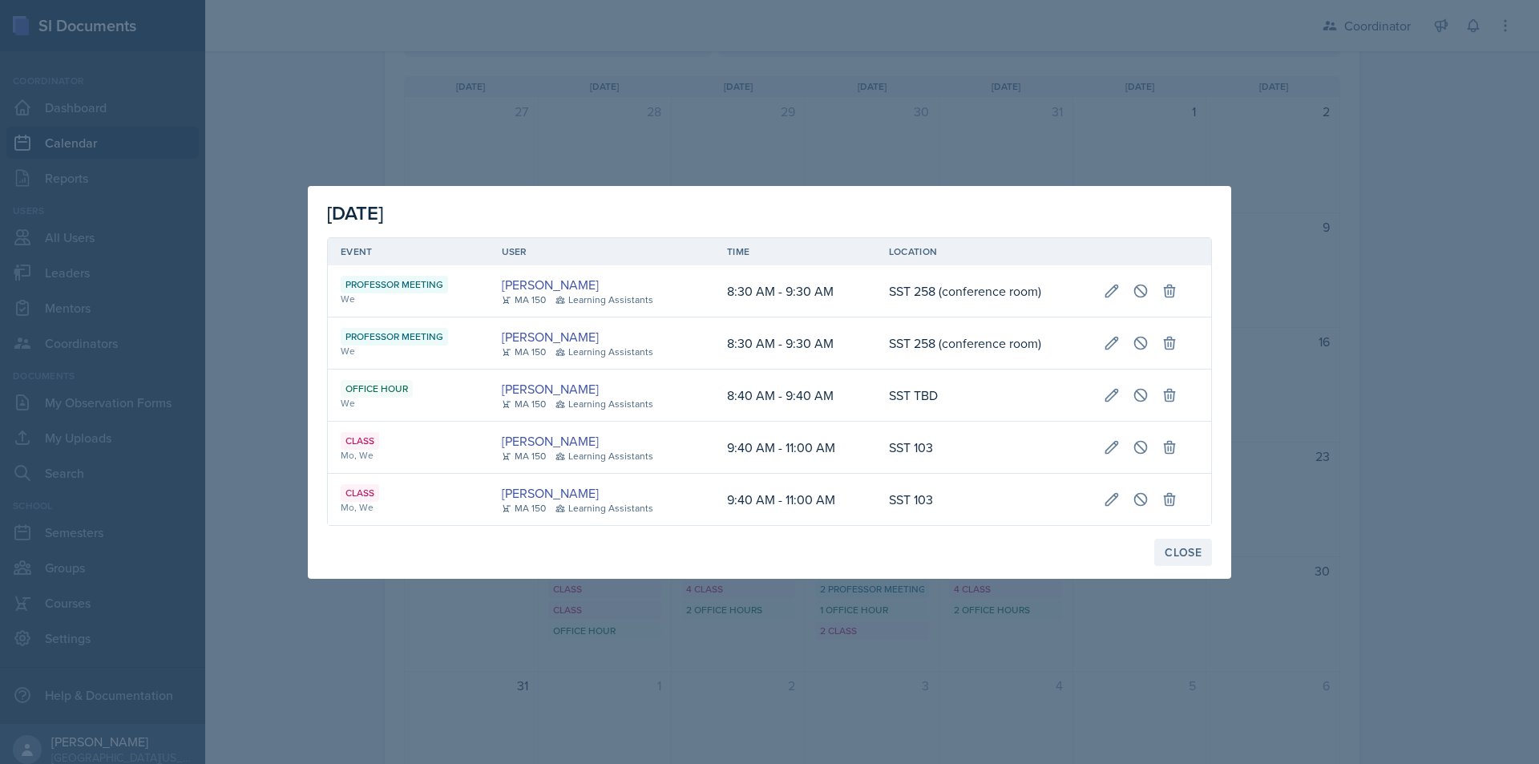
click at [1162, 543] on button "Close" at bounding box center [1183, 552] width 58 height 27
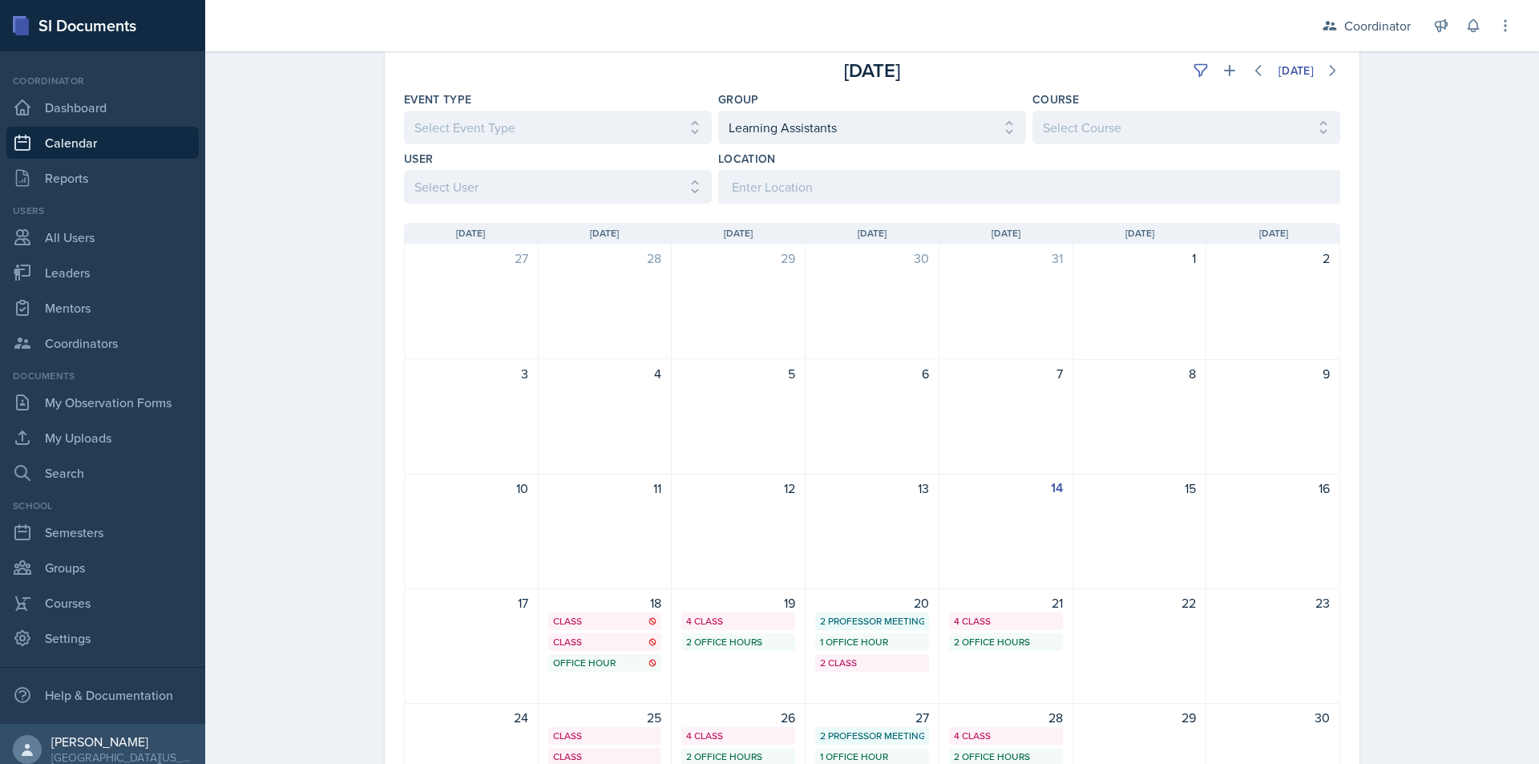
scroll to position [0, 0]
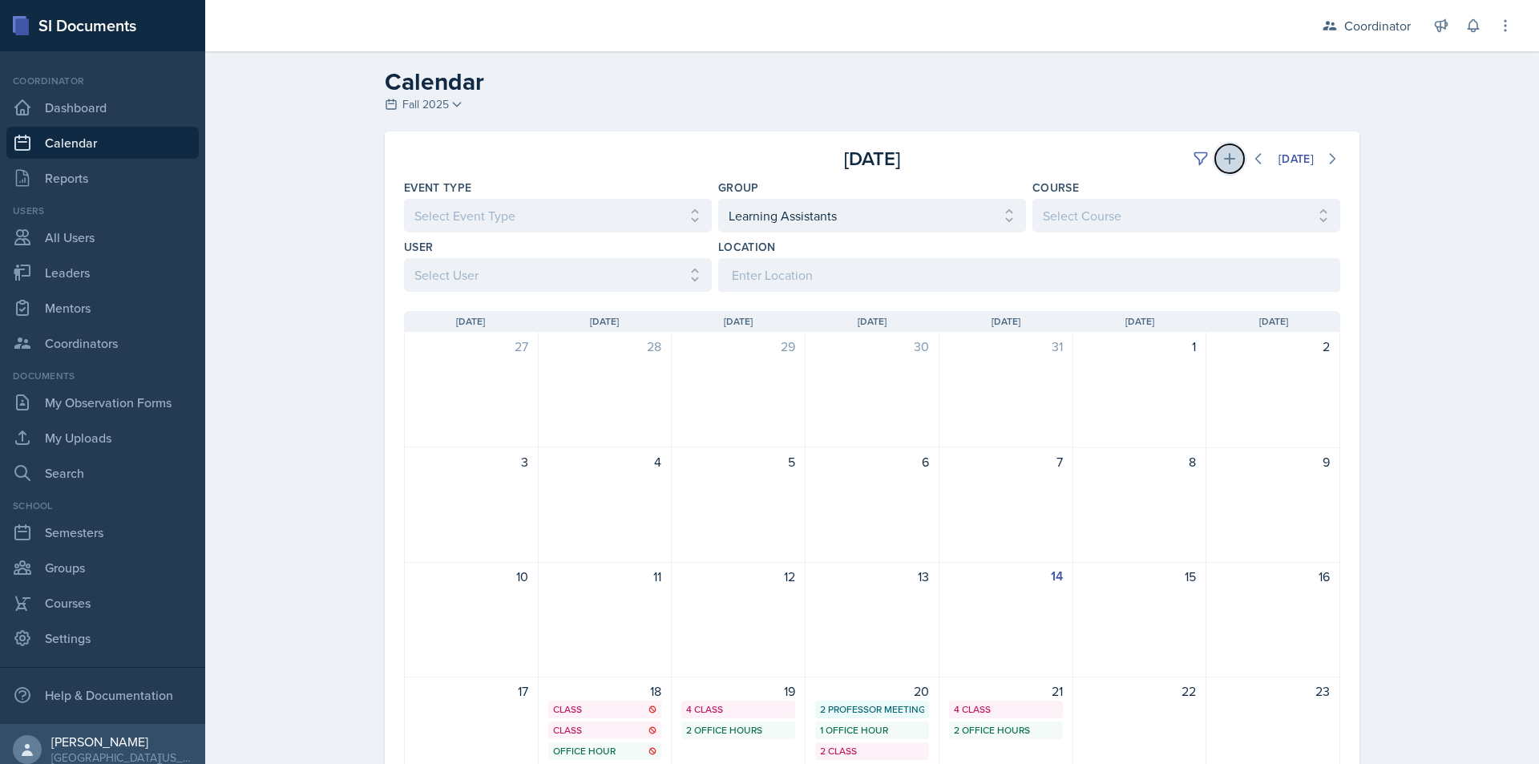
click at [1222, 165] on icon at bounding box center [1230, 159] width 16 height 16
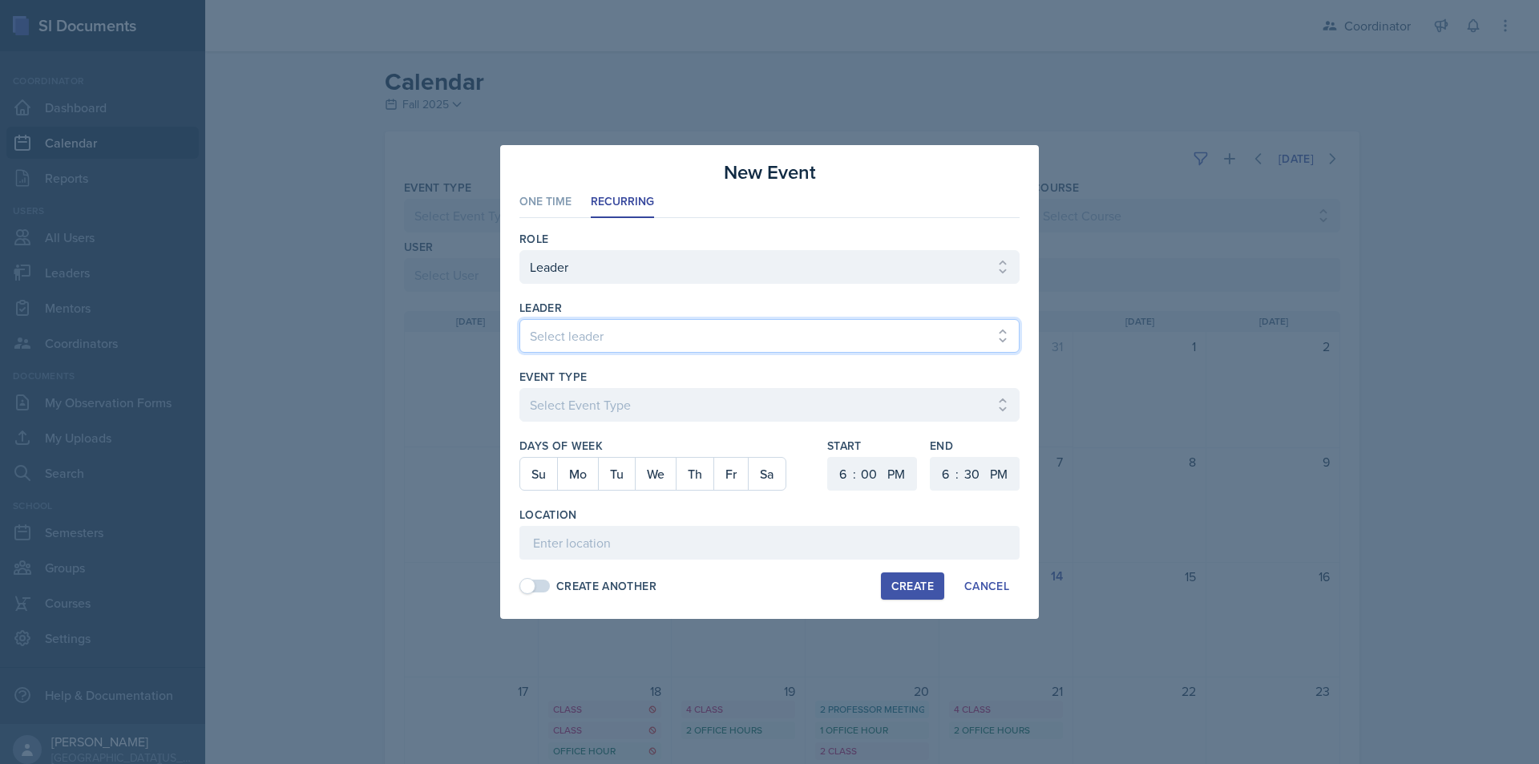
click at [586, 334] on select "Select leader Adam McDougal Aley Perez Anna McGill Bella Clifton Bram O'Neil Ca…" at bounding box center [769, 336] width 500 height 34
click at [519, 319] on select "Select leader Adam McDougal Aley Perez Anna McGill Bella Clifton Bram O'Neil Ca…" at bounding box center [769, 336] width 500 height 34
click at [586, 400] on select "Select Event Type Admin Office Hour Cal Workshop Class Class Announcement LA Pe…" at bounding box center [769, 405] width 500 height 34
click at [519, 388] on select "Select Event Type Admin Office Hour Cal Workshop Class Class Announcement LA Pe…" at bounding box center [769, 405] width 500 height 34
click at [701, 473] on button "Th" at bounding box center [695, 474] width 38 height 32
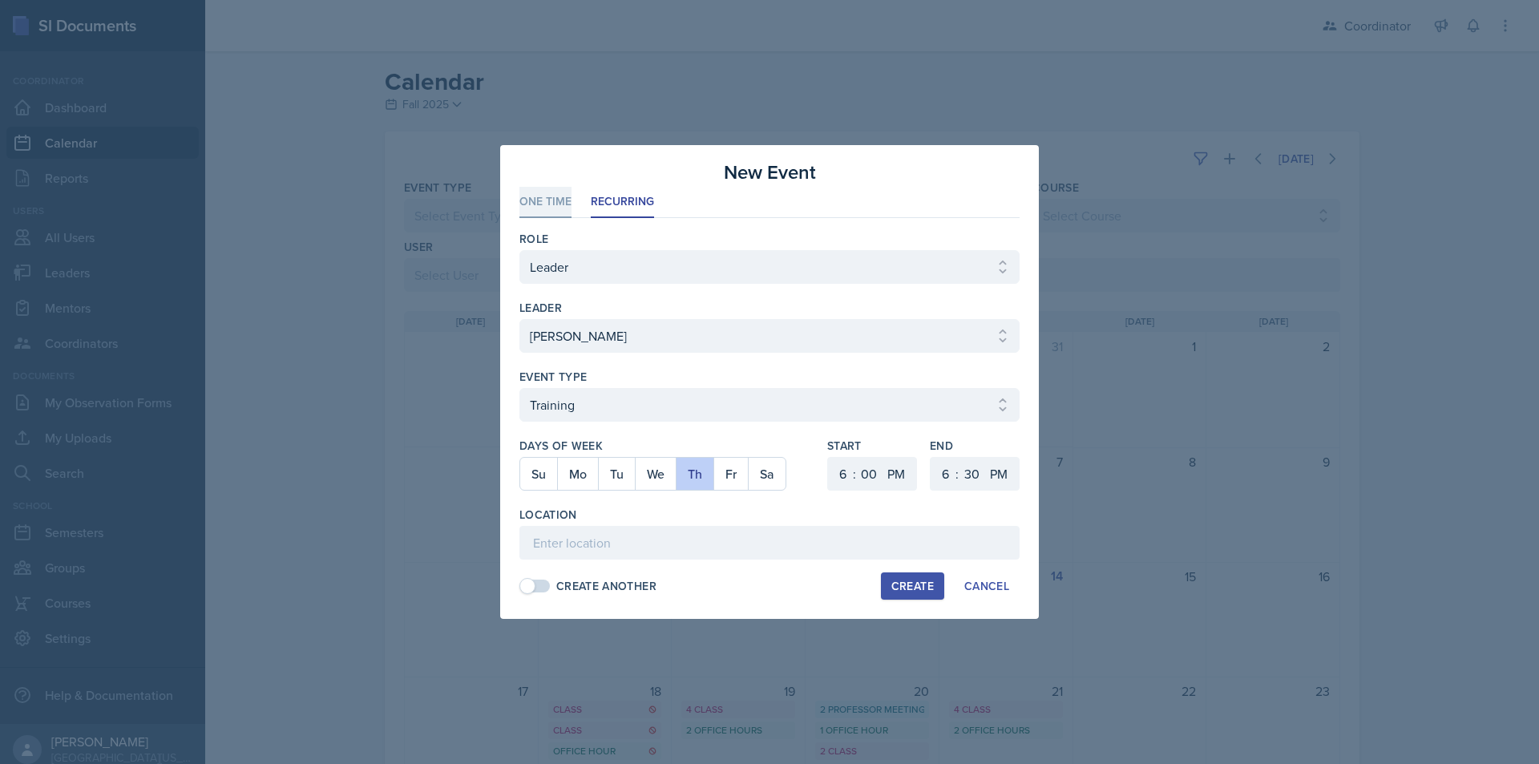
click at [560, 204] on li "One Time" at bounding box center [545, 202] width 52 height 31
click at [633, 337] on select "Select leader Adam McDougal Aley Perez Anna McGill Bella Clifton Bram O'Neil Ca…" at bounding box center [769, 336] width 500 height 34
click at [519, 319] on select "Select leader Adam McDougal Aley Perez Anna McGill Bella Clifton Bram O'Neil Ca…" at bounding box center [769, 336] width 500 height 34
click at [638, 397] on select "Select event type Admin Office Hour Cal Workshop Class Class Announcement LA Pe…" at bounding box center [769, 405] width 500 height 34
click at [519, 388] on select "Select event type Admin Office Hour Cal Workshop Class Class Announcement LA Pe…" at bounding box center [769, 405] width 500 height 34
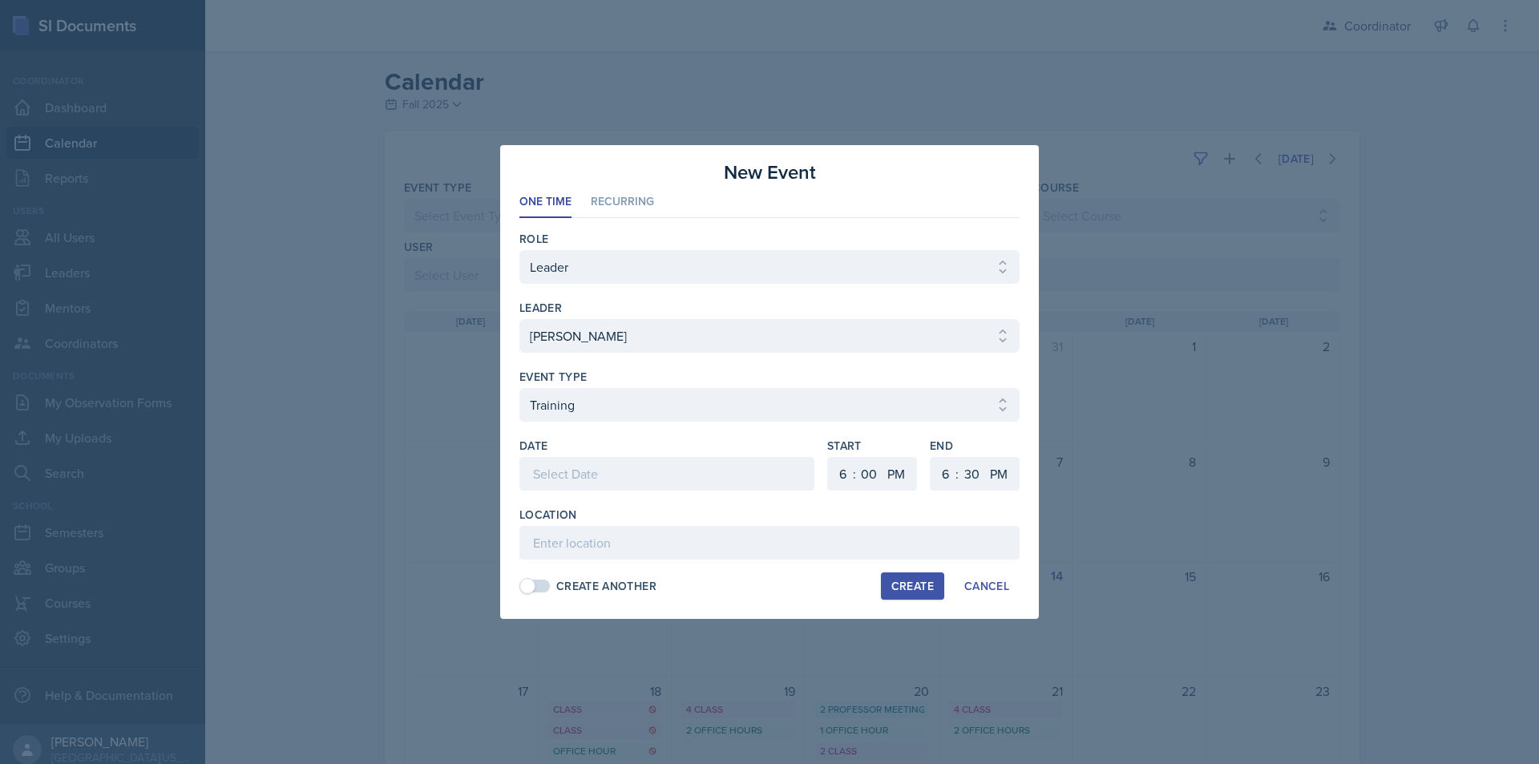
click at [779, 470] on div at bounding box center [666, 474] width 295 height 34
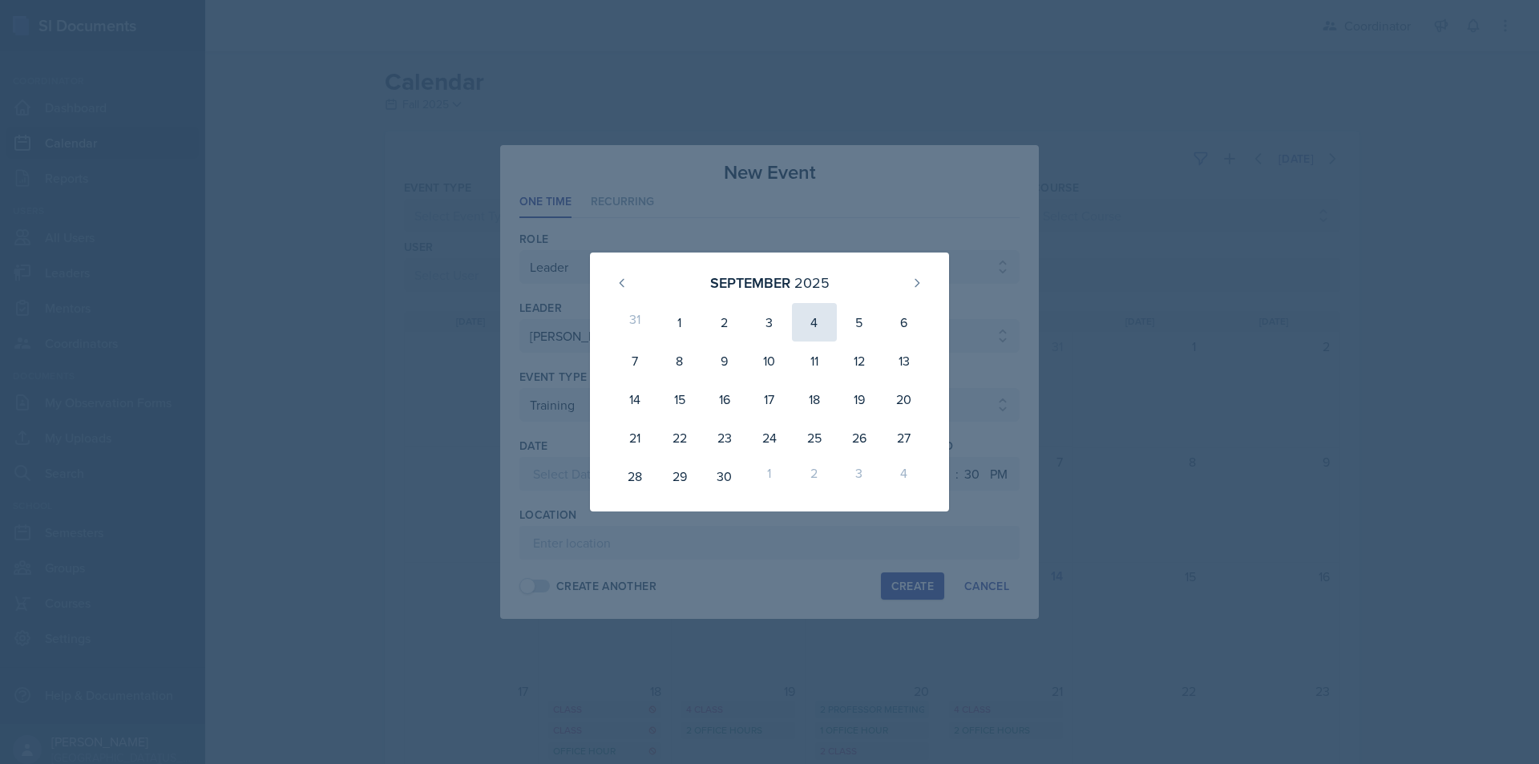
click at [816, 331] on div "4" at bounding box center [814, 322] width 45 height 38
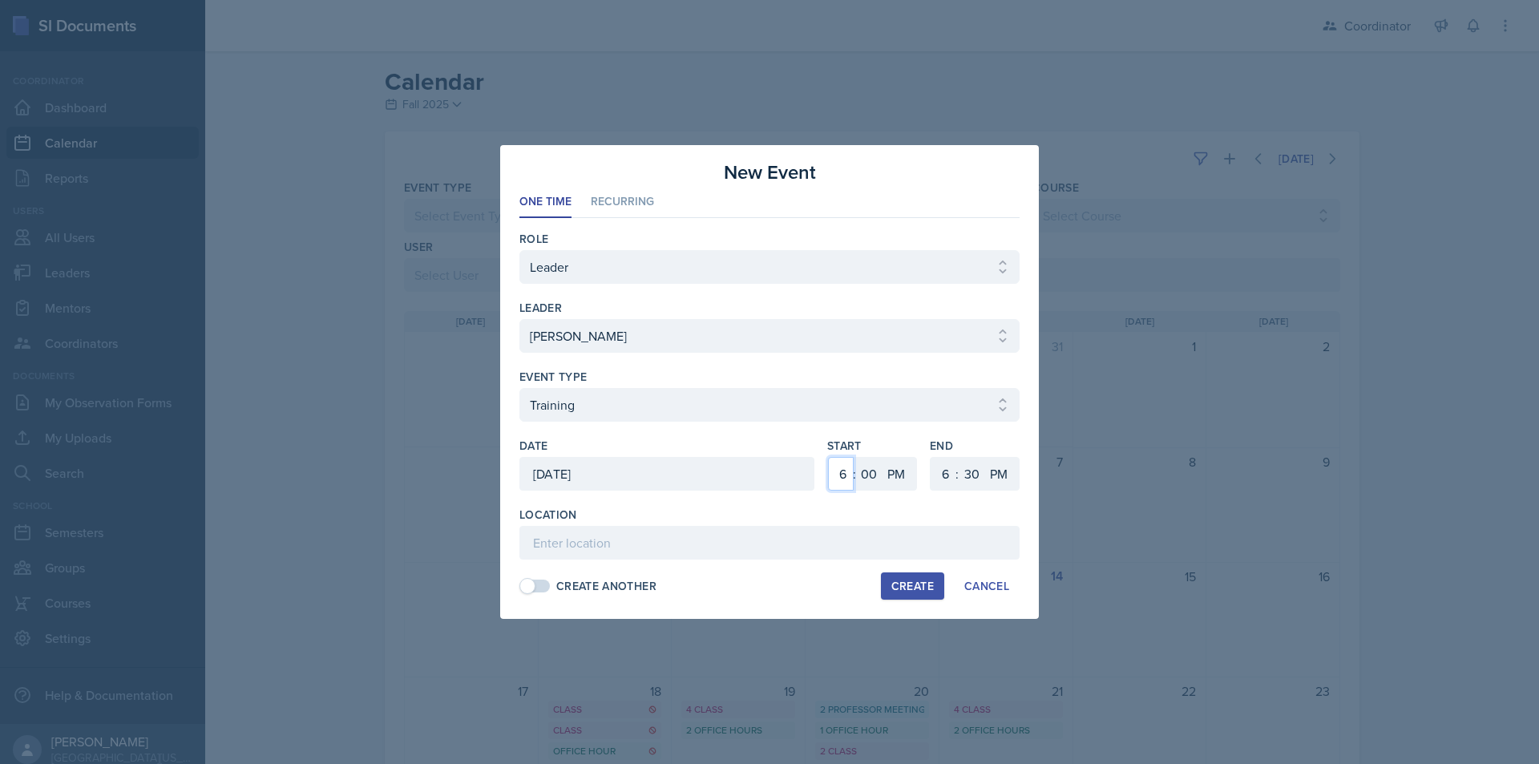
click at [838, 471] on select "1 2 3 4 5 6 7 8 9 10 11 12" at bounding box center [841, 474] width 26 height 34
click at [828, 457] on select "1 2 3 4 5 6 7 8 9 10 11 12" at bounding box center [841, 474] width 26 height 34
click at [938, 473] on select "1 2 3 4 5 6 7 8 9 10 11 12" at bounding box center [944, 474] width 26 height 34
click at [931, 457] on select "1 2 3 4 5 6 7 8 9 10 11 12" at bounding box center [944, 474] width 26 height 34
drag, startPoint x: 979, startPoint y: 485, endPoint x: 980, endPoint y: 470, distance: 15.3
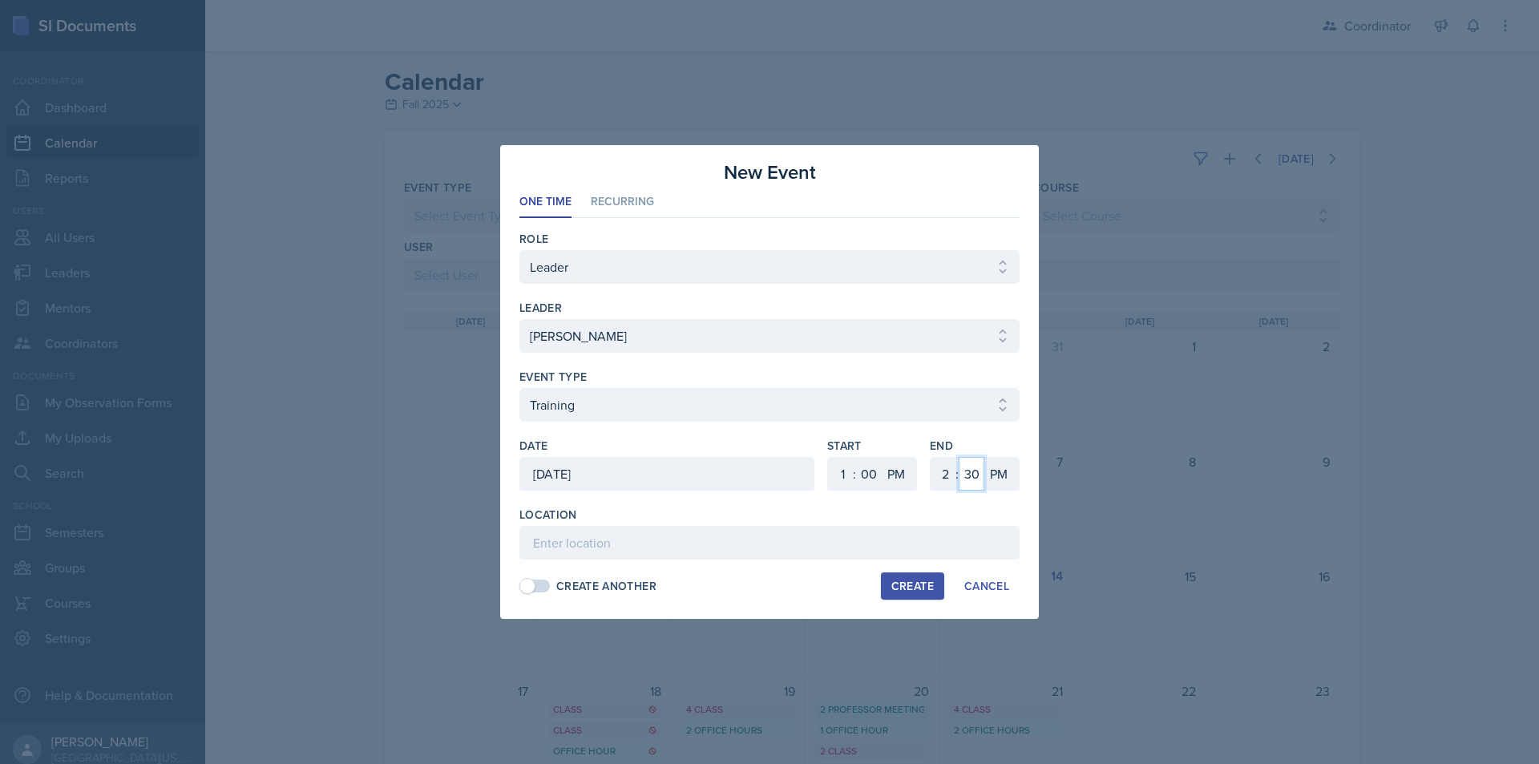
click at [979, 485] on select "00 05 10 15 20 25 30 35 40 45 50 55" at bounding box center [972, 474] width 26 height 34
click at [959, 457] on select "00 05 10 15 20 25 30 35 40 45 50 55" at bounding box center [972, 474] width 26 height 34
click at [586, 546] on input at bounding box center [769, 543] width 500 height 34
click at [524, 586] on span at bounding box center [527, 586] width 16 height 16
click at [916, 580] on div "Create" at bounding box center [912, 586] width 42 height 13
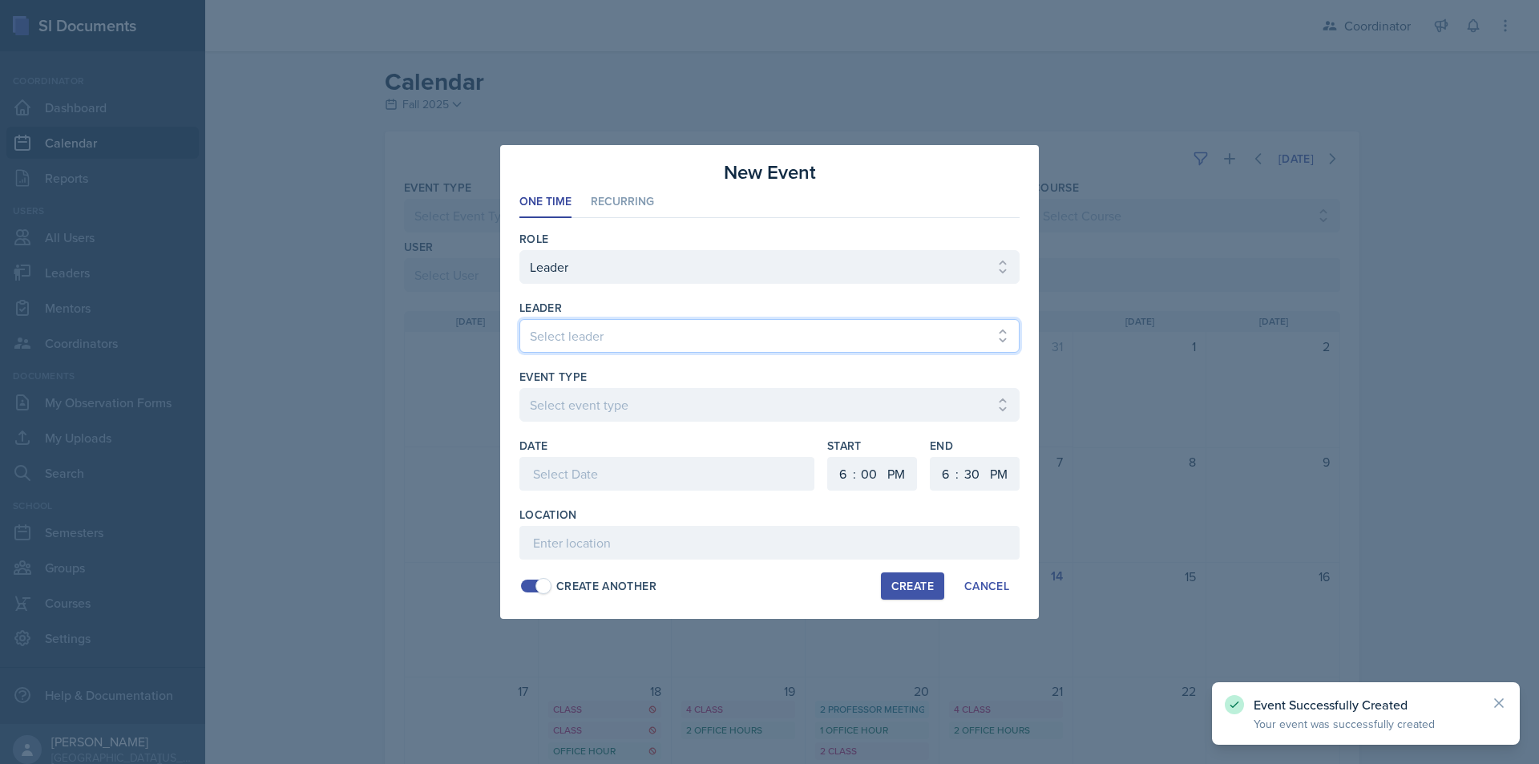
click at [560, 333] on select "Select leader Adam McDougal Aley Perez Anna McGill Bella Clifton Bram O'Neil Ca…" at bounding box center [769, 336] width 500 height 34
click at [519, 319] on select "Select leader Adam McDougal Aley Perez Anna McGill Bella Clifton Bram O'Neil Ca…" at bounding box center [769, 336] width 500 height 34
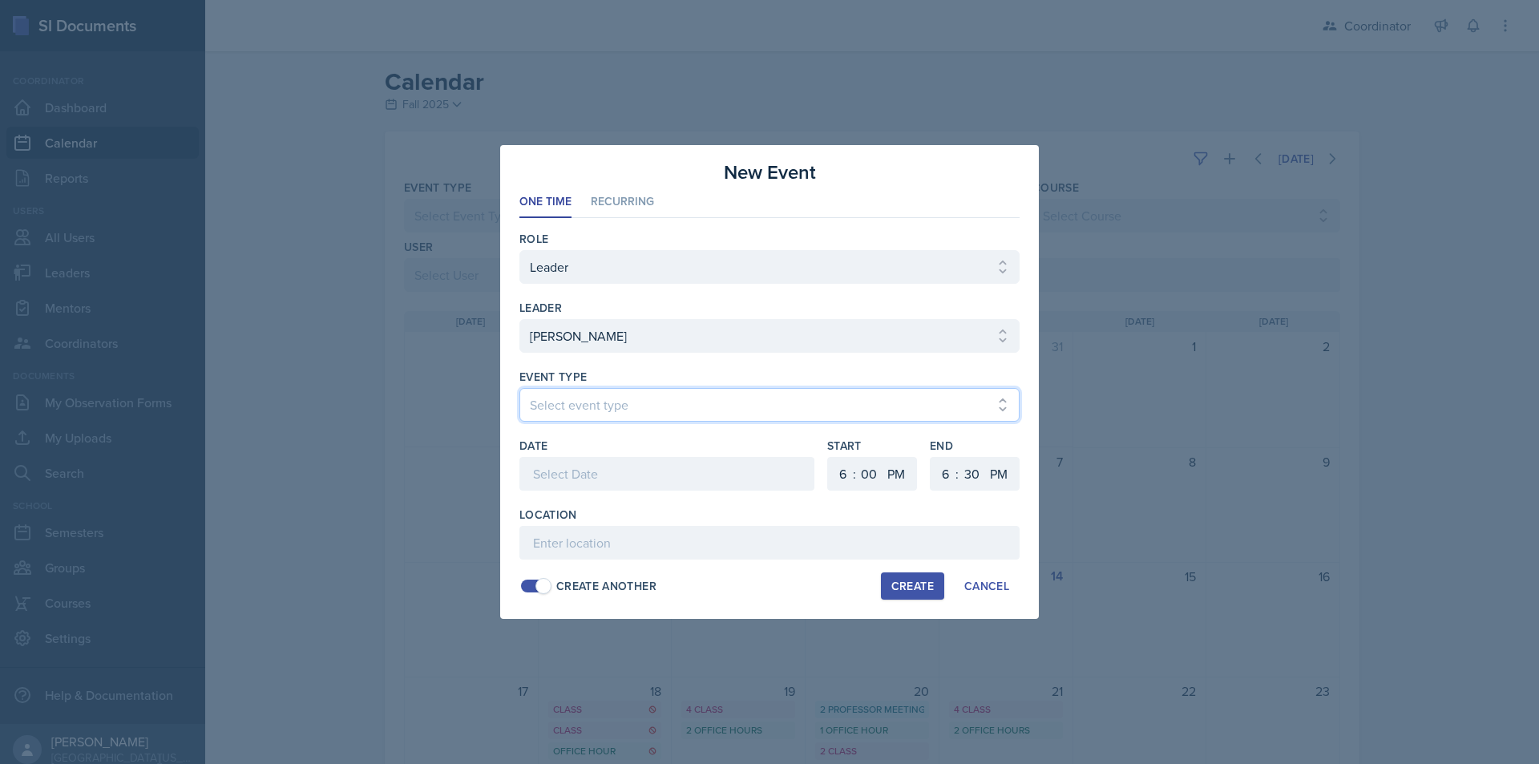
click at [600, 404] on select "Select event type Admin Office Hour Cal Workshop Class Class Announcement LA Pe…" at bounding box center [769, 405] width 500 height 34
click at [519, 388] on select "Select event type Admin Office Hour Cal Workshop Class Class Announcement LA Pe…" at bounding box center [769, 405] width 500 height 34
click at [609, 470] on div at bounding box center [666, 474] width 295 height 34
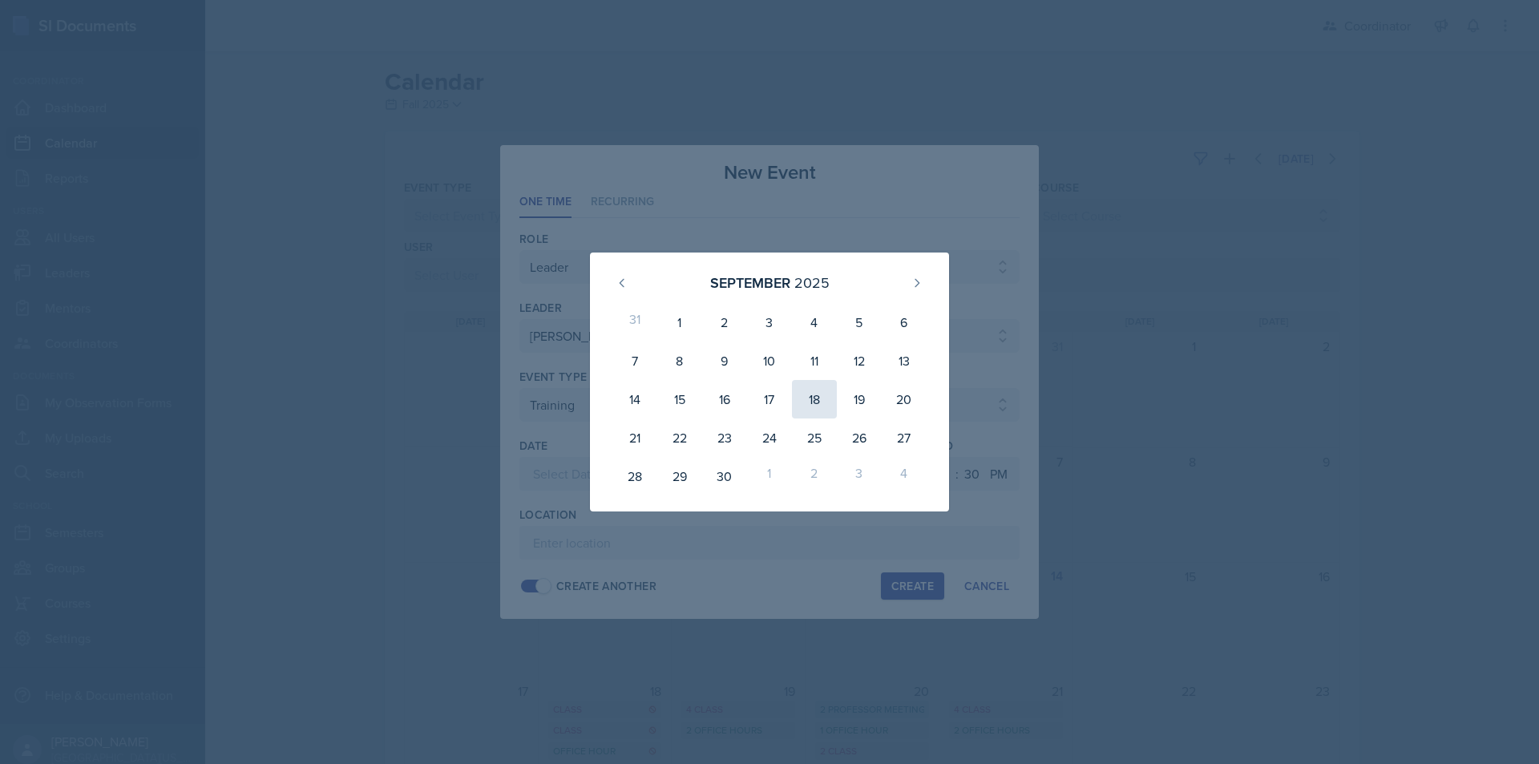
click at [822, 390] on div "18" at bounding box center [814, 399] width 45 height 38
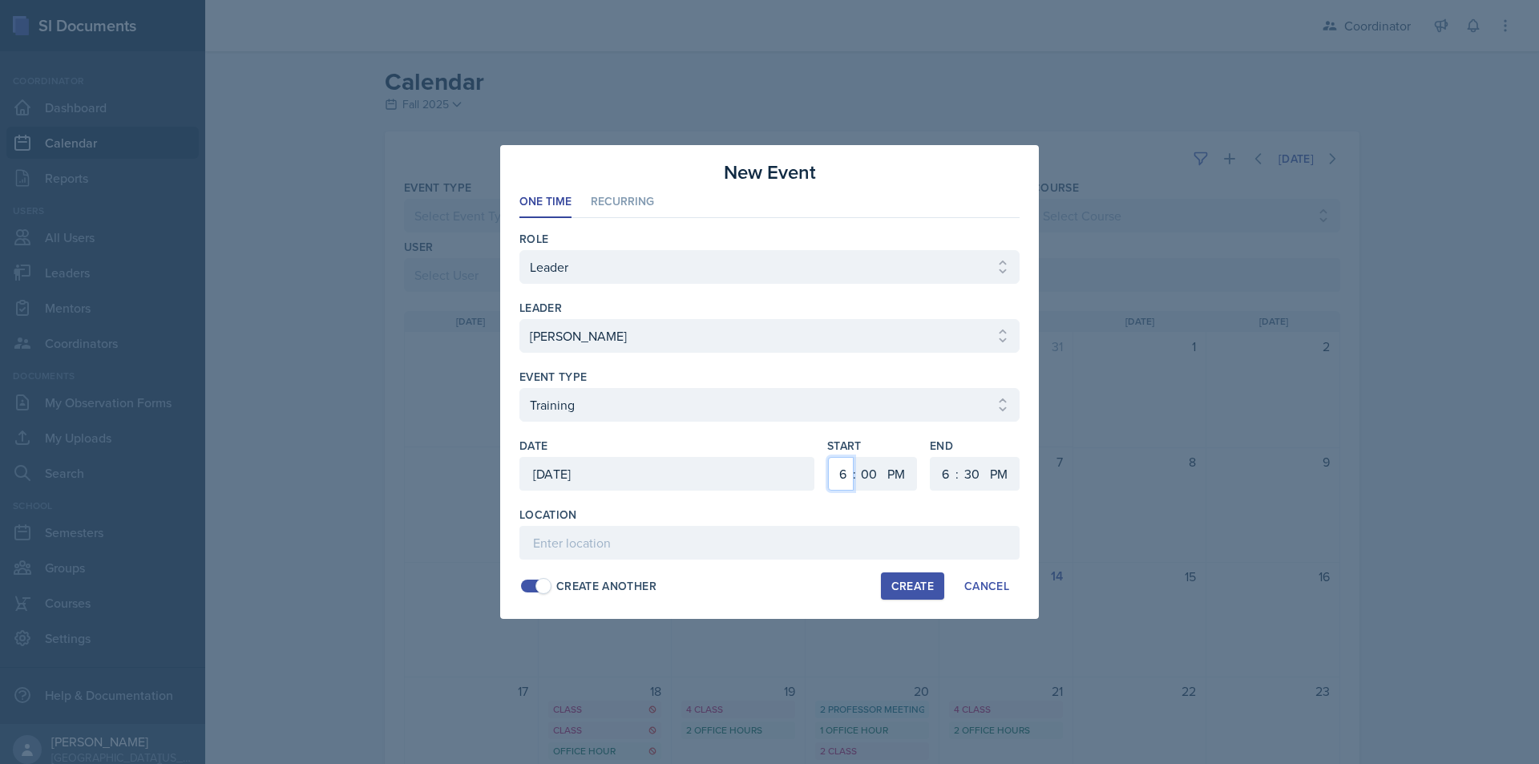
click at [839, 476] on select "1 2 3 4 5 6 7 8 9 10 11 12" at bounding box center [841, 474] width 26 height 34
click at [828, 457] on select "1 2 3 4 5 6 7 8 9 10 11 12" at bounding box center [841, 474] width 26 height 34
click at [948, 473] on select "1 2 3 4 5 6 7 8 9 10 11 12" at bounding box center [944, 474] width 26 height 34
click at [931, 457] on select "1 2 3 4 5 6 7 8 9 10 11 12" at bounding box center [944, 474] width 26 height 34
drag, startPoint x: 970, startPoint y: 483, endPoint x: 971, endPoint y: 473, distance: 10.5
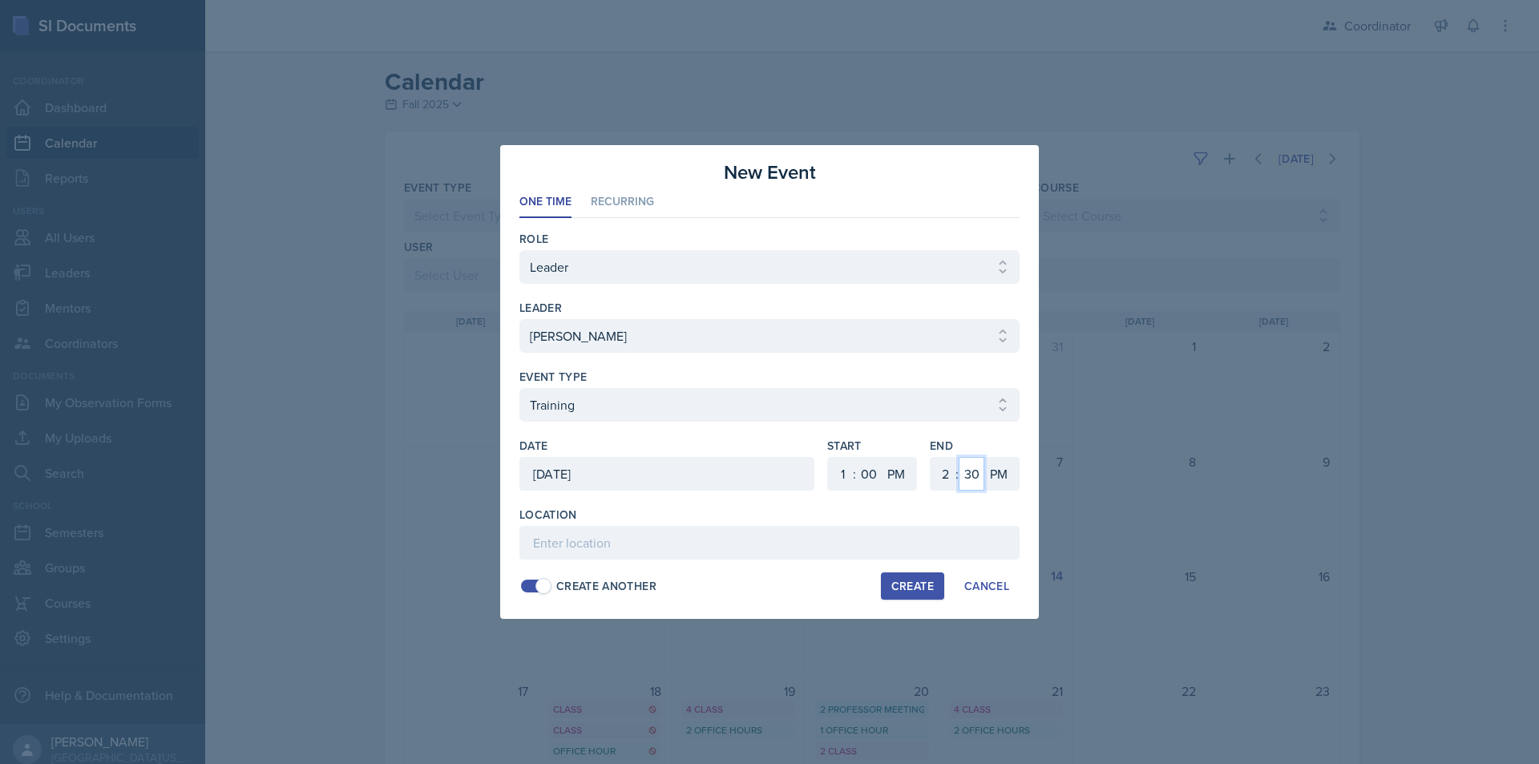
click at [971, 483] on select "00 05 10 15 20 25 30 35 40 45 50 55" at bounding box center [972, 474] width 26 height 34
click at [959, 457] on select "00 05 10 15 20 25 30 35 40 45 50 55" at bounding box center [972, 474] width 26 height 34
click at [669, 547] on input at bounding box center [769, 543] width 500 height 34
click at [928, 588] on div "Create" at bounding box center [912, 586] width 42 height 13
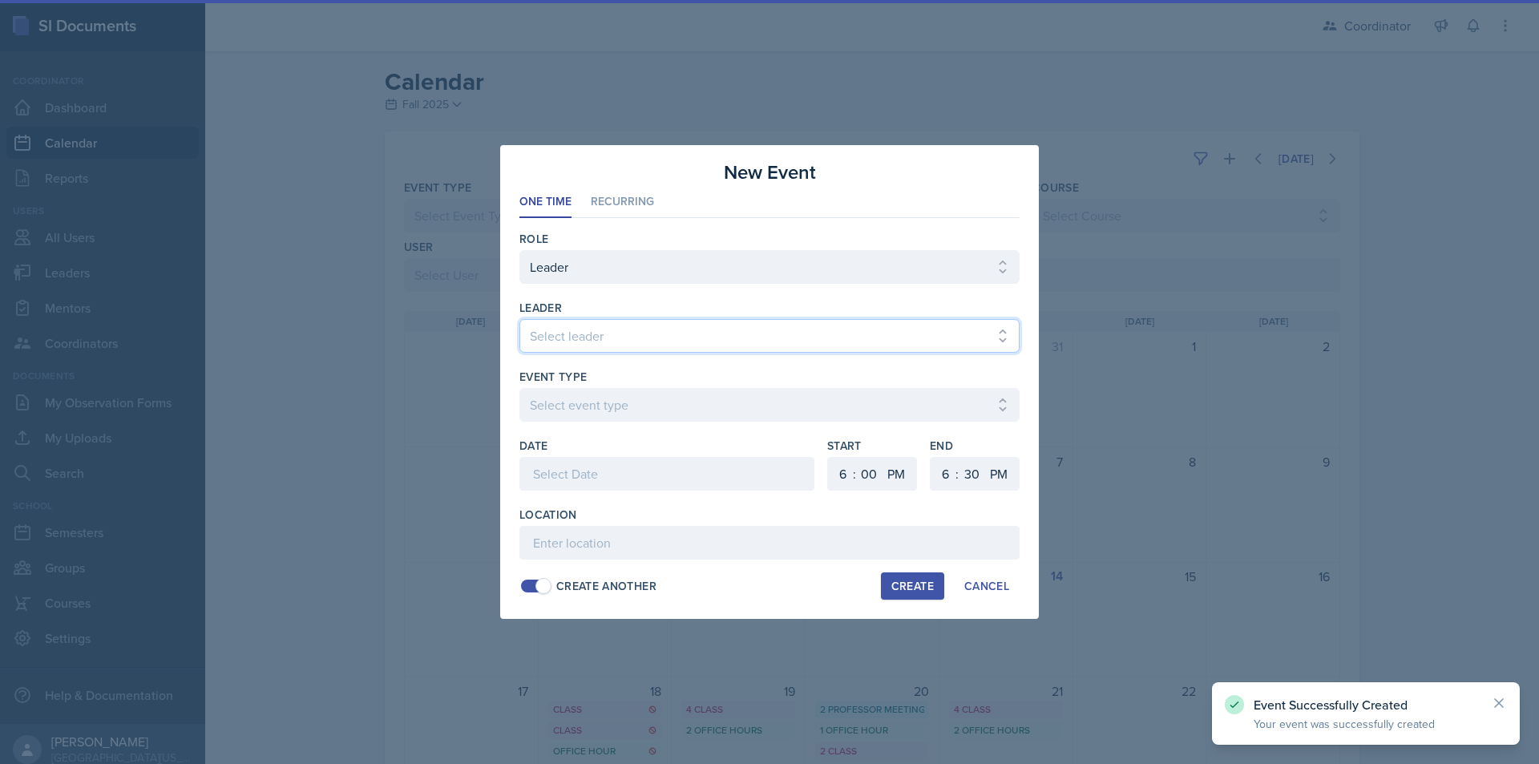
click at [689, 336] on select "Select leader Adam McDougal Aley Perez Anna McGill Bella Clifton Bram O'Neil Ca…" at bounding box center [769, 336] width 500 height 34
click at [519, 319] on select "Select leader Adam McDougal Aley Perez Anna McGill Bella Clifton Bram O'Neil Ca…" at bounding box center [769, 336] width 500 height 34
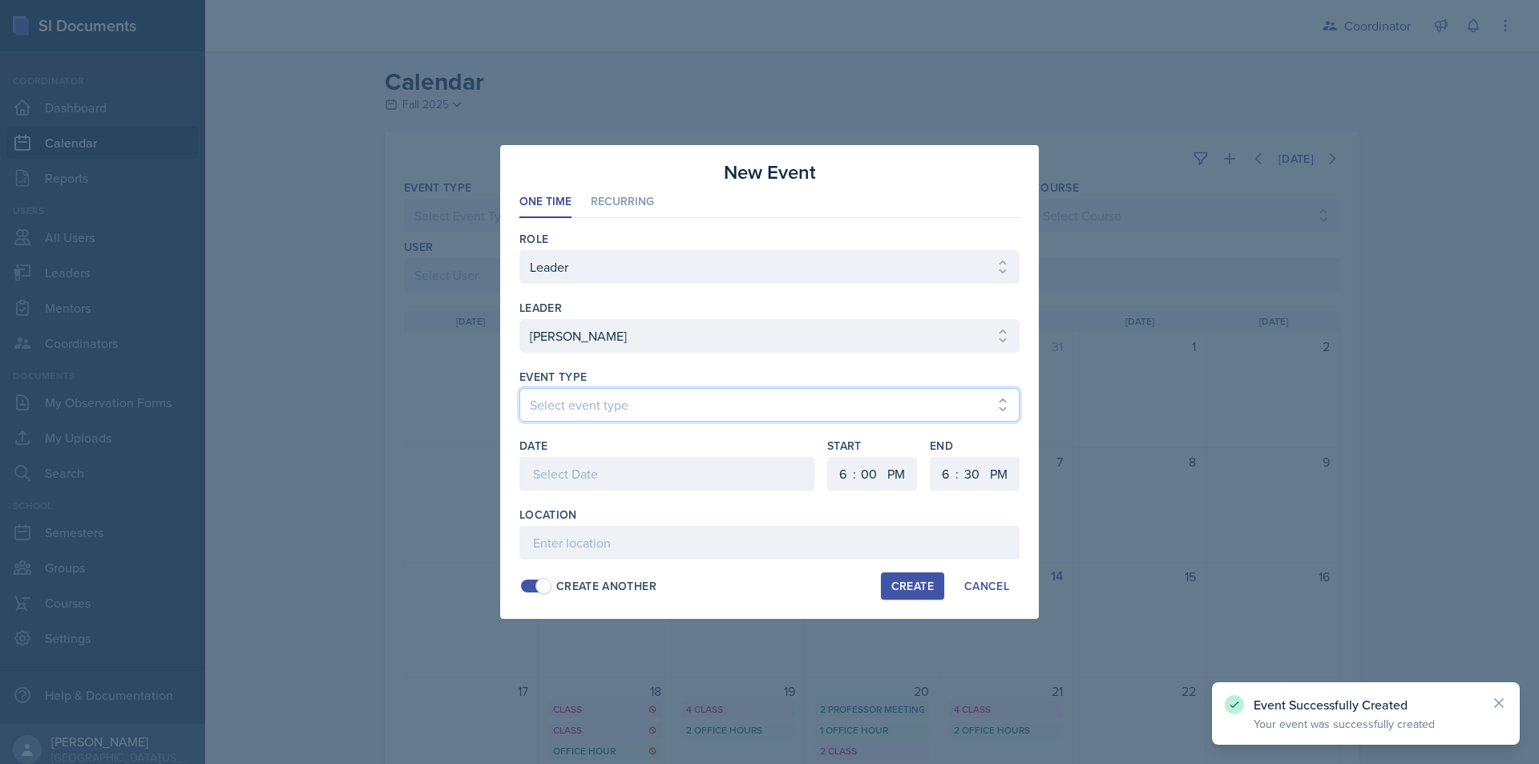
click at [627, 399] on select "Select event type Admin Office Hour Cal Workshop Class Class Announcement LA Pe…" at bounding box center [769, 405] width 500 height 34
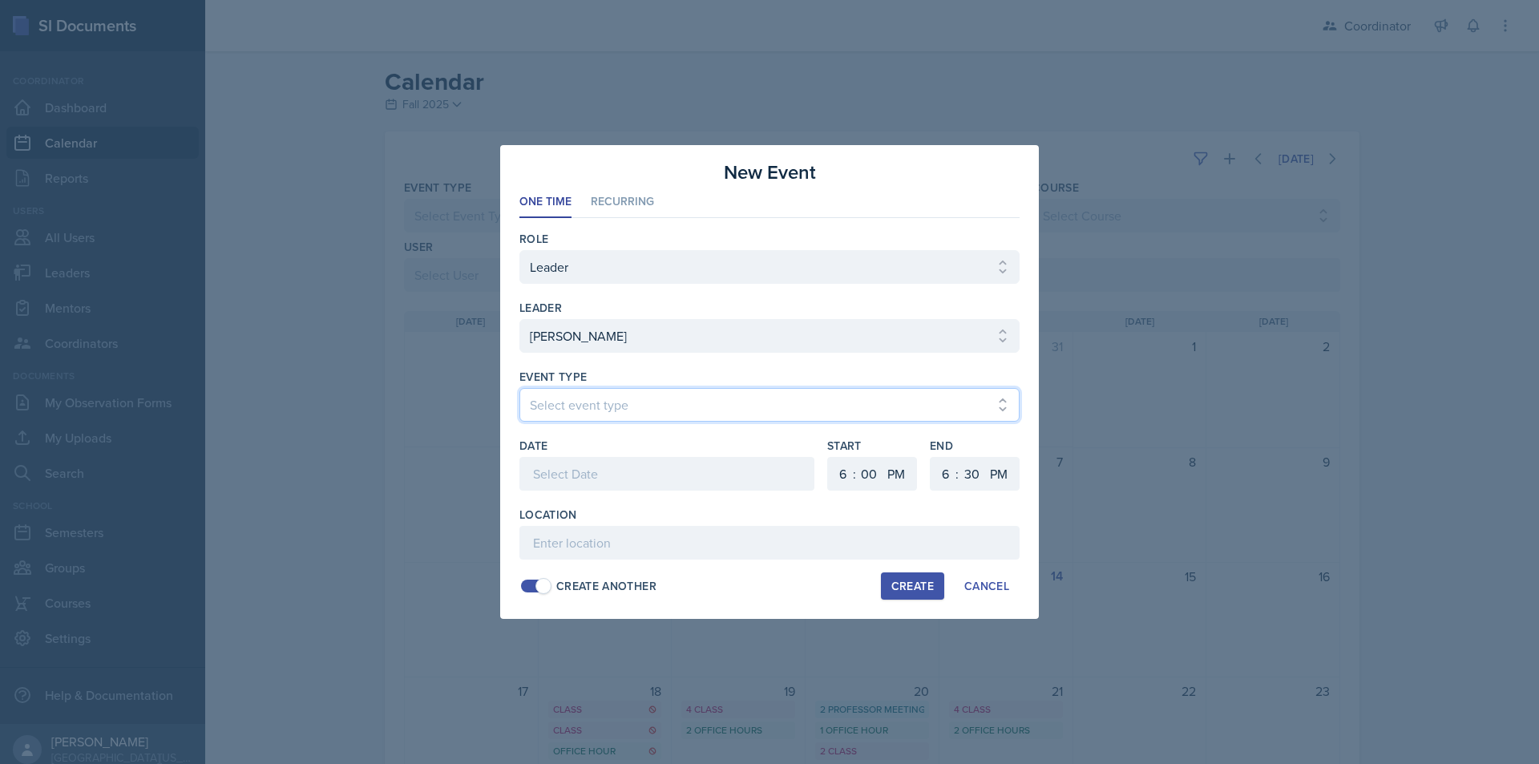
click at [519, 388] on select "Select event type Admin Office Hour Cal Workshop Class Class Announcement LA Pe…" at bounding box center [769, 405] width 500 height 34
click at [599, 467] on div at bounding box center [666, 474] width 295 height 34
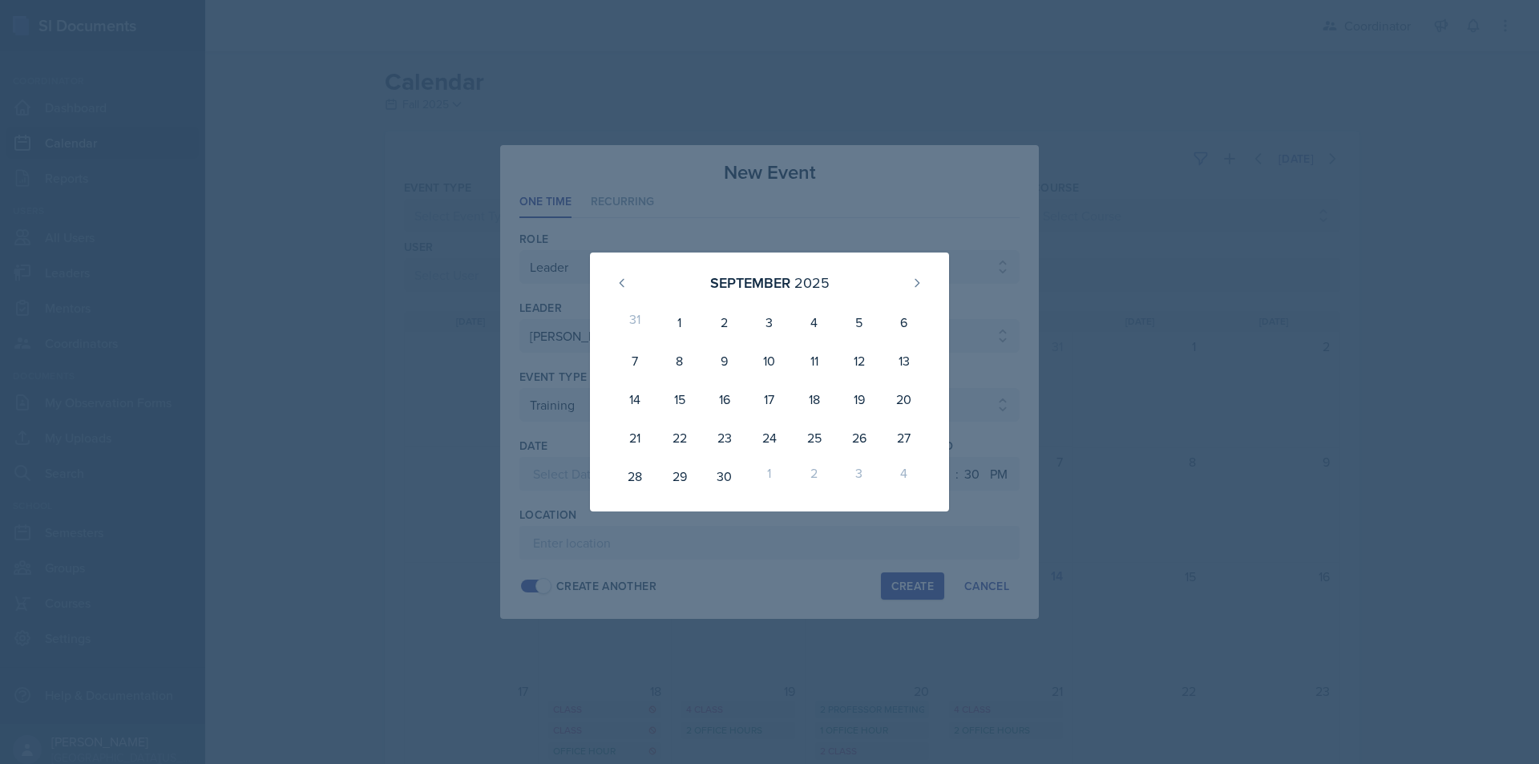
click at [903, 281] on div "September 2025" at bounding box center [769, 282] width 321 height 34
click at [912, 279] on icon at bounding box center [917, 283] width 13 height 13
click at [823, 325] on div "2" at bounding box center [814, 322] width 45 height 38
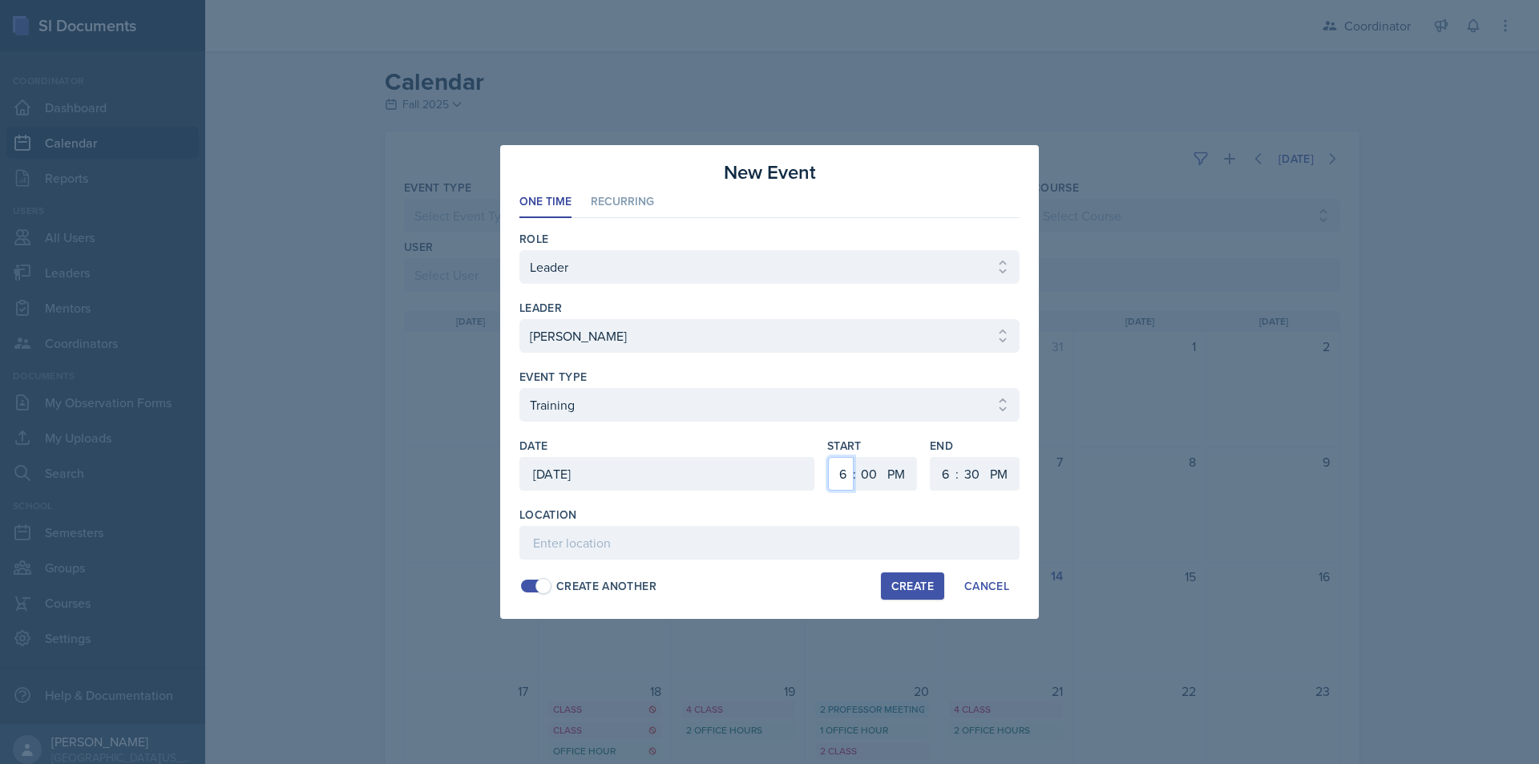
click at [846, 485] on select "1 2 3 4 5 6 7 8 9 10 11 12" at bounding box center [841, 474] width 26 height 34
click at [828, 457] on select "1 2 3 4 5 6 7 8 9 10 11 12" at bounding box center [841, 474] width 26 height 34
click at [870, 479] on select "00 05 10 15 20 25 30 35 40 45 50 55" at bounding box center [869, 474] width 26 height 34
click at [947, 479] on select "1 2 3 4 5 6 7 8 9 10 11 12" at bounding box center [944, 474] width 26 height 34
click at [931, 457] on select "1 2 3 4 5 6 7 8 9 10 11 12" at bounding box center [944, 474] width 26 height 34
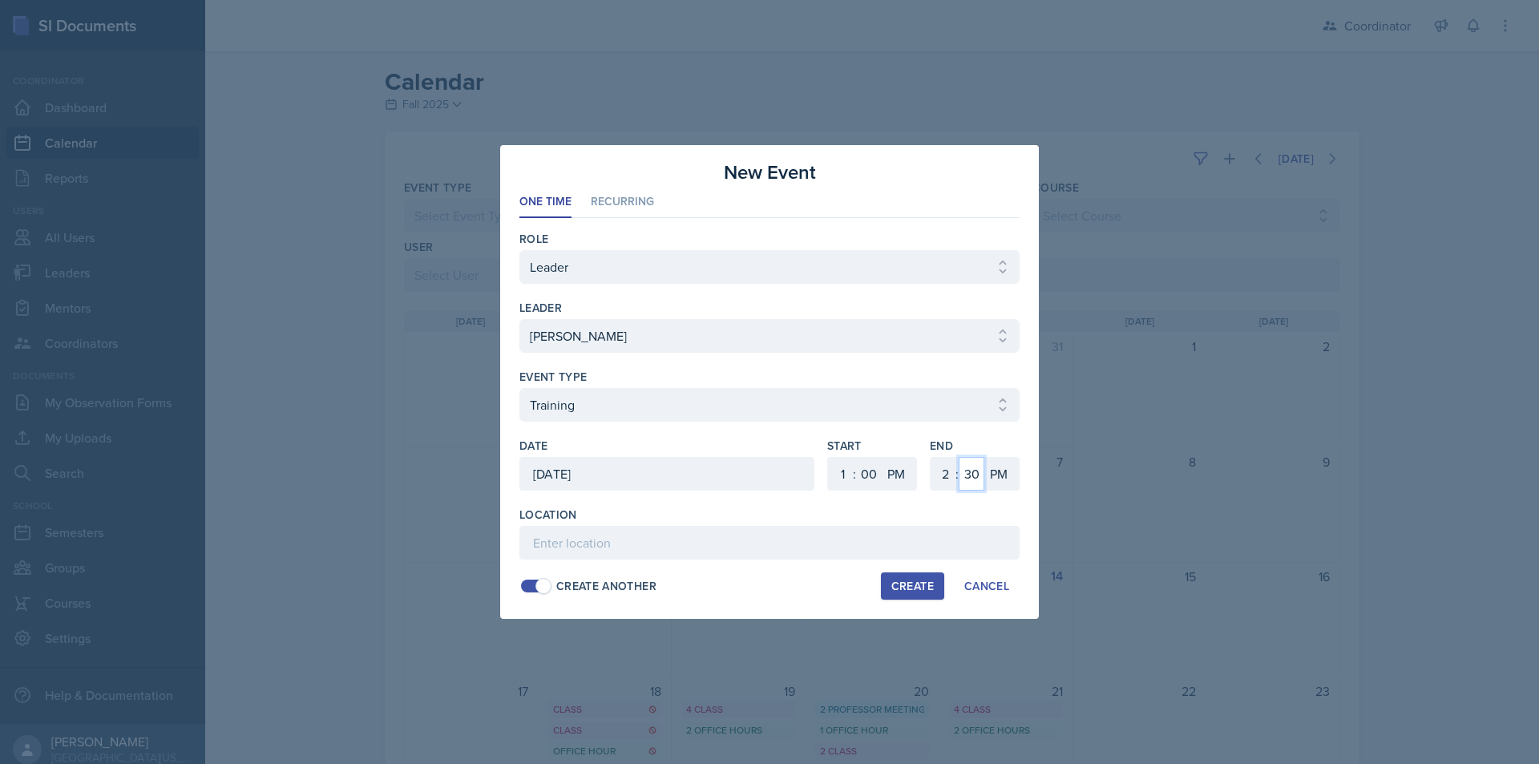
click at [976, 472] on select "00 05 10 15 20 25 30 35 40 45 50 55" at bounding box center [972, 474] width 26 height 34
click at [959, 457] on select "00 05 10 15 20 25 30 35 40 45 50 55" at bounding box center [972, 474] width 26 height 34
click at [781, 535] on input at bounding box center [769, 543] width 500 height 34
click at [916, 585] on div "Create" at bounding box center [912, 586] width 42 height 13
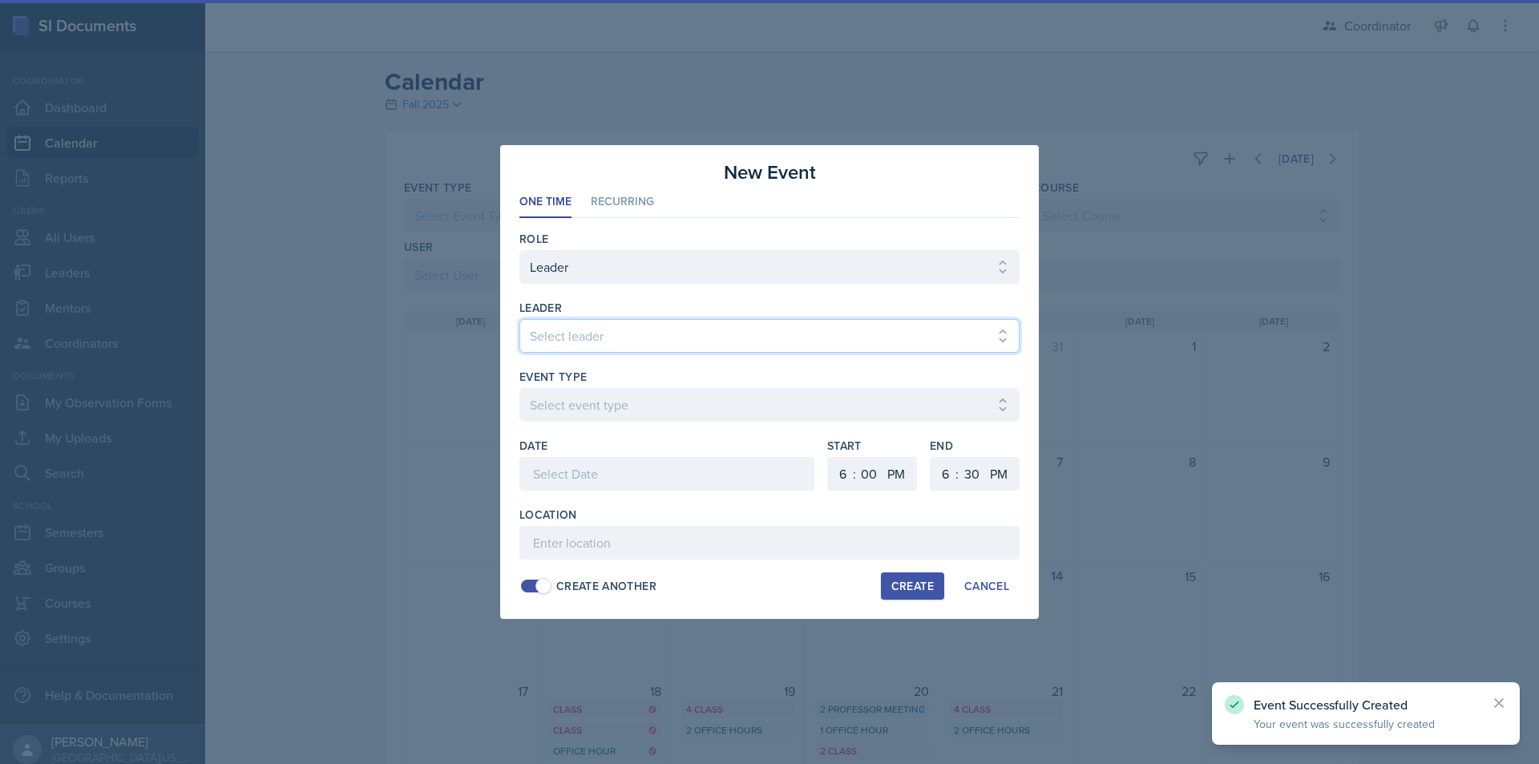
click at [590, 346] on select "Select leader Adam McDougal Aley Perez Anna McGill Bella Clifton Bram O'Neil Ca…" at bounding box center [769, 336] width 500 height 34
click at [519, 319] on select "Select leader Adam McDougal Aley Perez Anna McGill Bella Clifton Bram O'Neil Ca…" at bounding box center [769, 336] width 500 height 34
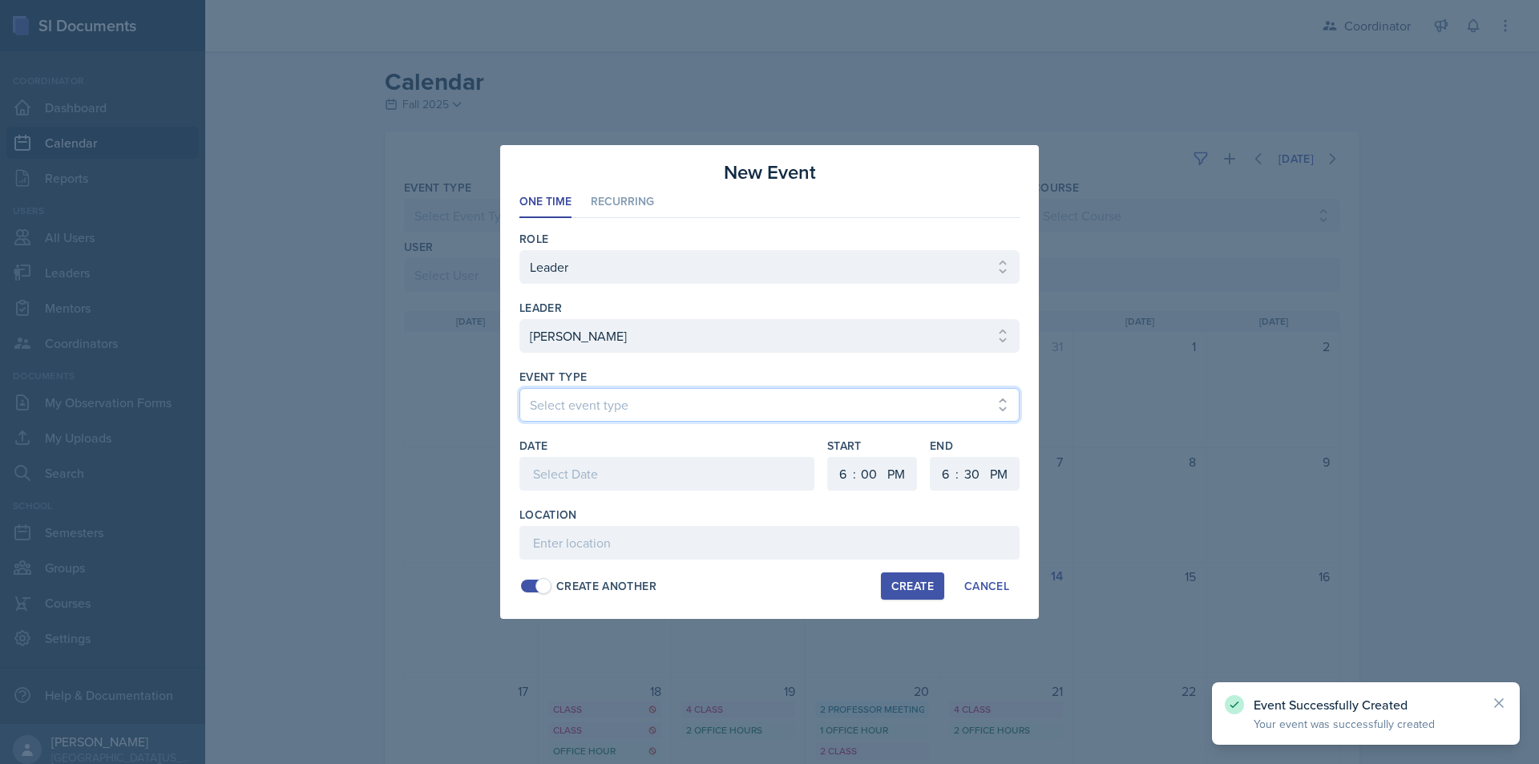
click at [600, 418] on select "Select event type Admin Office Hour Cal Workshop Class Class Announcement LA Pe…" at bounding box center [769, 405] width 500 height 34
click at [519, 388] on select "Select event type Admin Office Hour Cal Workshop Class Class Announcement LA Pe…" at bounding box center [769, 405] width 500 height 34
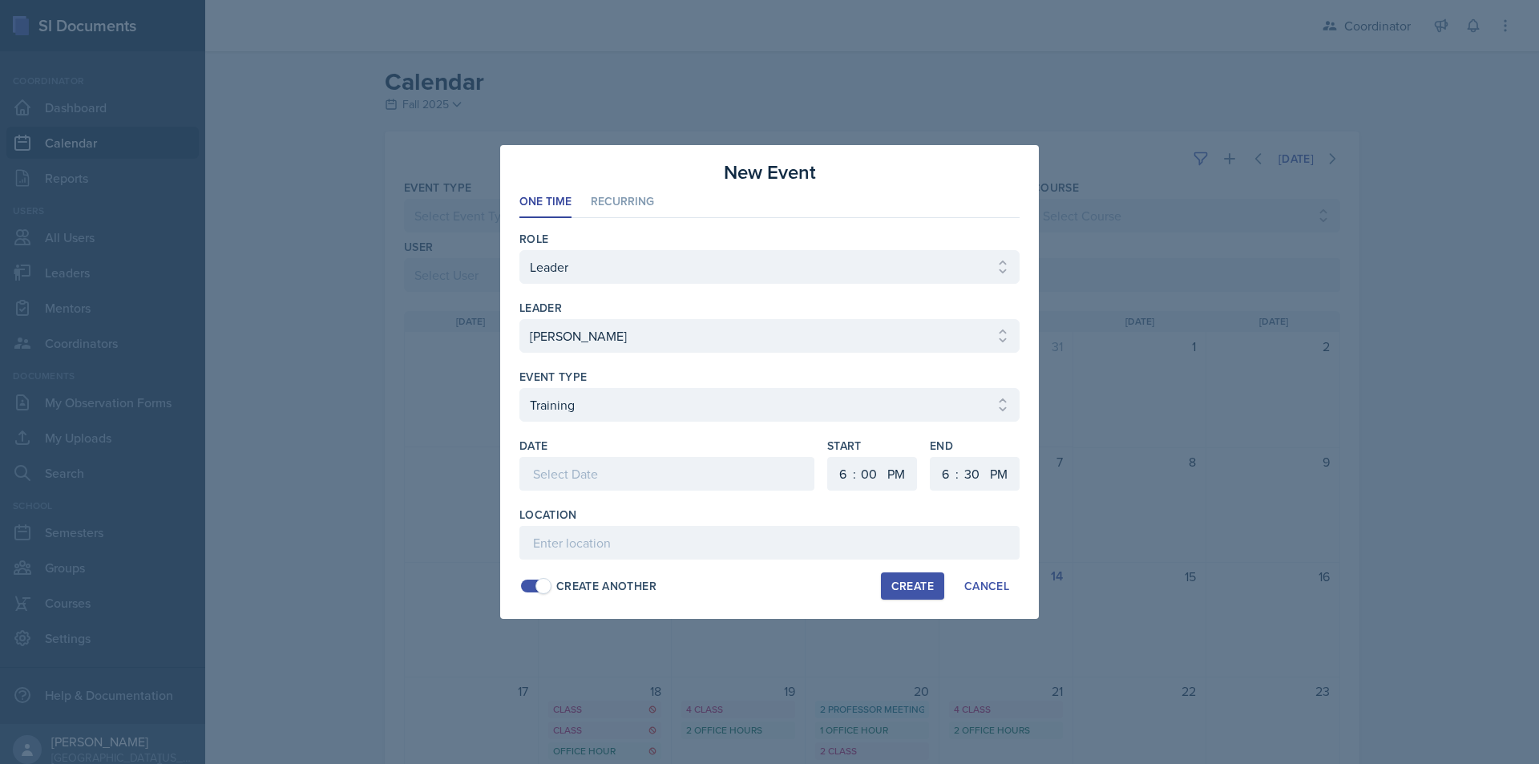
click at [627, 480] on div at bounding box center [666, 474] width 295 height 34
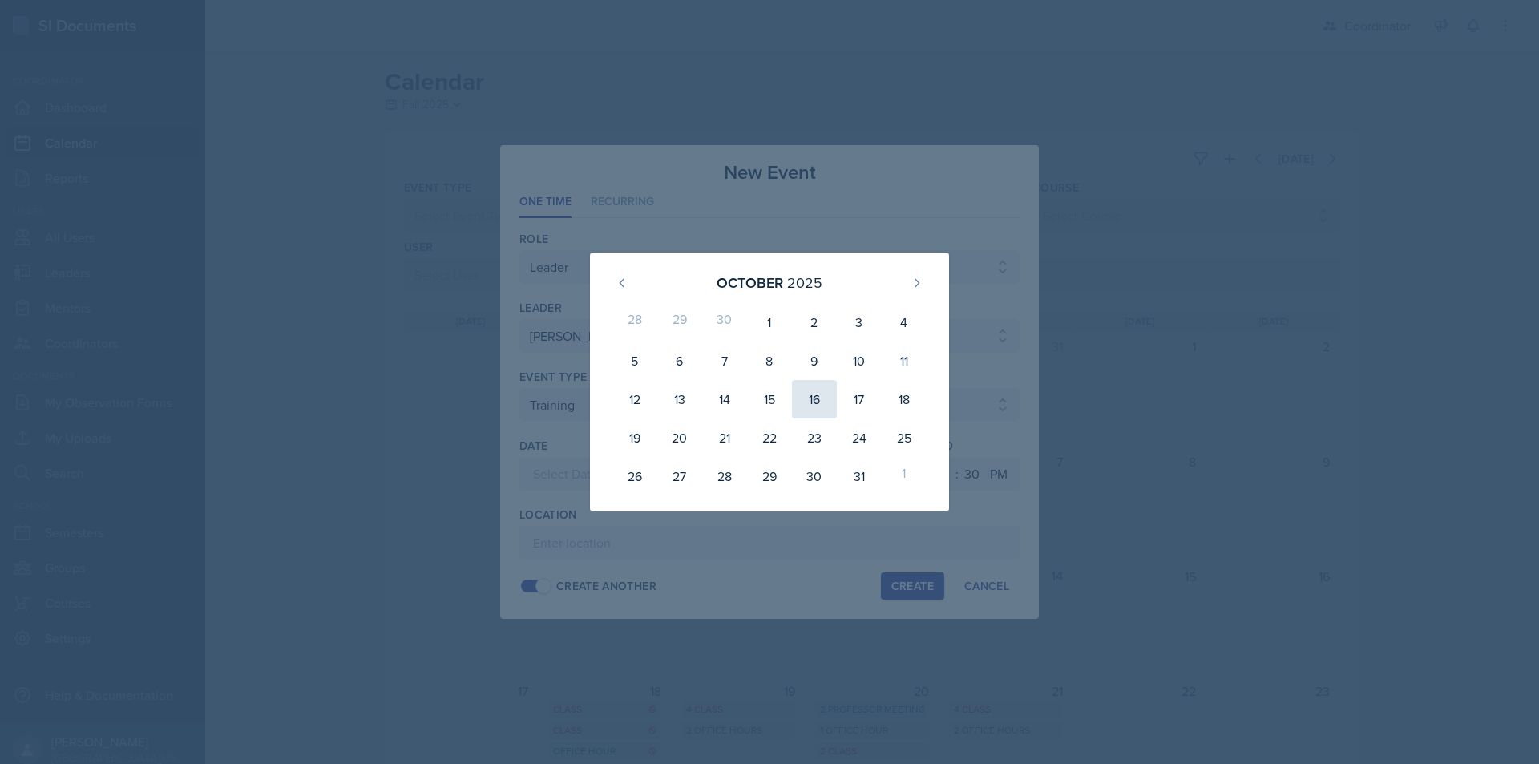
click at [807, 405] on div "16" at bounding box center [814, 399] width 45 height 38
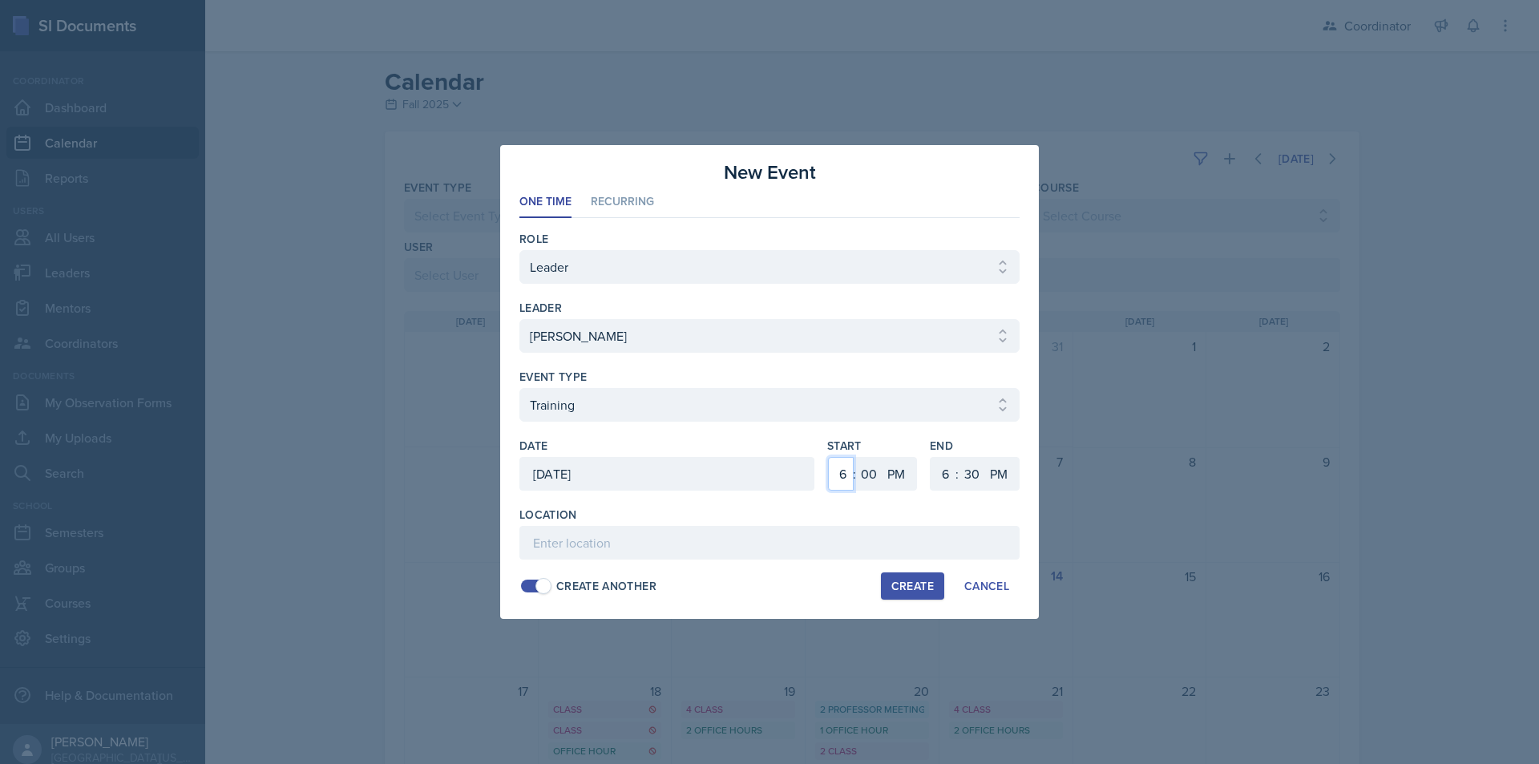
drag, startPoint x: 840, startPoint y: 479, endPoint x: 840, endPoint y: 460, distance: 18.4
click at [840, 479] on select "1 2 3 4 5 6 7 8 9 10 11 12" at bounding box center [841, 474] width 26 height 34
click at [828, 457] on select "1 2 3 4 5 6 7 8 9 10 11 12" at bounding box center [841, 474] width 26 height 34
drag, startPoint x: 940, startPoint y: 475, endPoint x: 942, endPoint y: 457, distance: 17.7
click at [941, 475] on select "1 2 3 4 5 6 7 8 9 10 11 12" at bounding box center [944, 474] width 26 height 34
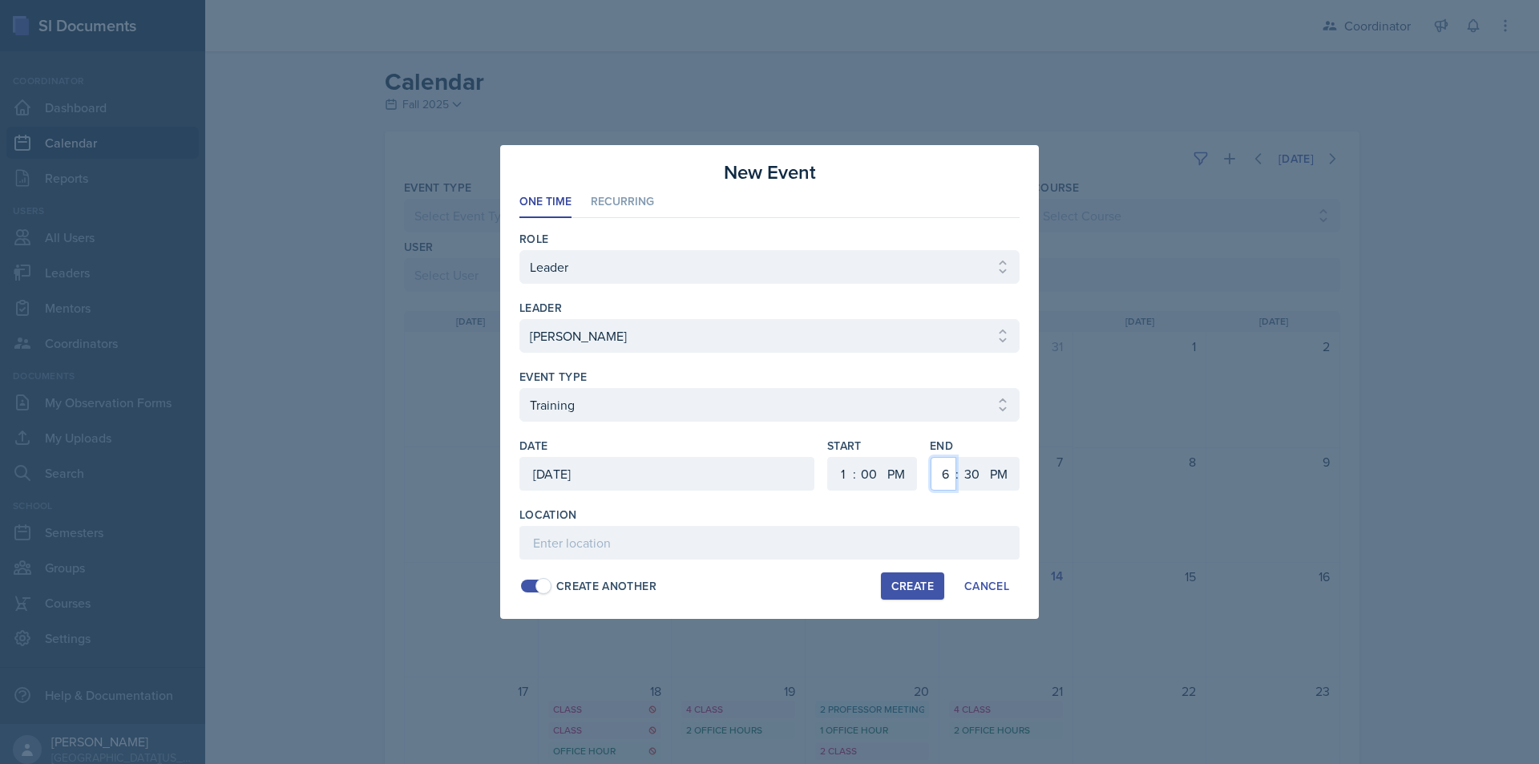
click at [931, 457] on select "1 2 3 4 5 6 7 8 9 10 11 12" at bounding box center [944, 474] width 26 height 34
drag, startPoint x: 971, startPoint y: 479, endPoint x: 973, endPoint y: 459, distance: 19.4
click at [971, 479] on select "00 05 10 15 20 25 30 35 40 45 50 55" at bounding box center [972, 474] width 26 height 34
click at [959, 457] on select "00 05 10 15 20 25 30 35 40 45 50 55" at bounding box center [972, 474] width 26 height 34
click at [635, 562] on div "Location Create Another Create Cancel" at bounding box center [769, 553] width 500 height 93
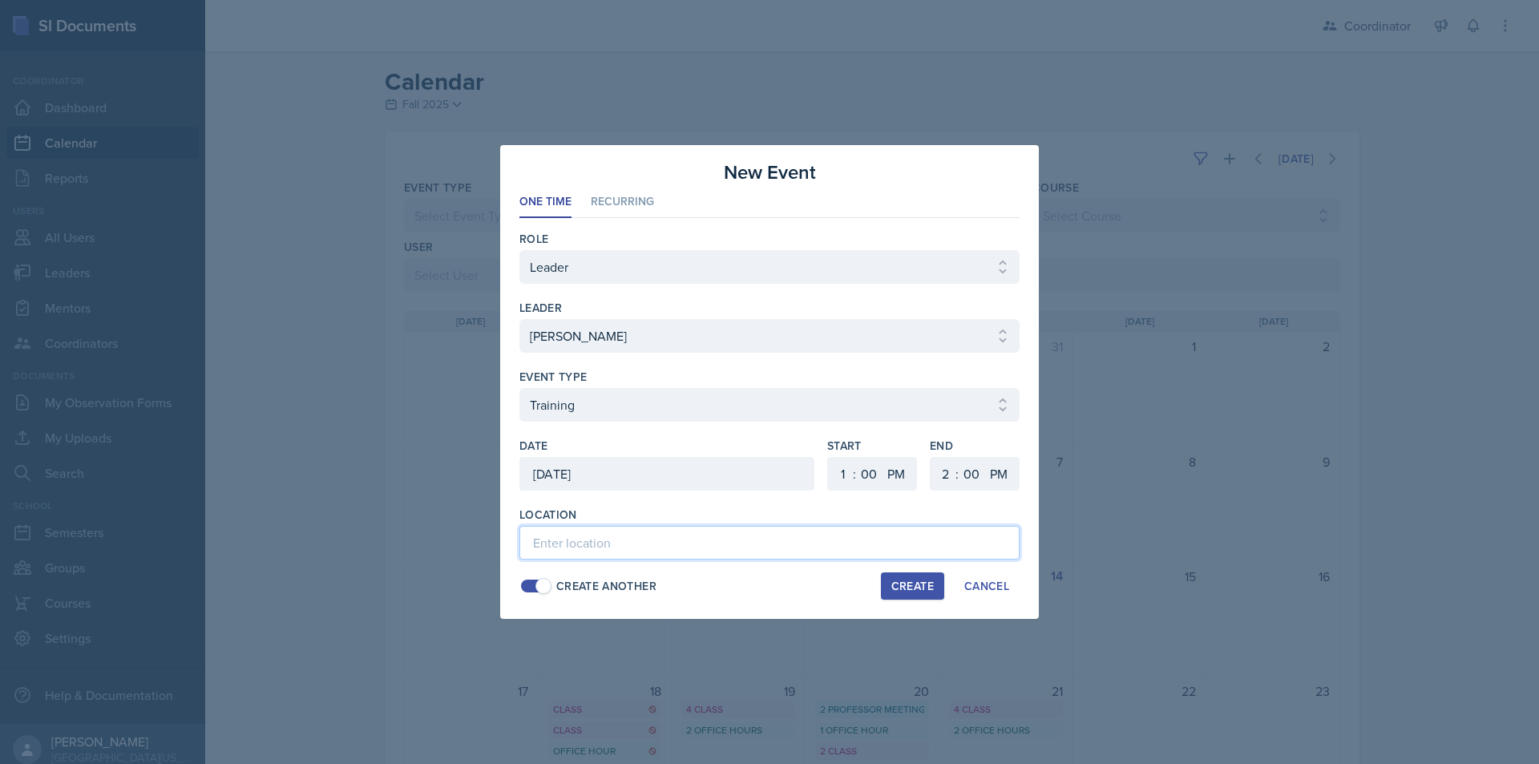
click at [638, 551] on input at bounding box center [769, 543] width 500 height 34
click at [891, 588] on div "Create" at bounding box center [912, 586] width 42 height 13
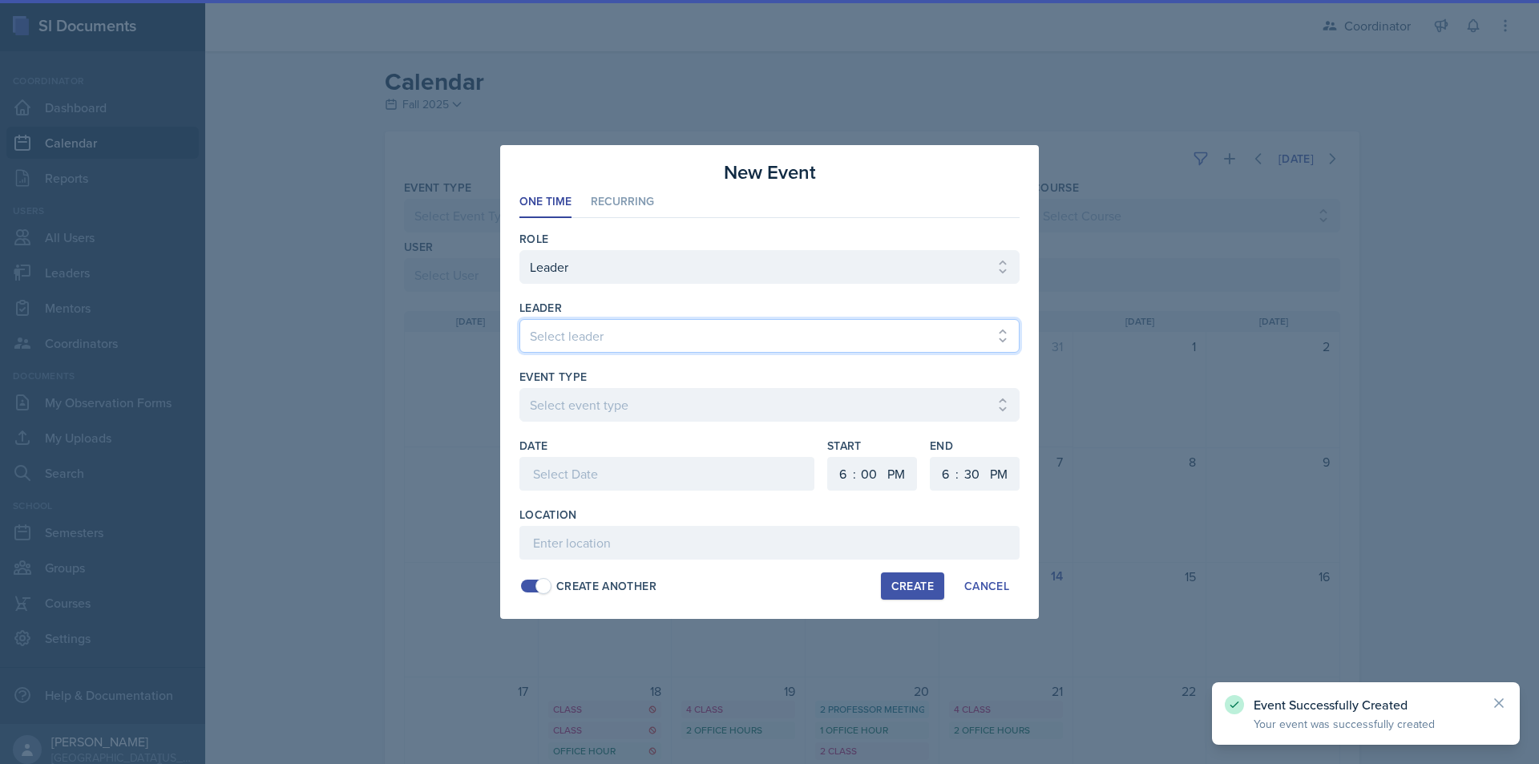
click at [662, 342] on select "Select leader Adam McDougal Aley Perez Anna McGill Bella Clifton Bram O'Neil Ca…" at bounding box center [769, 336] width 500 height 34
click at [519, 319] on select "Select leader Adam McDougal Aley Perez Anna McGill Bella Clifton Bram O'Neil Ca…" at bounding box center [769, 336] width 500 height 34
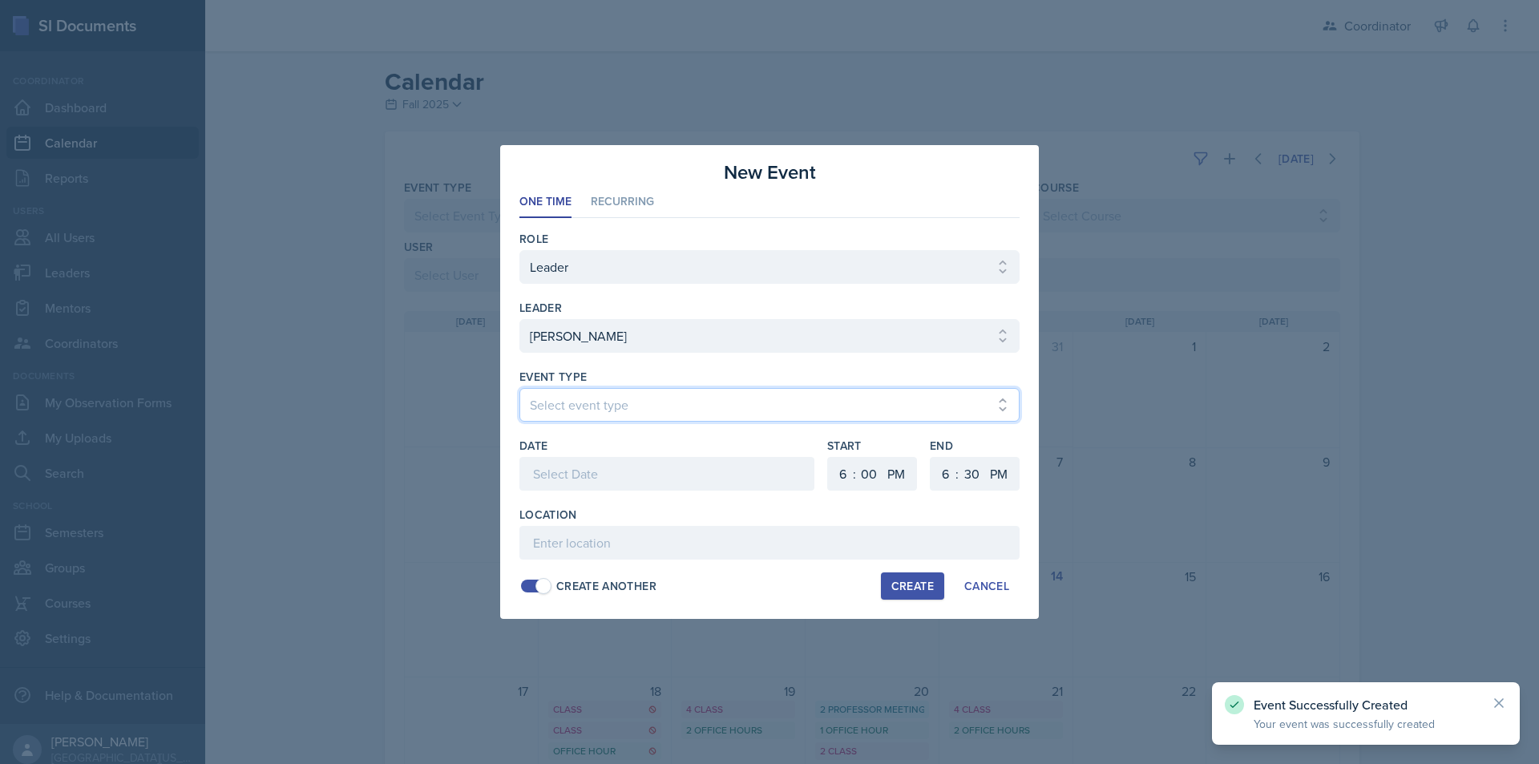
click at [614, 421] on select "Select event type Admin Office Hour Cal Workshop Class Class Announcement LA Pe…" at bounding box center [769, 405] width 500 height 34
click at [519, 388] on select "Select event type Admin Office Hour Cal Workshop Class Class Announcement LA Pe…" at bounding box center [769, 405] width 500 height 34
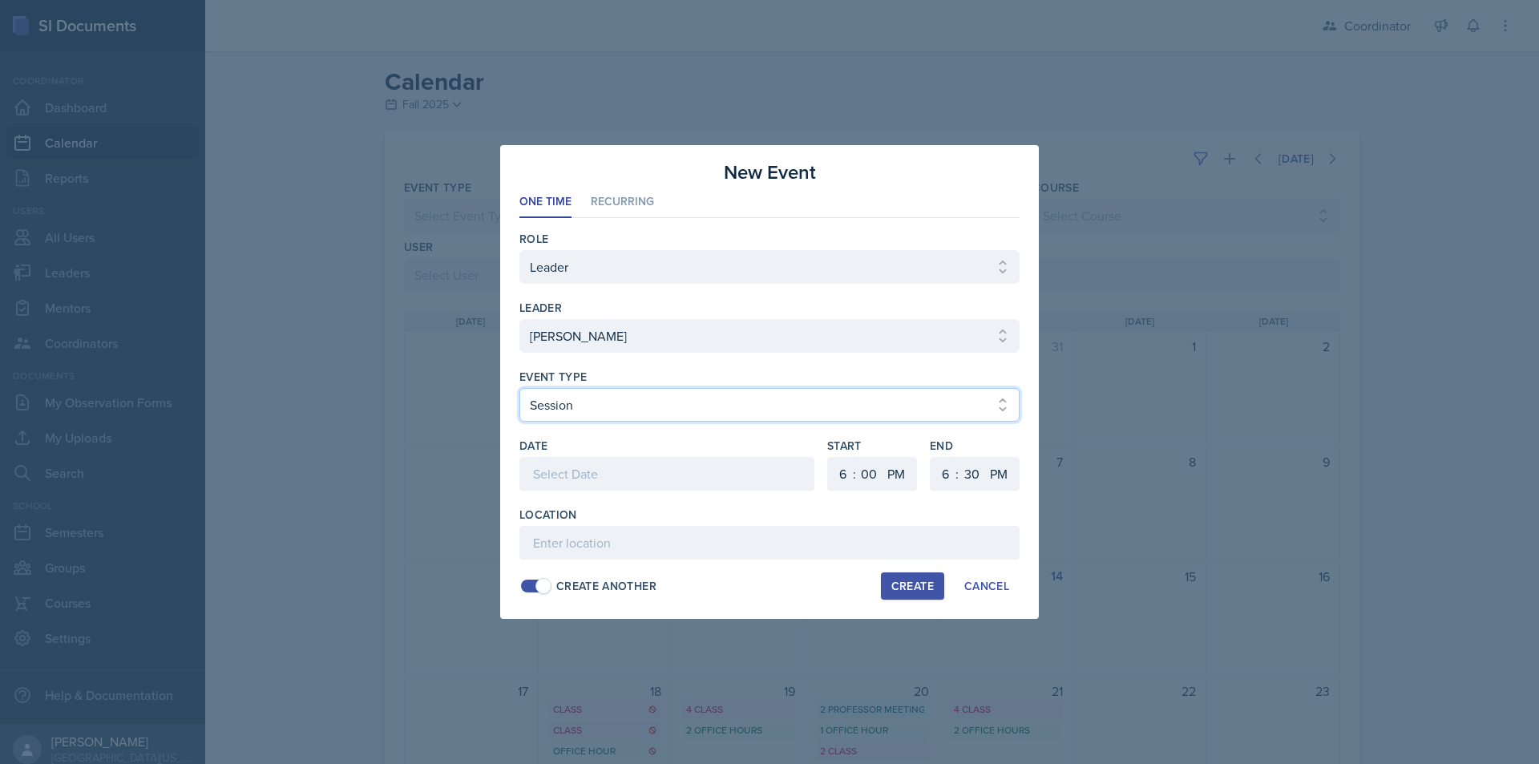
click at [578, 405] on select "Select event type Admin Office Hour Cal Workshop Class Class Announcement LA Pe…" at bounding box center [769, 405] width 500 height 34
click at [519, 388] on select "Select event type Admin Office Hour Cal Workshop Class Class Announcement LA Pe…" at bounding box center [769, 405] width 500 height 34
click at [576, 473] on div at bounding box center [666, 474] width 295 height 34
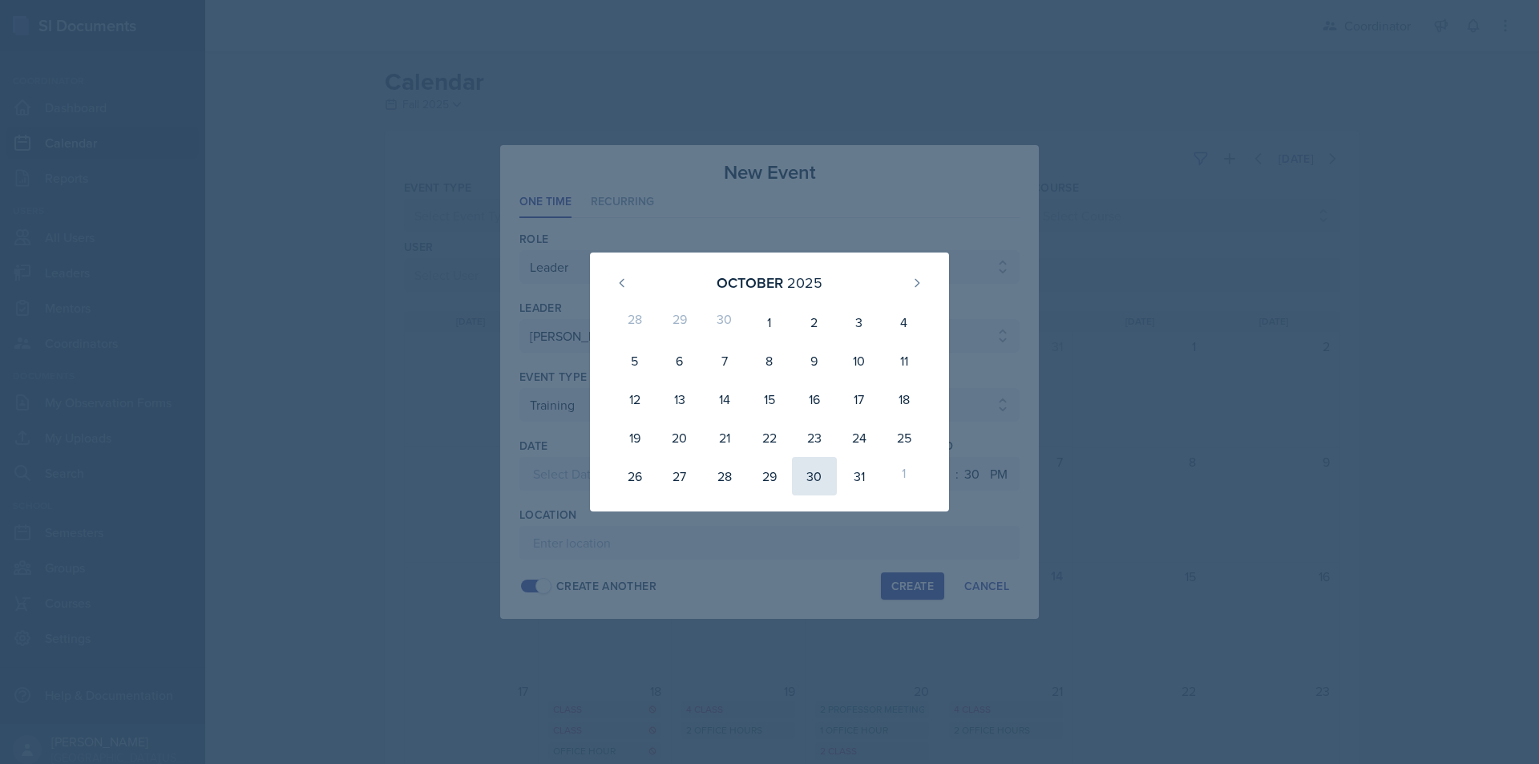
click at [813, 471] on div "30" at bounding box center [814, 476] width 45 height 38
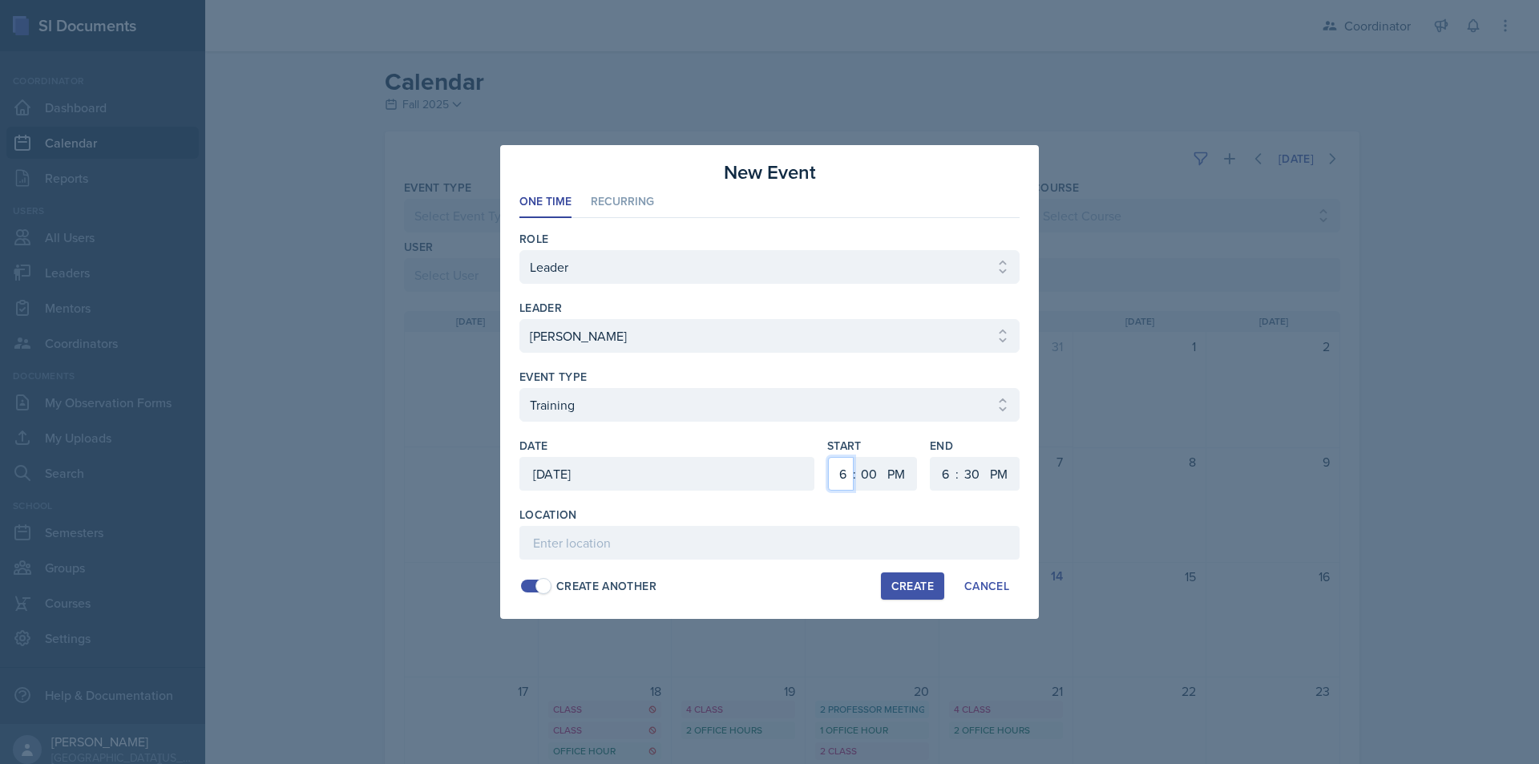
drag, startPoint x: 842, startPoint y: 478, endPoint x: 842, endPoint y: 469, distance: 8.9
click at [842, 478] on select "1 2 3 4 5 6 7 8 9 10 11 12" at bounding box center [841, 474] width 26 height 34
click at [828, 457] on select "1 2 3 4 5 6 7 8 9 10 11 12" at bounding box center [841, 474] width 26 height 34
drag, startPoint x: 947, startPoint y: 478, endPoint x: 947, endPoint y: 459, distance: 19.3
click at [947, 478] on select "1 2 3 4 5 6 7 8 9 10 11 12" at bounding box center [944, 474] width 26 height 34
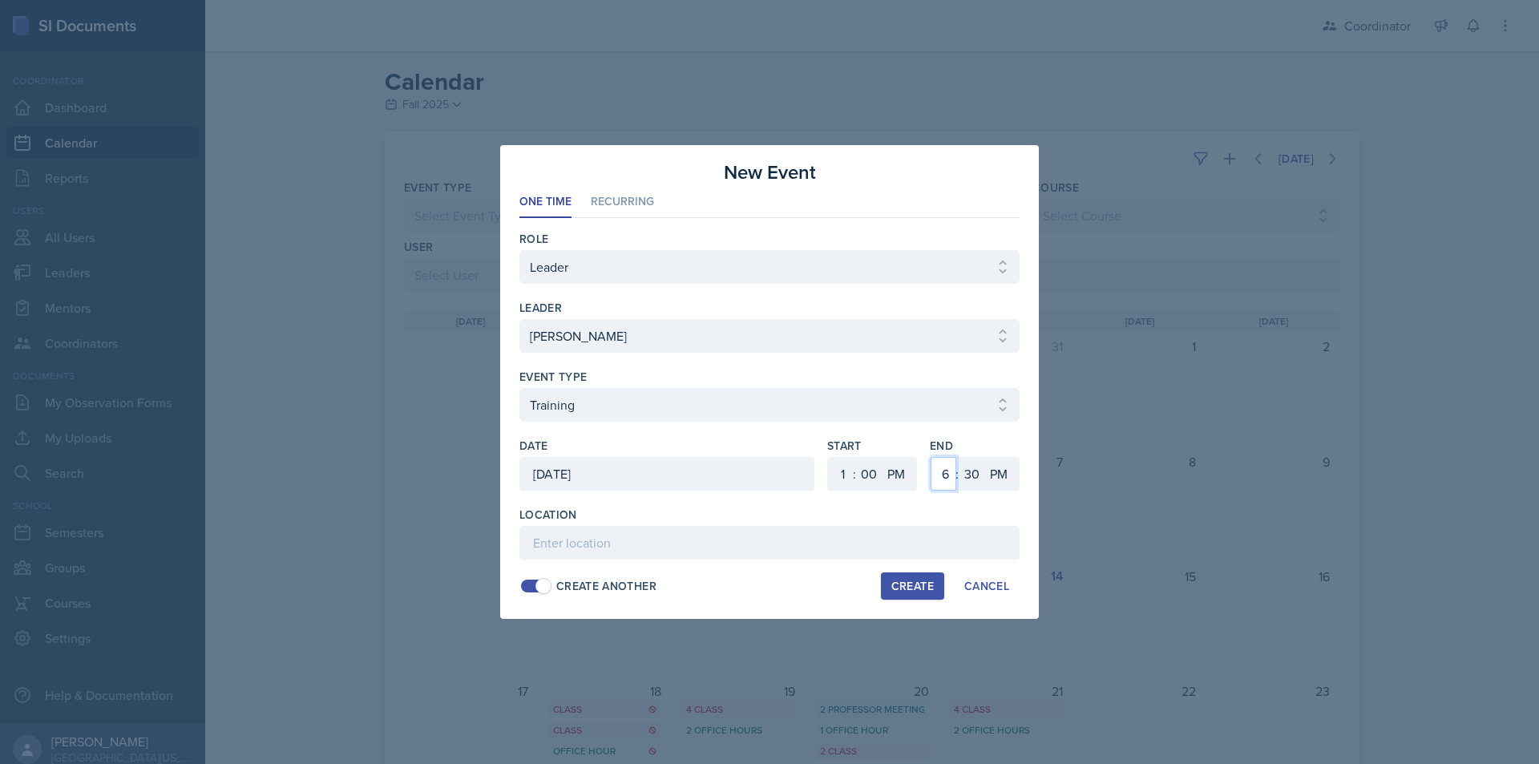
click at [931, 457] on select "1 2 3 4 5 6 7 8 9 10 11 12" at bounding box center [944, 474] width 26 height 34
drag, startPoint x: 976, startPoint y: 467, endPoint x: 977, endPoint y: 459, distance: 8.1
click at [976, 467] on select "00 05 10 15 20 25 30 35 40 45 50 55" at bounding box center [972, 474] width 26 height 34
click at [959, 457] on select "00 05 10 15 20 25 30 35 40 45 50 55" at bounding box center [972, 474] width 26 height 34
click at [797, 537] on input at bounding box center [769, 543] width 500 height 34
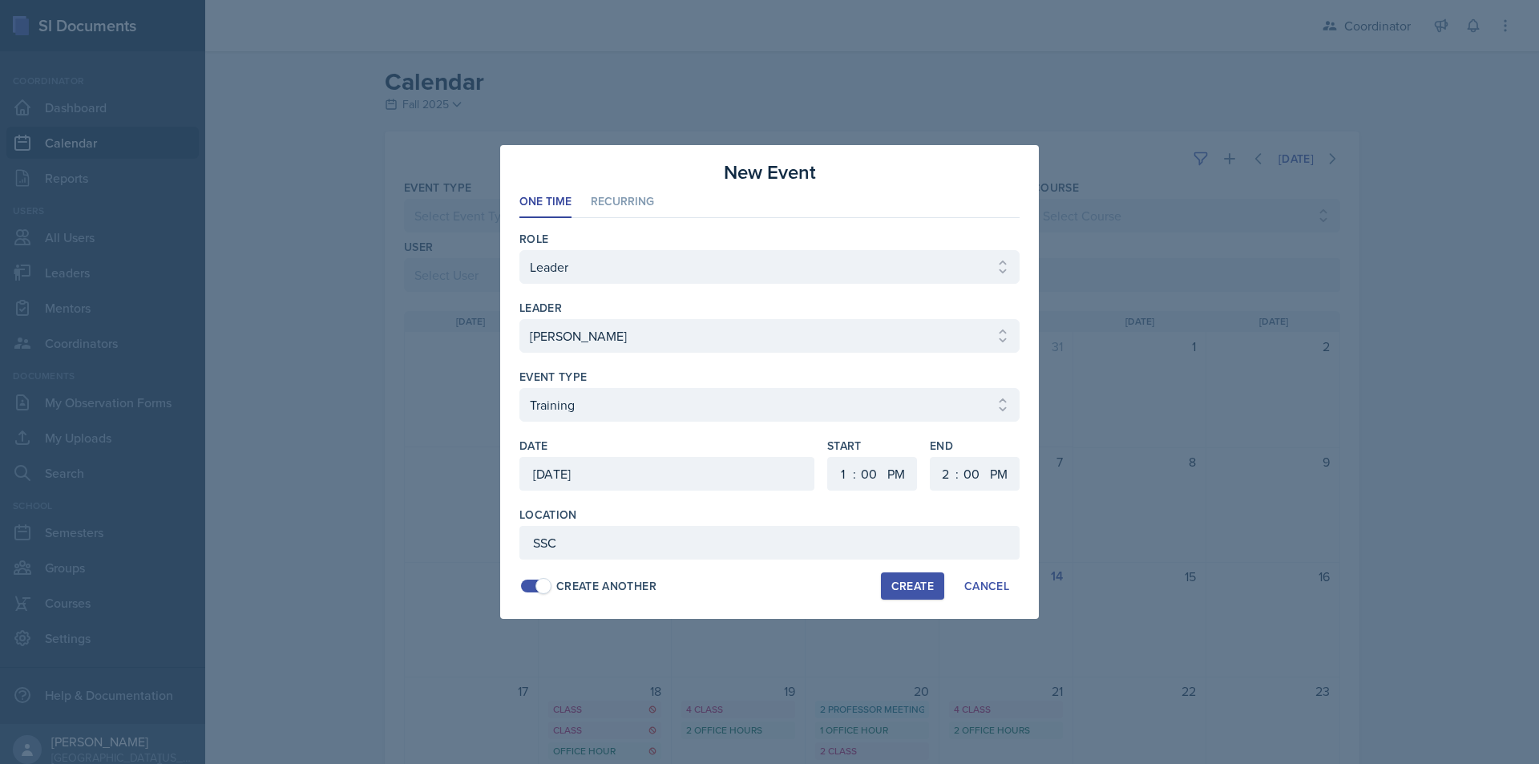
click at [929, 588] on div "Create" at bounding box center [912, 586] width 42 height 13
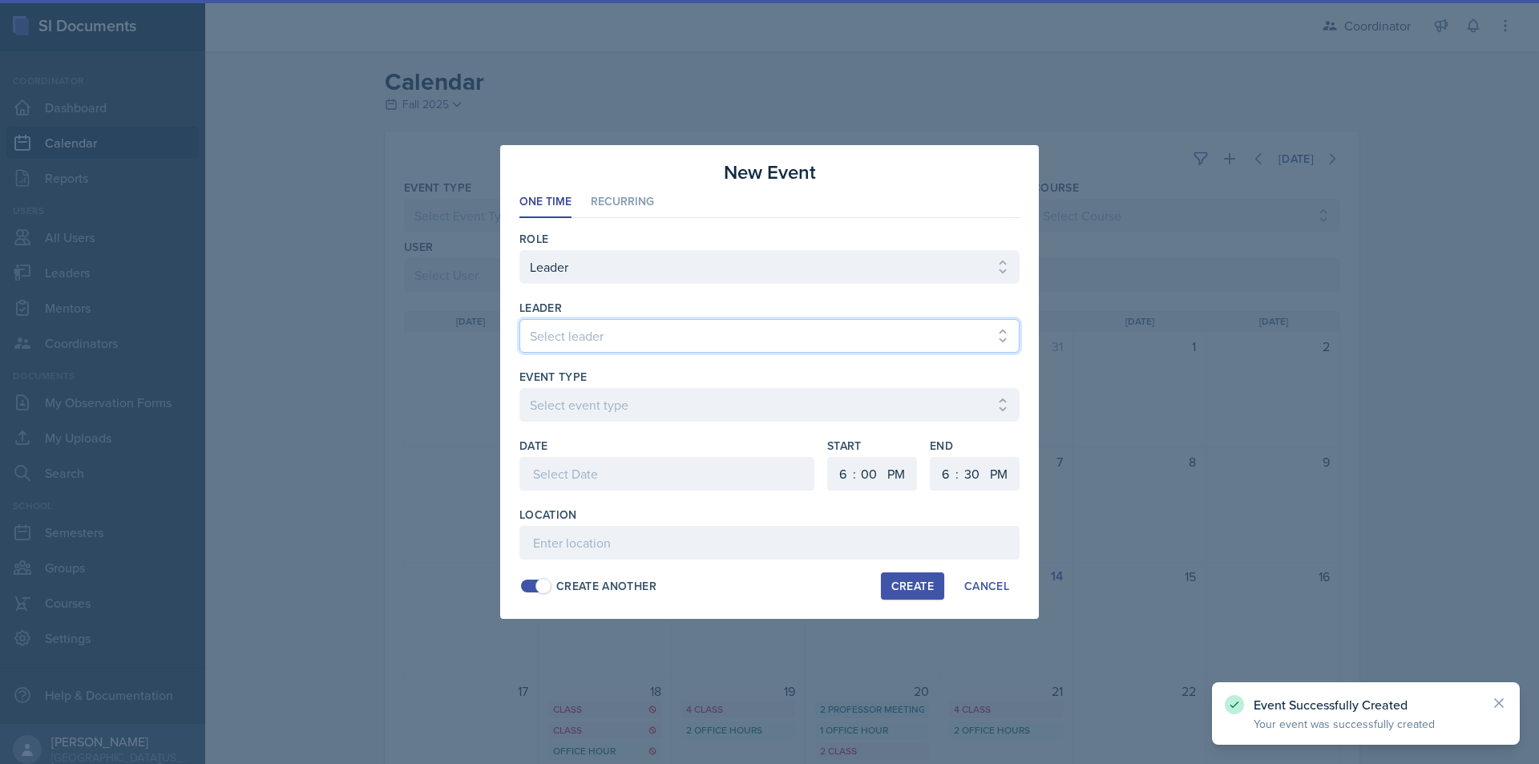
click at [745, 341] on select "Select leader Adam McDougal Aley Perez Anna McGill Bella Clifton Bram O'Neil Ca…" at bounding box center [769, 336] width 500 height 34
click at [519, 319] on select "Select leader Adam McDougal Aley Perez Anna McGill Bella Clifton Bram O'Neil Ca…" at bounding box center [769, 336] width 500 height 34
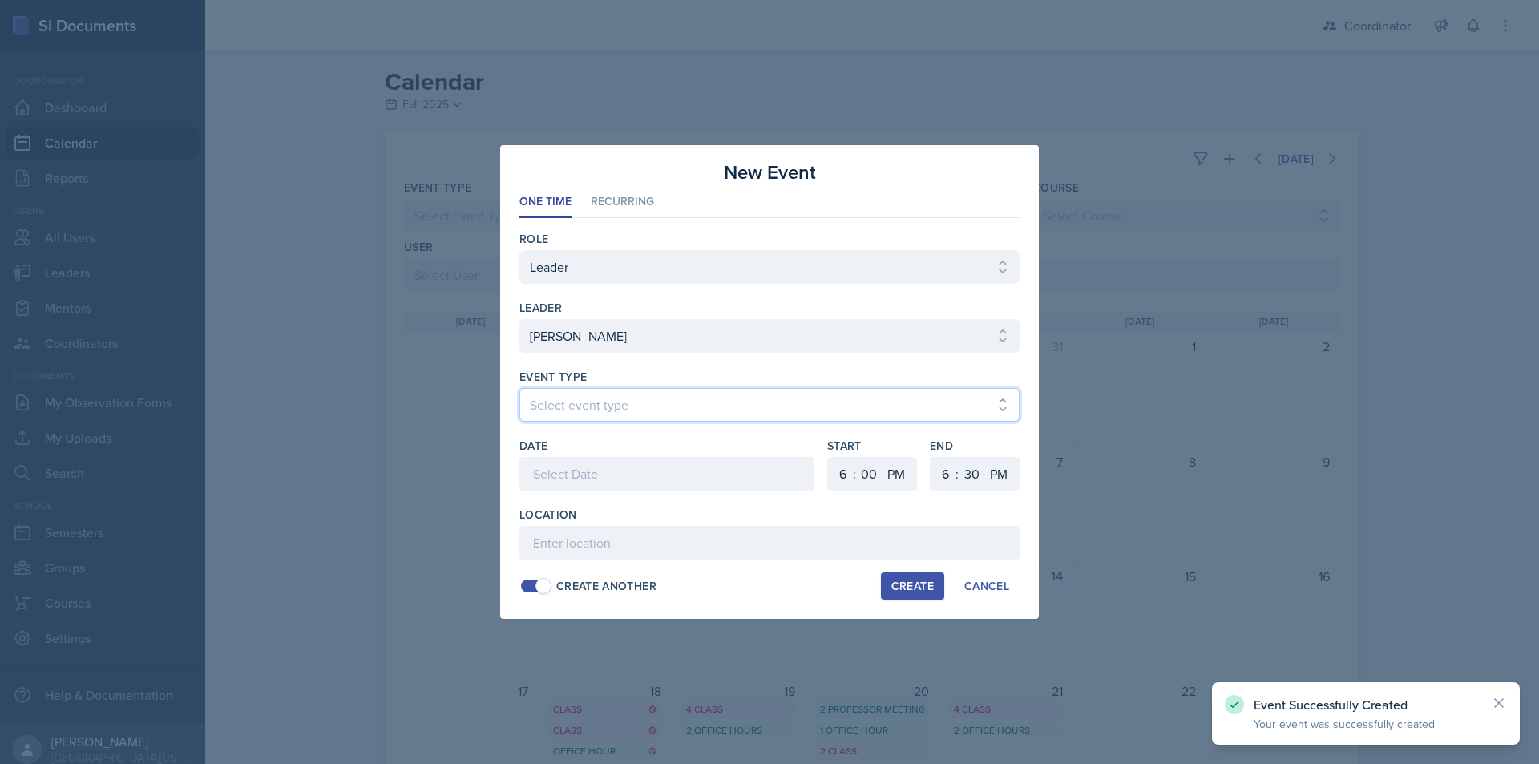
click at [723, 390] on select "Select event type Admin Office Hour Cal Workshop Class Class Announcement LA Pe…" at bounding box center [769, 405] width 500 height 34
click at [519, 388] on select "Select event type Admin Office Hour Cal Workshop Class Class Announcement LA Pe…" at bounding box center [769, 405] width 500 height 34
click at [656, 479] on div at bounding box center [666, 474] width 295 height 34
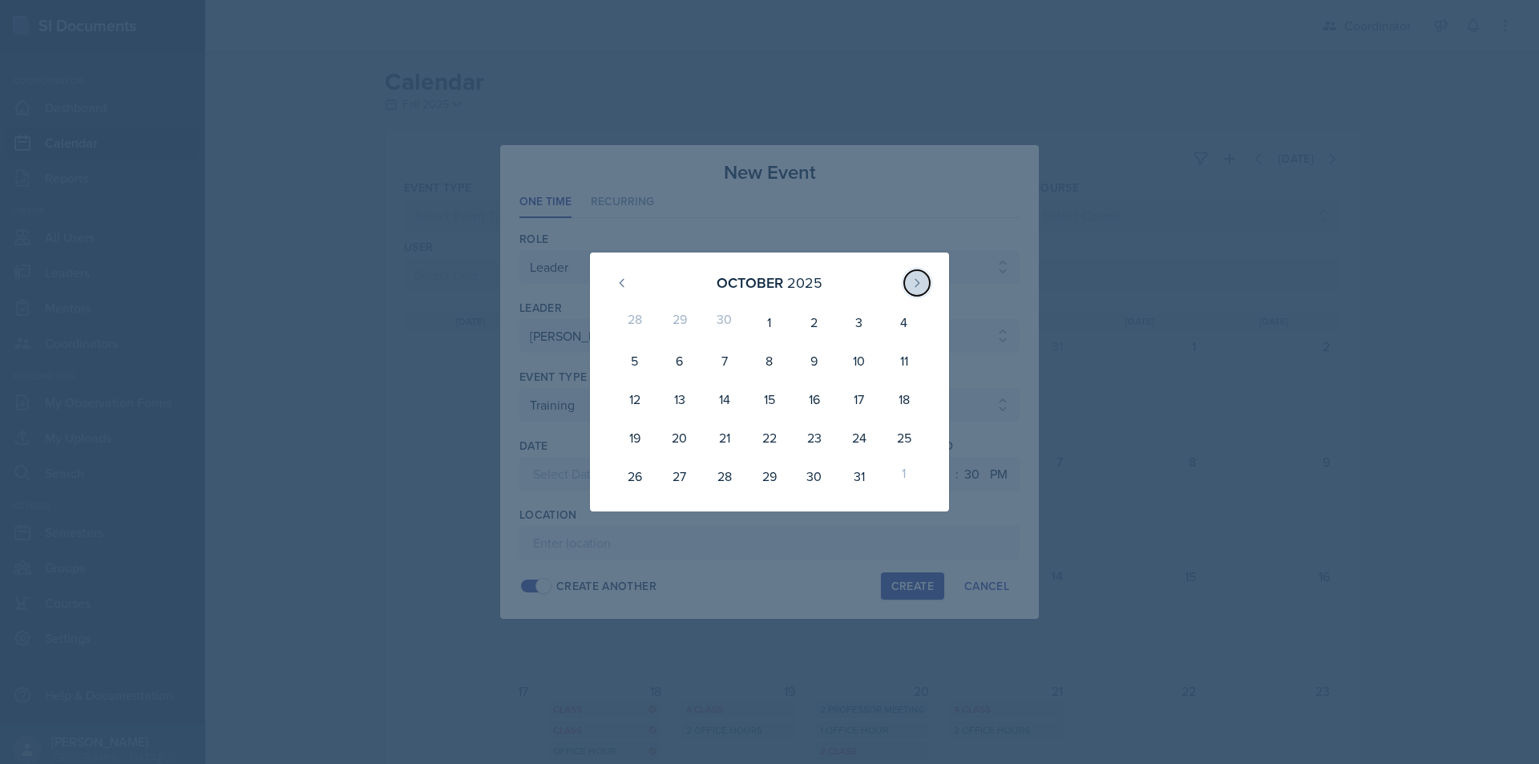
click at [919, 289] on icon at bounding box center [917, 283] width 13 height 13
click at [818, 383] on div "13" at bounding box center [814, 383] width 45 height 32
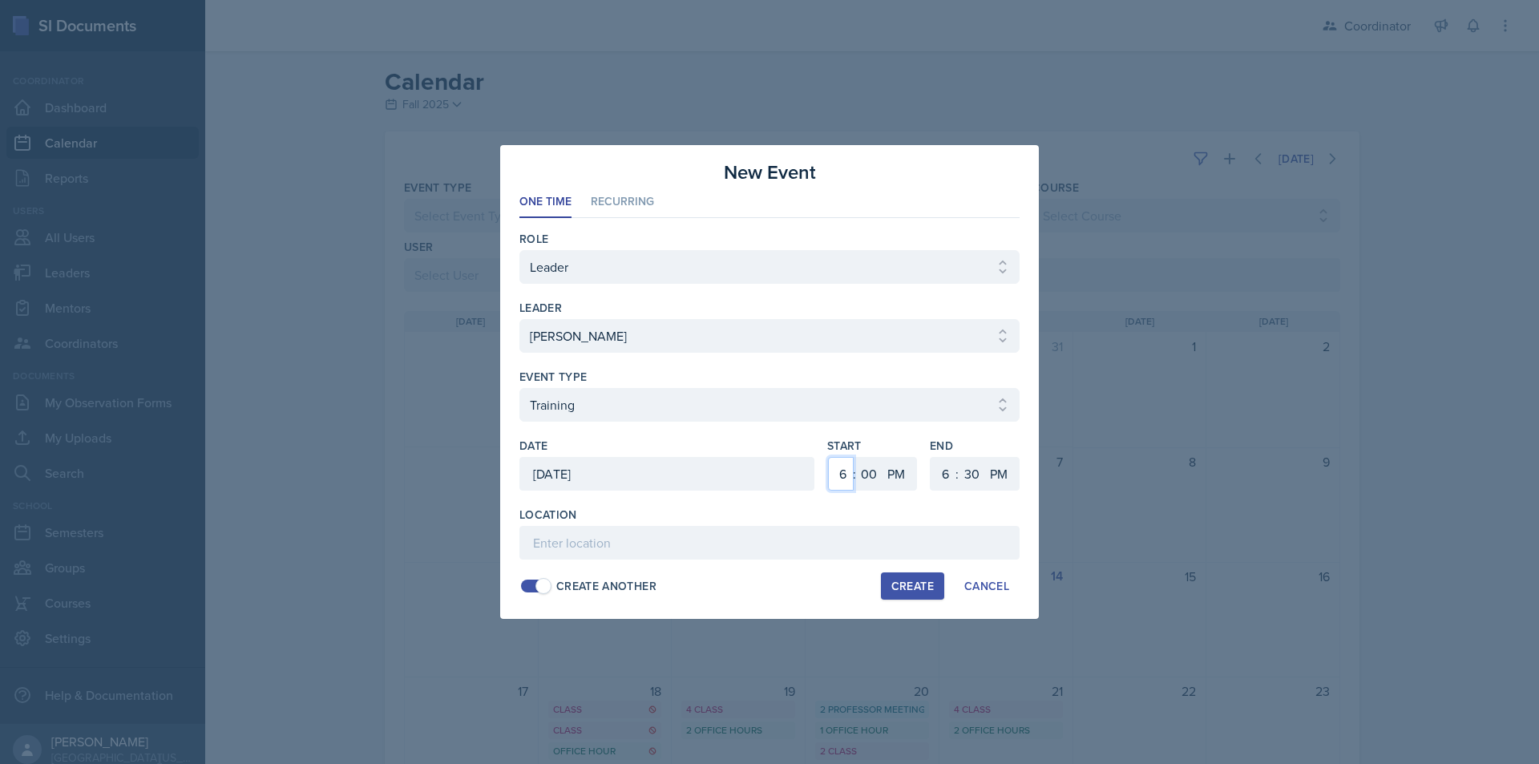
click at [838, 477] on select "1 2 3 4 5 6 7 8 9 10 11 12" at bounding box center [841, 474] width 26 height 34
click at [828, 457] on select "1 2 3 4 5 6 7 8 9 10 11 12" at bounding box center [841, 474] width 26 height 34
click at [945, 471] on select "1 2 3 4 5 6 7 8 9 10 11 12" at bounding box center [944, 474] width 26 height 34
click at [931, 457] on select "1 2 3 4 5 6 7 8 9 10 11 12" at bounding box center [944, 474] width 26 height 34
click at [976, 463] on select "00 05 10 15 20 25 30 35 40 45 50 55" at bounding box center [972, 474] width 26 height 34
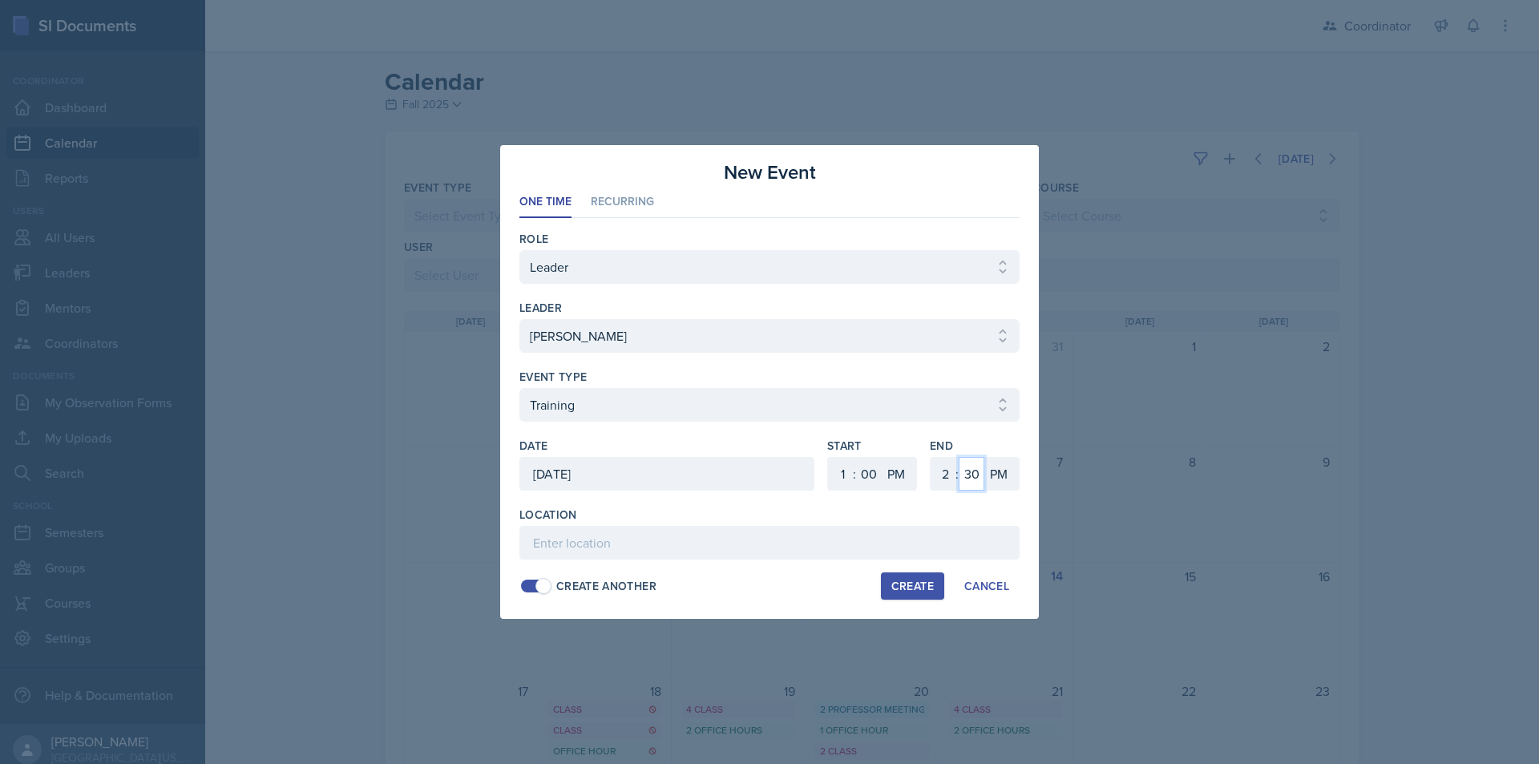
click at [959, 457] on select "00 05 10 15 20 25 30 35 40 45 50 55" at bounding box center [972, 474] width 26 height 34
click at [976, 552] on input at bounding box center [769, 543] width 500 height 34
click at [532, 582] on span at bounding box center [535, 586] width 29 height 13
click at [913, 584] on div "Create" at bounding box center [912, 586] width 42 height 13
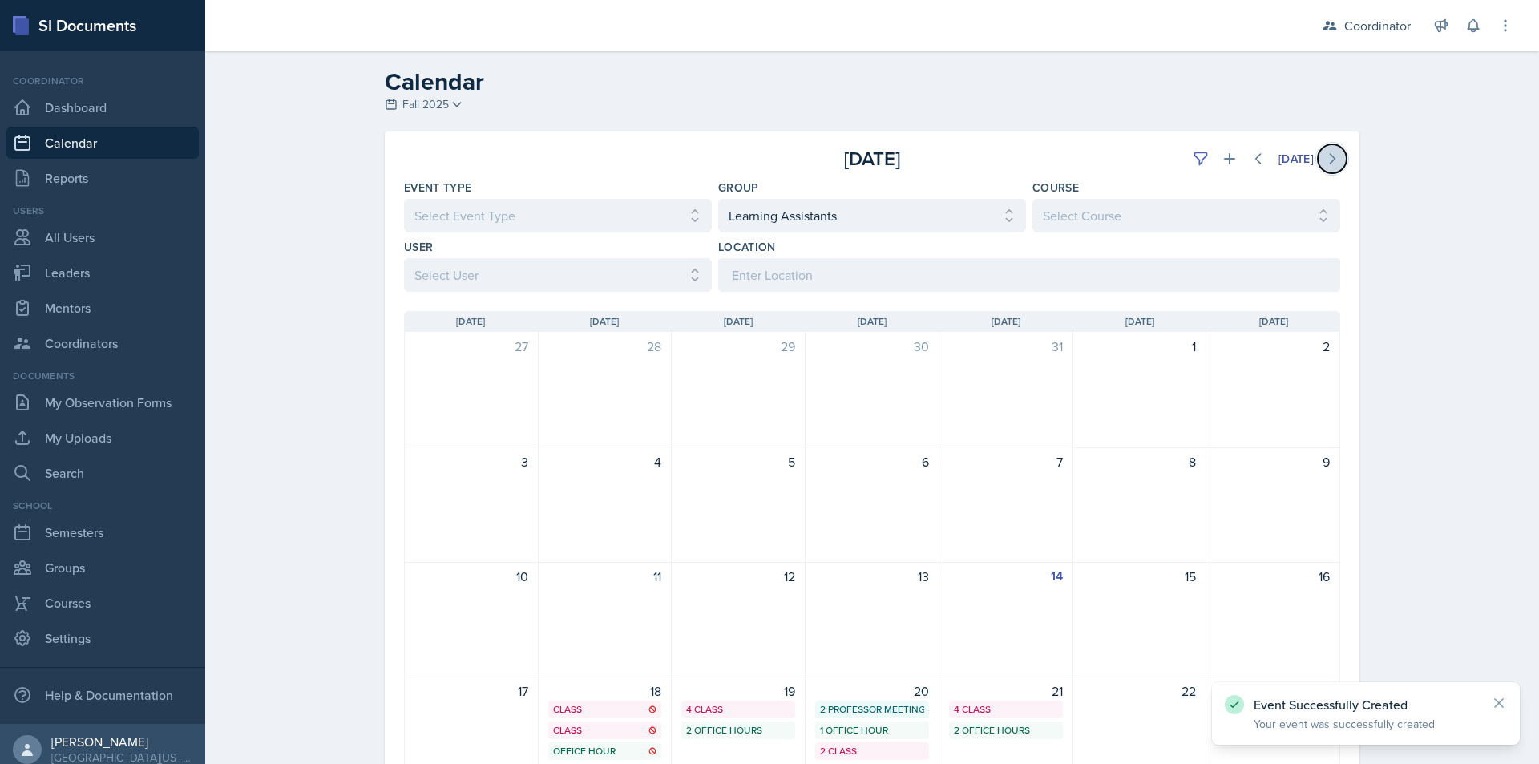
click at [1324, 152] on icon at bounding box center [1332, 159] width 16 height 16
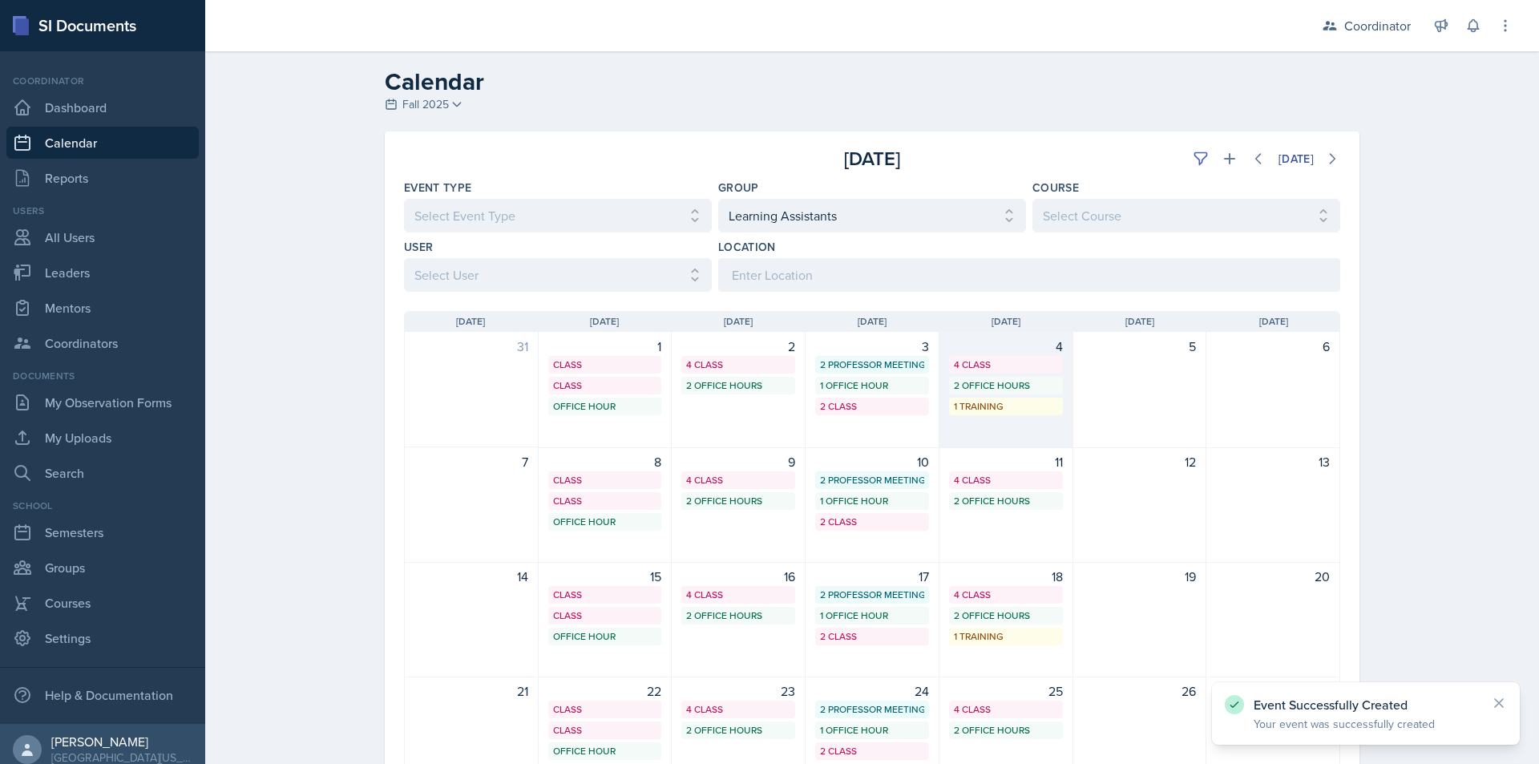
click at [1000, 417] on div "4 4 Class 2 Office Hours 1 Training" at bounding box center [1006, 390] width 134 height 116
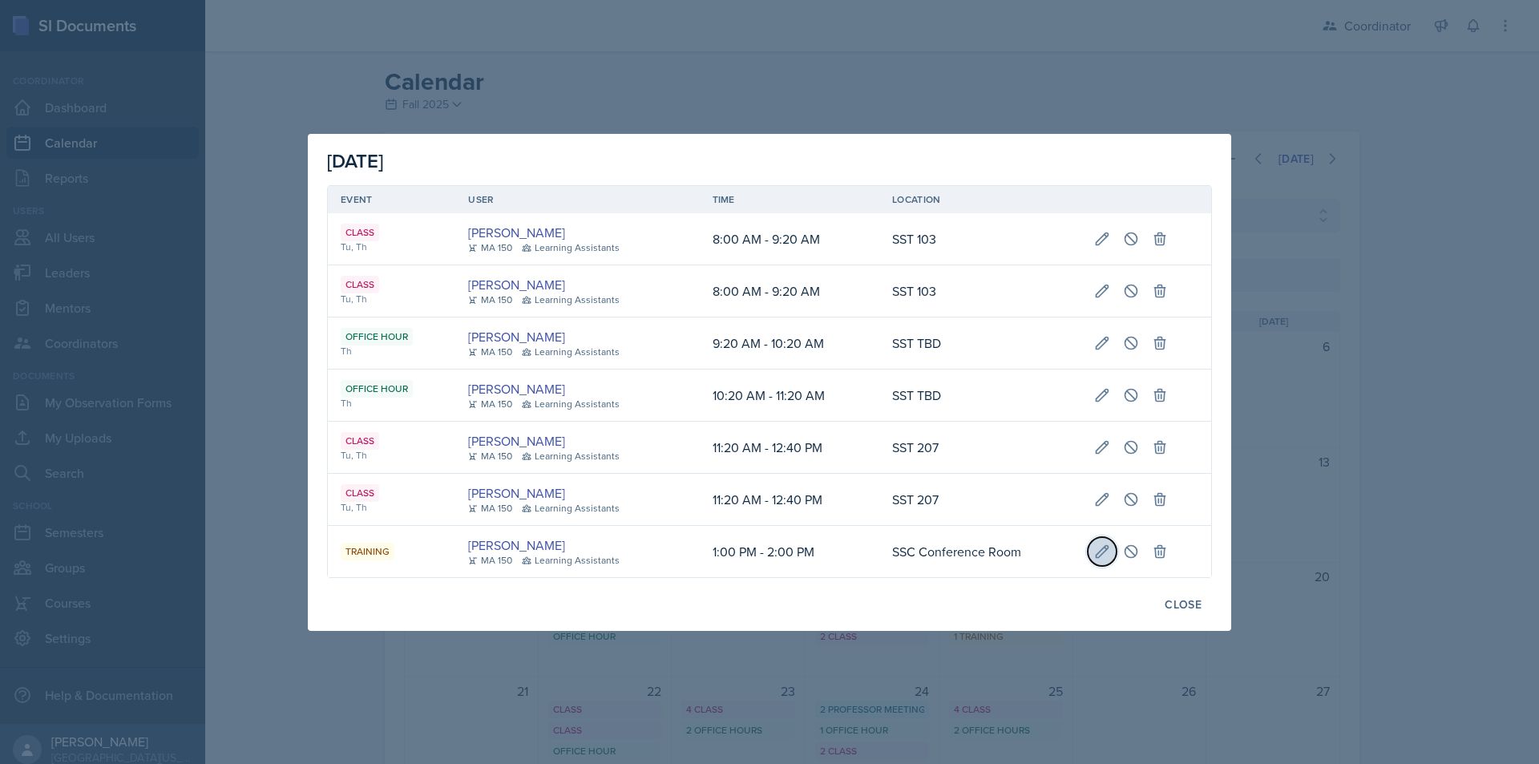
click at [1101, 553] on icon at bounding box center [1102, 551] width 16 height 16
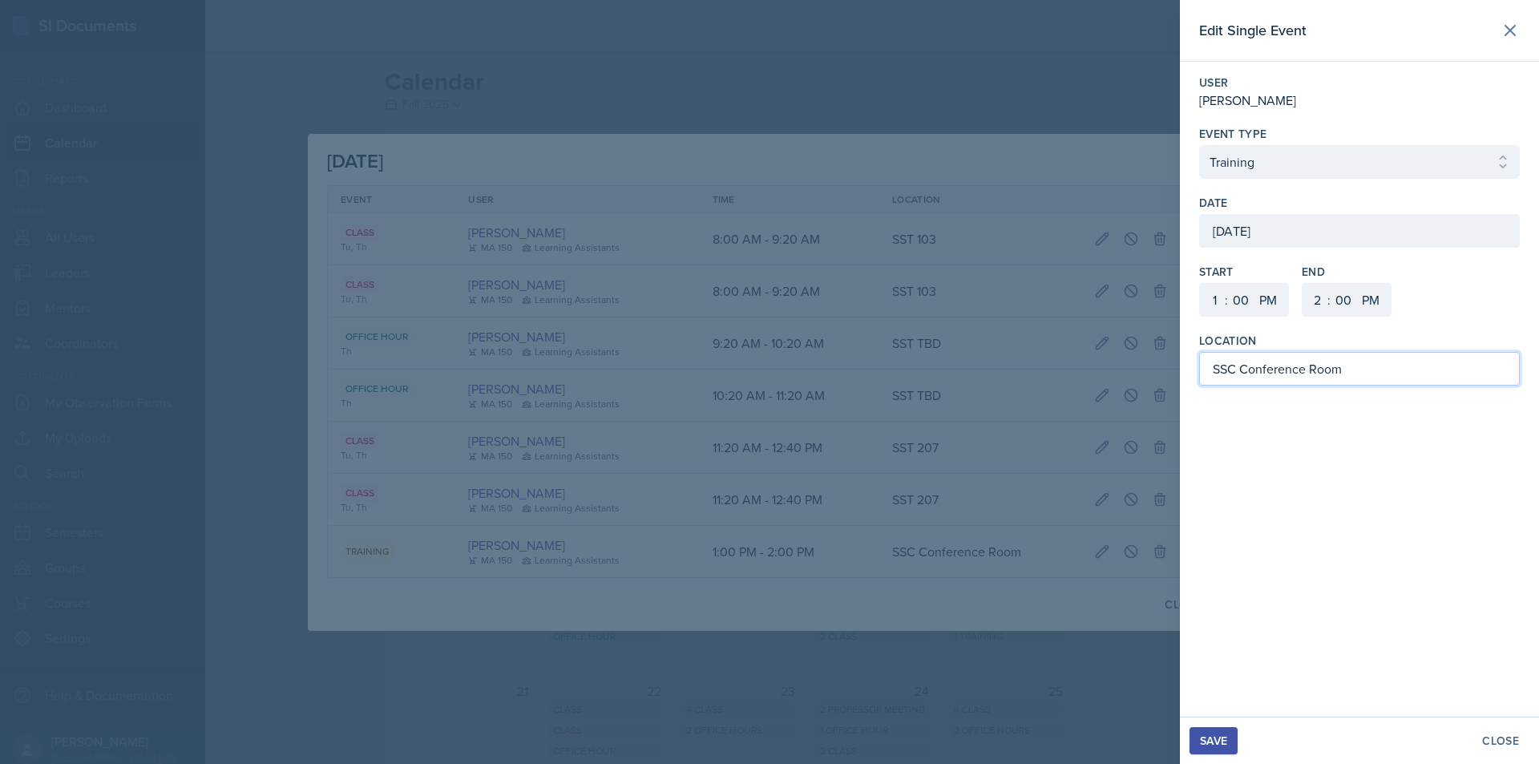
click at [1280, 373] on input "SSC Conference Room" at bounding box center [1359, 369] width 321 height 34
drag, startPoint x: 1242, startPoint y: 372, endPoint x: 1364, endPoint y: 372, distance: 122.6
click at [1364, 372] on input "SSC Conference Room" at bounding box center [1359, 369] width 321 height 34
click at [1212, 743] on div "Save" at bounding box center [1213, 740] width 27 height 13
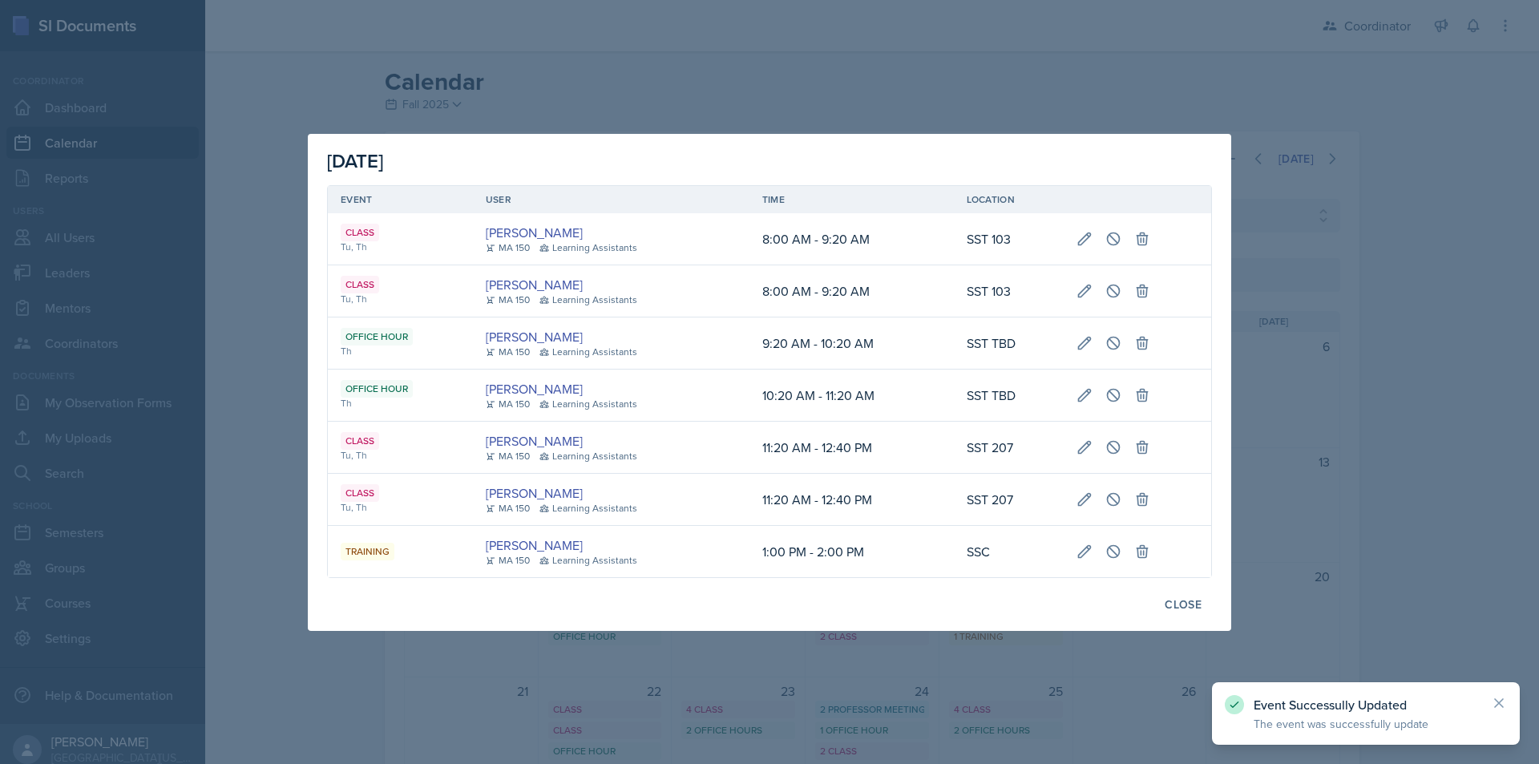
click at [1141, 669] on div at bounding box center [769, 382] width 1539 height 764
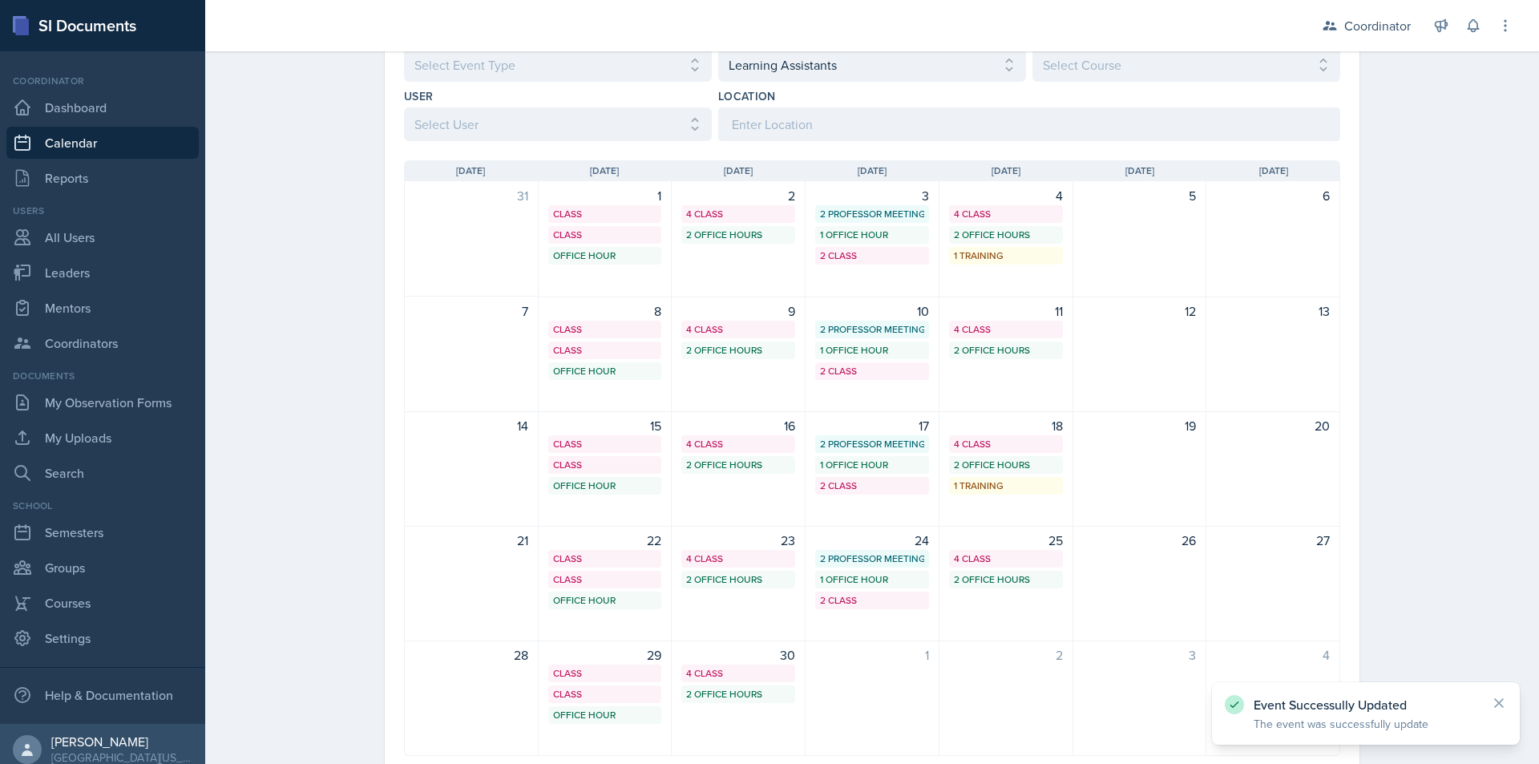
scroll to position [160, 0]
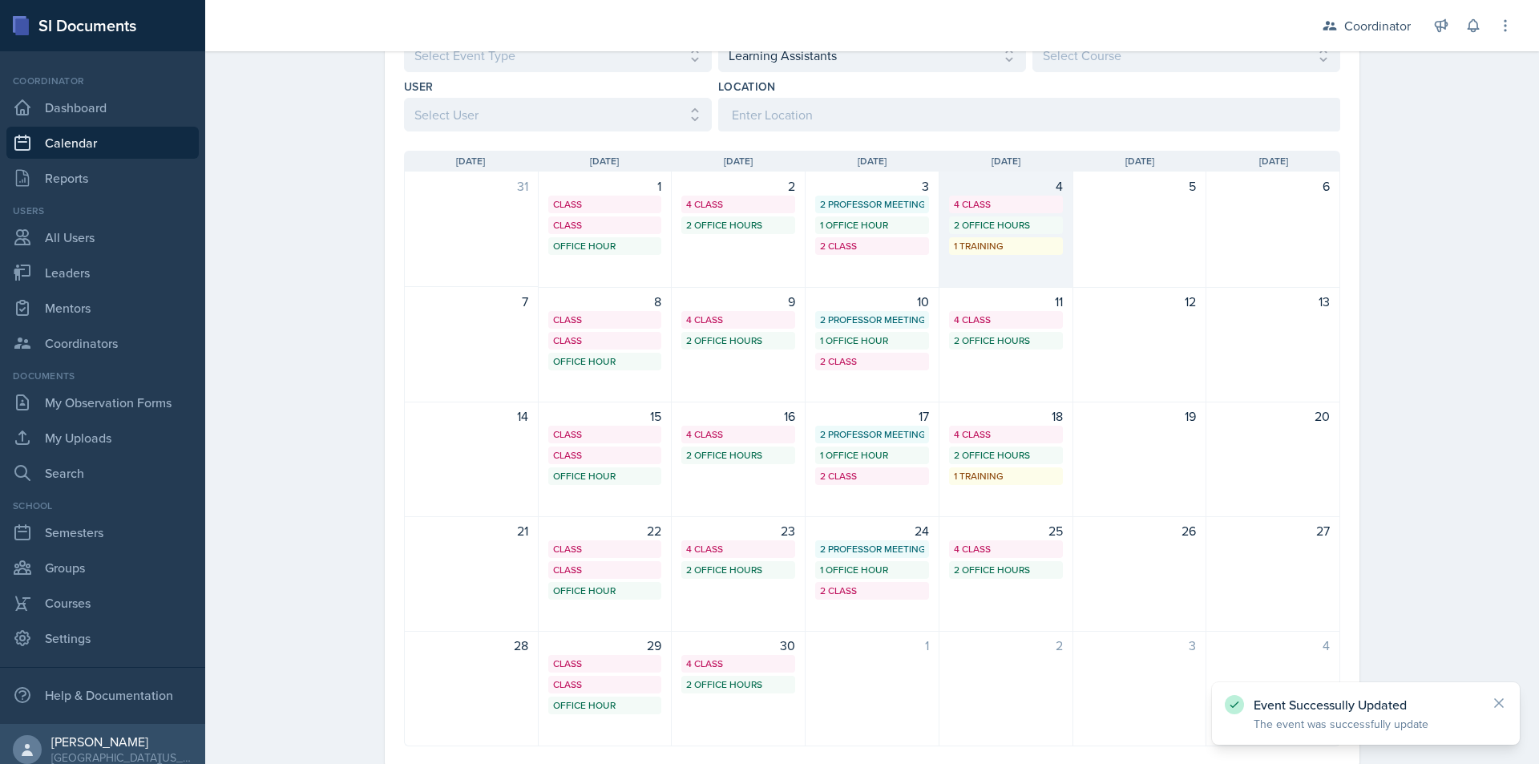
click at [1060, 240] on div "4 4 Class 2 Office Hours 1 Training" at bounding box center [1006, 230] width 134 height 116
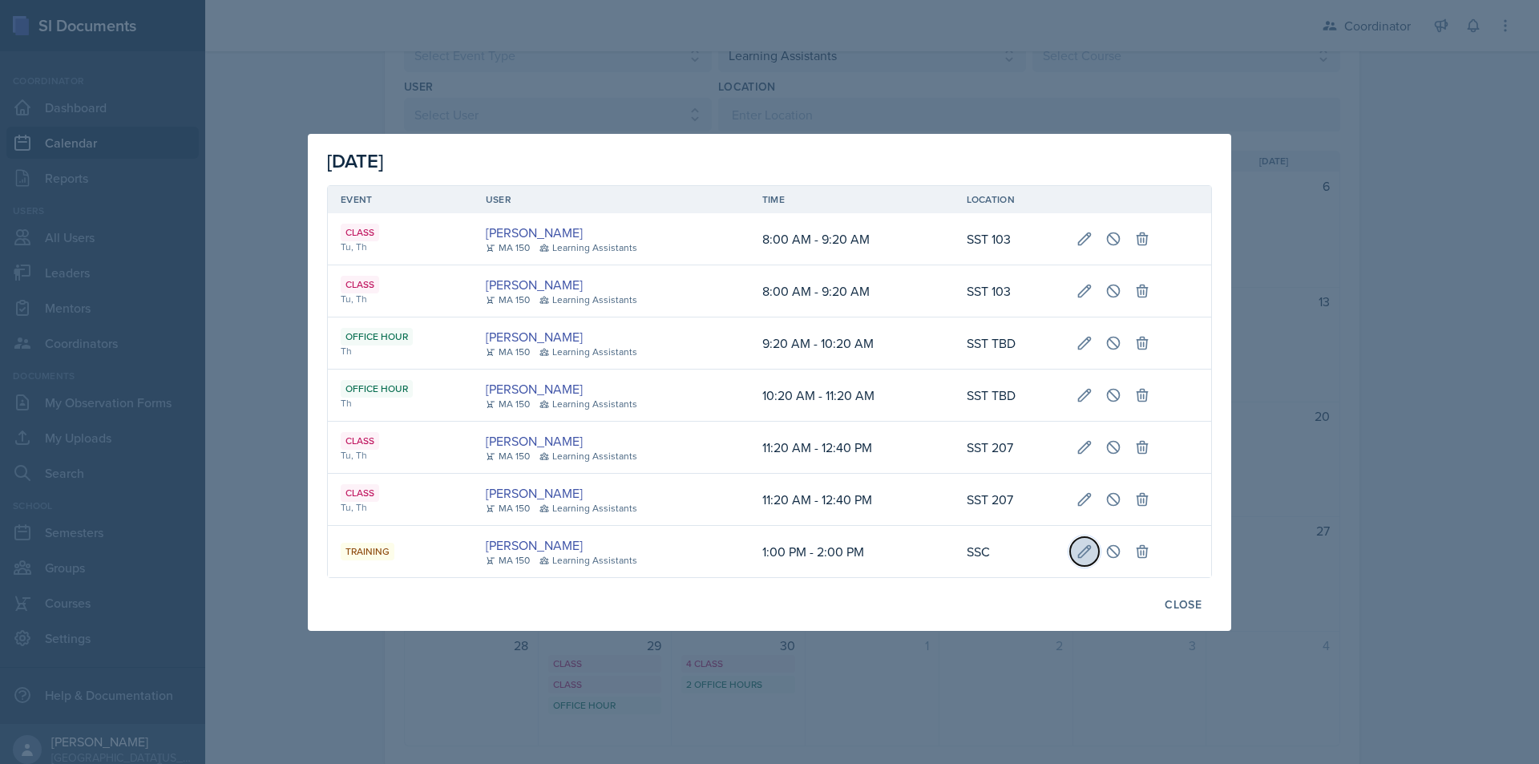
click at [1088, 559] on icon at bounding box center [1085, 551] width 16 height 16
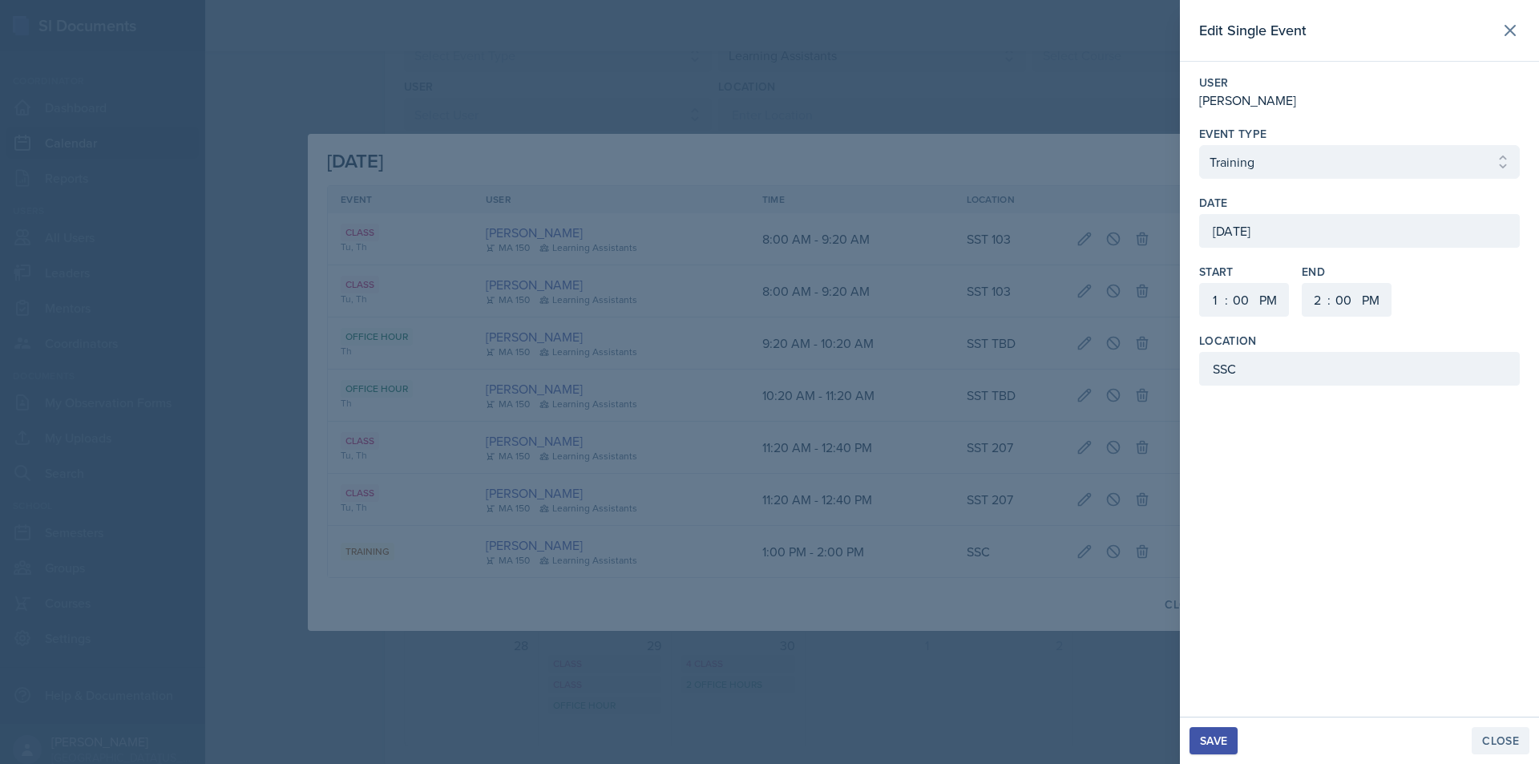
click at [1504, 737] on div "Close" at bounding box center [1500, 740] width 37 height 13
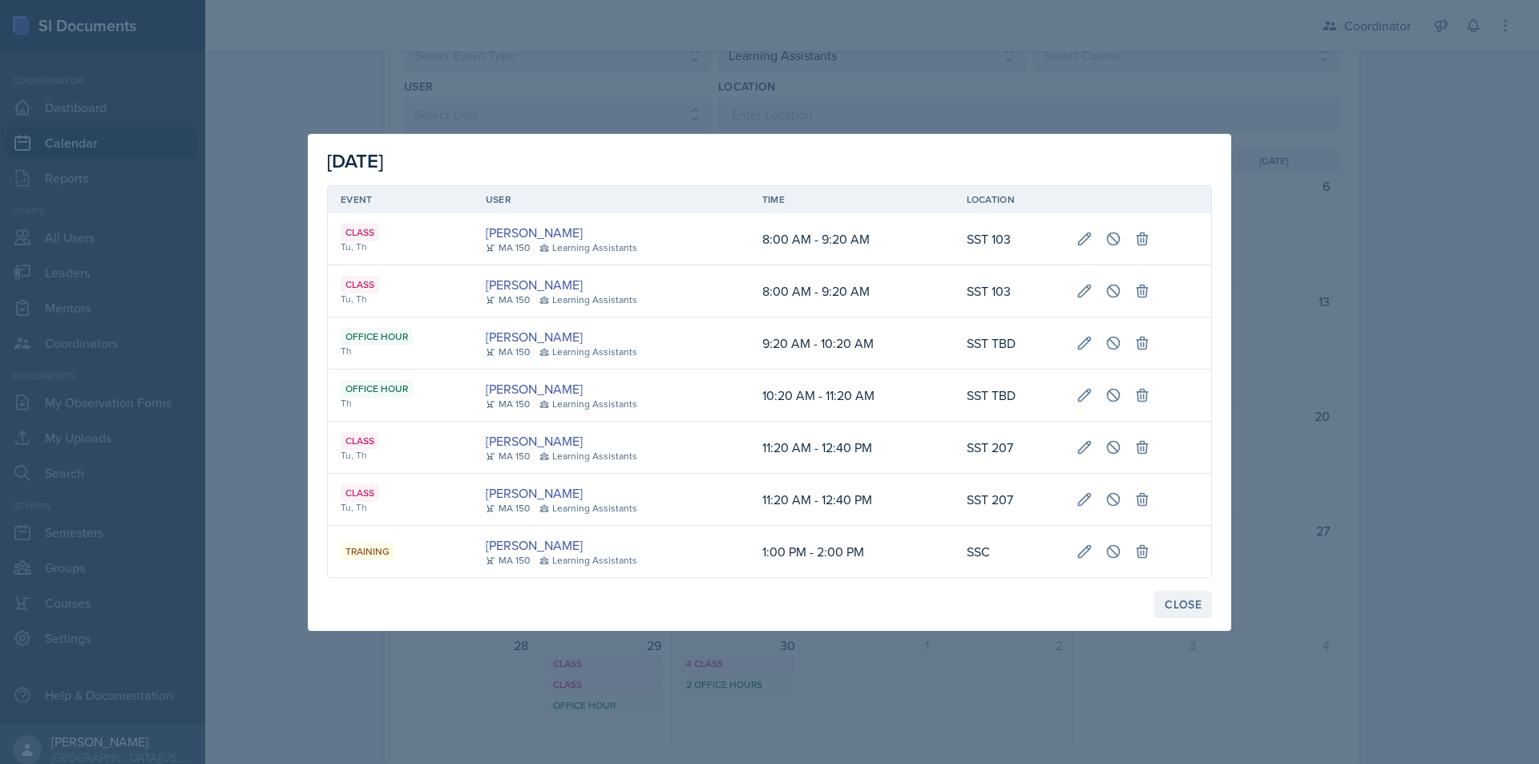
click at [1186, 601] on div "Close" at bounding box center [1183, 604] width 37 height 13
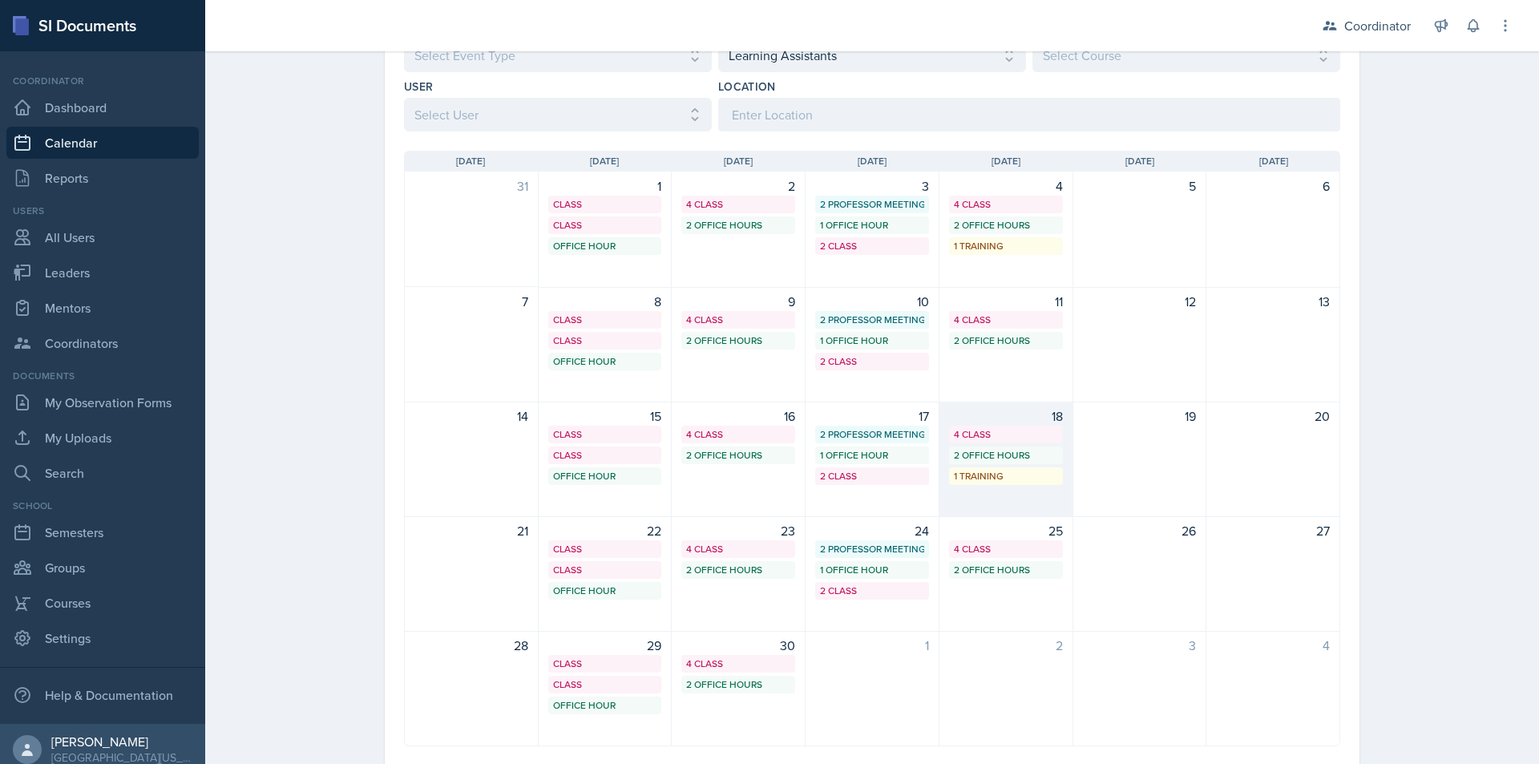
click at [989, 468] on div "1 Training" at bounding box center [1006, 476] width 114 height 18
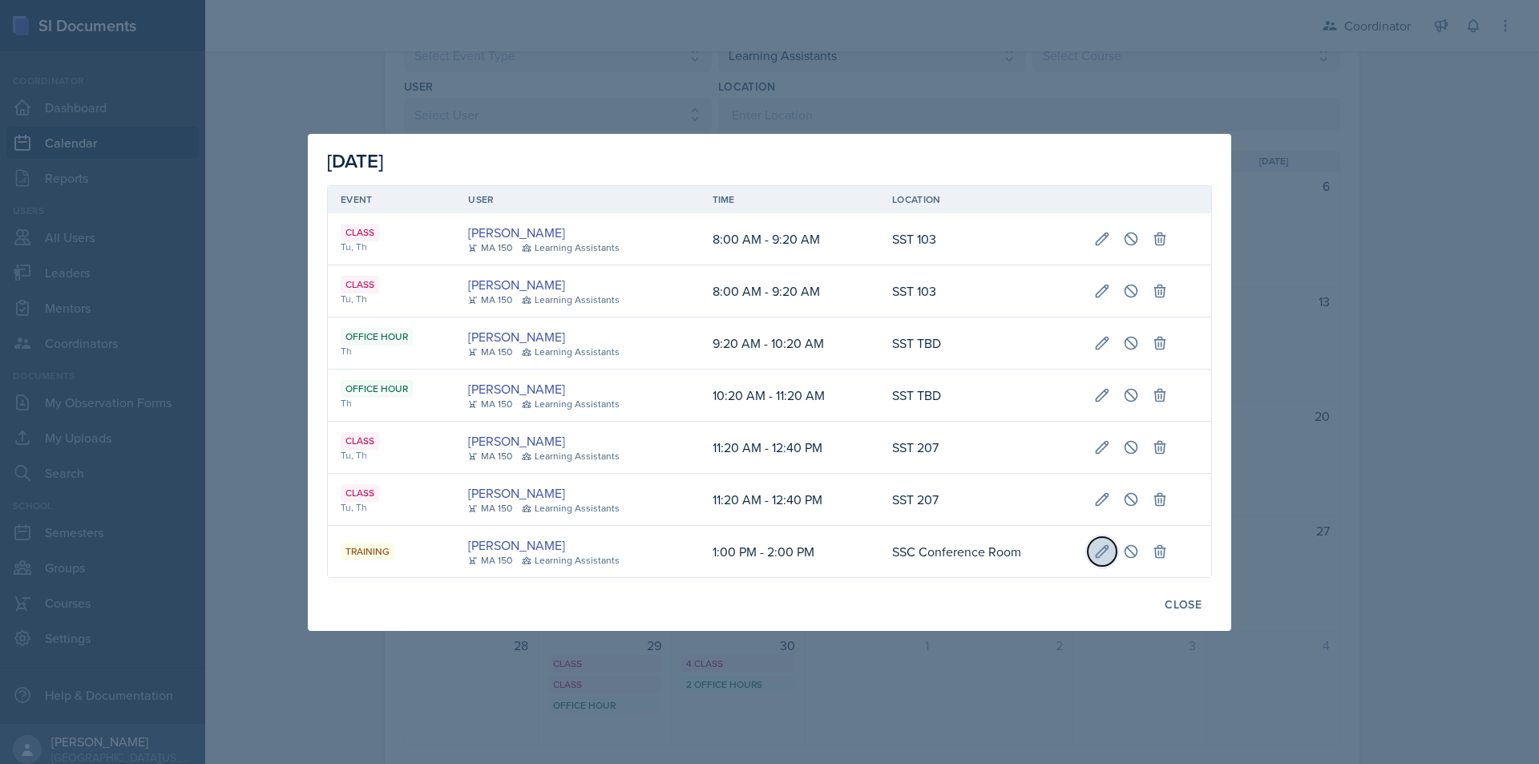
click at [1108, 555] on icon at bounding box center [1102, 551] width 16 height 16
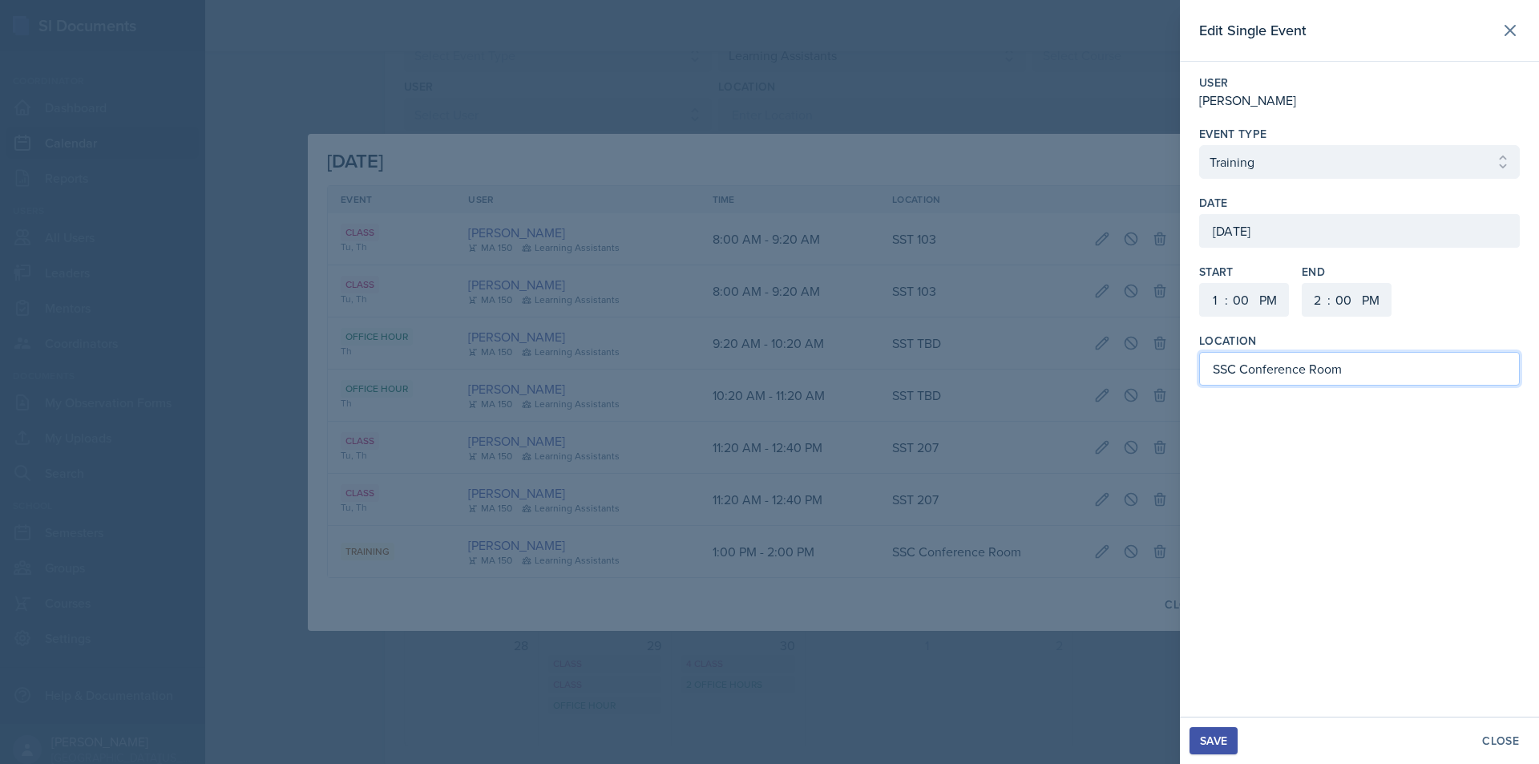
drag, startPoint x: 1260, startPoint y: 377, endPoint x: 1382, endPoint y: 374, distance: 121.9
click at [1382, 374] on input "SSC Conference Room" at bounding box center [1359, 369] width 321 height 34
click at [1230, 739] on button "Save" at bounding box center [1214, 740] width 48 height 27
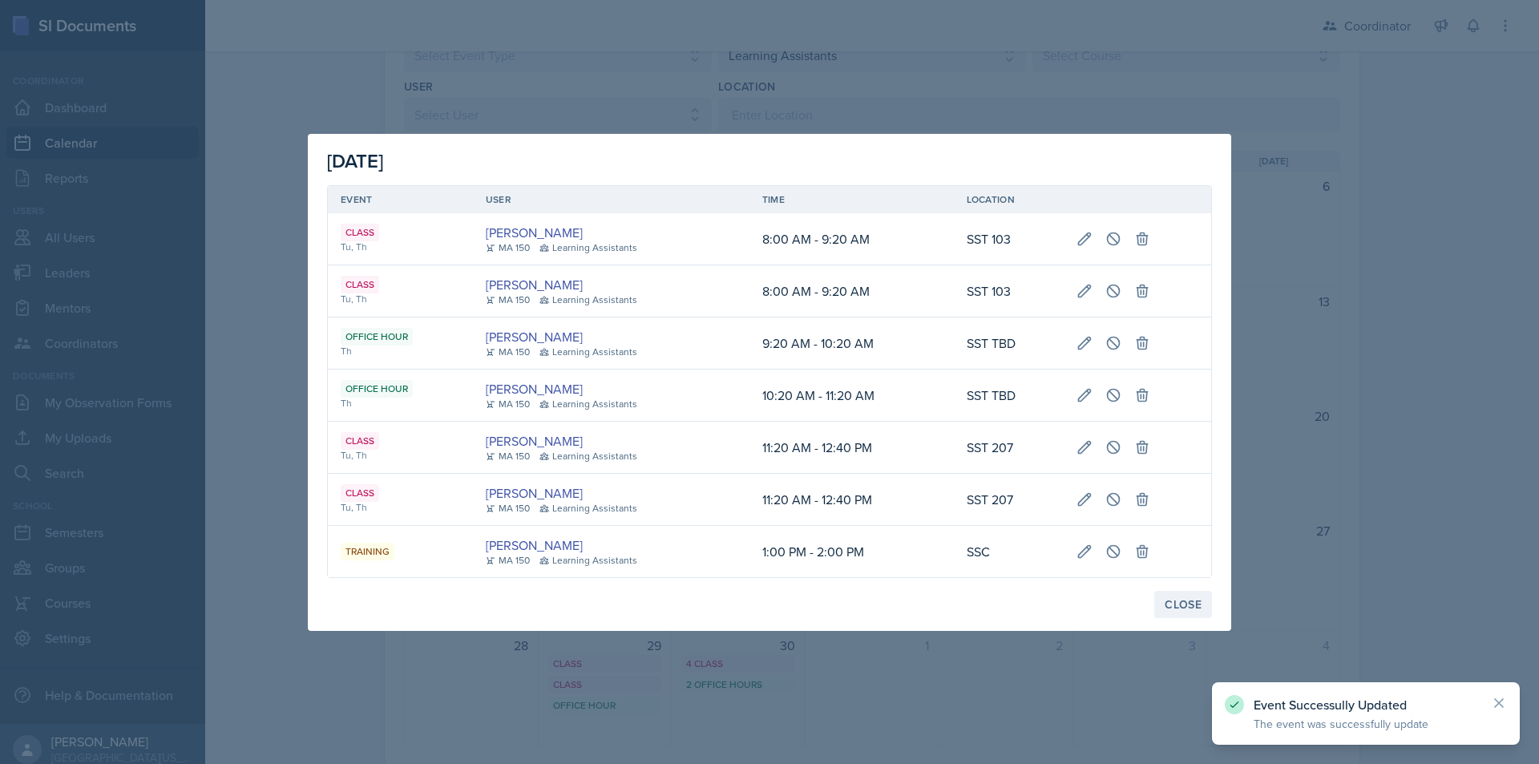
click at [1186, 602] on div "Close" at bounding box center [1183, 604] width 37 height 13
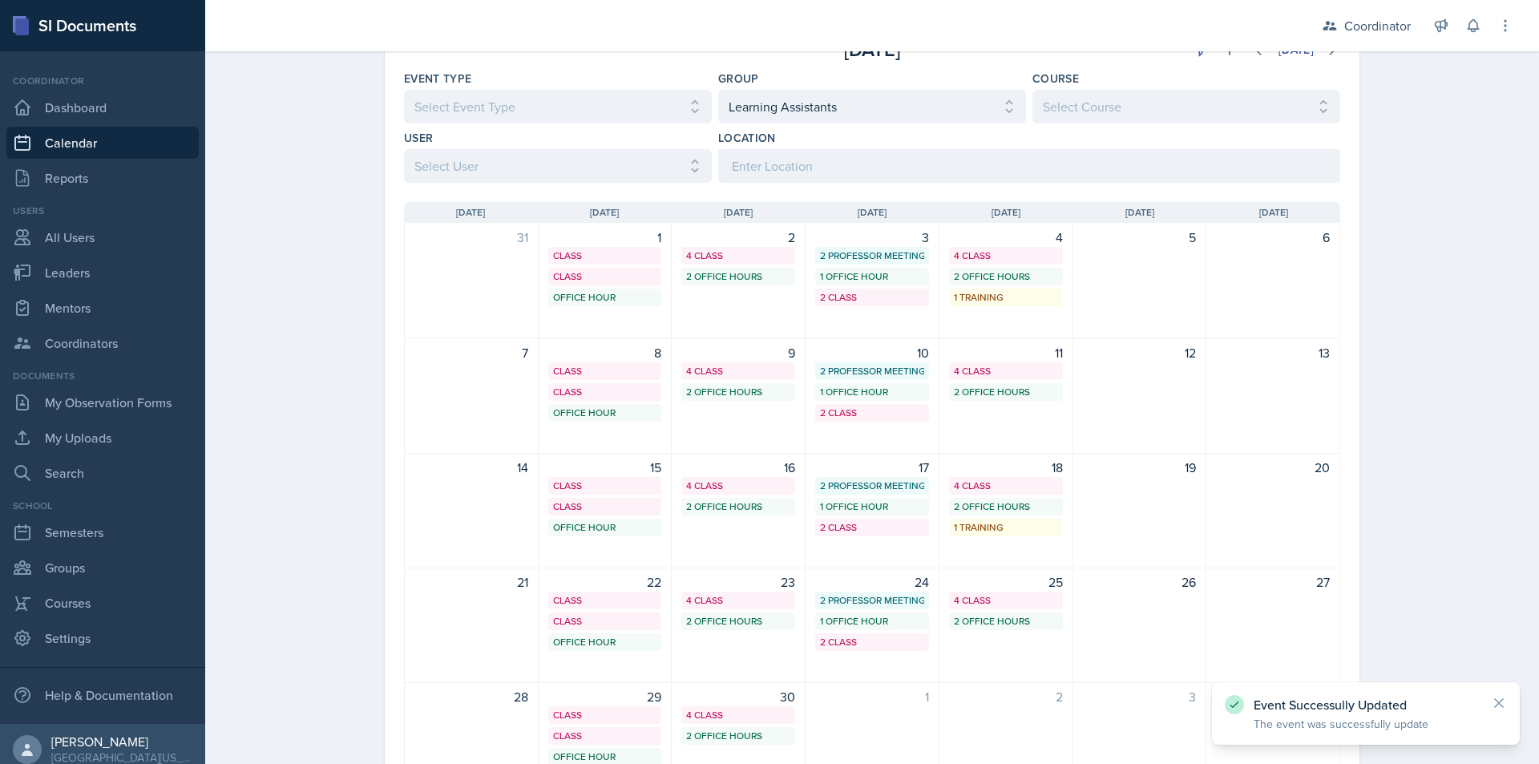
scroll to position [80, 0]
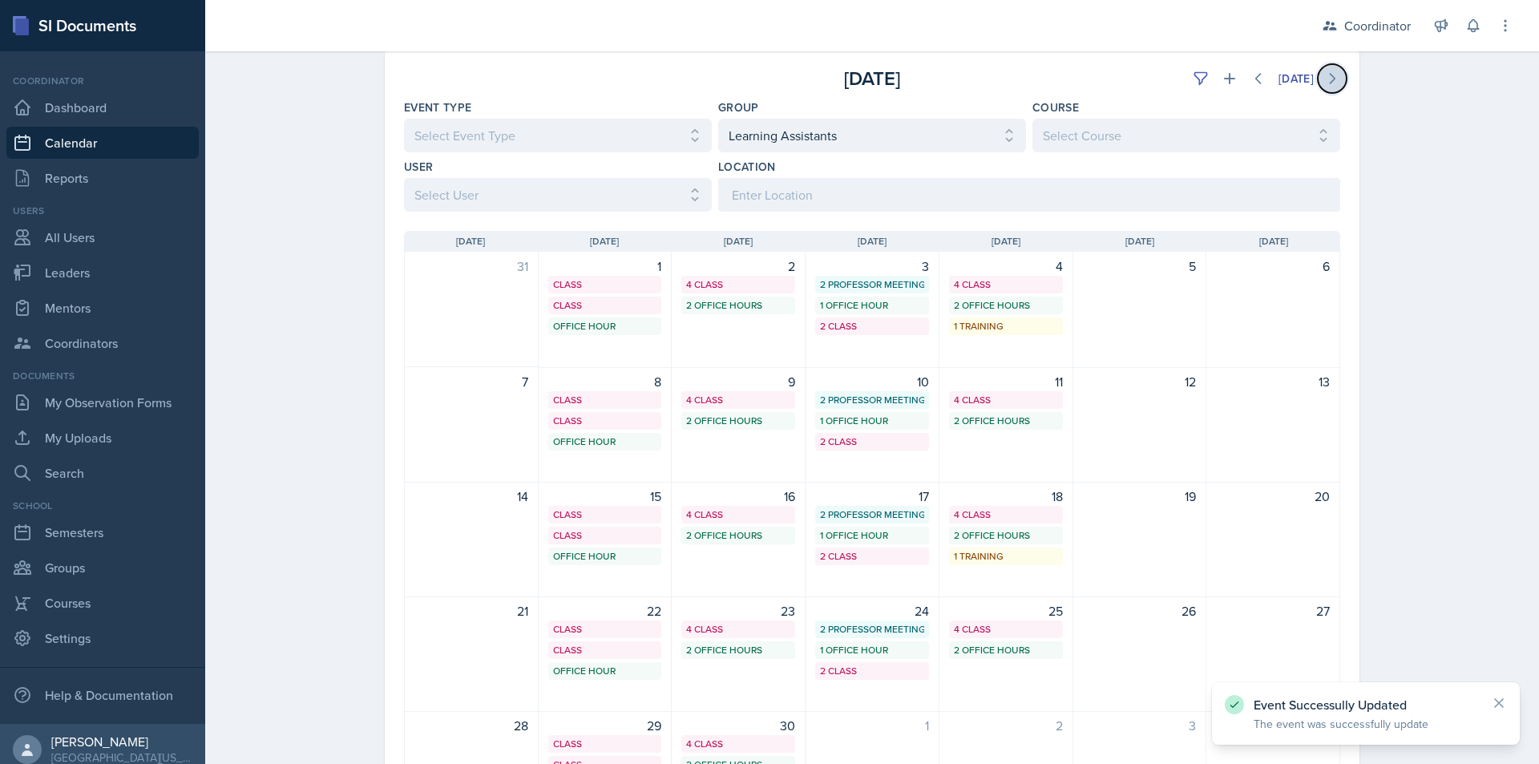
click at [1331, 83] on icon at bounding box center [1333, 79] width 5 height 10
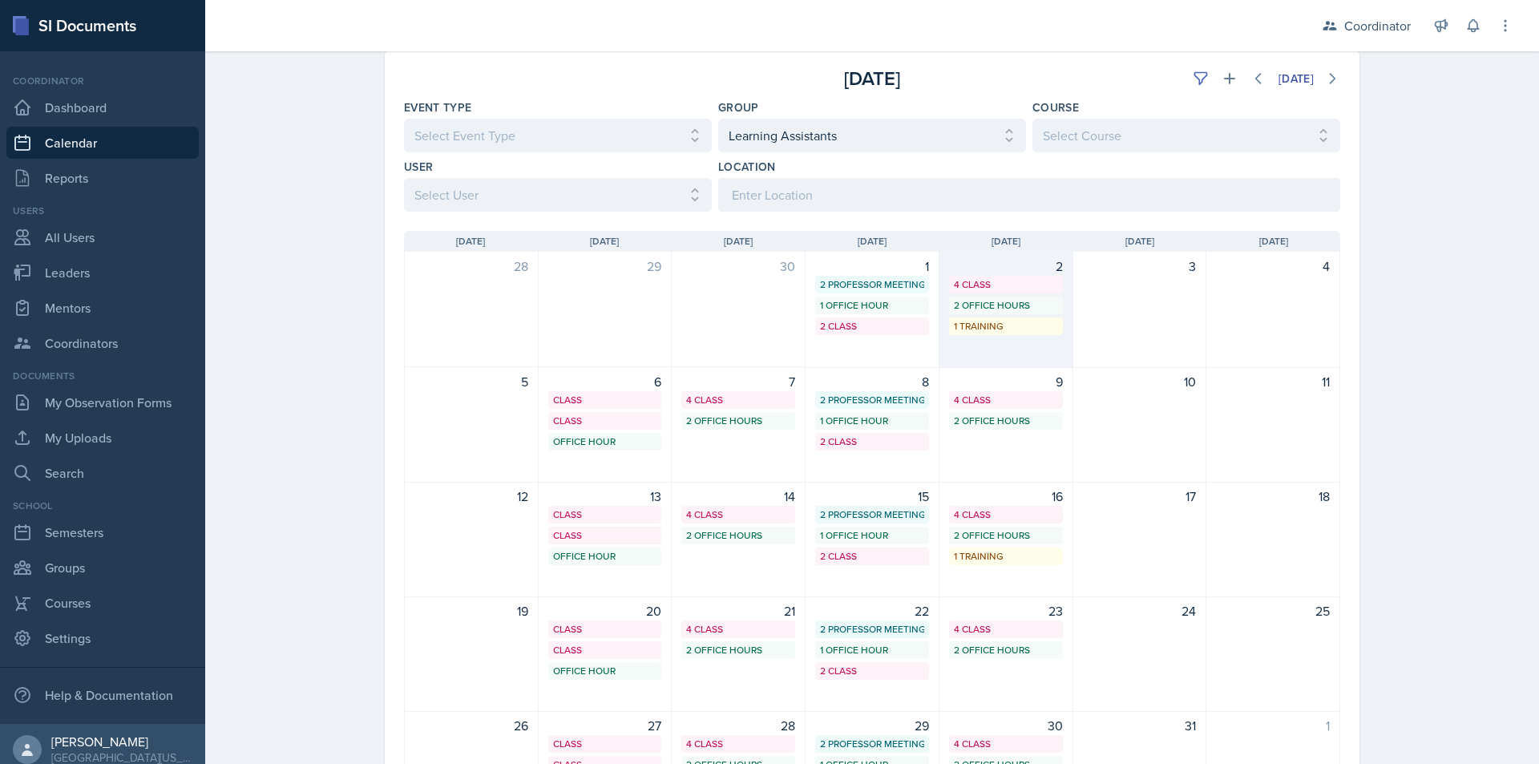
click at [1012, 328] on div "1 Training" at bounding box center [1006, 326] width 104 height 14
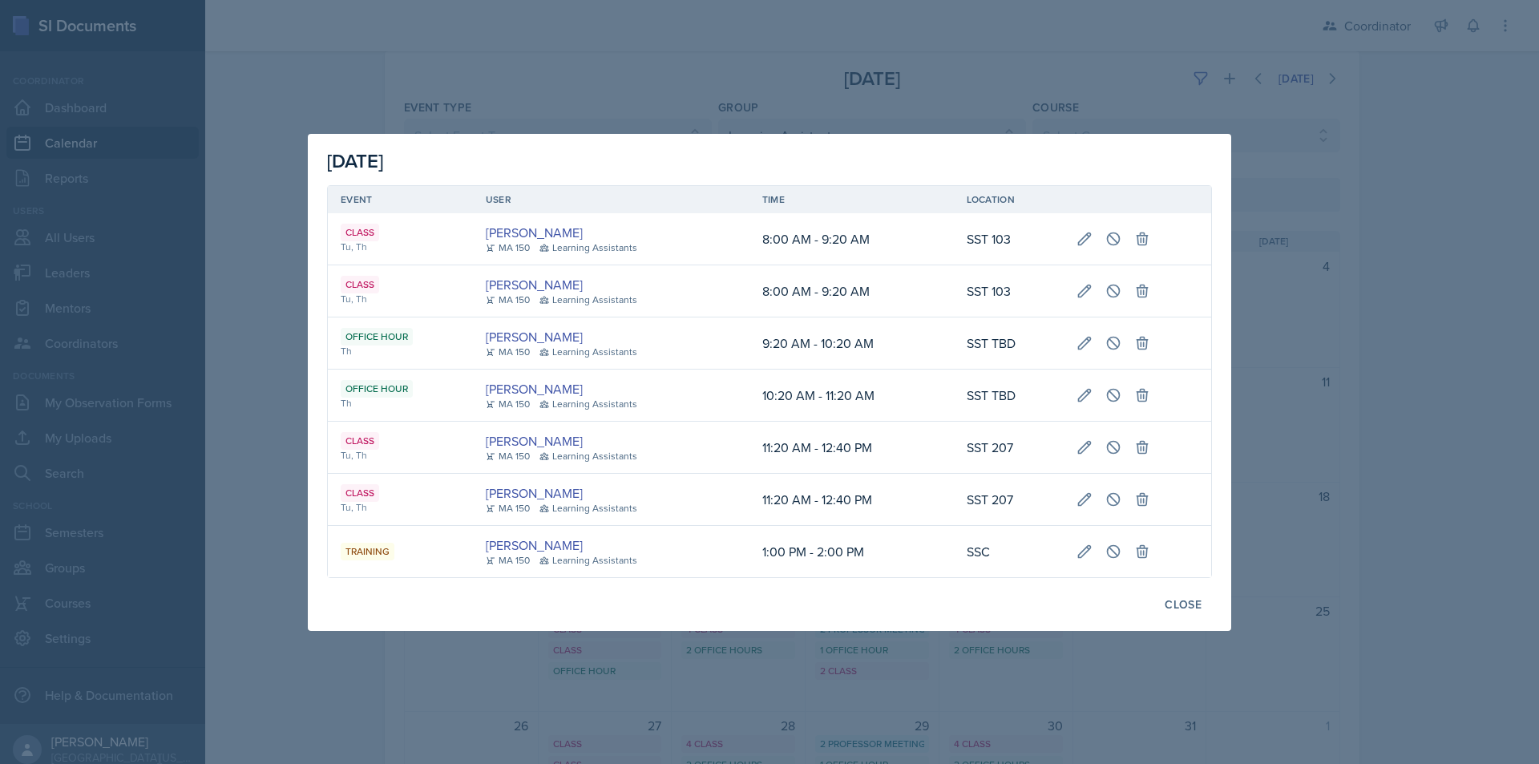
click at [987, 680] on div at bounding box center [769, 382] width 1539 height 764
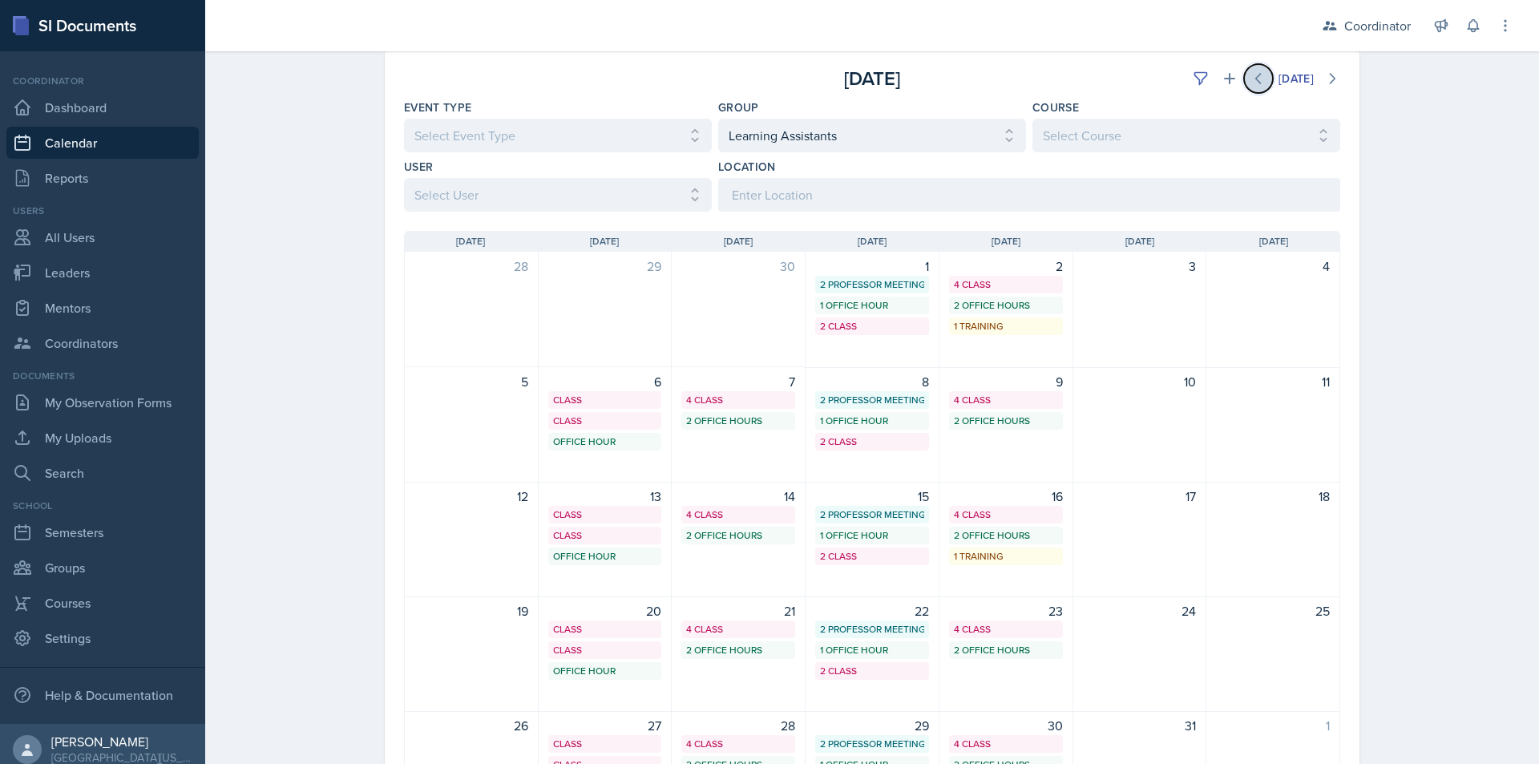
click at [1256, 83] on icon at bounding box center [1258, 79] width 5 height 10
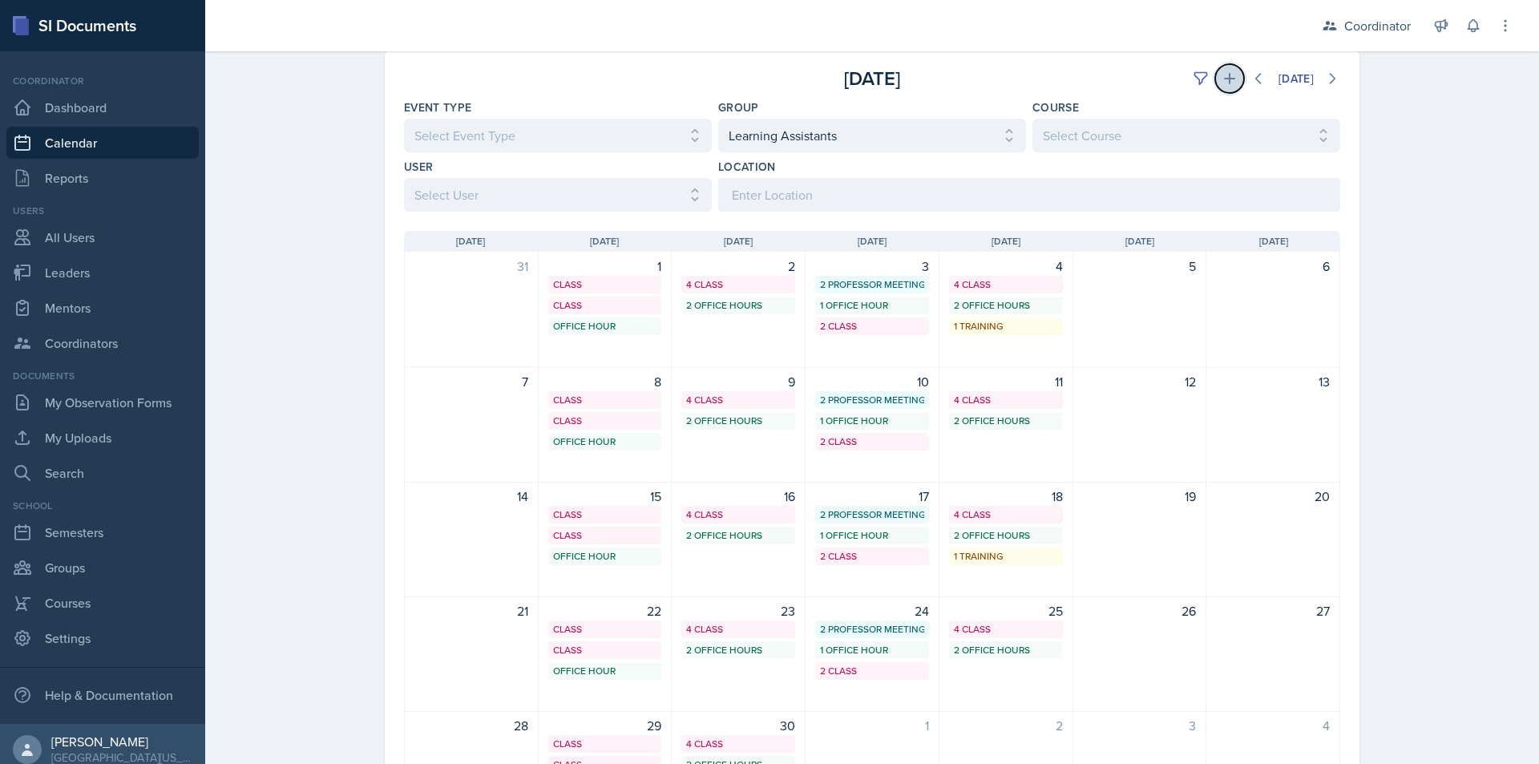
click at [1222, 76] on icon at bounding box center [1230, 79] width 16 height 16
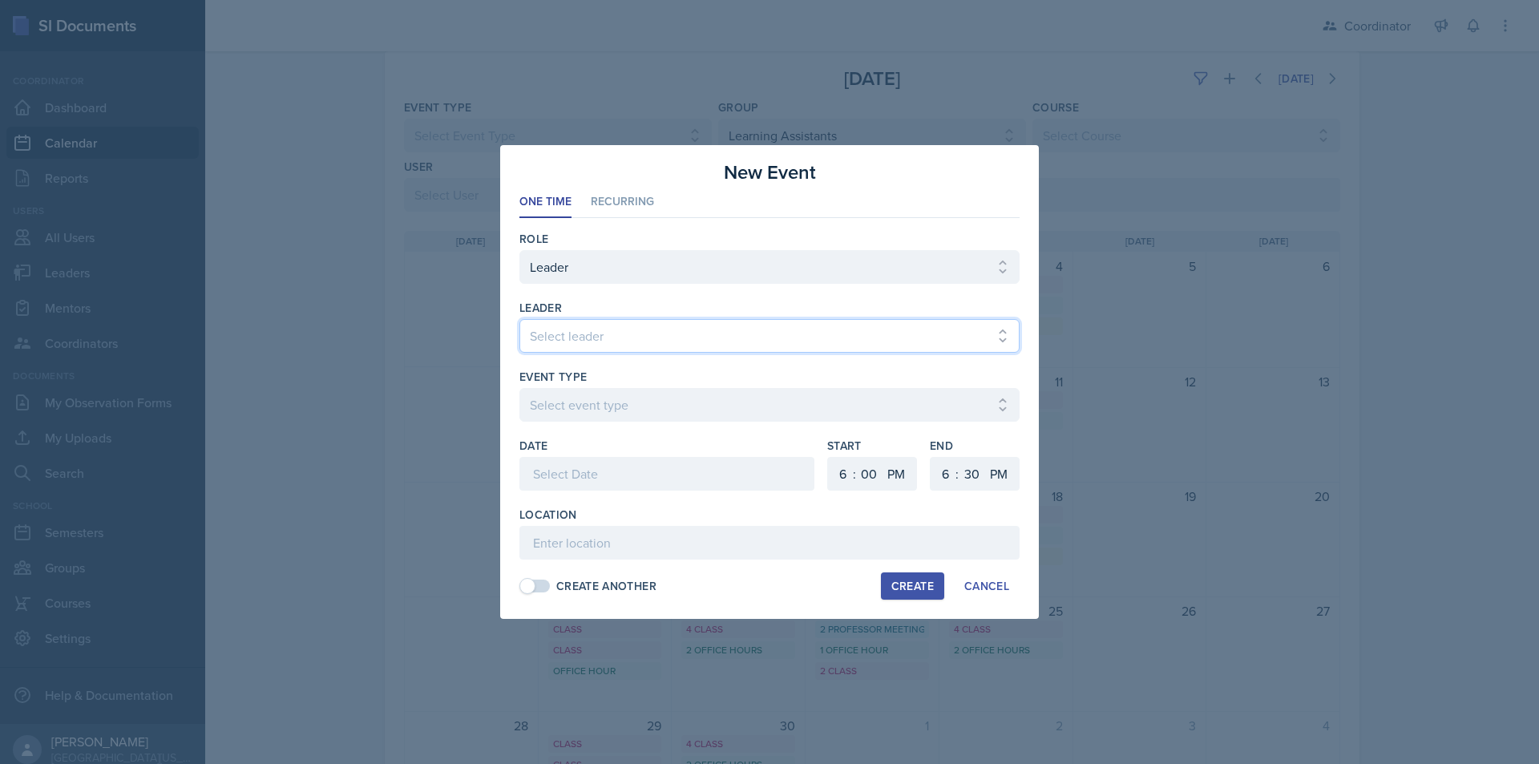
click at [594, 338] on select "Select leader Adam McDougal Aley Perez Anna McGill Bella Clifton Bram O'Neil Ca…" at bounding box center [769, 336] width 500 height 34
click at [519, 319] on select "Select leader Adam McDougal Aley Perez Anna McGill Bella Clifton Bram O'Neil Ca…" at bounding box center [769, 336] width 500 height 34
drag, startPoint x: 597, startPoint y: 398, endPoint x: 599, endPoint y: 414, distance: 15.3
click at [597, 398] on select "Select event type Admin Office Hour Cal Workshop Class Class Announcement LA Pe…" at bounding box center [769, 405] width 500 height 34
click at [519, 388] on select "Select event type Admin Office Hour Cal Workshop Class Class Announcement LA Pe…" at bounding box center [769, 405] width 500 height 34
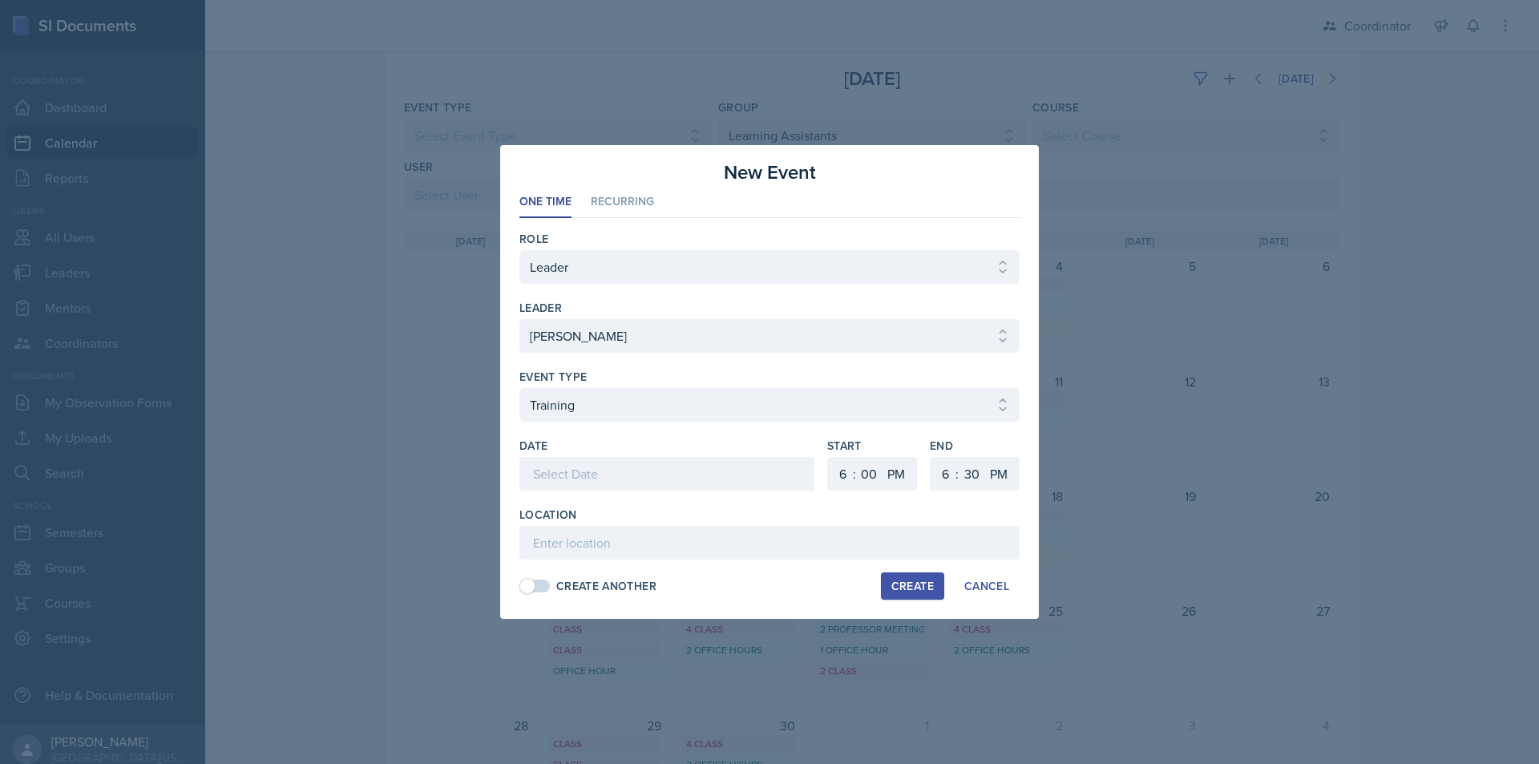
click at [582, 475] on div at bounding box center [666, 474] width 295 height 34
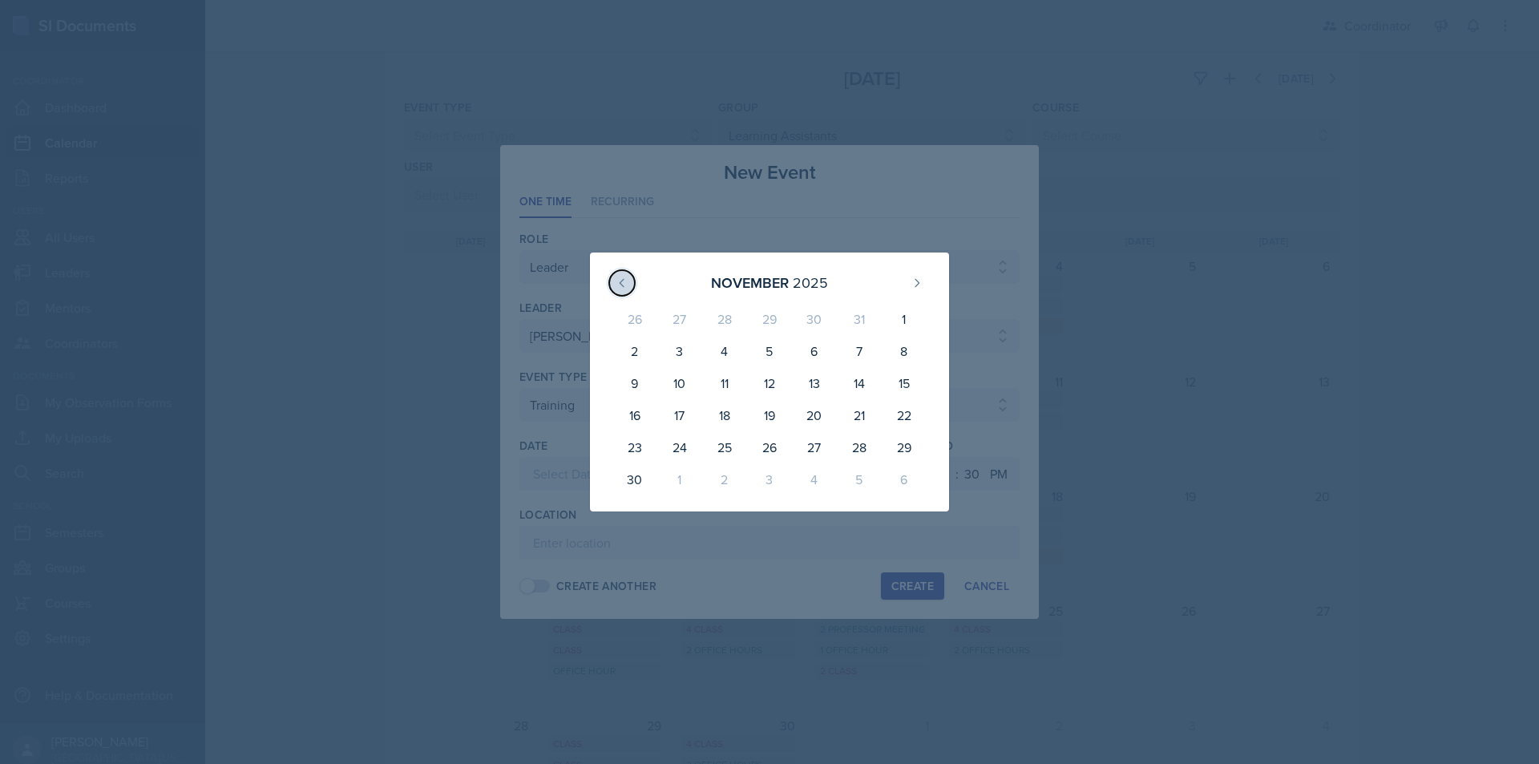
click at [620, 284] on icon at bounding box center [622, 282] width 4 height 7
click at [814, 330] on div "4" at bounding box center [814, 322] width 45 height 38
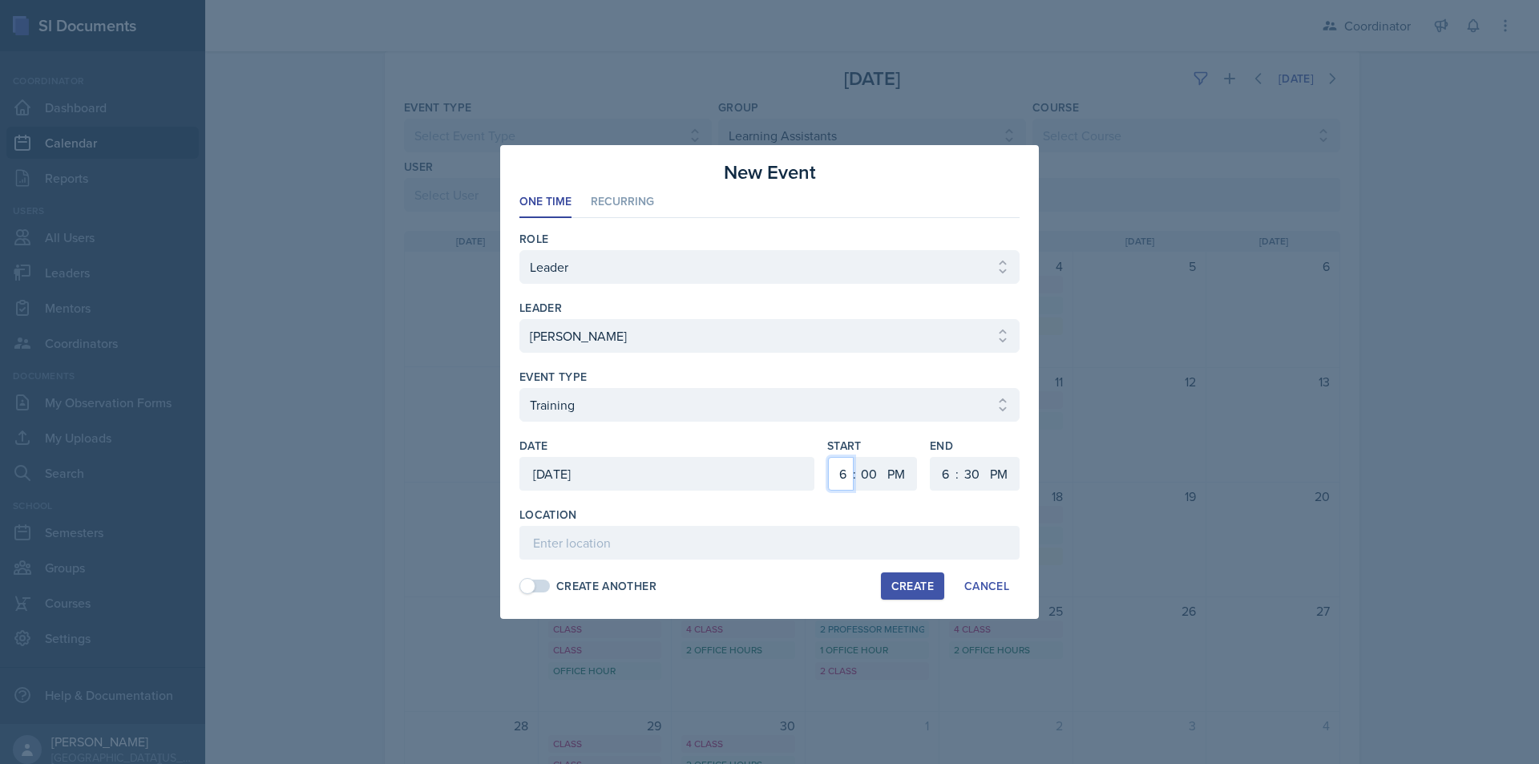
click at [842, 478] on select "1 2 3 4 5 6 7 8 9 10 11 12" at bounding box center [841, 474] width 26 height 34
click at [828, 457] on select "1 2 3 4 5 6 7 8 9 10 11 12" at bounding box center [841, 474] width 26 height 34
drag, startPoint x: 938, startPoint y: 471, endPoint x: 939, endPoint y: 457, distance: 13.7
click at [938, 471] on select "1 2 3 4 5 6 7 8 9 10 11 12" at bounding box center [944, 474] width 26 height 34
click at [931, 457] on select "1 2 3 4 5 6 7 8 9 10 11 12" at bounding box center [944, 474] width 26 height 34
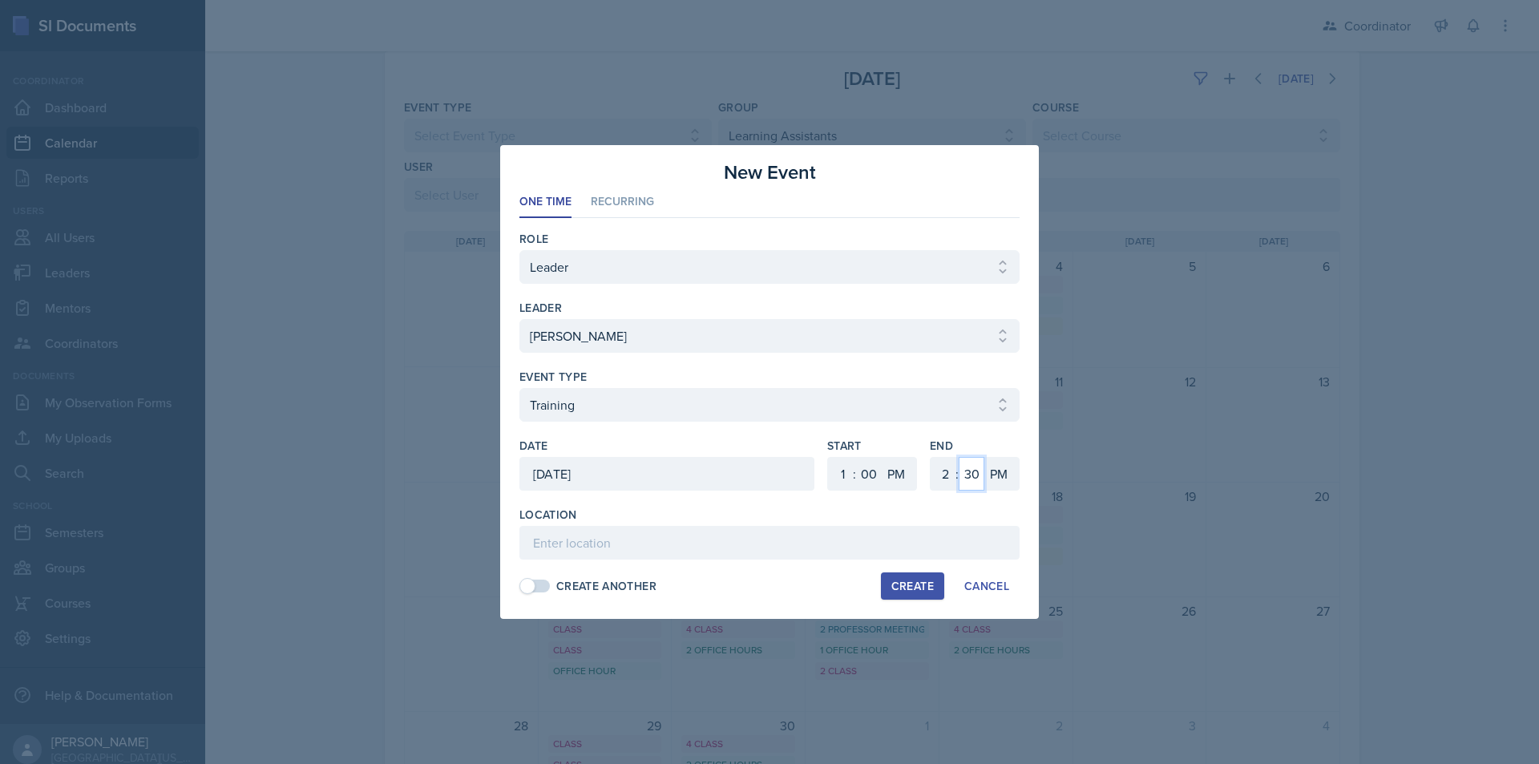
drag, startPoint x: 967, startPoint y: 475, endPoint x: 968, endPoint y: 458, distance: 17.7
click at [967, 475] on select "00 05 10 15 20 25 30 35 40 45 50 55" at bounding box center [972, 474] width 26 height 34
click at [959, 457] on select "00 05 10 15 20 25 30 35 40 45 50 55" at bounding box center [972, 474] width 26 height 34
click at [818, 537] on input at bounding box center [769, 543] width 500 height 34
click at [818, 535] on input "SSC" at bounding box center [769, 543] width 500 height 34
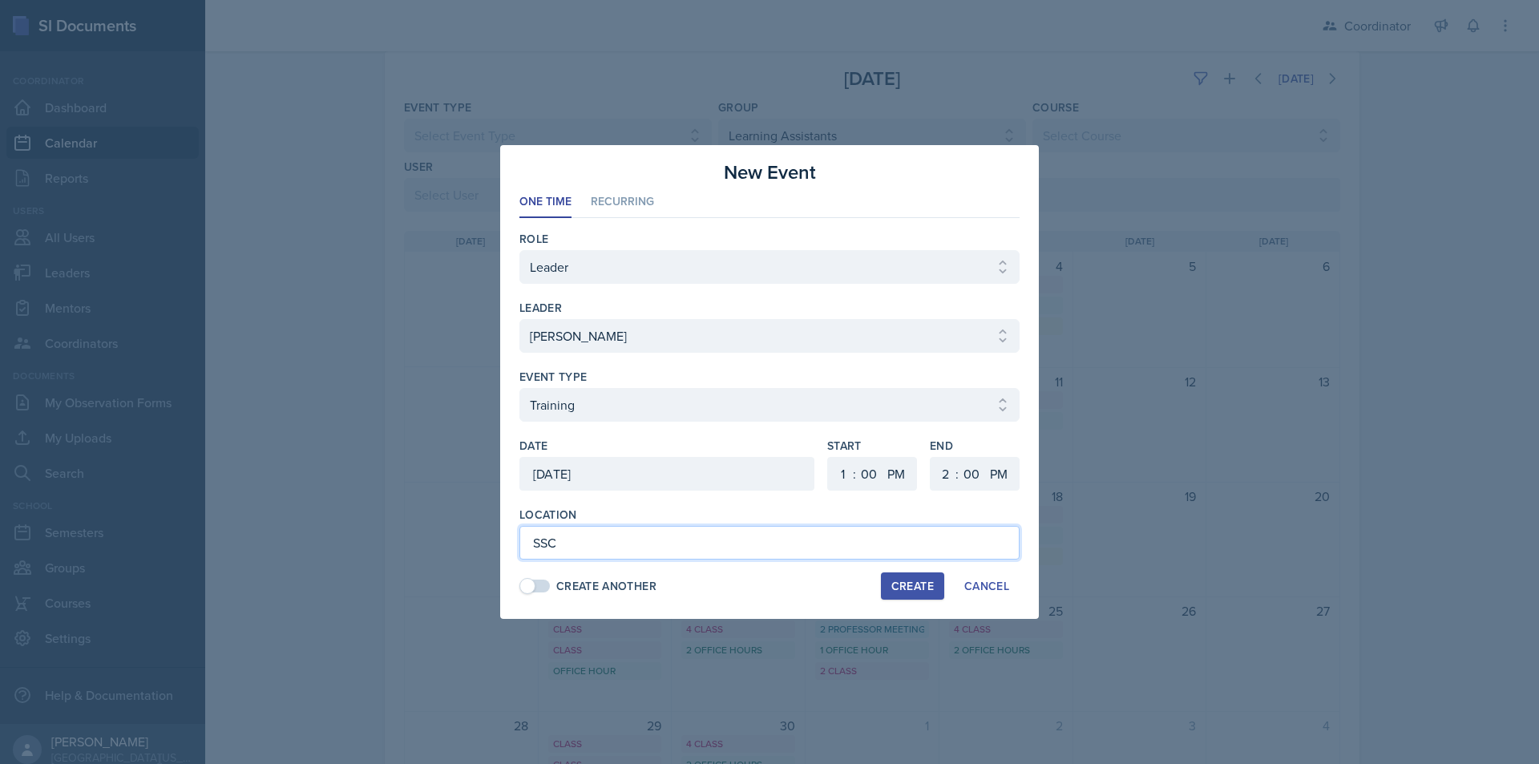
click at [818, 535] on input "SSC" at bounding box center [769, 543] width 500 height 34
click at [540, 580] on span at bounding box center [535, 586] width 29 height 13
click at [917, 577] on button "Create" at bounding box center [912, 585] width 63 height 27
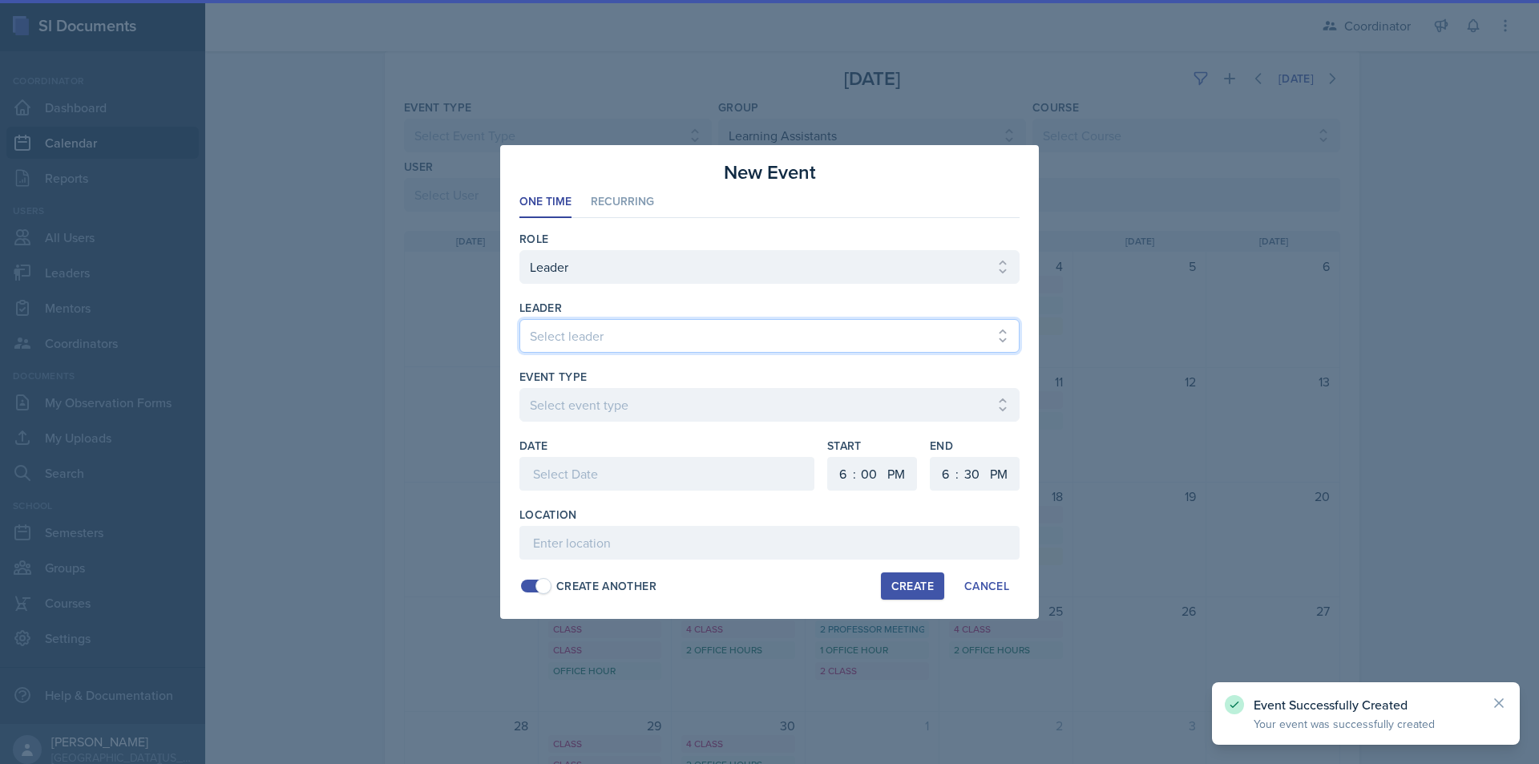
click at [650, 339] on select "Select leader Adam McDougal Aley Perez Anna McGill Bella Clifton Bram O'Neil Ca…" at bounding box center [769, 336] width 500 height 34
click at [519, 319] on select "Select leader Adam McDougal Aley Perez Anna McGill Bella Clifton Bram O'Neil Ca…" at bounding box center [769, 336] width 500 height 34
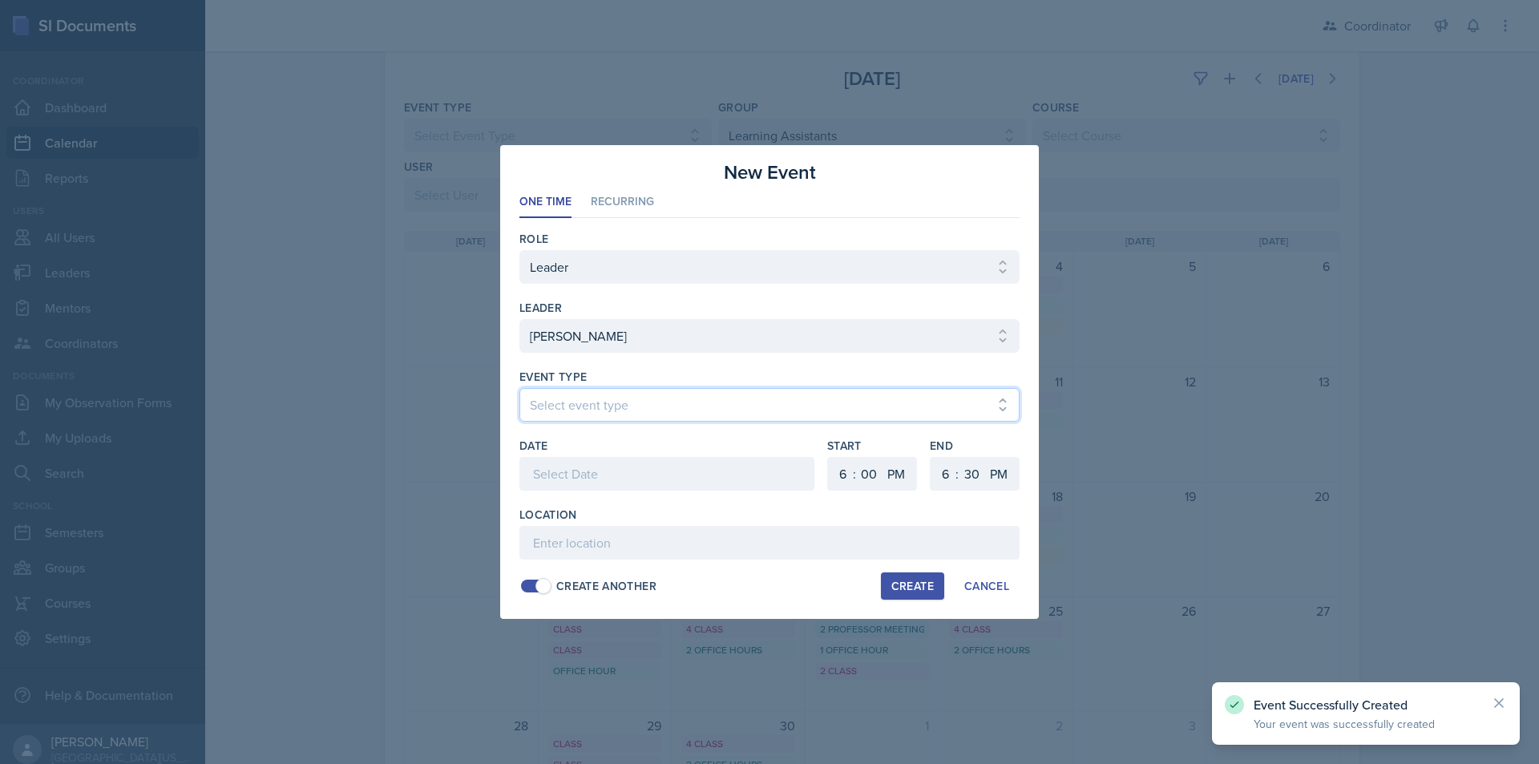
click at [635, 402] on select "Select event type Admin Office Hour Cal Workshop Class Class Announcement LA Pe…" at bounding box center [769, 405] width 500 height 34
click at [519, 388] on select "Select event type Admin Office Hour Cal Workshop Class Class Announcement LA Pe…" at bounding box center [769, 405] width 500 height 34
click at [614, 397] on select "Select event type Admin Office Hour Cal Workshop Class Class Announcement LA Pe…" at bounding box center [769, 405] width 500 height 34
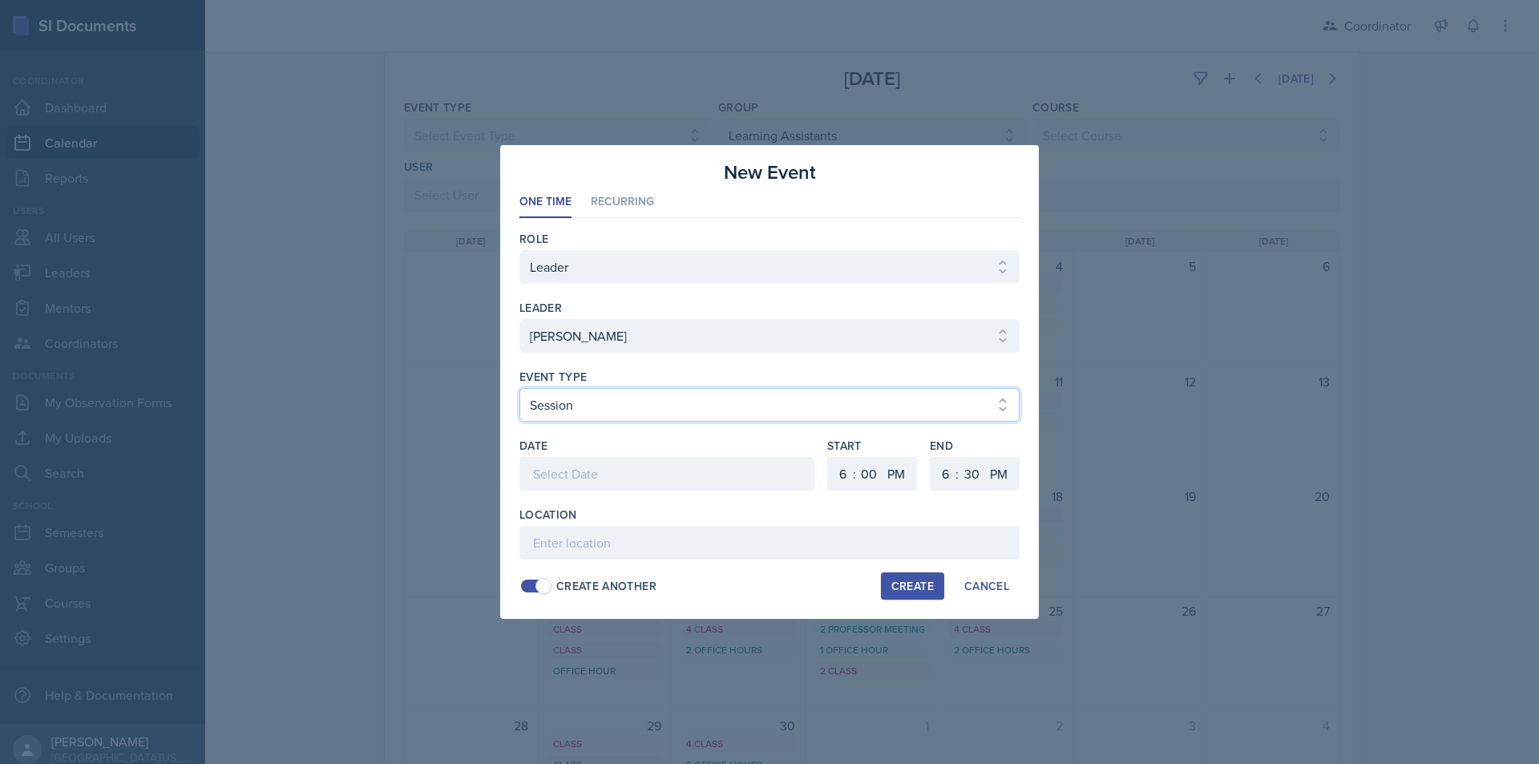
click at [519, 388] on select "Select event type Admin Office Hour Cal Workshop Class Class Announcement LA Pe…" at bounding box center [769, 405] width 500 height 34
click at [584, 482] on div at bounding box center [666, 474] width 295 height 34
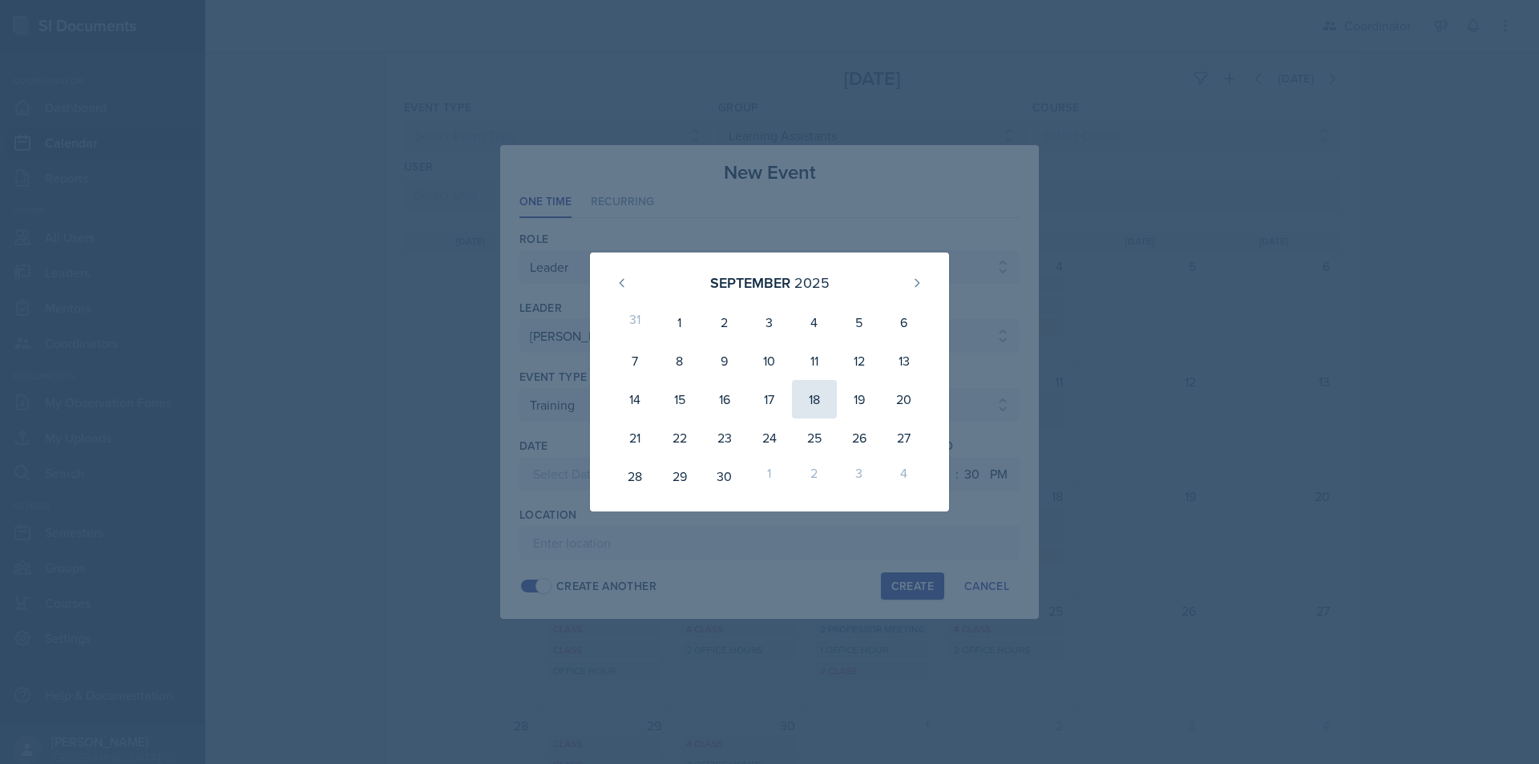
click at [815, 408] on div "18" at bounding box center [814, 399] width 45 height 38
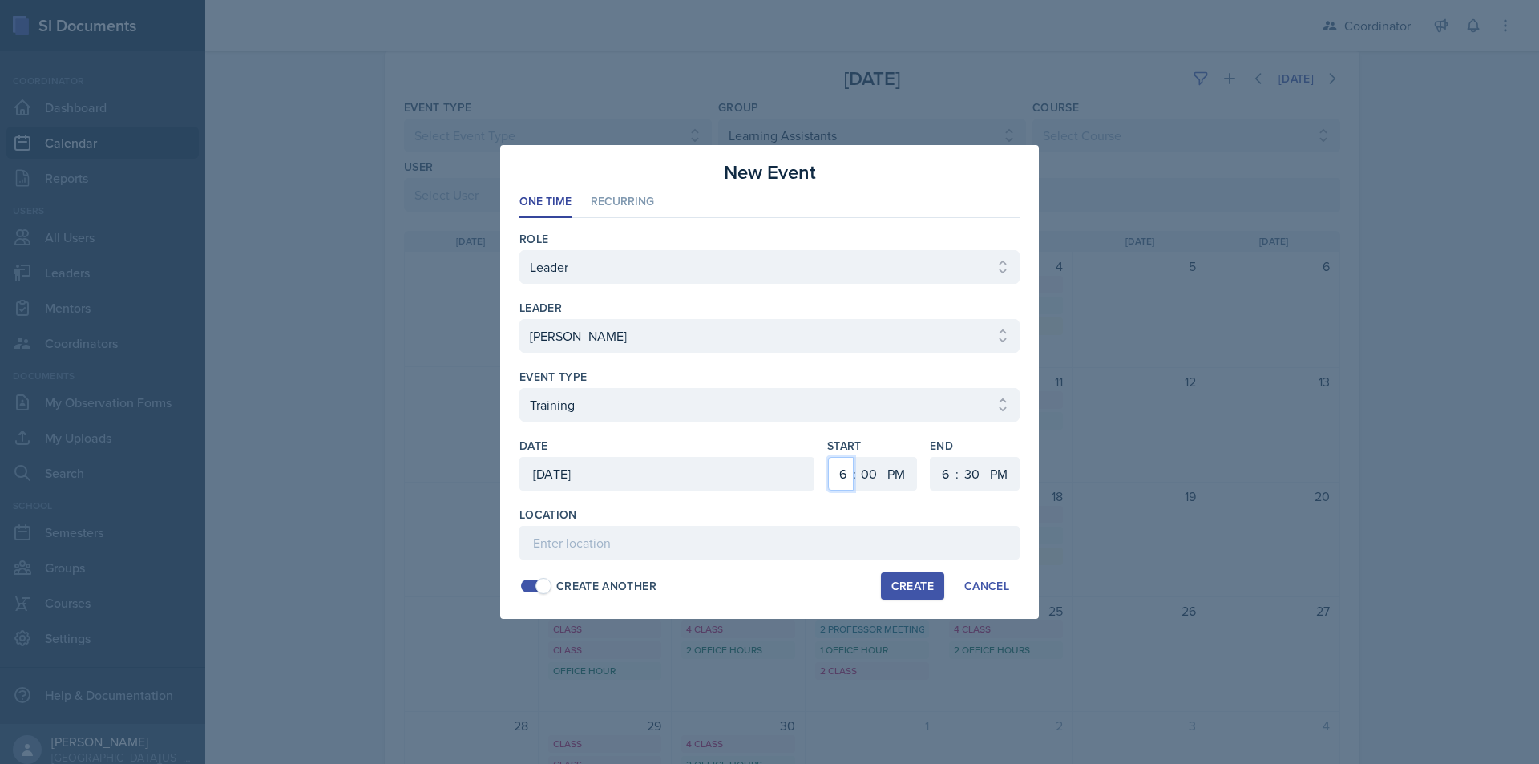
click at [833, 477] on select "1 2 3 4 5 6 7 8 9 10 11 12" at bounding box center [841, 474] width 26 height 34
click at [828, 457] on select "1 2 3 4 5 6 7 8 9 10 11 12" at bounding box center [841, 474] width 26 height 34
click at [943, 473] on select "1 2 3 4 5 6 7 8 9 10 11 12" at bounding box center [944, 474] width 26 height 34
click at [931, 457] on select "1 2 3 4 5 6 7 8 9 10 11 12" at bounding box center [944, 474] width 26 height 34
drag, startPoint x: 972, startPoint y: 480, endPoint x: 972, endPoint y: 464, distance: 16.0
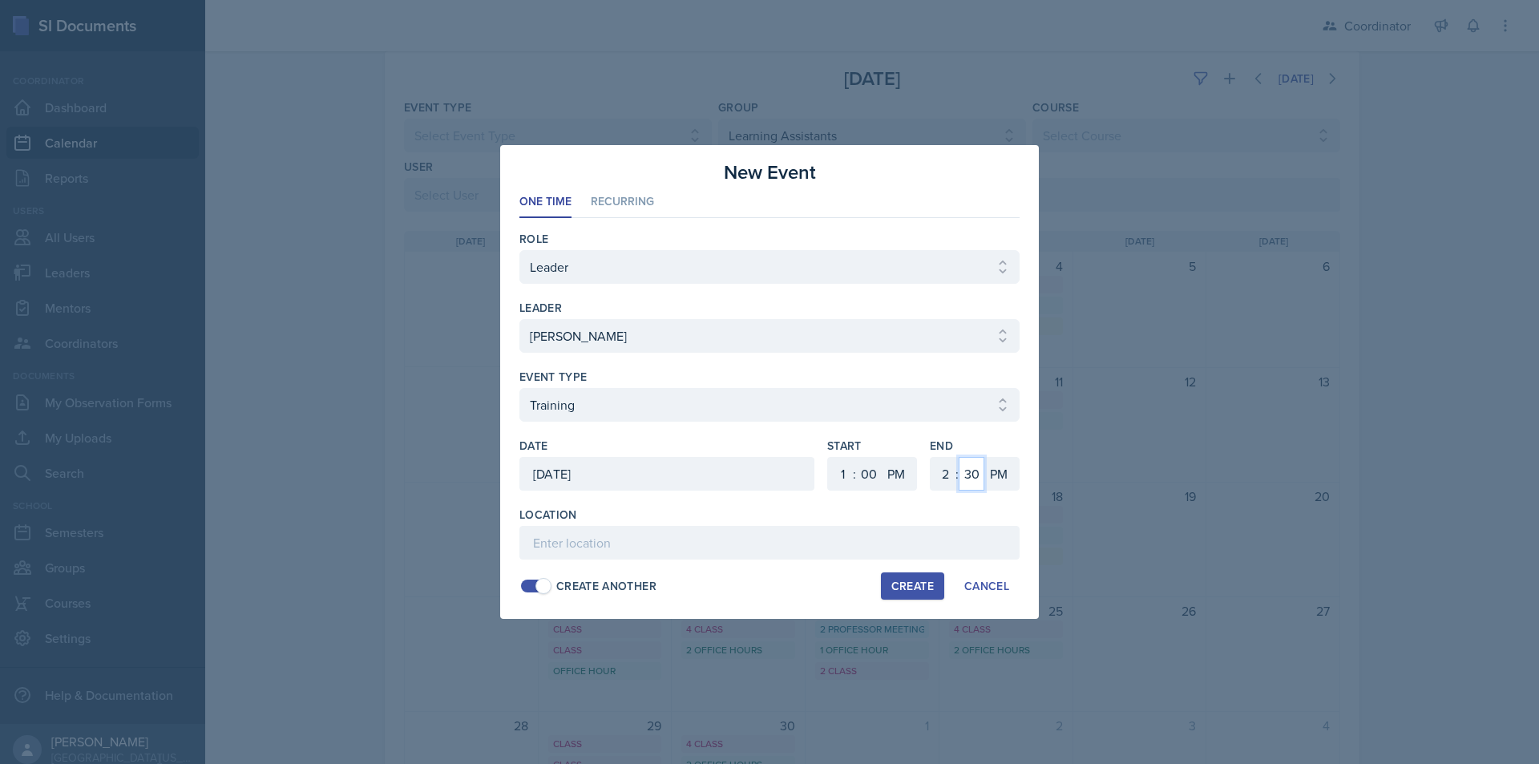
click at [972, 480] on select "00 05 10 15 20 25 30 35 40 45 50 55" at bounding box center [972, 474] width 26 height 34
click at [959, 457] on select "00 05 10 15 20 25 30 35 40 45 50 55" at bounding box center [972, 474] width 26 height 34
click at [794, 543] on input at bounding box center [769, 543] width 500 height 34
paste input "SSC"
click at [931, 573] on button "Create" at bounding box center [912, 585] width 63 height 27
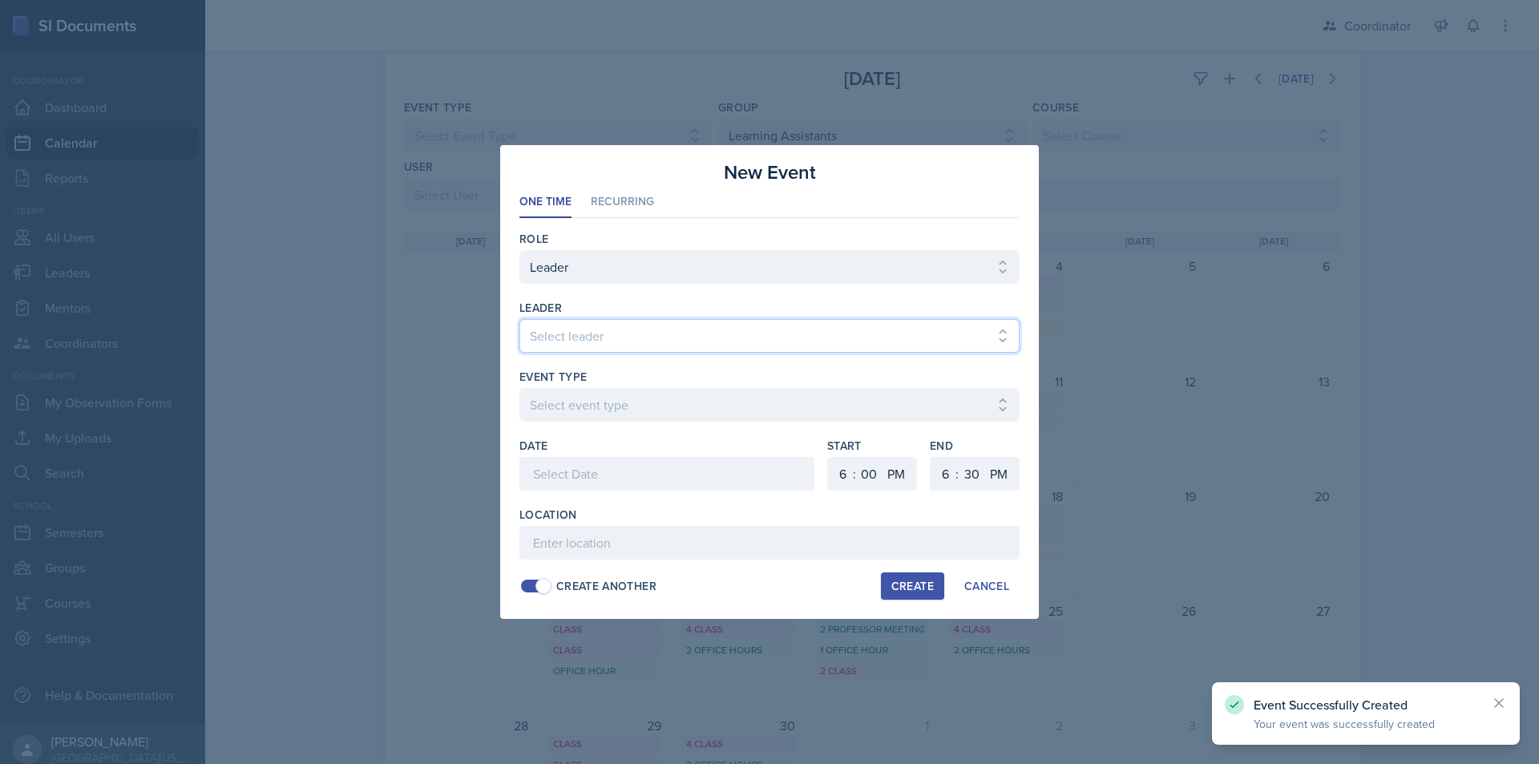
click at [689, 342] on select "Select leader Adam McDougal Aley Perez Anna McGill Bella Clifton Bram O'Neil Ca…" at bounding box center [769, 336] width 500 height 34
click at [519, 319] on select "Select leader Adam McDougal Aley Perez Anna McGill Bella Clifton Bram O'Neil Ca…" at bounding box center [769, 336] width 500 height 34
click at [665, 396] on select "Select event type Admin Office Hour Cal Workshop Class Class Announcement LA Pe…" at bounding box center [769, 405] width 500 height 34
click at [519, 388] on select "Select event type Admin Office Hour Cal Workshop Class Class Announcement LA Pe…" at bounding box center [769, 405] width 500 height 34
click at [625, 470] on div at bounding box center [666, 474] width 295 height 34
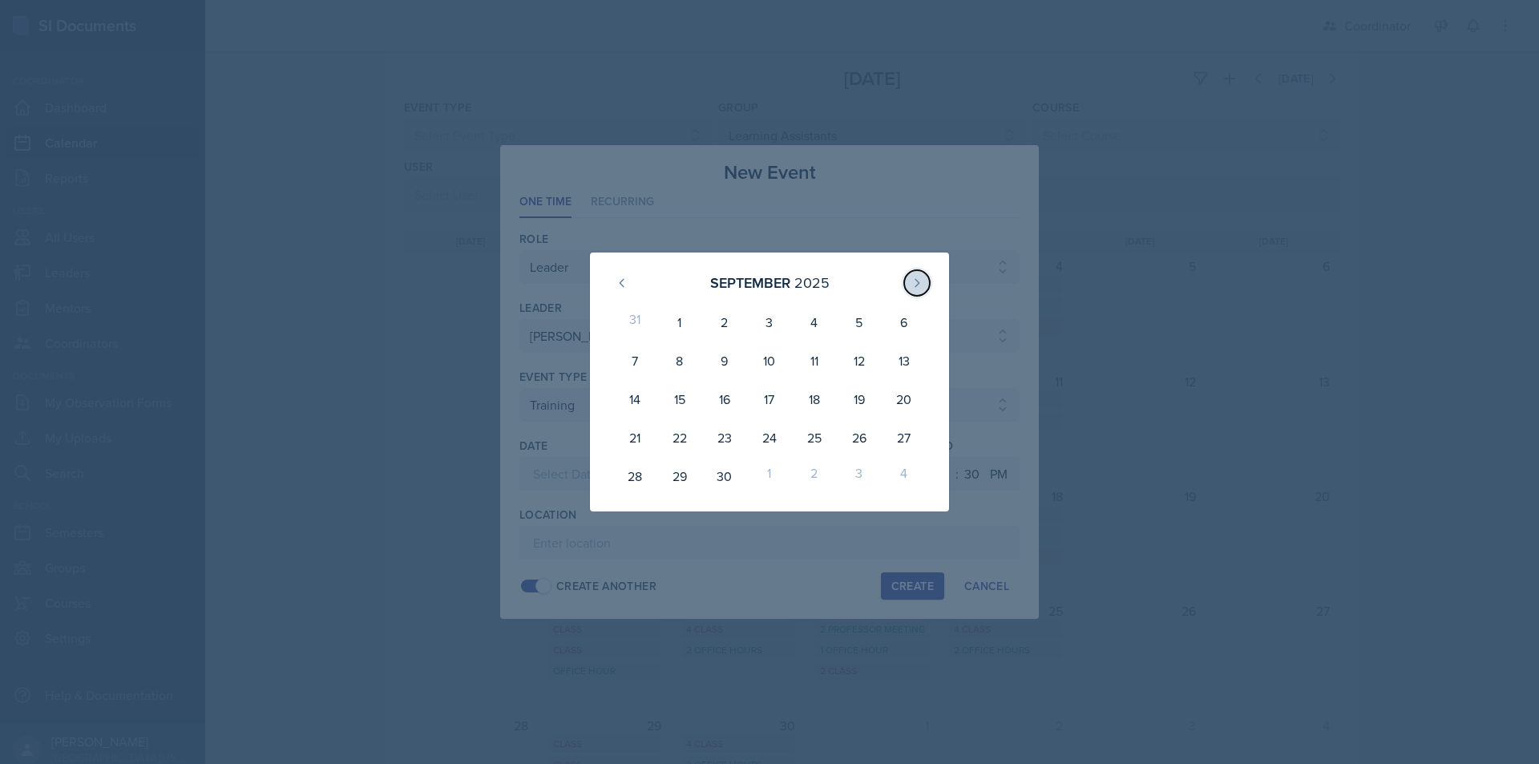
click at [918, 294] on button at bounding box center [917, 283] width 26 height 26
click at [814, 328] on div "2" at bounding box center [814, 322] width 45 height 38
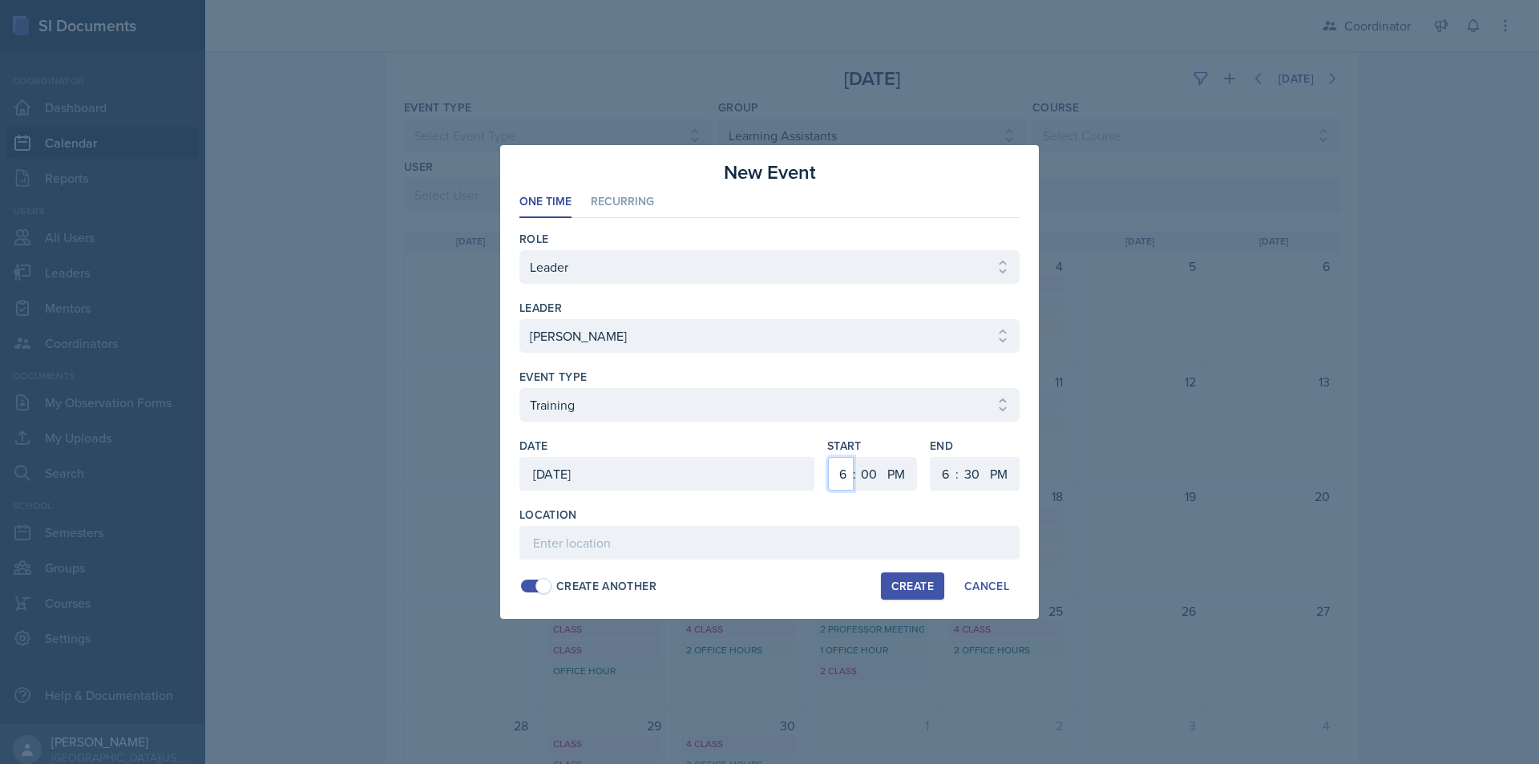
click at [838, 474] on select "1 2 3 4 5 6 7 8 9 10 11 12" at bounding box center [841, 474] width 26 height 34
click at [828, 457] on select "1 2 3 4 5 6 7 8 9 10 11 12" at bounding box center [841, 474] width 26 height 34
drag, startPoint x: 943, startPoint y: 471, endPoint x: 944, endPoint y: 460, distance: 11.3
click at [944, 471] on select "1 2 3 4 5 6 7 8 9 10 11 12" at bounding box center [944, 474] width 26 height 34
click at [931, 457] on select "1 2 3 4 5 6 7 8 9 10 11 12" at bounding box center [944, 474] width 26 height 34
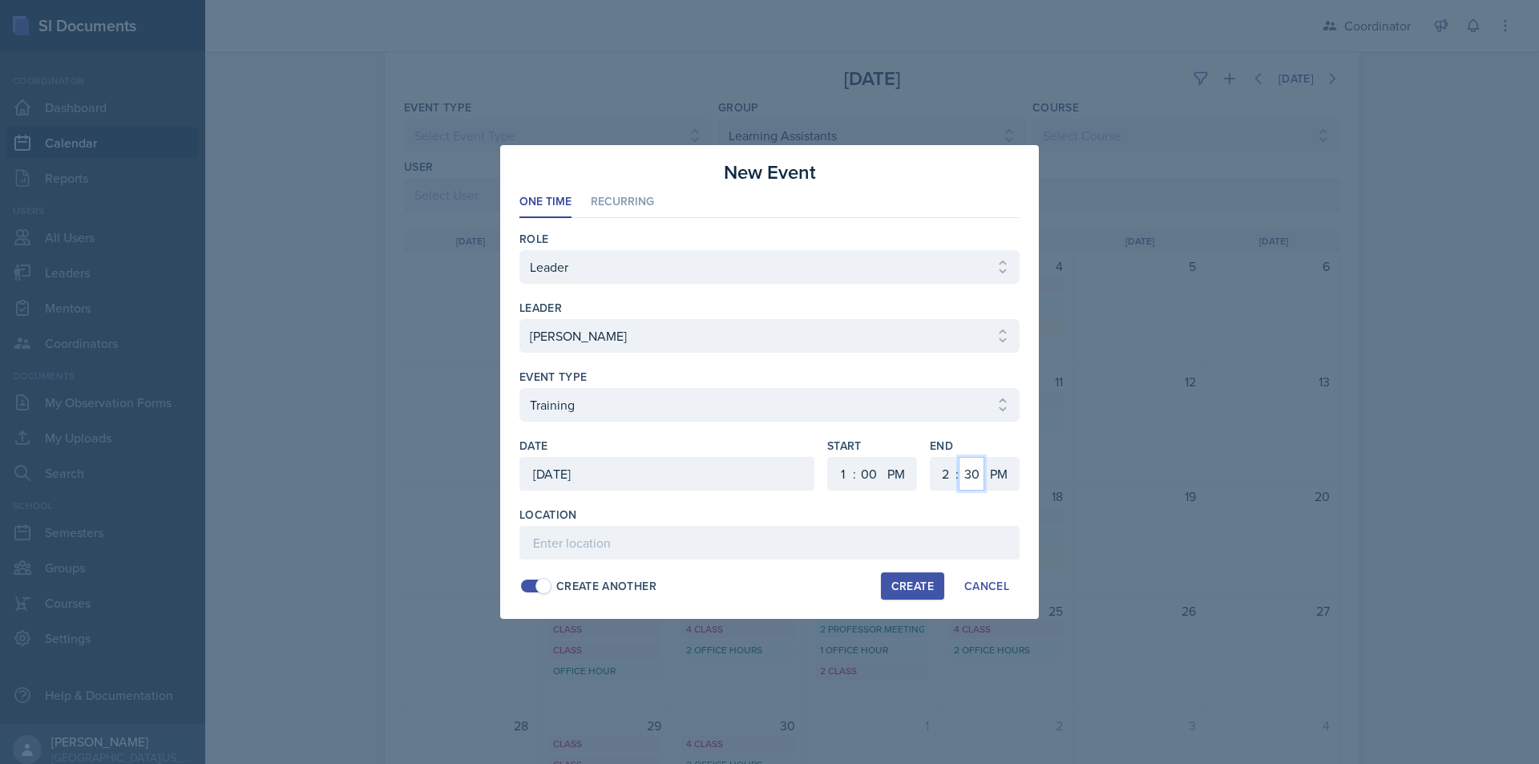
click at [977, 471] on select "00 05 10 15 20 25 30 35 40 45 50 55" at bounding box center [972, 474] width 26 height 34
click at [959, 457] on select "00 05 10 15 20 25 30 35 40 45 50 55" at bounding box center [972, 474] width 26 height 34
click at [774, 550] on input at bounding box center [769, 543] width 500 height 34
paste input "SSC"
click at [915, 592] on div "Create" at bounding box center [912, 586] width 42 height 13
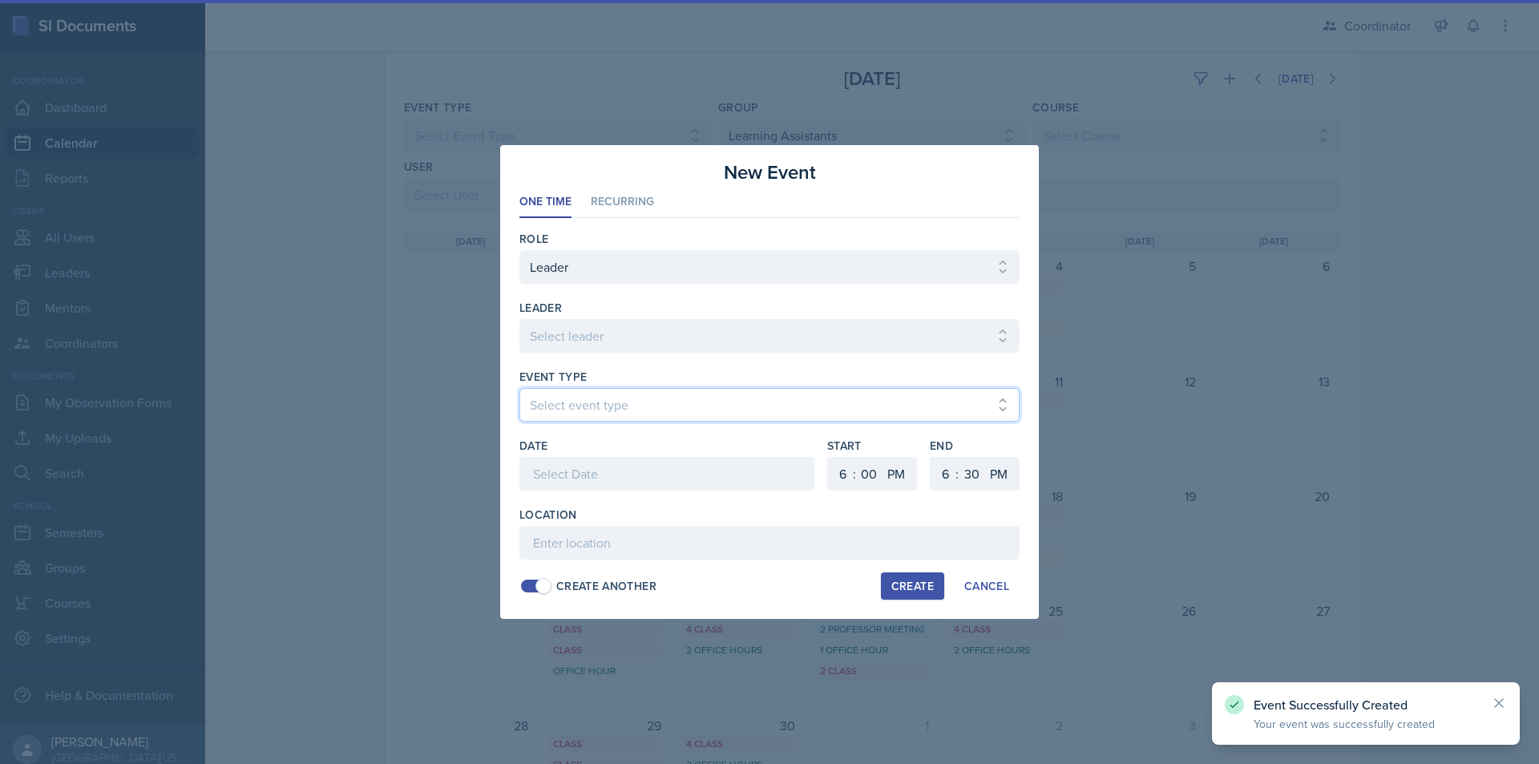
click at [669, 410] on select "Select event type Admin Office Hour Cal Workshop Class Class Announcement LA Pe…" at bounding box center [769, 405] width 500 height 34
click at [665, 460] on div at bounding box center [666, 474] width 295 height 34
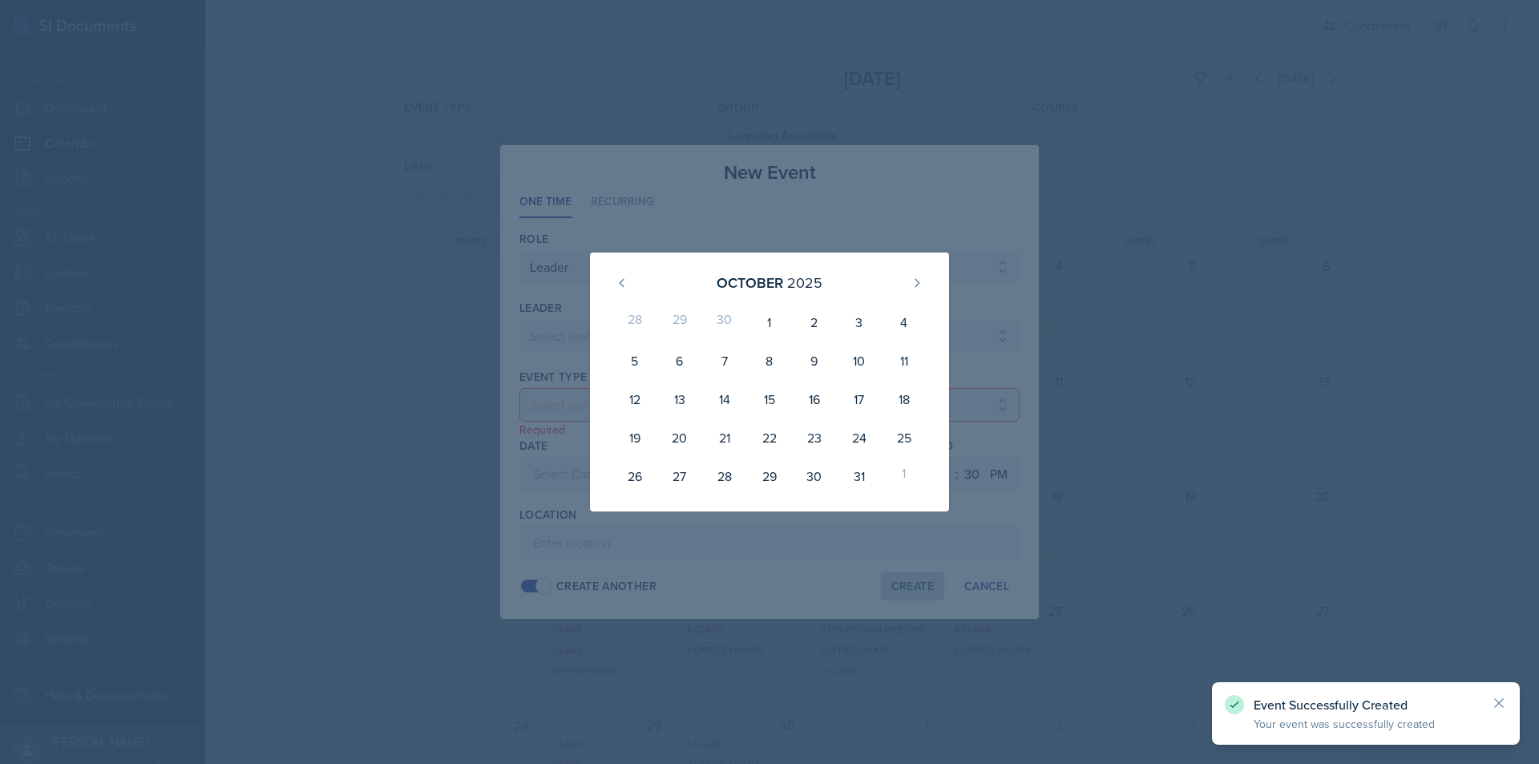
click at [560, 343] on div "October 2025 28 29 30 1 2 3 4 5 6 7 8 9 10 11 12 13 14 15 16 17 18 19 20 21 22 …" at bounding box center [770, 382] width 462 height 259
click at [972, 317] on div "October 2025 28 29 30 1 2 3 4 5 6 7 8 9 10 11 12 13 14 15 16 17 18 19 20 21 22 …" at bounding box center [770, 382] width 462 height 259
click at [968, 357] on div "October 2025 28 29 30 1 2 3 4 5 6 7 8 9 10 11 12 13 14 15 16 17 18 19 20 21 22 …" at bounding box center [770, 382] width 462 height 259
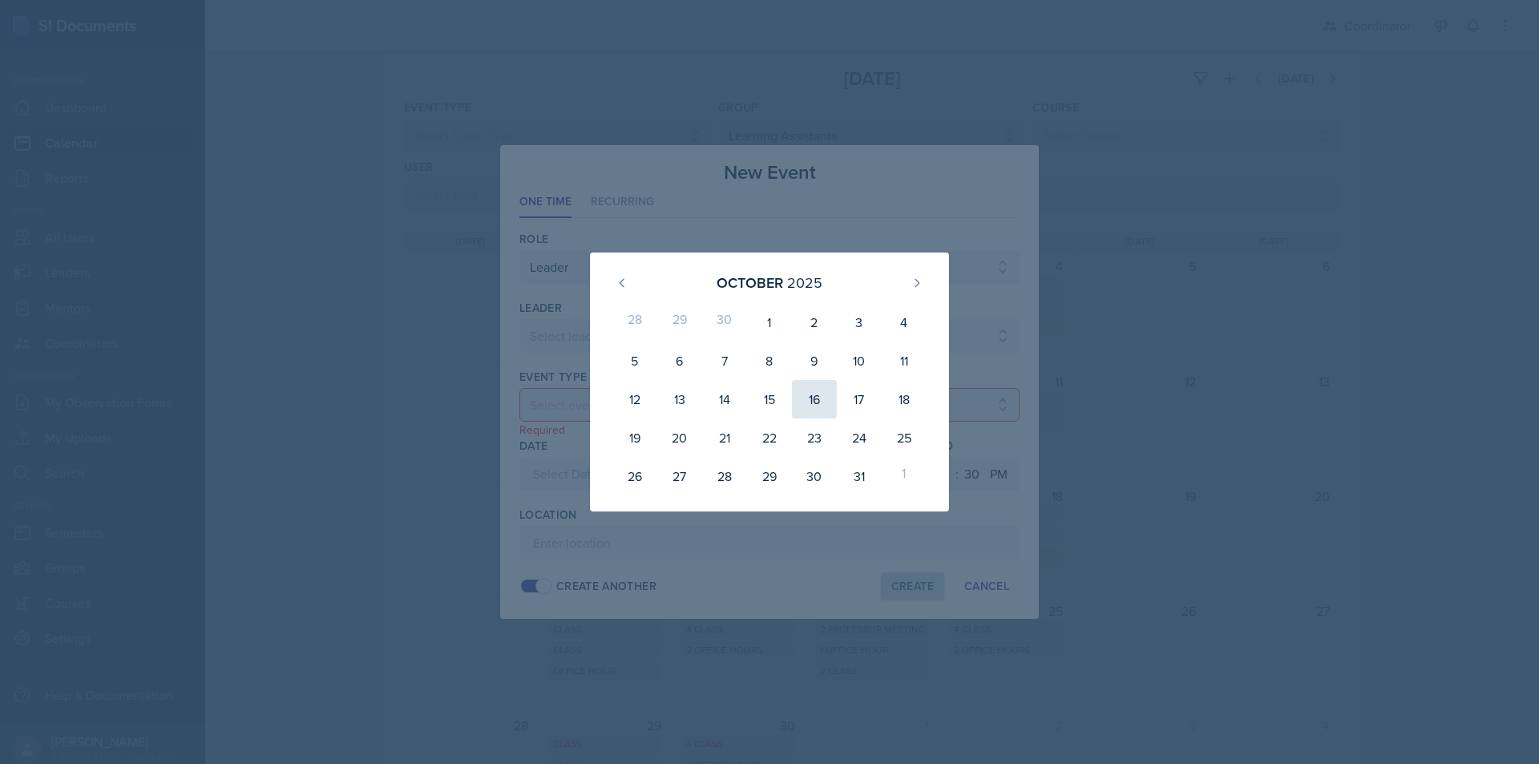
click at [818, 390] on div "16" at bounding box center [814, 399] width 45 height 38
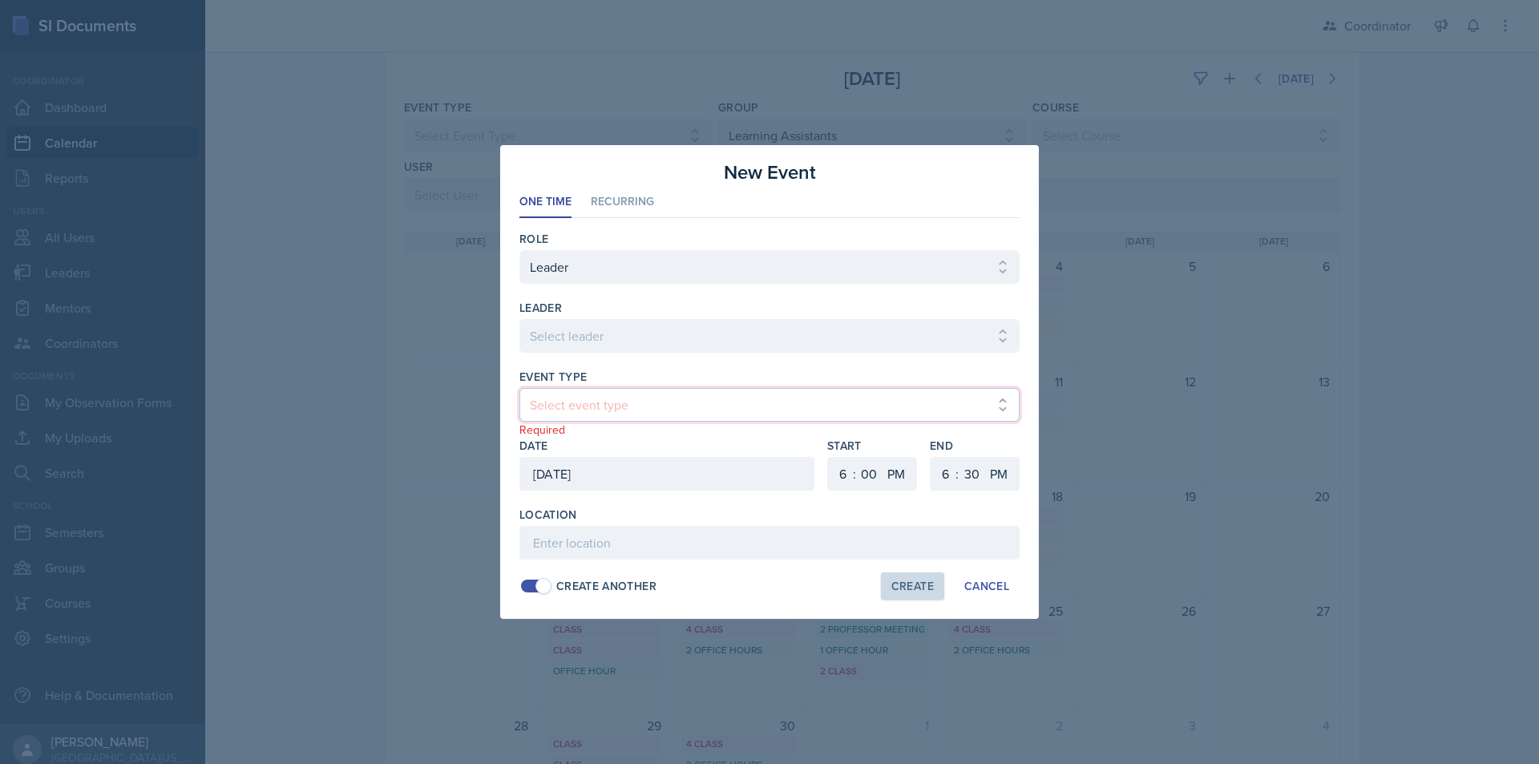
click at [600, 403] on select "Select event type Admin Office Hour Cal Workshop Class Class Announcement LA Pe…" at bounding box center [769, 405] width 500 height 34
click at [519, 388] on select "Select event type Admin Office Hour Cal Workshop Class Class Announcement LA Pe…" at bounding box center [769, 405] width 500 height 34
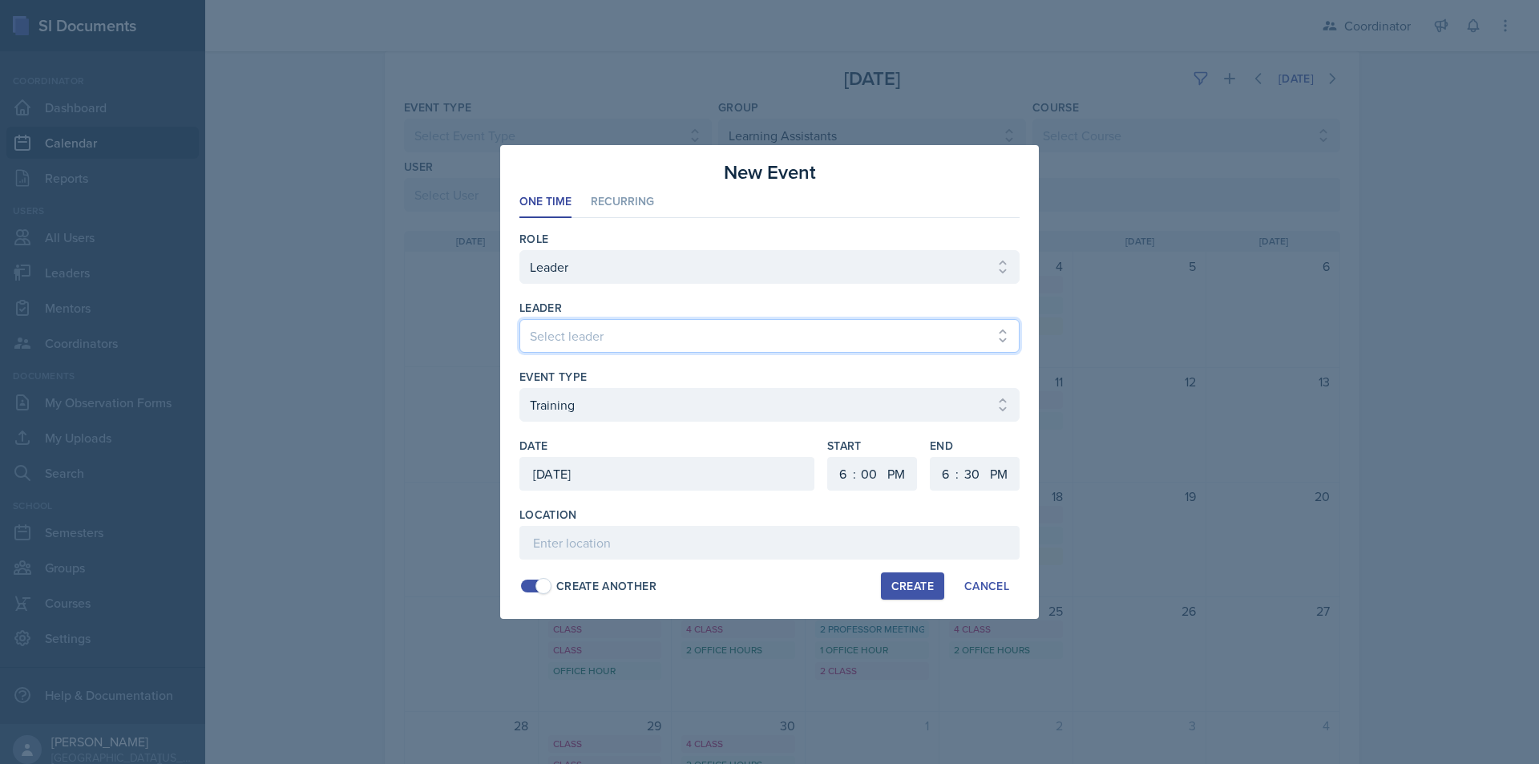
click at [627, 337] on select "Select leader Adam McDougal Aley Perez Anna McGill Bella Clifton Bram O'Neil Ca…" at bounding box center [769, 336] width 500 height 34
click at [519, 319] on select "Select leader Adam McDougal Aley Perez Anna McGill Bella Clifton Bram O'Neil Ca…" at bounding box center [769, 336] width 500 height 34
click at [627, 341] on select "Select leader Adam McDougal Aley Perez Anna McGill Bella Clifton Bram O'Neil Ca…" at bounding box center [769, 336] width 500 height 34
click at [519, 319] on select "Select leader Adam McDougal Aley Perez Anna McGill Bella Clifton Bram O'Neil Ca…" at bounding box center [769, 336] width 500 height 34
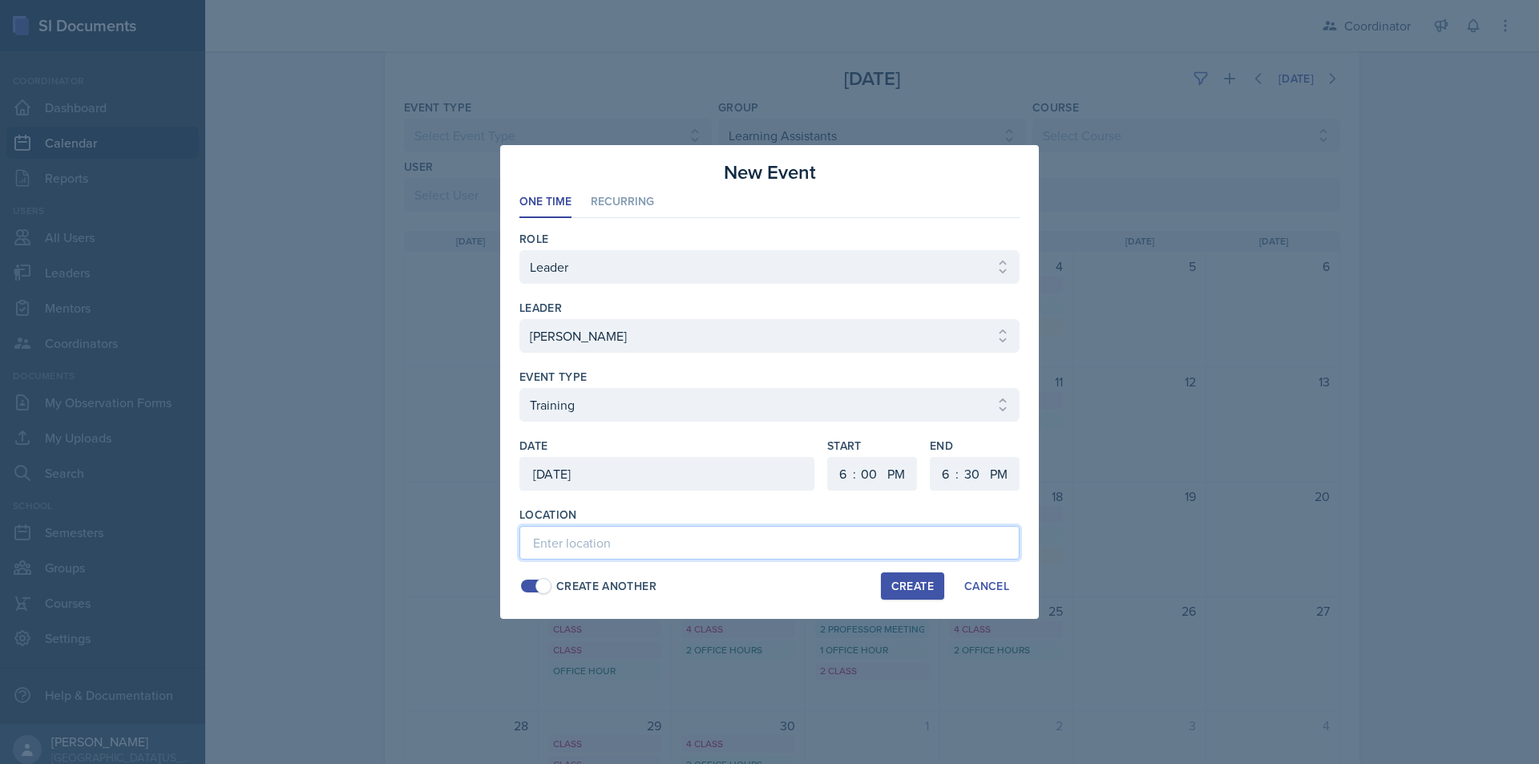
click at [585, 546] on input at bounding box center [769, 543] width 500 height 34
paste input "SSC"
drag, startPoint x: 848, startPoint y: 478, endPoint x: 846, endPoint y: 464, distance: 13.7
click at [848, 478] on select "1 2 3 4 5 6 7 8 9 10 11 12" at bounding box center [841, 474] width 26 height 34
click at [828, 457] on select "1 2 3 4 5 6 7 8 9 10 11 12" at bounding box center [841, 474] width 26 height 34
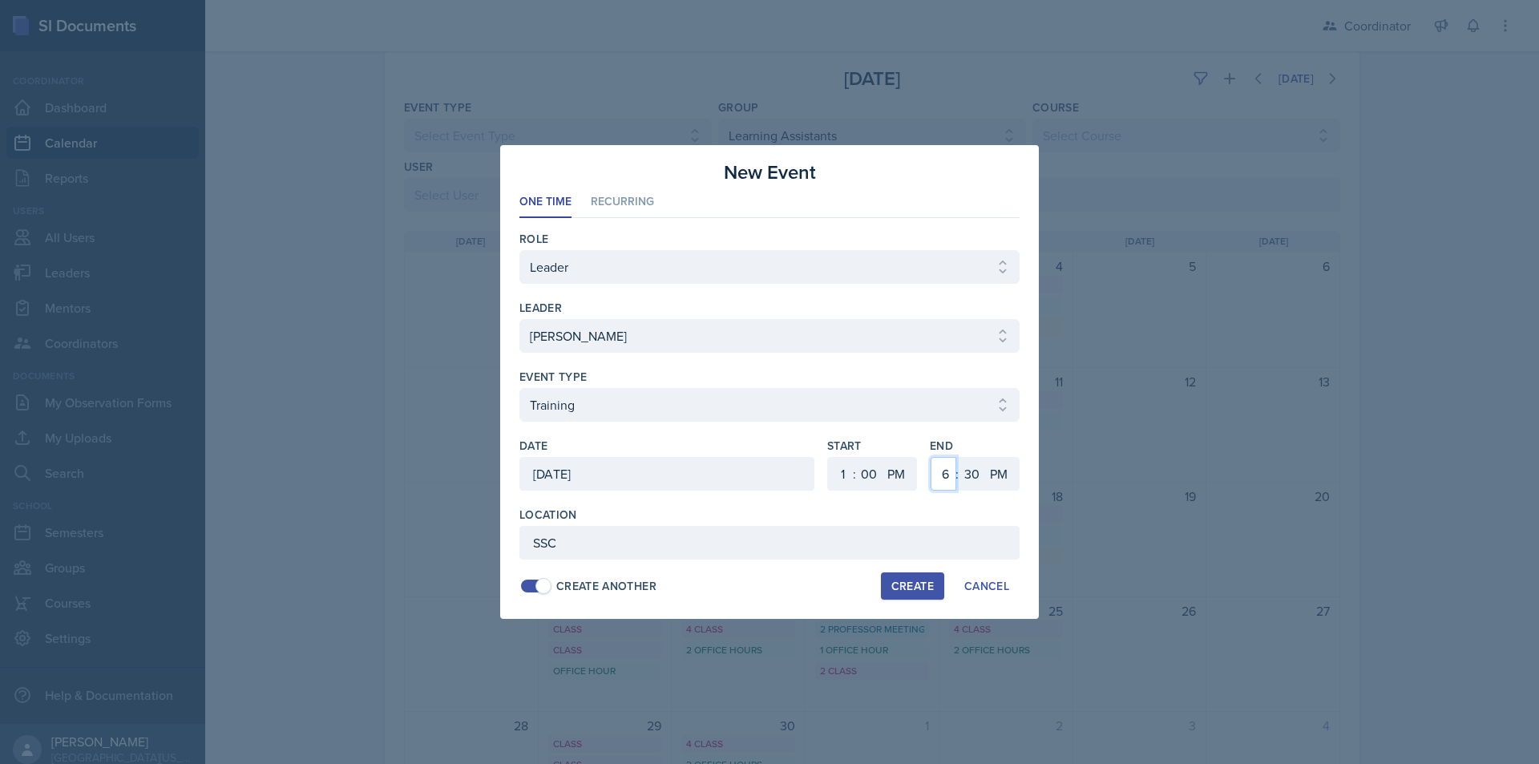
click at [950, 479] on select "1 2 3 4 5 6 7 8 9 10 11 12" at bounding box center [944, 474] width 26 height 34
click at [931, 457] on select "1 2 3 4 5 6 7 8 9 10 11 12" at bounding box center [944, 474] width 26 height 34
drag, startPoint x: 977, startPoint y: 476, endPoint x: 979, endPoint y: 458, distance: 18.5
click at [979, 476] on select "00 05 10 15 20 25 30 35 40 45 50 55" at bounding box center [972, 474] width 26 height 34
click at [959, 457] on select "00 05 10 15 20 25 30 35 40 45 50 55" at bounding box center [972, 474] width 26 height 34
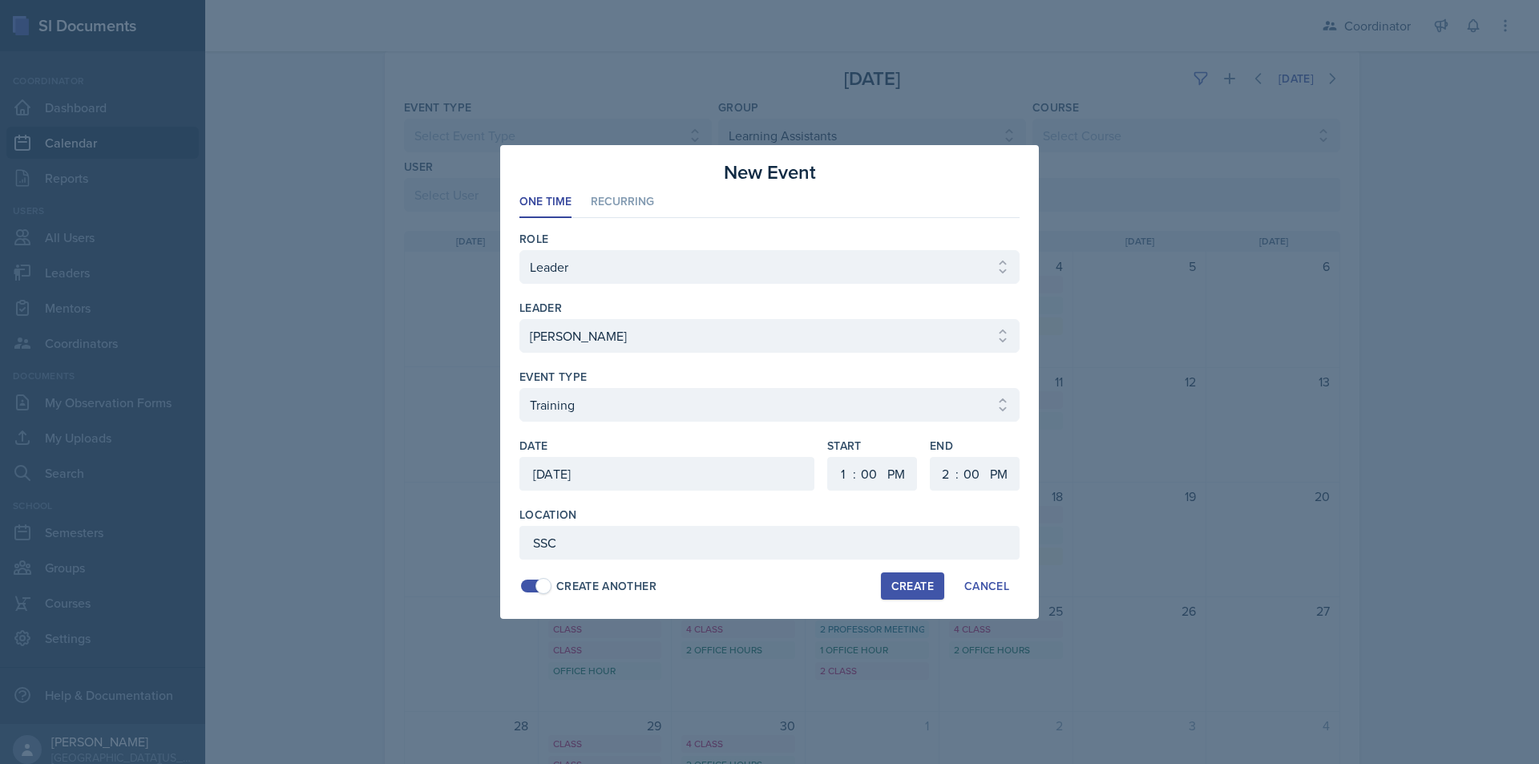
click at [915, 587] on div "Create" at bounding box center [912, 586] width 42 height 13
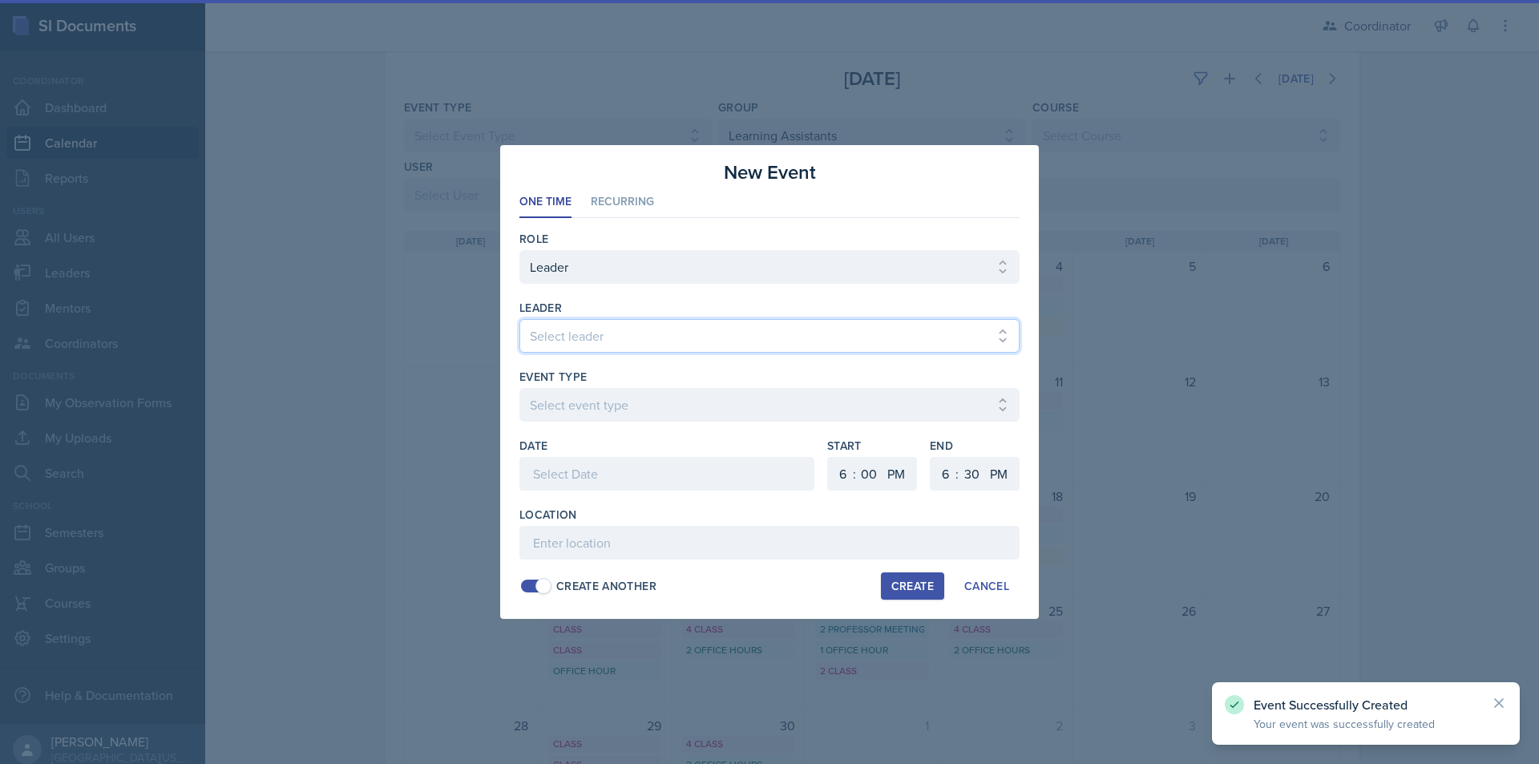
click at [645, 329] on select "Select leader Adam McDougal Aley Perez Anna McGill Bella Clifton Bram O'Neil Ca…" at bounding box center [769, 336] width 500 height 34
click at [519, 319] on select "Select leader Adam McDougal Aley Perez Anna McGill Bella Clifton Bram O'Neil Ca…" at bounding box center [769, 336] width 500 height 34
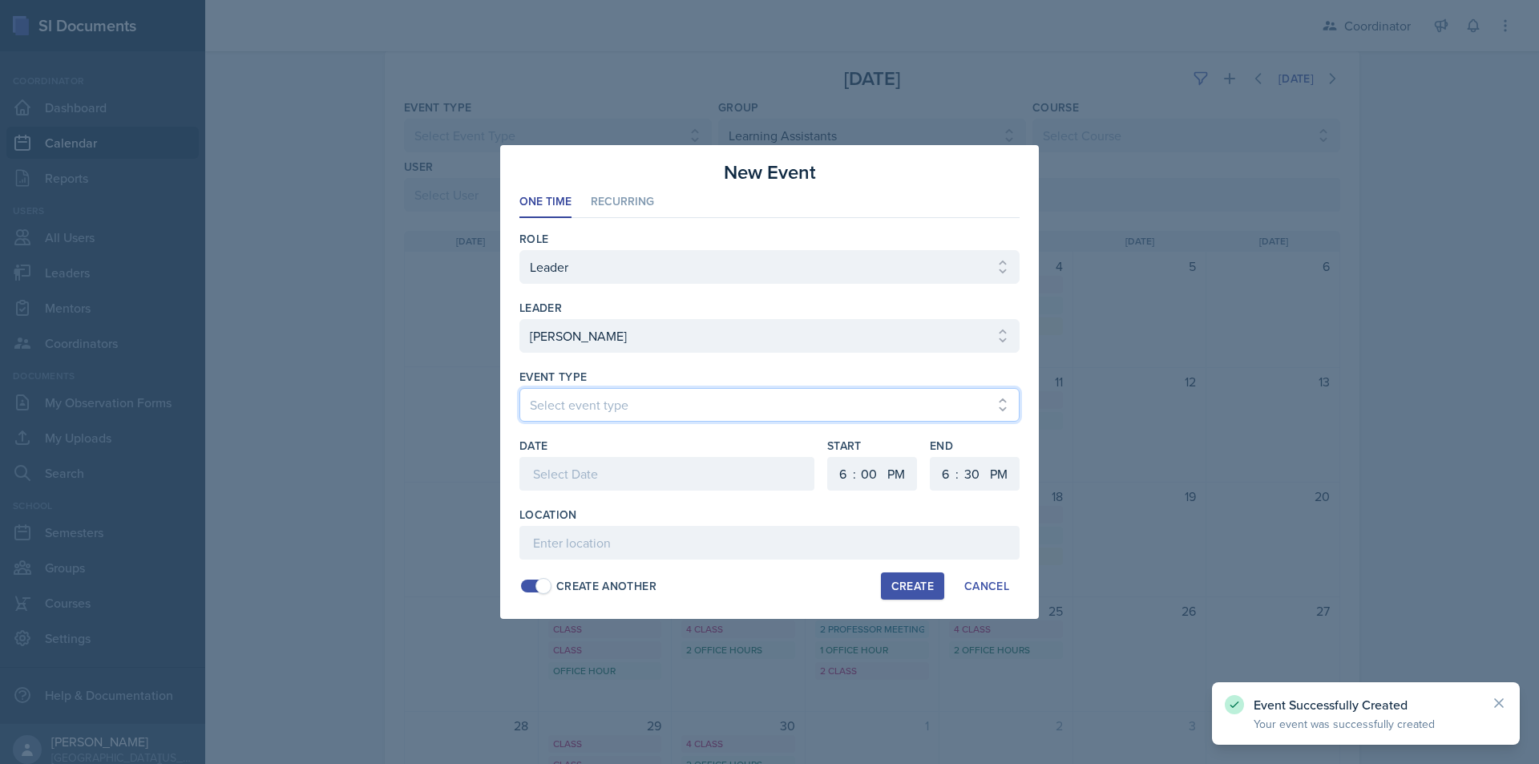
click at [636, 402] on select "Select event type Admin Office Hour Cal Workshop Class Class Announcement LA Pe…" at bounding box center [769, 405] width 500 height 34
click at [519, 388] on select "Select event type Admin Office Hour Cal Workshop Class Class Announcement LA Pe…" at bounding box center [769, 405] width 500 height 34
click at [590, 467] on div at bounding box center [666, 474] width 295 height 34
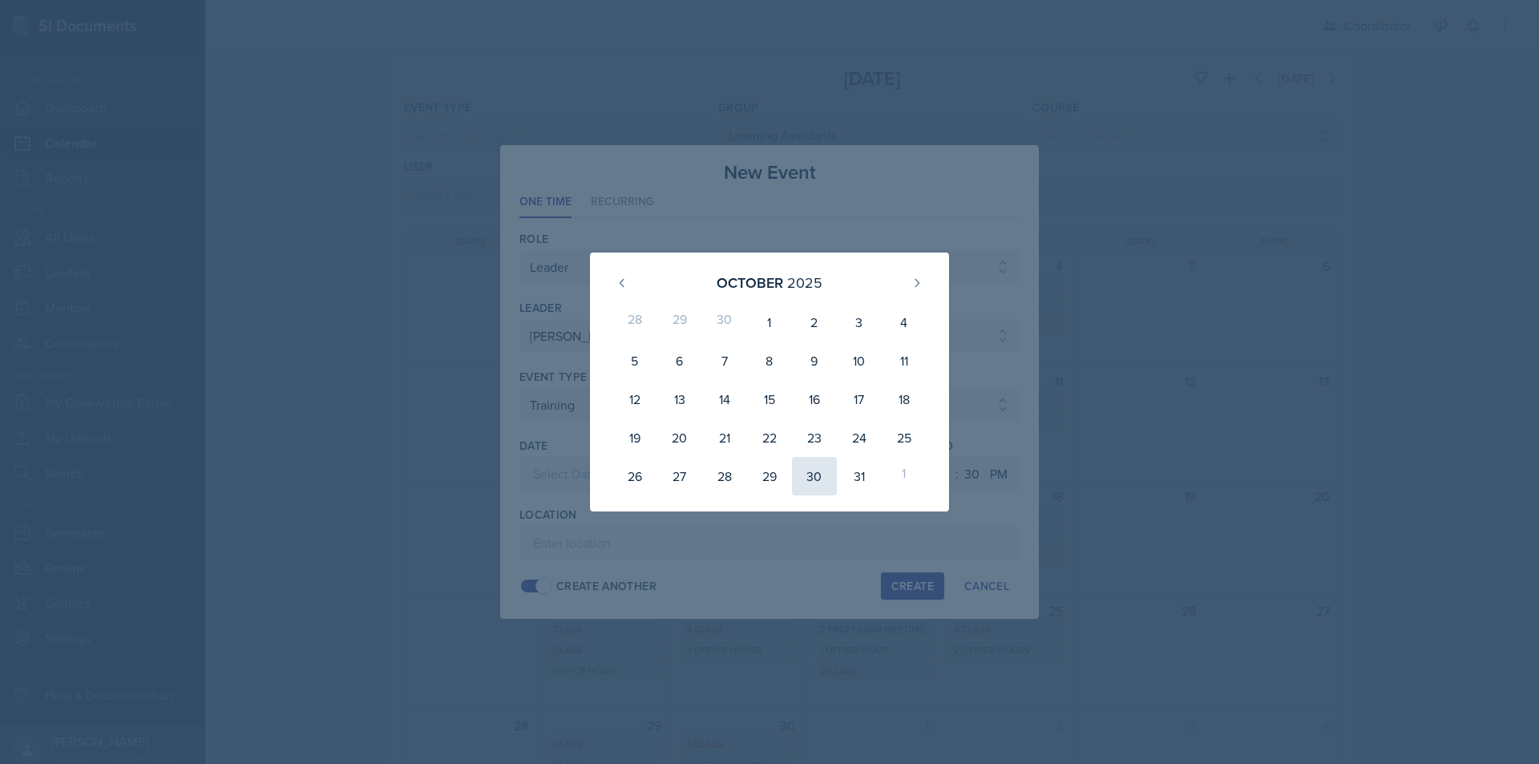
click at [814, 474] on div "30" at bounding box center [814, 476] width 45 height 38
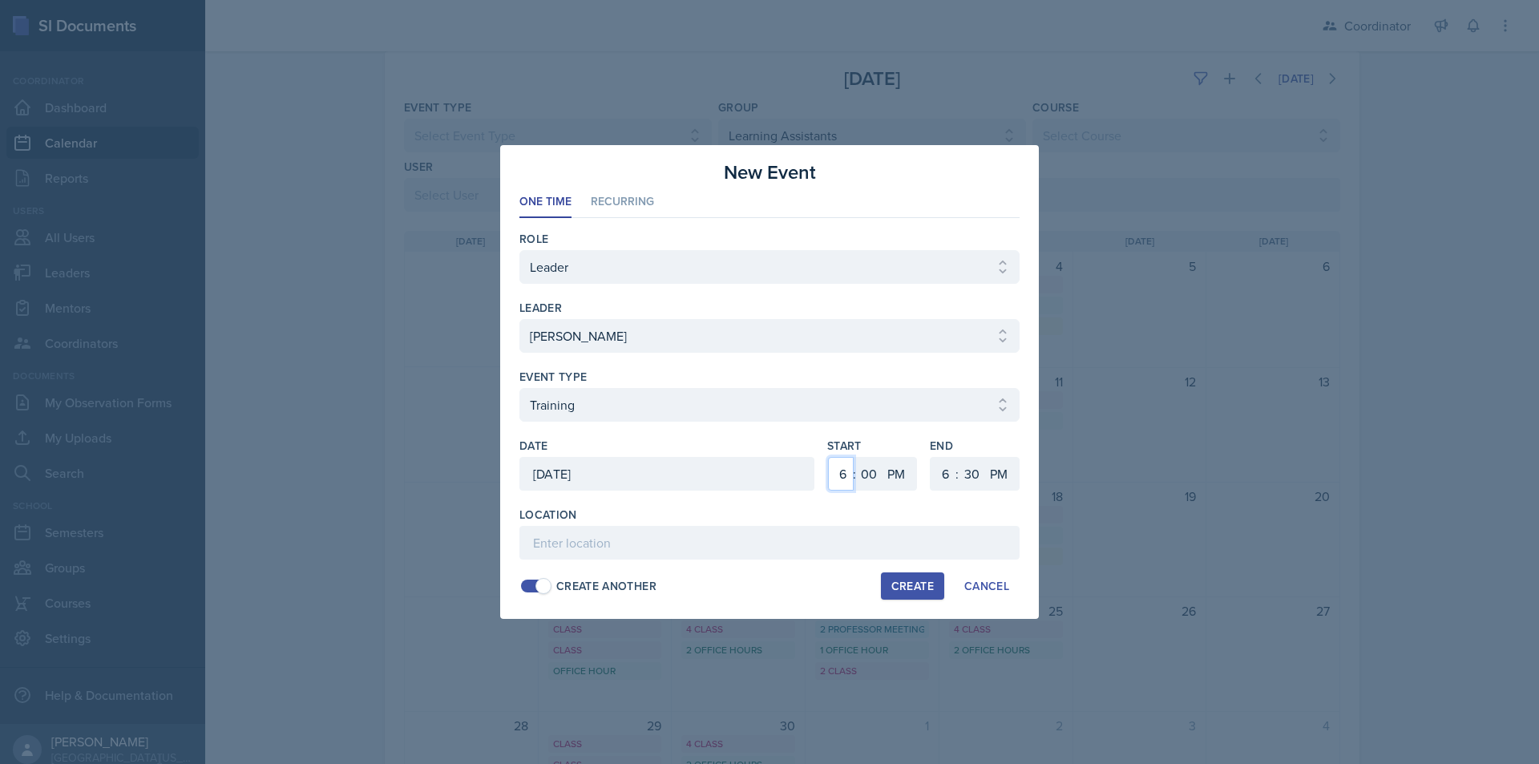
click at [834, 468] on select "1 2 3 4 5 6 7 8 9 10 11 12" at bounding box center [841, 474] width 26 height 34
click at [828, 457] on select "1 2 3 4 5 6 7 8 9 10 11 12" at bounding box center [841, 474] width 26 height 34
drag, startPoint x: 935, startPoint y: 474, endPoint x: 937, endPoint y: 459, distance: 15.4
click at [935, 474] on select "1 2 3 4 5 6 7 8 9 10 11 12" at bounding box center [944, 474] width 26 height 34
click at [931, 457] on select "1 2 3 4 5 6 7 8 9 10 11 12" at bounding box center [944, 474] width 26 height 34
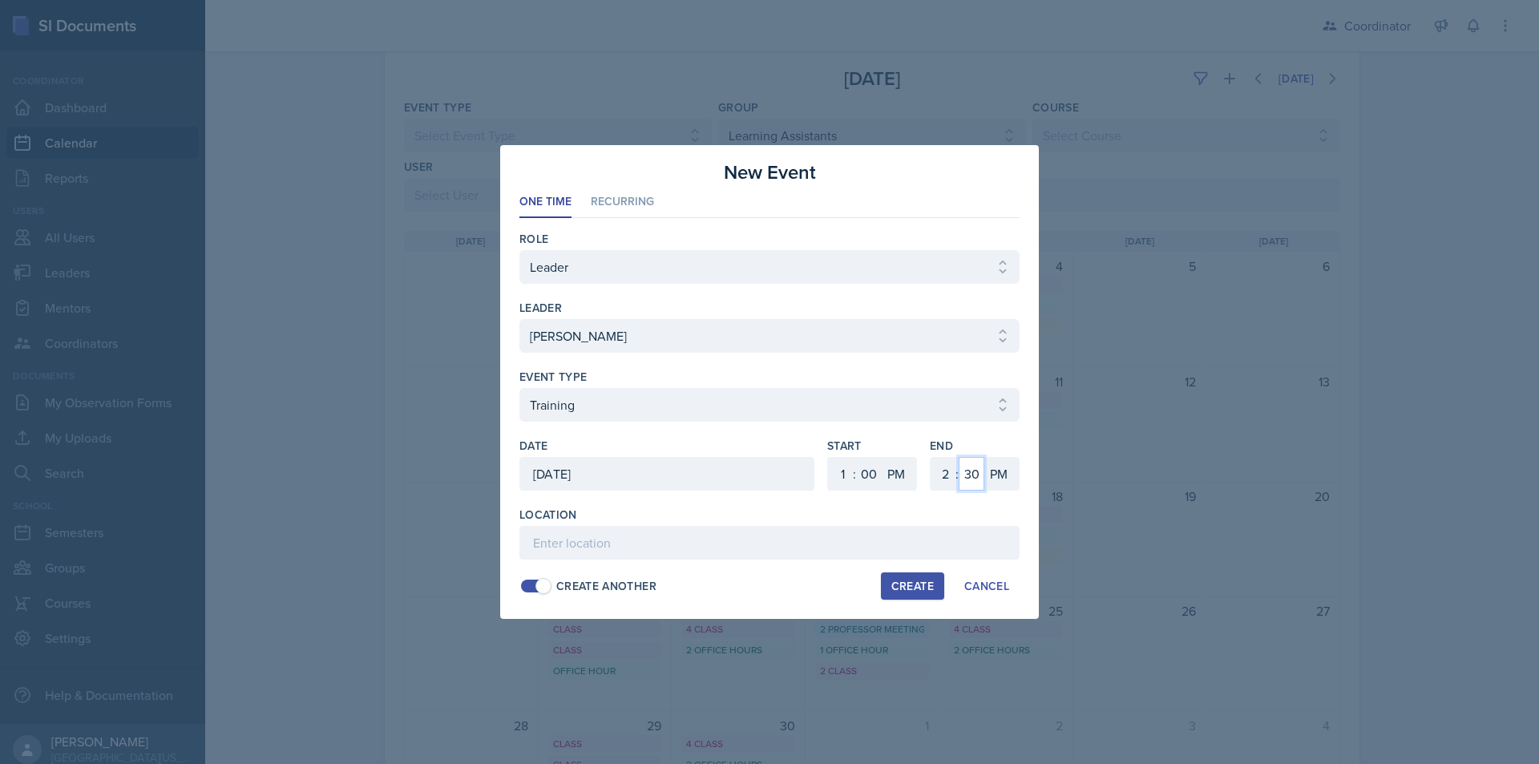
click at [972, 477] on select "00 05 10 15 20 25 30 35 40 45 50 55" at bounding box center [972, 474] width 26 height 34
click at [959, 457] on select "00 05 10 15 20 25 30 35 40 45 50 55" at bounding box center [972, 474] width 26 height 34
click at [844, 537] on input at bounding box center [769, 543] width 500 height 34
paste input "SSC"
click at [899, 586] on div "Create" at bounding box center [912, 586] width 42 height 13
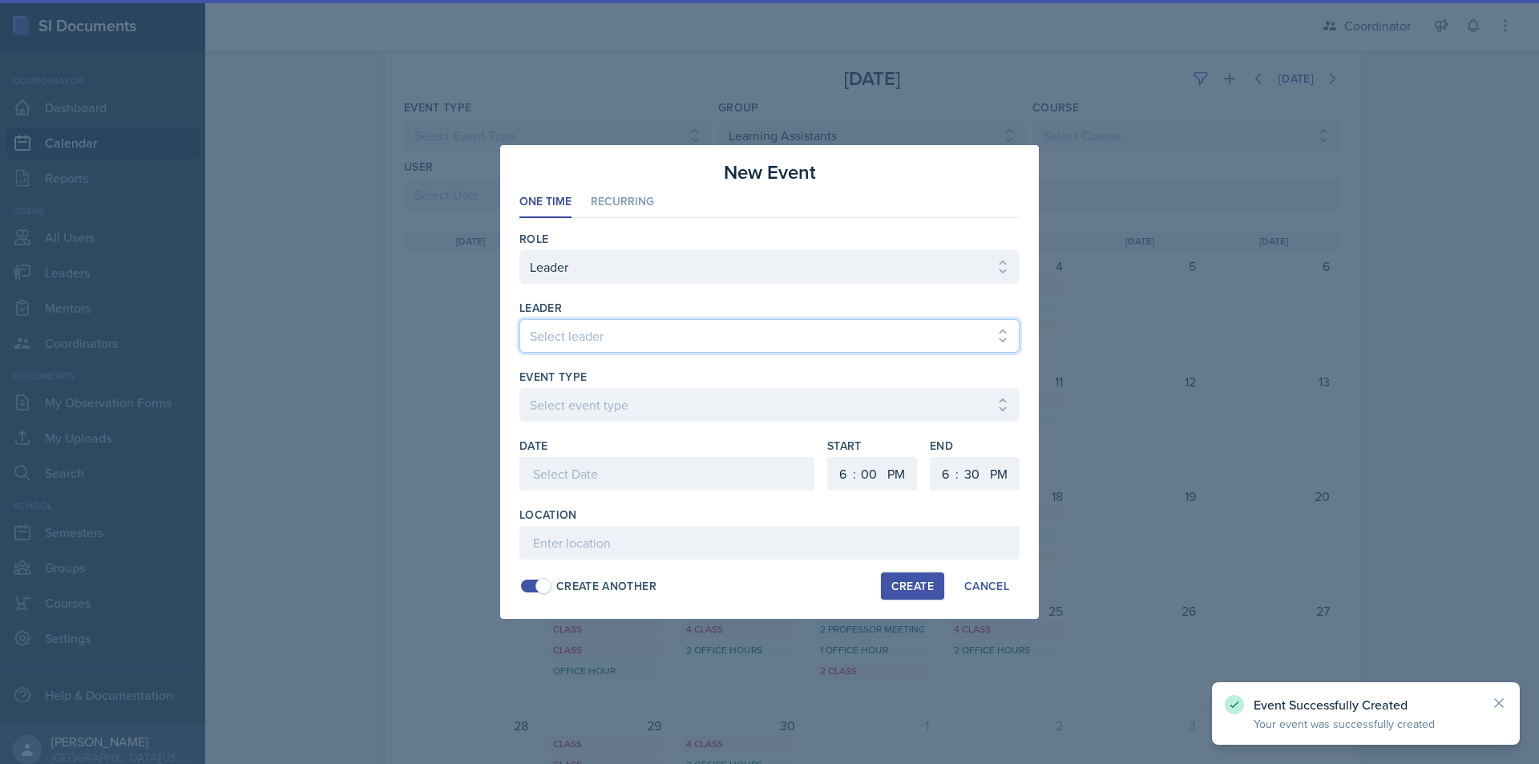
click at [735, 323] on select "Select leader Adam McDougal Aley Perez Anna McGill Bella Clifton Bram O'Neil Ca…" at bounding box center [769, 336] width 500 height 34
click at [519, 319] on select "Select leader Adam McDougal Aley Perez Anna McGill Bella Clifton Bram O'Neil Ca…" at bounding box center [769, 336] width 500 height 34
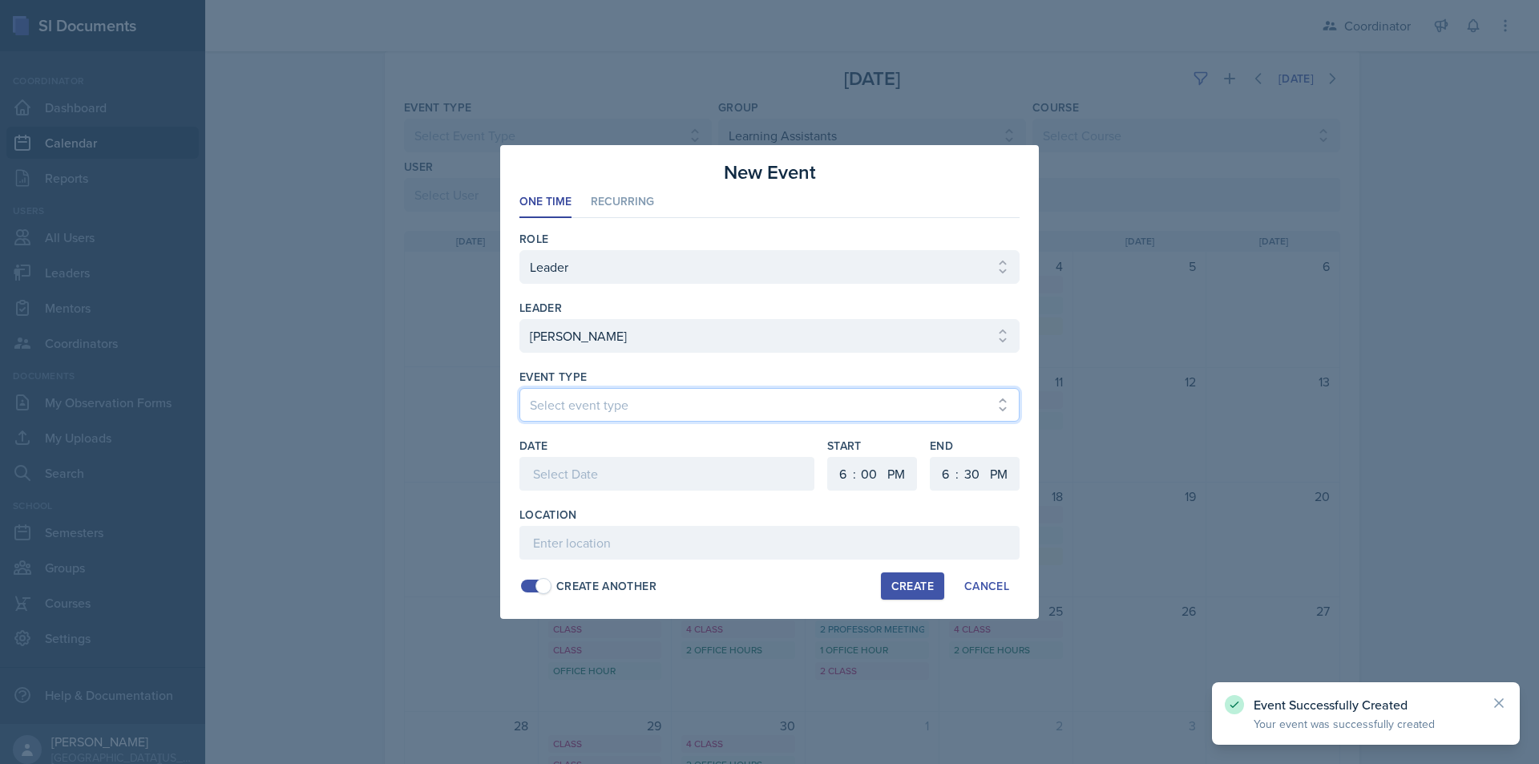
click at [689, 411] on select "Select event type Admin Office Hour Cal Workshop Class Class Announcement LA Pe…" at bounding box center [769, 405] width 500 height 34
click at [519, 388] on select "Select event type Admin Office Hour Cal Workshop Class Class Announcement LA Pe…" at bounding box center [769, 405] width 500 height 34
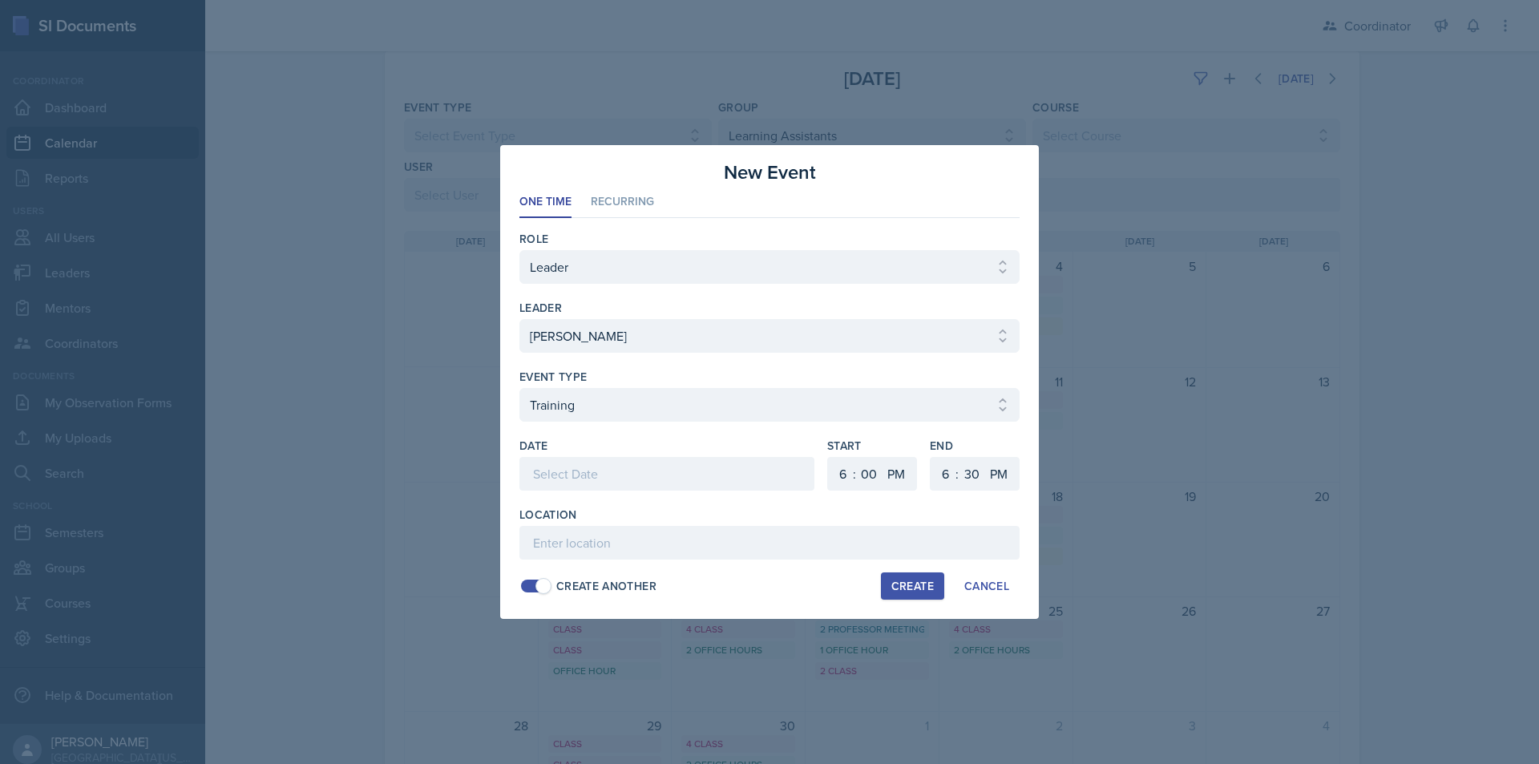
click at [636, 475] on div at bounding box center [666, 474] width 295 height 34
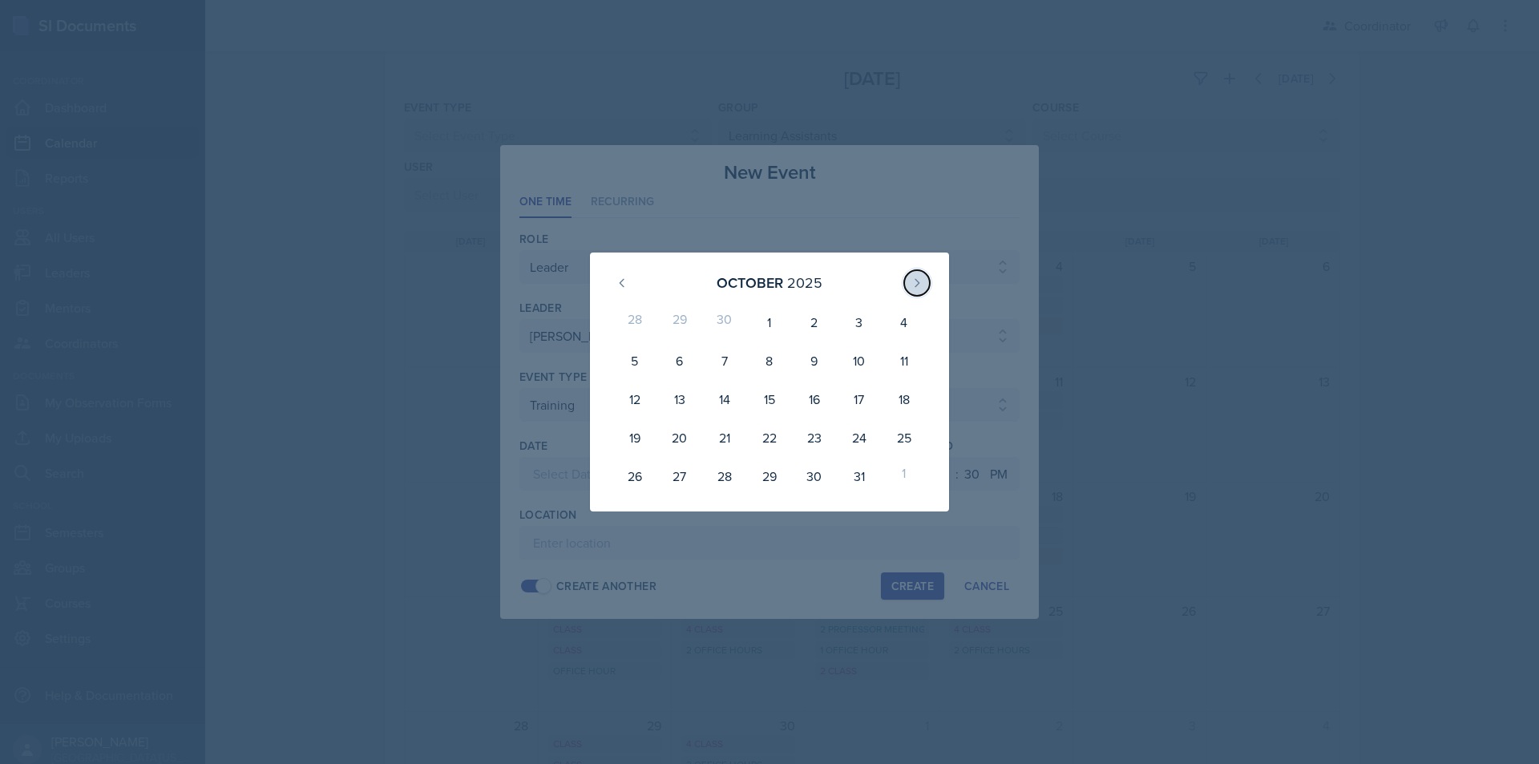
click at [919, 282] on icon at bounding box center [917, 282] width 4 height 7
click at [814, 390] on div "13" at bounding box center [814, 383] width 45 height 32
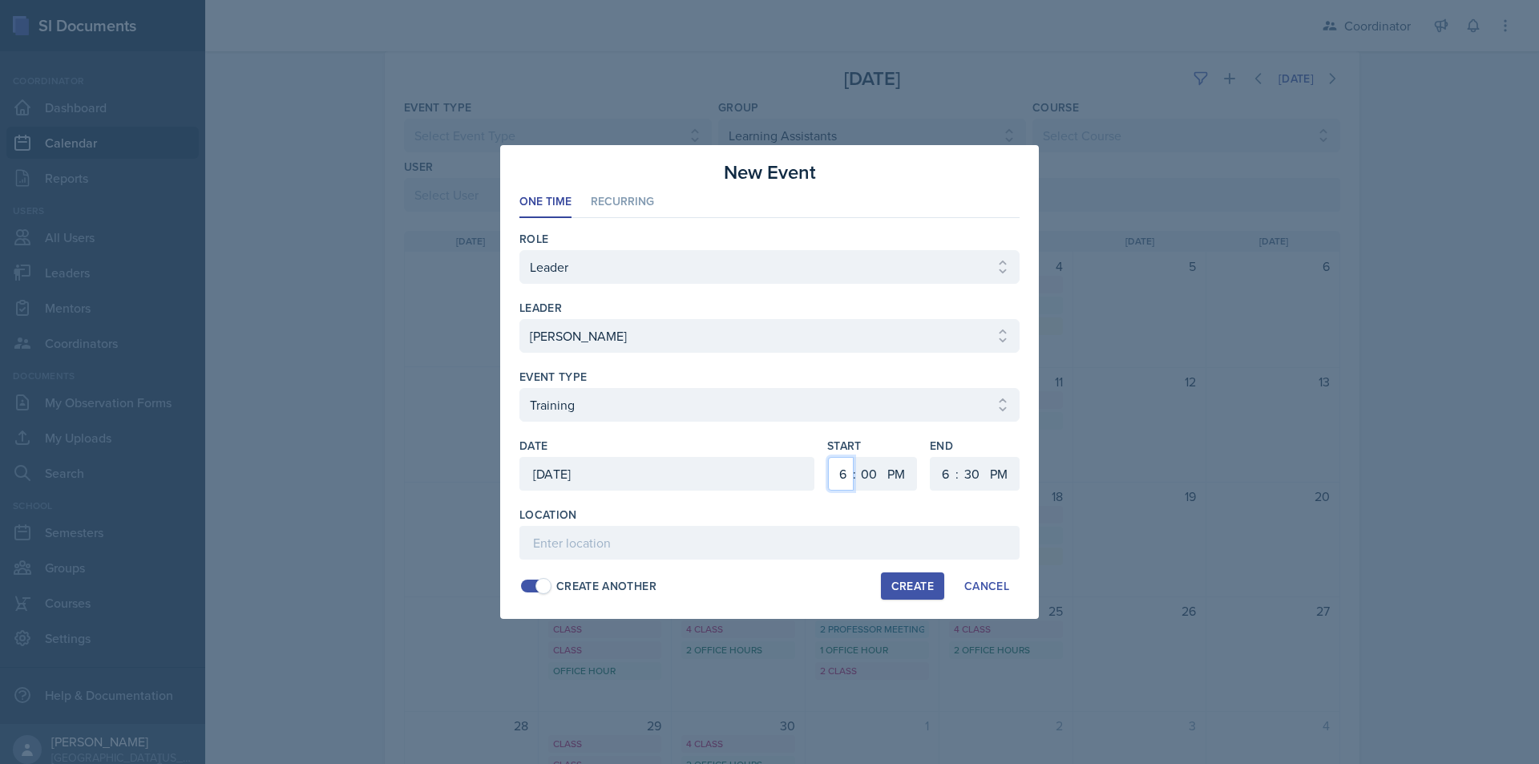
click at [842, 480] on select "1 2 3 4 5 6 7 8 9 10 11 12" at bounding box center [841, 474] width 26 height 34
click at [828, 457] on select "1 2 3 4 5 6 7 8 9 10 11 12" at bounding box center [841, 474] width 26 height 34
drag, startPoint x: 941, startPoint y: 478, endPoint x: 941, endPoint y: 458, distance: 20.0
click at [941, 478] on select "1 2 3 4 5 6 7 8 9 10 11 12" at bounding box center [944, 474] width 26 height 34
click at [931, 457] on select "1 2 3 4 5 6 7 8 9 10 11 12" at bounding box center [944, 474] width 26 height 34
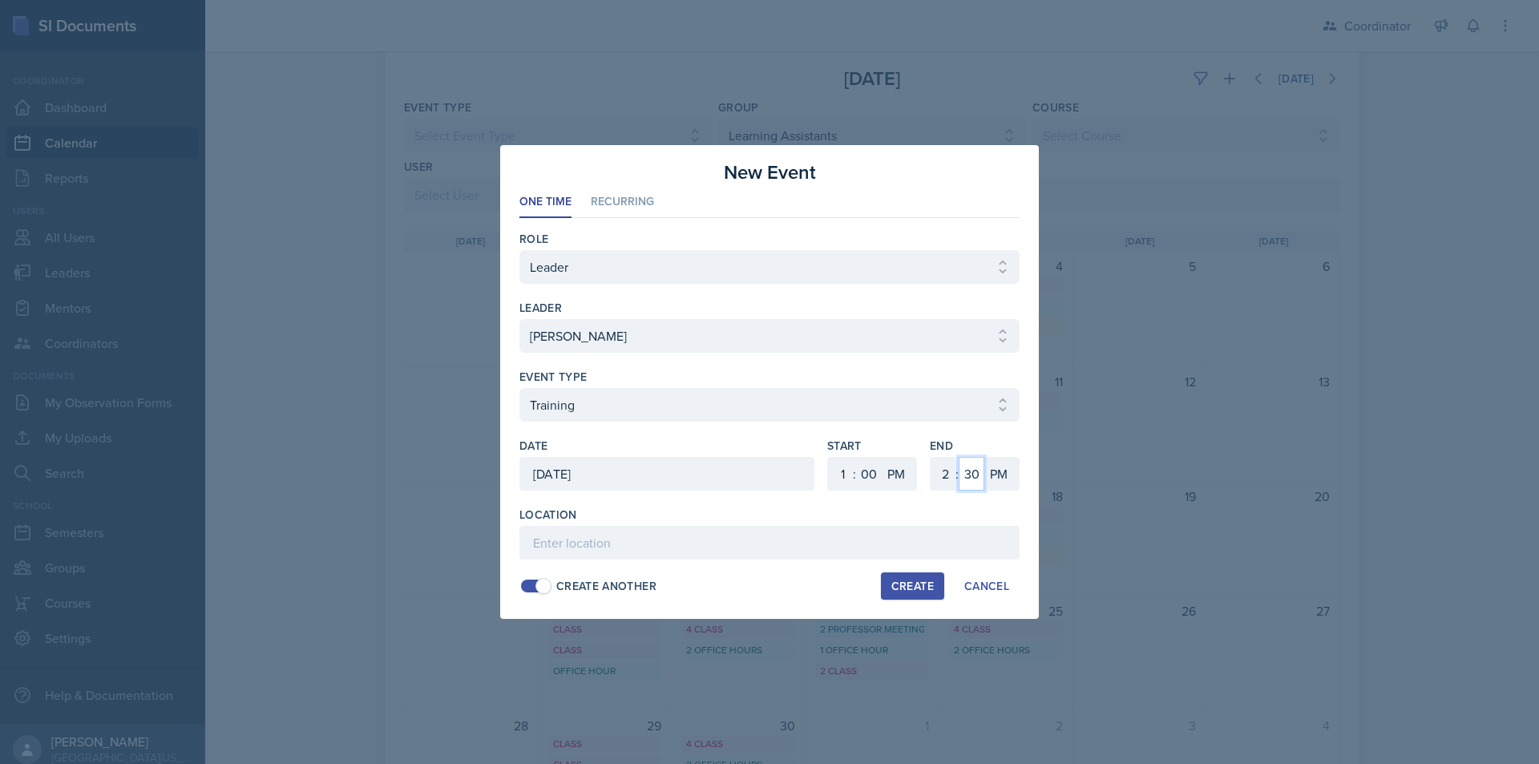
click at [974, 475] on select "00 05 10 15 20 25 30 35 40 45 50 55" at bounding box center [972, 474] width 26 height 34
click at [959, 457] on select "00 05 10 15 20 25 30 35 40 45 50 55" at bounding box center [972, 474] width 26 height 34
click at [692, 542] on input at bounding box center [769, 543] width 500 height 34
paste input "SSC"
click at [894, 588] on div "Create" at bounding box center [912, 586] width 42 height 13
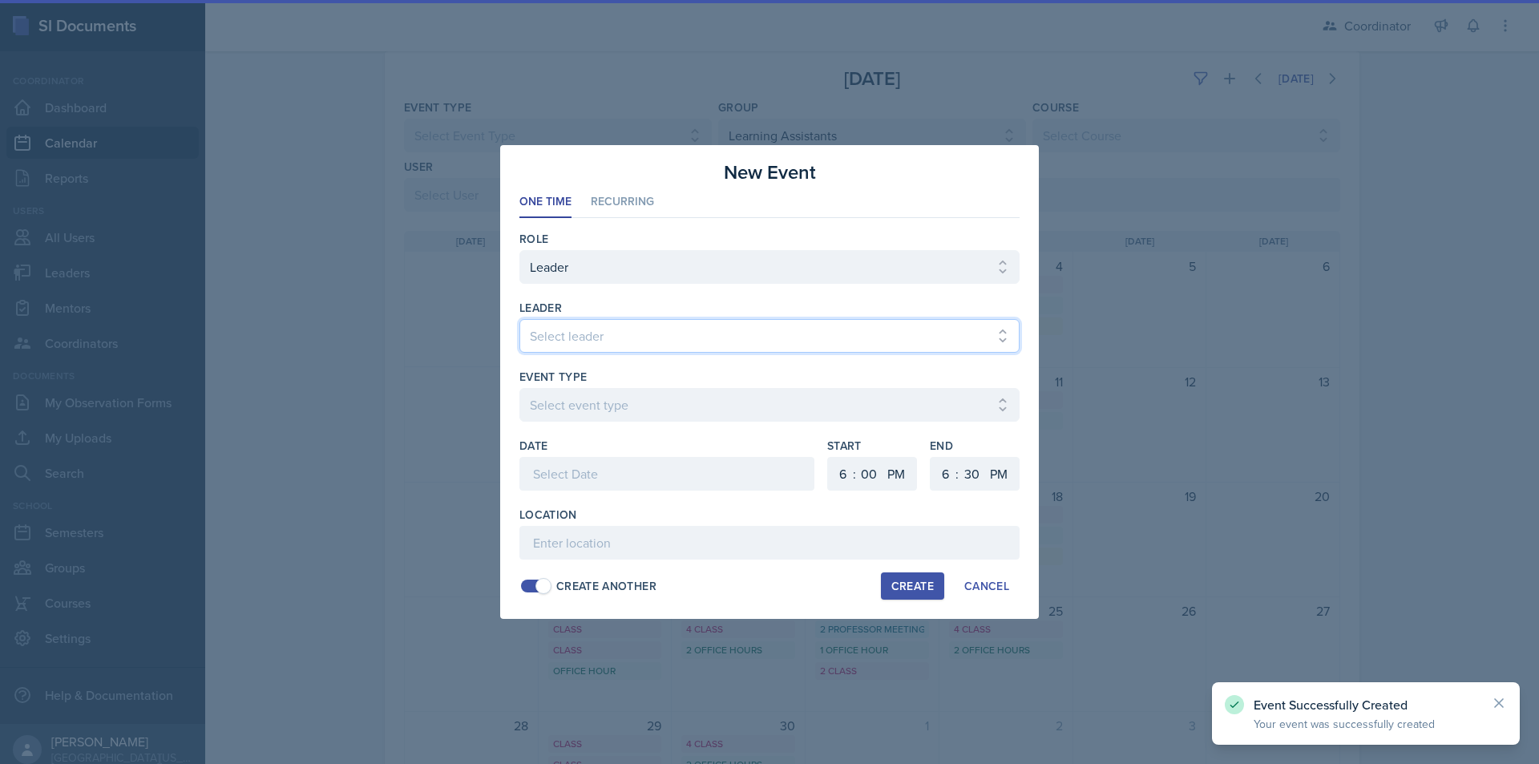
click at [653, 329] on select "Select leader Adam McDougal Aley Perez Anna McGill Bella Clifton Bram O'Neil Ca…" at bounding box center [769, 336] width 500 height 34
click at [662, 309] on div "leader" at bounding box center [769, 308] width 500 height 16
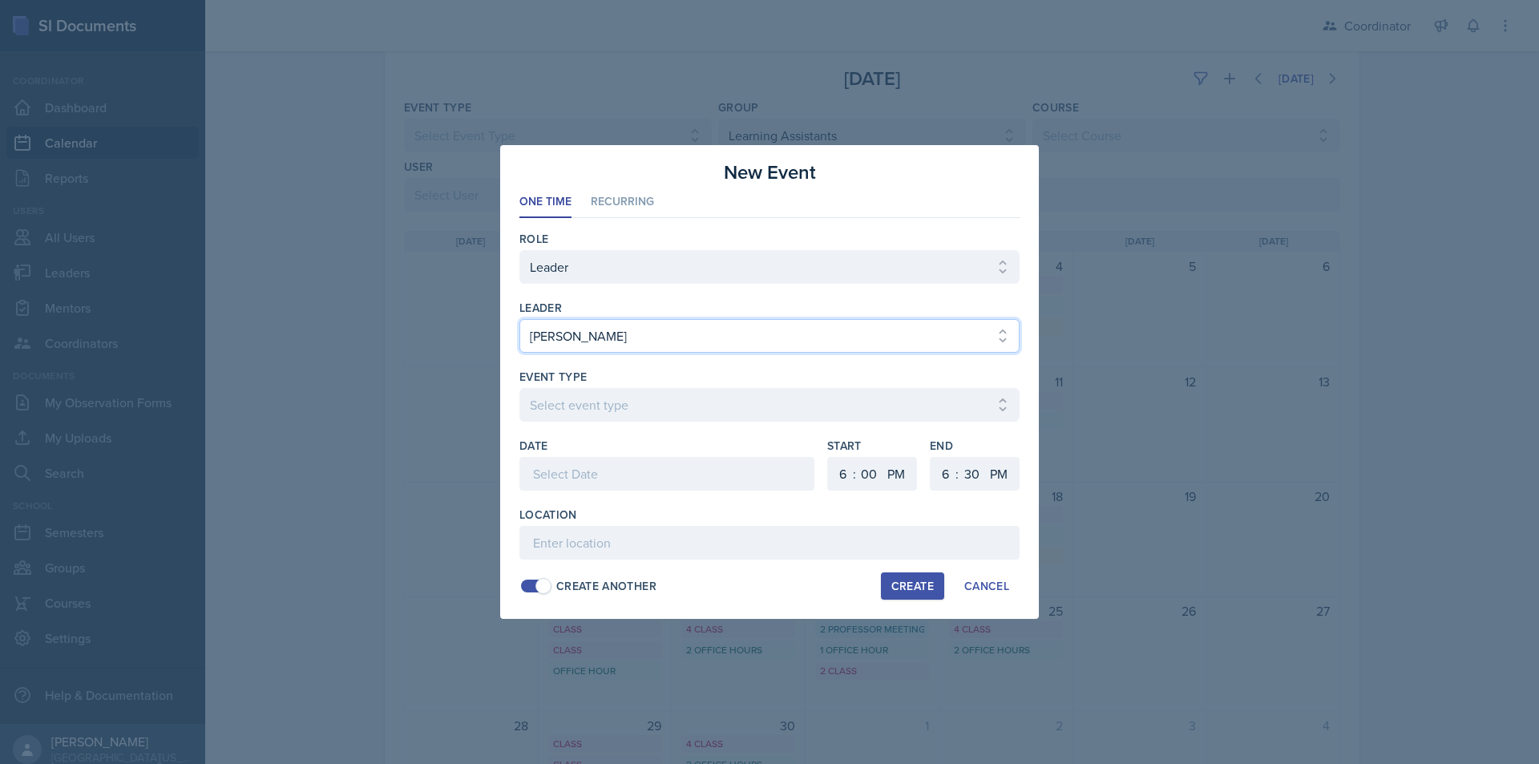
click at [617, 321] on select "Select leader Adam McDougal Aley Perez Anna McGill Bella Clifton Bram O'Neil Ca…" at bounding box center [769, 336] width 500 height 34
click at [519, 319] on select "Select leader Adam McDougal Aley Perez Anna McGill Bella Clifton Bram O'Neil Ca…" at bounding box center [769, 336] width 500 height 34
click at [606, 400] on select "Select event type Admin Office Hour Cal Workshop Class Class Announcement LA Pe…" at bounding box center [769, 405] width 500 height 34
click at [519, 388] on select "Select event type Admin Office Hour Cal Workshop Class Class Announcement LA Pe…" at bounding box center [769, 405] width 500 height 34
click at [581, 475] on div at bounding box center [666, 474] width 295 height 34
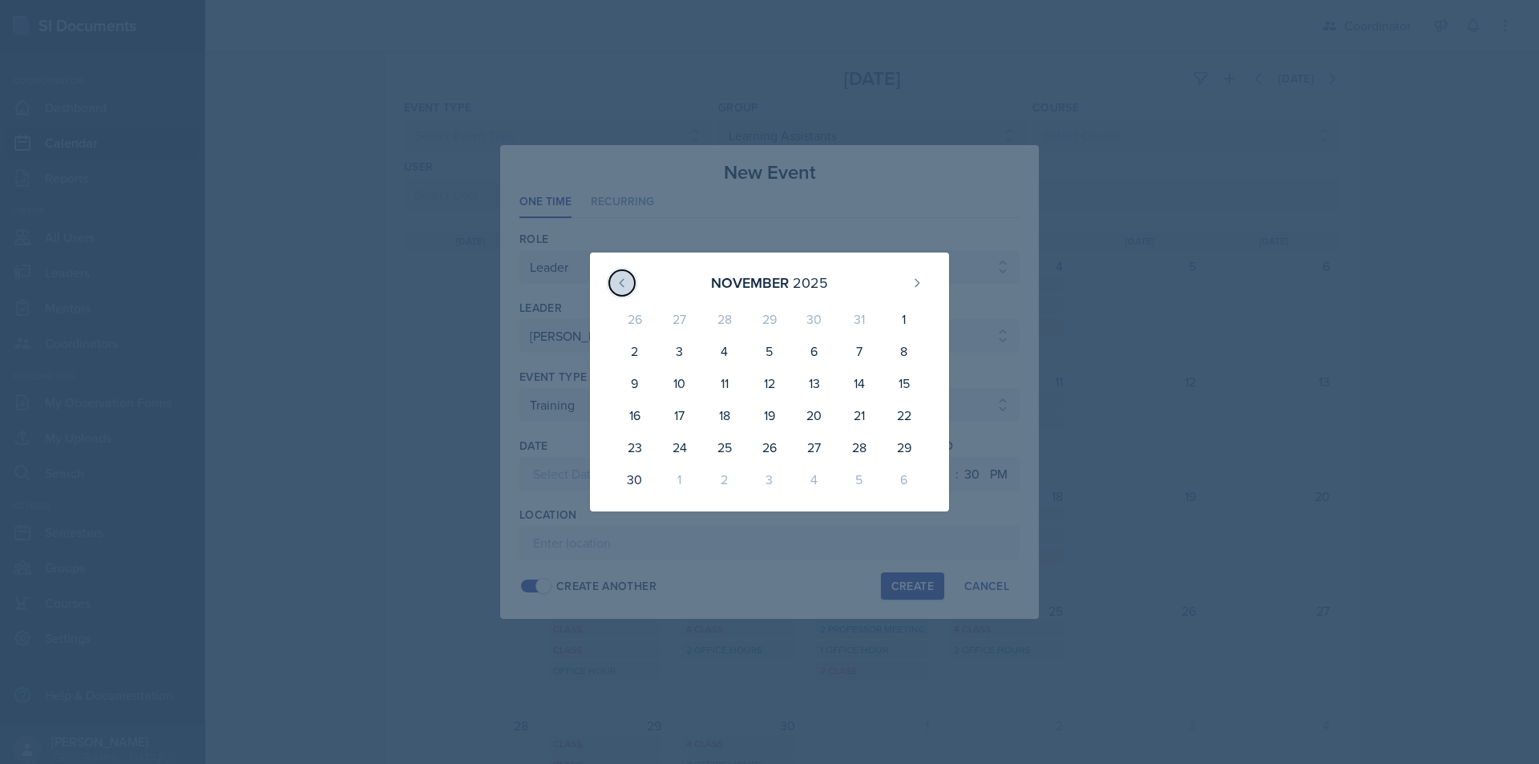
click at [616, 279] on icon at bounding box center [622, 283] width 13 height 13
click at [809, 334] on div "4" at bounding box center [814, 322] width 45 height 38
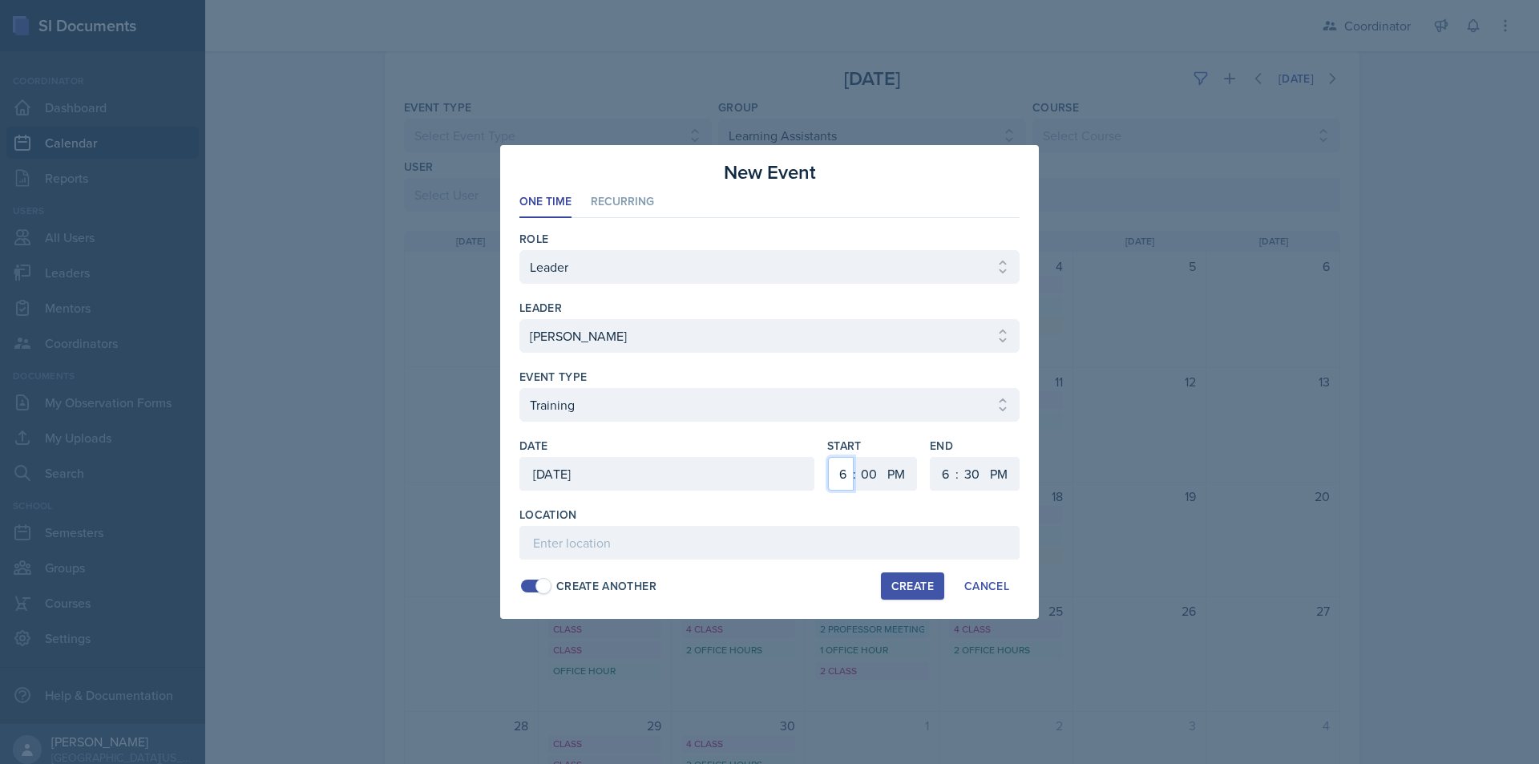
drag, startPoint x: 842, startPoint y: 476, endPoint x: 842, endPoint y: 463, distance: 13.6
click at [842, 476] on select "1 2 3 4 5 6 7 8 9 10 11 12" at bounding box center [841, 474] width 26 height 34
click at [828, 457] on select "1 2 3 4 5 6 7 8 9 10 11 12" at bounding box center [841, 474] width 26 height 34
drag, startPoint x: 943, startPoint y: 473, endPoint x: 943, endPoint y: 459, distance: 13.6
click at [943, 473] on select "1 2 3 4 5 6 7 8 9 10 11 12" at bounding box center [944, 474] width 26 height 34
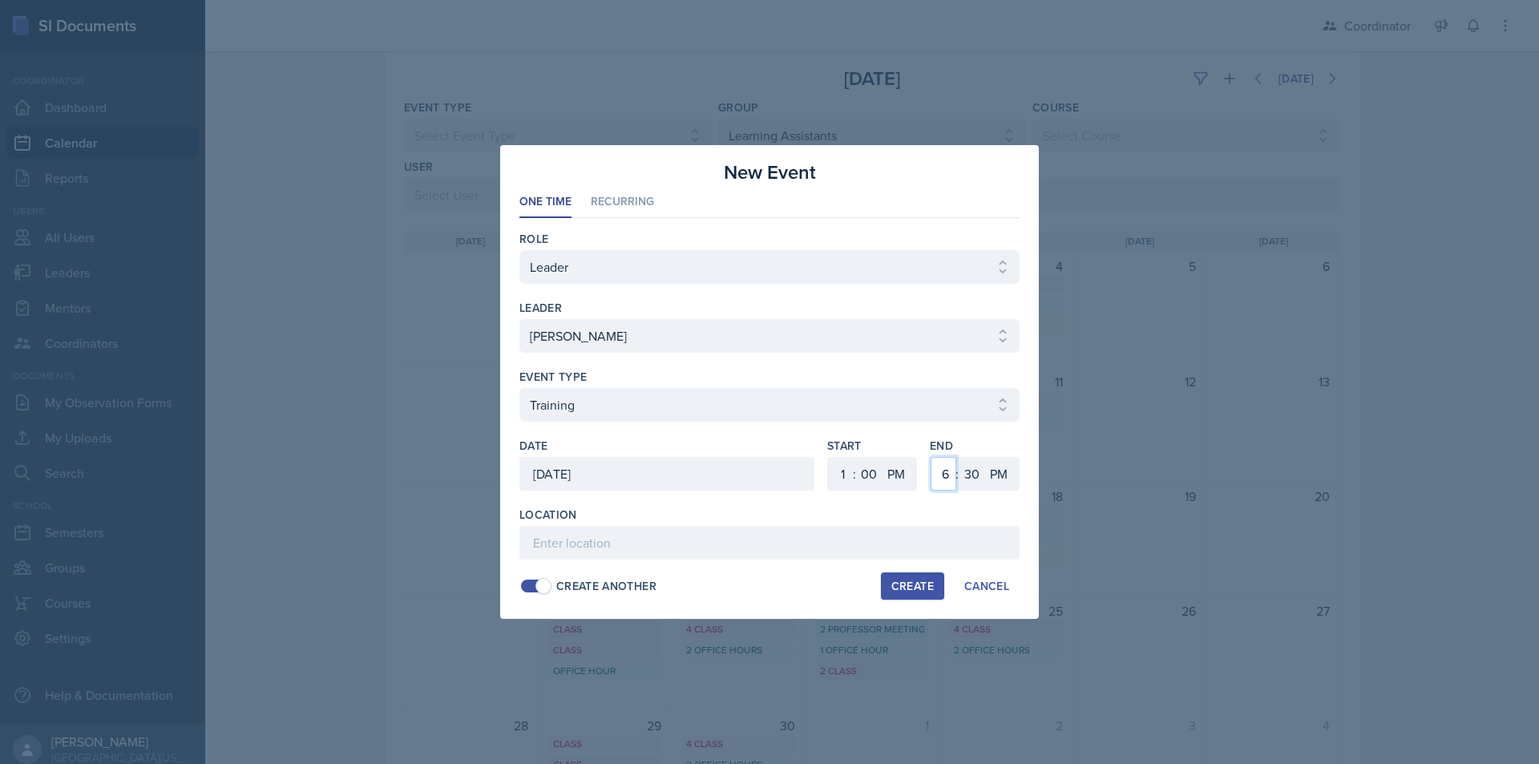
click at [931, 457] on select "1 2 3 4 5 6 7 8 9 10 11 12" at bounding box center [944, 474] width 26 height 34
drag, startPoint x: 972, startPoint y: 477, endPoint x: 974, endPoint y: 460, distance: 17.0
click at [972, 477] on select "00 05 10 15 20 25 30 35 40 45 50 55" at bounding box center [972, 474] width 26 height 34
click at [959, 457] on select "00 05 10 15 20 25 30 35 40 45 50 55" at bounding box center [972, 474] width 26 height 34
click at [849, 535] on input at bounding box center [769, 543] width 500 height 34
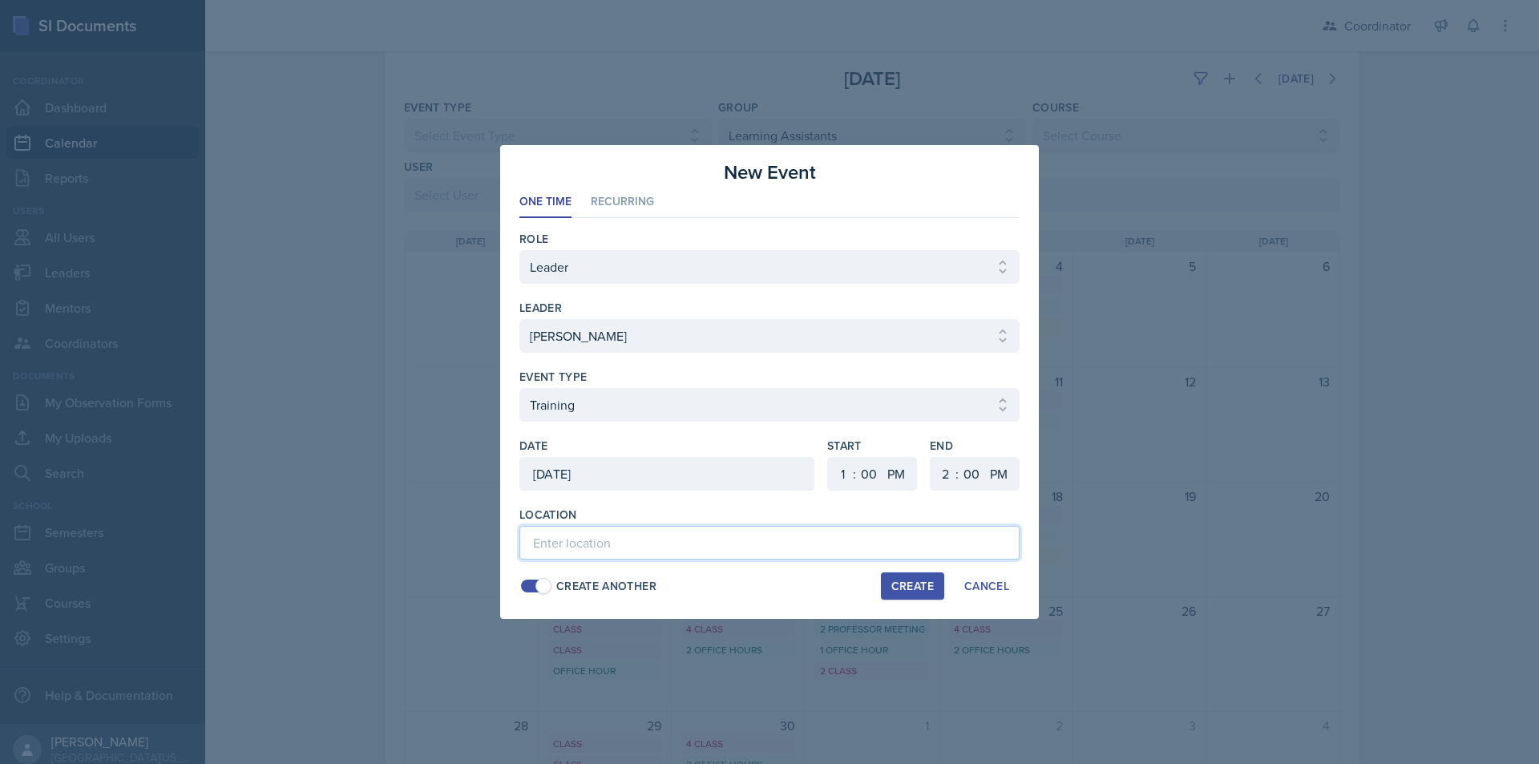
paste input "SSC"
click at [905, 588] on div "Create" at bounding box center [912, 586] width 42 height 13
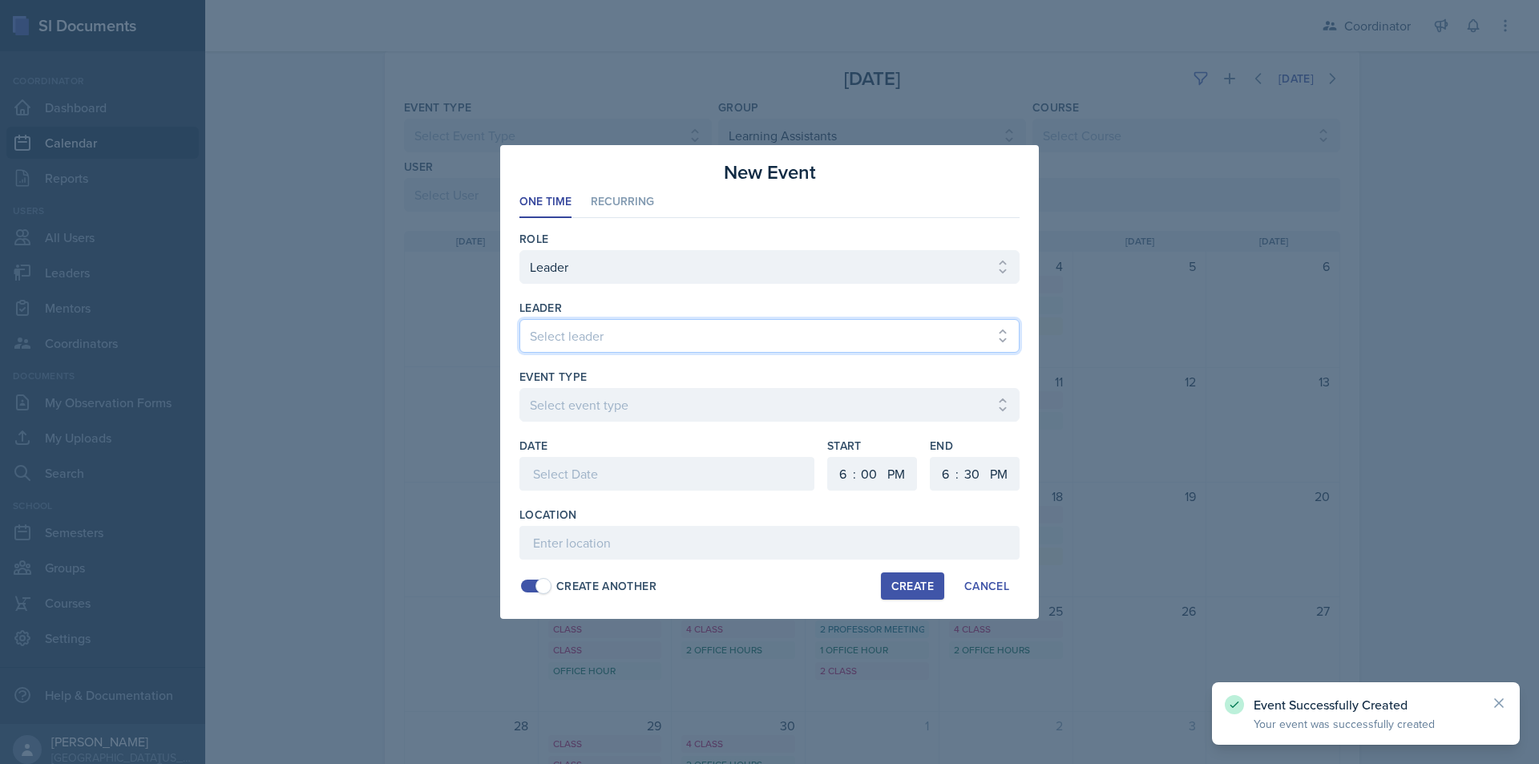
drag, startPoint x: 690, startPoint y: 336, endPoint x: 681, endPoint y: 349, distance: 16.0
click at [690, 336] on select "Select leader Adam McDougal Aley Perez Anna McGill Bella Clifton Bram O'Neil Ca…" at bounding box center [769, 336] width 500 height 34
click at [519, 319] on select "Select leader Adam McDougal Aley Perez Anna McGill Bella Clifton Bram O'Neil Ca…" at bounding box center [769, 336] width 500 height 34
click at [616, 417] on select "Select event type Admin Office Hour Cal Workshop Class Class Announcement LA Pe…" at bounding box center [769, 405] width 500 height 34
click at [519, 388] on select "Select event type Admin Office Hour Cal Workshop Class Class Announcement LA Pe…" at bounding box center [769, 405] width 500 height 34
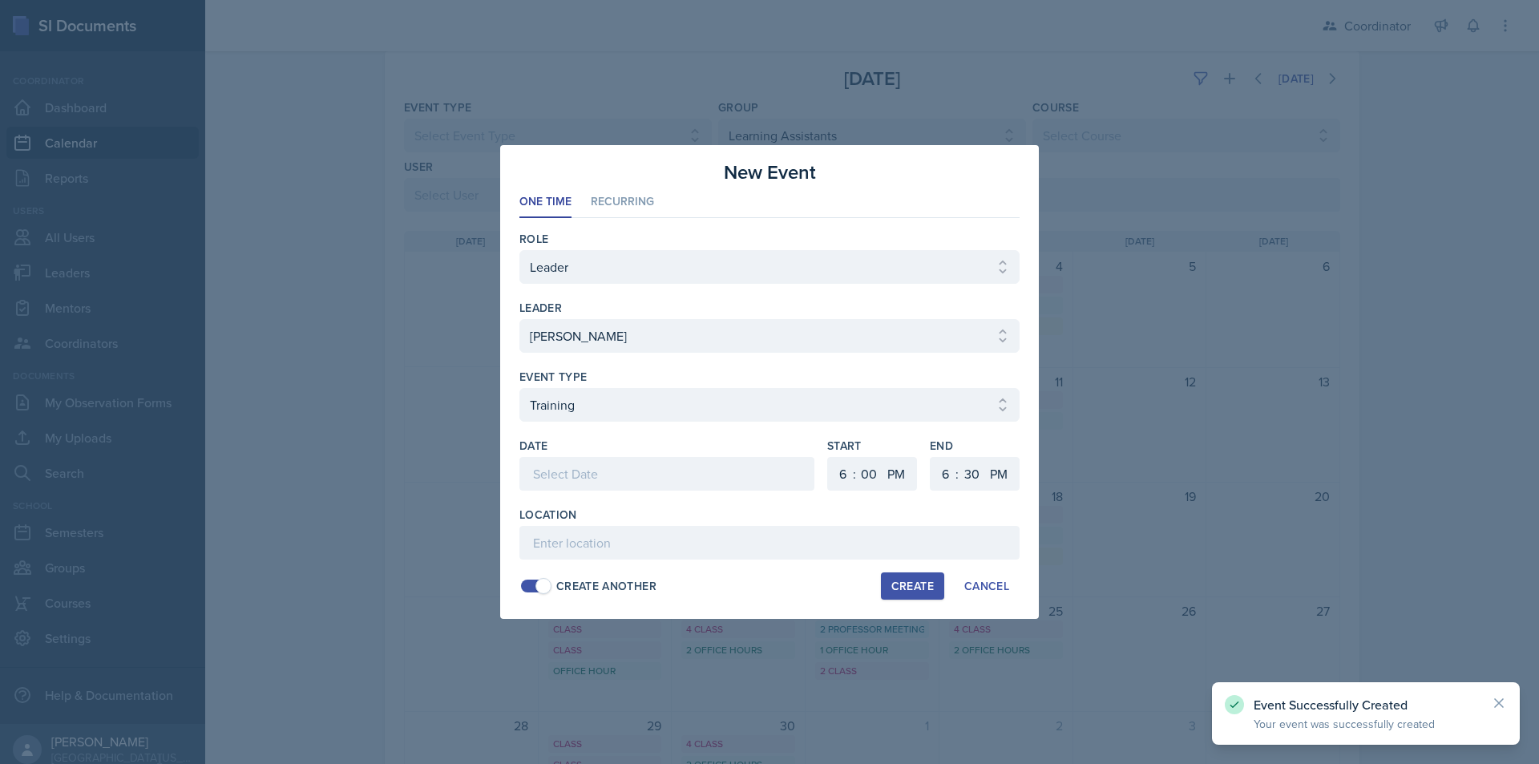
click at [586, 475] on div at bounding box center [666, 474] width 295 height 34
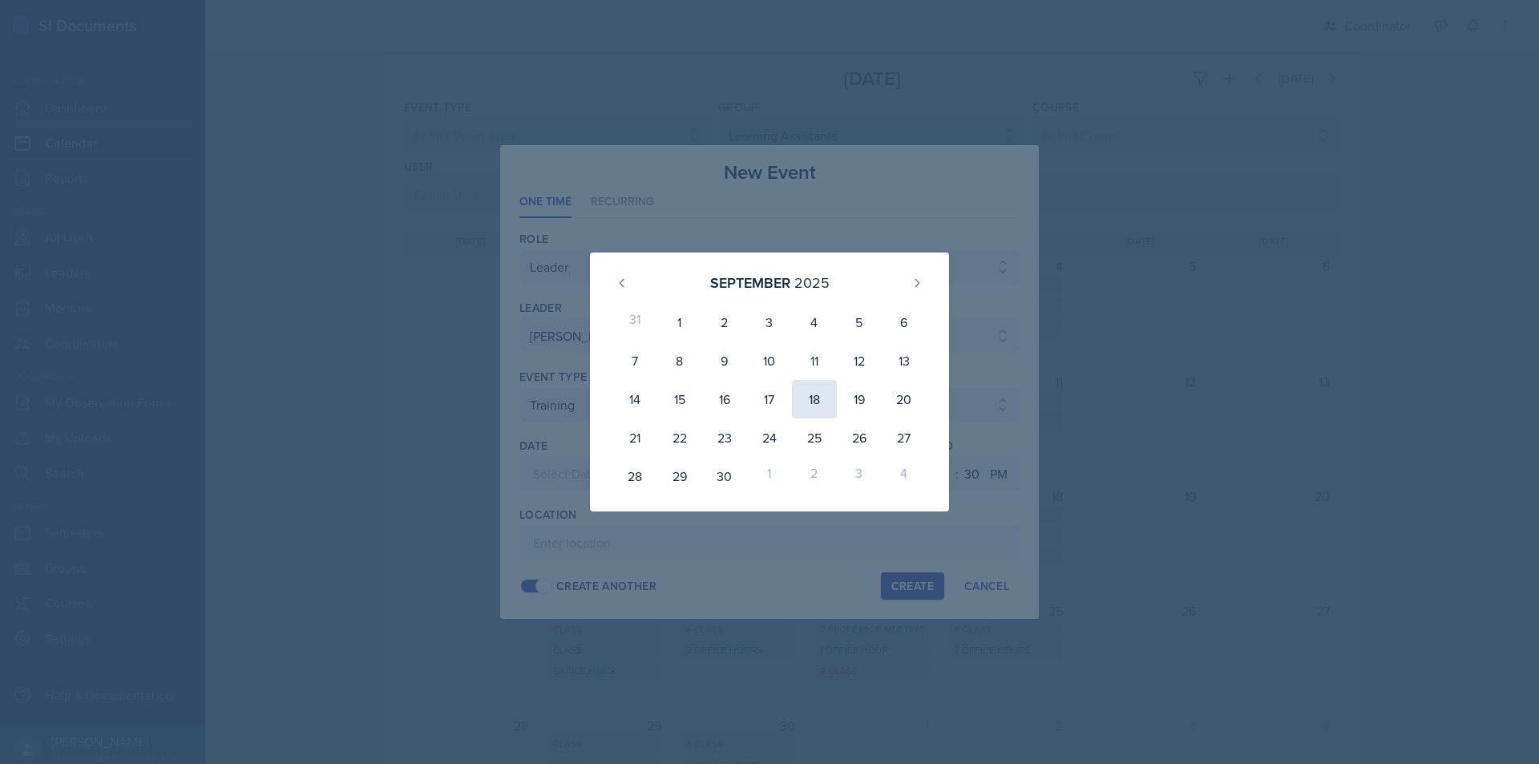
click at [812, 400] on div "18" at bounding box center [814, 399] width 45 height 38
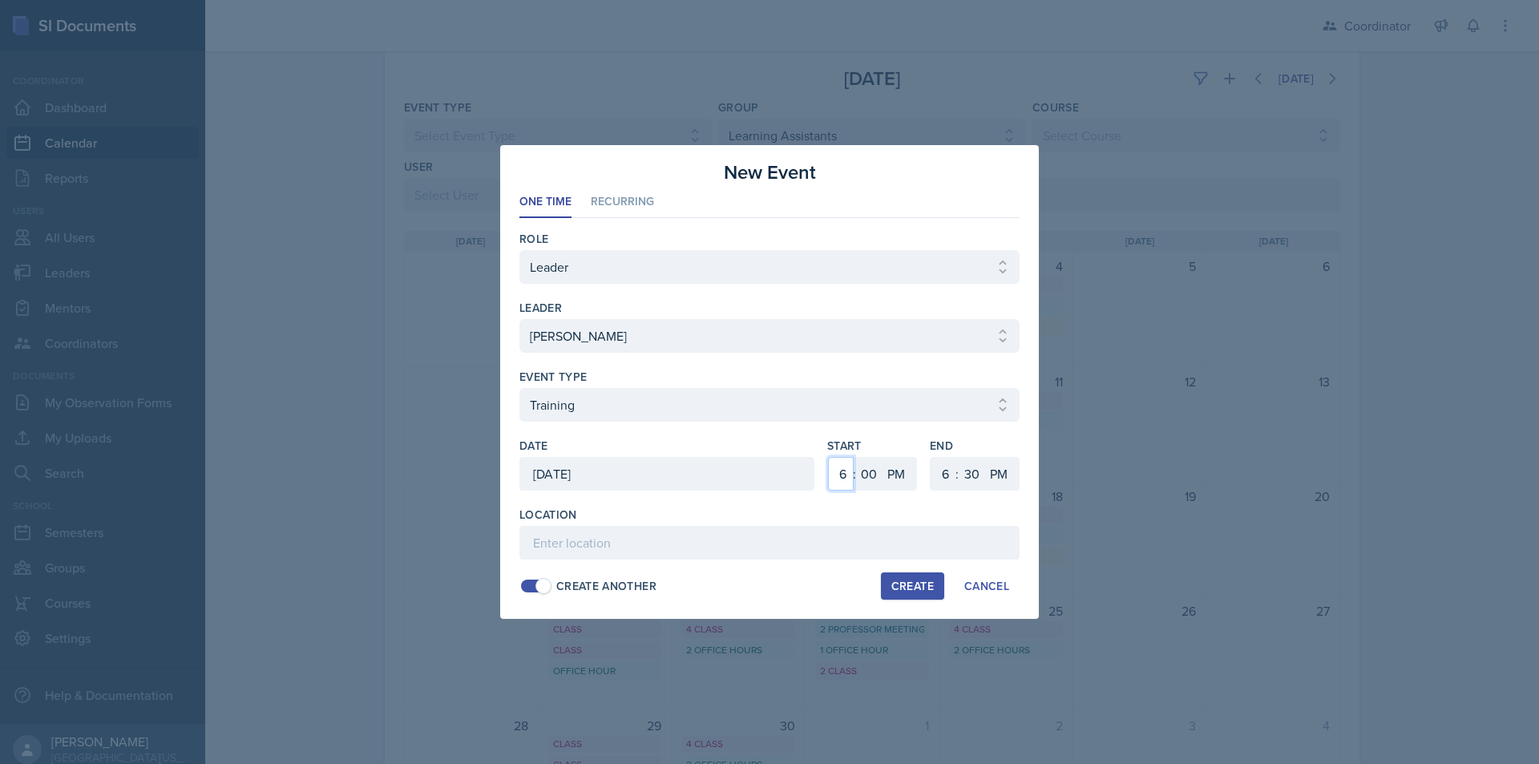
drag, startPoint x: 844, startPoint y: 475, endPoint x: 843, endPoint y: 457, distance: 18.5
click at [843, 475] on select "1 2 3 4 5 6 7 8 9 10 11 12" at bounding box center [841, 474] width 26 height 34
click at [828, 457] on select "1 2 3 4 5 6 7 8 9 10 11 12" at bounding box center [841, 474] width 26 height 34
drag, startPoint x: 941, startPoint y: 479, endPoint x: 942, endPoint y: 458, distance: 21.7
click at [942, 479] on select "1 2 3 4 5 6 7 8 9 10 11 12" at bounding box center [944, 474] width 26 height 34
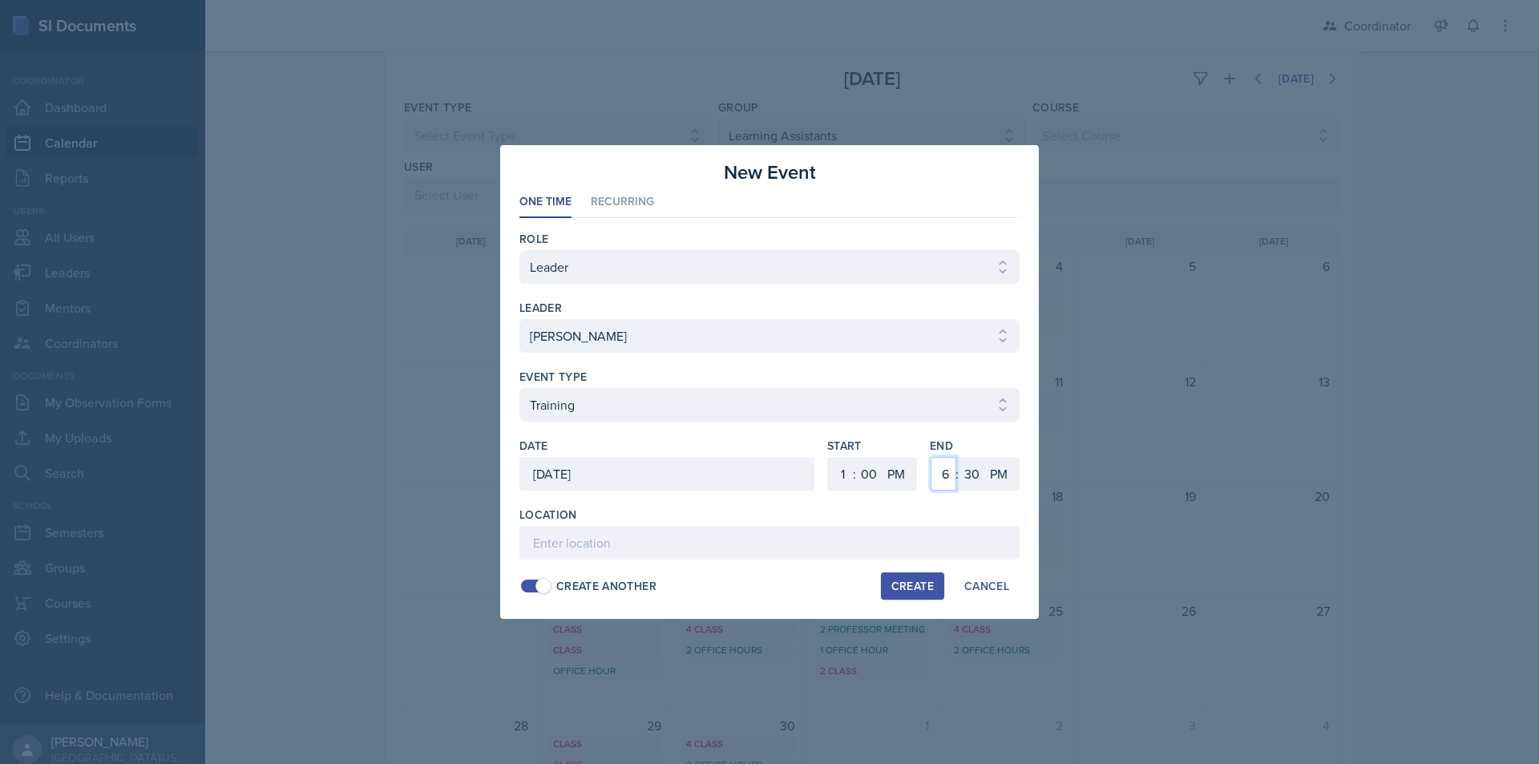
click at [931, 457] on select "1 2 3 4 5 6 7 8 9 10 11 12" at bounding box center [944, 474] width 26 height 34
drag, startPoint x: 971, startPoint y: 473, endPoint x: 972, endPoint y: 459, distance: 13.7
click at [972, 475] on select "00 05 10 15 20 25 30 35 40 45 50 55" at bounding box center [972, 474] width 26 height 34
click at [959, 457] on select "00 05 10 15 20 25 30 35 40 45 50 55" at bounding box center [972, 474] width 26 height 34
click at [855, 560] on div "Location Create Another Create Cancel" at bounding box center [769, 553] width 500 height 93
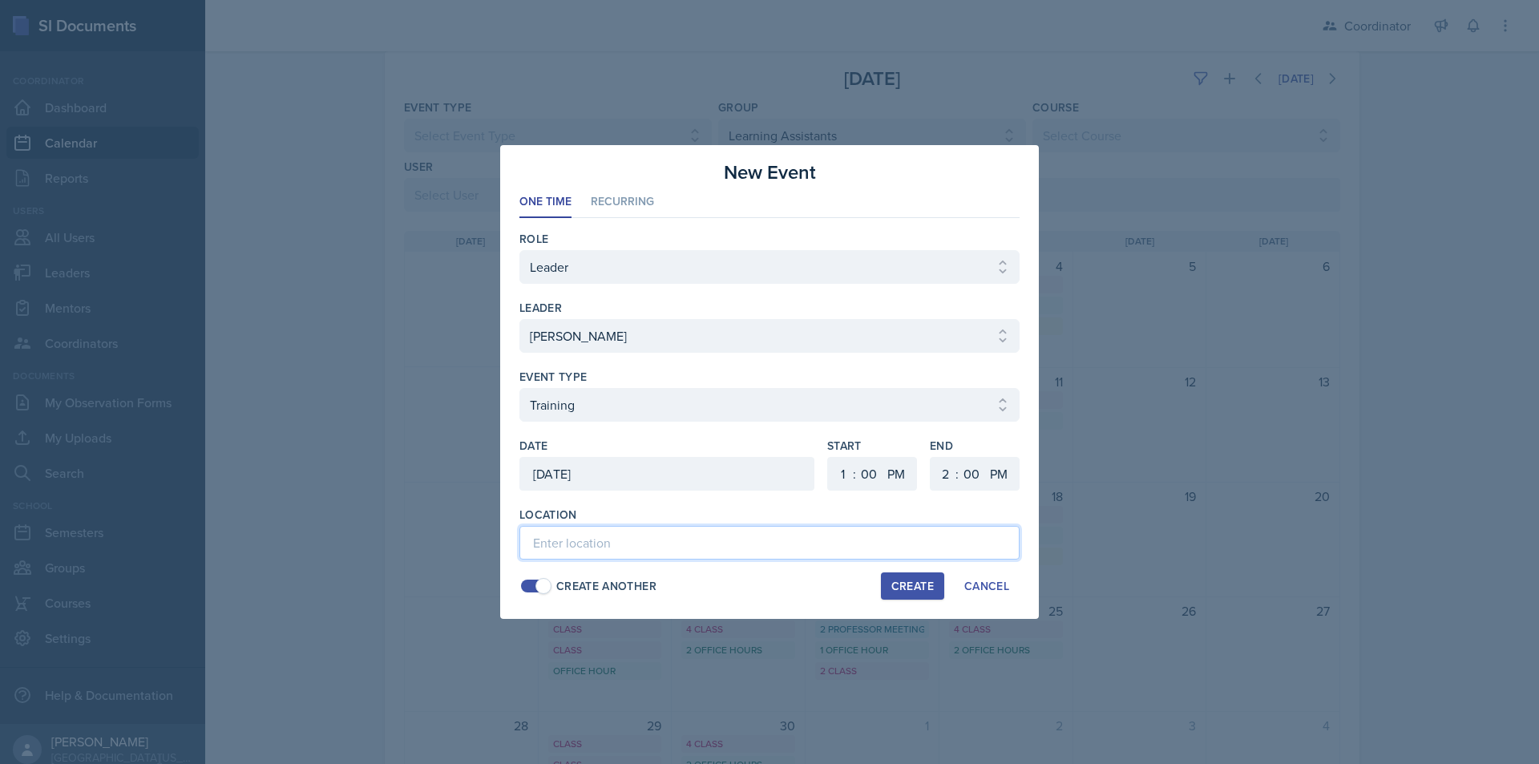
click at [863, 542] on input at bounding box center [769, 543] width 500 height 34
paste input "SSC"
click at [912, 584] on div "Create" at bounding box center [912, 586] width 42 height 13
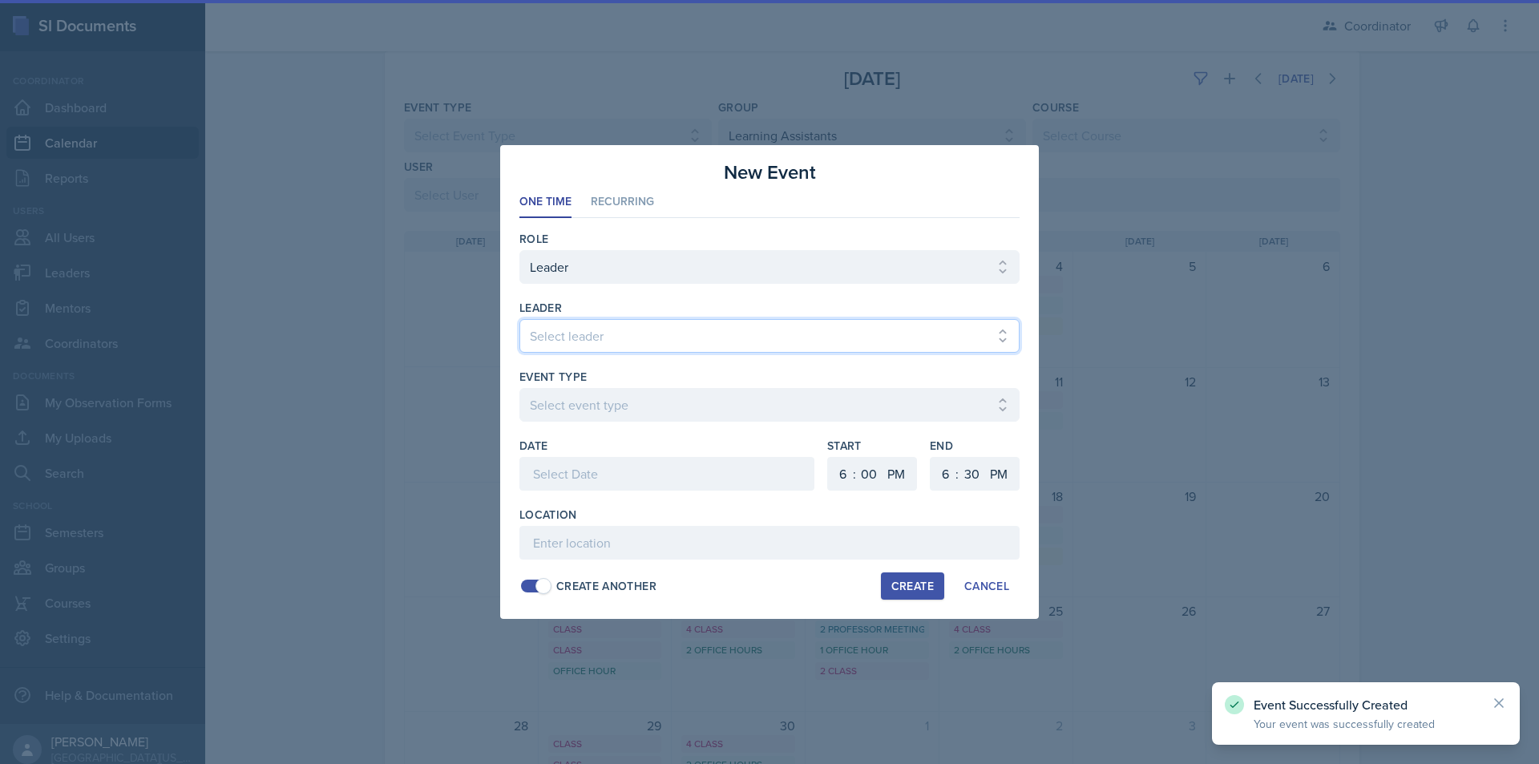
drag, startPoint x: 666, startPoint y: 339, endPoint x: 660, endPoint y: 352, distance: 14.3
click at [666, 339] on select "Select leader Adam McDougal Aley Perez Anna McGill Bella Clifton Bram O'Neil Ca…" at bounding box center [769, 336] width 500 height 34
click at [519, 319] on select "Select leader Adam McDougal Aley Perez Anna McGill Bella Clifton Bram O'Neil Ca…" at bounding box center [769, 336] width 500 height 34
click at [639, 334] on select "Select leader Adam McDougal Aley Perez Anna McGill Bella Clifton Bram O'Neil Ca…" at bounding box center [769, 336] width 500 height 34
click at [519, 319] on select "Select leader Adam McDougal Aley Perez Anna McGill Bella Clifton Bram O'Neil Ca…" at bounding box center [769, 336] width 500 height 34
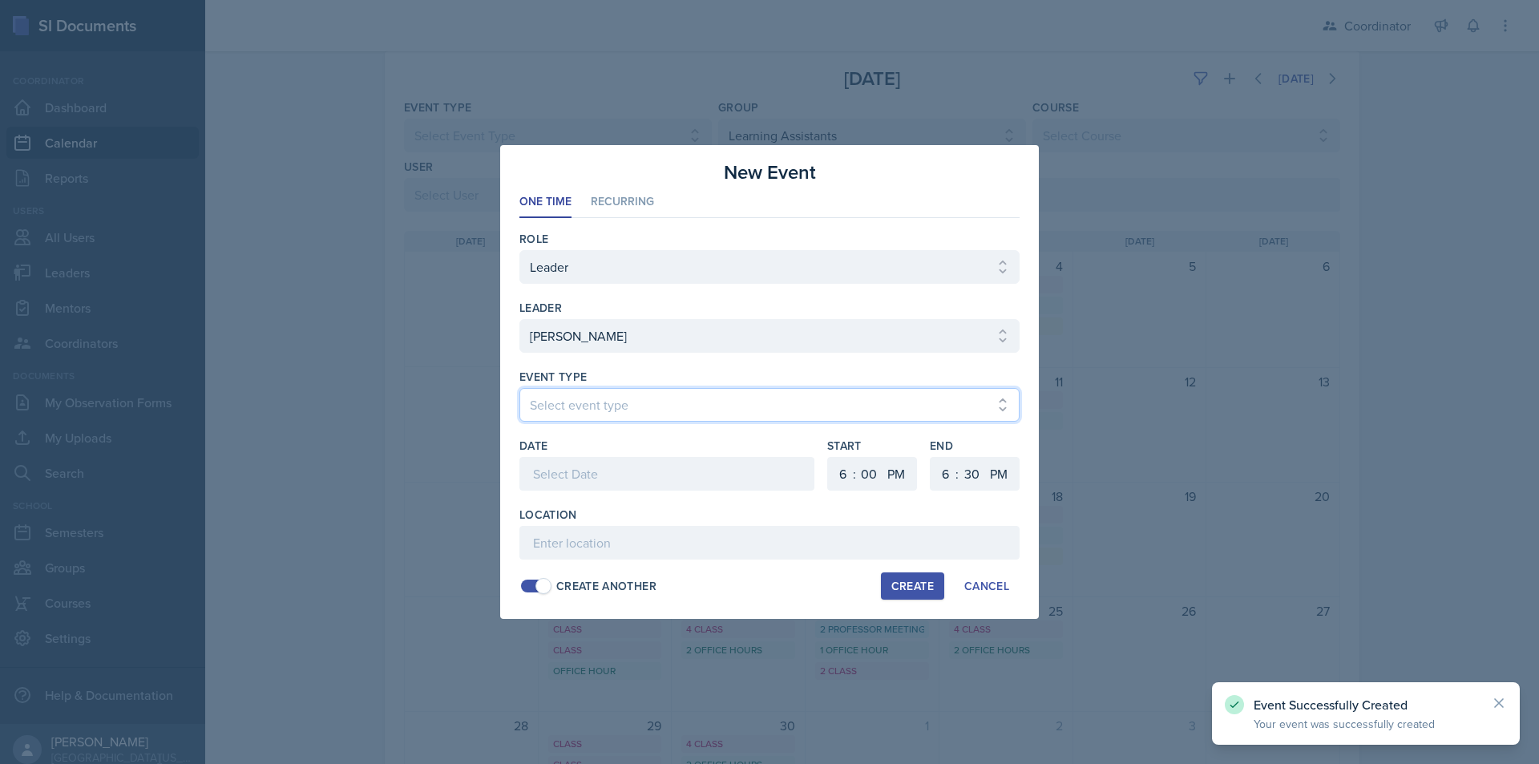
click at [619, 398] on select "Select event type Admin Office Hour Cal Workshop Class Class Announcement LA Pe…" at bounding box center [769, 405] width 500 height 34
click at [519, 388] on select "Select event type Admin Office Hour Cal Workshop Class Class Announcement LA Pe…" at bounding box center [769, 405] width 500 height 34
click at [597, 467] on div at bounding box center [666, 474] width 295 height 34
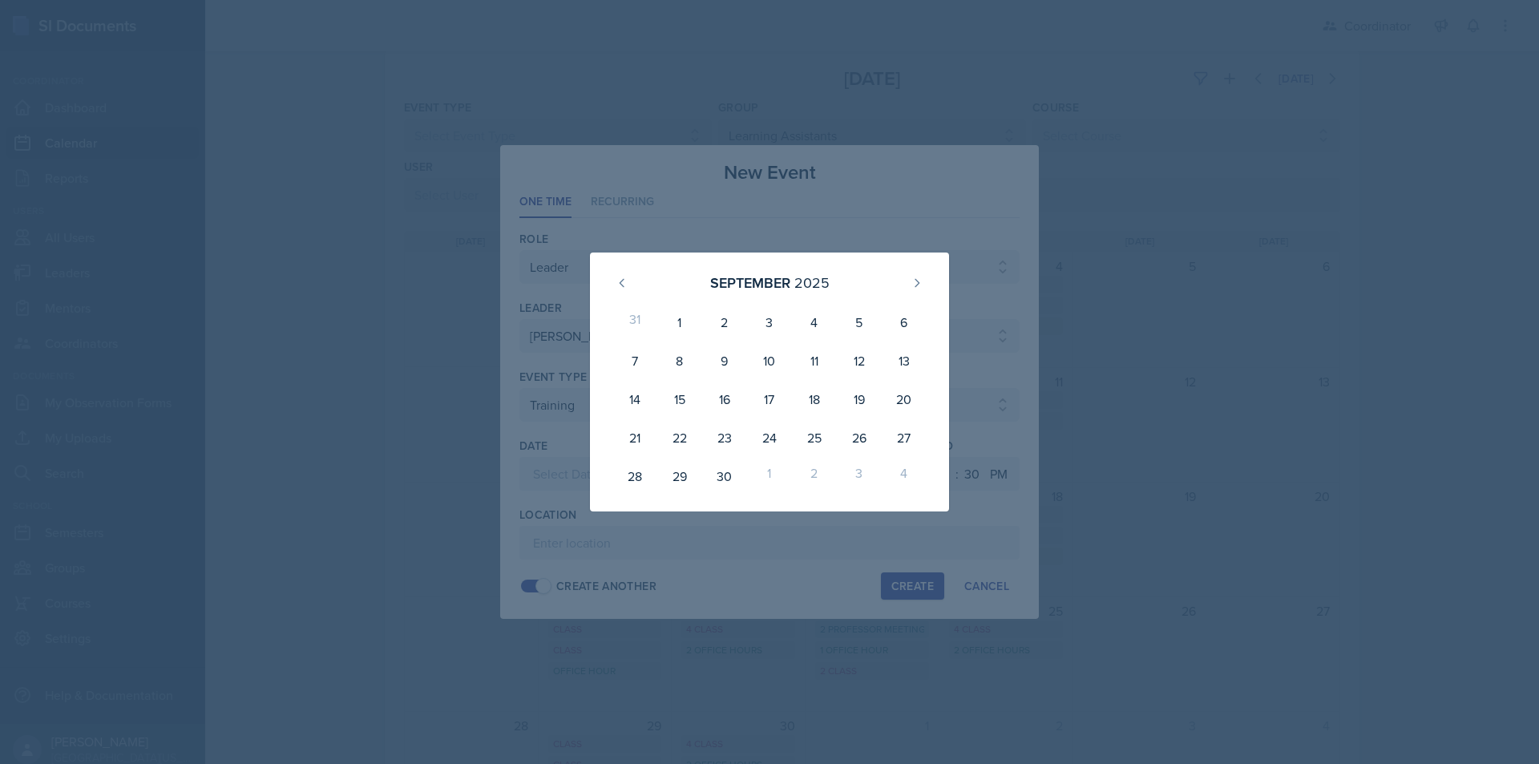
click at [910, 295] on div "September 2025" at bounding box center [769, 282] width 321 height 34
click at [910, 291] on button at bounding box center [917, 283] width 26 height 26
drag, startPoint x: 798, startPoint y: 321, endPoint x: 814, endPoint y: 382, distance: 62.0
click at [798, 322] on div "2" at bounding box center [814, 322] width 45 height 38
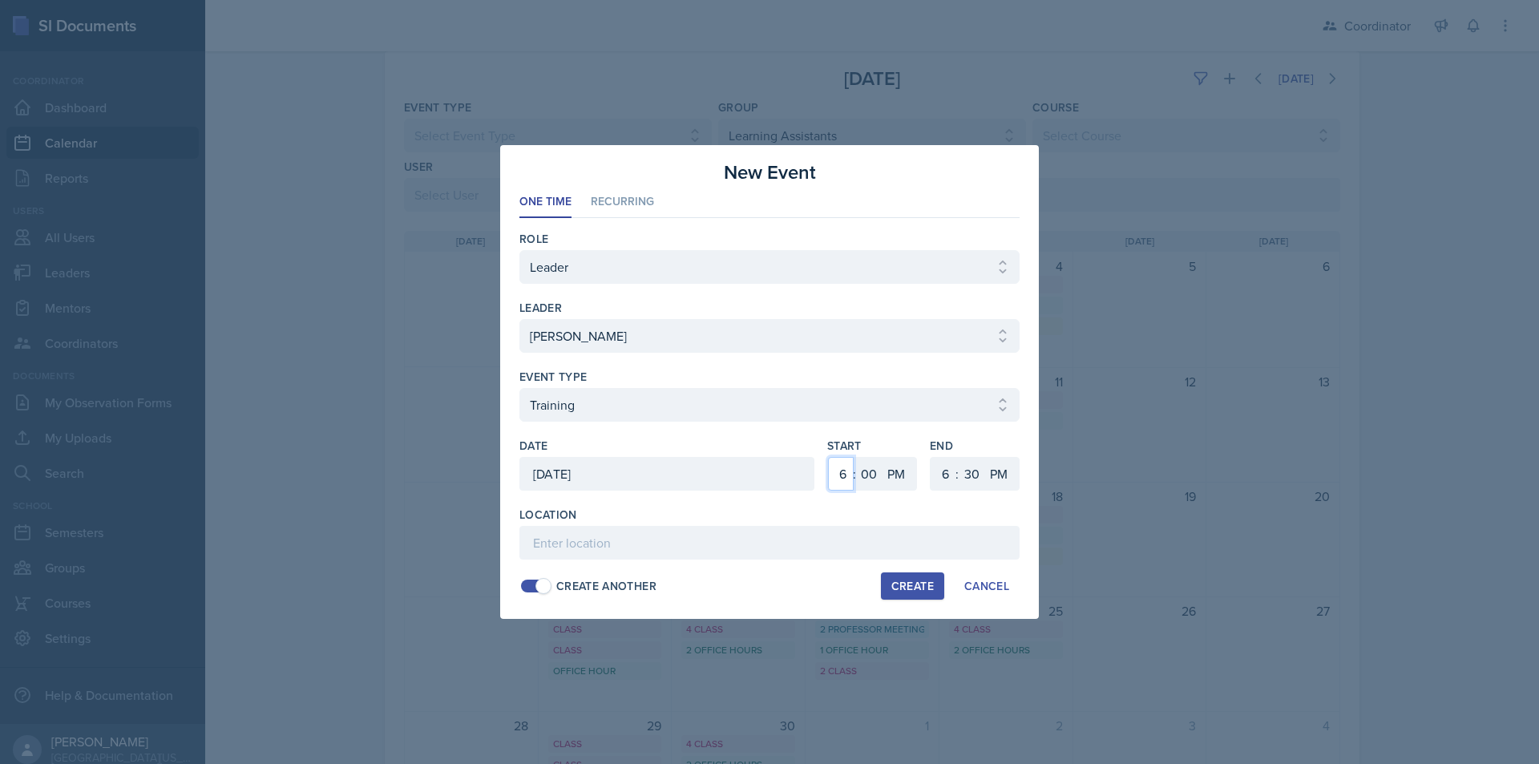
drag, startPoint x: 841, startPoint y: 473, endPoint x: 841, endPoint y: 459, distance: 13.6
click at [841, 473] on select "1 2 3 4 5 6 7 8 9 10 11 12" at bounding box center [841, 474] width 26 height 34
click at [828, 457] on select "1 2 3 4 5 6 7 8 9 10 11 12" at bounding box center [841, 474] width 26 height 34
click at [941, 471] on select "1 2 3 4 5 6 7 8 9 10 11 12" at bounding box center [944, 474] width 26 height 34
click at [931, 457] on select "1 2 3 4 5 6 7 8 9 10 11 12" at bounding box center [944, 474] width 26 height 34
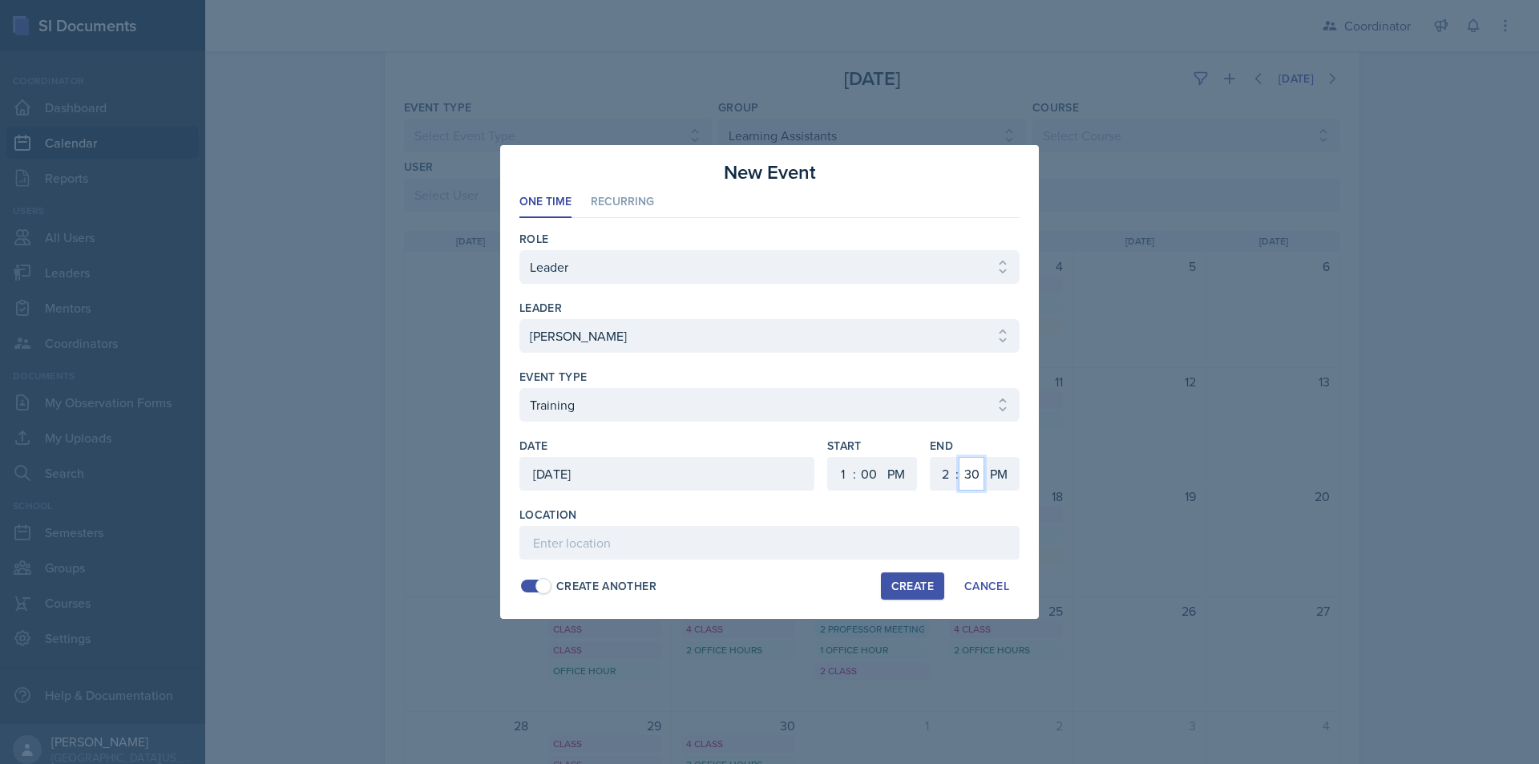
click at [972, 475] on select "00 05 10 15 20 25 30 35 40 45 50 55" at bounding box center [972, 474] width 26 height 34
click at [959, 457] on select "00 05 10 15 20 25 30 35 40 45 50 55" at bounding box center [972, 474] width 26 height 34
click at [842, 539] on input at bounding box center [769, 543] width 500 height 34
paste input "SSC"
click at [889, 584] on button "Create" at bounding box center [912, 585] width 63 height 27
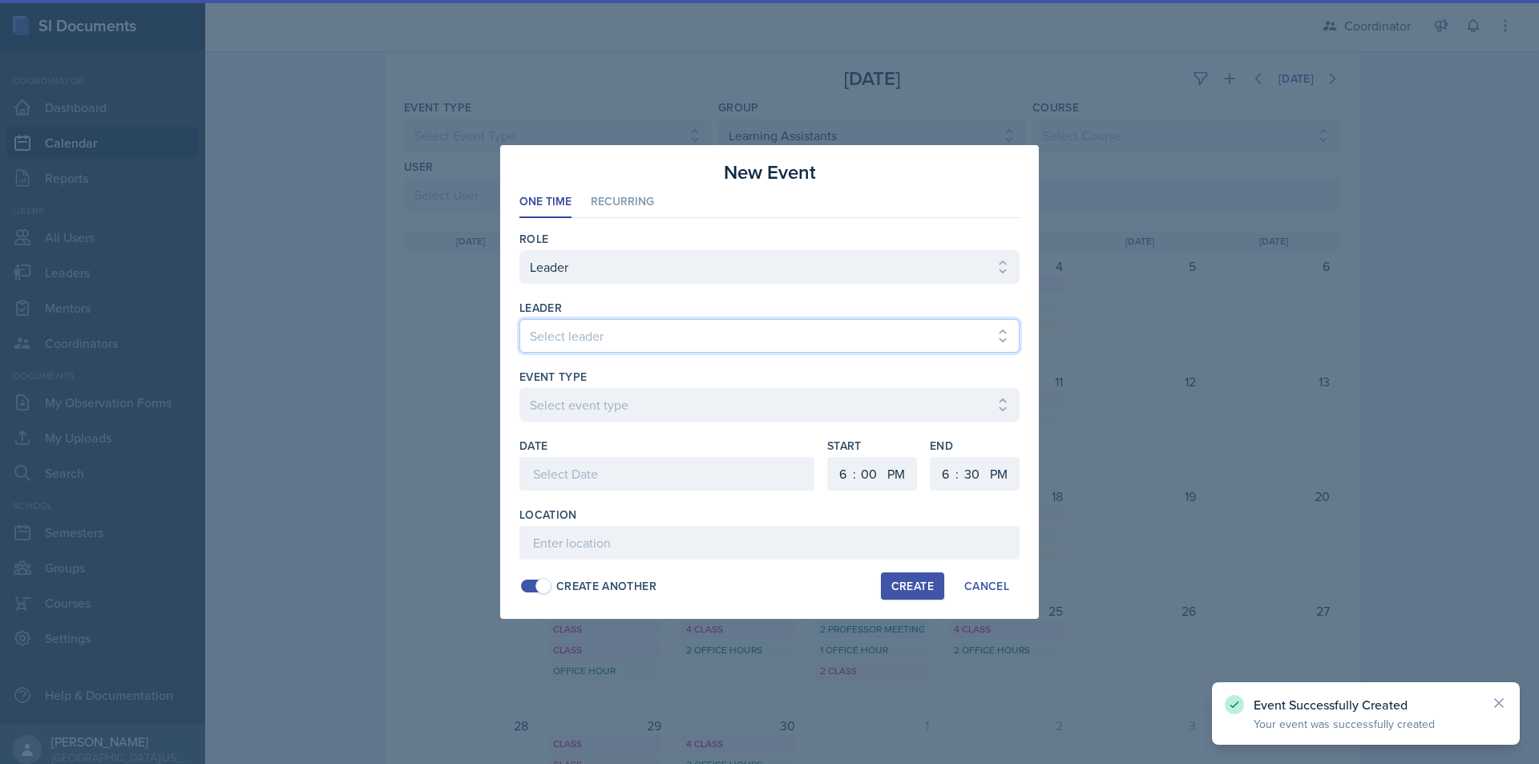
drag, startPoint x: 669, startPoint y: 337, endPoint x: 661, endPoint y: 349, distance: 15.1
click at [669, 336] on select "Select leader Adam McDougal Aley Perez Anna McGill Bella Clifton Bram O'Neil Ca…" at bounding box center [769, 336] width 500 height 34
click at [519, 319] on select "Select leader Adam McDougal Aley Perez Anna McGill Bella Clifton Bram O'Neil Ca…" at bounding box center [769, 336] width 500 height 34
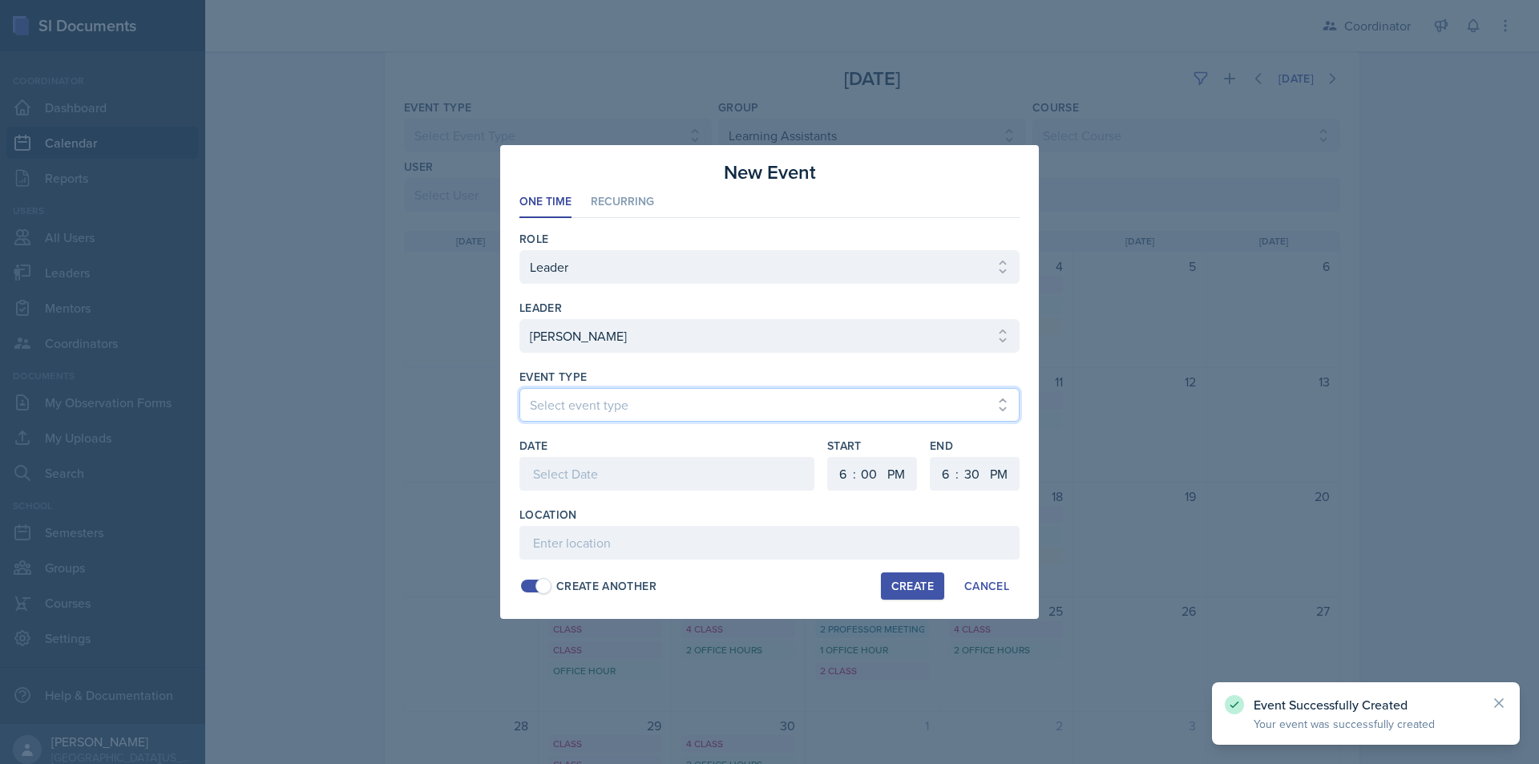
click at [612, 419] on select "Select event type Admin Office Hour Cal Workshop Class Class Announcement LA Pe…" at bounding box center [769, 405] width 500 height 34
click at [519, 388] on select "Select event type Admin Office Hour Cal Workshop Class Class Announcement LA Pe…" at bounding box center [769, 405] width 500 height 34
click at [604, 468] on div at bounding box center [666, 474] width 295 height 34
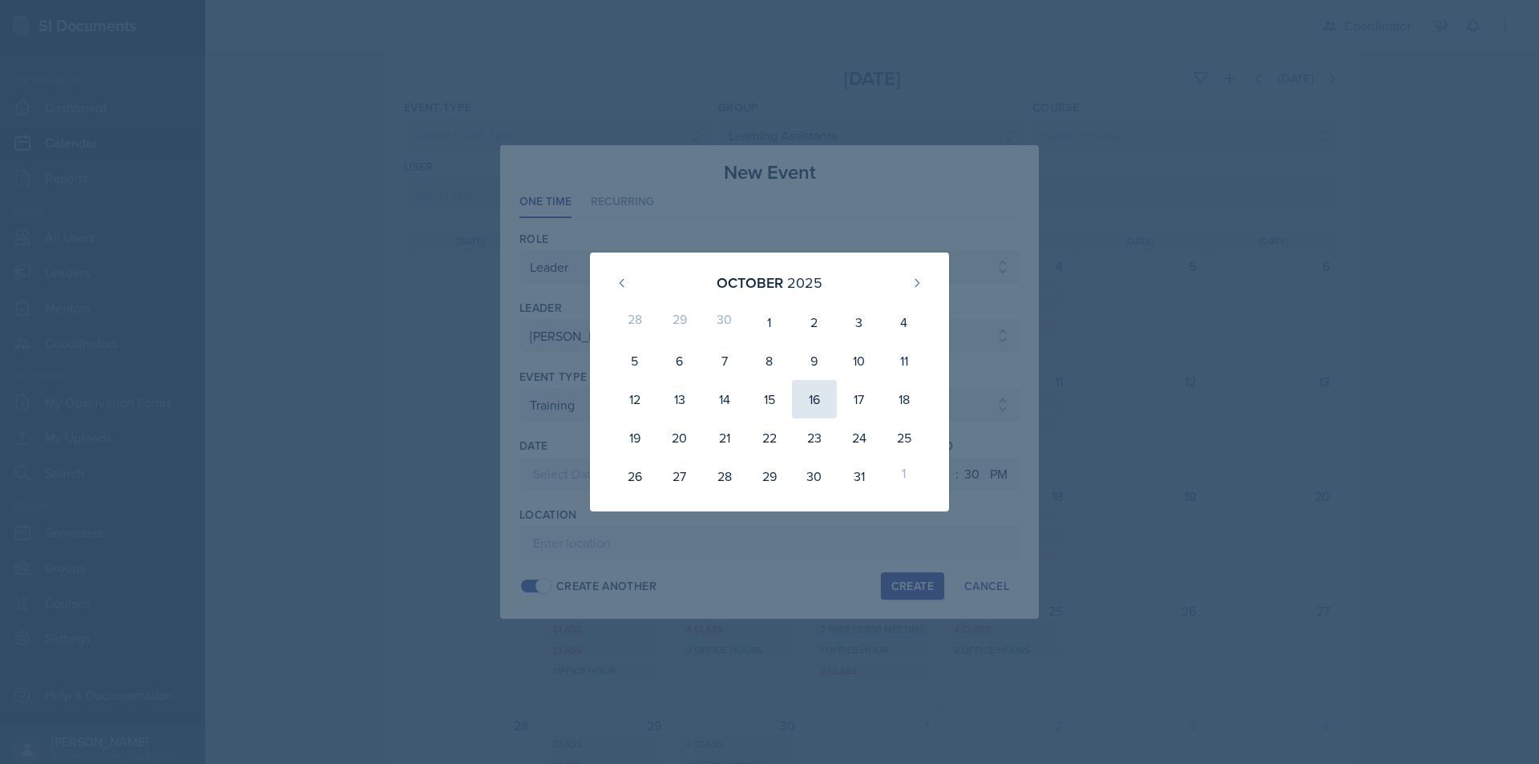
click at [818, 402] on div "16" at bounding box center [814, 399] width 45 height 38
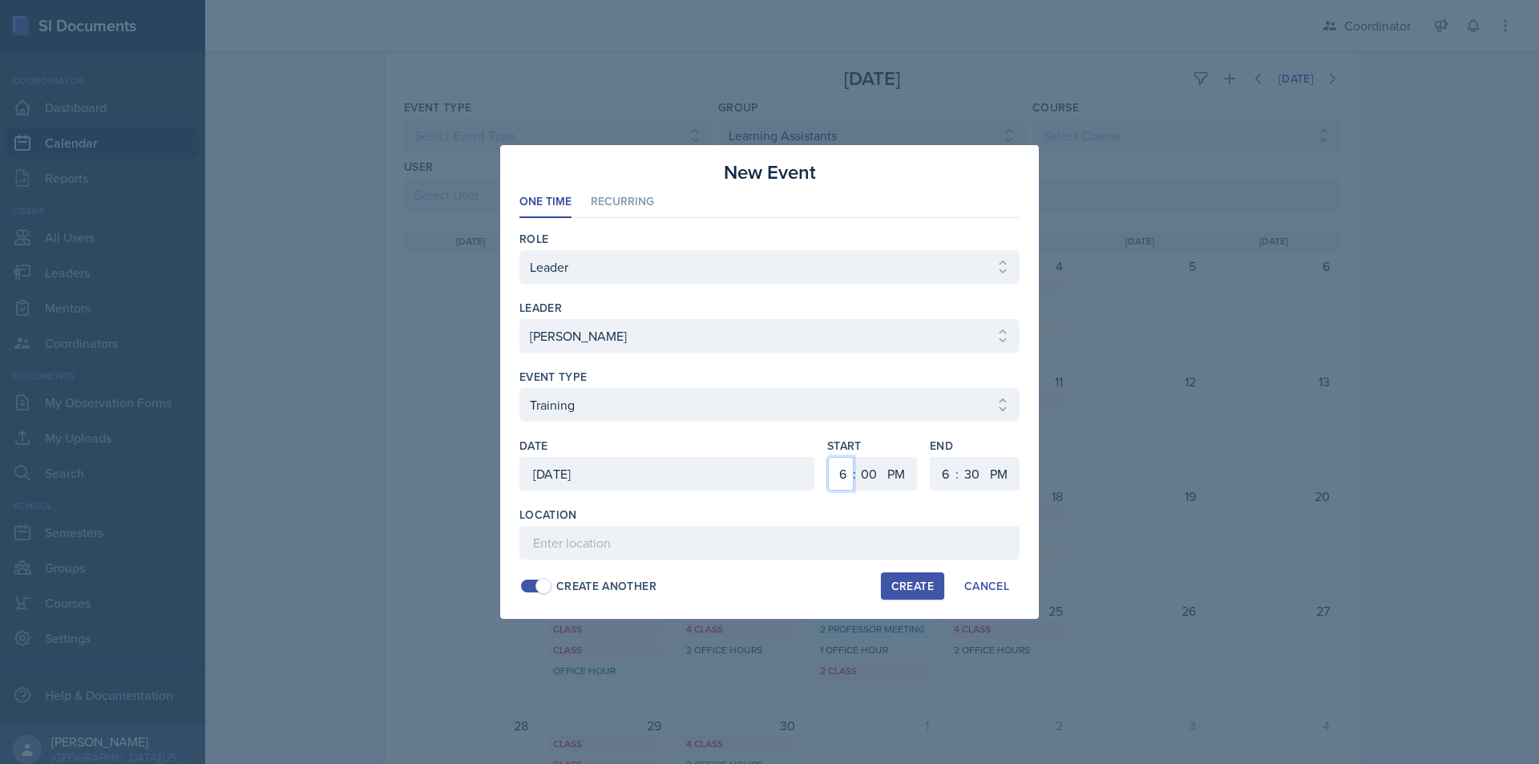
click at [838, 475] on select "1 2 3 4 5 6 7 8 9 10 11 12" at bounding box center [841, 474] width 26 height 34
click at [828, 457] on select "1 2 3 4 5 6 7 8 9 10 11 12" at bounding box center [841, 474] width 26 height 34
drag, startPoint x: 942, startPoint y: 482, endPoint x: 942, endPoint y: 465, distance: 16.8
click at [942, 482] on select "1 2 3 4 5 6 7 8 9 10 11 12" at bounding box center [944, 474] width 26 height 34
click at [931, 457] on select "1 2 3 4 5 6 7 8 9 10 11 12" at bounding box center [944, 474] width 26 height 34
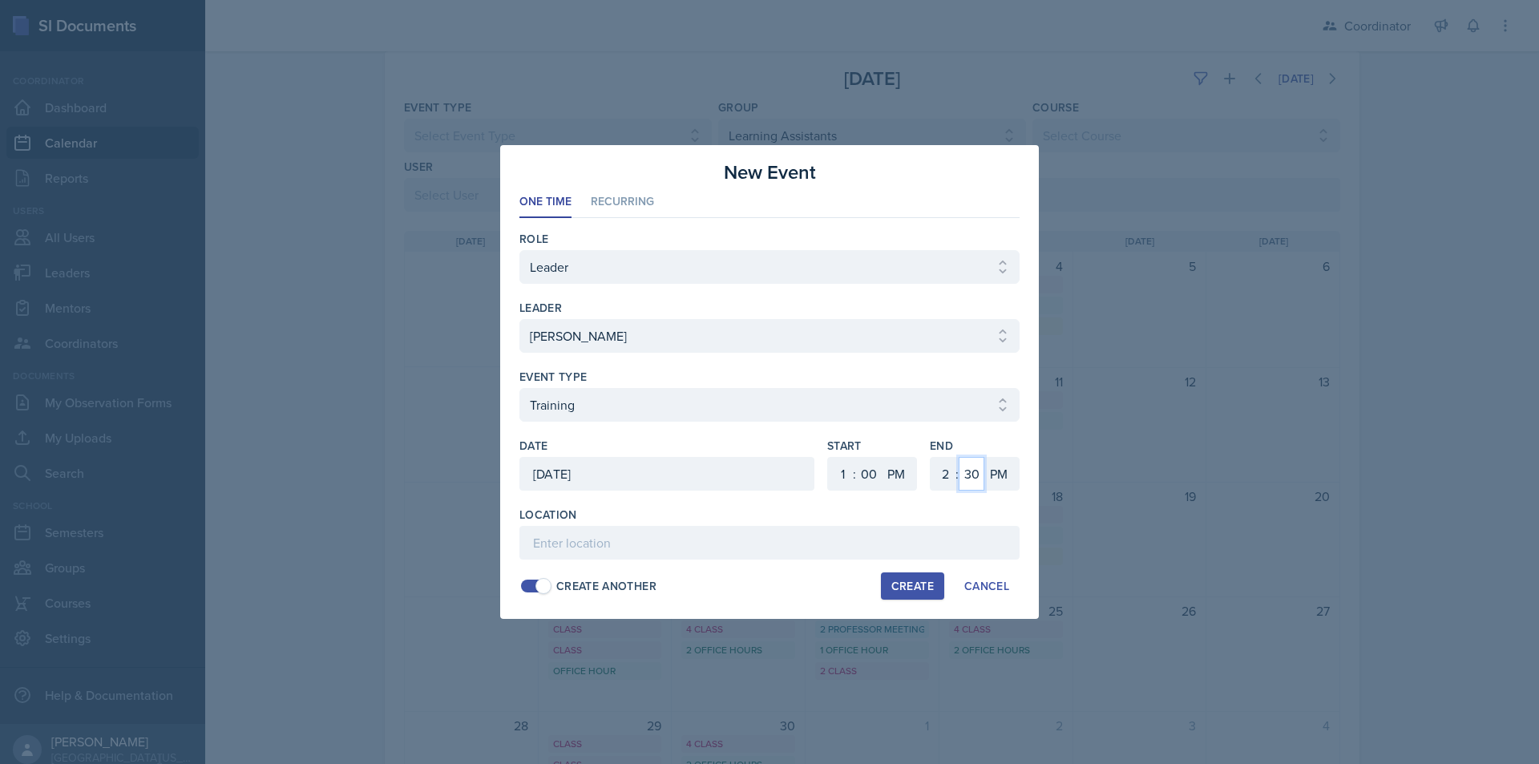
click at [968, 467] on select "00 05 10 15 20 25 30 35 40 45 50 55" at bounding box center [972, 474] width 26 height 34
click at [959, 457] on select "00 05 10 15 20 25 30 35 40 45 50 55" at bounding box center [972, 474] width 26 height 34
click at [758, 544] on input at bounding box center [769, 543] width 500 height 34
paste input "SSC"
click at [898, 584] on div "Create" at bounding box center [912, 586] width 42 height 13
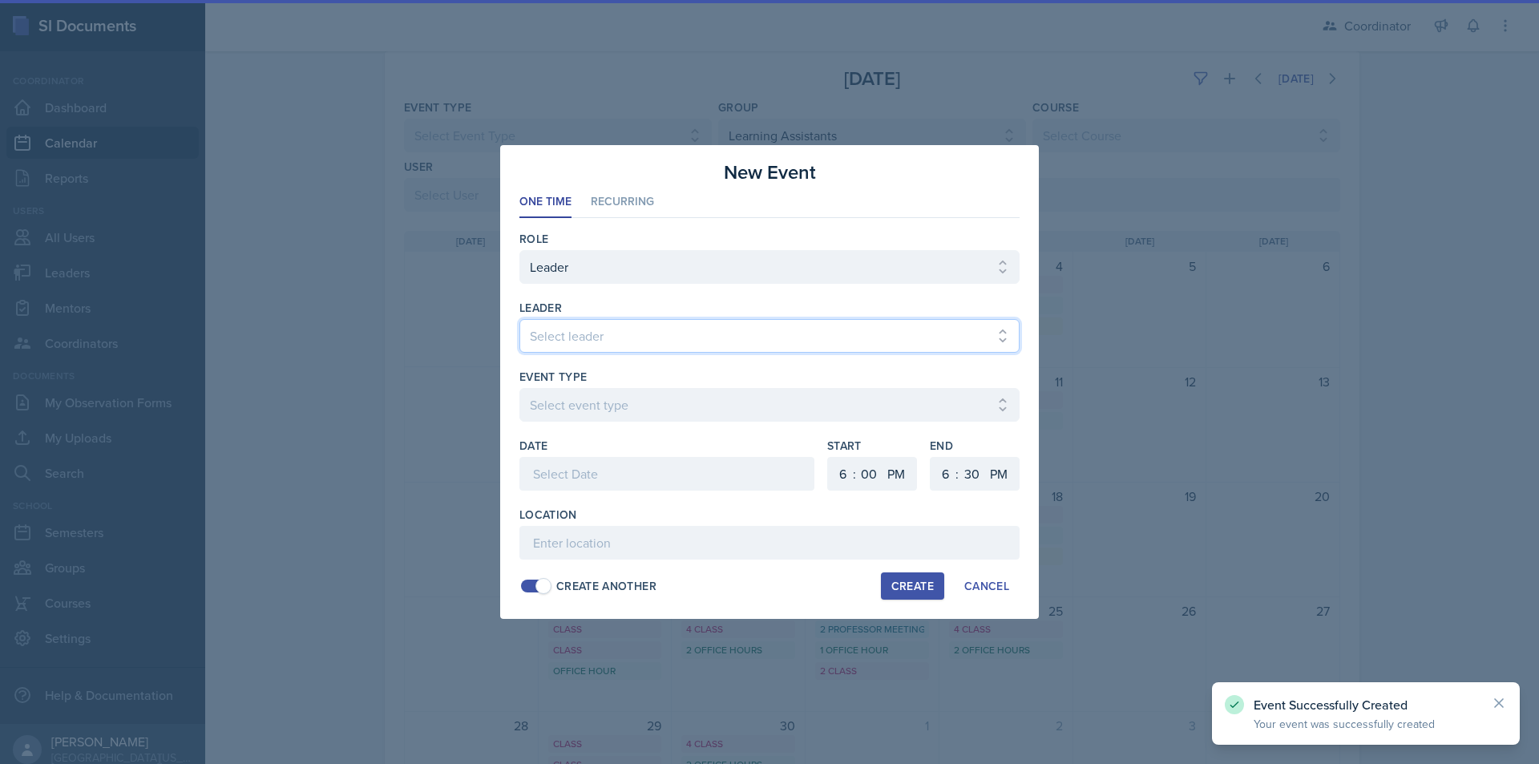
drag, startPoint x: 624, startPoint y: 324, endPoint x: 613, endPoint y: 341, distance: 20.9
click at [624, 324] on select "Select leader Adam McDougal Aley Perez Anna McGill Bella Clifton Bram O'Neil Ca…" at bounding box center [769, 336] width 500 height 34
click at [519, 319] on select "Select leader Adam McDougal Aley Perez Anna McGill Bella Clifton Bram O'Neil Ca…" at bounding box center [769, 336] width 500 height 34
click at [600, 329] on select "Select leader Adam McDougal Aley Perez Anna McGill Bella Clifton Bram O'Neil Ca…" at bounding box center [769, 336] width 500 height 34
click at [519, 319] on select "Select leader Adam McDougal Aley Perez Anna McGill Bella Clifton Bram O'Neil Ca…" at bounding box center [769, 336] width 500 height 34
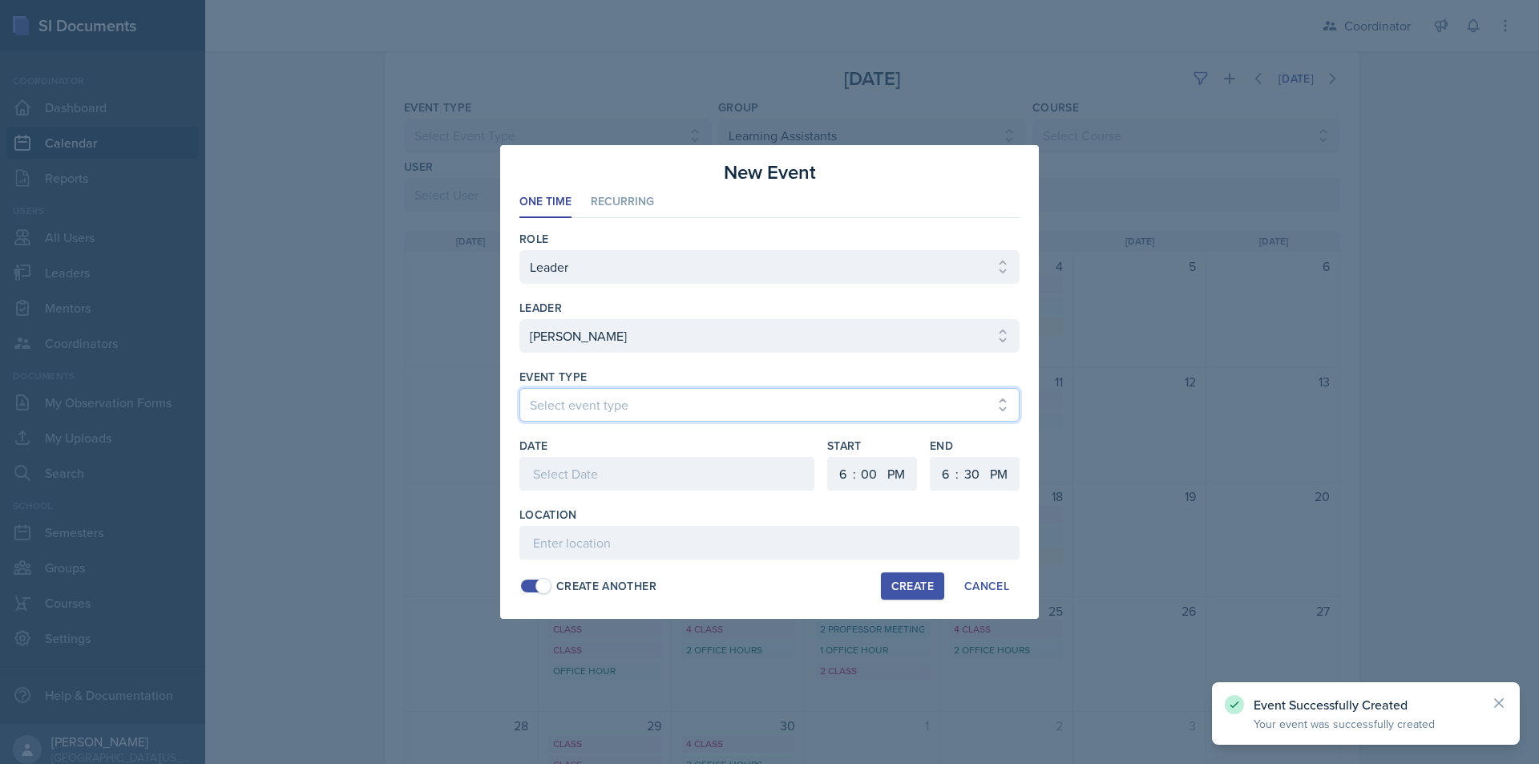
click at [590, 394] on select "Select event type Admin Office Hour Cal Workshop Class Class Announcement LA Pe…" at bounding box center [769, 405] width 500 height 34
click at [519, 388] on select "Select event type Admin Office Hour Cal Workshop Class Class Announcement LA Pe…" at bounding box center [769, 405] width 500 height 34
click at [585, 468] on div at bounding box center [666, 474] width 295 height 34
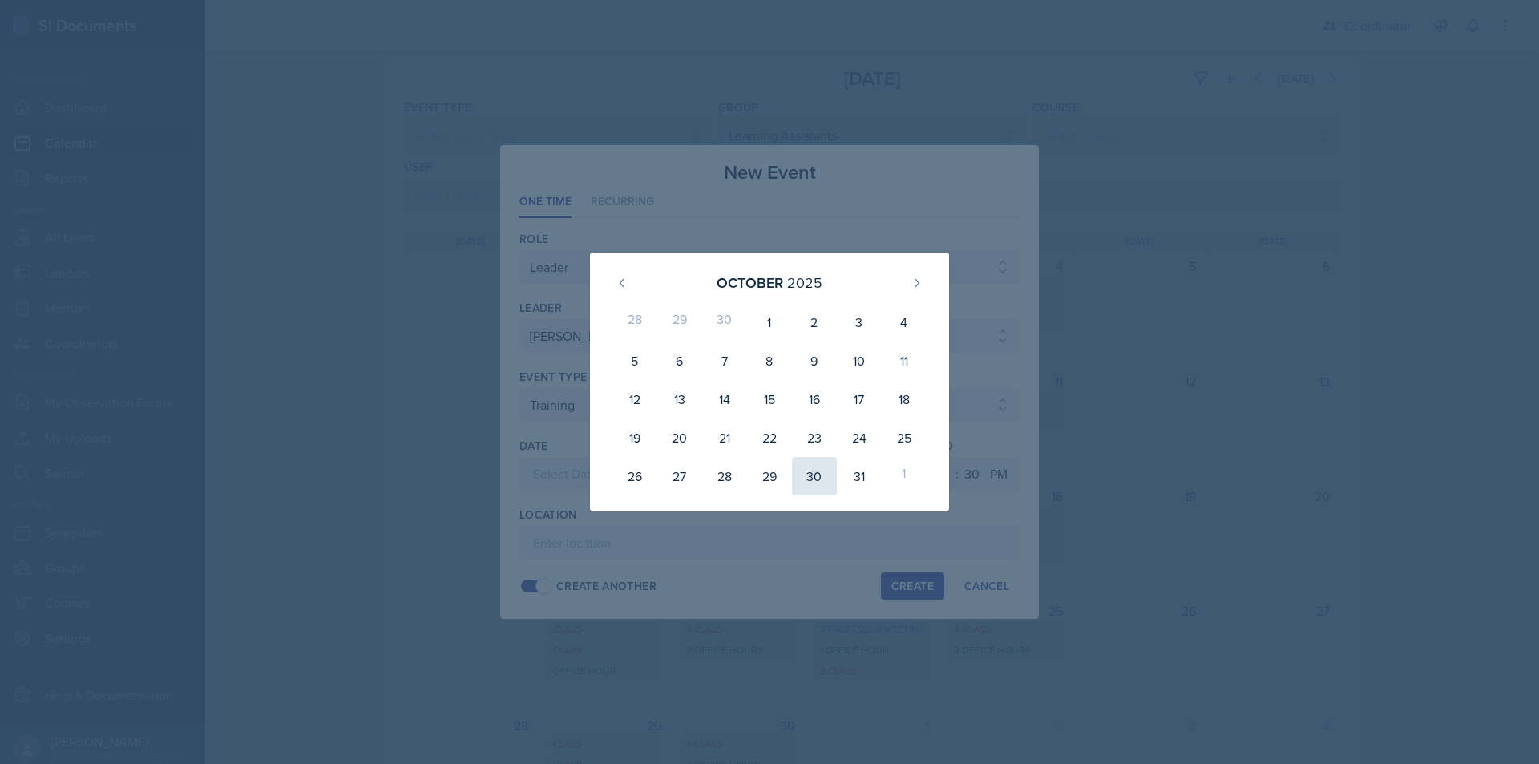
click at [815, 486] on div "30" at bounding box center [814, 476] width 45 height 38
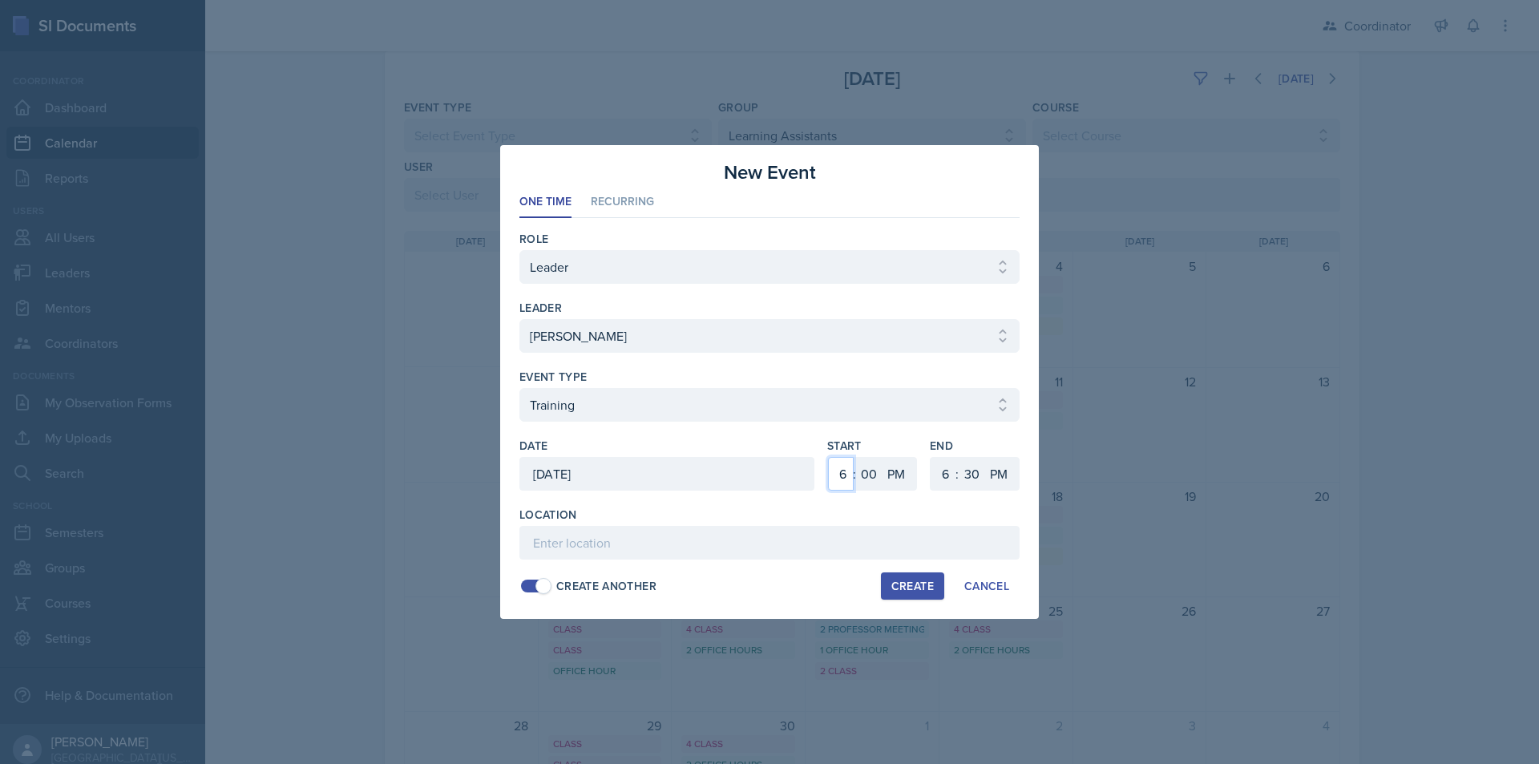
click at [849, 477] on select "1 2 3 4 5 6 7 8 9 10 11 12" at bounding box center [841, 474] width 26 height 34
click at [828, 457] on select "1 2 3 4 5 6 7 8 9 10 11 12" at bounding box center [841, 474] width 26 height 34
drag, startPoint x: 940, startPoint y: 473, endPoint x: 927, endPoint y: 366, distance: 108.3
click at [941, 473] on select "1 2 3 4 5 6 7 8 9 10 11 12" at bounding box center [944, 474] width 26 height 34
click at [931, 457] on select "1 2 3 4 5 6 7 8 9 10 11 12" at bounding box center [944, 474] width 26 height 34
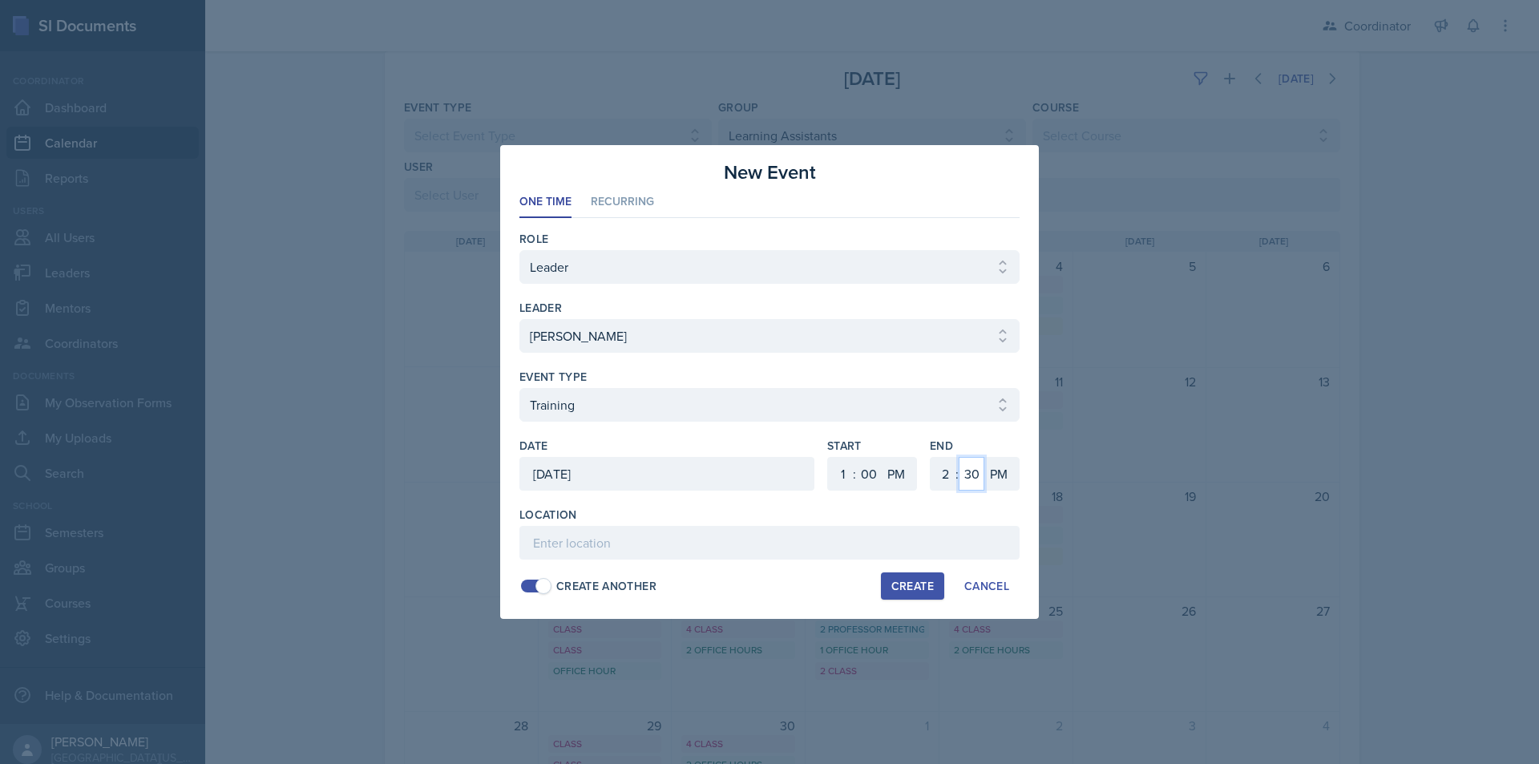
click at [971, 481] on select "00 05 10 15 20 25 30 35 40 45 50 55" at bounding box center [972, 474] width 26 height 34
click at [959, 457] on select "00 05 10 15 20 25 30 35 40 45 50 55" at bounding box center [972, 474] width 26 height 34
click at [832, 556] on input at bounding box center [769, 543] width 500 height 34
paste input "SSC"
click at [941, 582] on button "Create" at bounding box center [912, 585] width 63 height 27
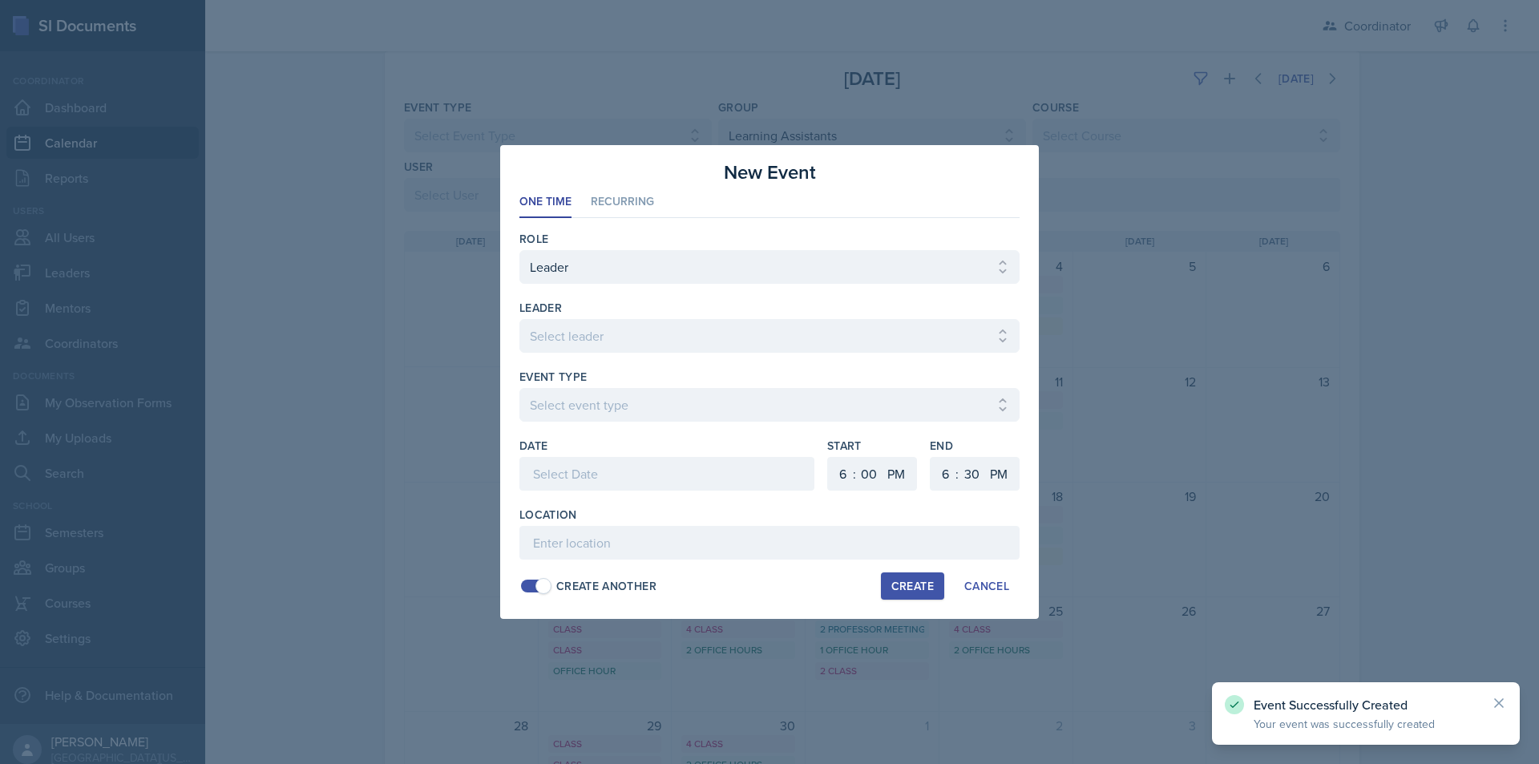
click at [690, 318] on div "leader Select leader Adam McDougal Aley Perez Anna McGill Bella Clifton Bram O'…" at bounding box center [769, 334] width 500 height 69
click at [689, 332] on select "Select leader Adam McDougal Aley Perez Anna McGill Bella Clifton Bram O'Neil Ca…" at bounding box center [769, 336] width 500 height 34
click at [519, 319] on select "Select leader Adam McDougal Aley Perez Anna McGill Bella Clifton Bram O'Neil Ca…" at bounding box center [769, 336] width 500 height 34
click at [648, 408] on select "Select event type Admin Office Hour Cal Workshop Class Class Announcement LA Pe…" at bounding box center [769, 405] width 500 height 34
click at [519, 388] on select "Select event type Admin Office Hour Cal Workshop Class Class Announcement LA Pe…" at bounding box center [769, 405] width 500 height 34
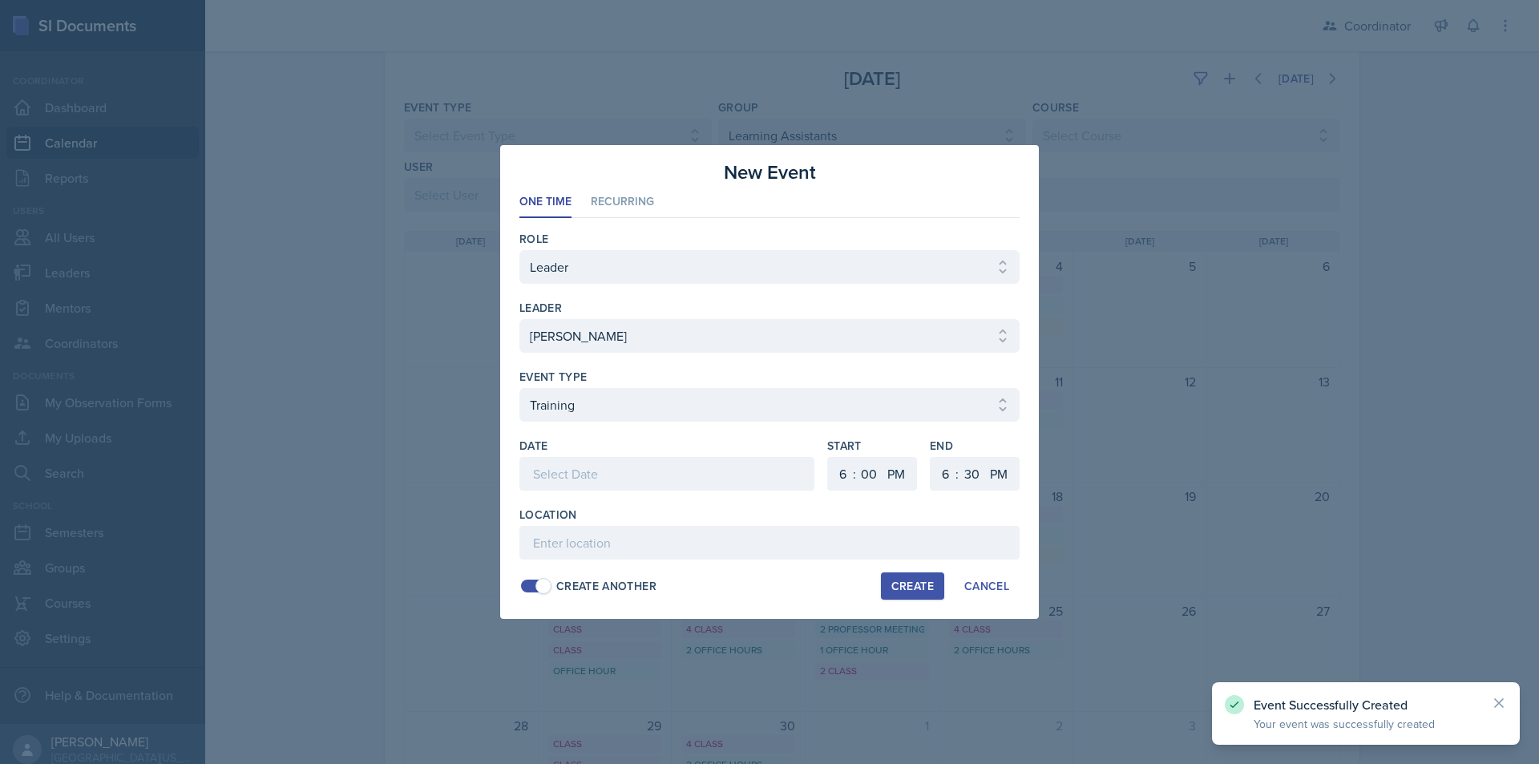
click at [622, 474] on div at bounding box center [666, 474] width 295 height 34
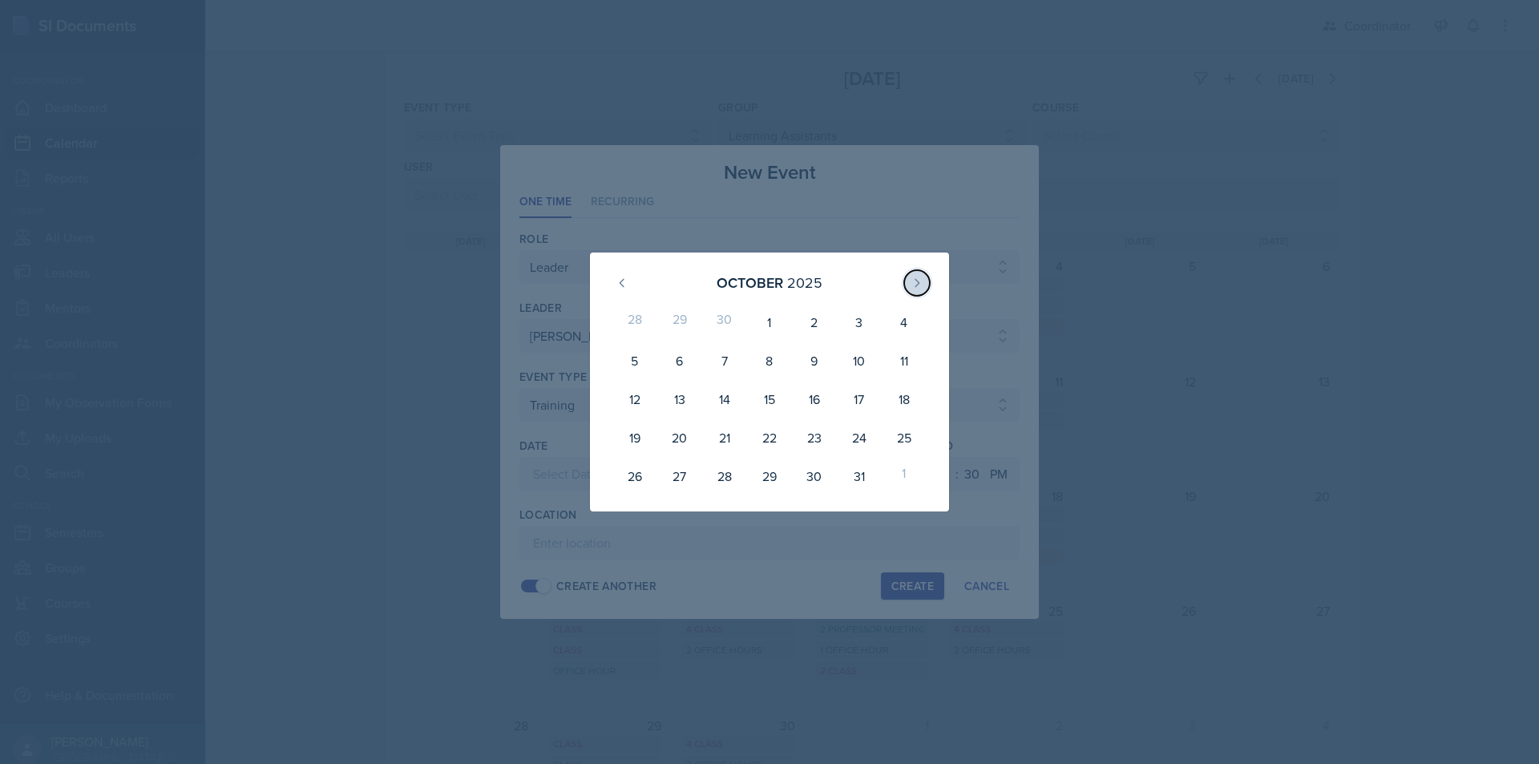
click at [911, 283] on icon at bounding box center [917, 283] width 13 height 13
click at [818, 389] on div "13" at bounding box center [814, 383] width 45 height 32
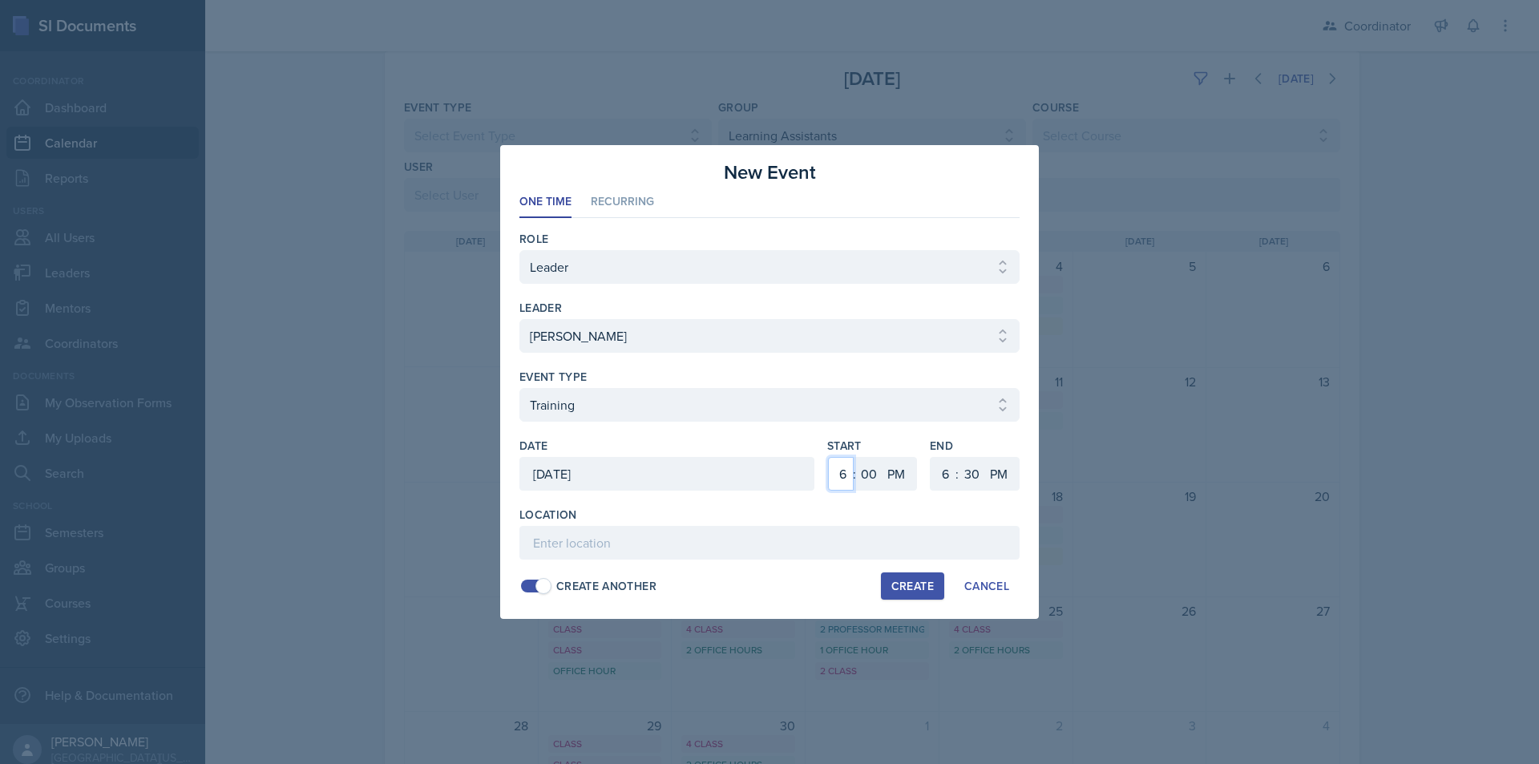
click at [843, 483] on select "1 2 3 4 5 6 7 8 9 10 11 12" at bounding box center [841, 474] width 26 height 34
click at [828, 457] on select "1 2 3 4 5 6 7 8 9 10 11 12" at bounding box center [841, 474] width 26 height 34
drag, startPoint x: 939, startPoint y: 473, endPoint x: 939, endPoint y: 460, distance: 12.8
click at [939, 473] on select "1 2 3 4 5 6 7 8 9 10 11 12" at bounding box center [944, 474] width 26 height 34
click at [931, 457] on select "1 2 3 4 5 6 7 8 9 10 11 12" at bounding box center [944, 474] width 26 height 34
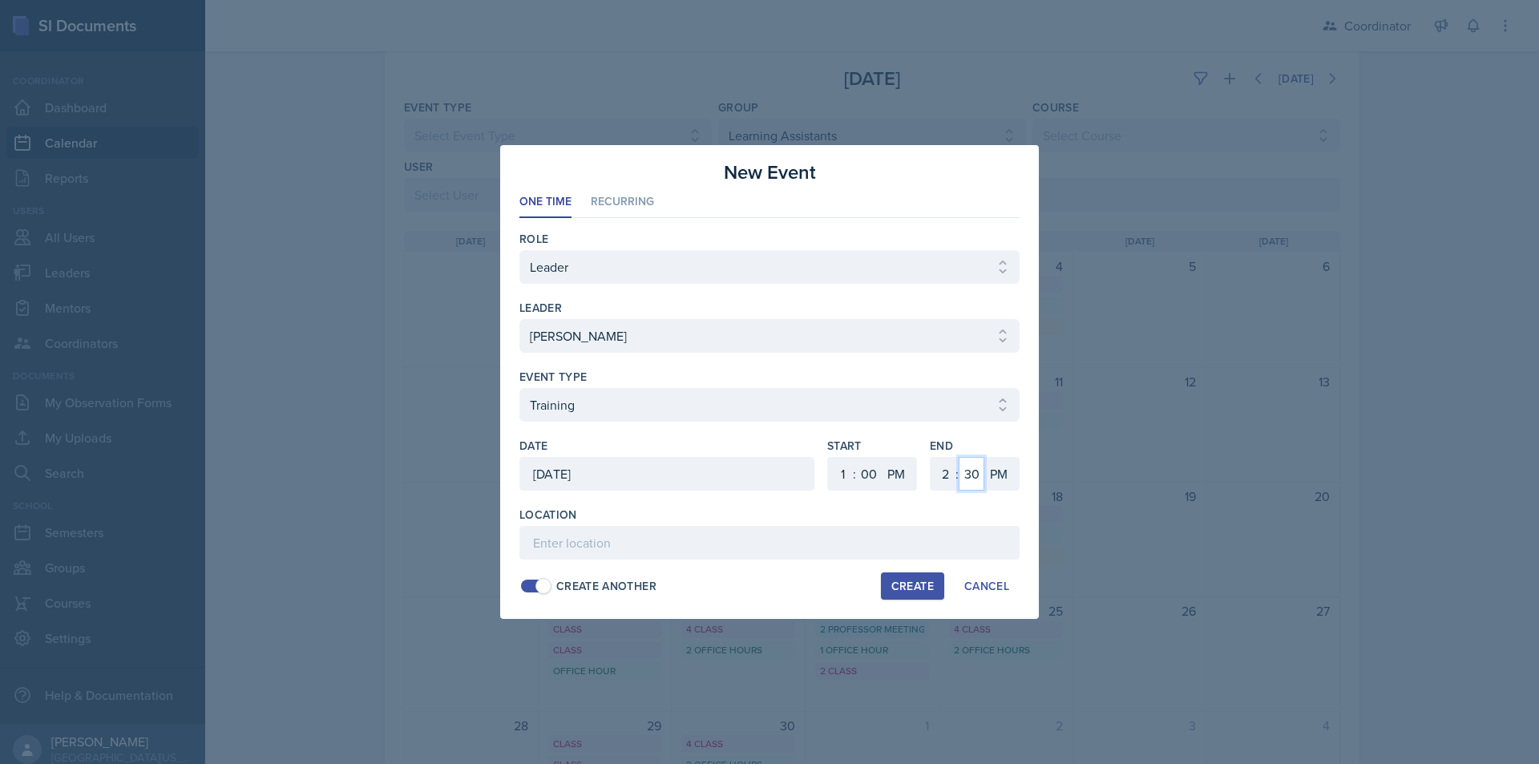
drag, startPoint x: 976, startPoint y: 472, endPoint x: 978, endPoint y: 457, distance: 15.3
click at [977, 471] on select "00 05 10 15 20 25 30 35 40 45 50 55" at bounding box center [972, 474] width 26 height 34
click at [959, 457] on select "00 05 10 15 20 25 30 35 40 45 50 55" at bounding box center [972, 474] width 26 height 34
click at [853, 541] on input at bounding box center [769, 543] width 500 height 34
paste input "SSC"
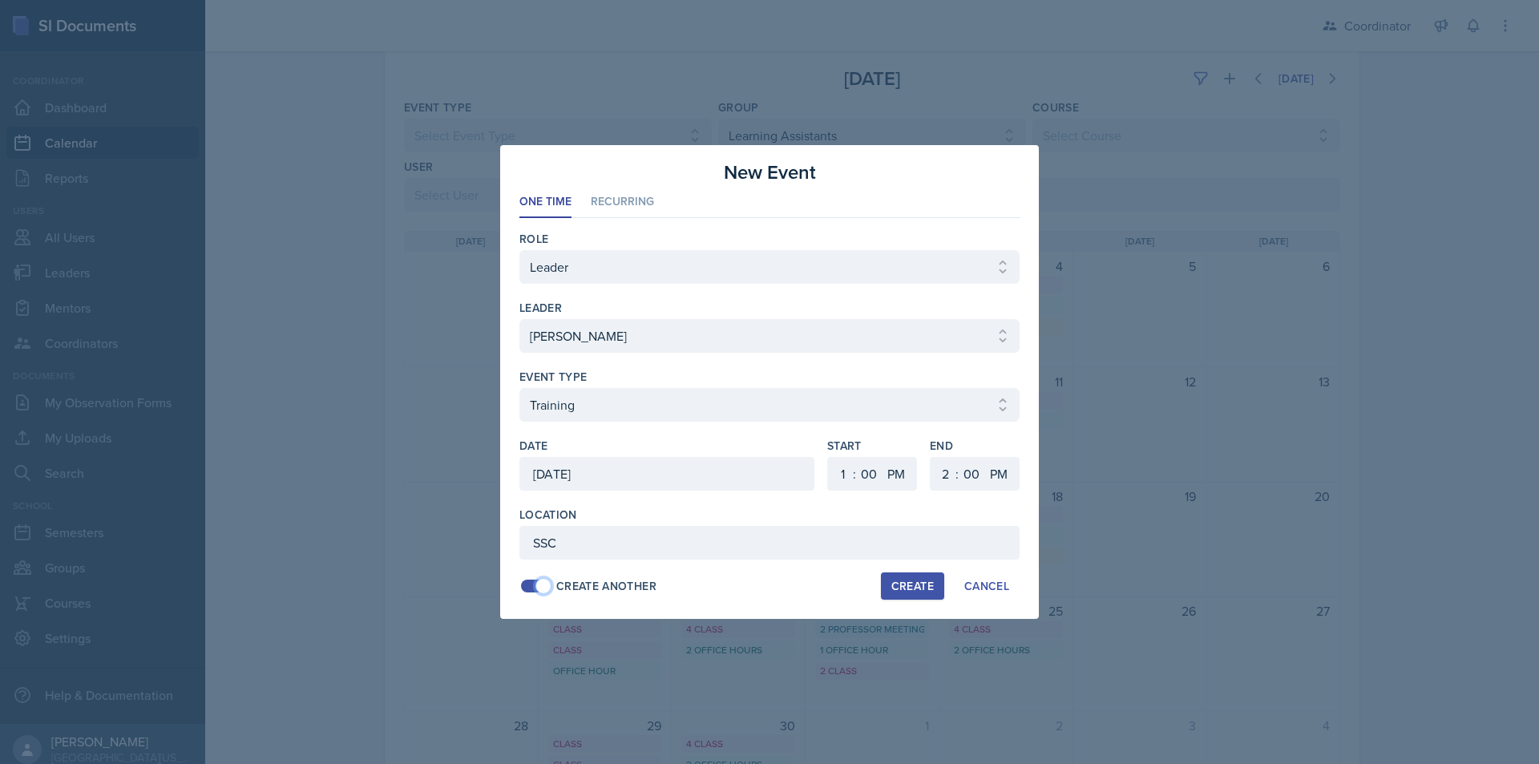
drag, startPoint x: 531, startPoint y: 581, endPoint x: 780, endPoint y: 582, distance: 248.5
click at [532, 581] on span at bounding box center [535, 586] width 29 height 13
click at [919, 572] on button "Create" at bounding box center [912, 585] width 63 height 27
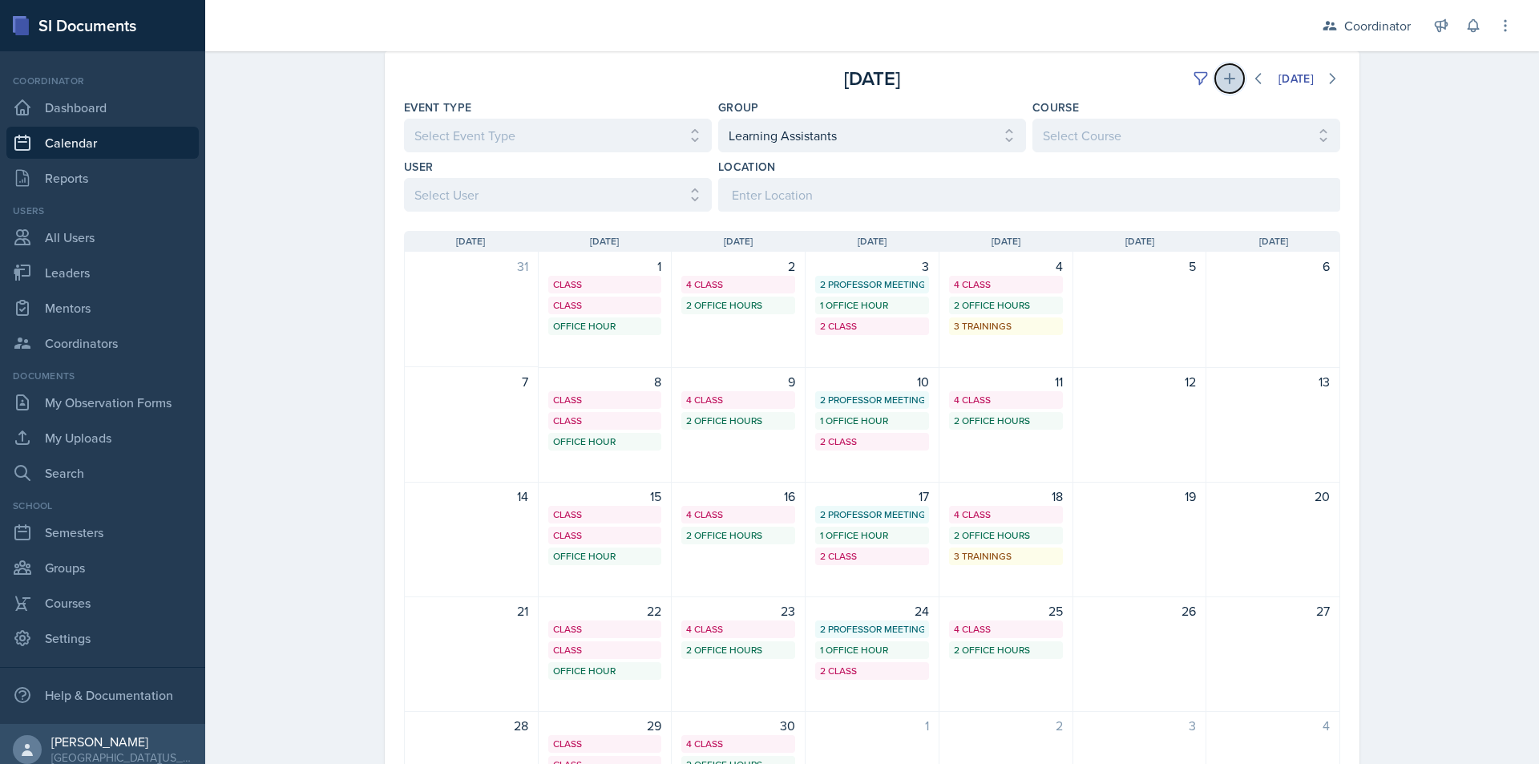
click at [1222, 79] on icon at bounding box center [1230, 79] width 16 height 16
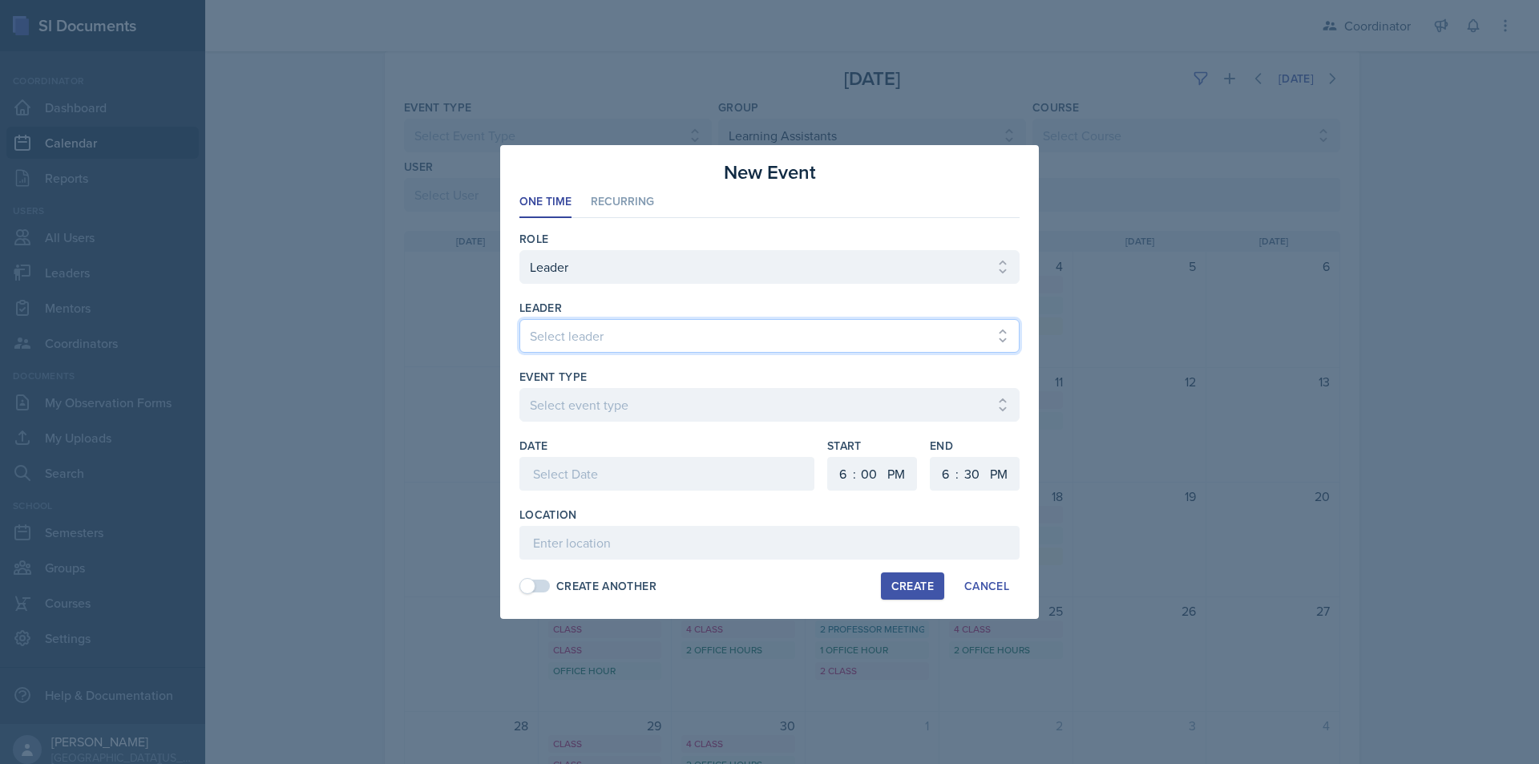
click at [584, 333] on select "Select leader Adam McDougal Aley Perez Anna McGill Bella Clifton Bram O'Neil Ca…" at bounding box center [769, 336] width 500 height 34
click at [519, 319] on select "Select leader Adam McDougal Aley Perez Anna McGill Bella Clifton Bram O'Neil Ca…" at bounding box center [769, 336] width 500 height 34
click at [587, 406] on select "Select event type Admin Office Hour Cal Workshop Class Class Announcement LA Pe…" at bounding box center [769, 405] width 500 height 34
click at [519, 388] on select "Select event type Admin Office Hour Cal Workshop Class Class Announcement LA Pe…" at bounding box center [769, 405] width 500 height 34
click at [568, 475] on div at bounding box center [666, 474] width 295 height 34
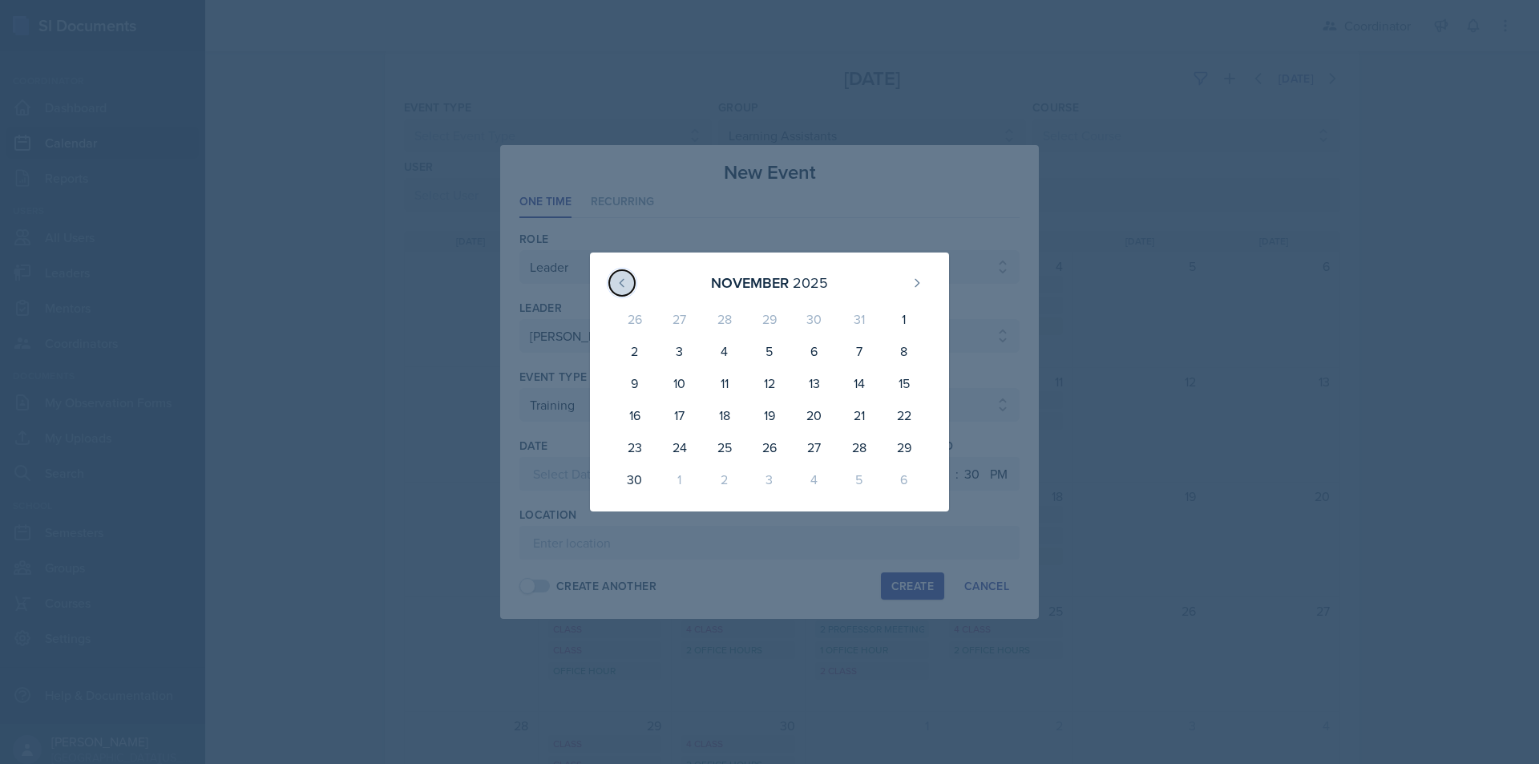
click at [619, 279] on icon at bounding box center [622, 283] width 13 height 13
click at [817, 324] on div "4" at bounding box center [814, 322] width 45 height 38
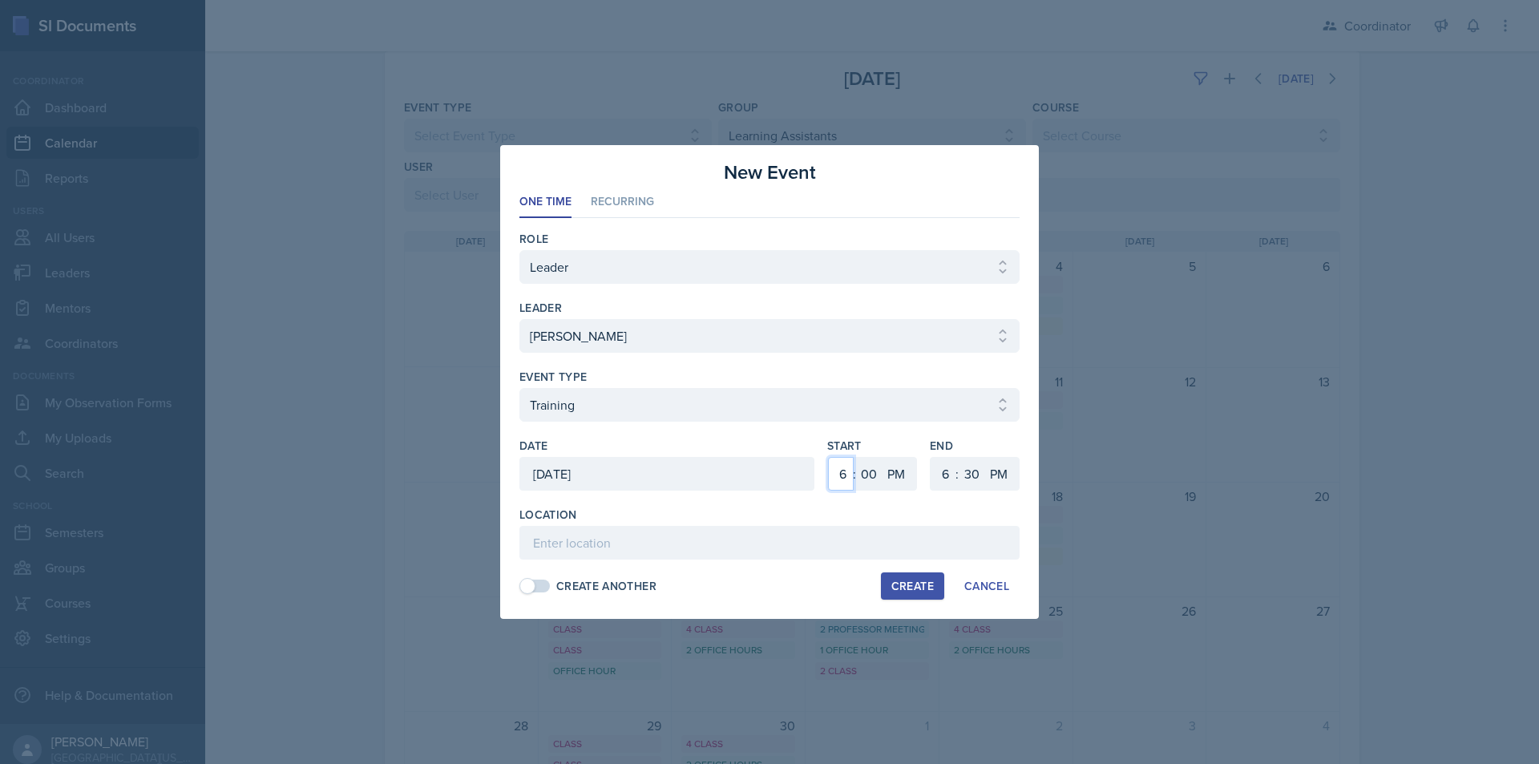
click at [846, 468] on select "1 2 3 4 5 6 7 8 9 10 11 12" at bounding box center [841, 474] width 26 height 34
click at [828, 457] on select "1 2 3 4 5 6 7 8 9 10 11 12" at bounding box center [841, 474] width 26 height 34
click at [943, 475] on select "1 2 3 4 5 6 7 8 9 10 11 12" at bounding box center [944, 474] width 26 height 34
click at [931, 457] on select "1 2 3 4 5 6 7 8 9 10 11 12" at bounding box center [944, 474] width 26 height 34
click at [973, 436] on div at bounding box center [769, 430] width 500 height 16
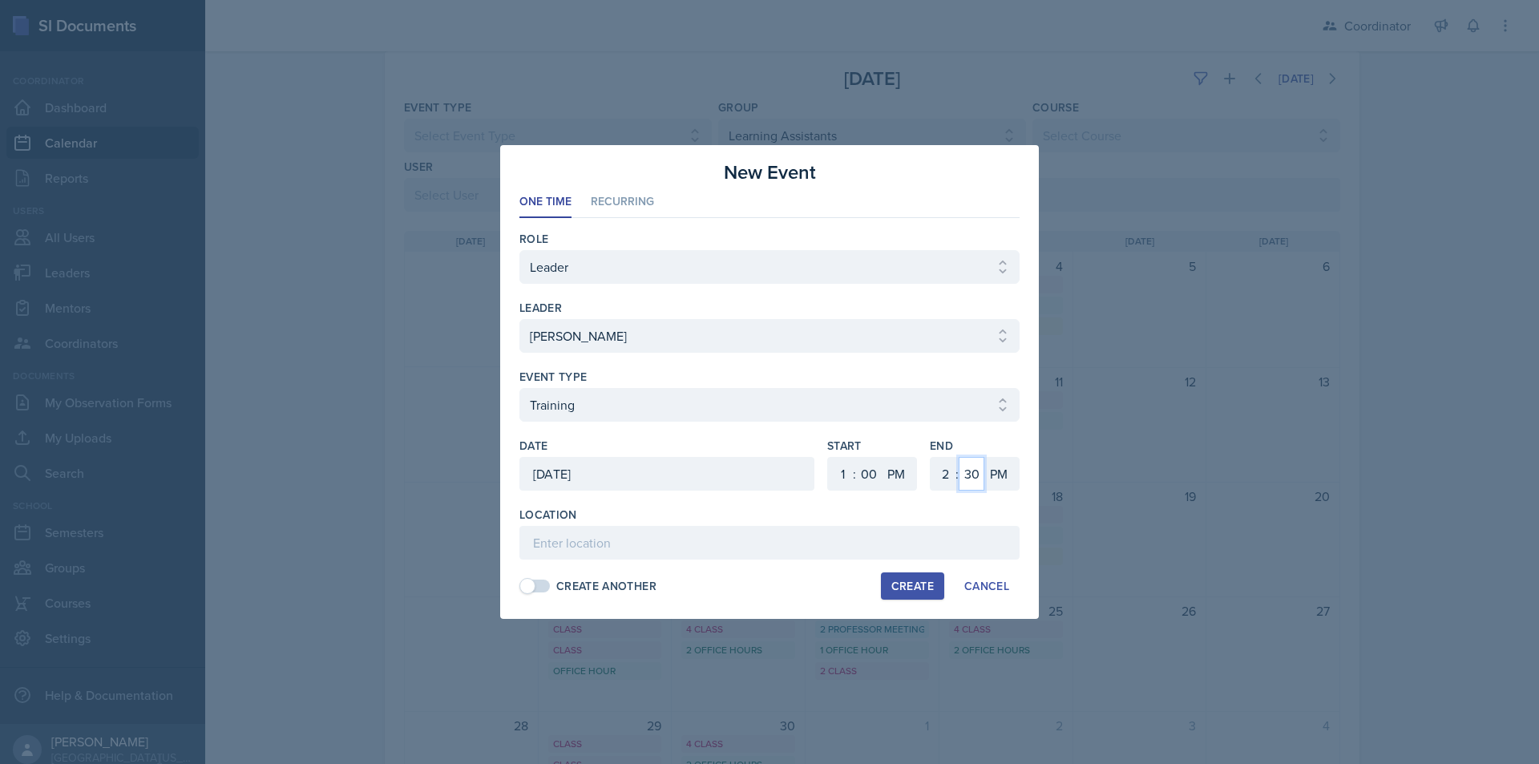
click at [971, 475] on select "00 05 10 15 20 25 30 35 40 45 50 55" at bounding box center [972, 474] width 26 height 34
click at [959, 457] on select "00 05 10 15 20 25 30 35 40 45 50 55" at bounding box center [972, 474] width 26 height 34
click at [778, 544] on input at bounding box center [769, 543] width 500 height 34
paste input "SSC"
click at [520, 582] on span at bounding box center [527, 586] width 16 height 16
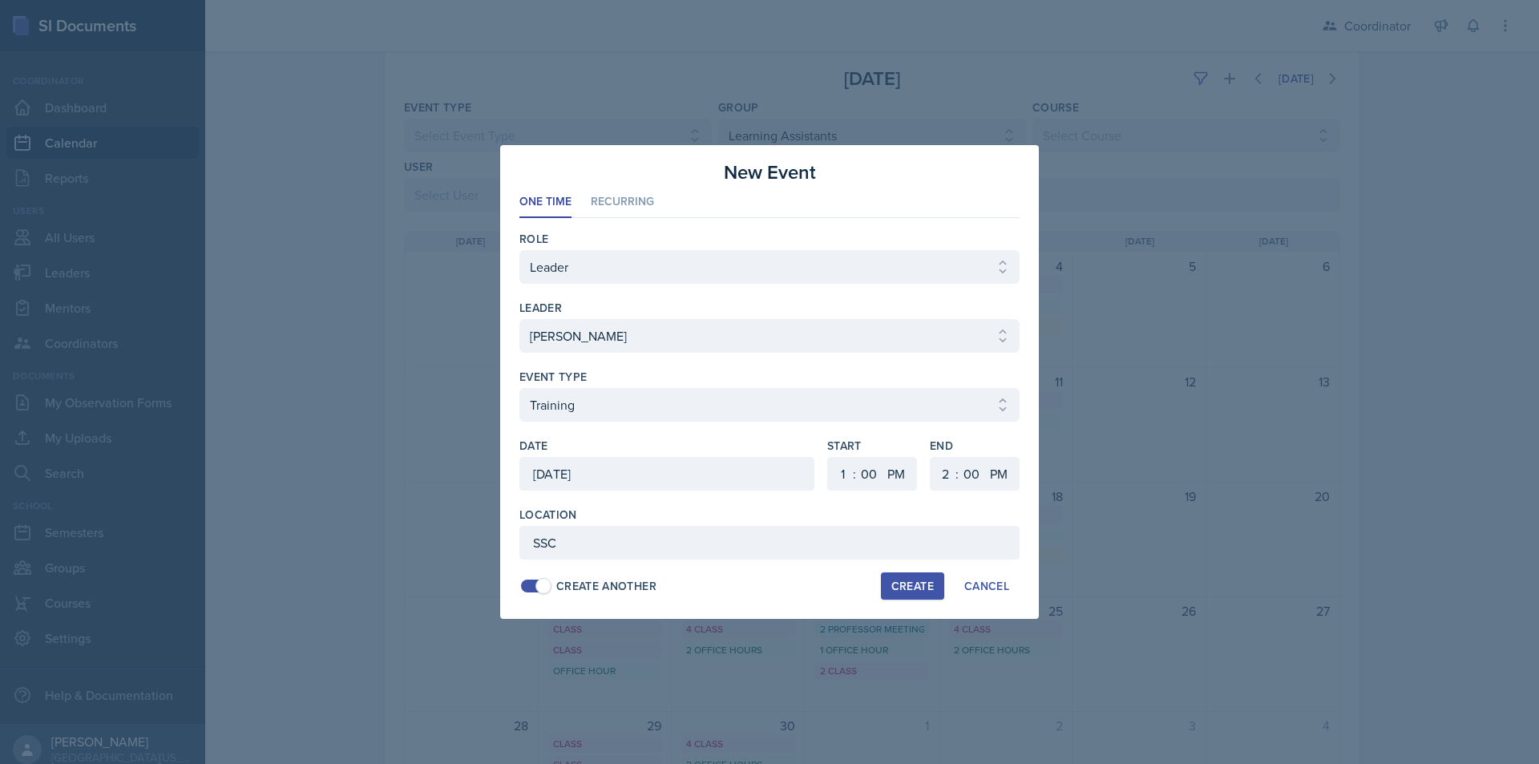
click at [903, 587] on div "Create" at bounding box center [912, 586] width 42 height 13
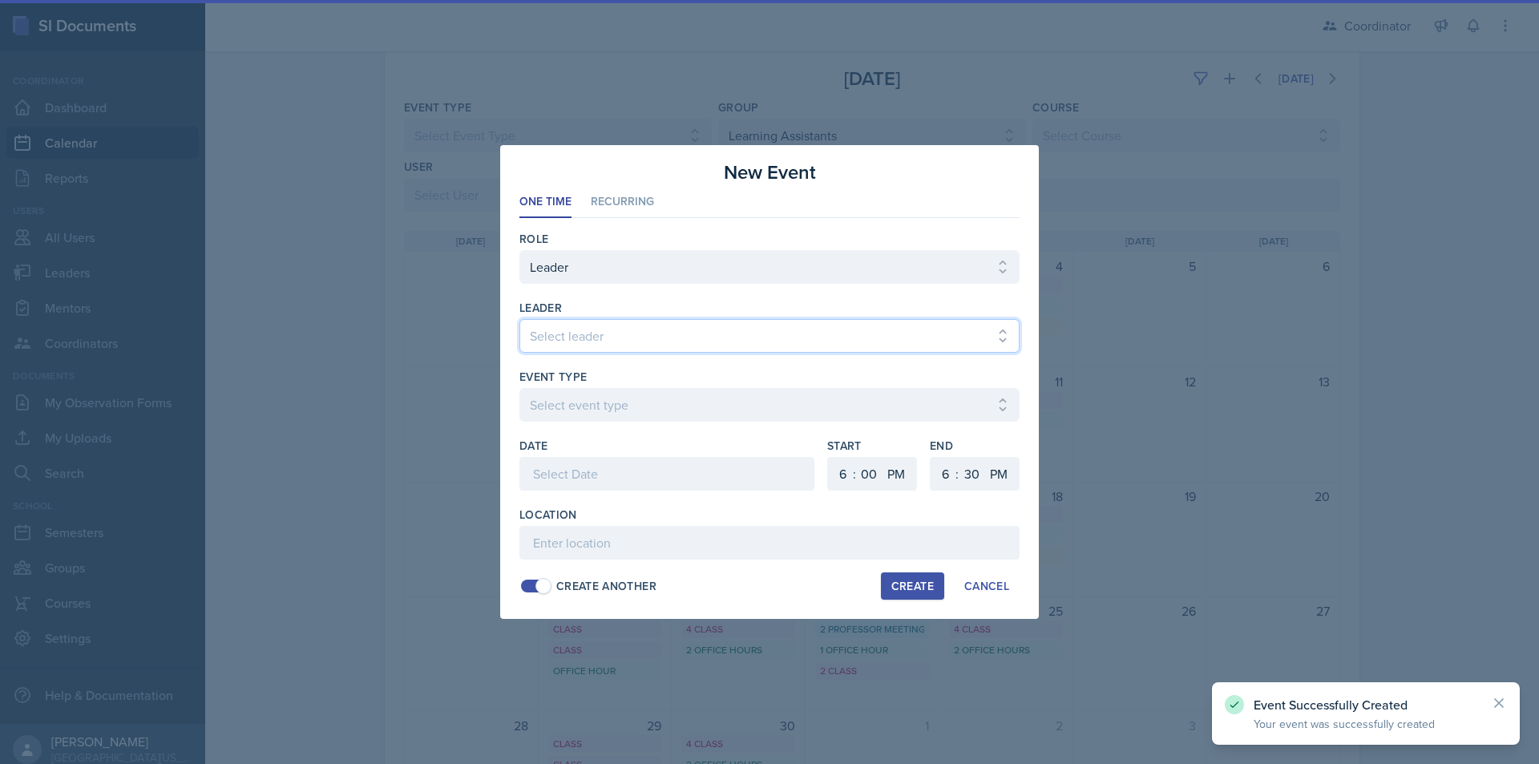
click at [621, 343] on select "Select leader Adam McDougal Aley Perez Anna McGill Bella Clifton Bram O'Neil Ca…" at bounding box center [769, 336] width 500 height 34
click at [519, 319] on select "Select leader Adam McDougal Aley Perez Anna McGill Bella Clifton Bram O'Neil Ca…" at bounding box center [769, 336] width 500 height 34
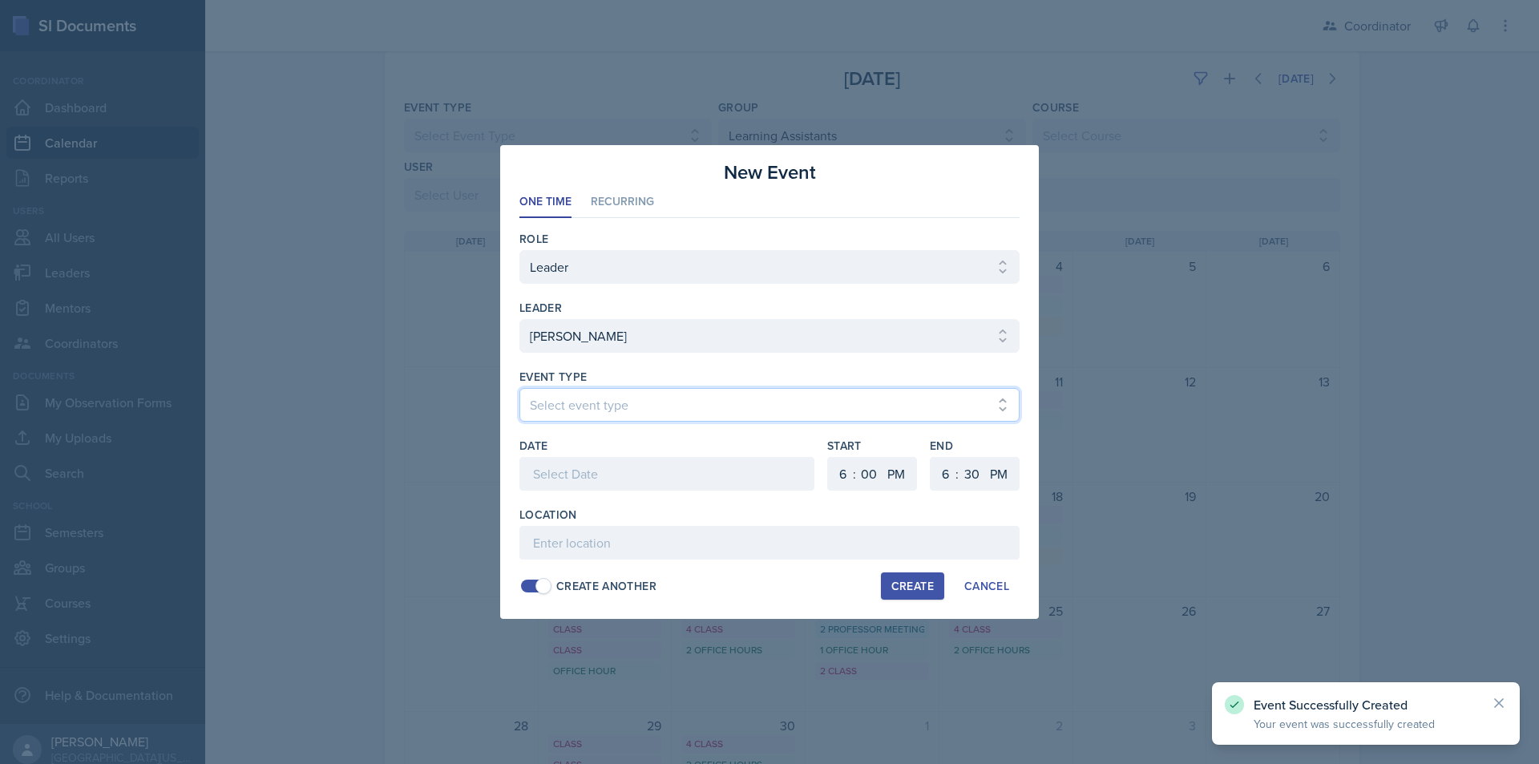
click at [600, 405] on select "Select event type Admin Office Hour Cal Workshop Class Class Announcement LA Pe…" at bounding box center [769, 405] width 500 height 34
click at [519, 388] on select "Select event type Admin Office Hour Cal Workshop Class Class Announcement LA Pe…" at bounding box center [769, 405] width 500 height 34
click at [589, 489] on div at bounding box center [666, 474] width 295 height 34
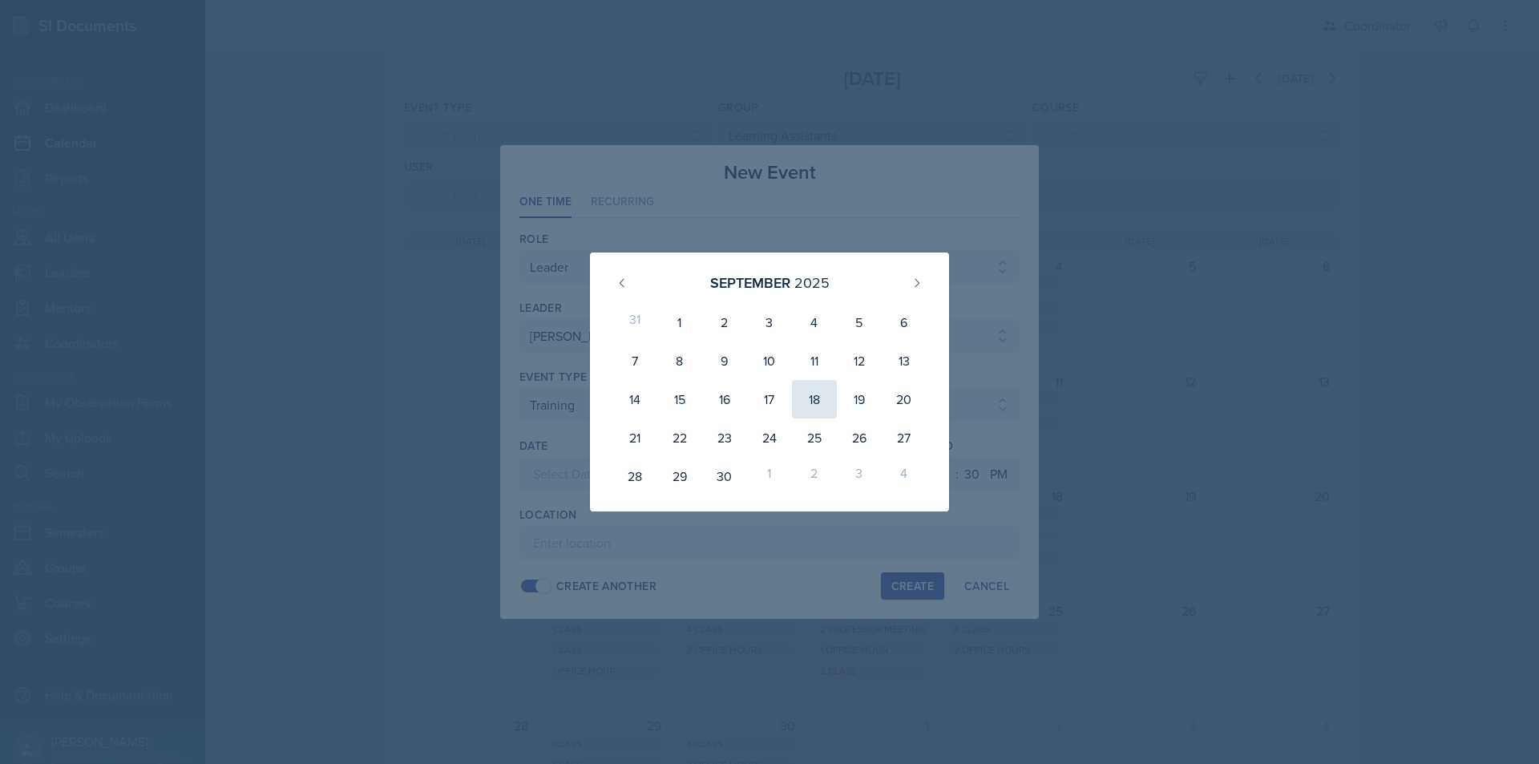
click at [815, 410] on div "18" at bounding box center [814, 399] width 45 height 38
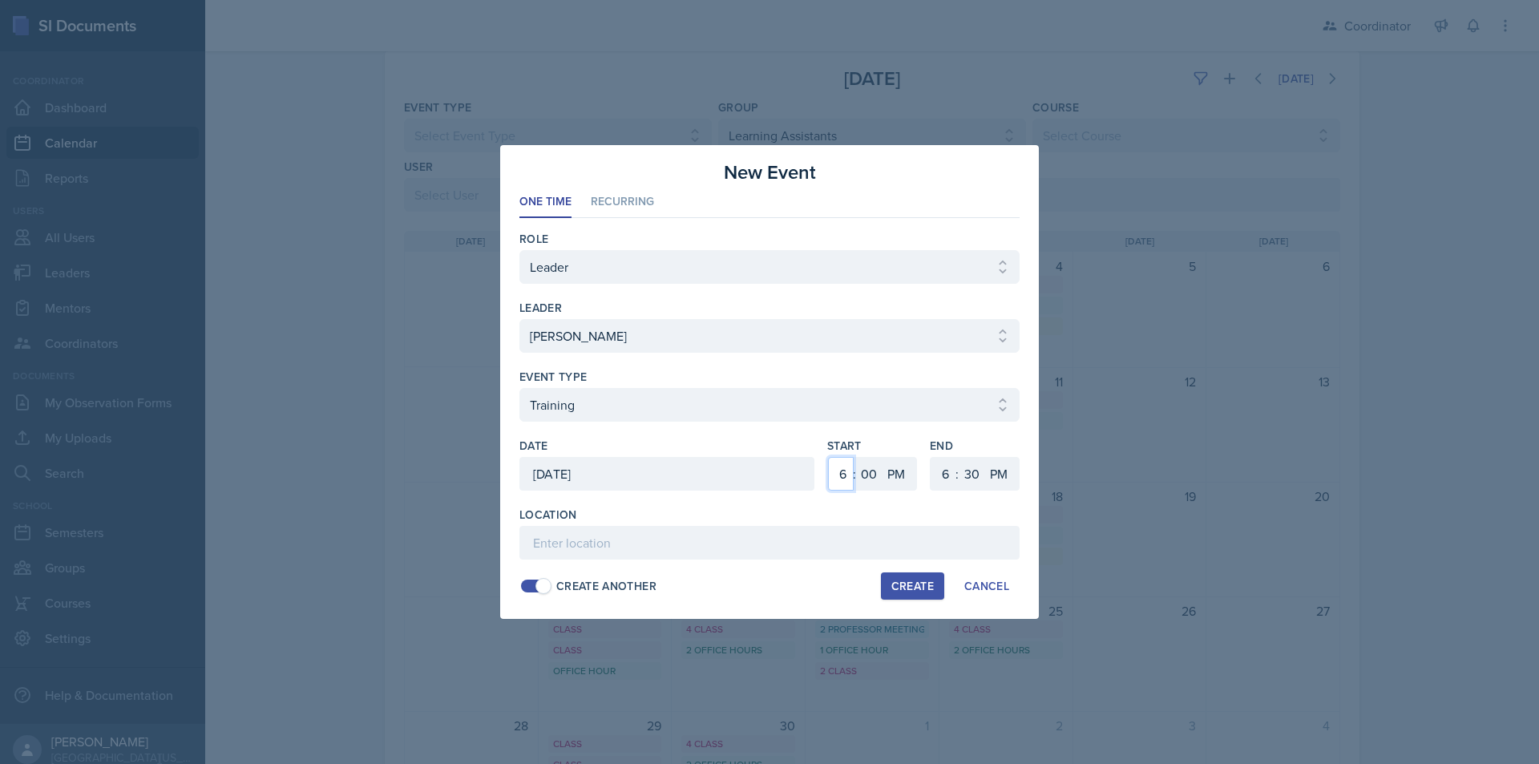
click at [839, 479] on select "1 2 3 4 5 6 7 8 9 10 11 12" at bounding box center [841, 474] width 26 height 34
click at [828, 457] on select "1 2 3 4 5 6 7 8 9 10 11 12" at bounding box center [841, 474] width 26 height 34
drag, startPoint x: 943, startPoint y: 476, endPoint x: 917, endPoint y: 346, distance: 132.4
click at [943, 475] on select "1 2 3 4 5 6 7 8 9 10 11 12" at bounding box center [944, 474] width 26 height 34
click at [931, 457] on select "1 2 3 4 5 6 7 8 9 10 11 12" at bounding box center [944, 474] width 26 height 34
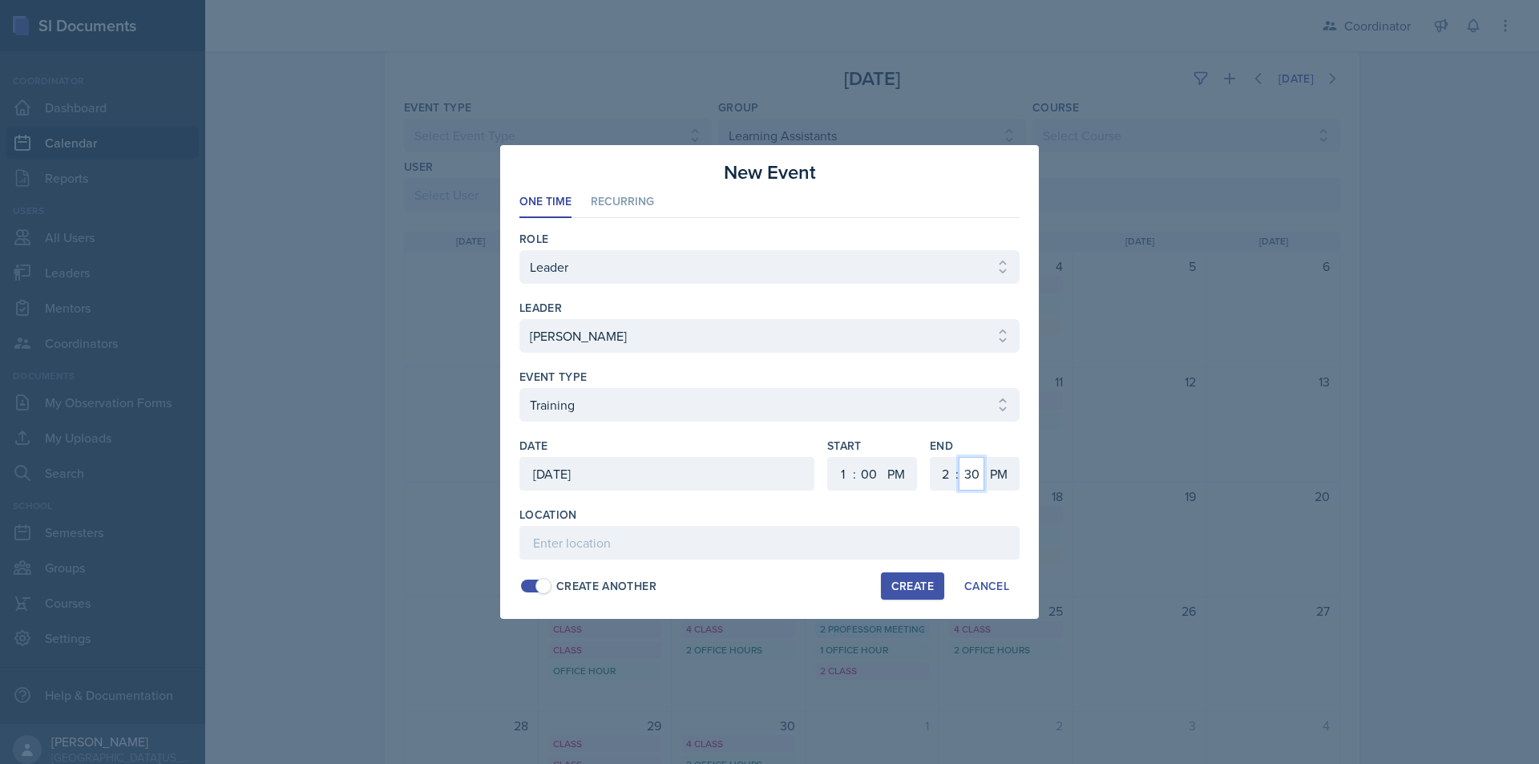
click at [983, 472] on select "00 05 10 15 20 25 30 35 40 45 50 55" at bounding box center [972, 474] width 26 height 34
click
paste input "SSC"
drag, startPoint x: 937, startPoint y: 474, endPoint x: 938, endPoint y: 458, distance: 16.1
drag, startPoint x: 969, startPoint y: 479, endPoint x: 969, endPoint y: 464, distance: 14.4
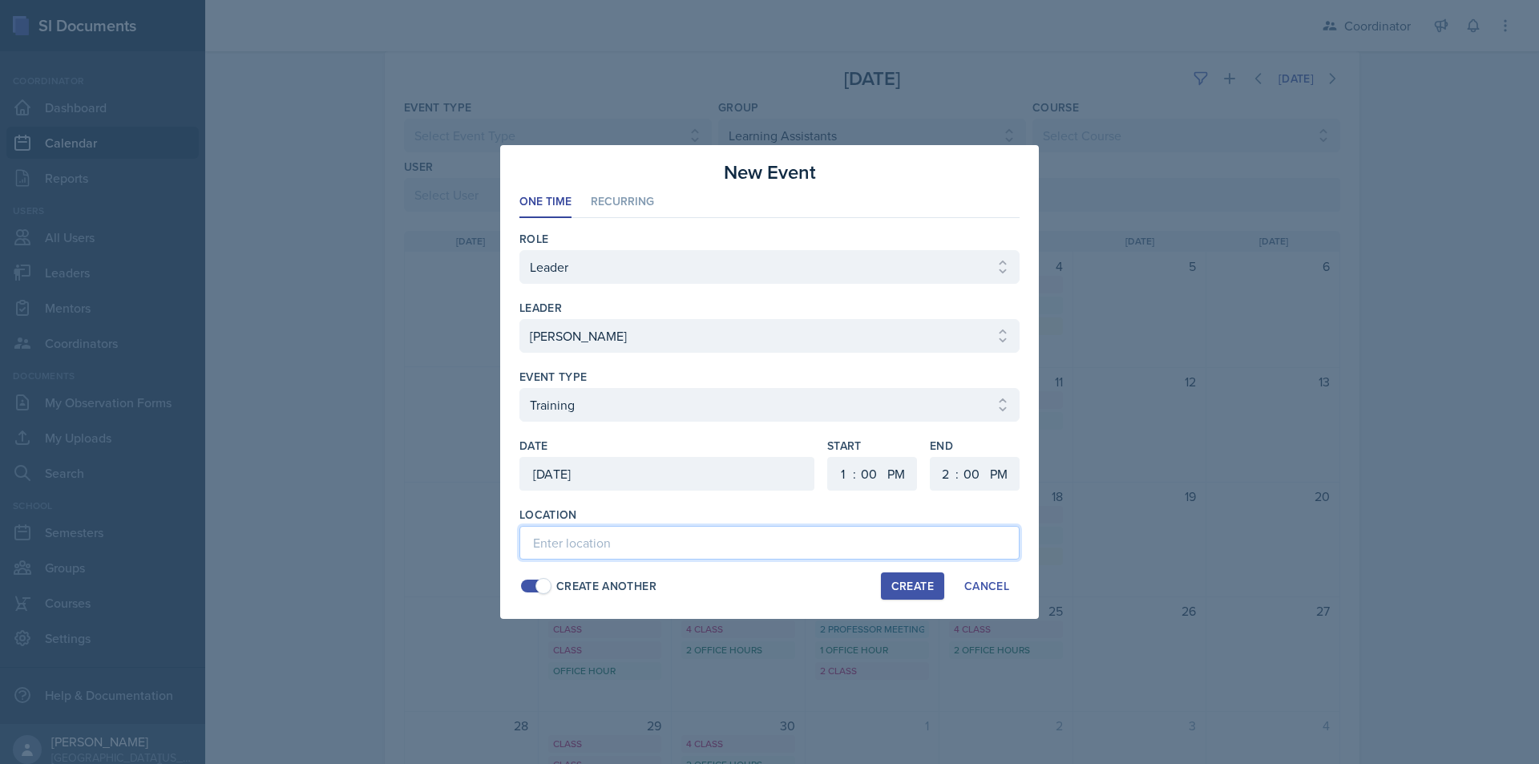
paste input "SSC"
drag, startPoint x: 964, startPoint y: 470, endPoint x: 964, endPoint y: 457, distance: 12.8
paste input "SSC"
drag, startPoint x: 846, startPoint y: 479, endPoint x: 850, endPoint y: 459, distance: 20.3
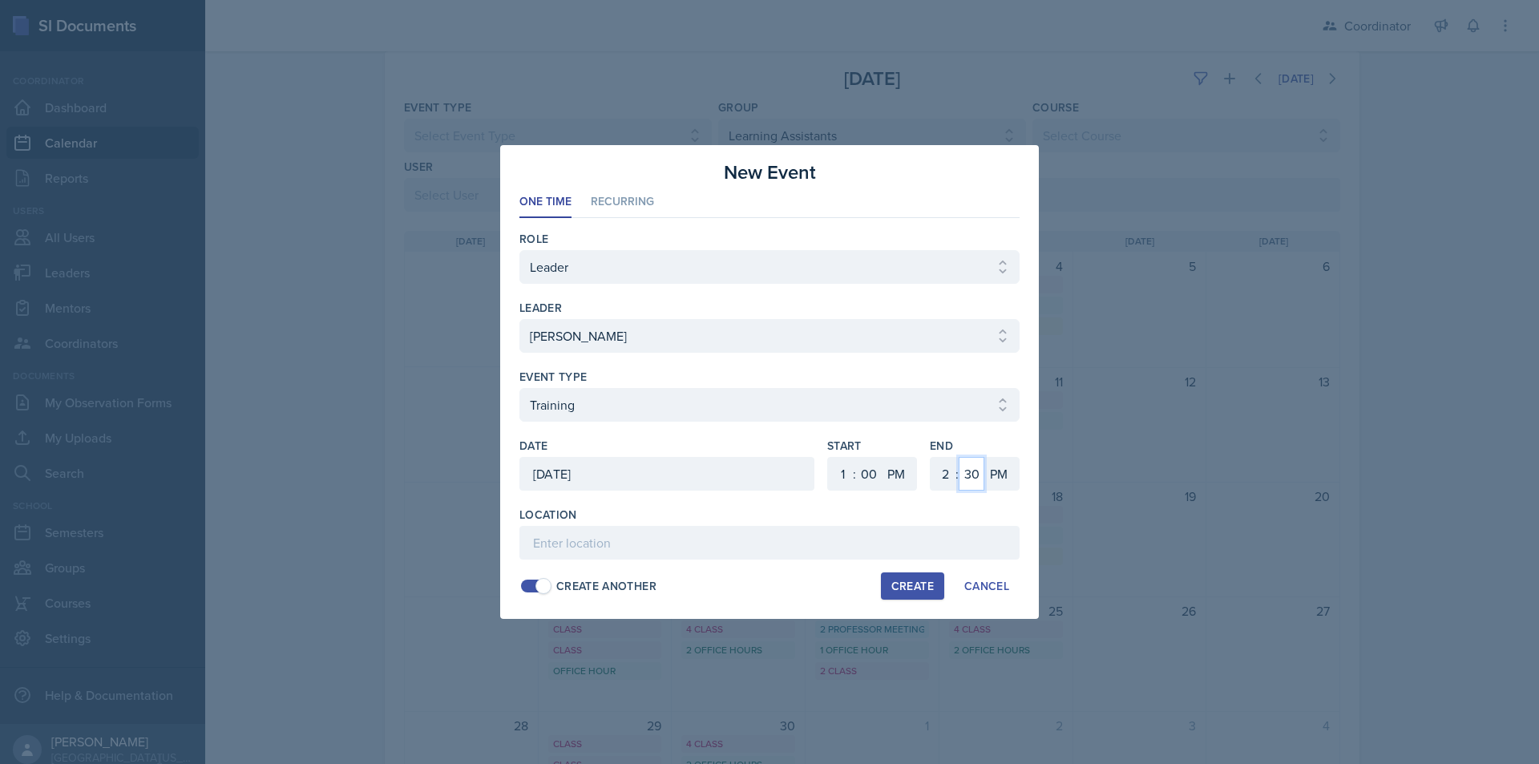
drag, startPoint x: 974, startPoint y: 468, endPoint x: 974, endPoint y: 458, distance: 10.4
paste input "SSC"
drag, startPoint x: 836, startPoint y: 472, endPoint x: 838, endPoint y: 459, distance: 12.9
paste input "SSC"
drag, startPoint x: 945, startPoint y: 473, endPoint x: 945, endPoint y: 462, distance: 11.2
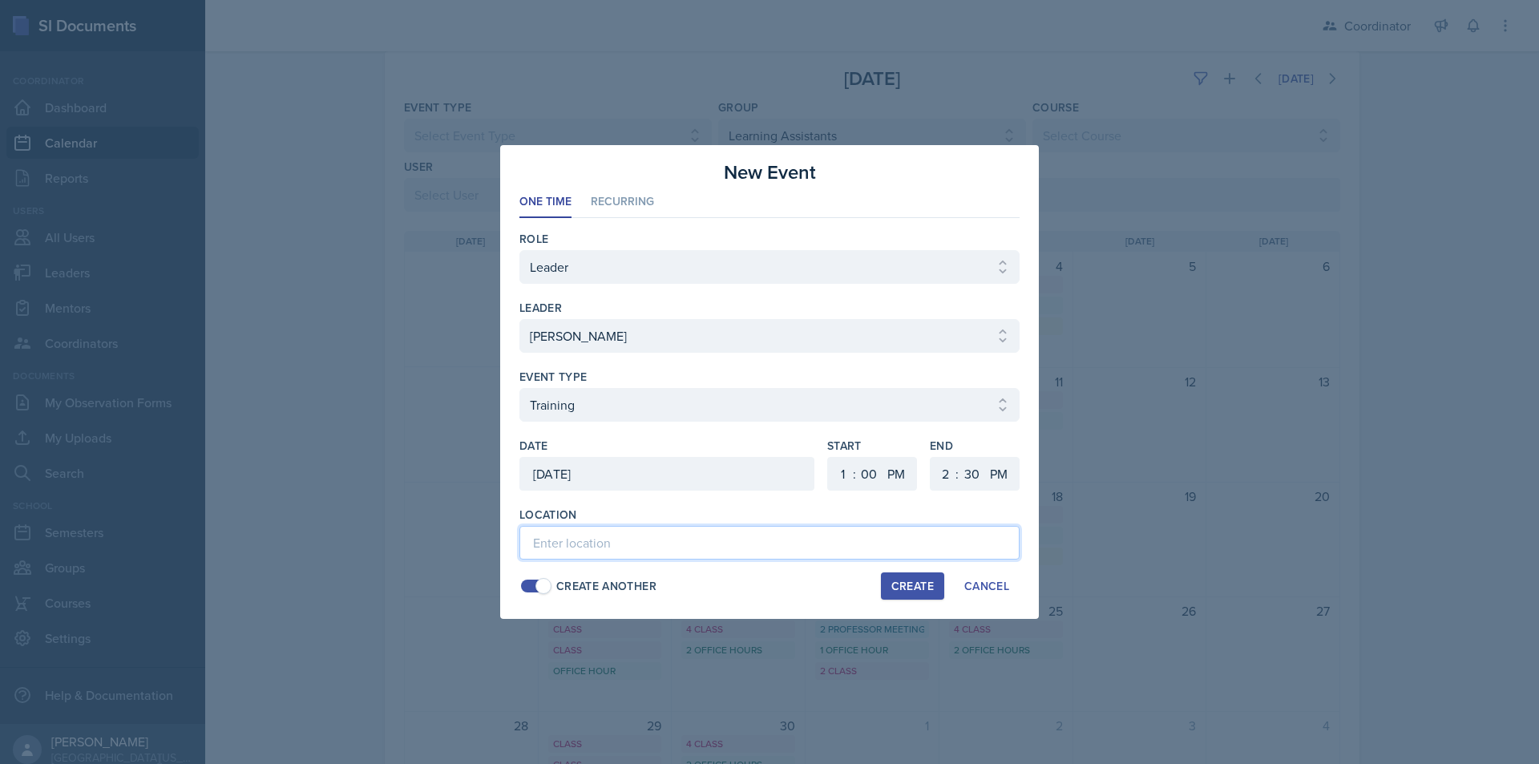
paste input "SSC"
drag, startPoint x: 903, startPoint y: 573, endPoint x: 877, endPoint y: 548, distance: 35.7
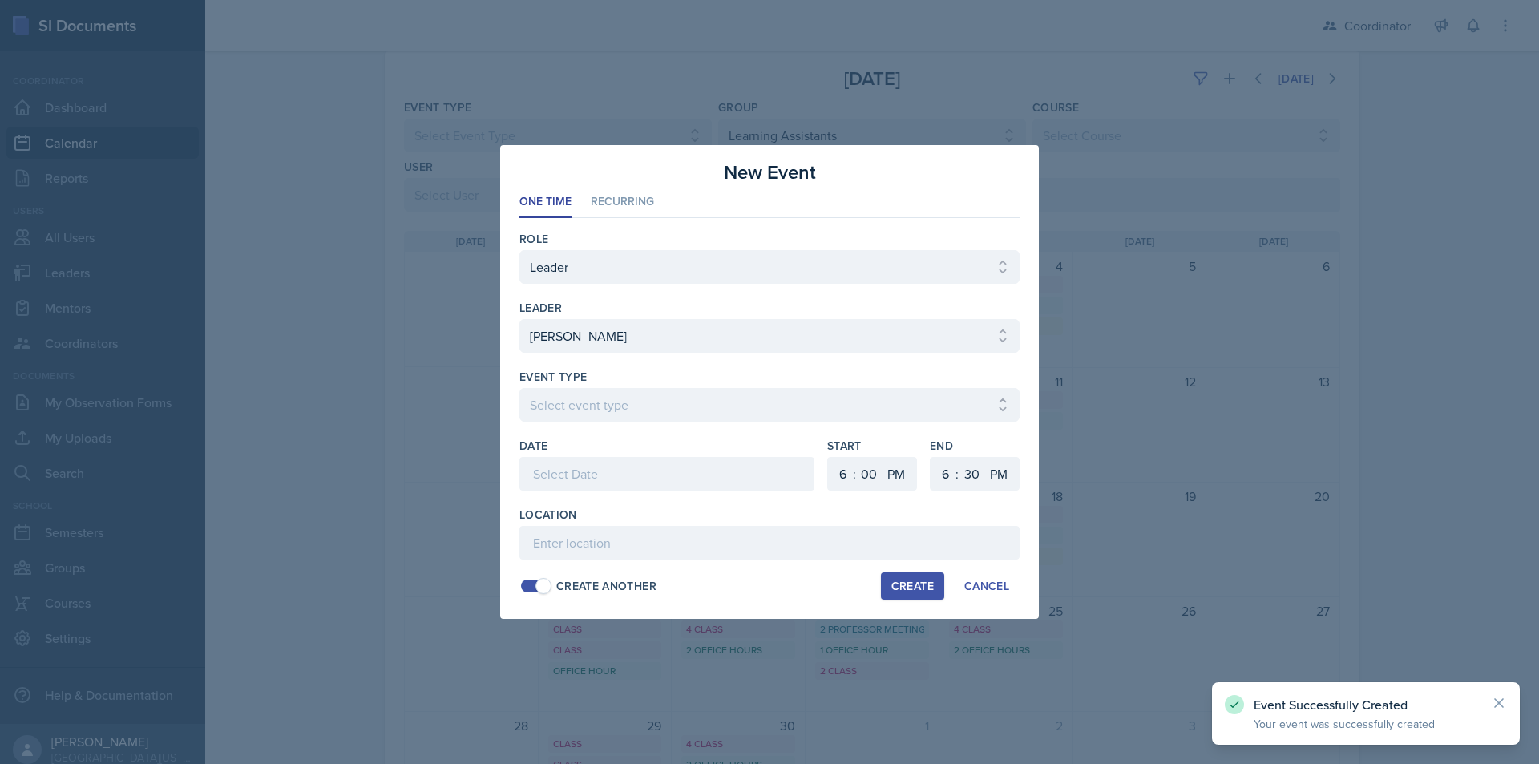
drag, startPoint x: 611, startPoint y: 386, endPoint x: 611, endPoint y: 400, distance: 14.4
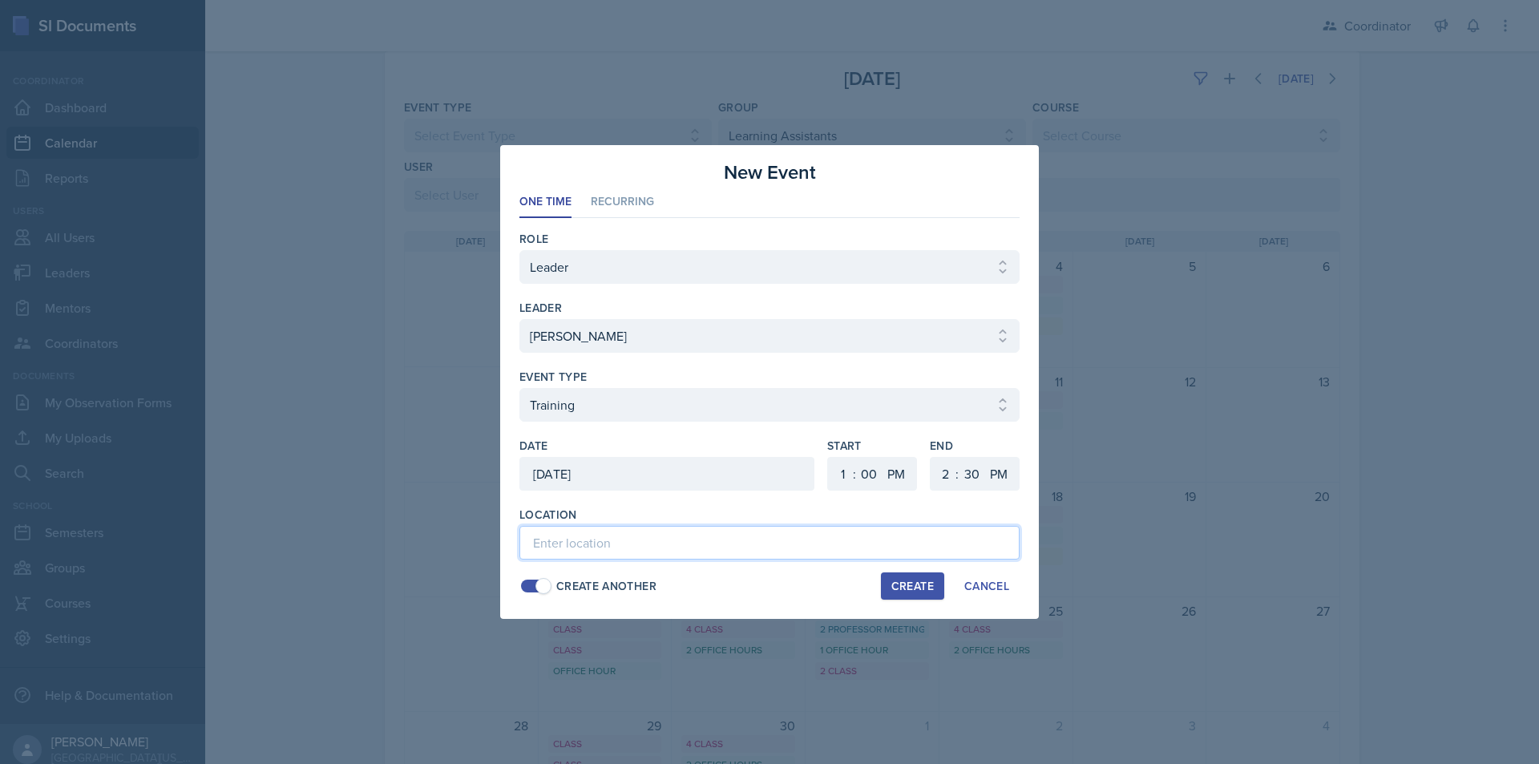
paste input "SSC"
drag, startPoint x: 838, startPoint y: 470, endPoint x: 838, endPoint y: 459, distance: 10.4
drag, startPoint x: 949, startPoint y: 475, endPoint x: 950, endPoint y: 461, distance: 13.7
paste input "SSC"
drag, startPoint x: 846, startPoint y: 469, endPoint x: 846, endPoint y: 459, distance: 9.6
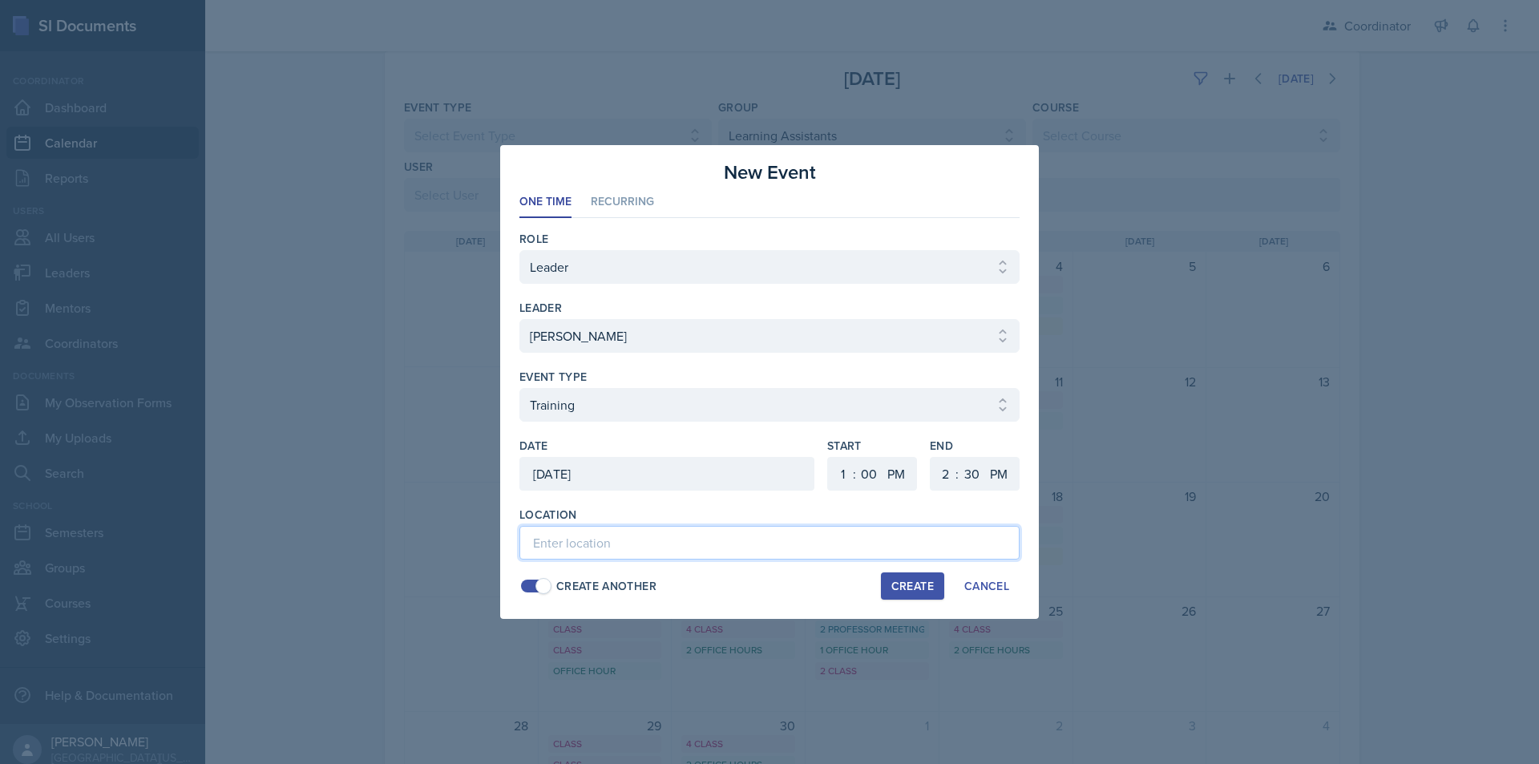
paste input "SSC"
drag, startPoint x: 839, startPoint y: 477, endPoint x: 839, endPoint y: 459, distance: 18.4
drag, startPoint x: 935, startPoint y: 471, endPoint x: 937, endPoint y: 459, distance: 11.3
paste input "SSC"
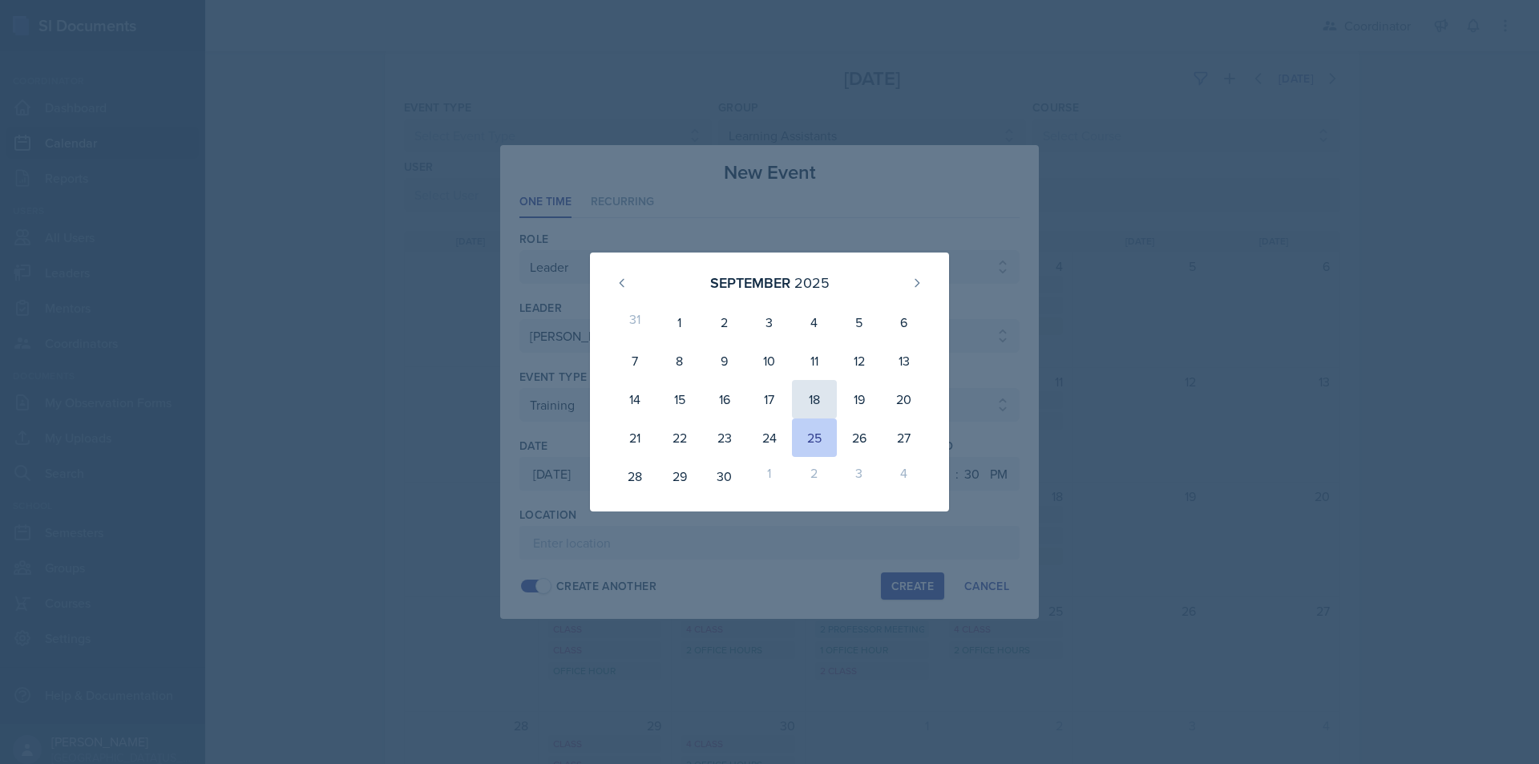
drag, startPoint x: 814, startPoint y: 394, endPoint x: 827, endPoint y: 437, distance: 44.4
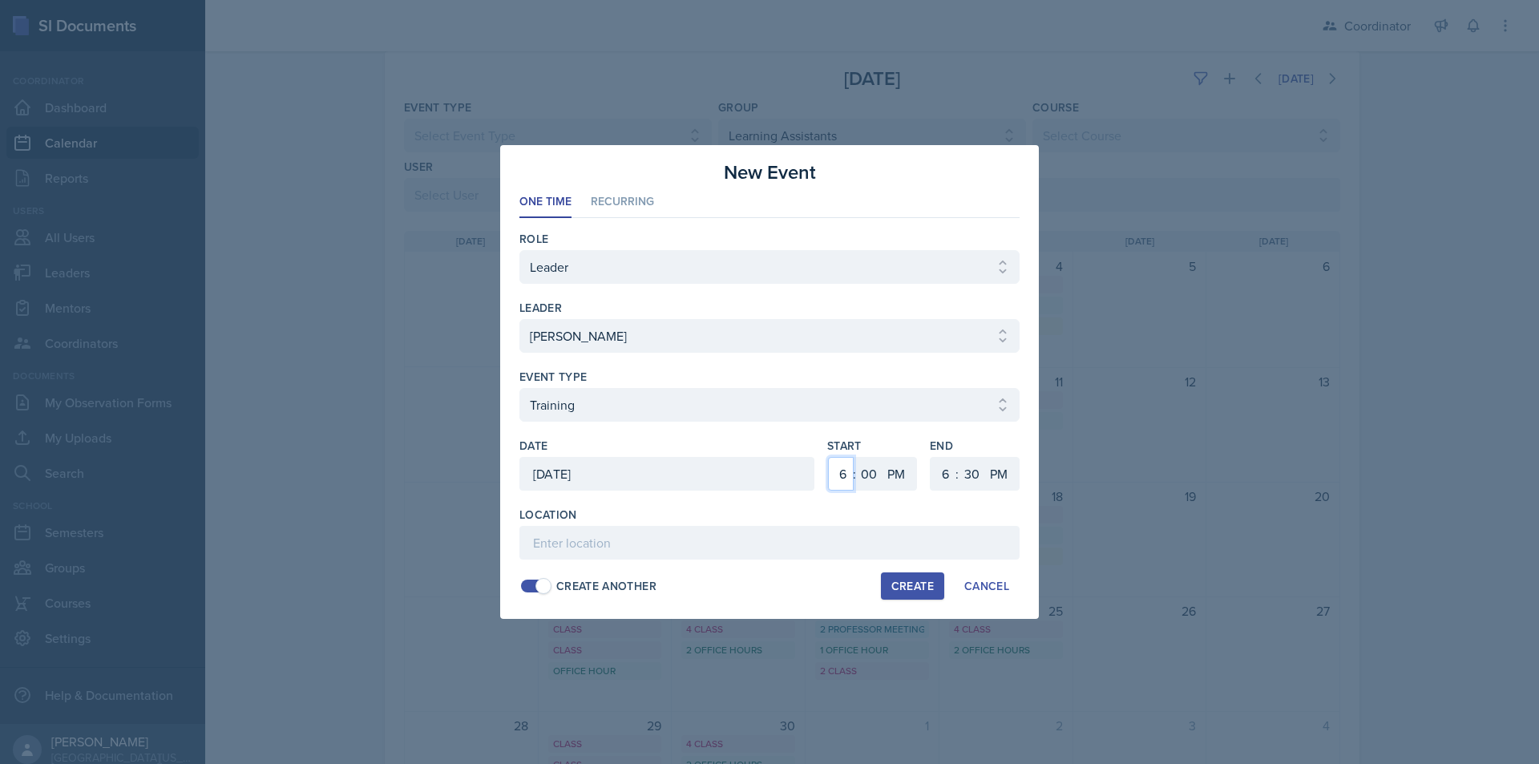
drag, startPoint x: 842, startPoint y: 478, endPoint x: 842, endPoint y: 462, distance: 16.0
drag, startPoint x: 944, startPoint y: 475, endPoint x: 945, endPoint y: 457, distance: 18.5
paste input "SSC"
drag, startPoint x: 841, startPoint y: 478, endPoint x: 842, endPoint y: 469, distance: 9.0
paste input "SSC"
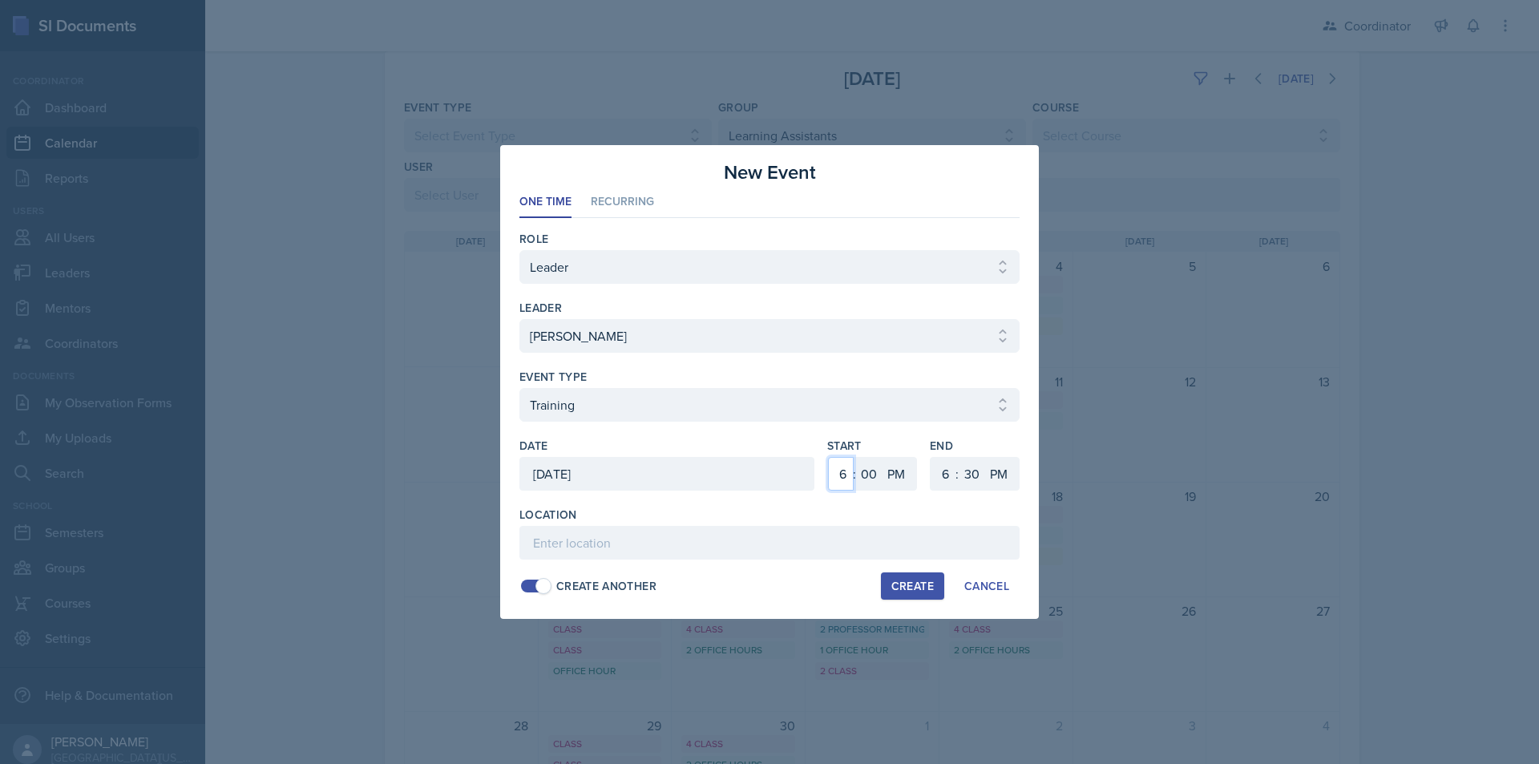
drag, startPoint x: 843, startPoint y: 476, endPoint x: 843, endPoint y: 467, distance: 8.8
paste input "SSC"
drag, startPoint x: 839, startPoint y: 467, endPoint x: 840, endPoint y: 457, distance: 10.5
drag, startPoint x: 943, startPoint y: 472, endPoint x: 945, endPoint y: 459, distance: 12.9
paste input "SSC"
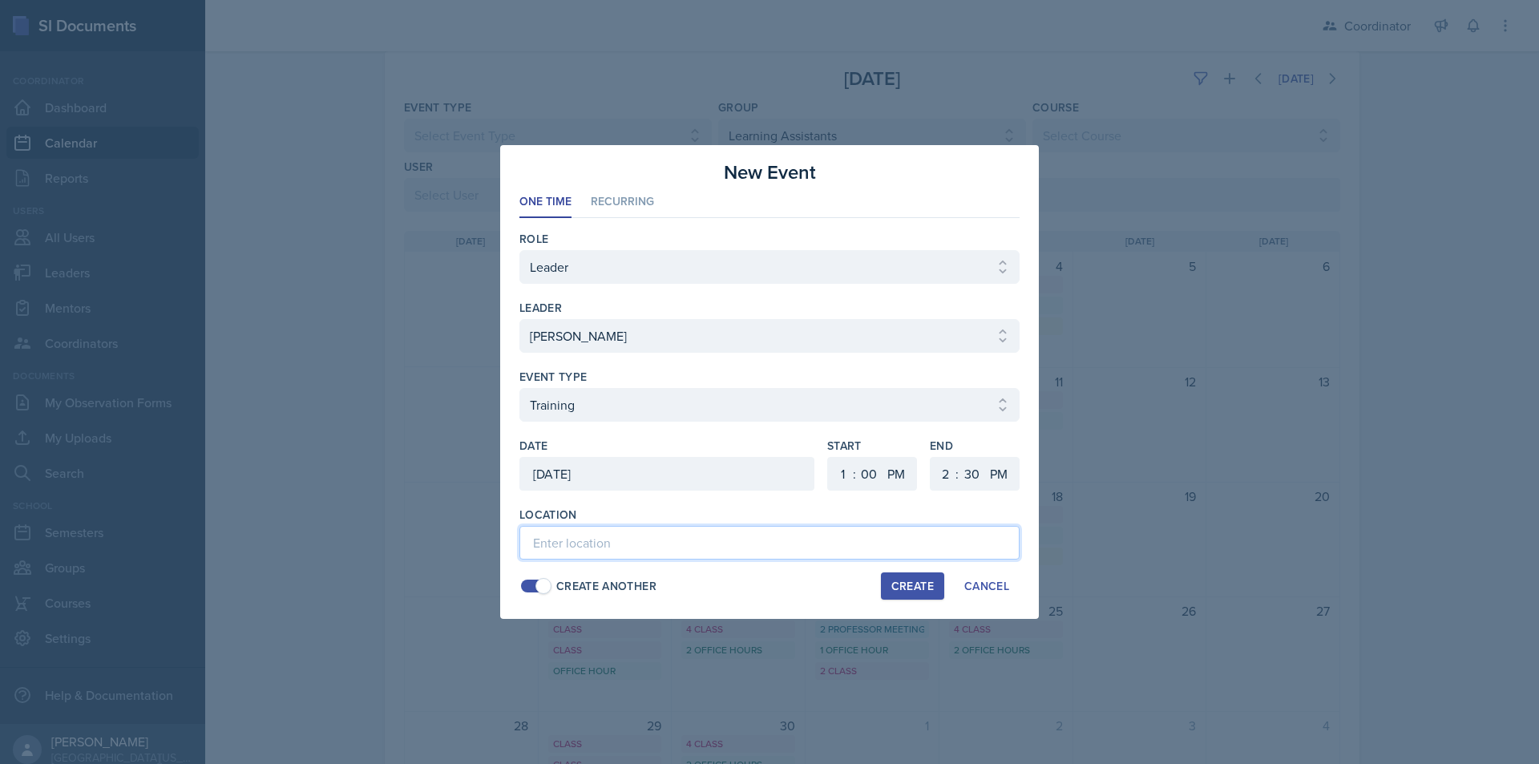
paste input "SSC"
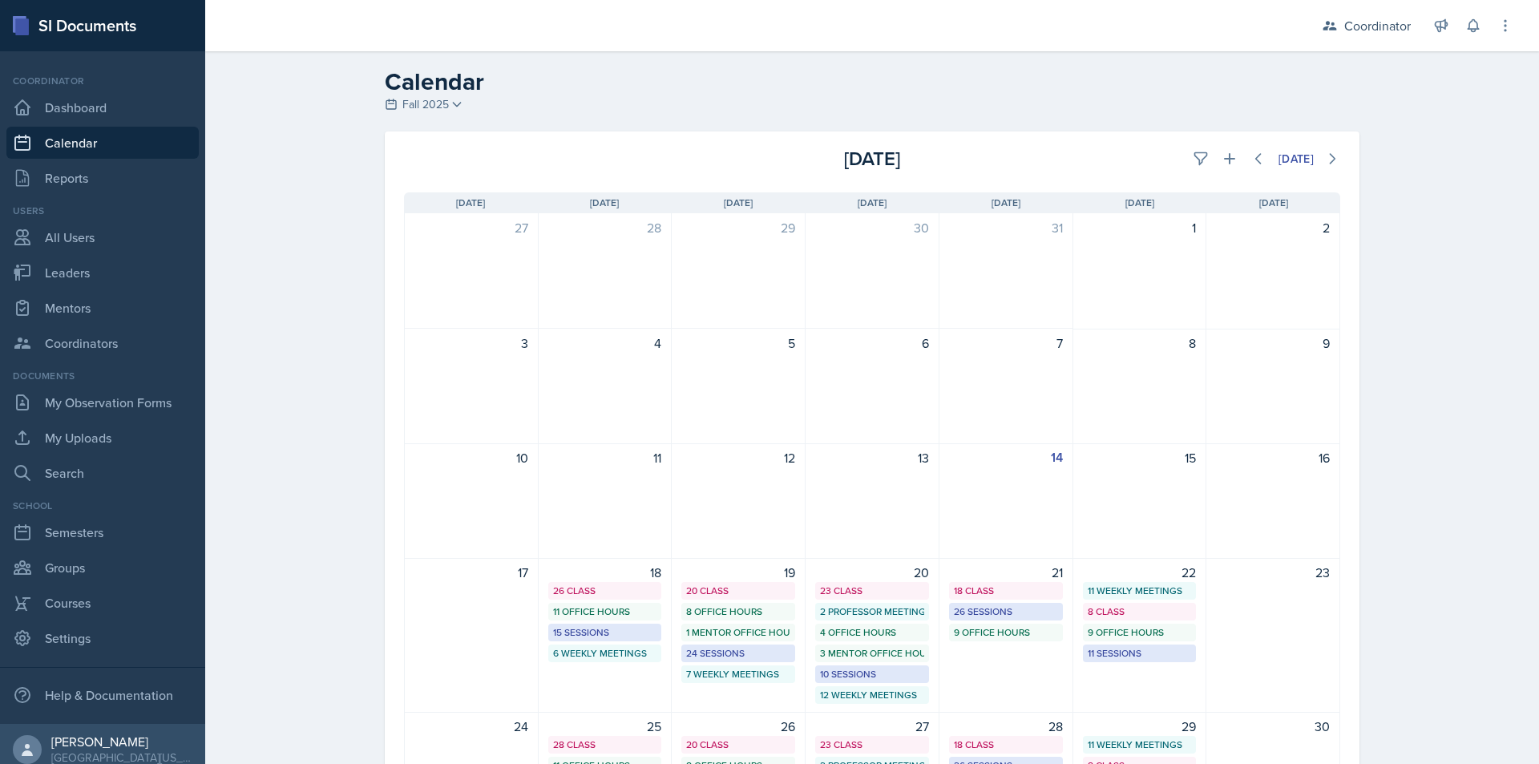
drag, startPoint x: 0, startPoint y: 0, endPoint x: 271, endPoint y: 158, distance: 313.6
click at [270, 157] on div "Calendar Fall 2025 Fall 2025 Spring 2025 Fall 2024 Spring 2024 Fall 2023 Spring…" at bounding box center [872, 545] width 1334 height 988
click at [1194, 155] on icon at bounding box center [1200, 159] width 12 height 12
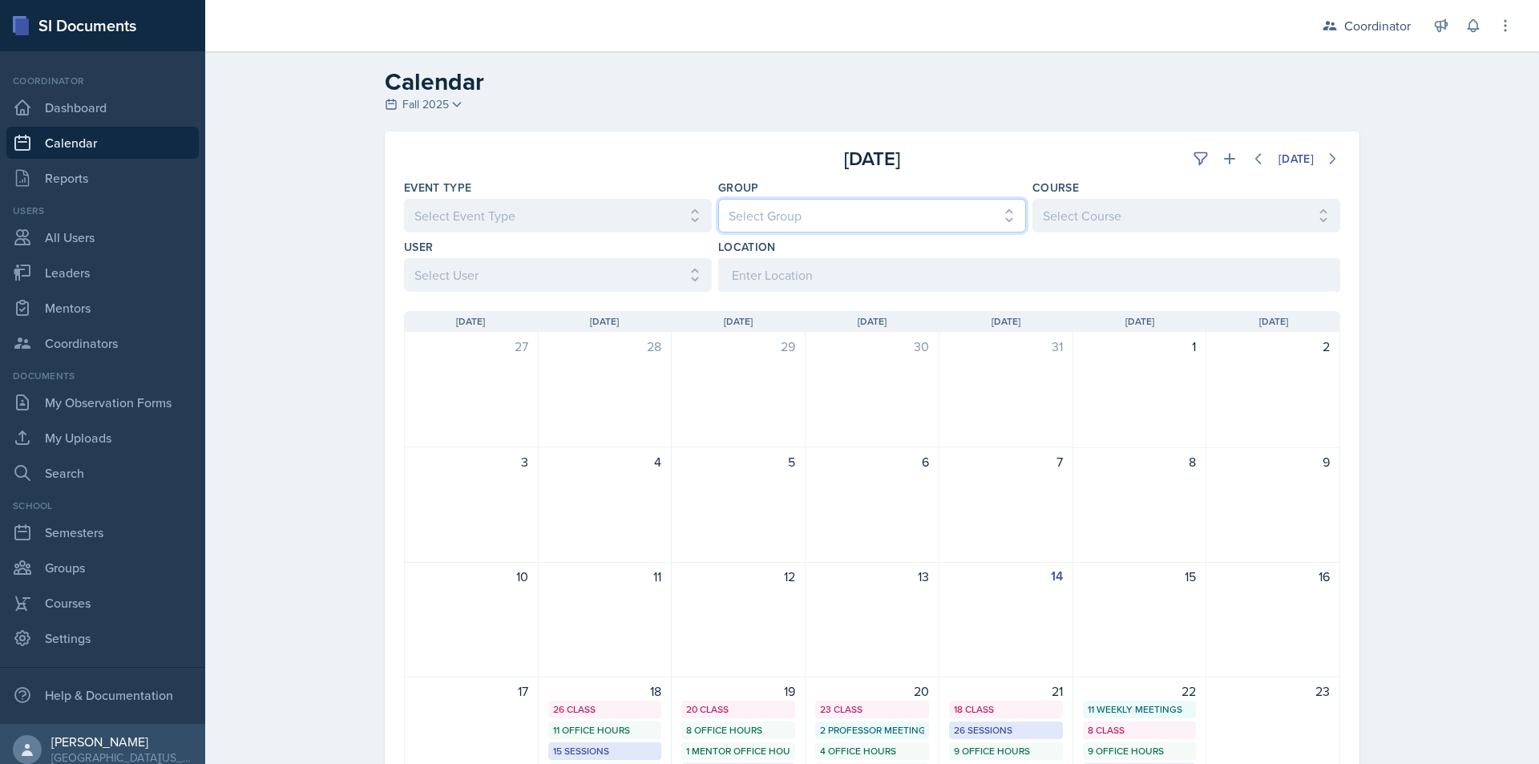
click at [939, 211] on select "Select Group All [PERSON_NAME]'s Groups [PERSON_NAME]'s Group [PERSON_NAME]'s G…" at bounding box center [872, 216] width 308 height 34
select select "19480abb-f0f7-4b68-be51-76a08af57529"
click at [718, 199] on select "Select Group All [PERSON_NAME]'s Groups [PERSON_NAME]'s Group [PERSON_NAME]'s G…" at bounding box center [872, 216] width 308 height 34
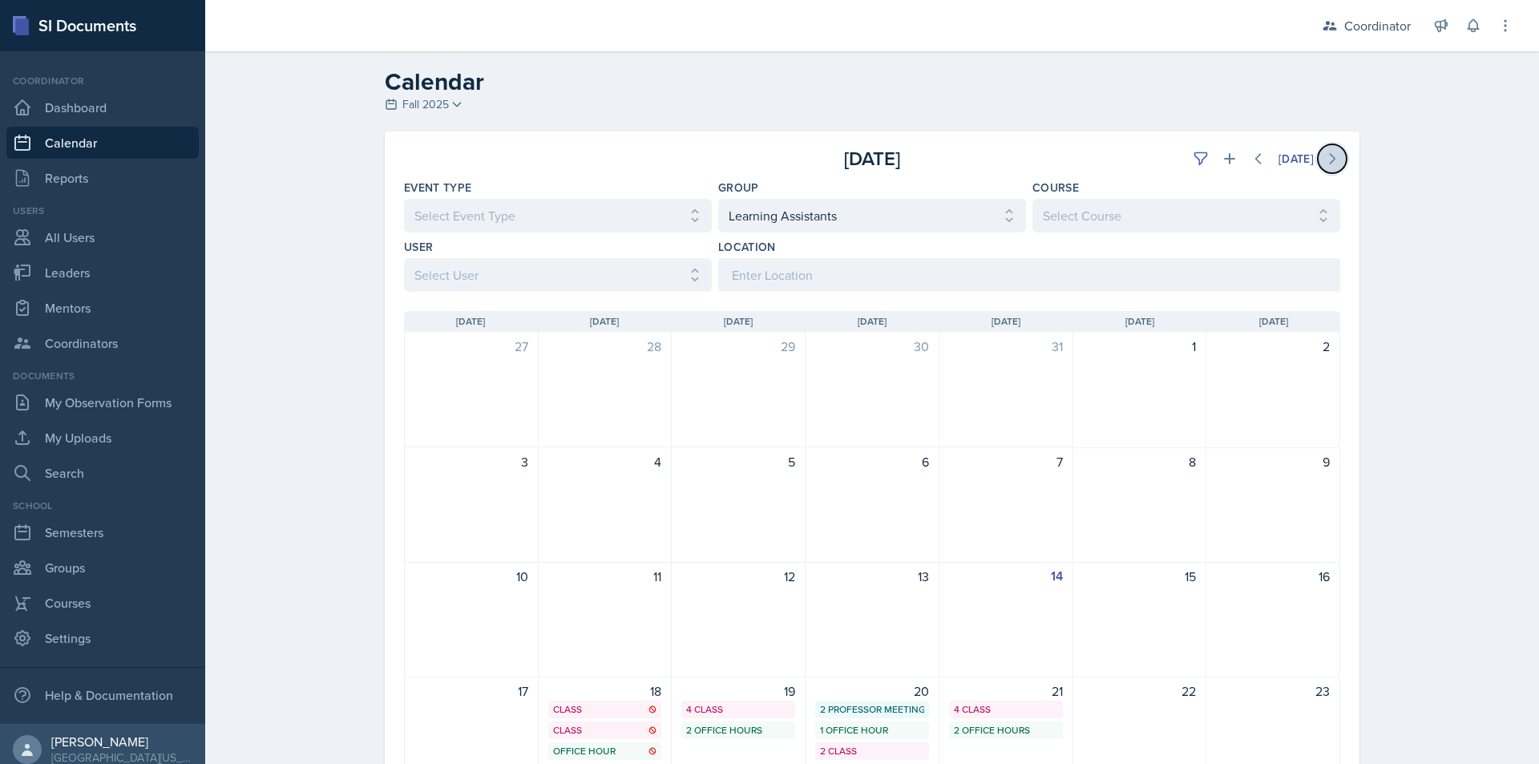
click at [1333, 163] on icon at bounding box center [1332, 159] width 16 height 16
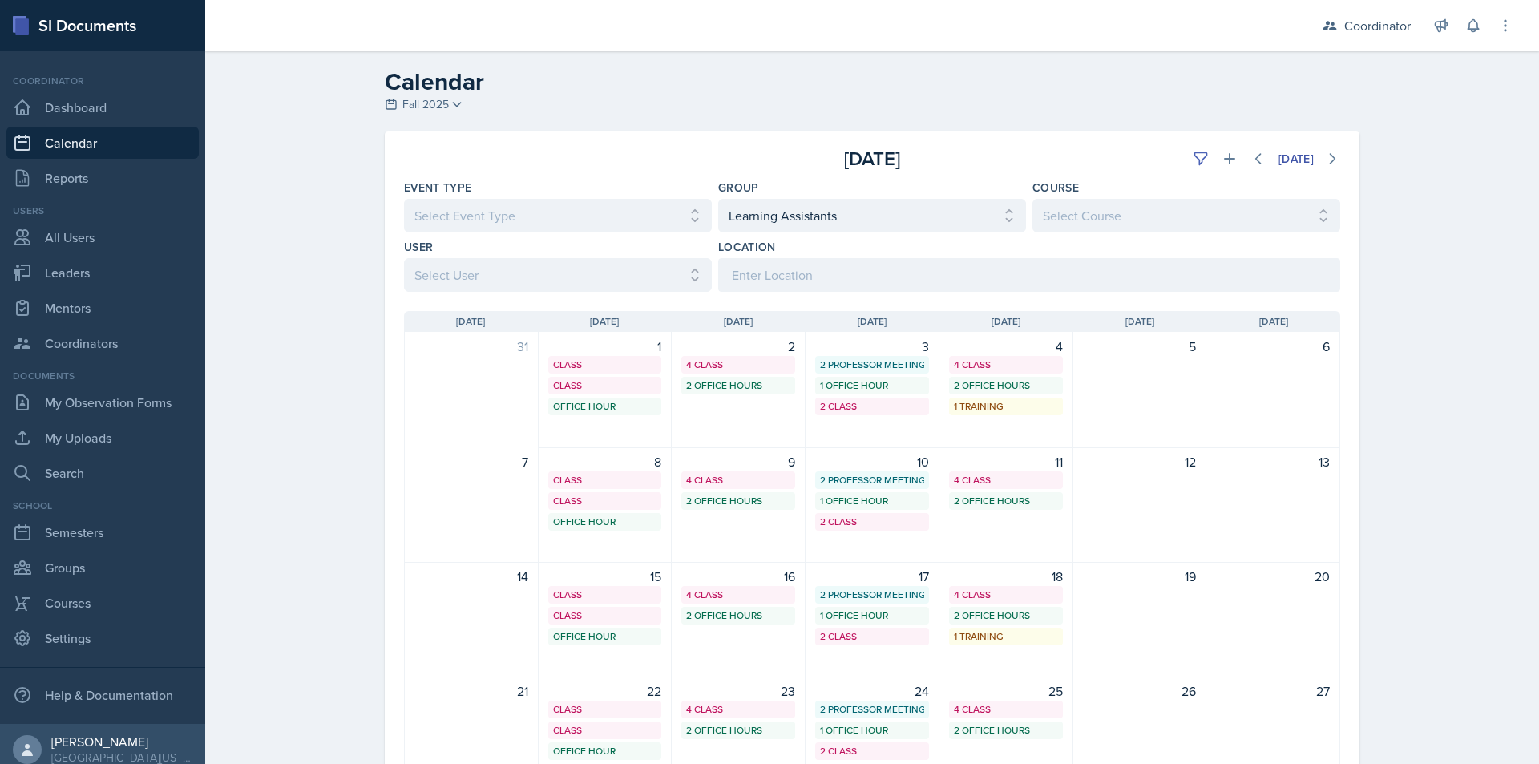
click at [1402, 217] on div "Calendar Fall 2025 Fall 2025 Spring 2025 Fall 2024 Spring 2024 Fall 2023 Spring…" at bounding box center [872, 507] width 1334 height 913
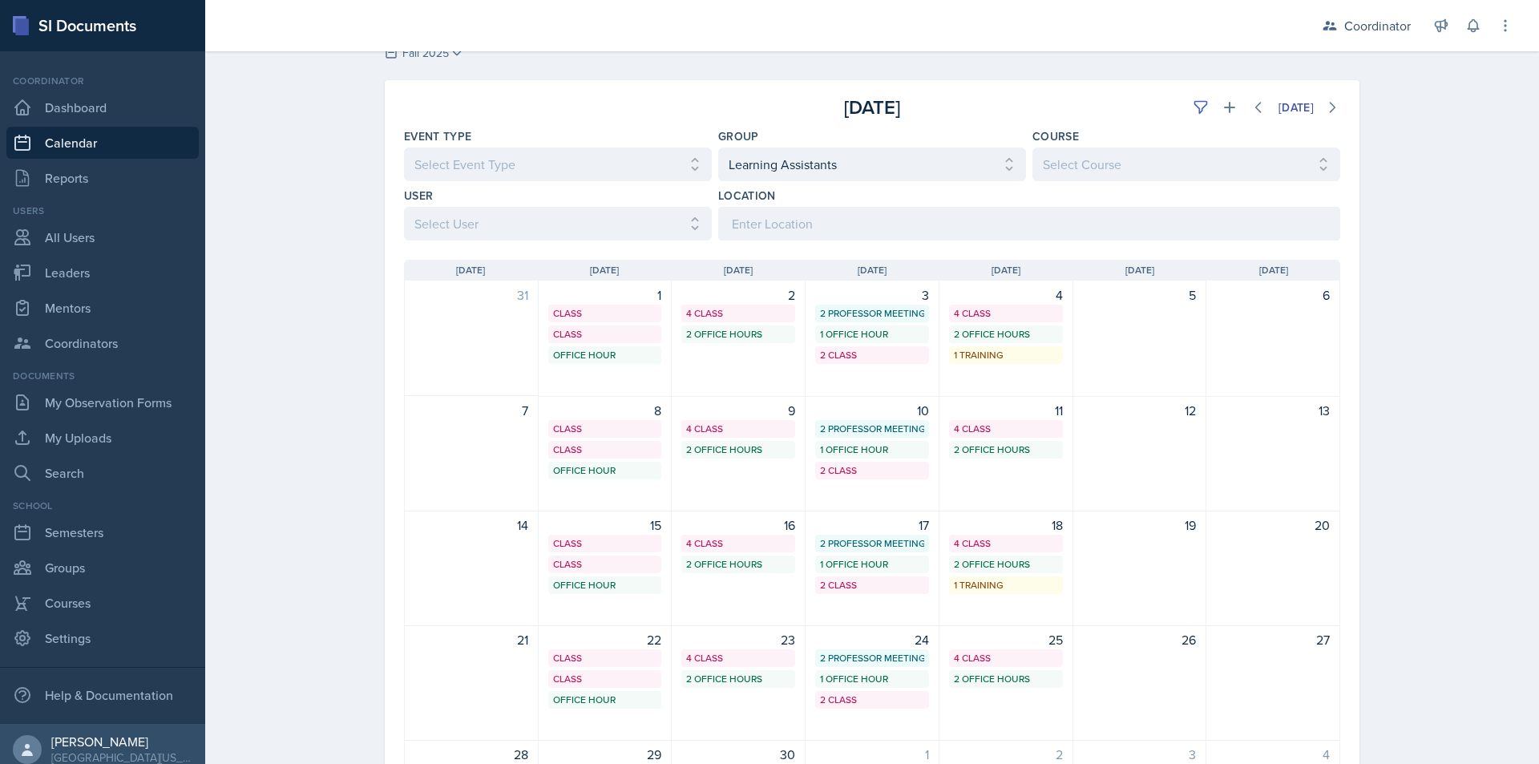
scroll to position [80, 0]
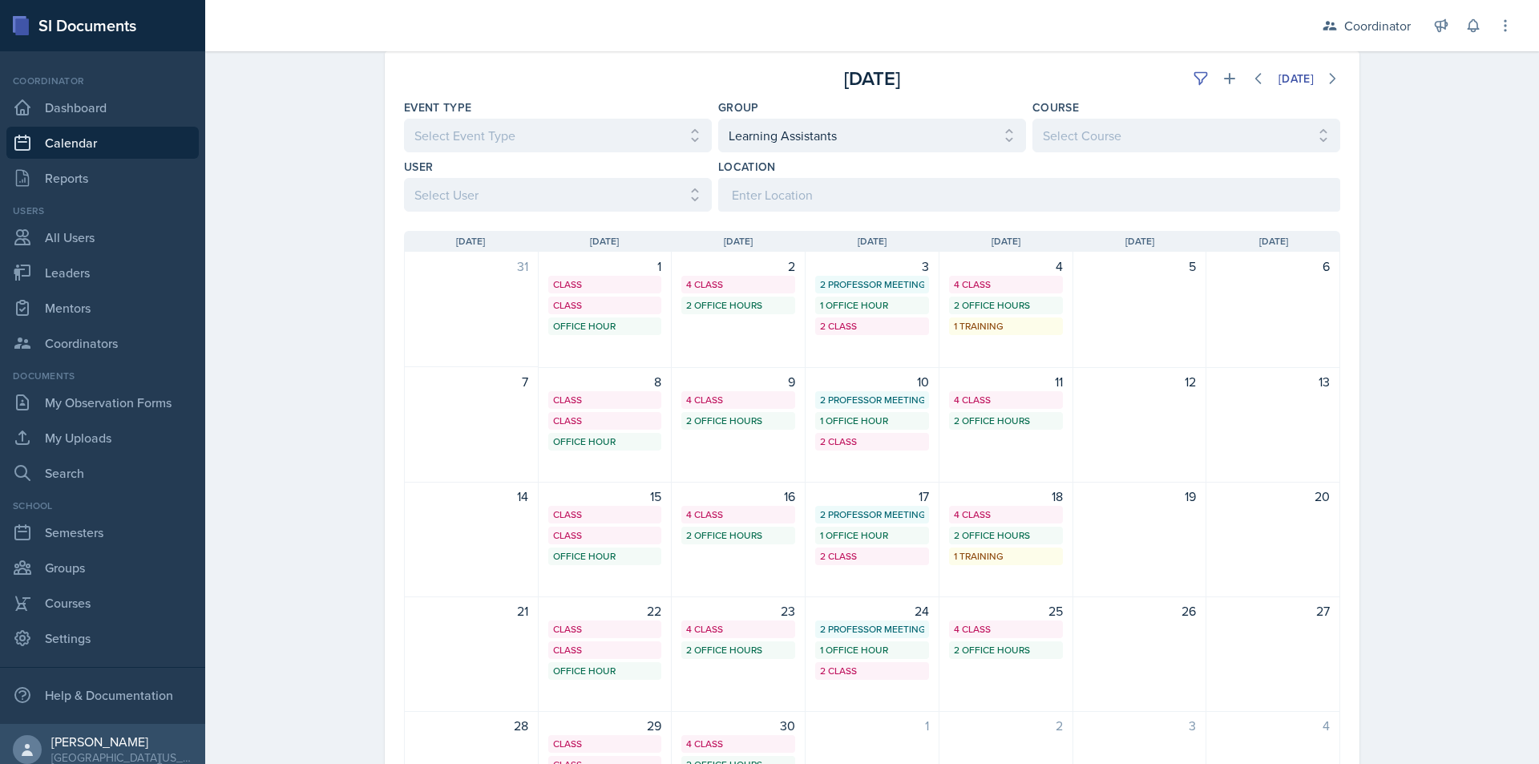
click at [346, 179] on div "Calendar Fall 2025 Fall 2025 Spring 2025 Fall 2024 Spring 2024 Fall 2023 Spring…" at bounding box center [872, 427] width 1334 height 913
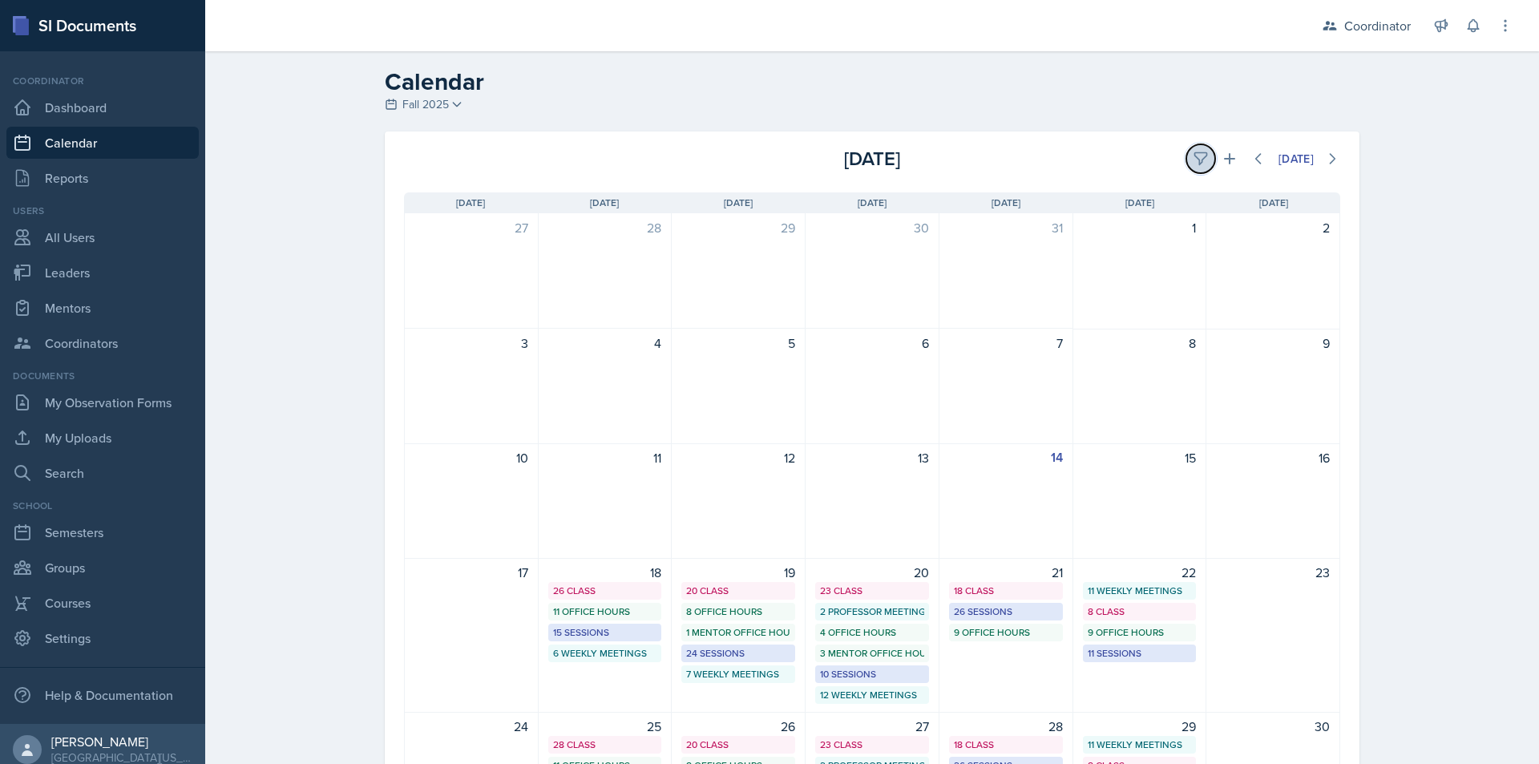
click at [1193, 162] on icon at bounding box center [1201, 159] width 16 height 16
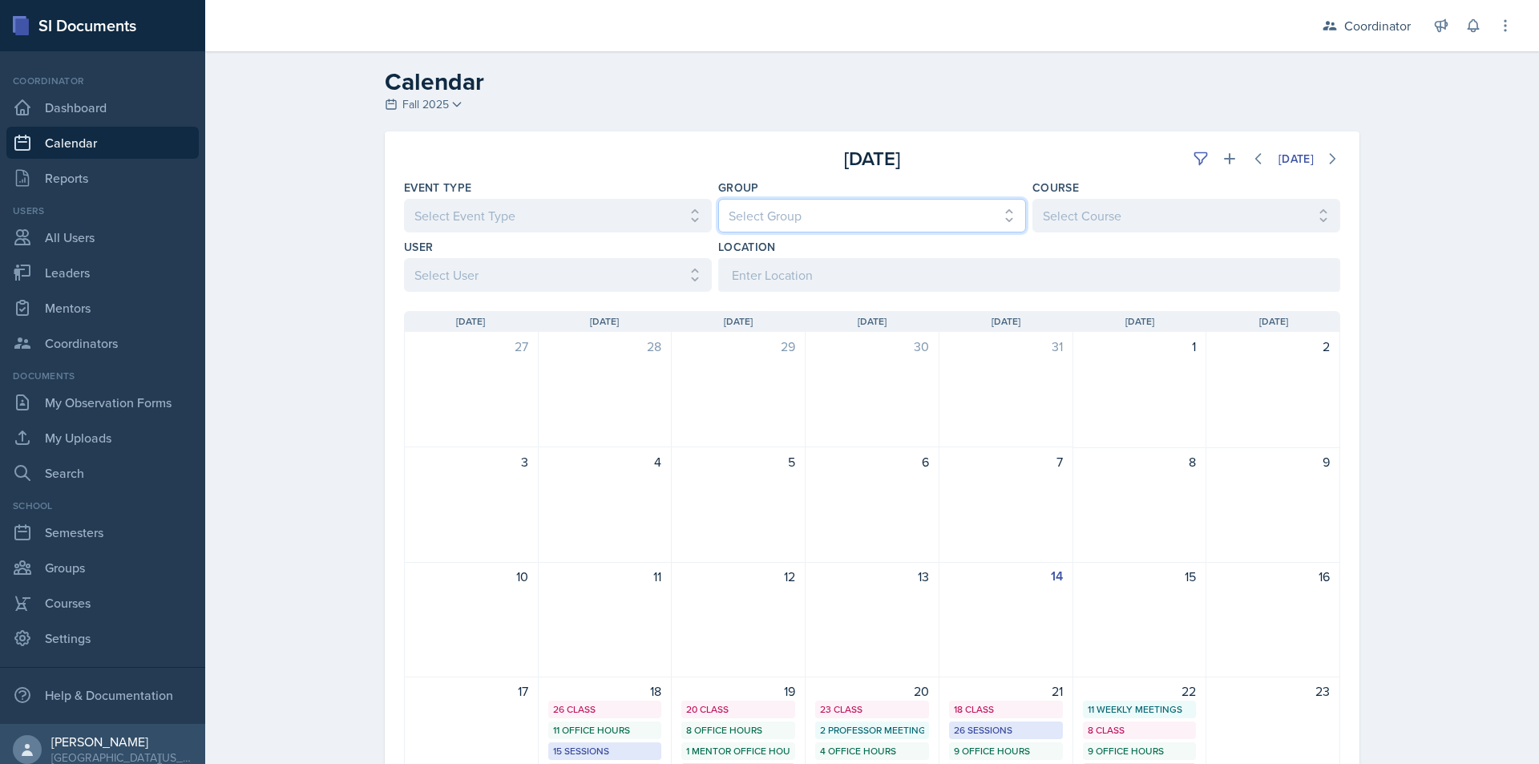
click at [891, 209] on select "Select Group All [PERSON_NAME]'s Groups [PERSON_NAME]'s Group [PERSON_NAME]'s G…" at bounding box center [872, 216] width 308 height 34
select select "19480abb-f0f7-4b68-be51-76a08af57529"
click at [718, 199] on select "Select Group All [PERSON_NAME]'s Groups [PERSON_NAME]'s Group [PERSON_NAME]'s G…" at bounding box center [872, 216] width 308 height 34
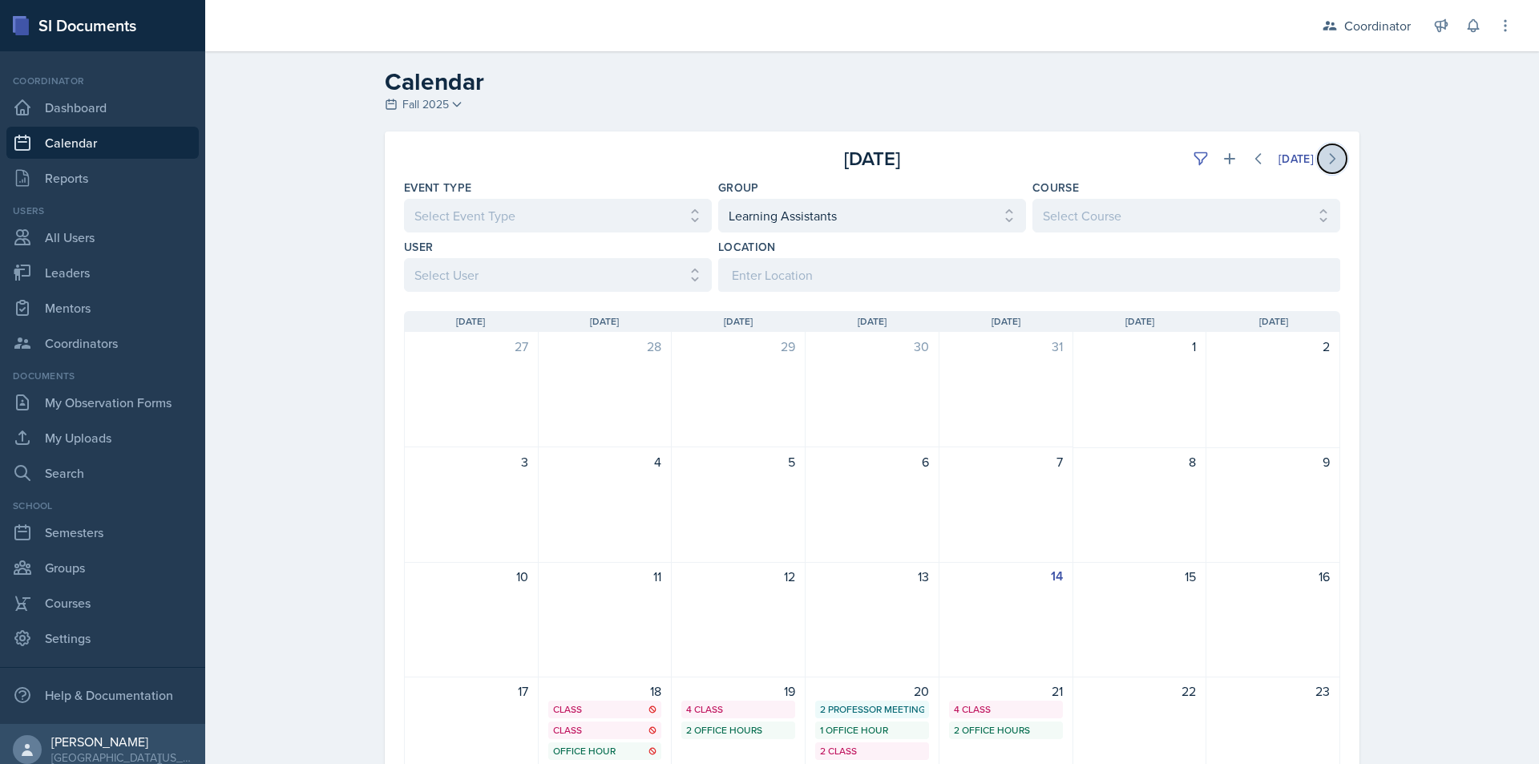
click at [1325, 152] on icon at bounding box center [1332, 159] width 16 height 16
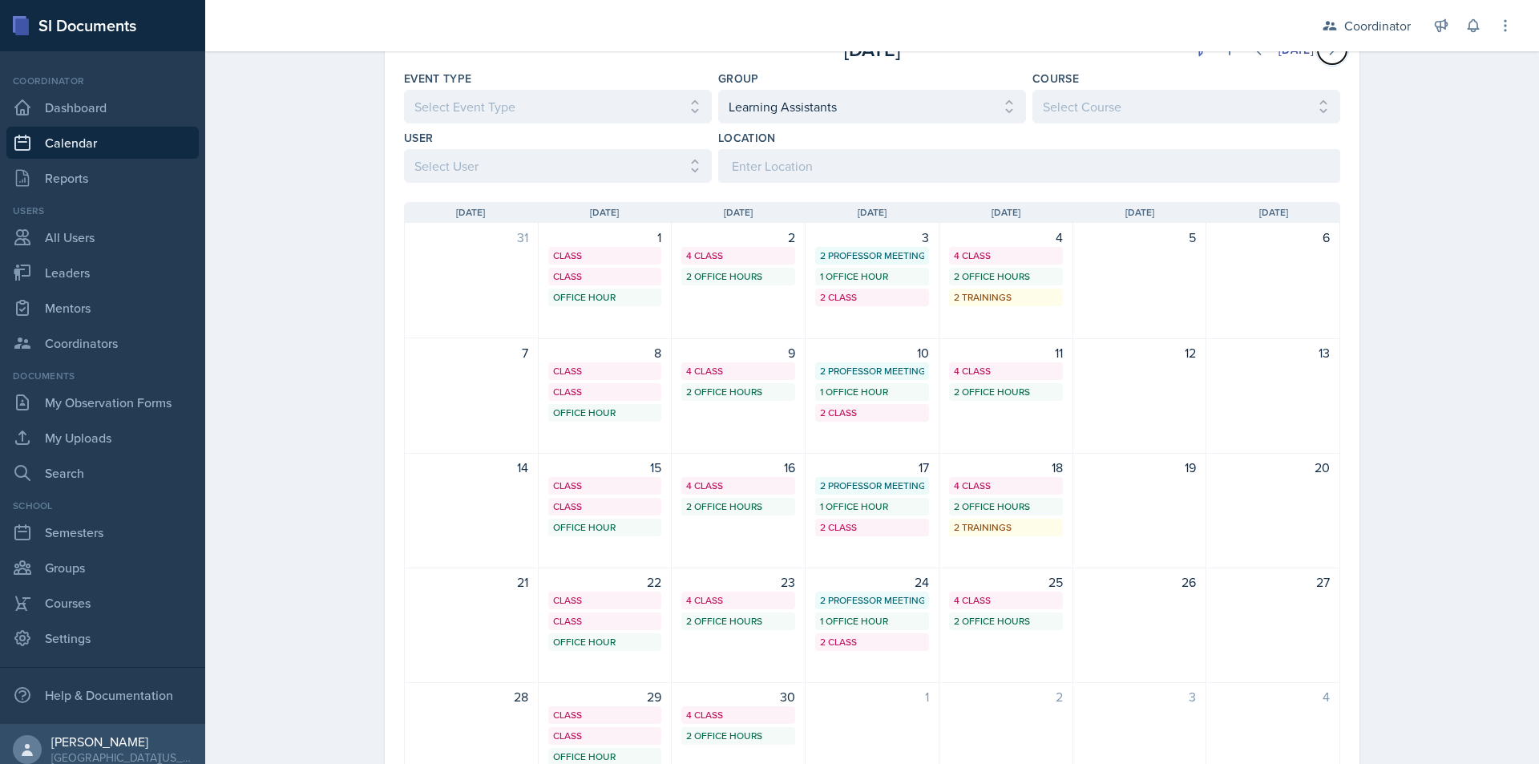
scroll to position [80, 0]
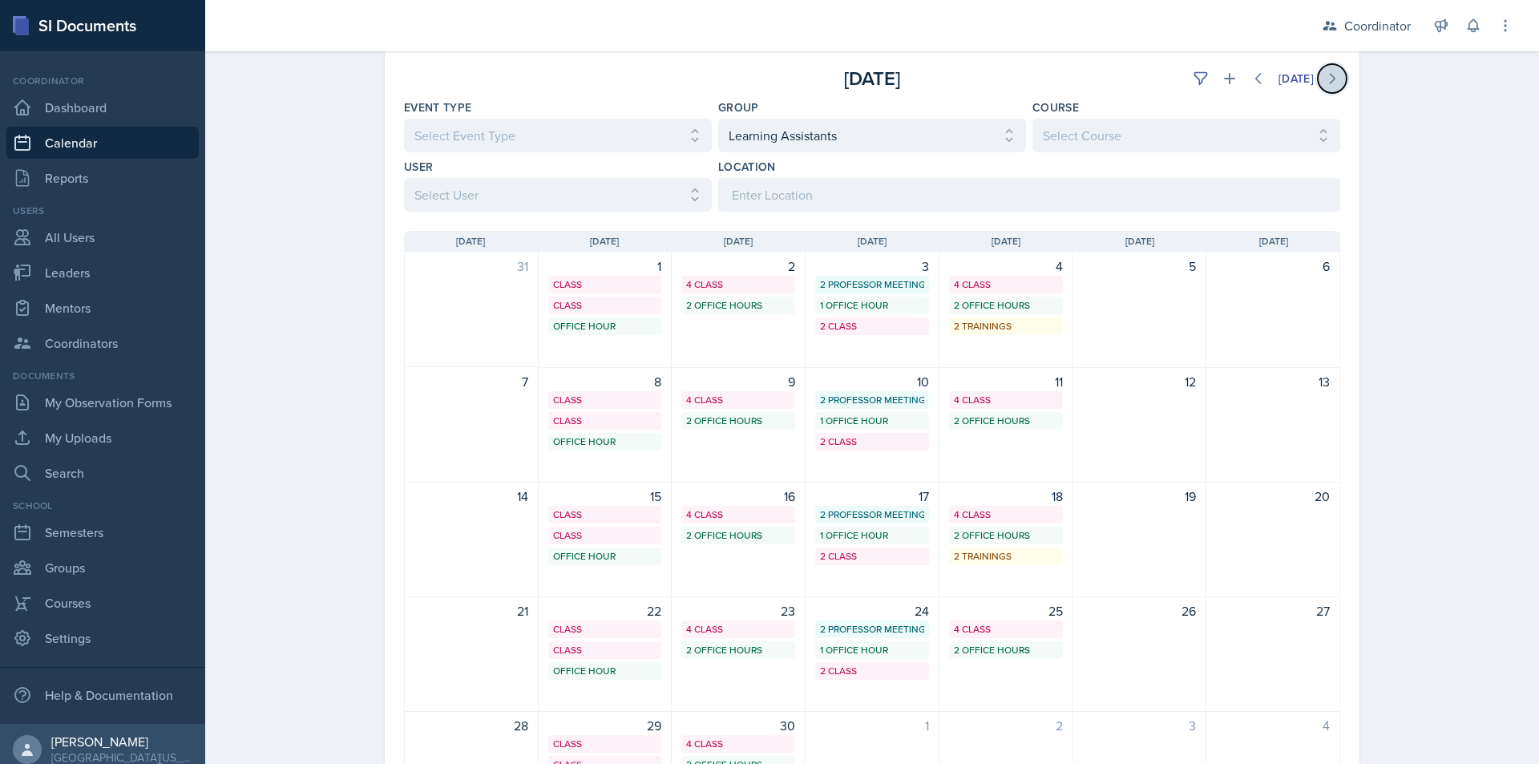
click at [1322, 87] on button at bounding box center [1332, 78] width 29 height 29
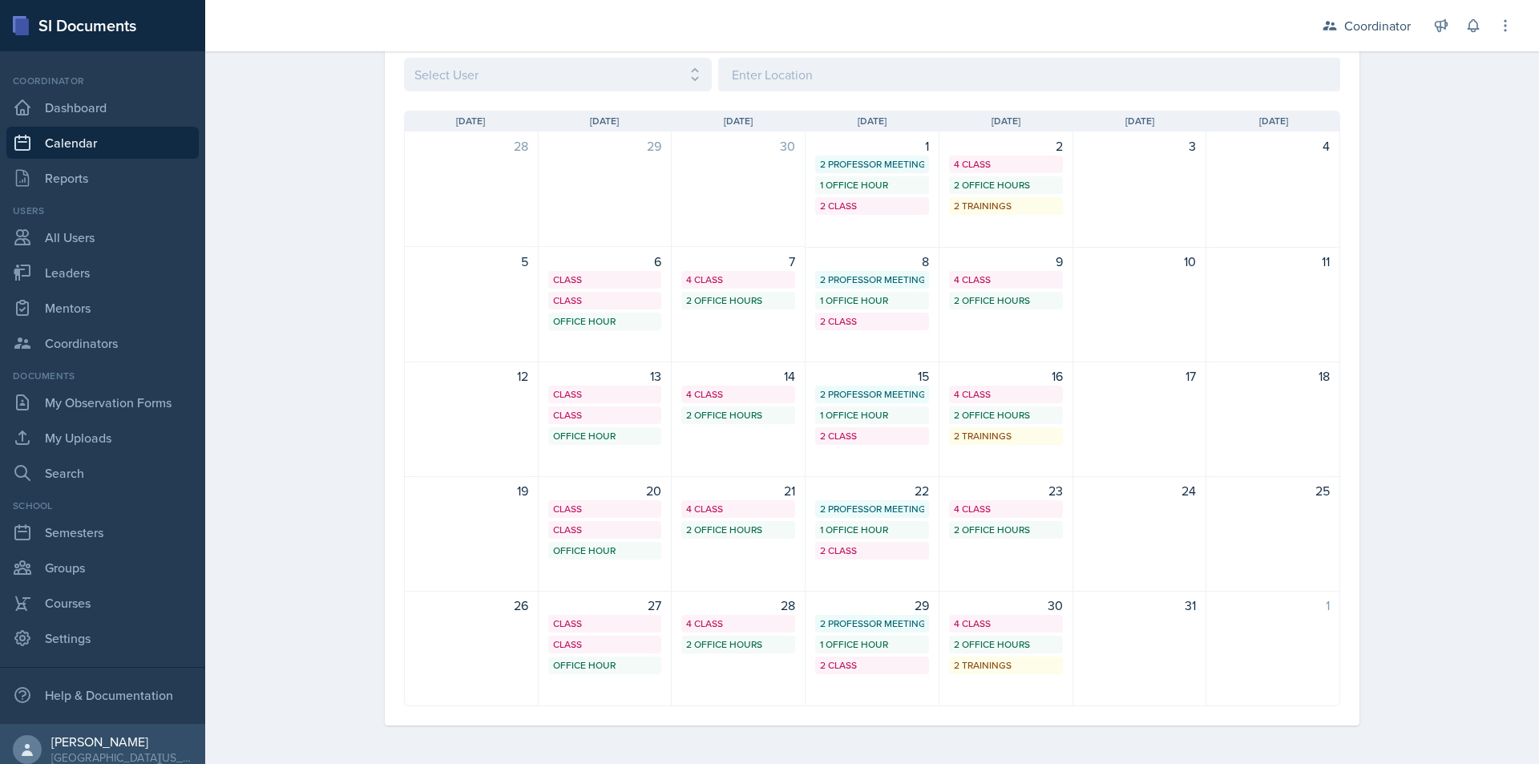
scroll to position [120, 0]
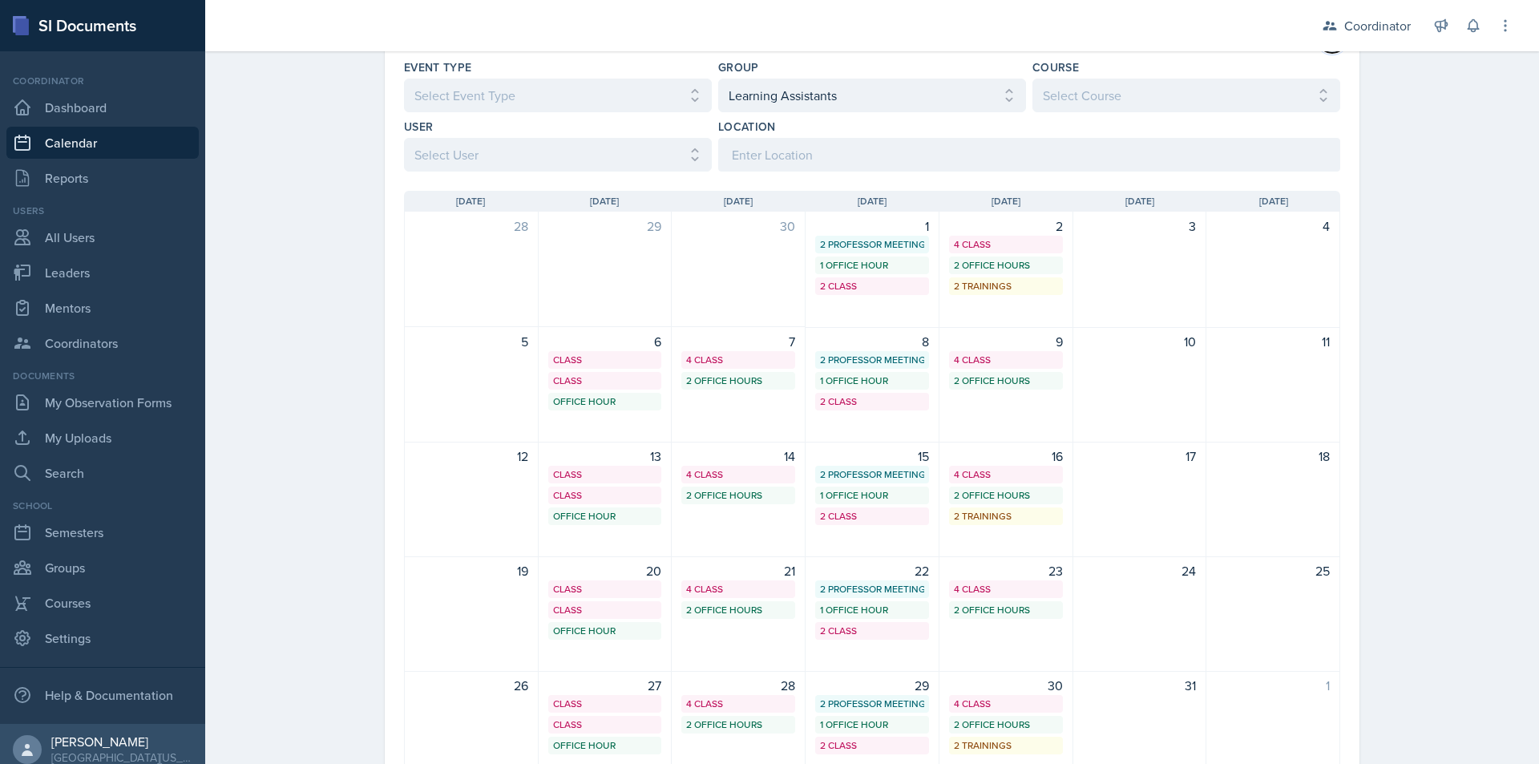
click at [1330, 52] on button at bounding box center [1332, 38] width 29 height 29
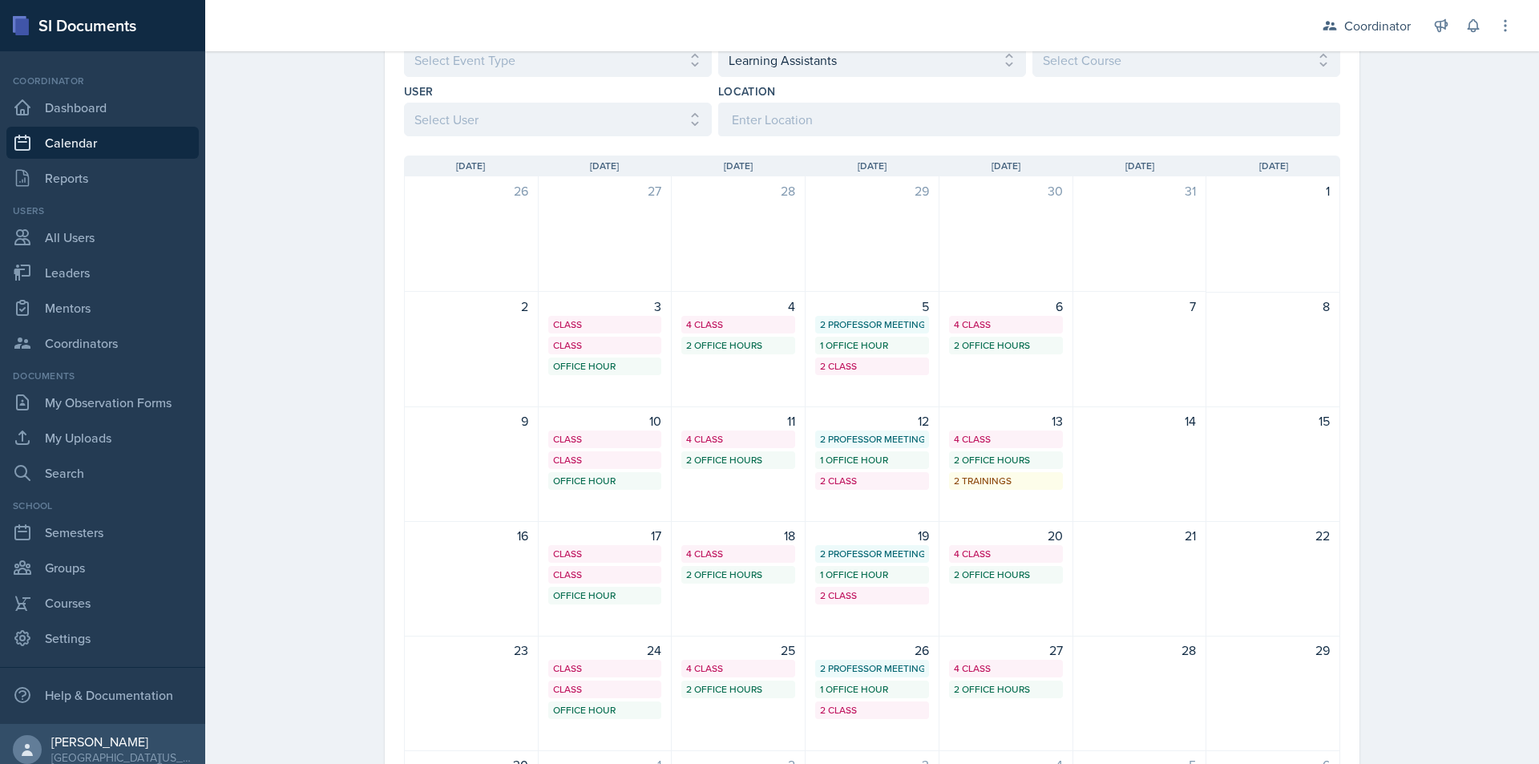
scroll to position [155, 0]
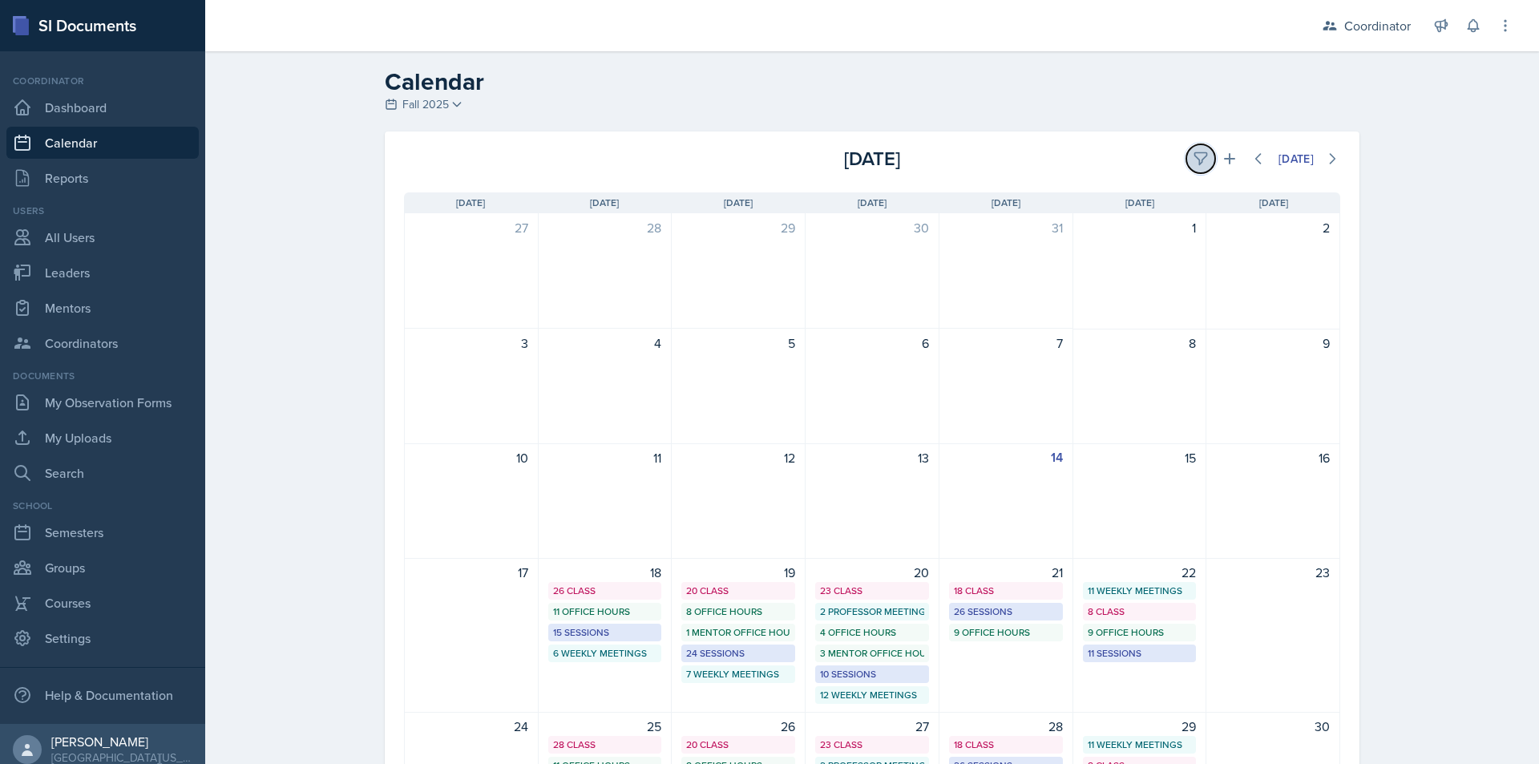
click at [1202, 154] on button at bounding box center [1200, 158] width 29 height 29
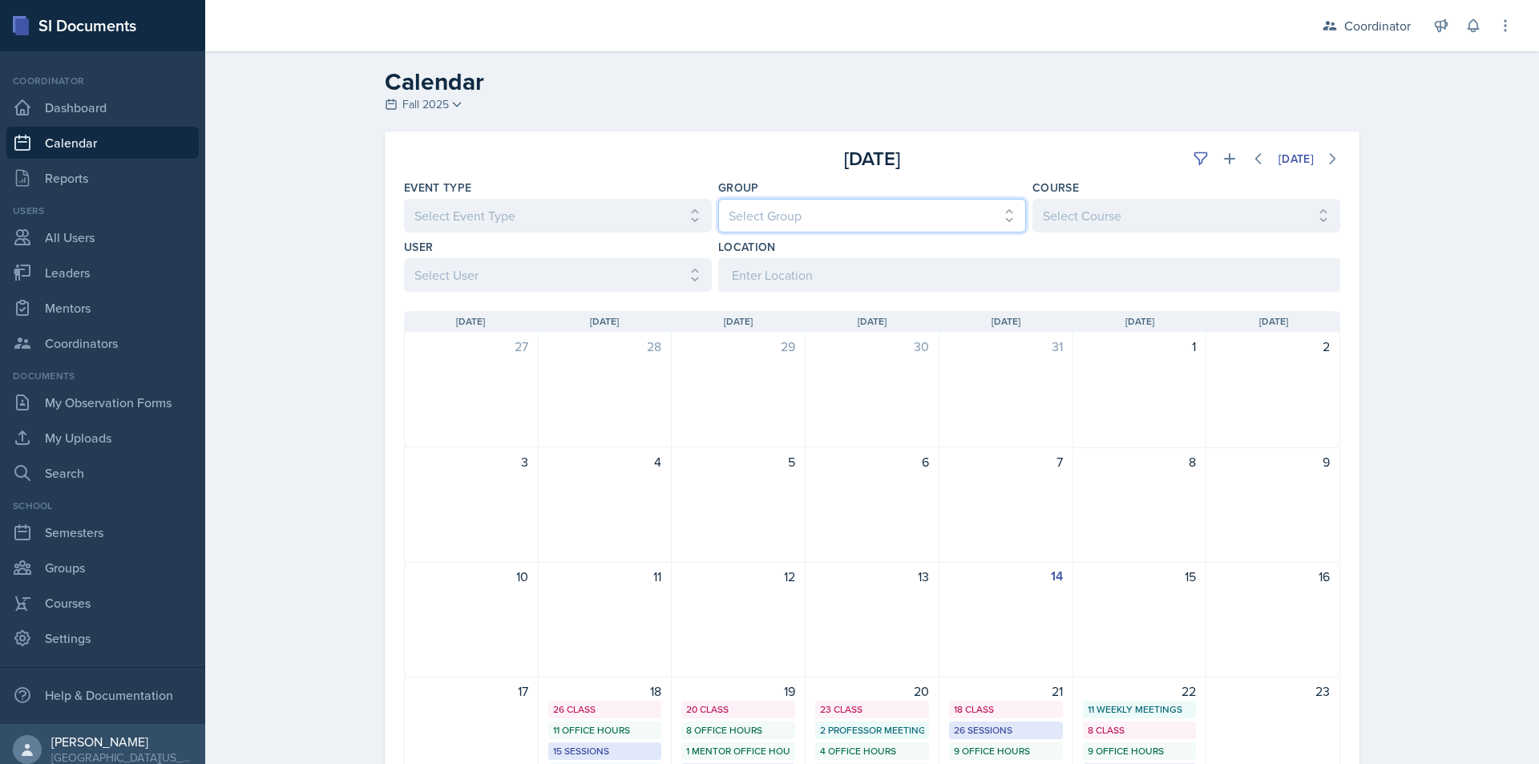
click at [894, 201] on select "Select Group All [PERSON_NAME]'s Groups [PERSON_NAME]'s Group [PERSON_NAME]'s G…" at bounding box center [872, 216] width 308 height 34
select select "19480abb-f0f7-4b68-be51-76a08af57529"
click at [718, 199] on select "Select Group All [PERSON_NAME]'s Groups [PERSON_NAME]'s Group [PERSON_NAME]'s G…" at bounding box center [872, 216] width 308 height 34
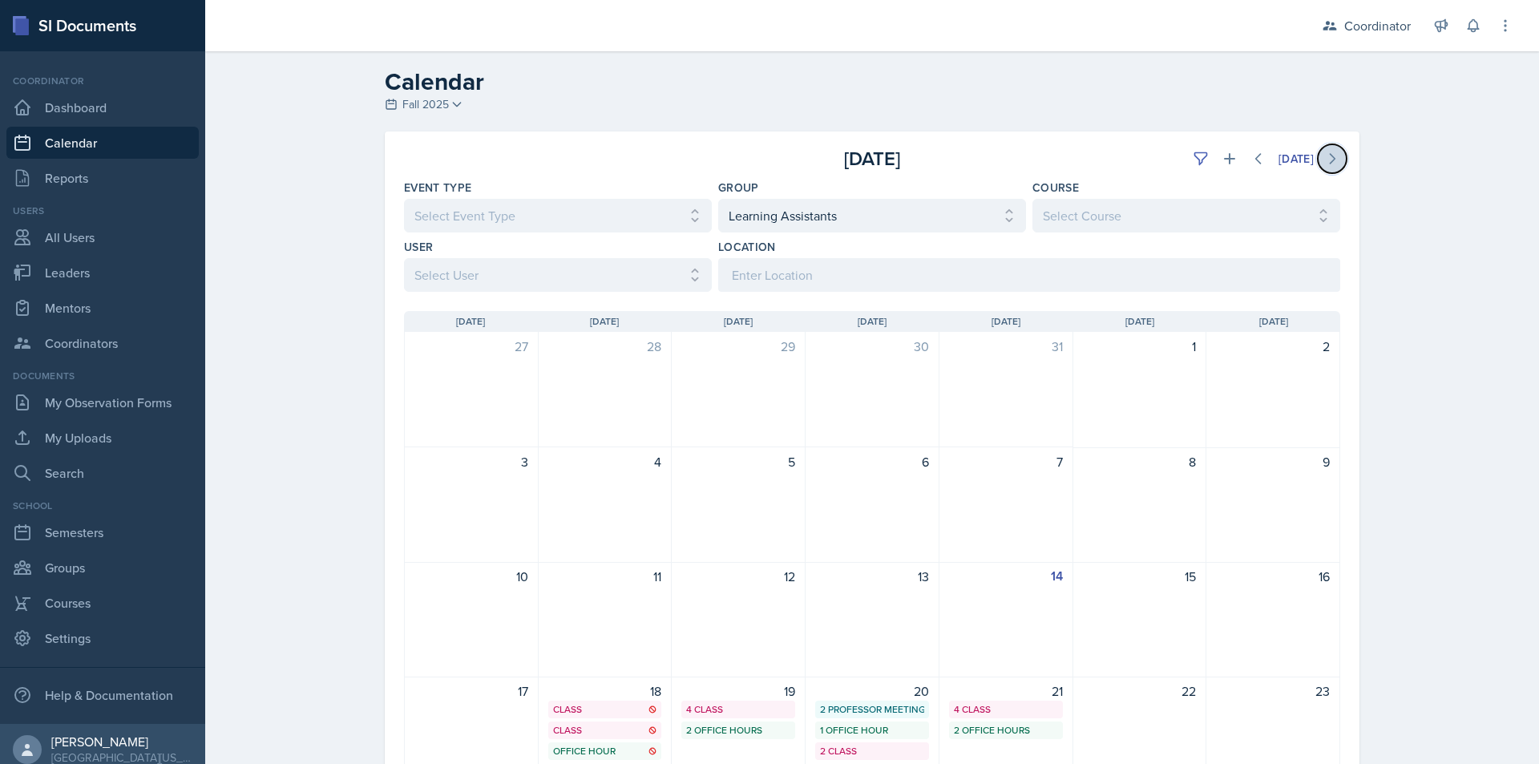
click at [1334, 167] on button at bounding box center [1332, 158] width 29 height 29
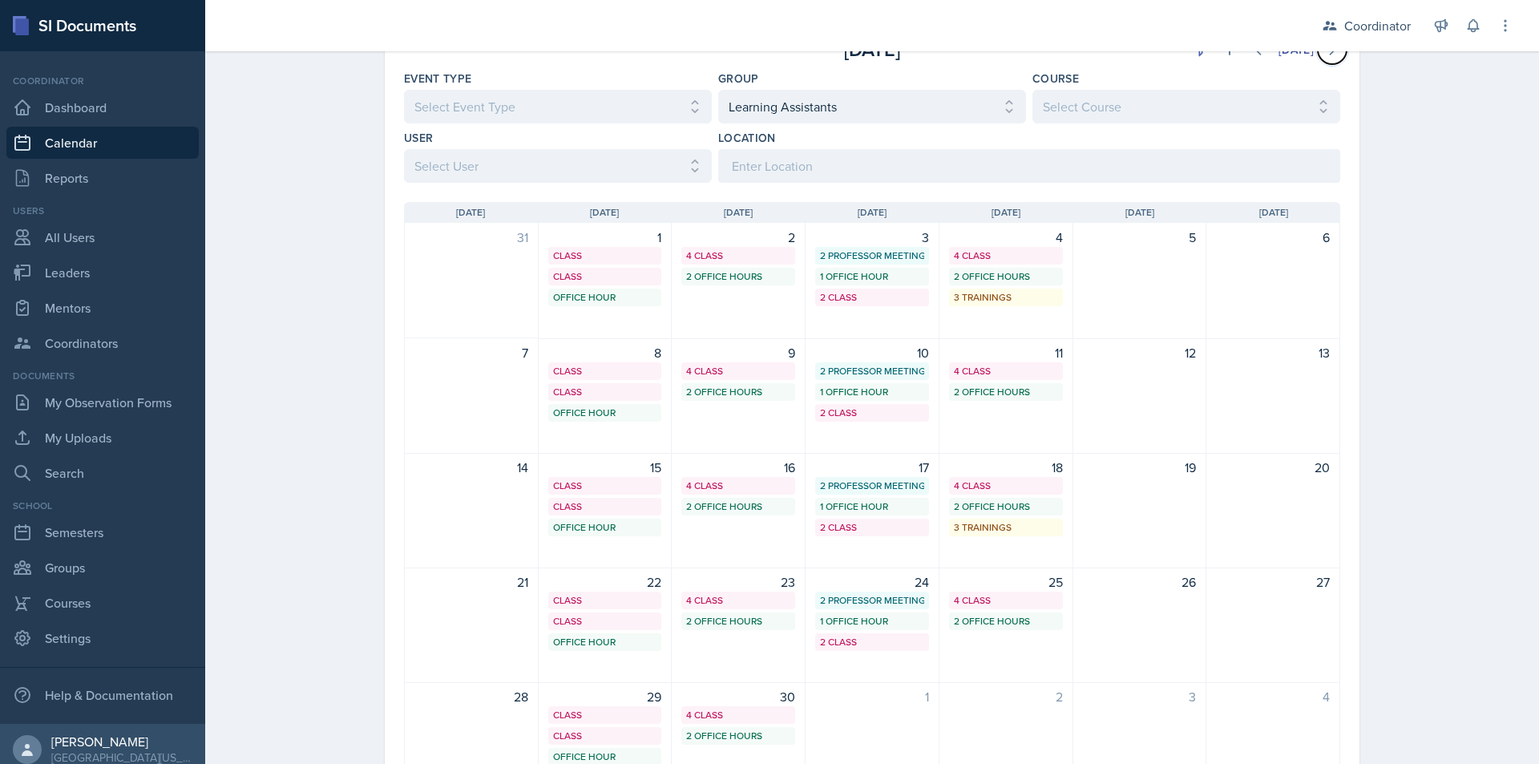
scroll to position [80, 0]
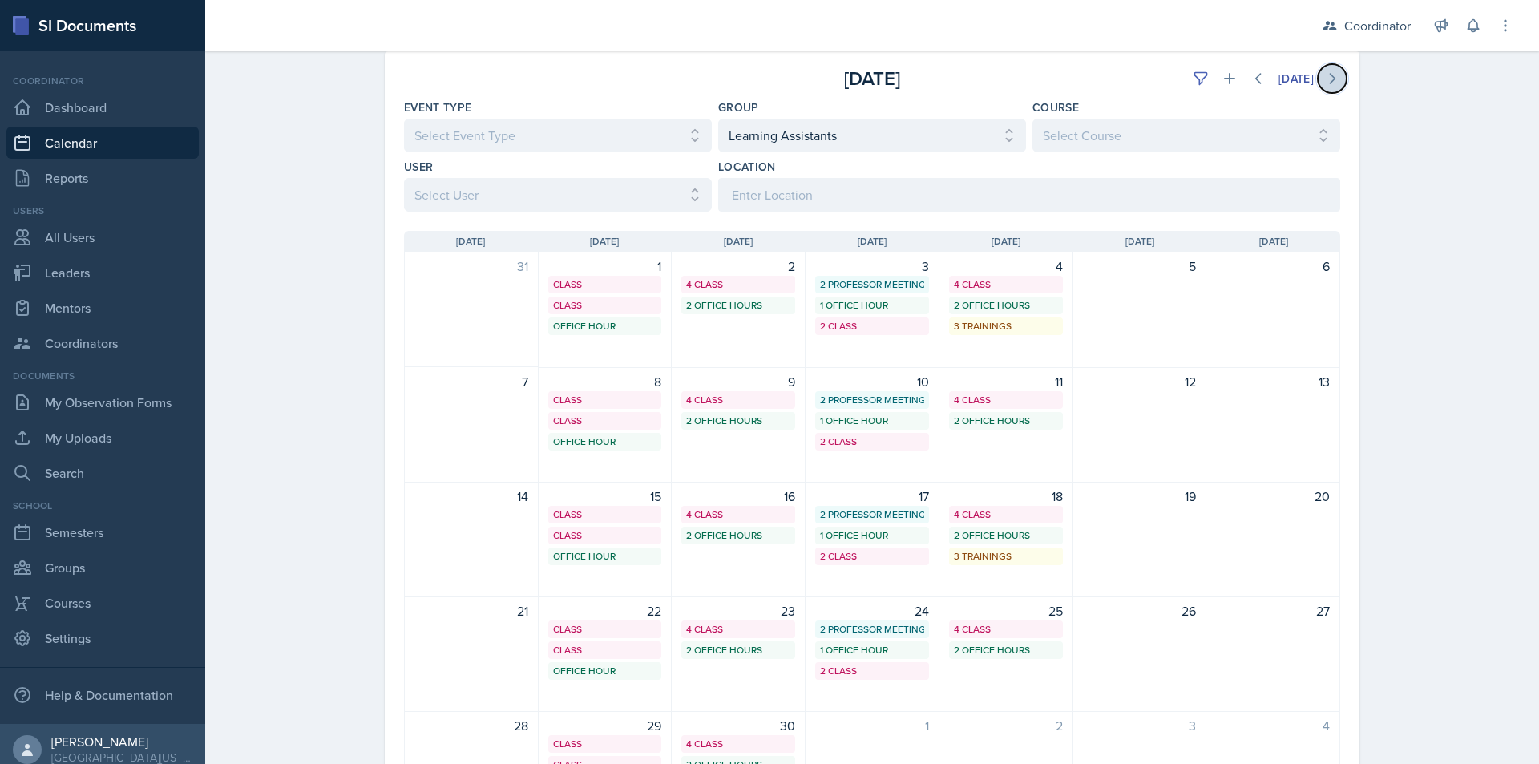
click at [1331, 82] on icon at bounding box center [1333, 79] width 5 height 10
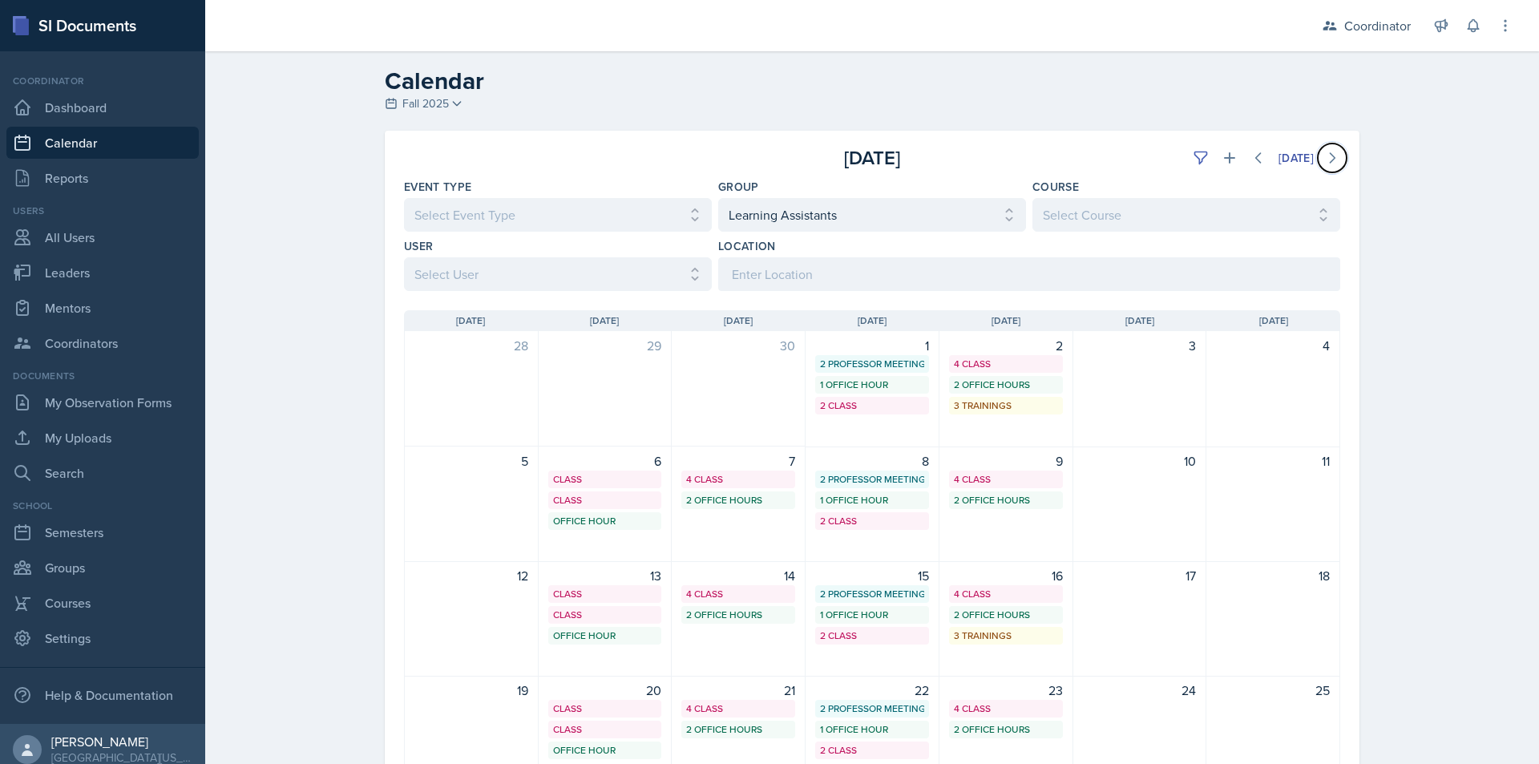
scroll to position [0, 0]
click at [1324, 155] on icon at bounding box center [1332, 159] width 16 height 16
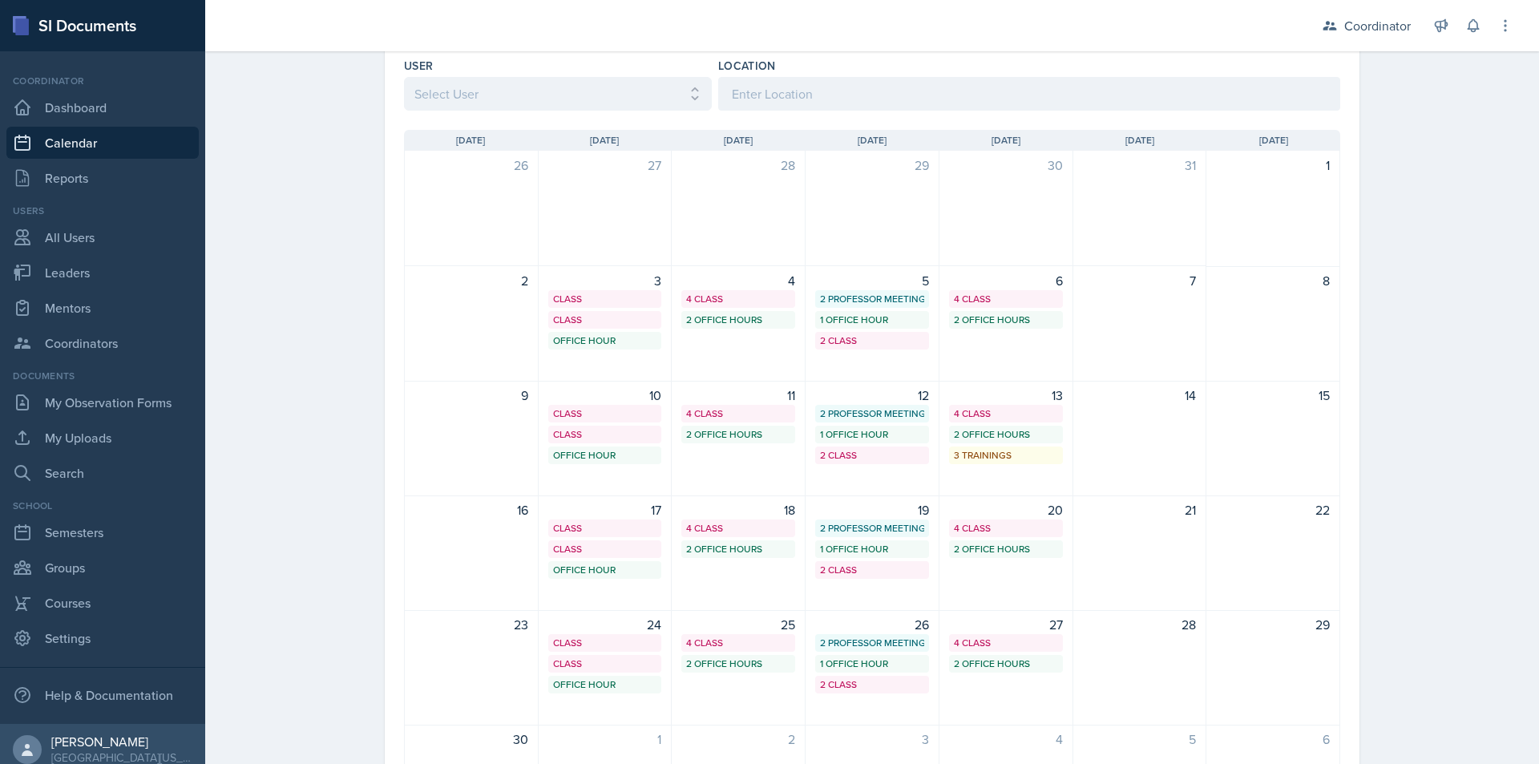
scroll to position [240, 0]
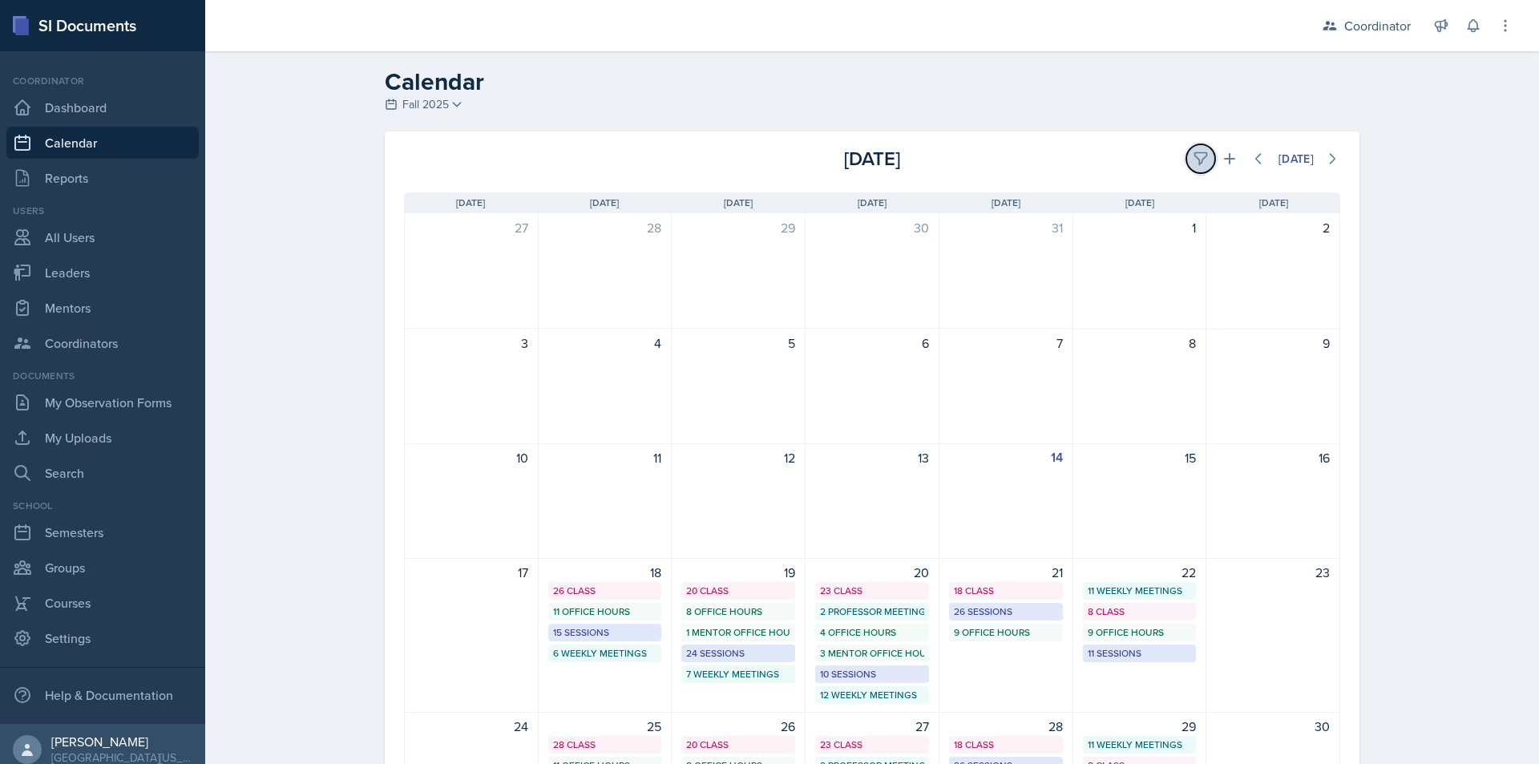
click at [1196, 159] on icon at bounding box center [1201, 159] width 16 height 16
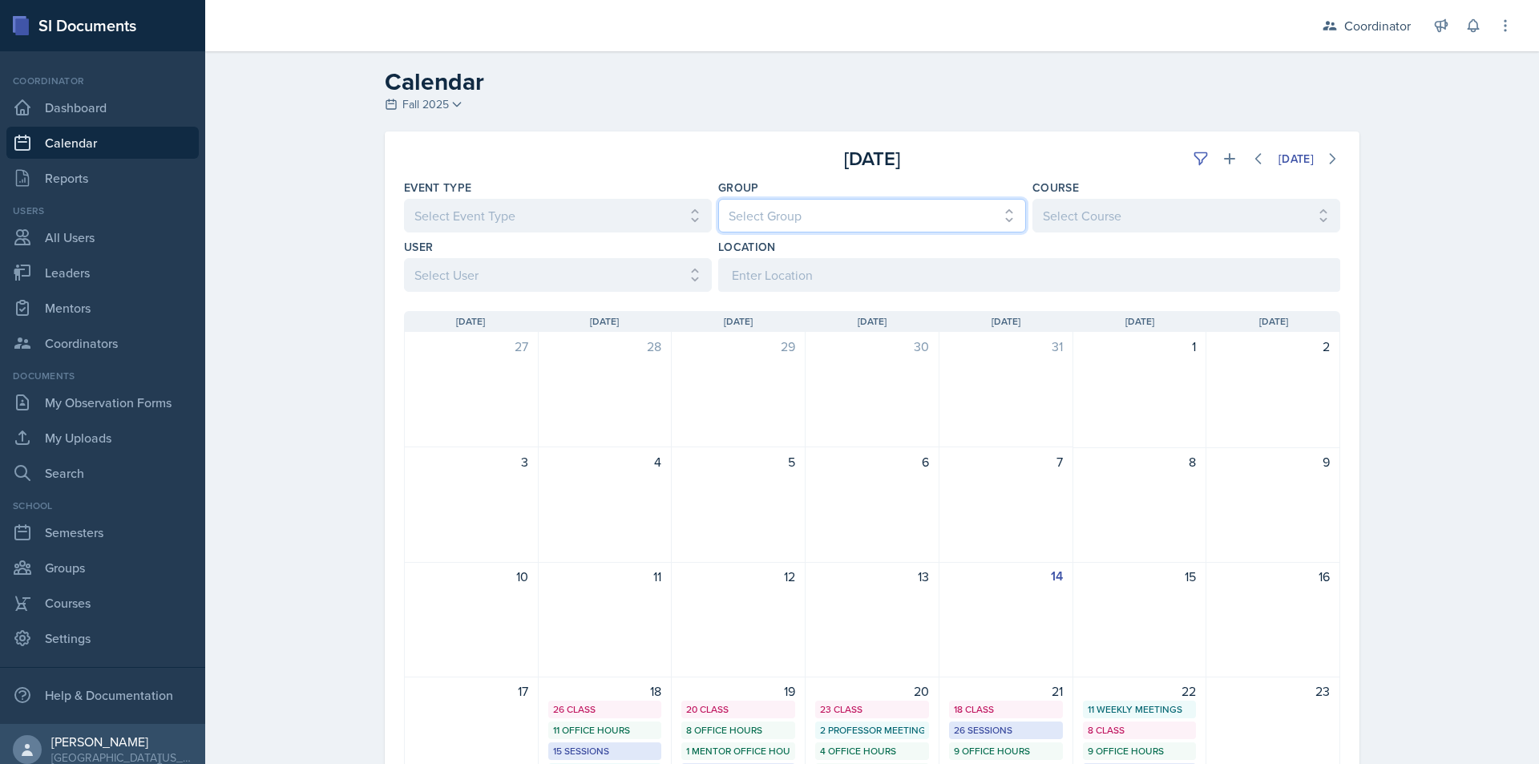
click at [820, 228] on select "Select Group All [PERSON_NAME]'s Groups [PERSON_NAME]'s Group [PERSON_NAME]'s G…" at bounding box center [872, 216] width 308 height 34
select select "19480abb-f0f7-4b68-be51-76a08af57529"
click at [718, 199] on select "Select Group All [PERSON_NAME]'s Groups [PERSON_NAME]'s Group [PERSON_NAME]'s G…" at bounding box center [872, 216] width 308 height 34
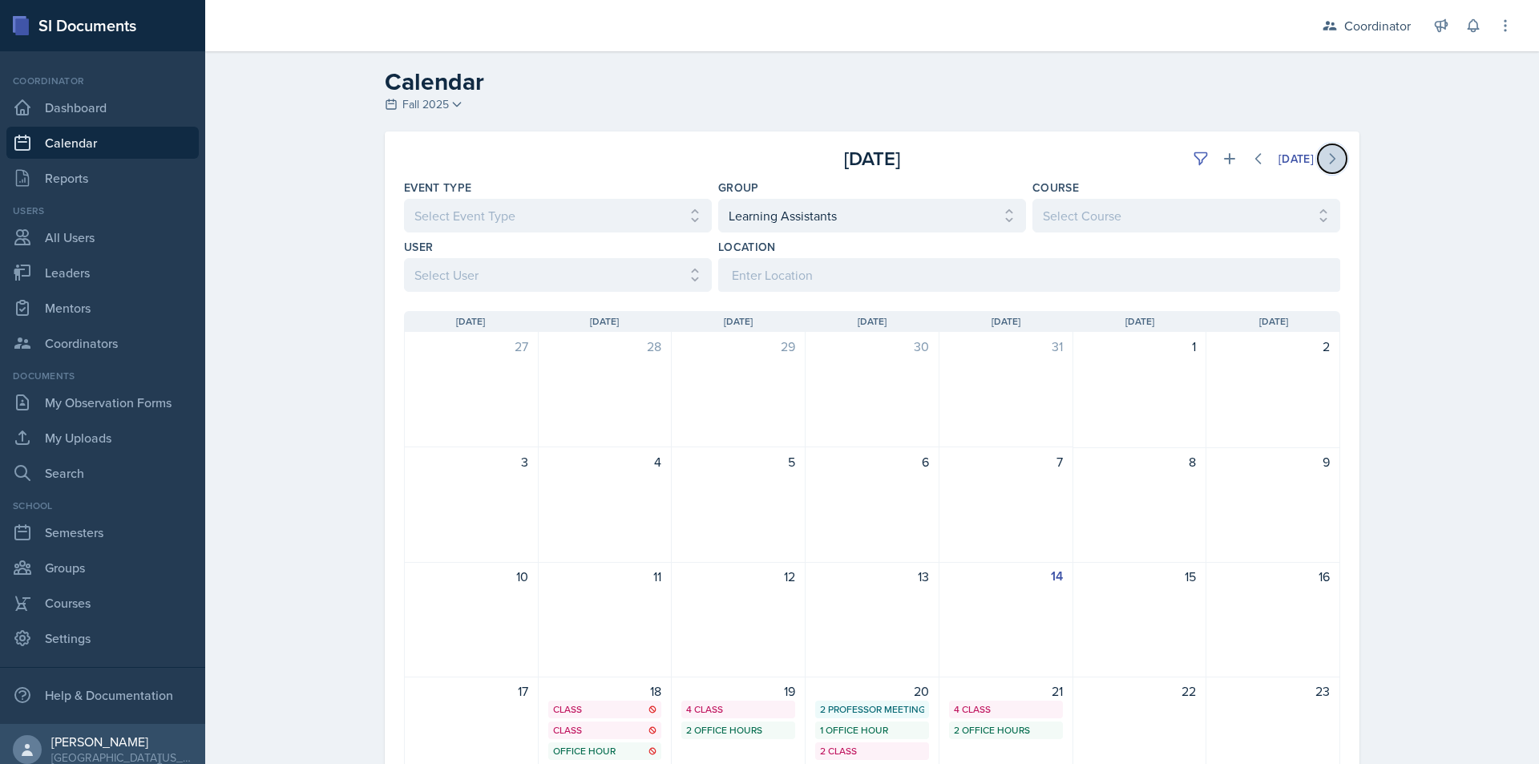
click at [1331, 157] on icon at bounding box center [1333, 159] width 5 height 10
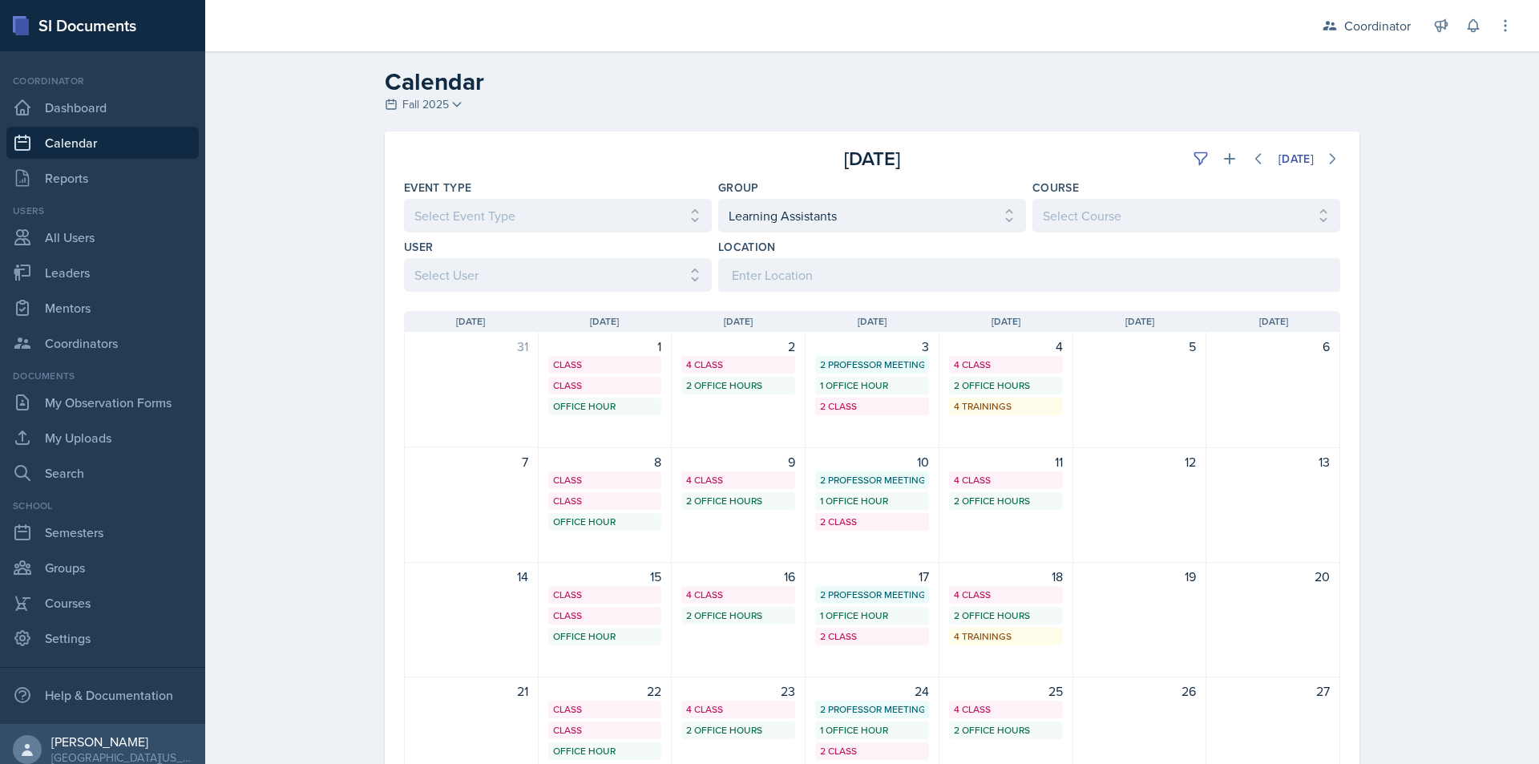
click at [1382, 236] on div "Calendar Fall 2025 Fall 2025 Spring 2025 Fall 2024 Spring 2024 Fall 2023 Spring…" at bounding box center [872, 507] width 1334 height 913
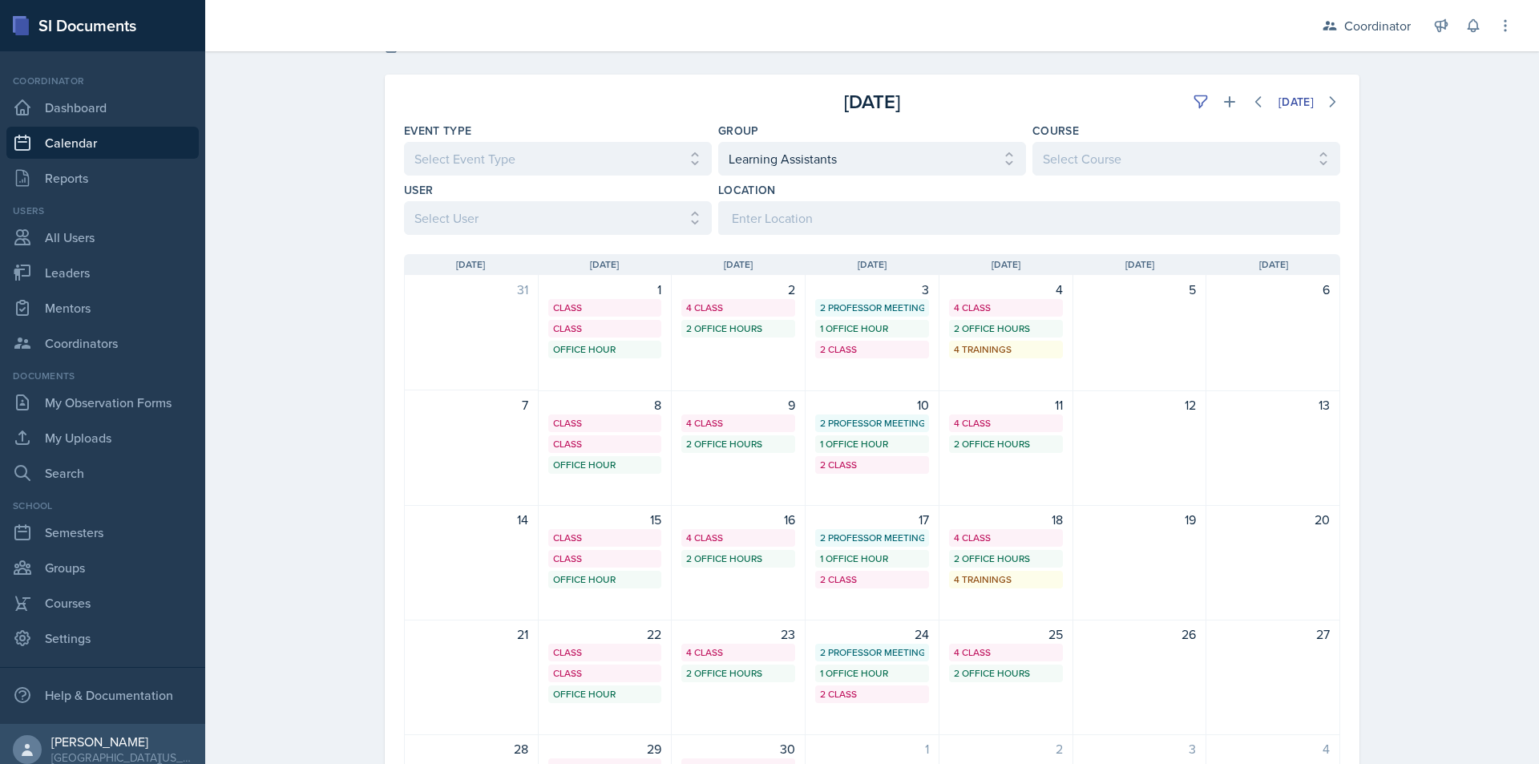
scroll to position [40, 0]
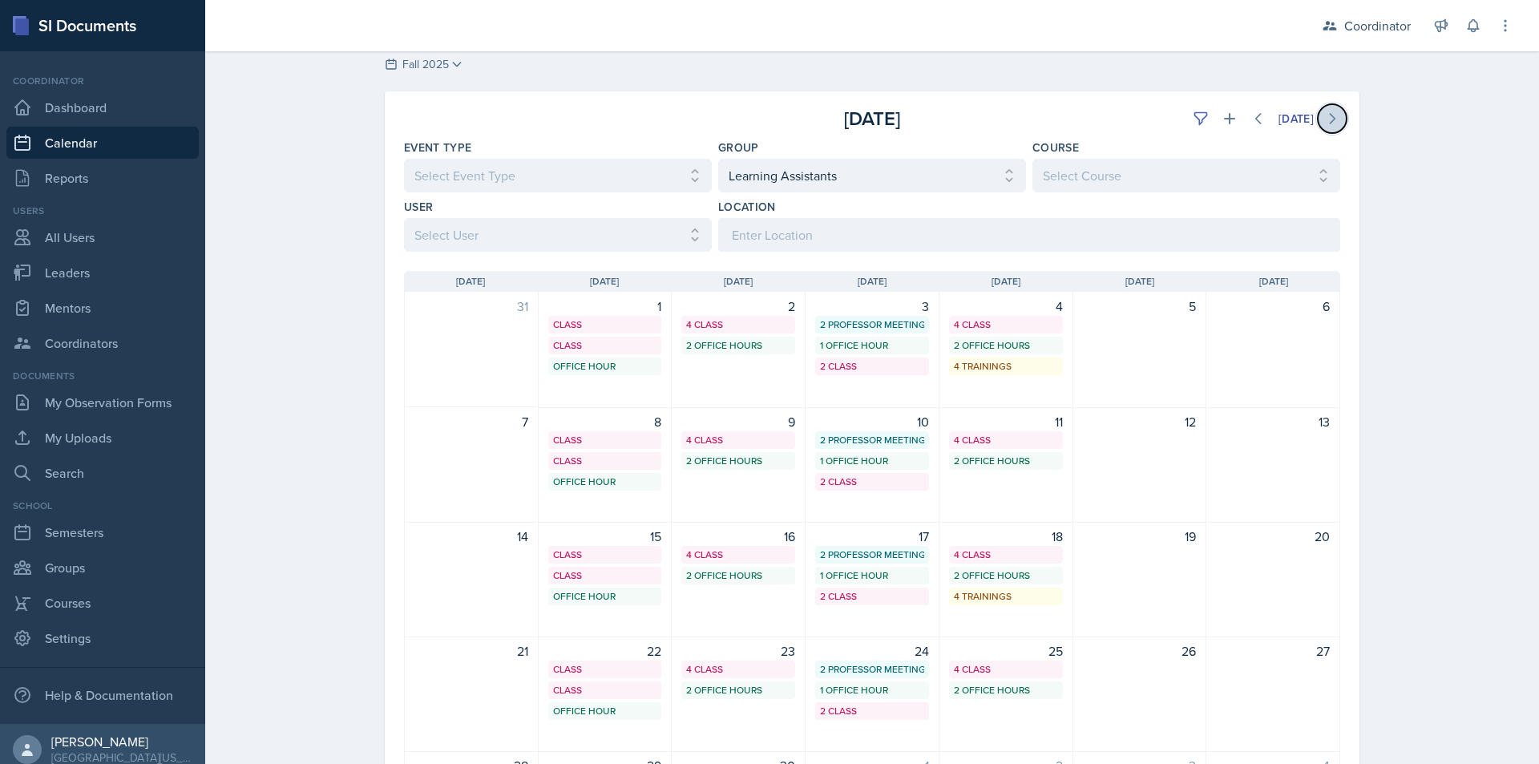
click at [1333, 114] on icon at bounding box center [1332, 119] width 16 height 16
click at [1331, 111] on icon at bounding box center [1332, 119] width 16 height 16
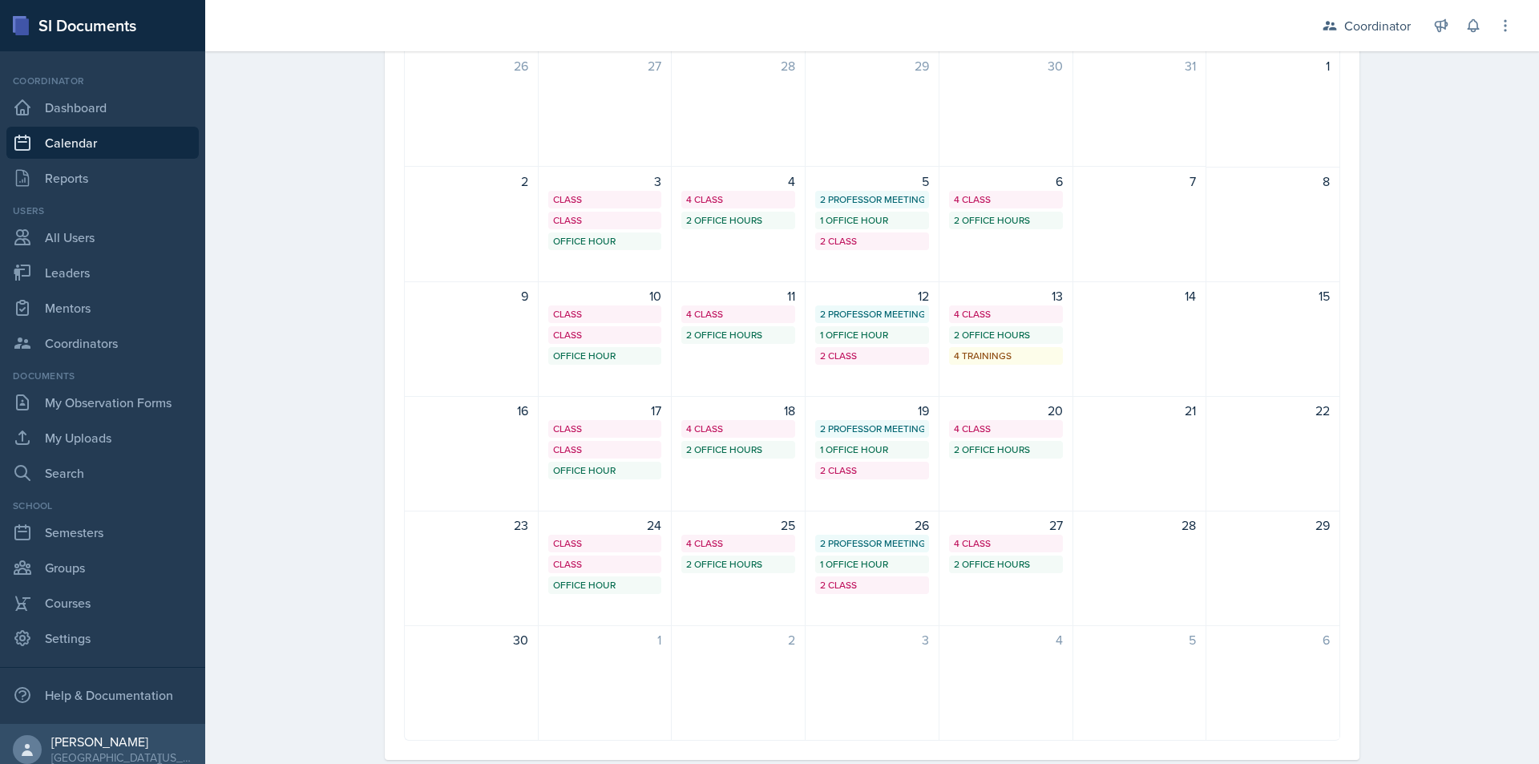
scroll to position [0, 0]
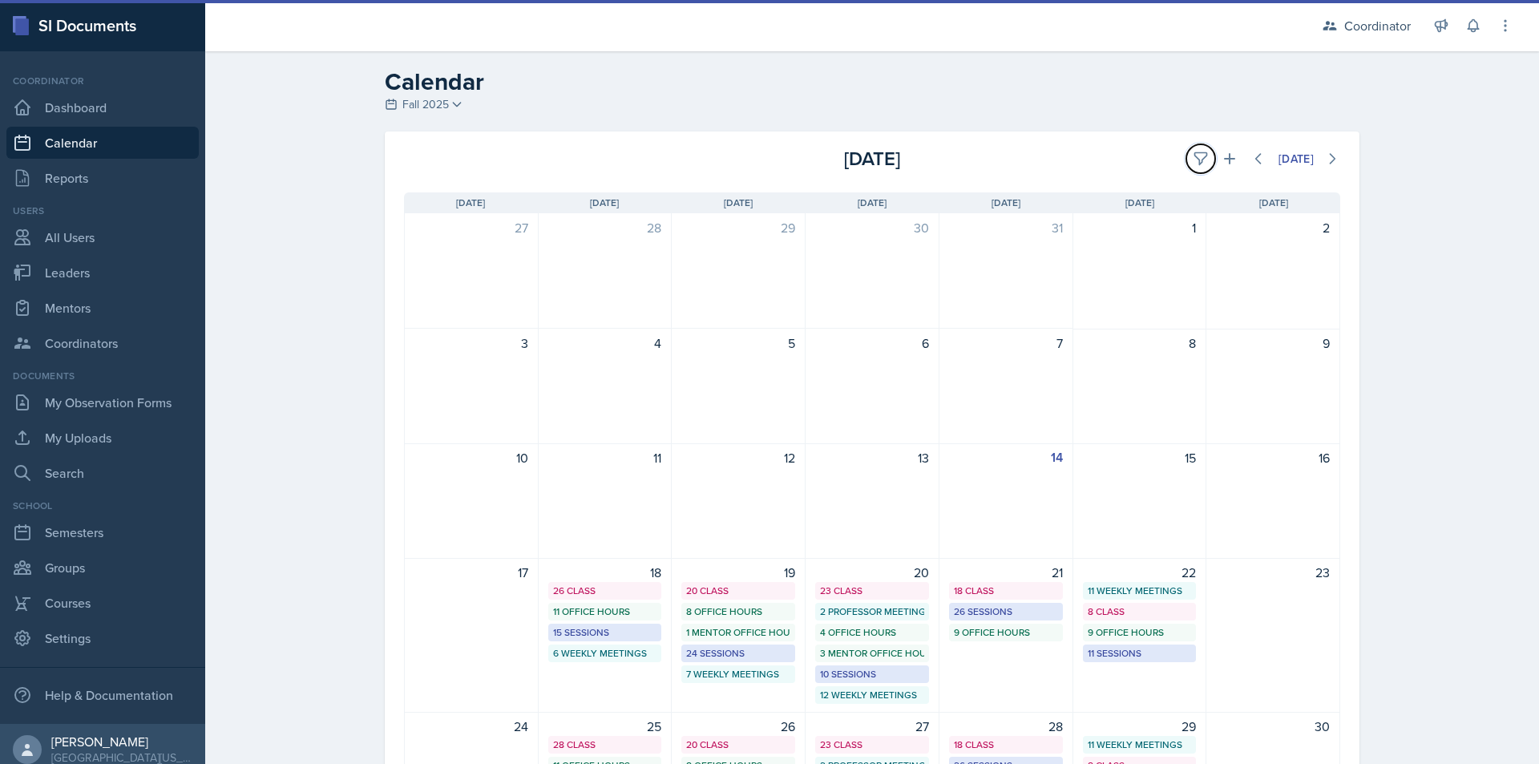
click at [1190, 149] on button at bounding box center [1200, 158] width 29 height 29
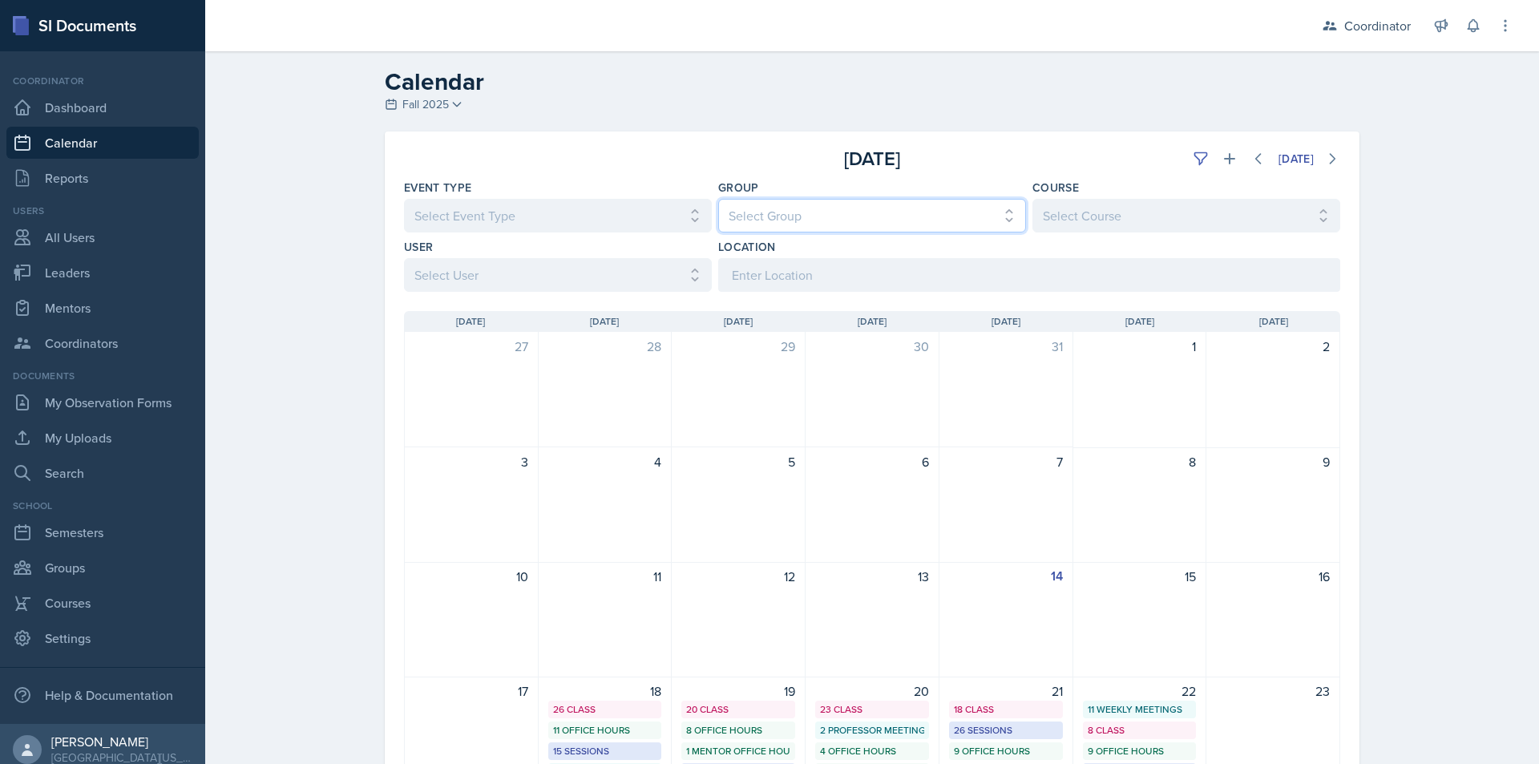
click at [824, 212] on select "Select Group All [PERSON_NAME]'s Groups [PERSON_NAME]'s Group [PERSON_NAME]'s G…" at bounding box center [872, 216] width 308 height 34
select select "19480abb-f0f7-4b68-be51-76a08af57529"
click at [718, 199] on select "Select Group All [PERSON_NAME]'s Groups [PERSON_NAME]'s Group [PERSON_NAME]'s G…" at bounding box center [872, 216] width 308 height 34
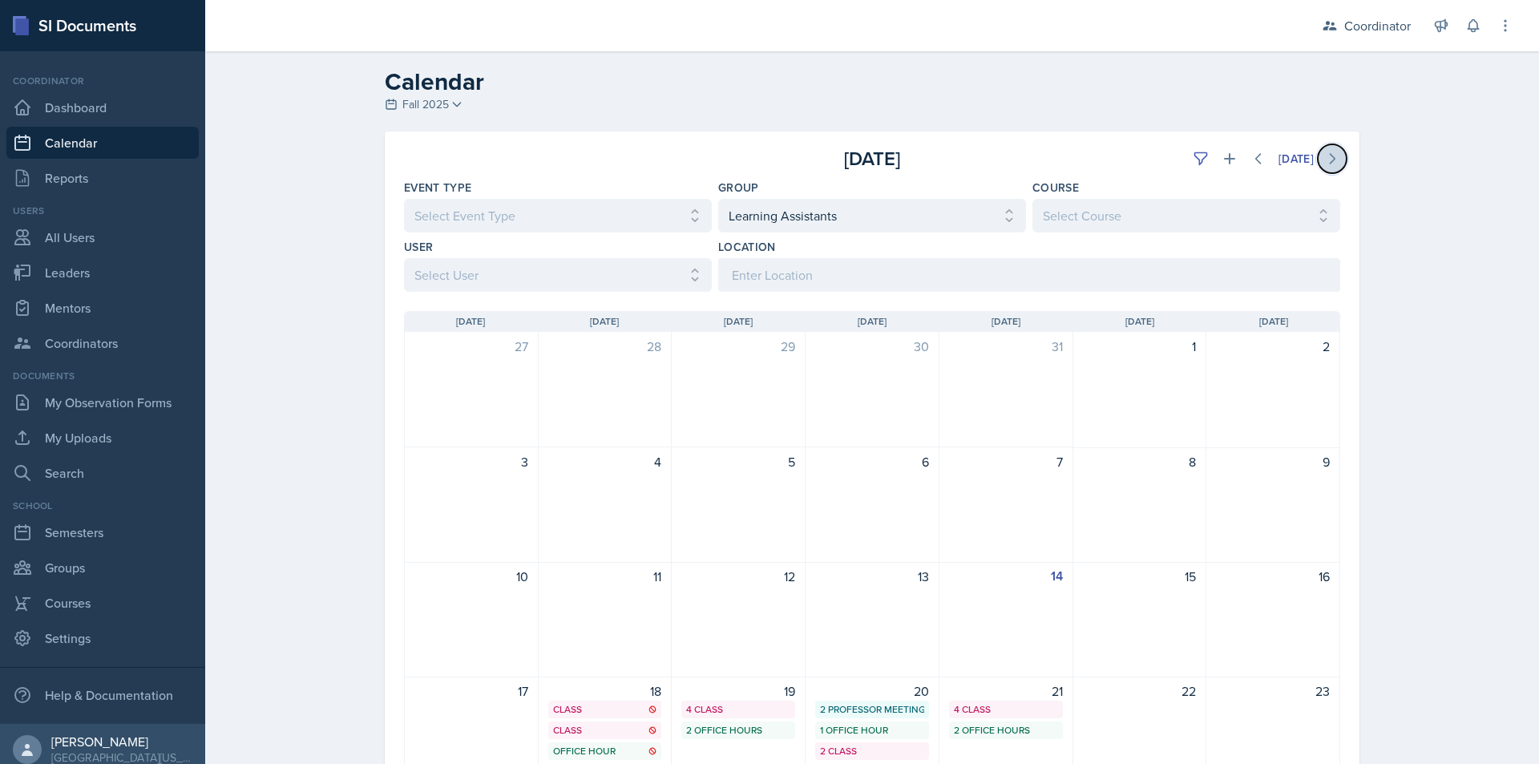
click at [1324, 161] on icon at bounding box center [1332, 159] width 16 height 16
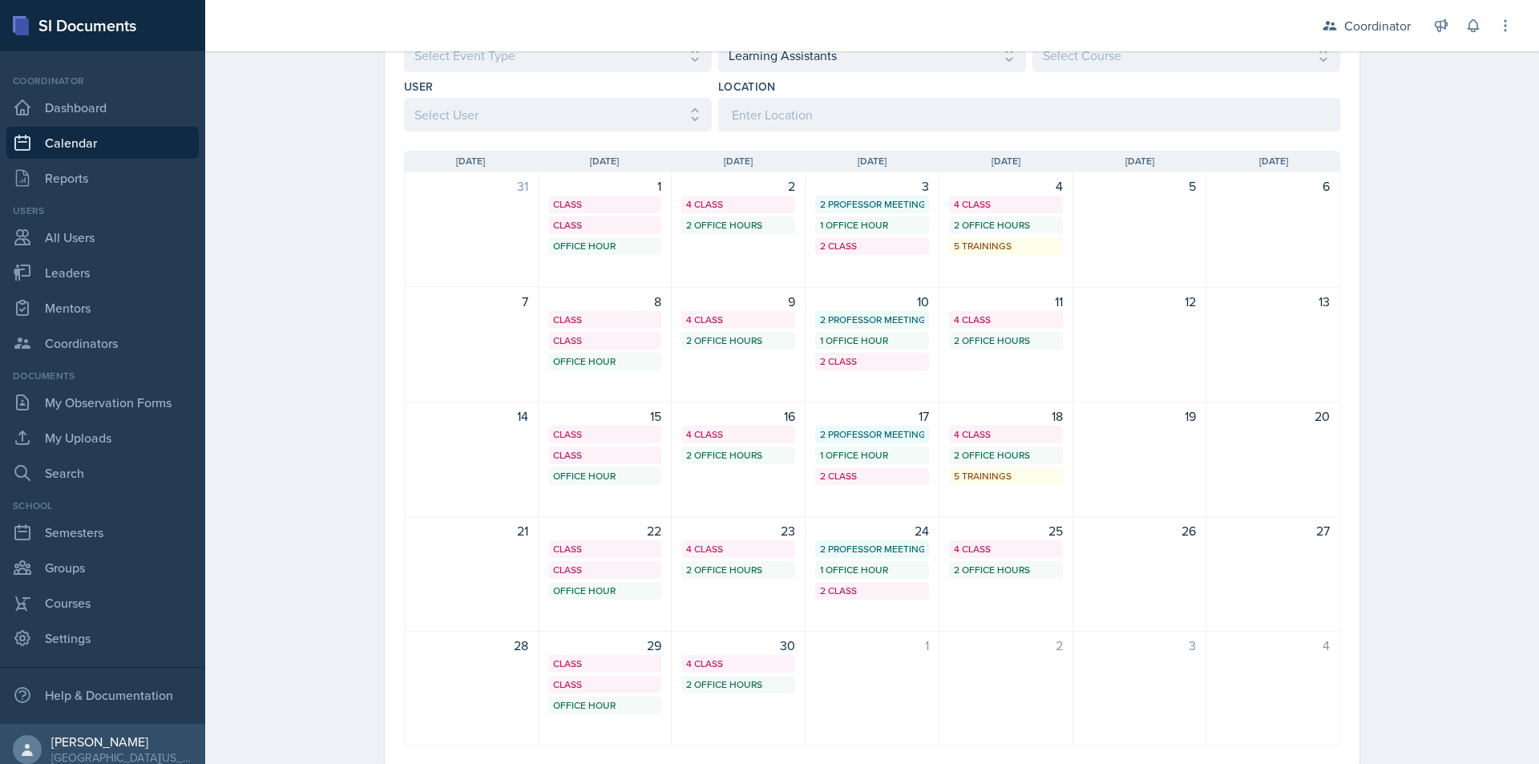
scroll to position [80, 0]
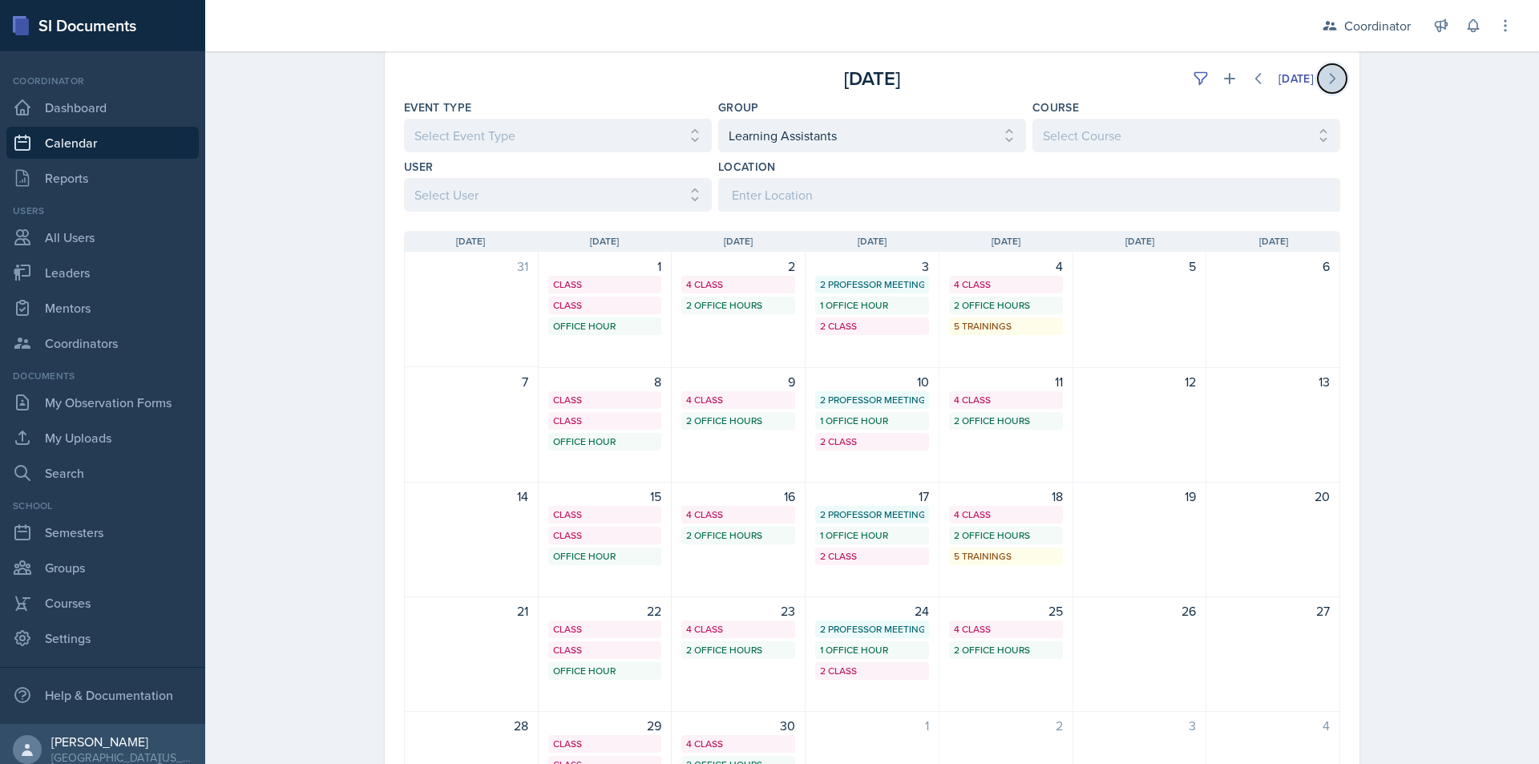
click at [1334, 78] on icon at bounding box center [1332, 79] width 16 height 16
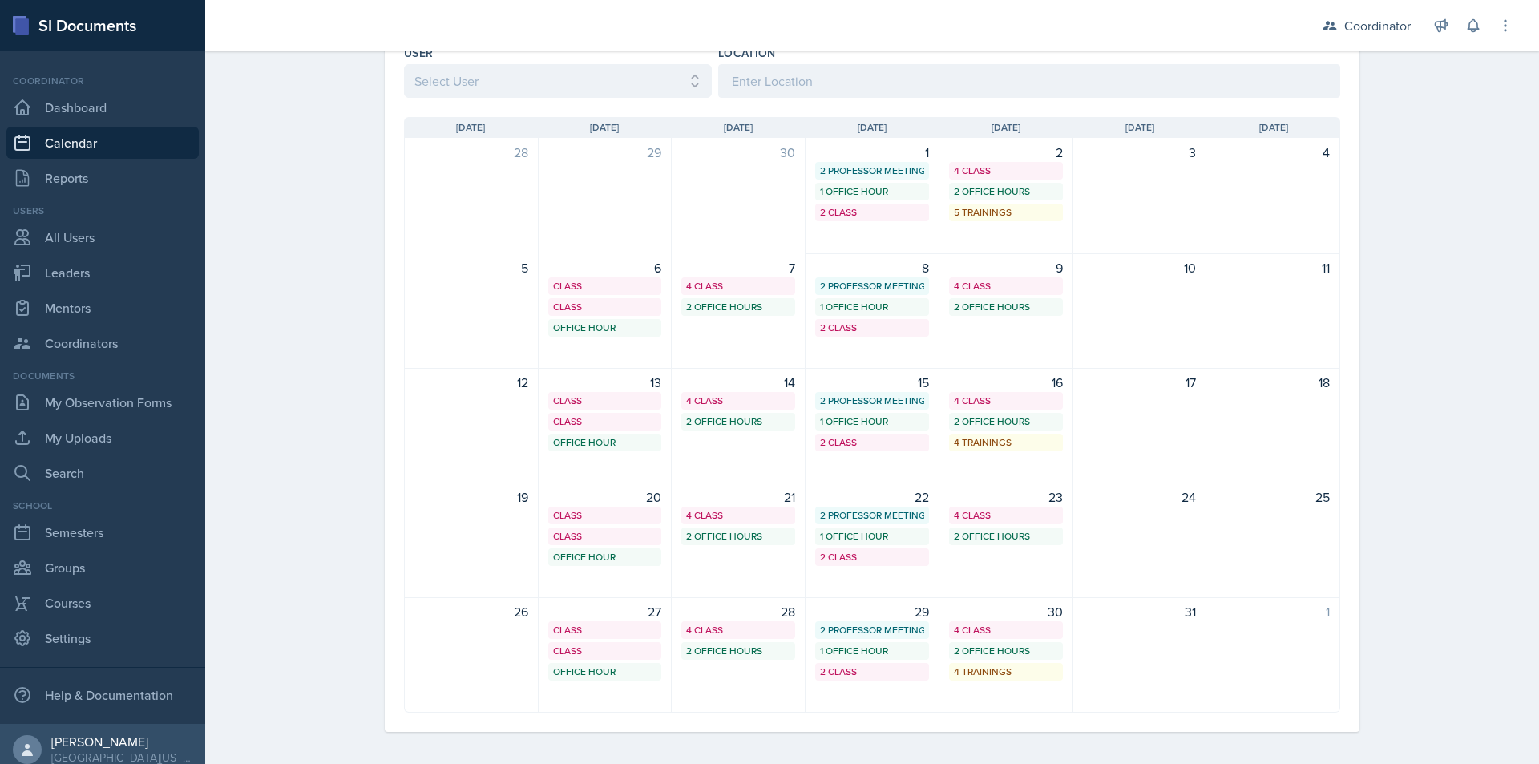
scroll to position [200, 0]
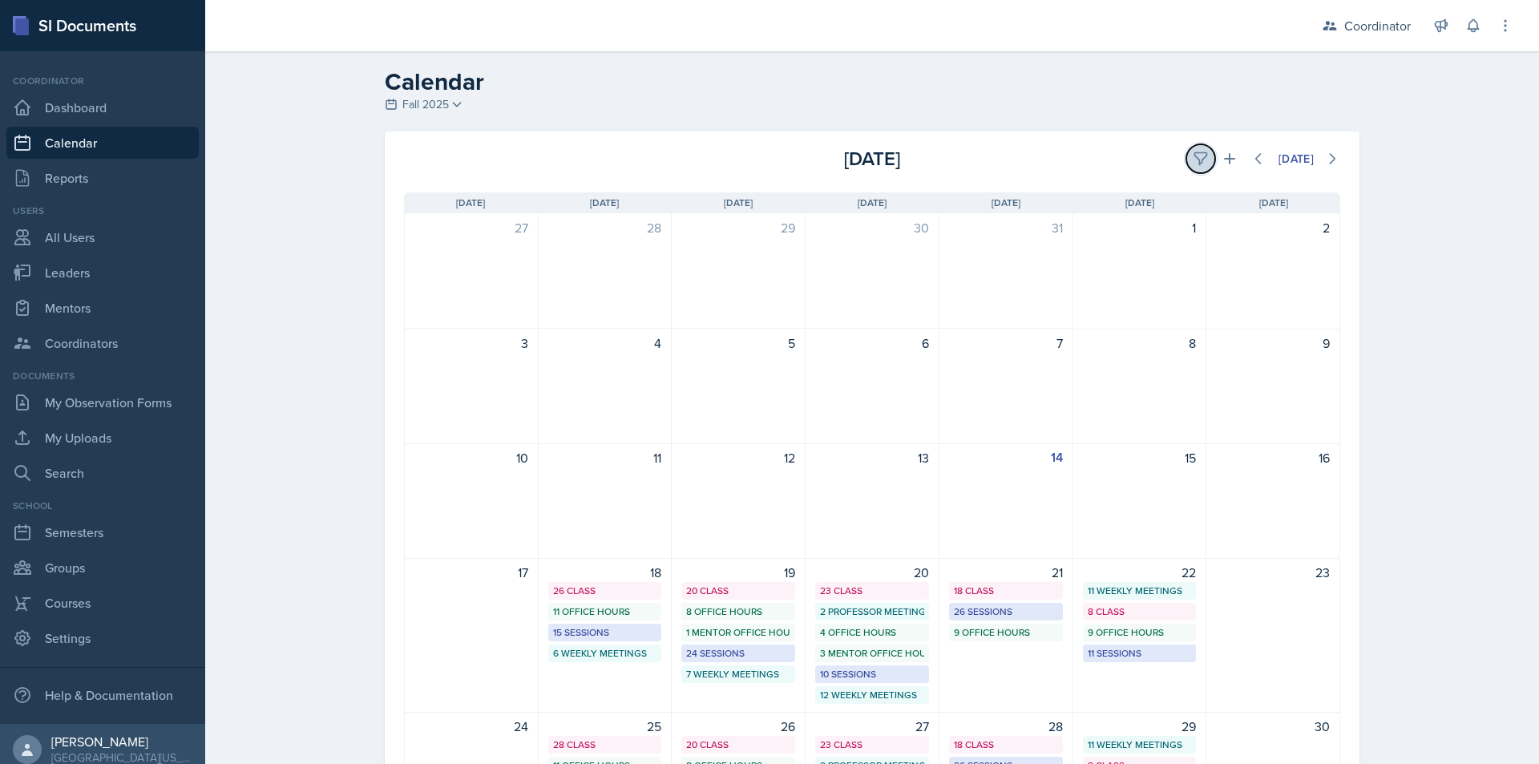
click at [1193, 154] on icon at bounding box center [1201, 159] width 16 height 16
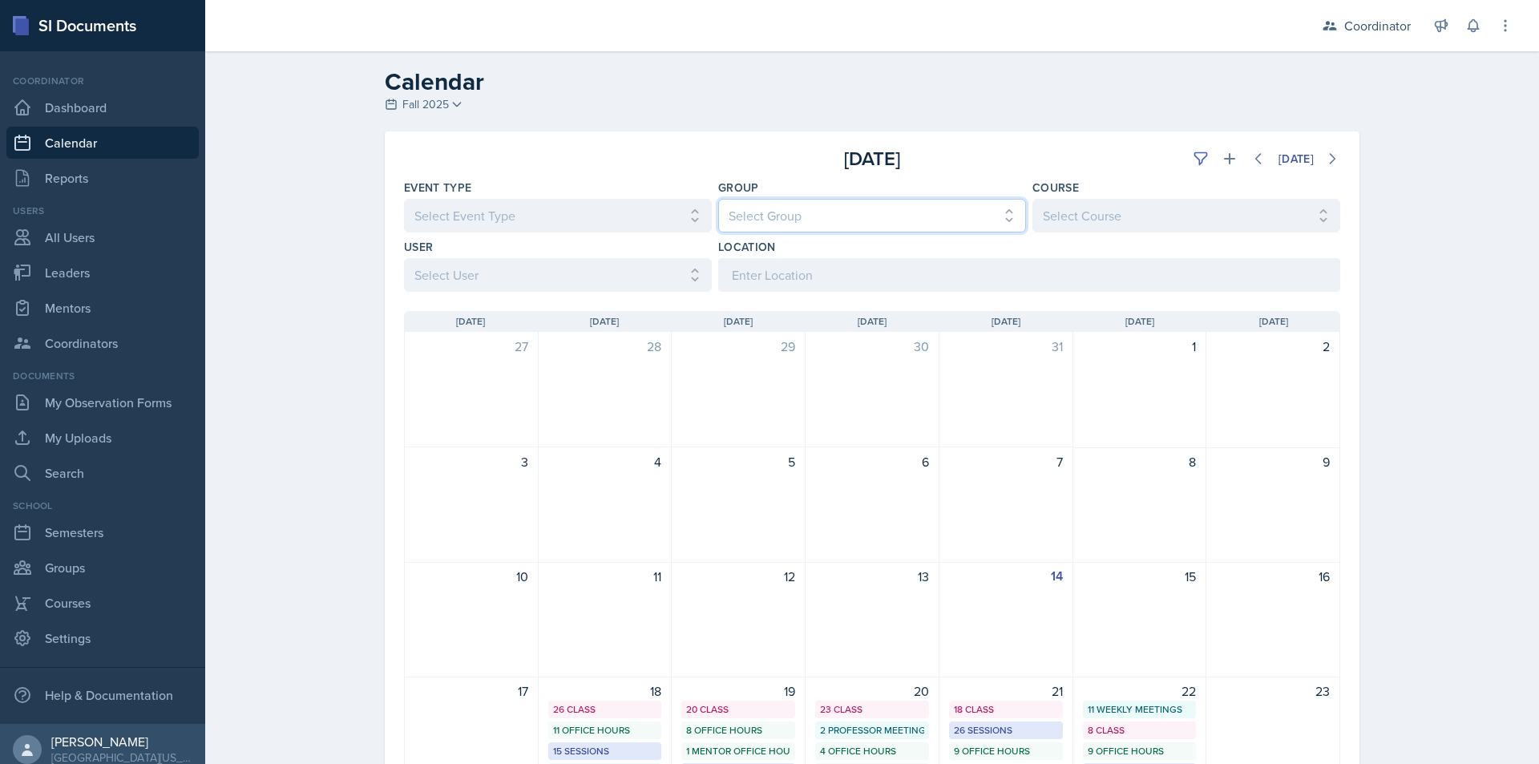
drag, startPoint x: 886, startPoint y: 208, endPoint x: 880, endPoint y: 220, distance: 12.5
click at [886, 208] on select "Select Group All [PERSON_NAME]'s Groups [PERSON_NAME]'s Group [PERSON_NAME]'s G…" at bounding box center [872, 216] width 308 height 34
select select "19480abb-f0f7-4b68-be51-76a08af57529"
click at [718, 199] on select "Select Group All [PERSON_NAME]'s Groups [PERSON_NAME]'s Group [PERSON_NAME]'s G…" at bounding box center [872, 216] width 308 height 34
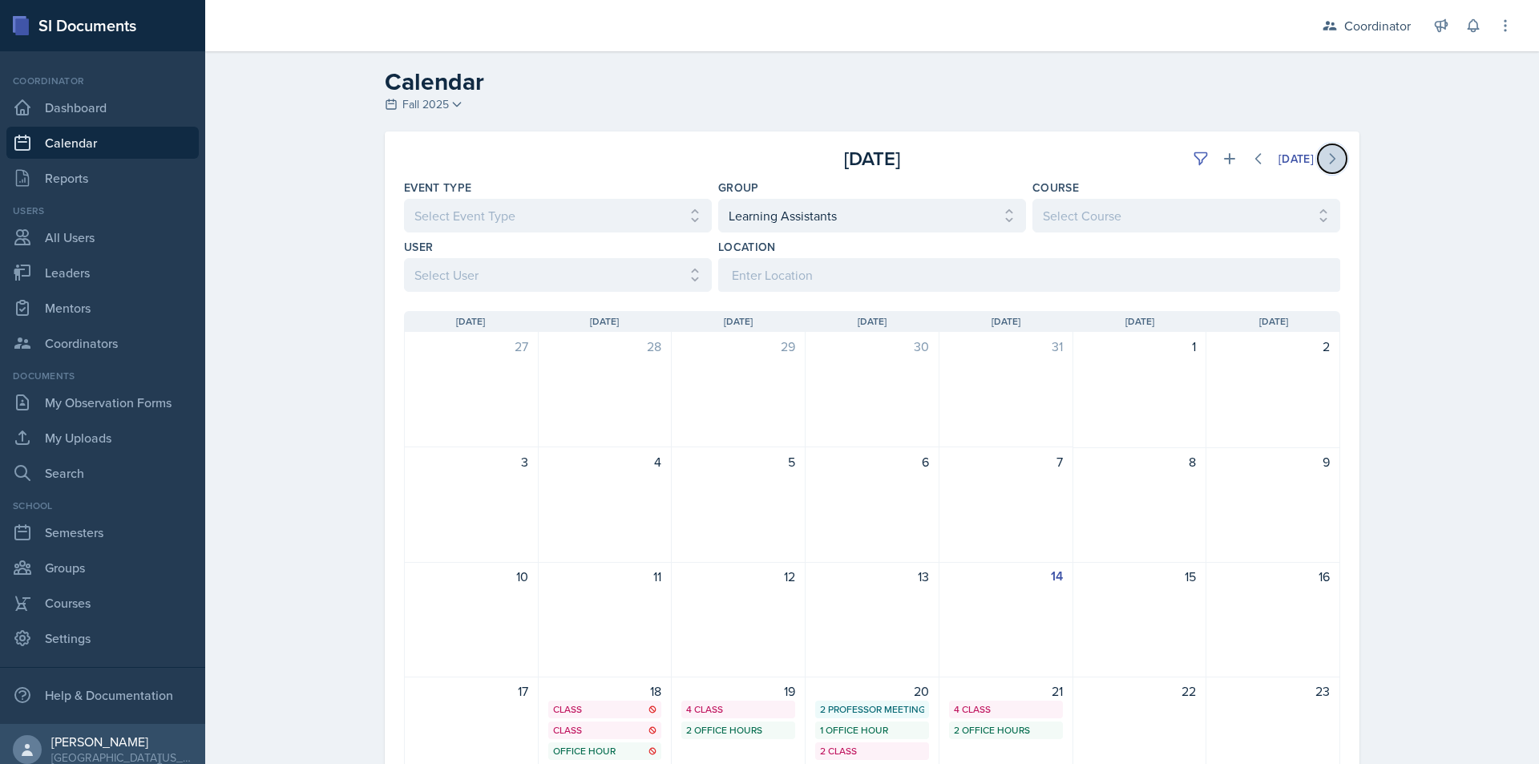
click at [1337, 156] on button at bounding box center [1332, 158] width 29 height 29
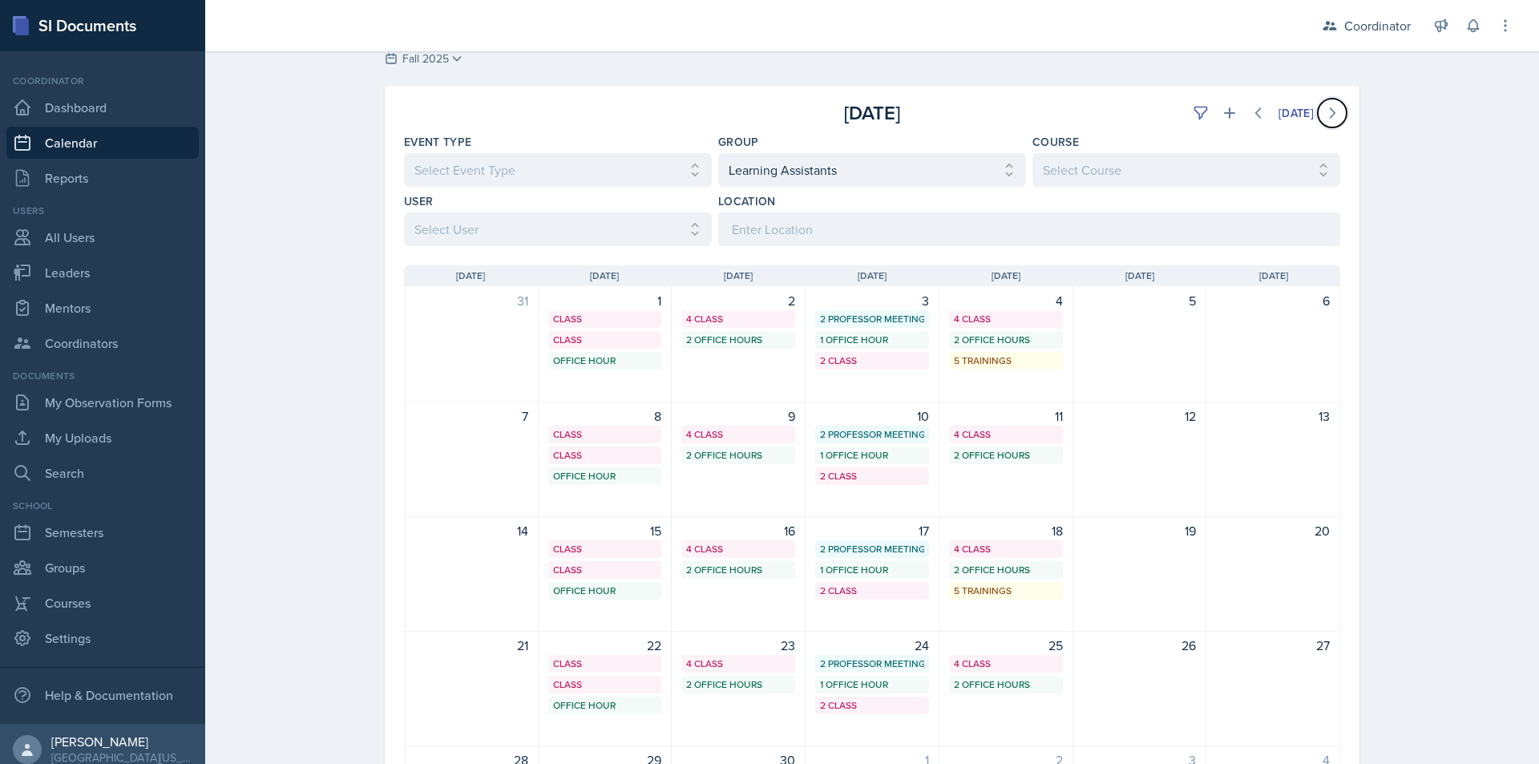
scroll to position [40, 0]
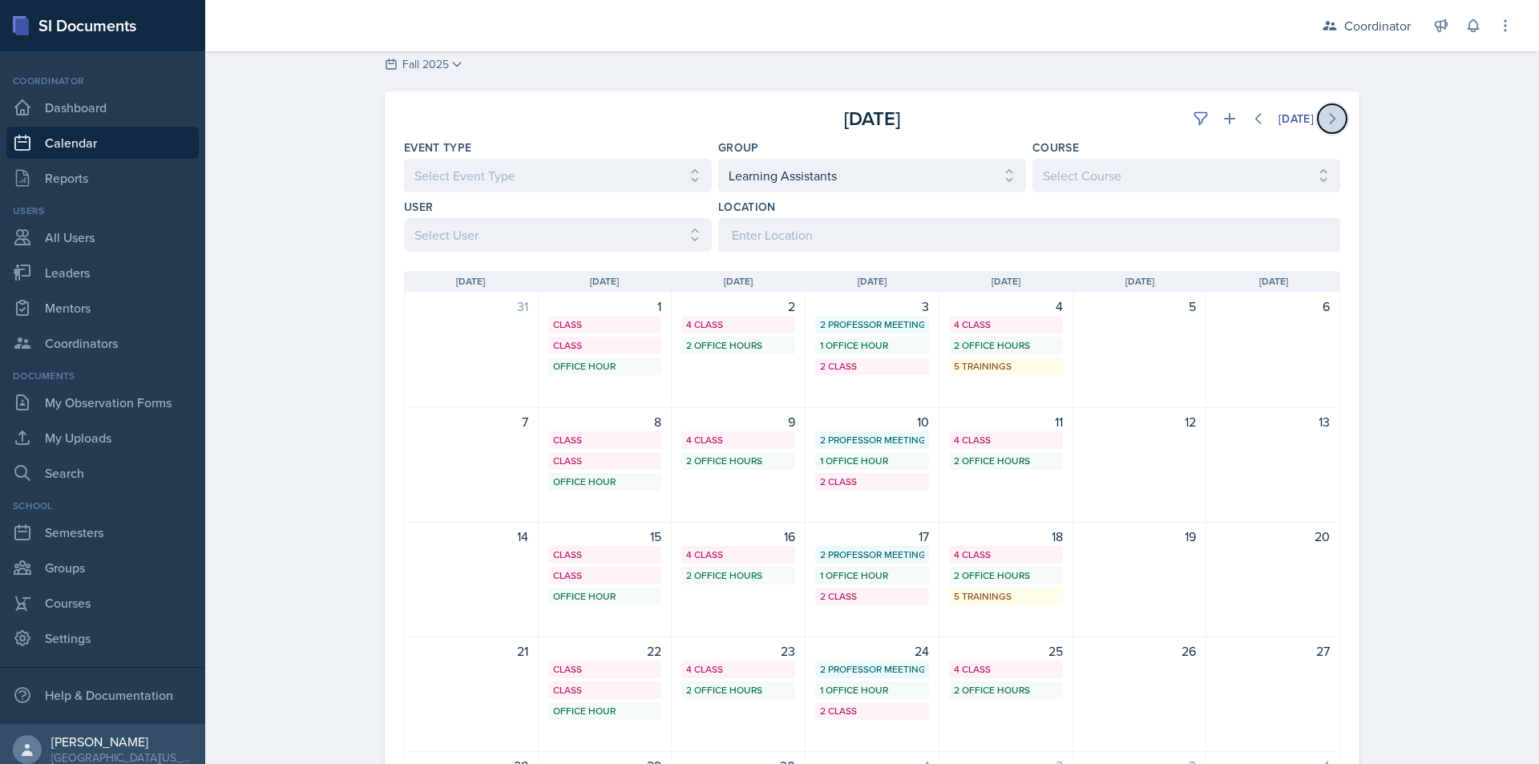
click at [1328, 125] on icon at bounding box center [1332, 119] width 16 height 16
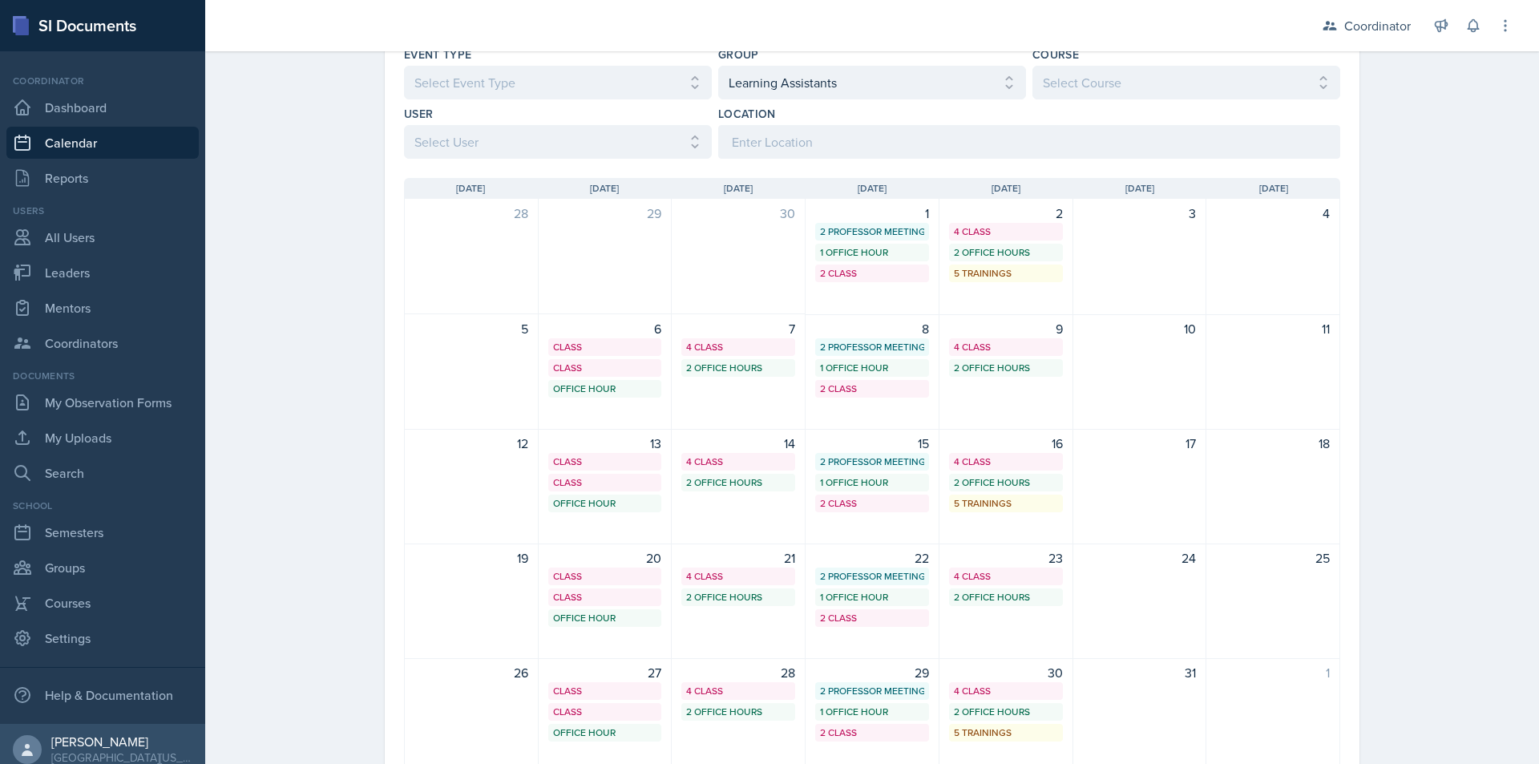
scroll to position [0, 0]
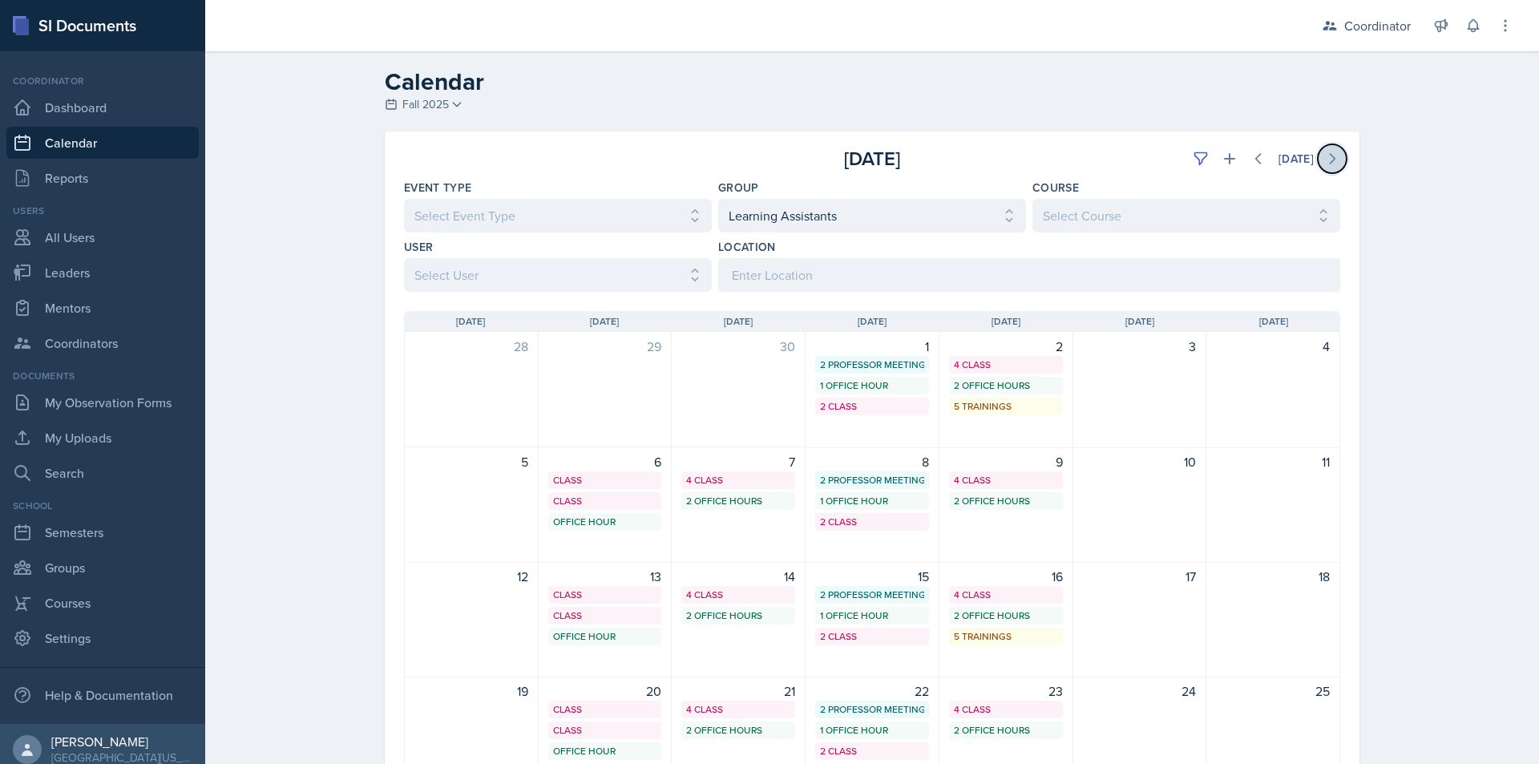
click at [1328, 152] on icon at bounding box center [1332, 159] width 16 height 16
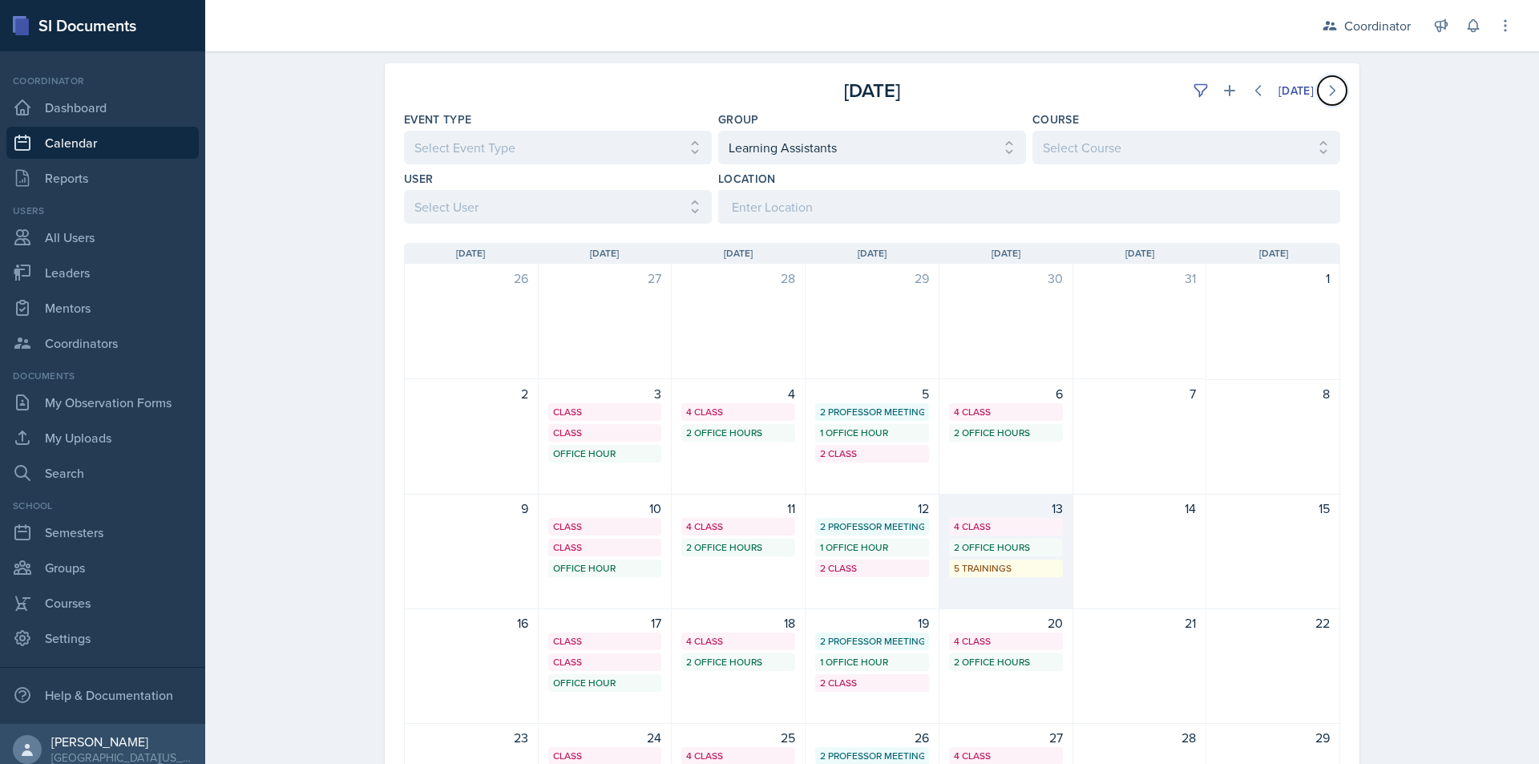
scroll to position [160, 0]
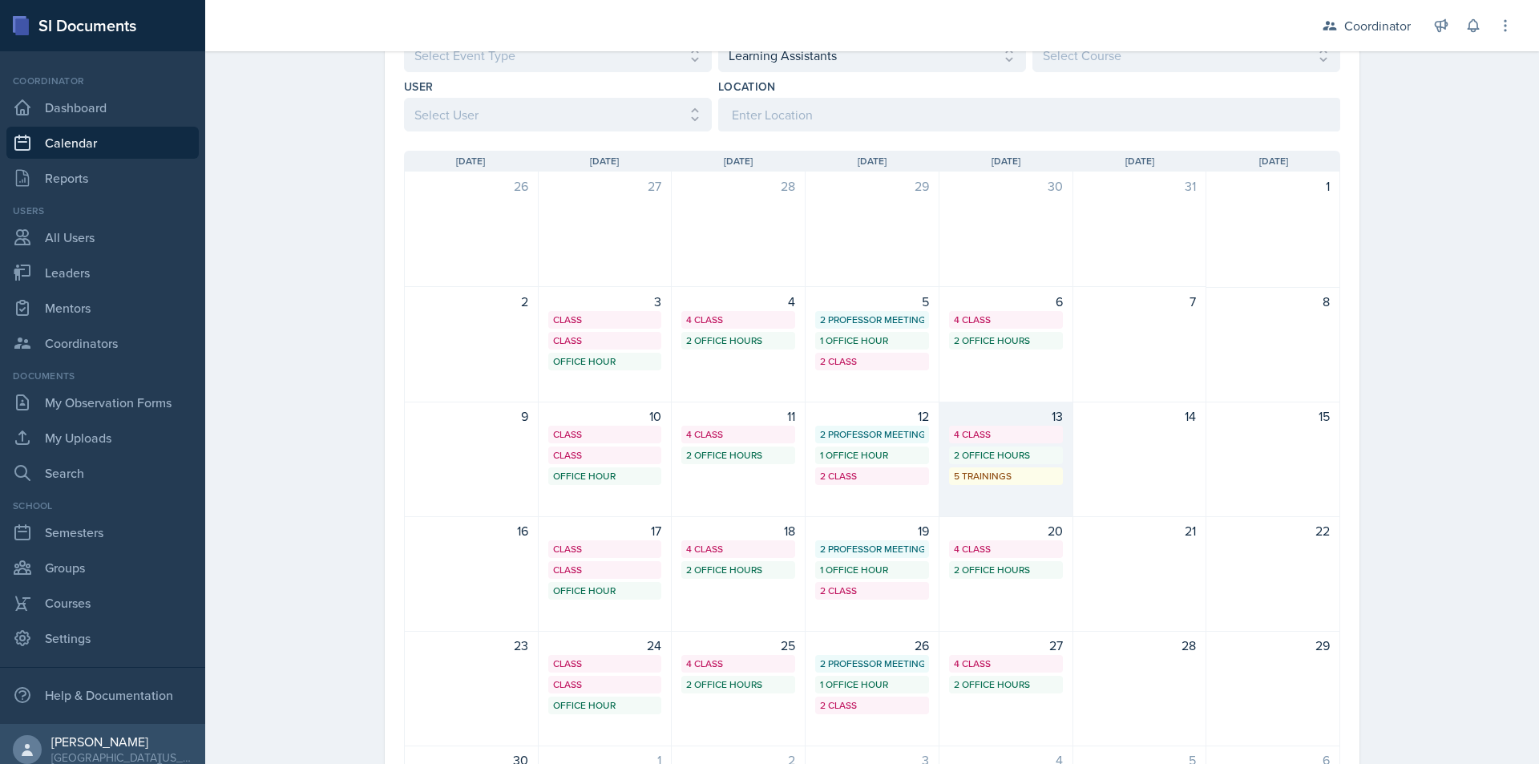
click at [1015, 491] on div "13 4 Class 2 Office Hours 5 Trainings" at bounding box center [1006, 459] width 134 height 115
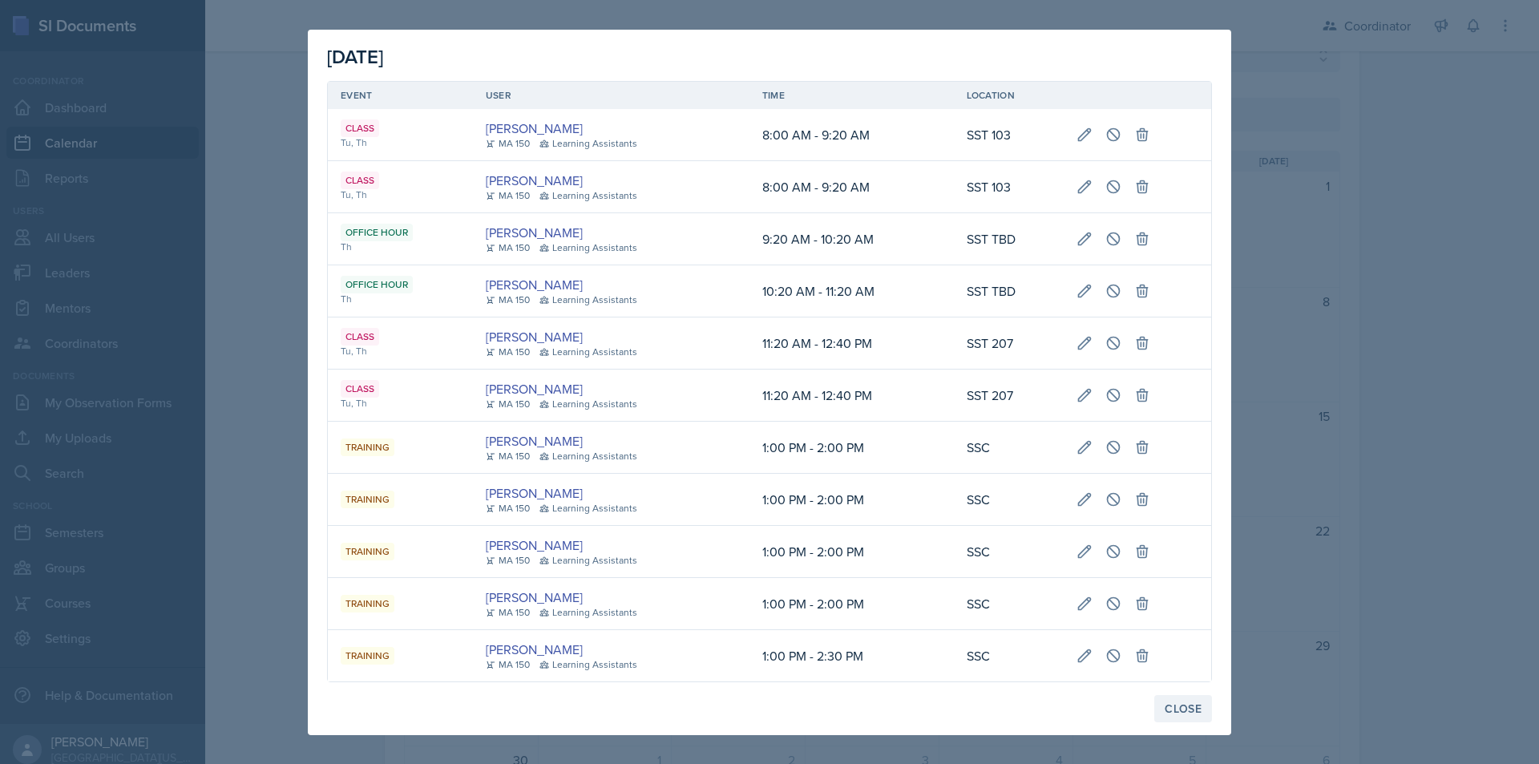
click at [1190, 706] on div "Close" at bounding box center [1183, 708] width 37 height 13
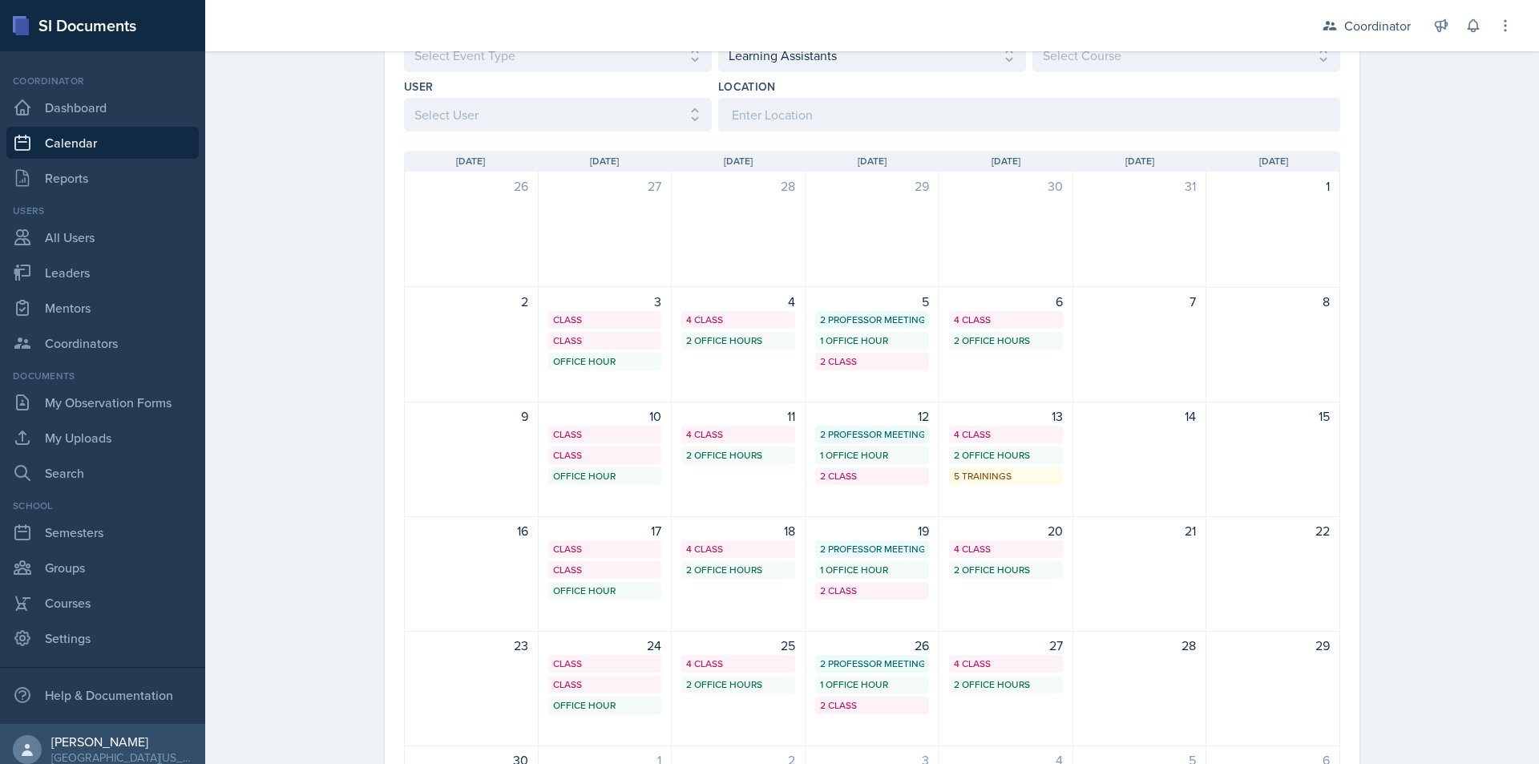
click at [277, 209] on div "Calendar Fall 2025 Fall 2025 Spring 2025 Fall 2024 Spring 2024 Fall 2023 Spring…" at bounding box center [872, 405] width 1334 height 1028
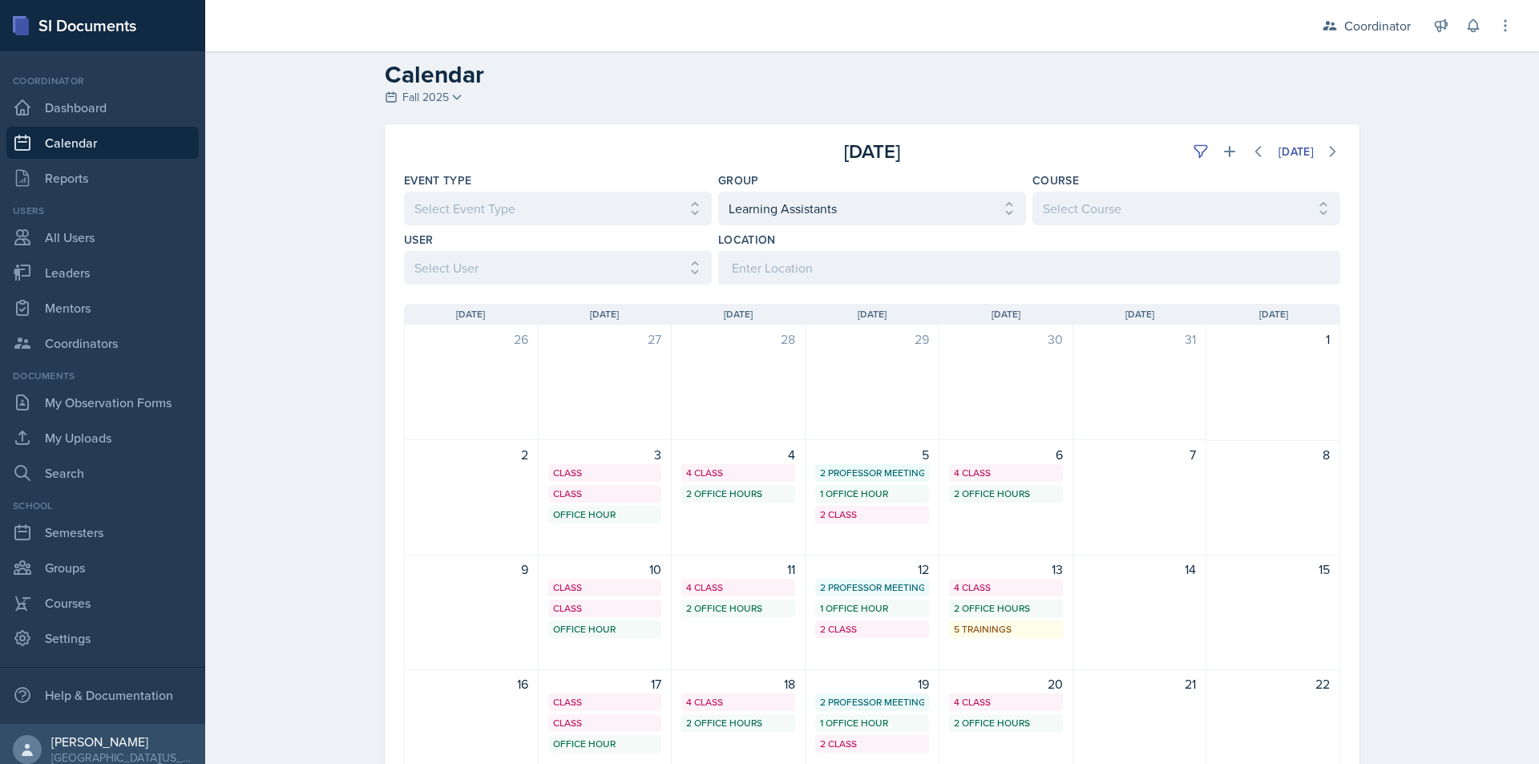
scroll to position [0, 0]
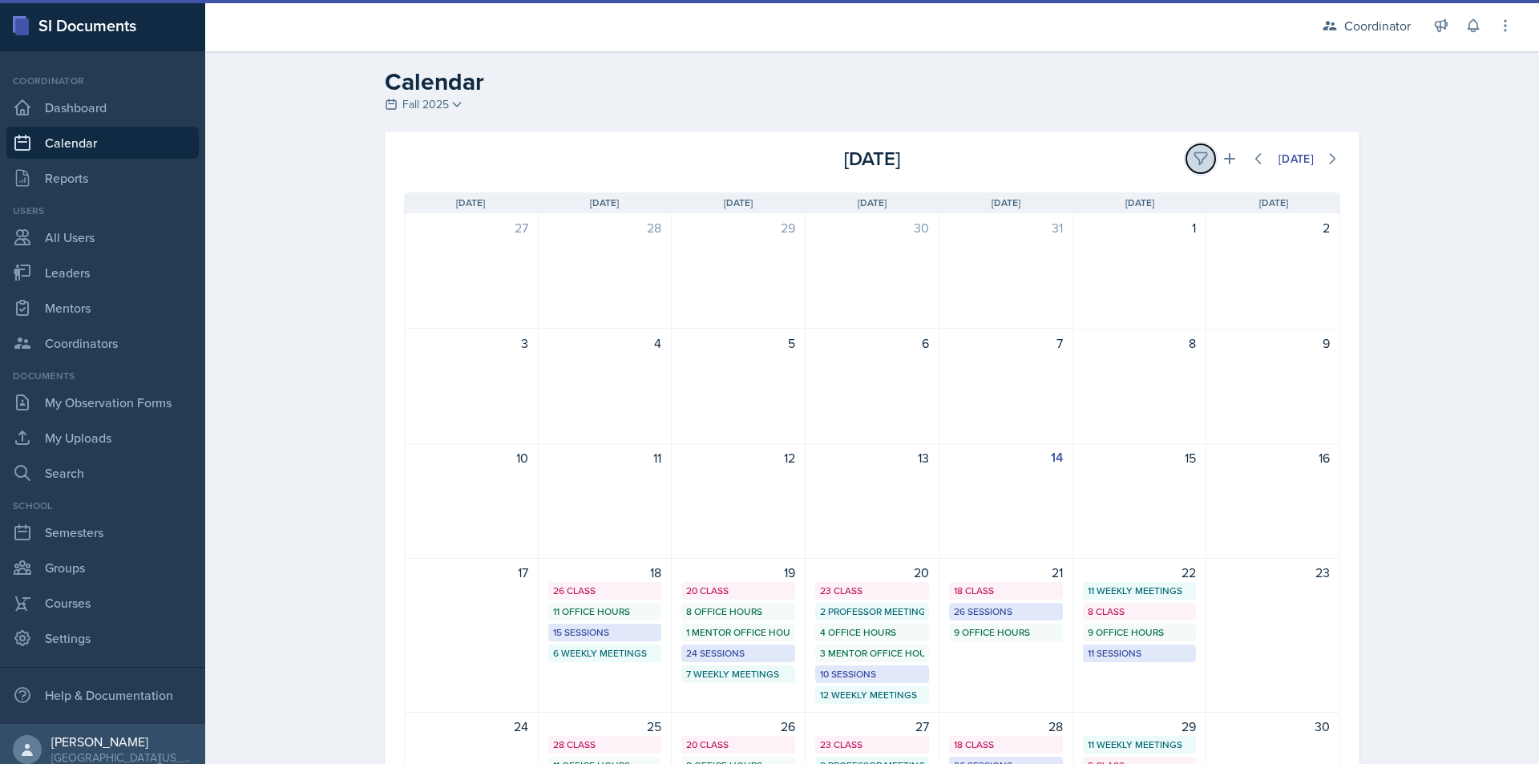
click at [1197, 158] on icon at bounding box center [1201, 159] width 16 height 16
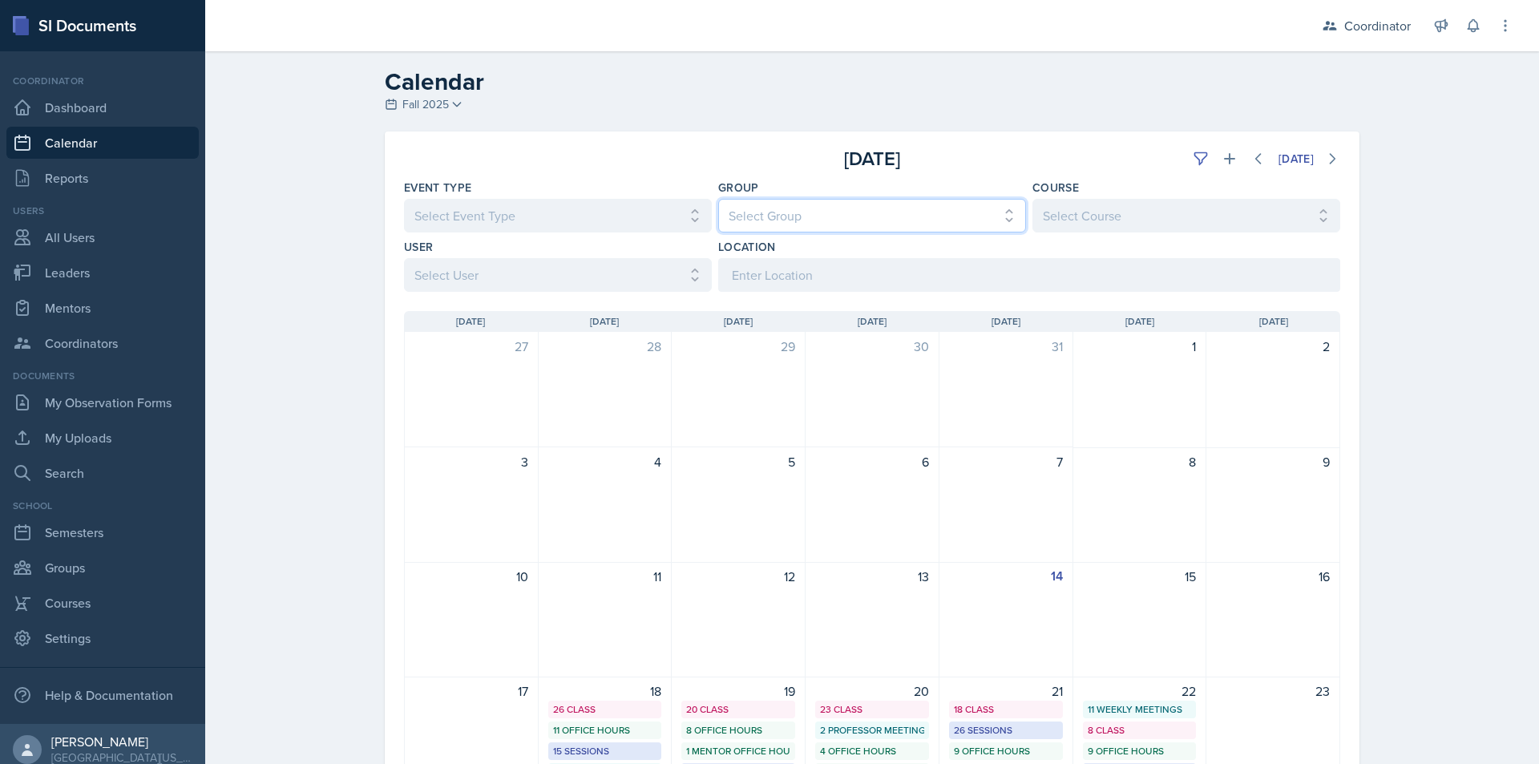
click at [951, 208] on select "Select Group All [PERSON_NAME]'s Groups [PERSON_NAME]'s Group [PERSON_NAME]'s G…" at bounding box center [872, 216] width 308 height 34
select select "19480abb-f0f7-4b68-be51-76a08af57529"
click at [718, 199] on select "Select Group All [PERSON_NAME]'s Groups [PERSON_NAME]'s Group [PERSON_NAME]'s G…" at bounding box center [872, 216] width 308 height 34
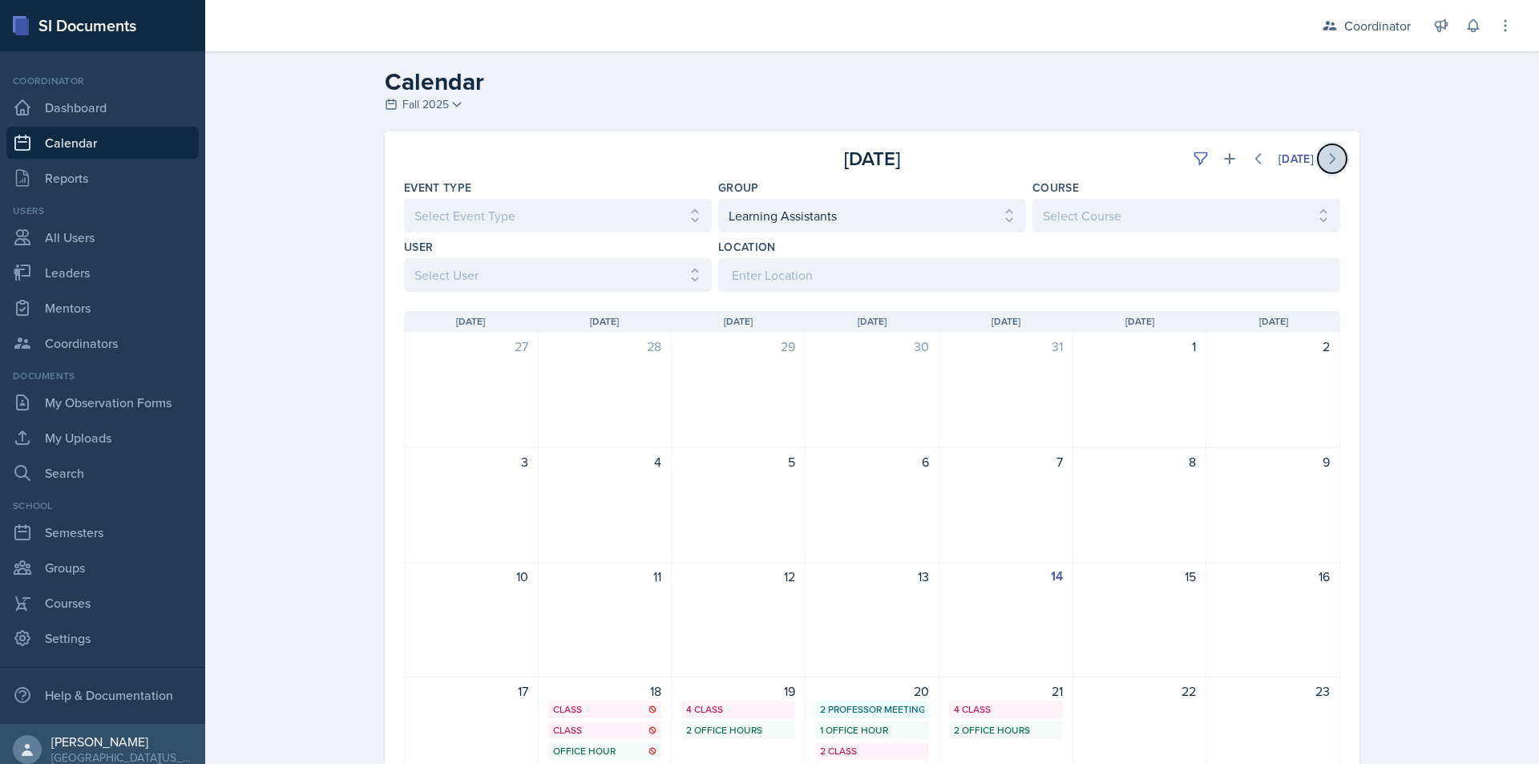
click at [1318, 153] on button at bounding box center [1332, 158] width 29 height 29
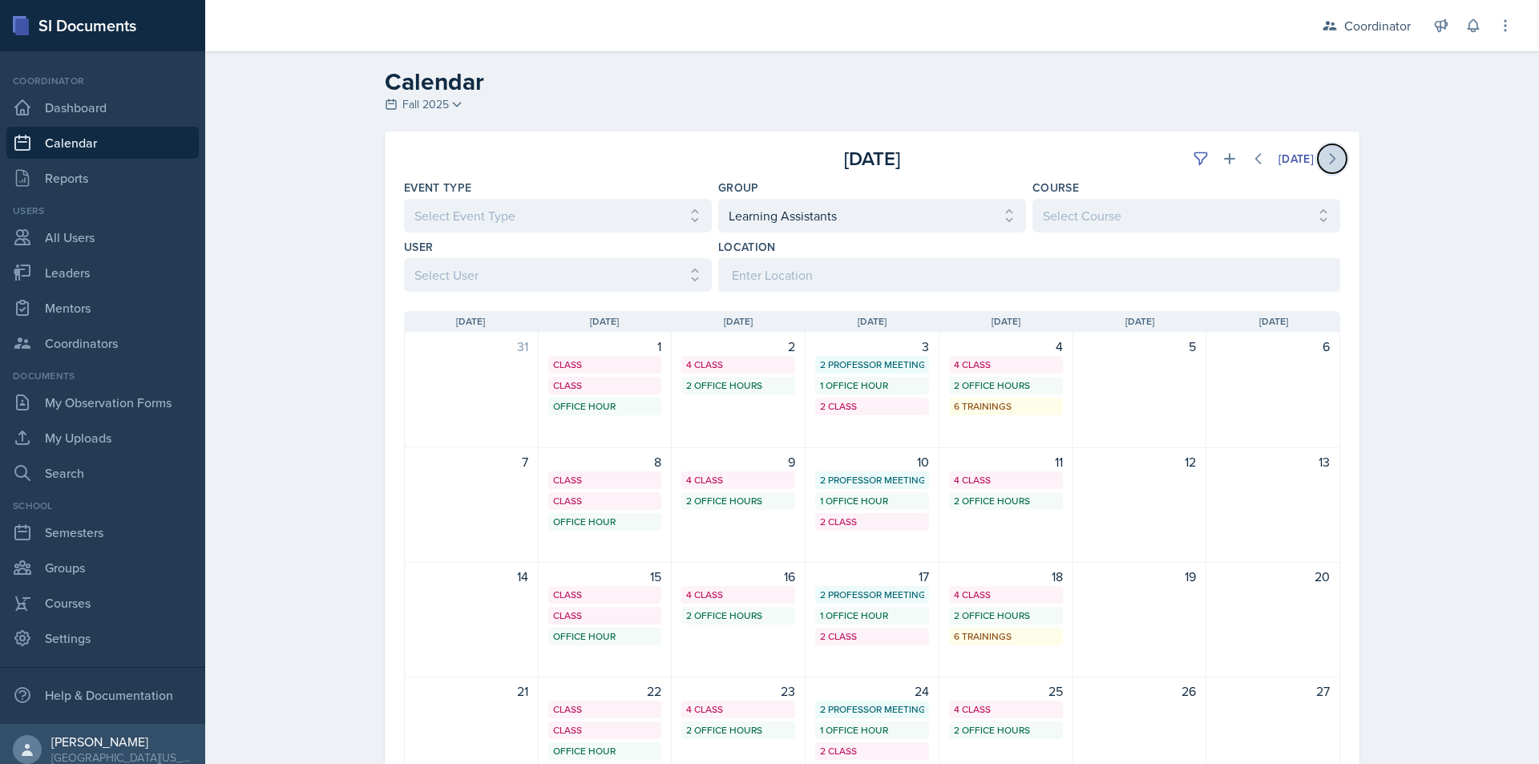
click at [1326, 148] on button at bounding box center [1332, 158] width 29 height 29
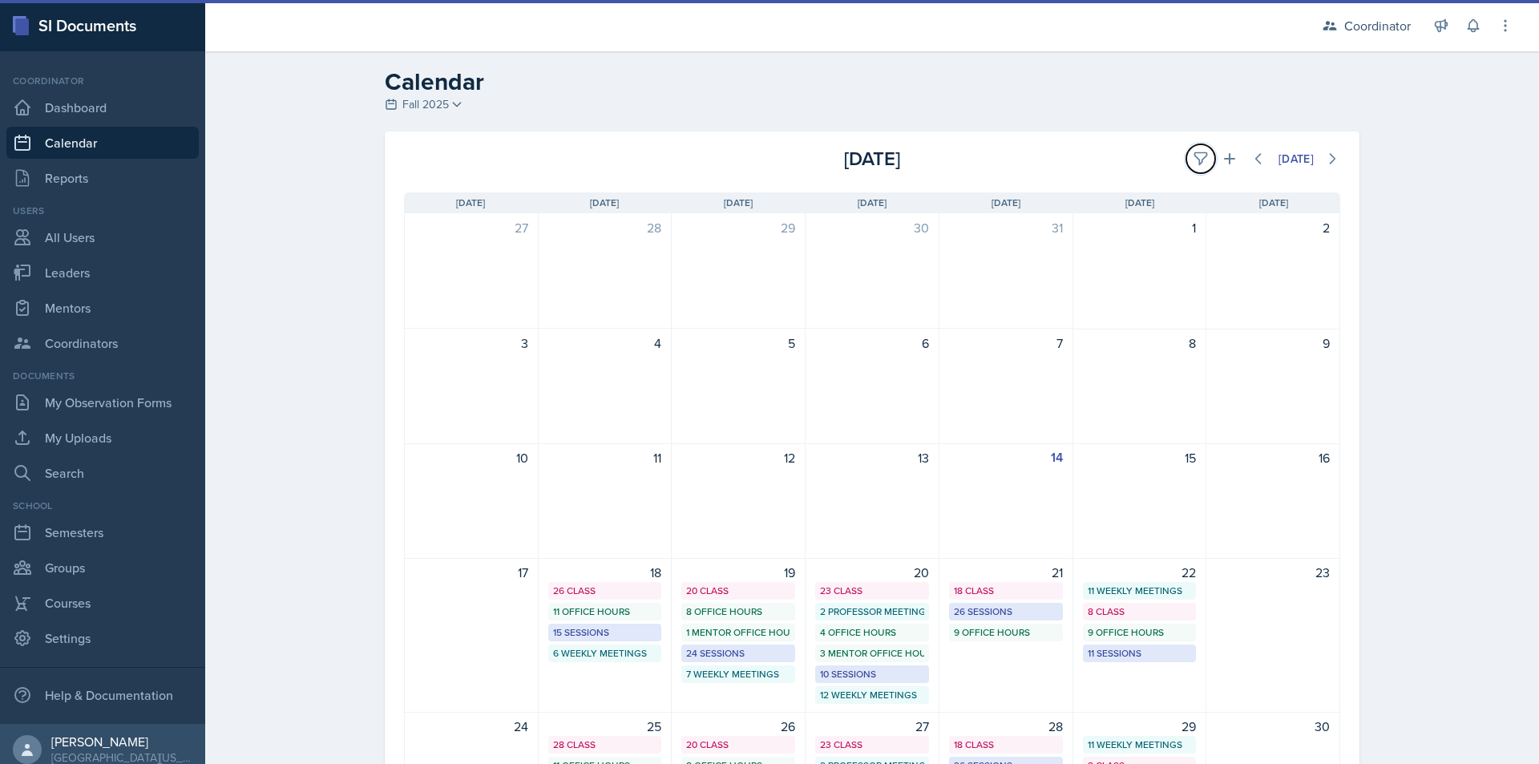
click at [1193, 148] on button at bounding box center [1200, 158] width 29 height 29
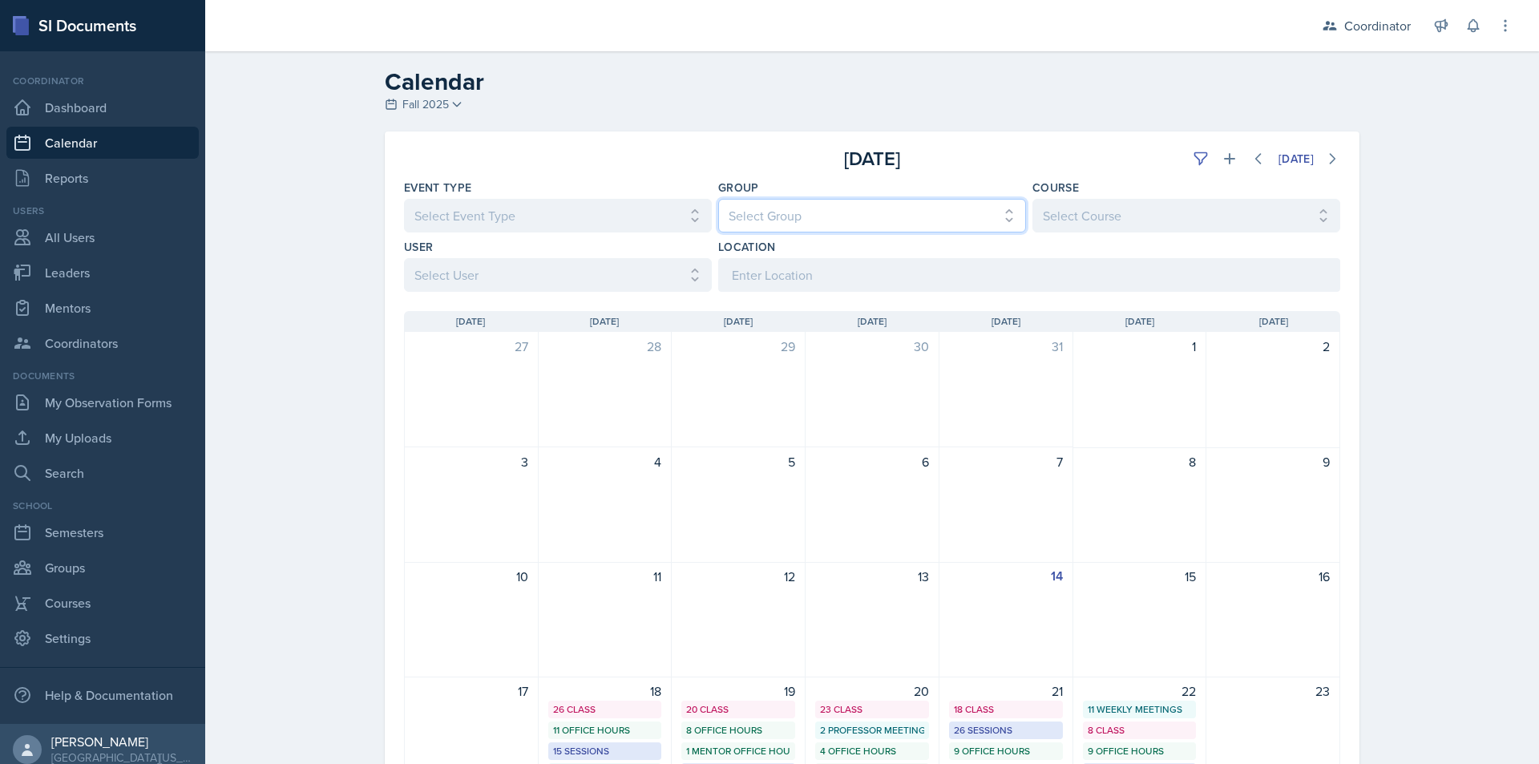
click at [824, 220] on select "Select Group All [PERSON_NAME]'s Groups [PERSON_NAME]'s Group [PERSON_NAME]'s G…" at bounding box center [872, 216] width 308 height 34
select select "19480abb-f0f7-4b68-be51-76a08af57529"
click at [718, 199] on select "Select Group All [PERSON_NAME]'s Groups [PERSON_NAME]'s Group [PERSON_NAME]'s G…" at bounding box center [872, 216] width 308 height 34
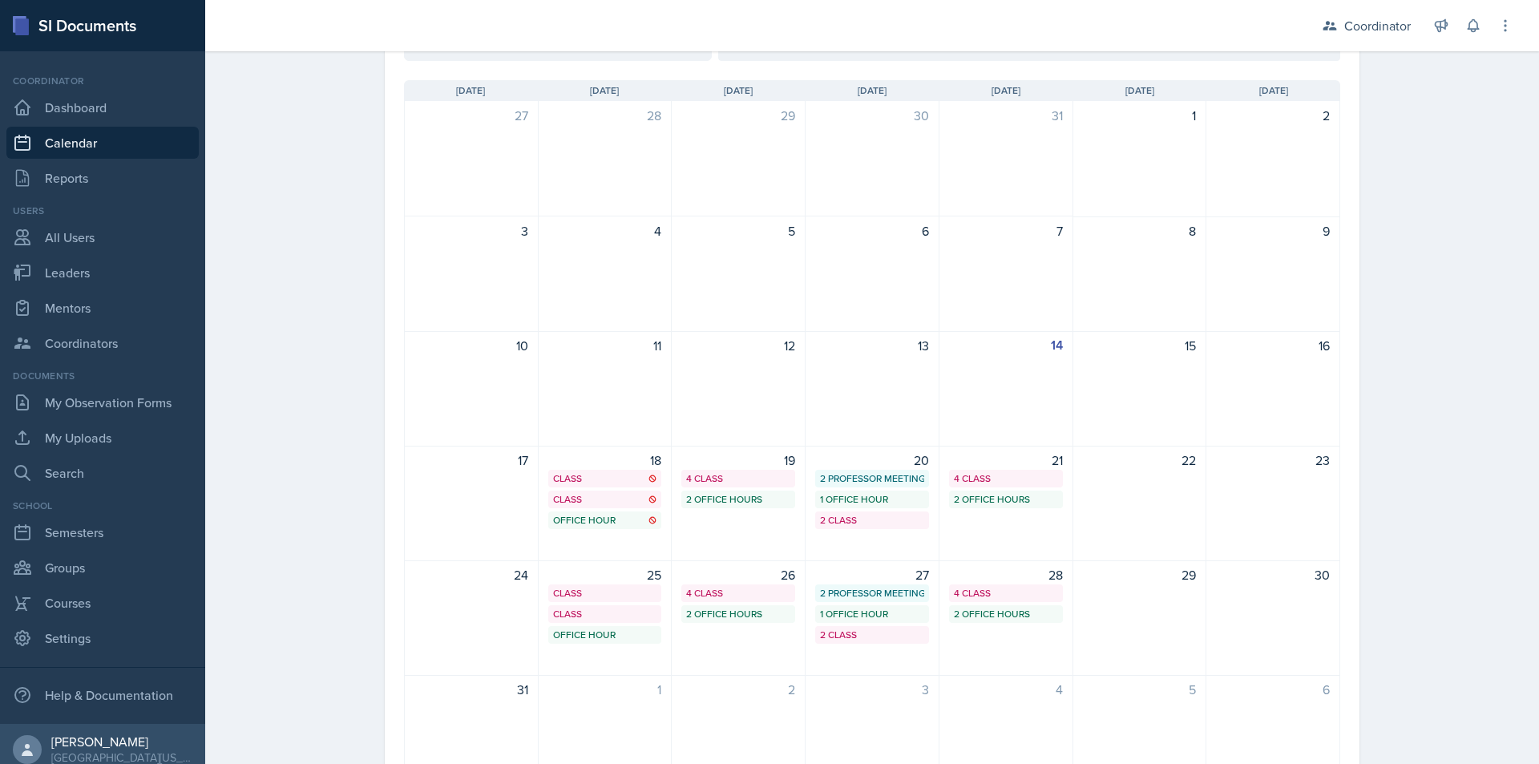
scroll to position [240, 0]
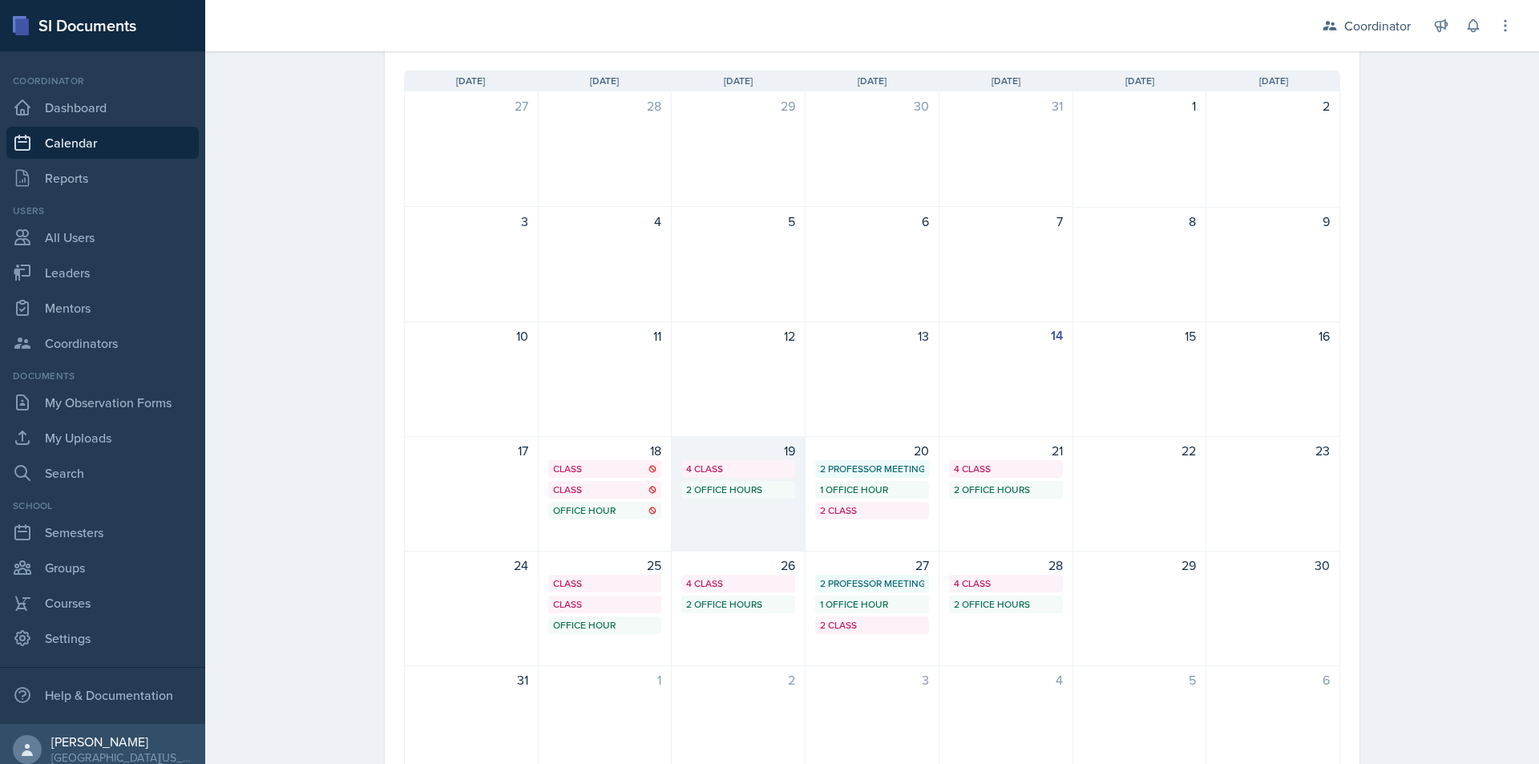
click at [724, 469] on div "4 Class" at bounding box center [738, 469] width 104 height 14
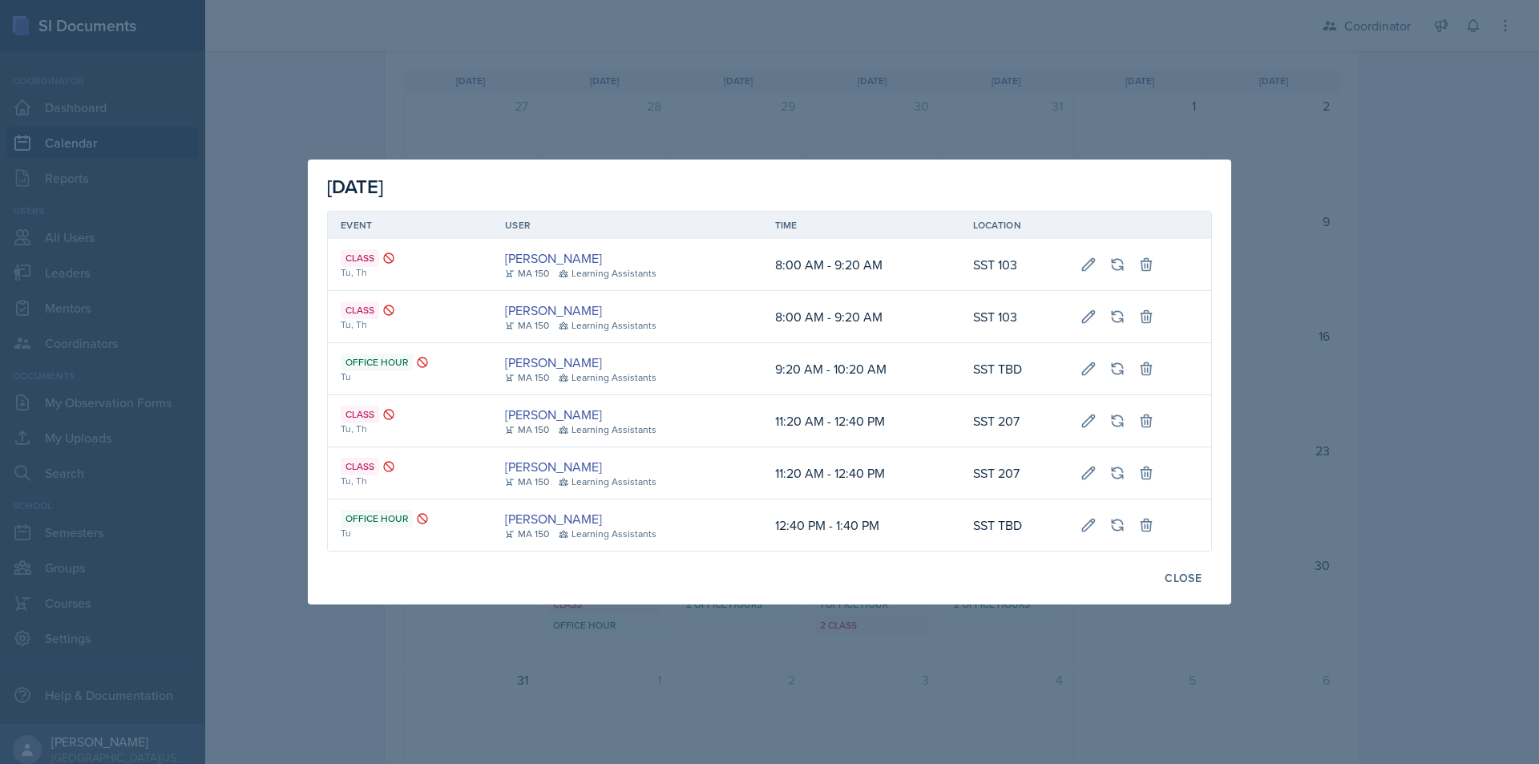
click at [743, 600] on div "[DATE] Event User Time Location Class Tu, [GEOGRAPHIC_DATA][PERSON_NAME] [GEOGR…" at bounding box center [769, 382] width 923 height 445
click at [650, 661] on div at bounding box center [769, 382] width 1539 height 764
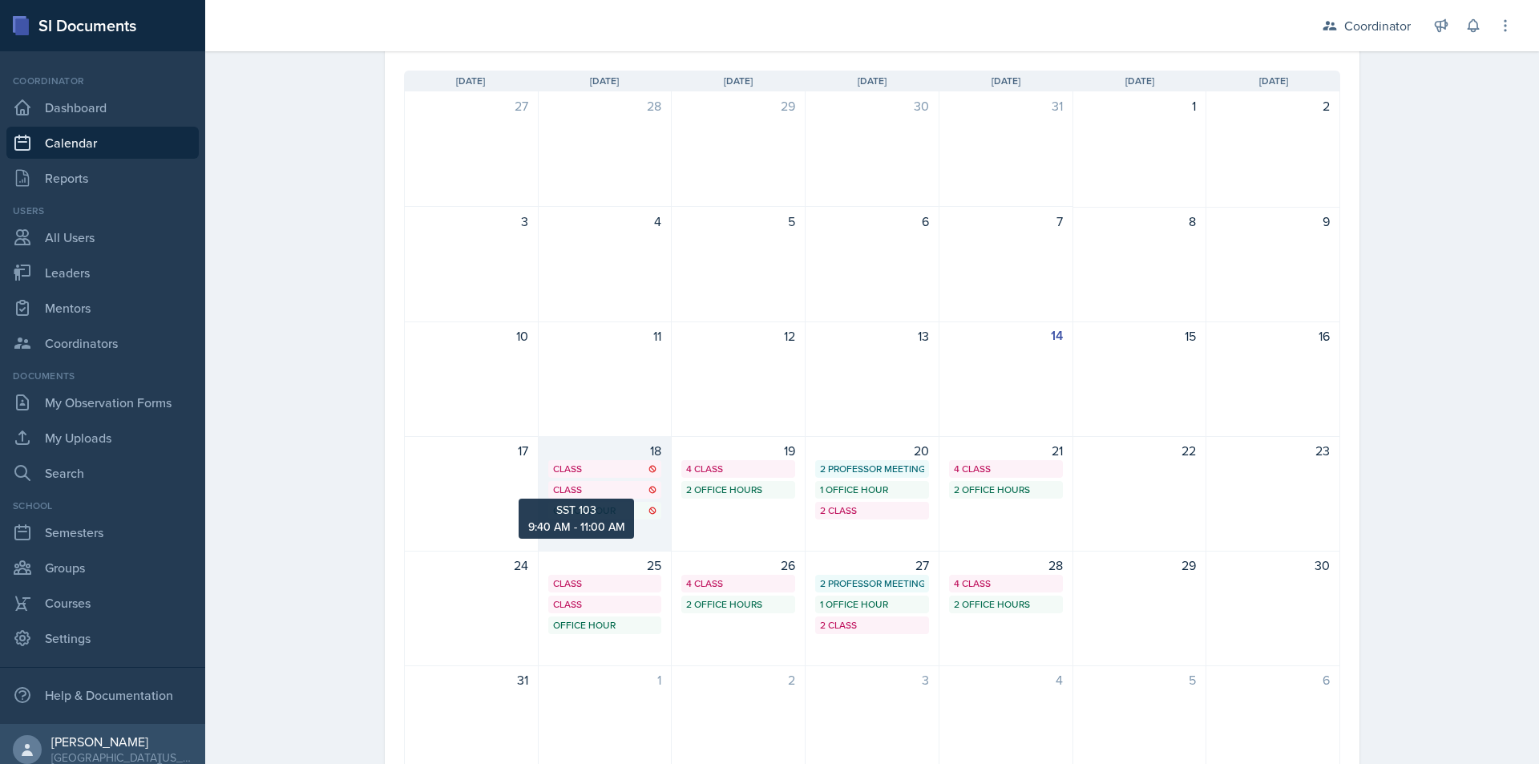
click at [626, 494] on div "Class" at bounding box center [605, 490] width 104 height 14
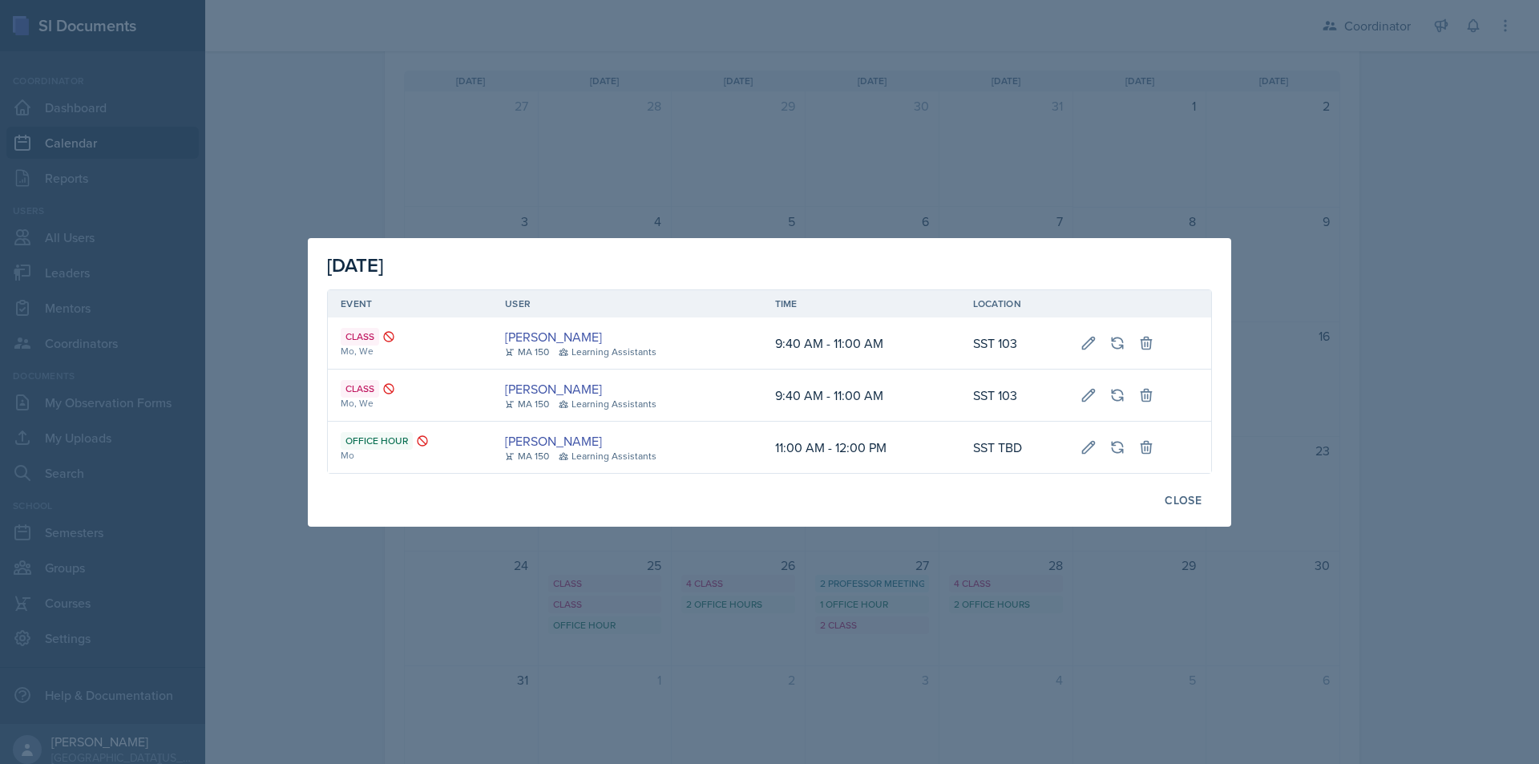
click at [648, 571] on div at bounding box center [769, 382] width 1539 height 764
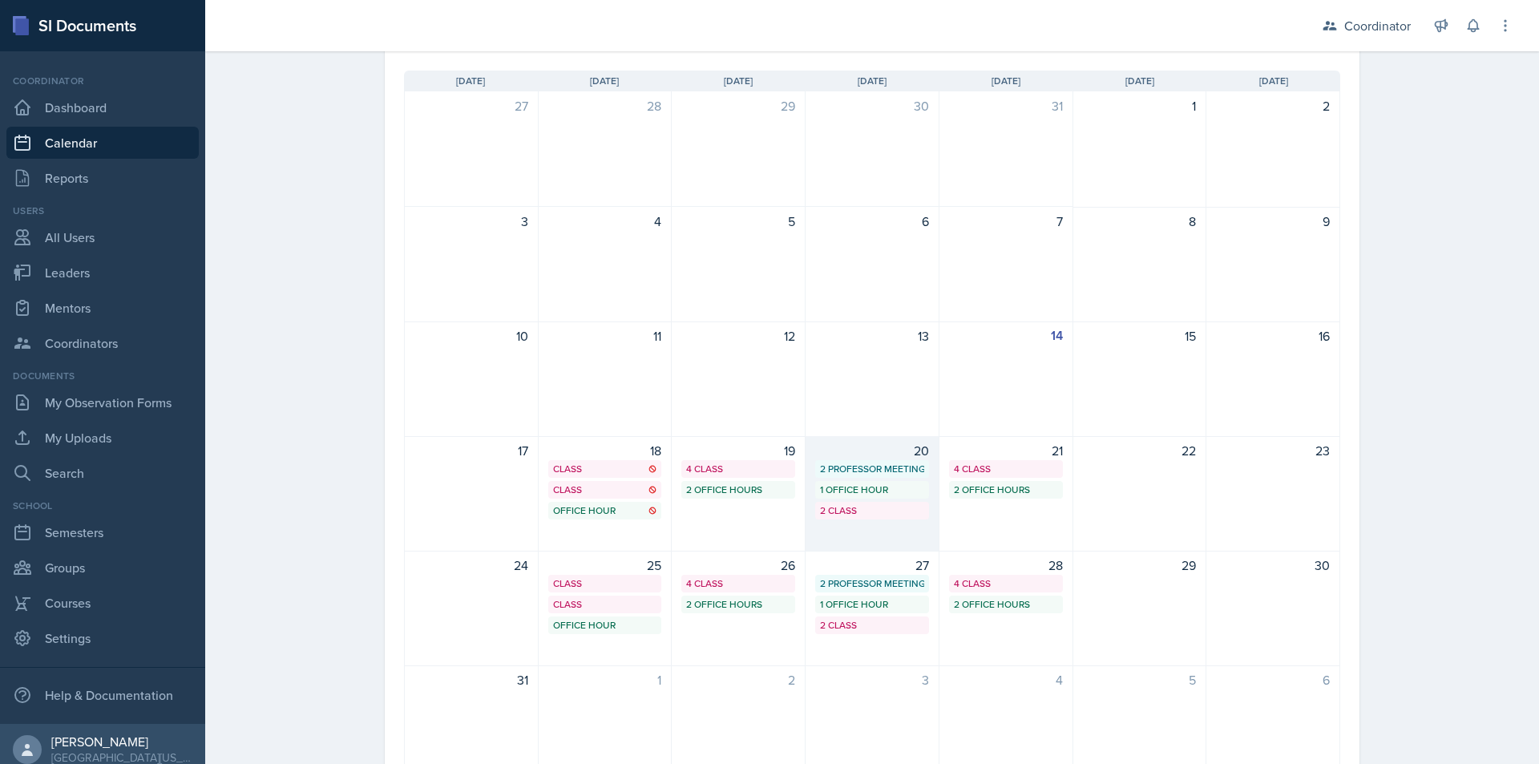
click at [882, 495] on div "1 Office Hour" at bounding box center [872, 490] width 104 height 14
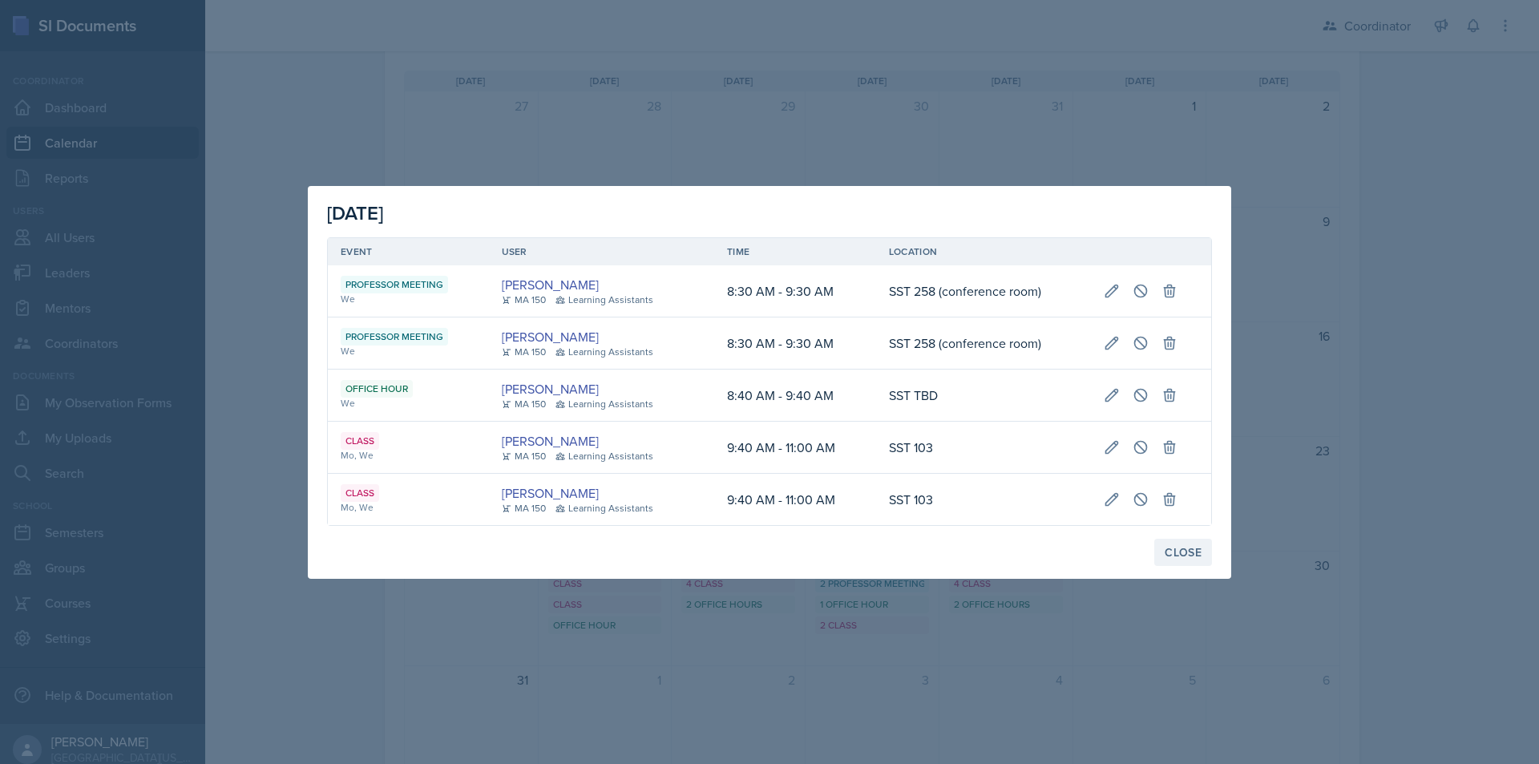
click at [1174, 543] on button "Close" at bounding box center [1183, 552] width 58 height 27
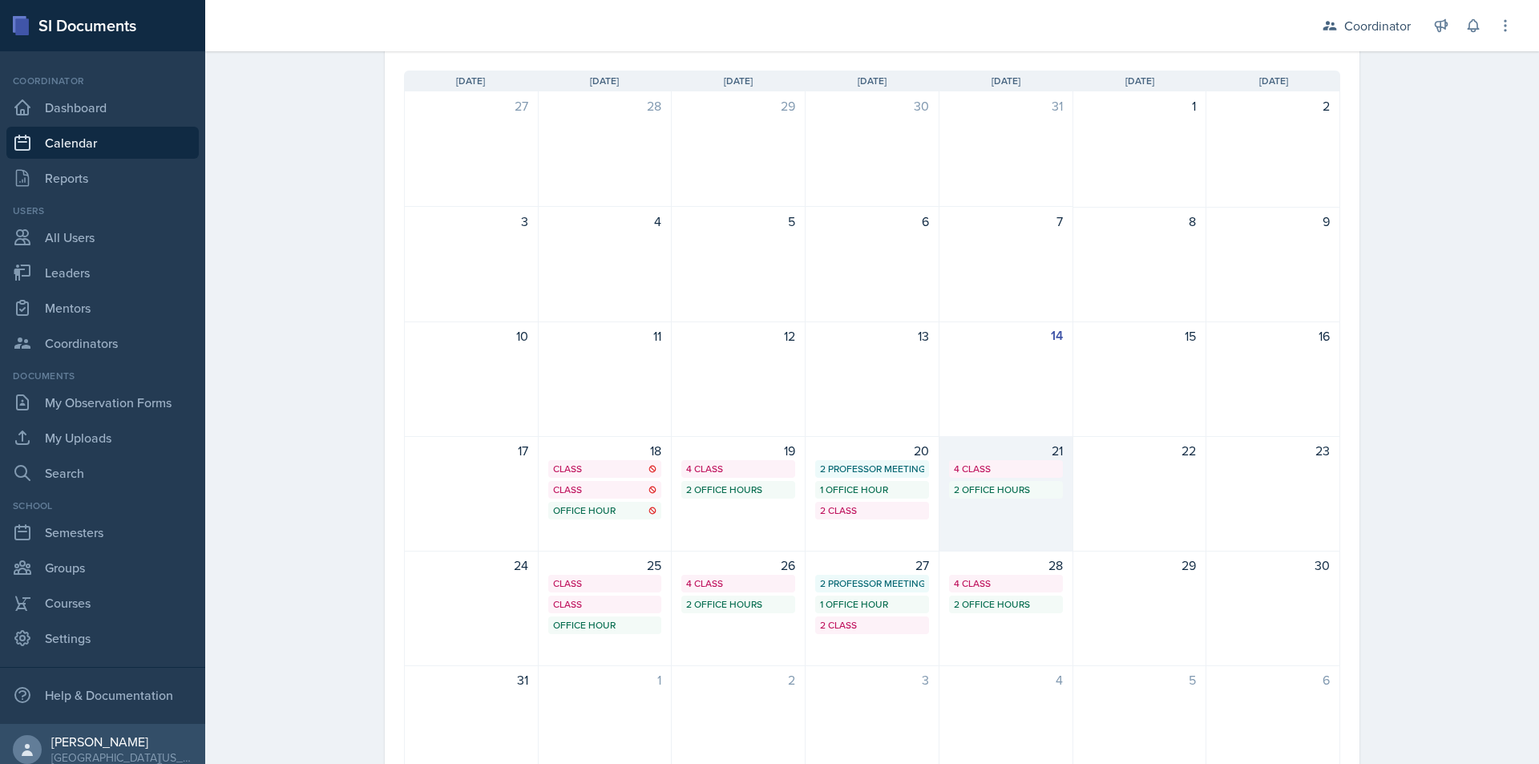
click at [985, 527] on div "21 4 Class 2 Office Hours" at bounding box center [1006, 493] width 134 height 115
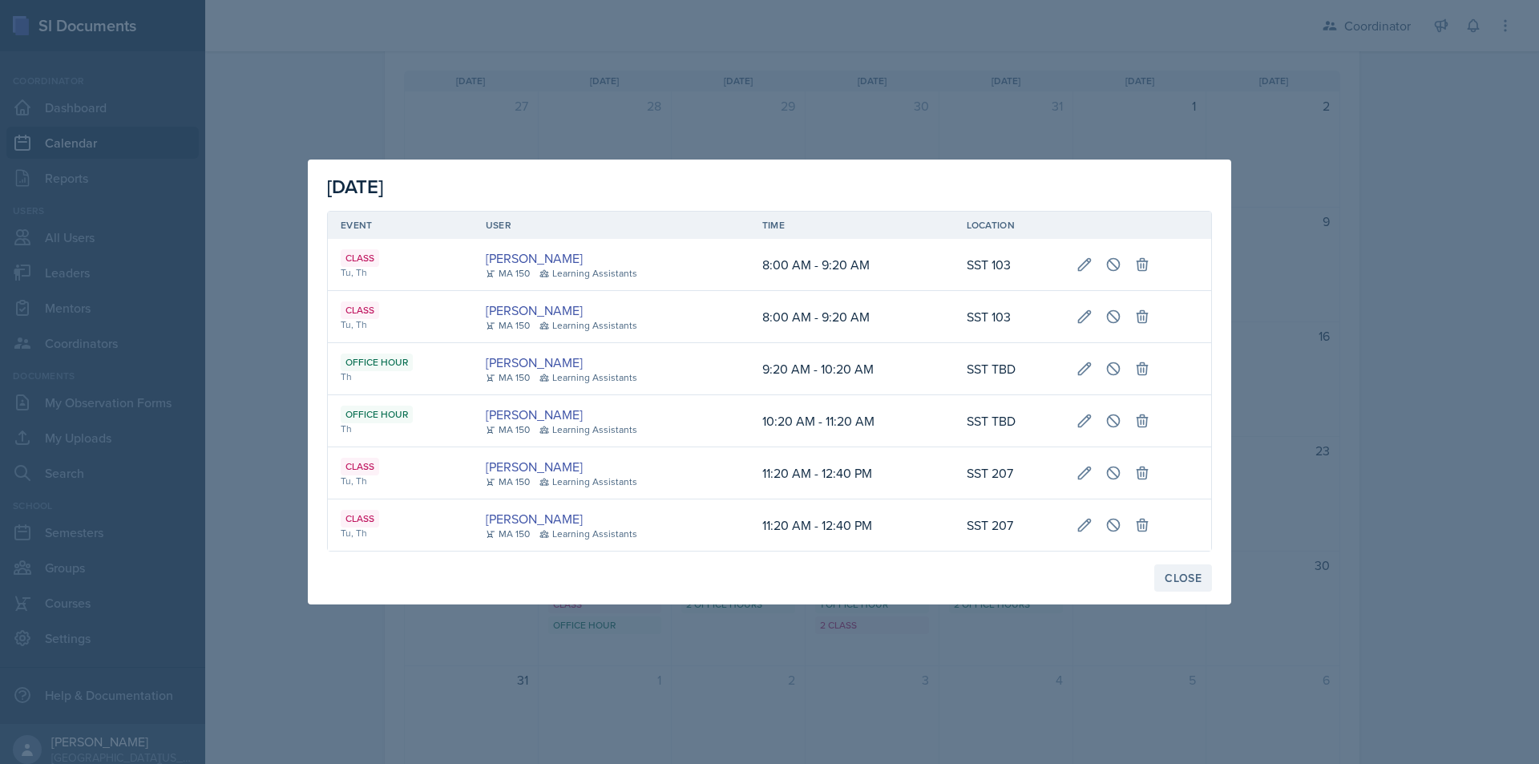
click at [1184, 584] on div "Close" at bounding box center [1183, 578] width 37 height 13
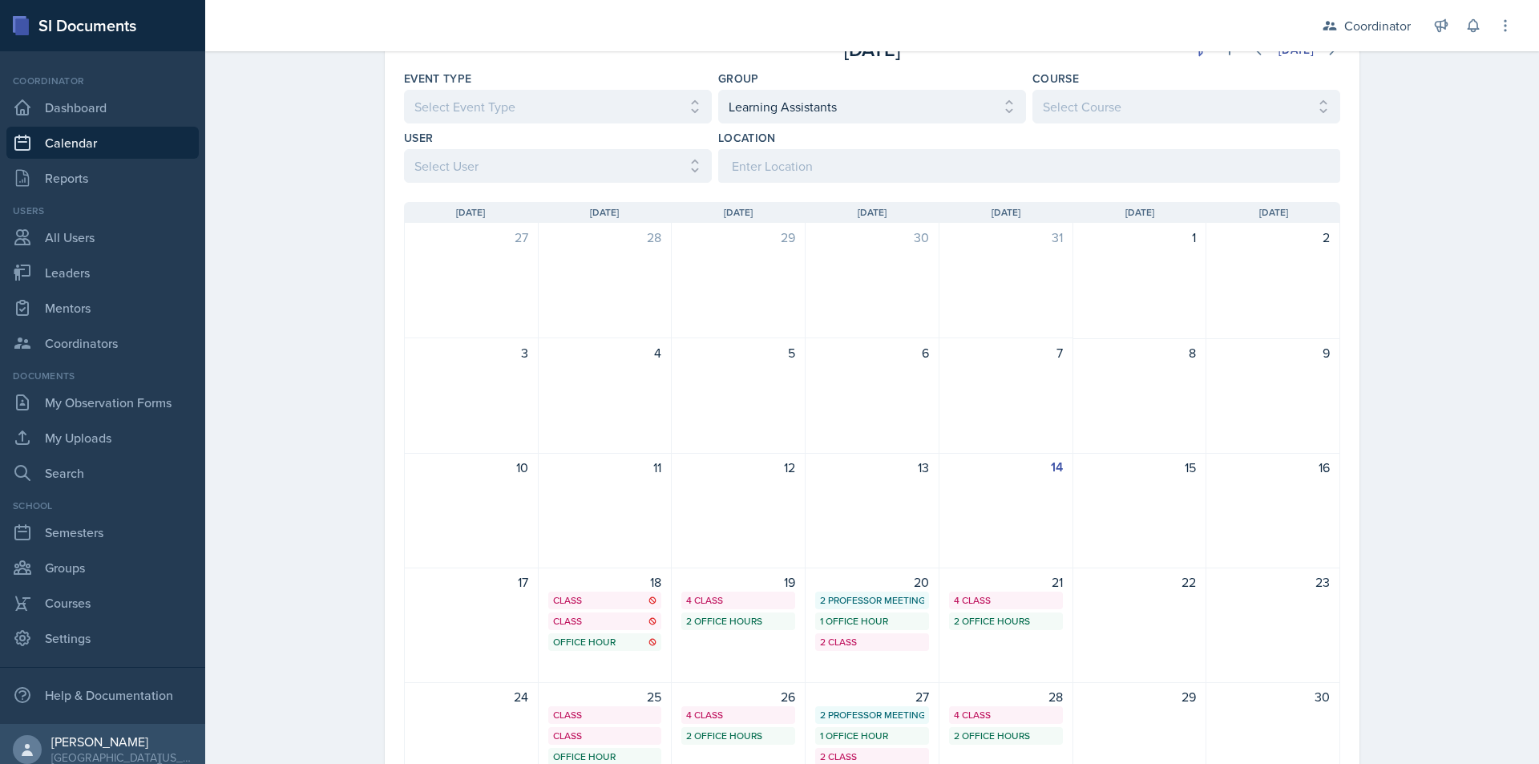
scroll to position [80, 0]
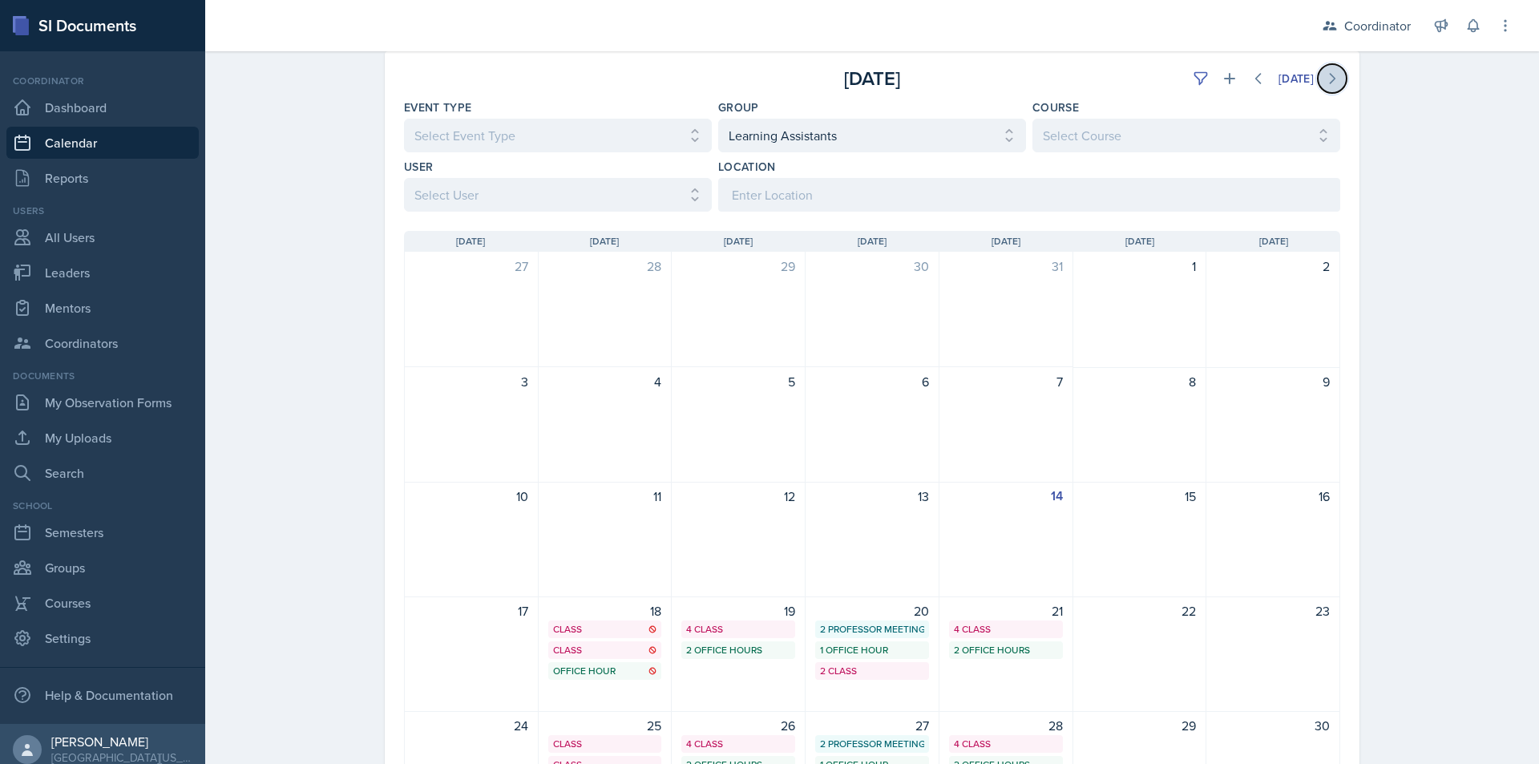
click at [1327, 83] on icon at bounding box center [1332, 79] width 16 height 16
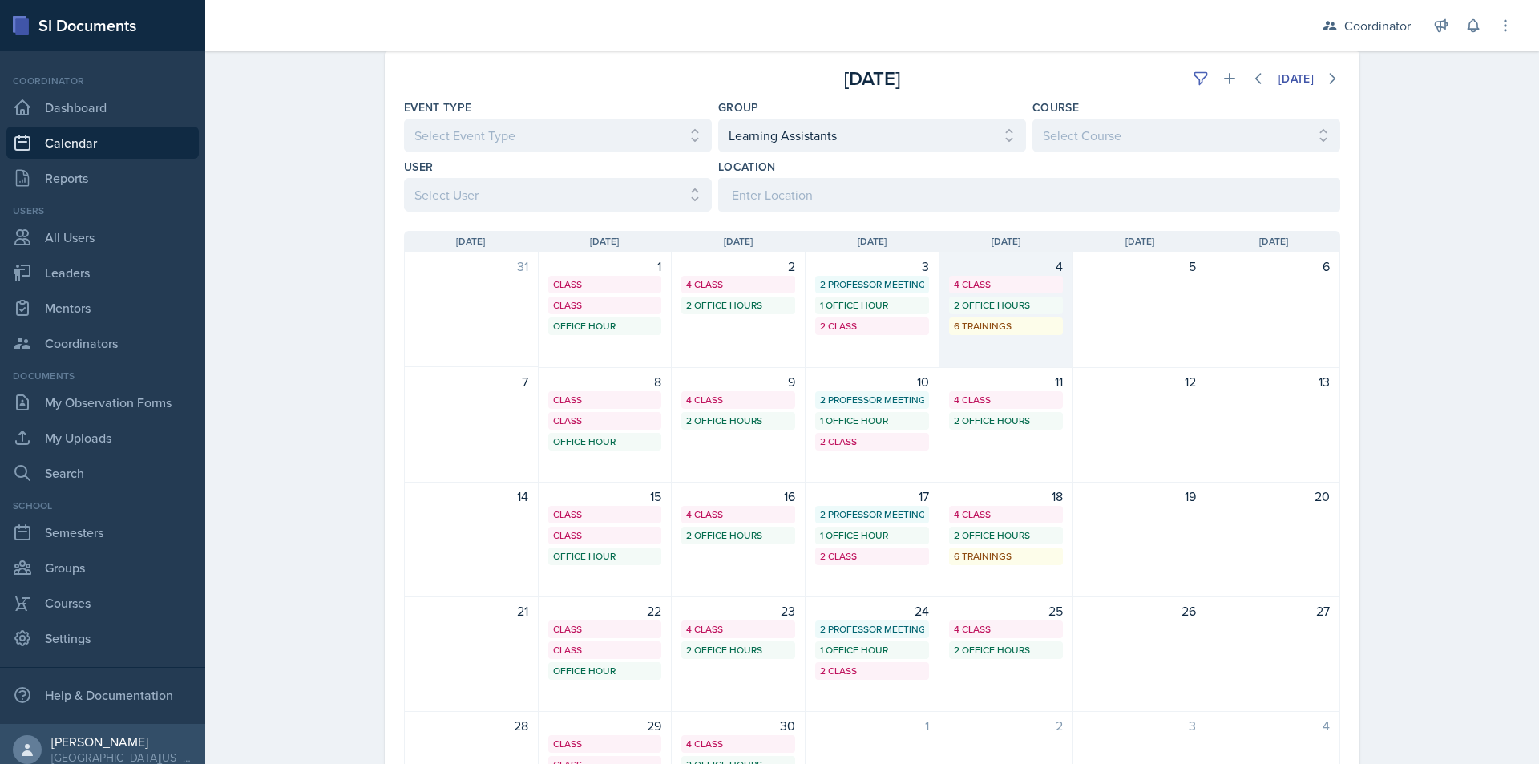
click at [1032, 325] on div "6 Trainings" at bounding box center [1006, 326] width 104 height 14
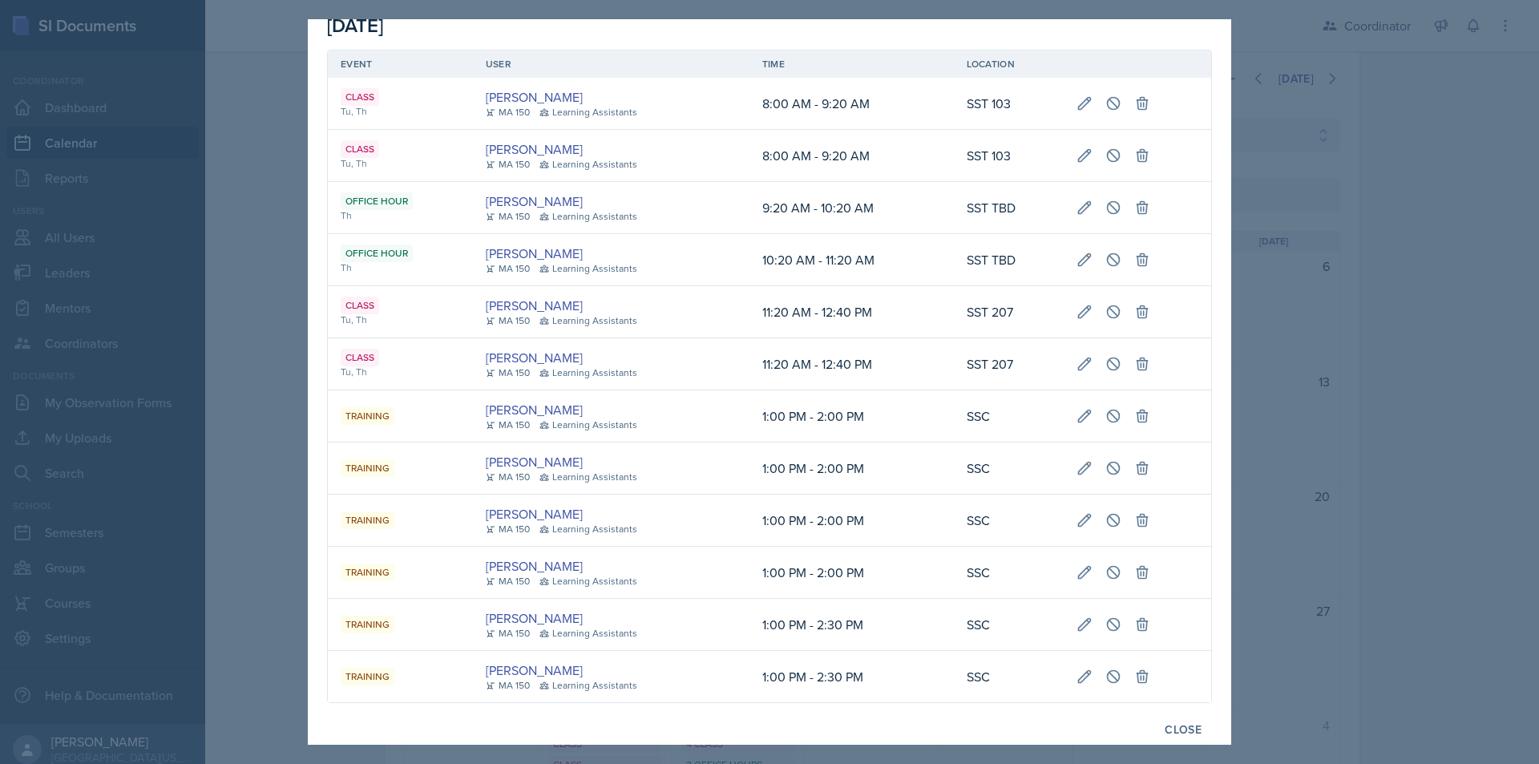
scroll to position [32, 0]
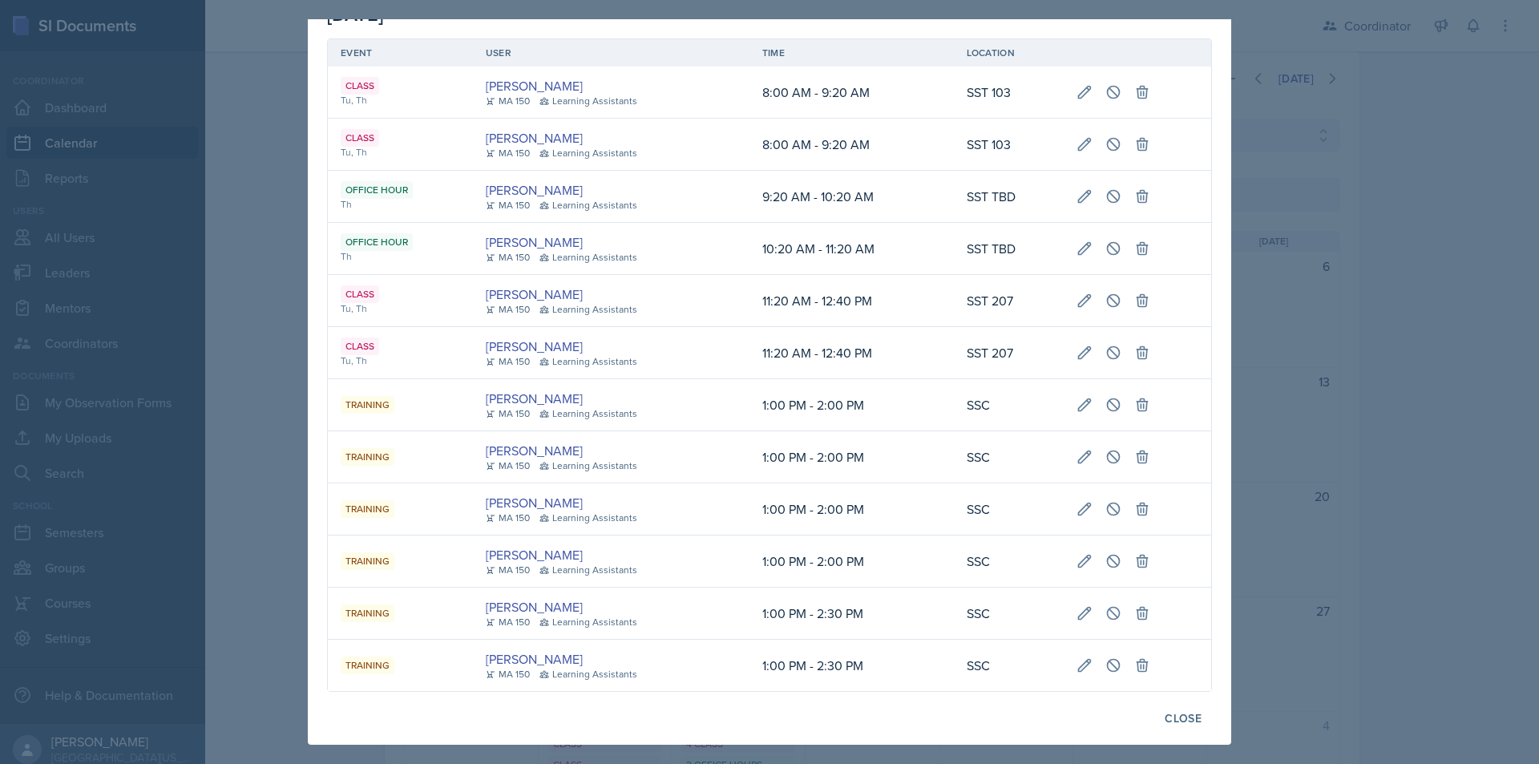
click at [1413, 392] on div at bounding box center [769, 382] width 1539 height 764
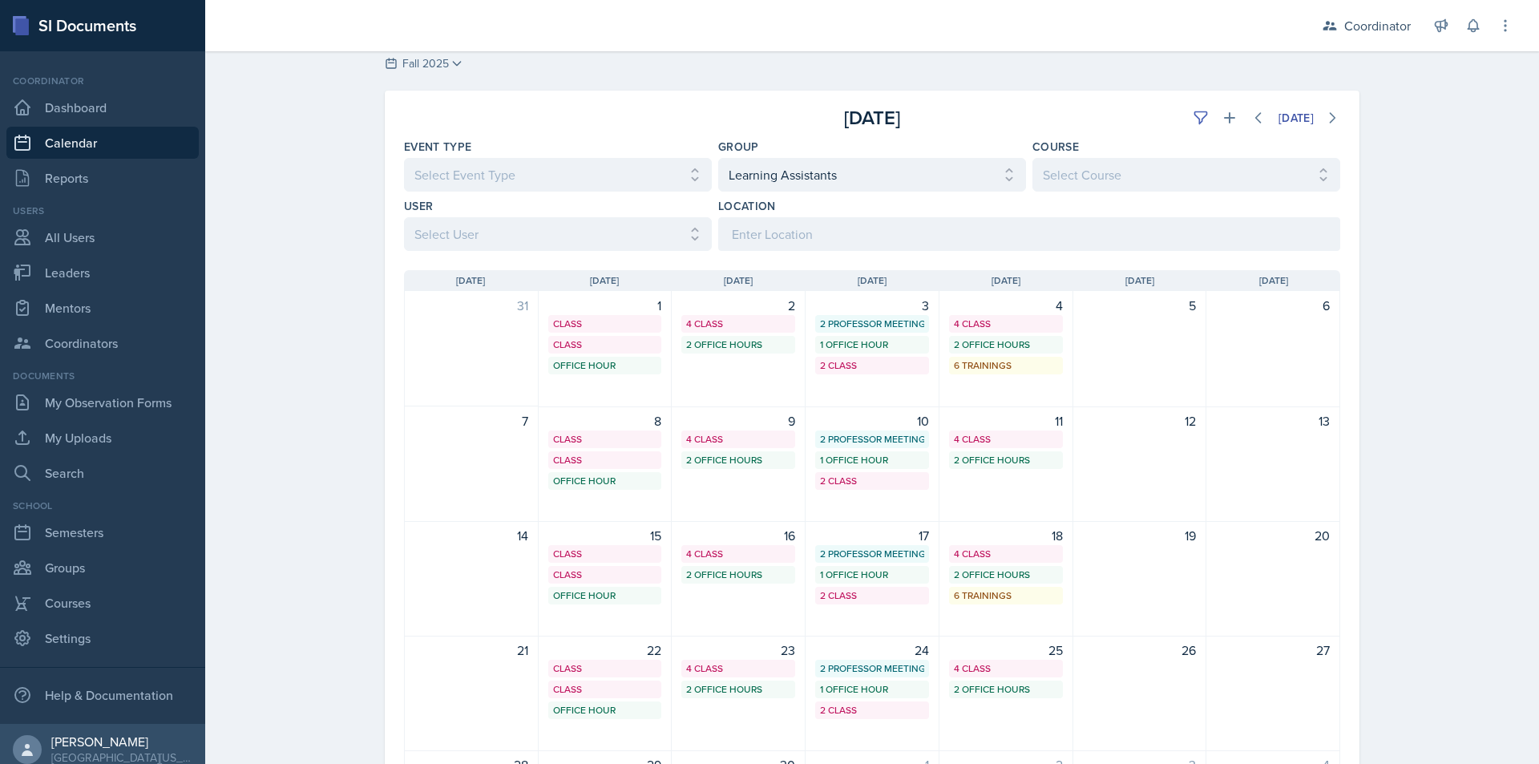
scroll to position [0, 0]
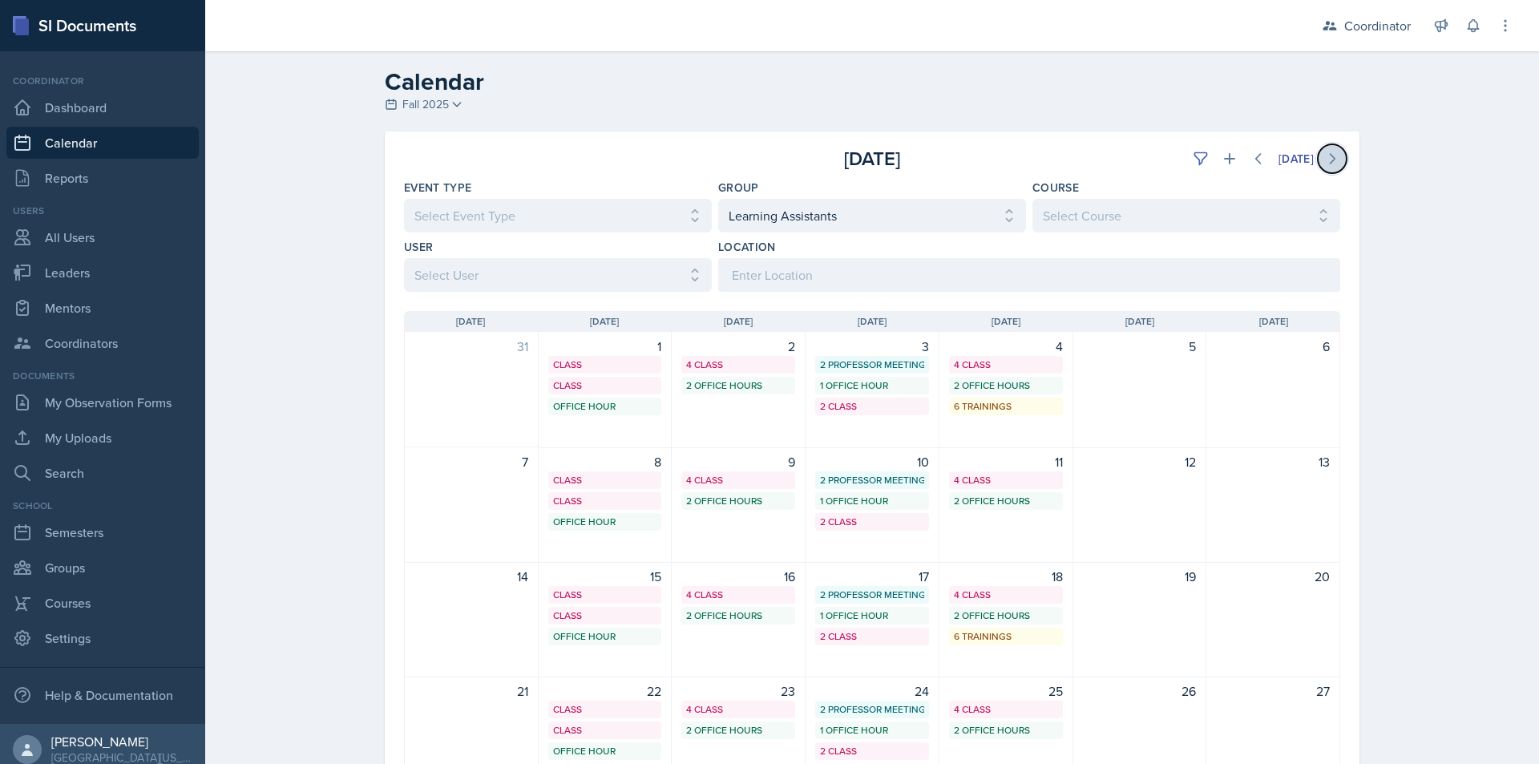
click at [1328, 154] on icon at bounding box center [1332, 159] width 16 height 16
click at [1335, 157] on button at bounding box center [1332, 158] width 29 height 29
